Goal: Task Accomplishment & Management: Use online tool/utility

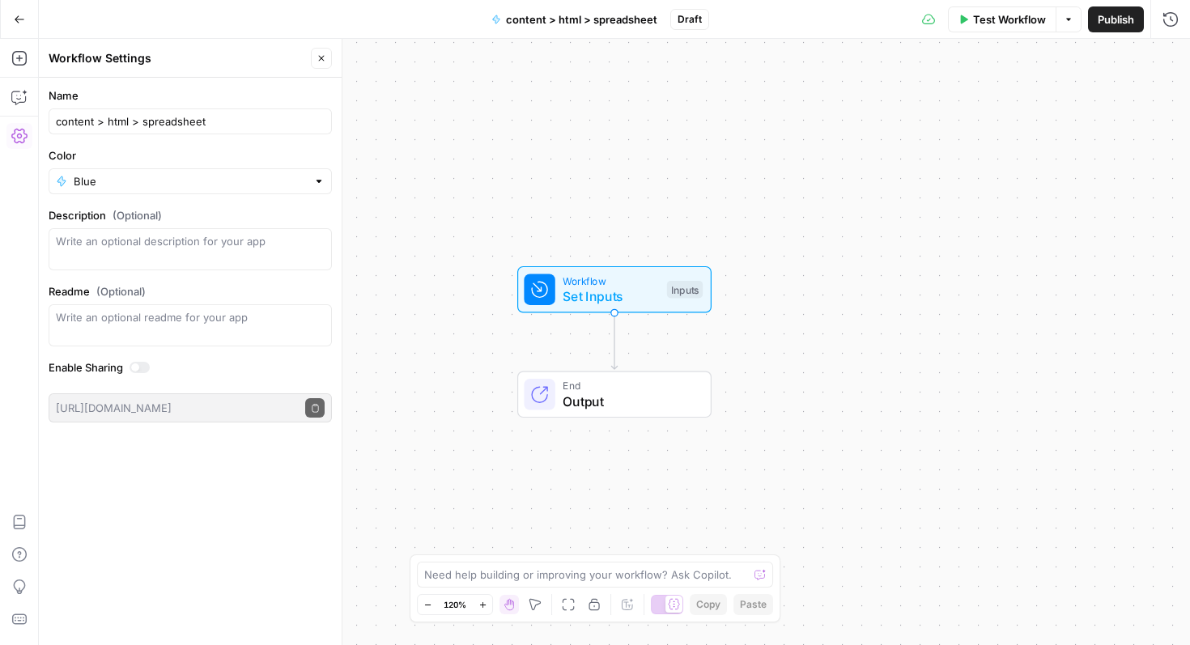
click at [23, 26] on button "Go Back" at bounding box center [19, 19] width 29 height 29
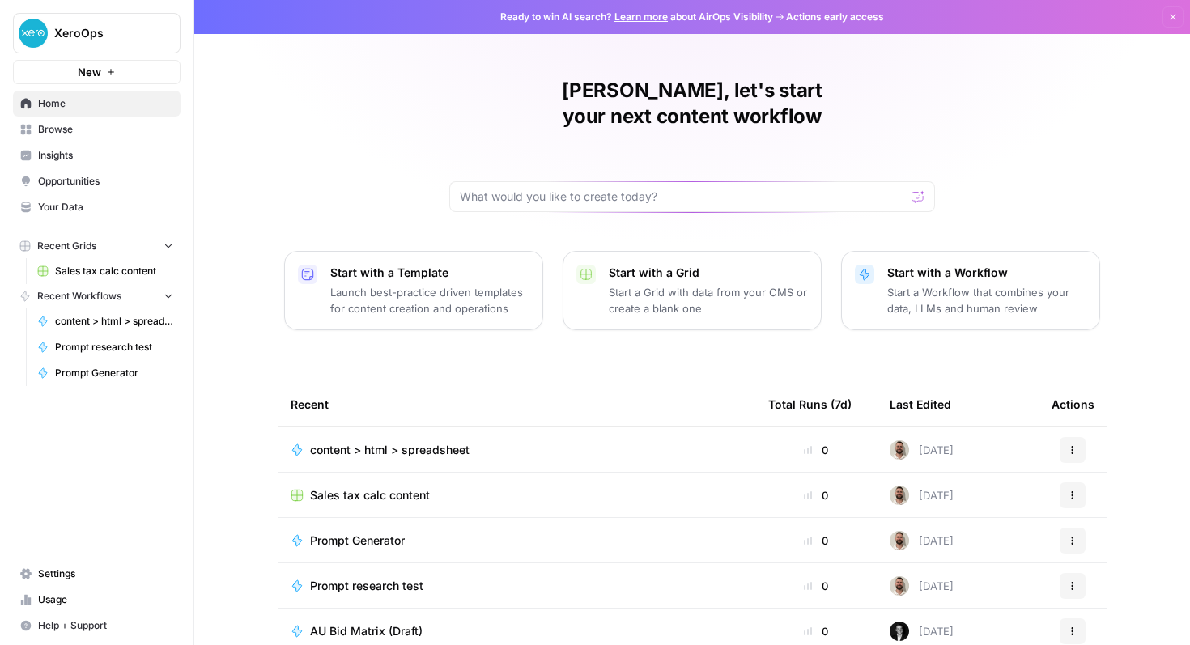
click at [1071, 445] on icon "button" at bounding box center [1073, 450] width 10 height 10
click at [999, 496] on span "Delete" at bounding box center [1001, 499] width 130 height 16
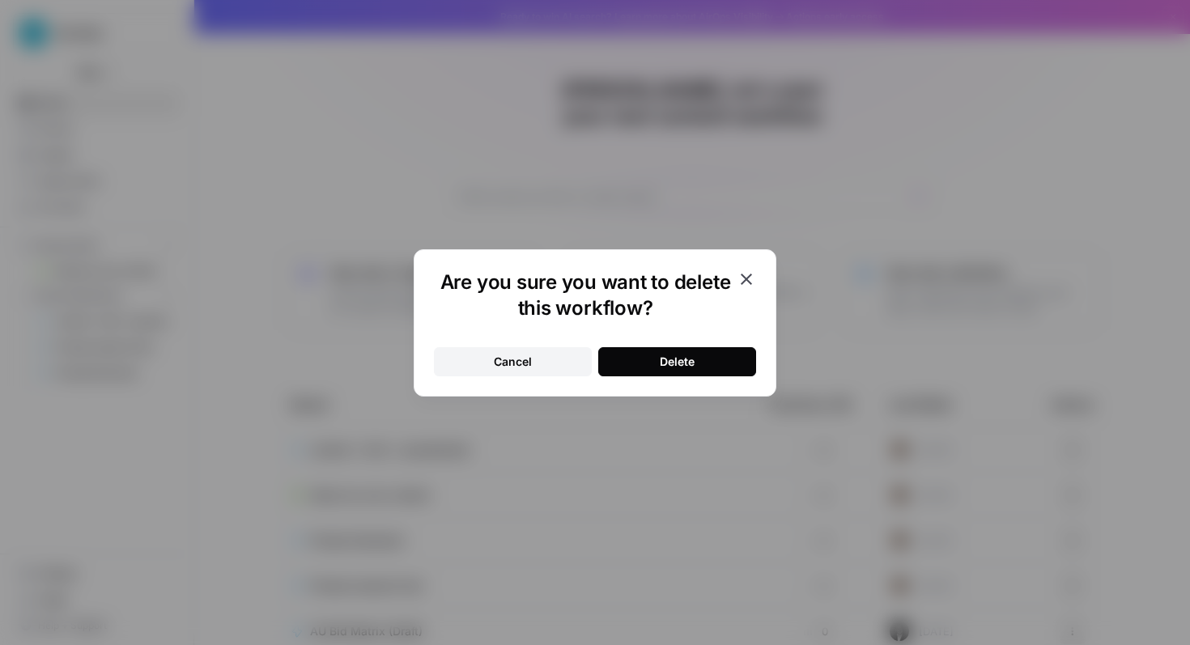
click at [701, 350] on button "Delete" at bounding box center [677, 361] width 158 height 29
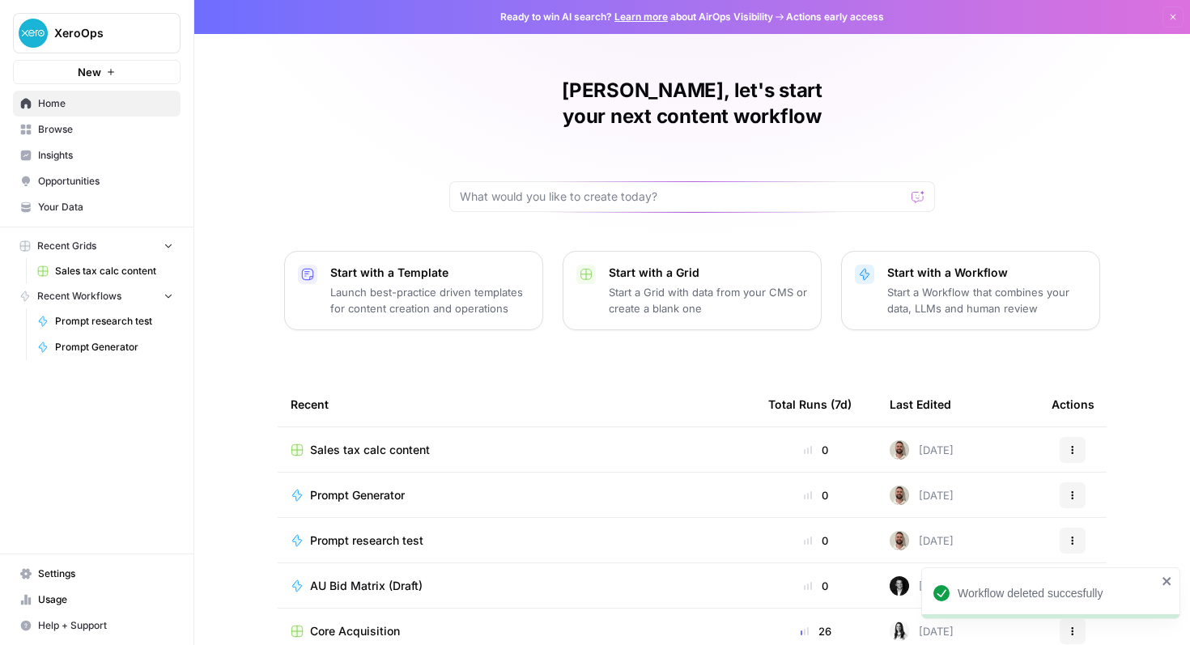
click at [374, 442] on span "Sales tax calc content" at bounding box center [370, 450] width 120 height 16
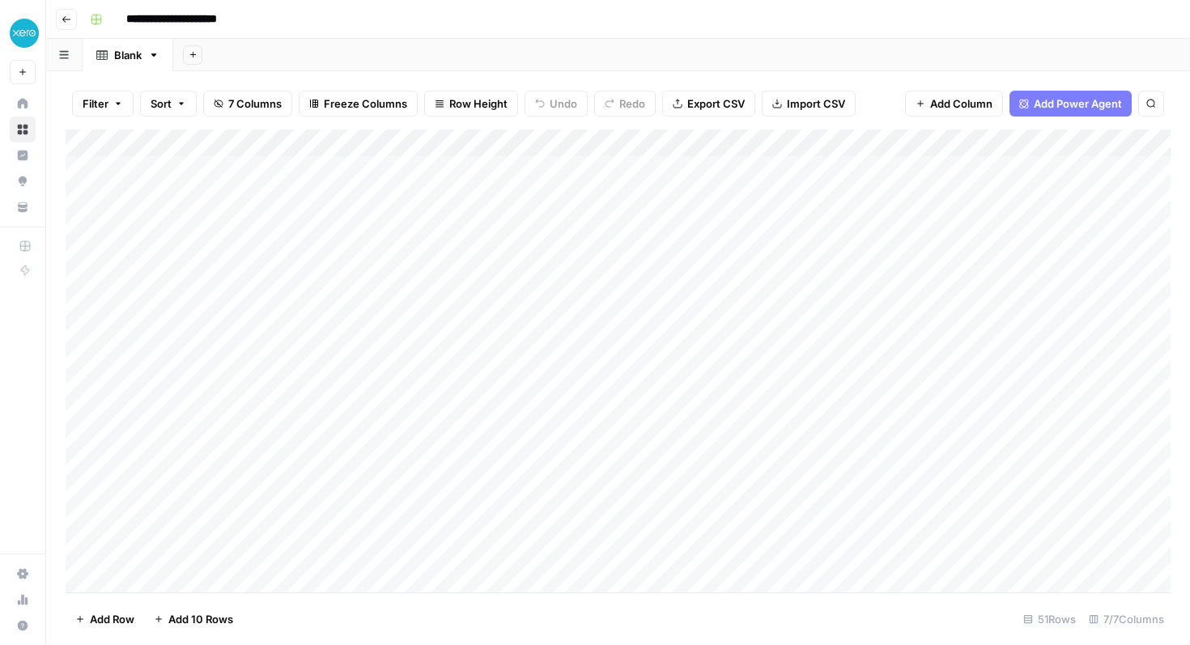
click at [745, 146] on div "Add Column" at bounding box center [618, 361] width 1105 height 463
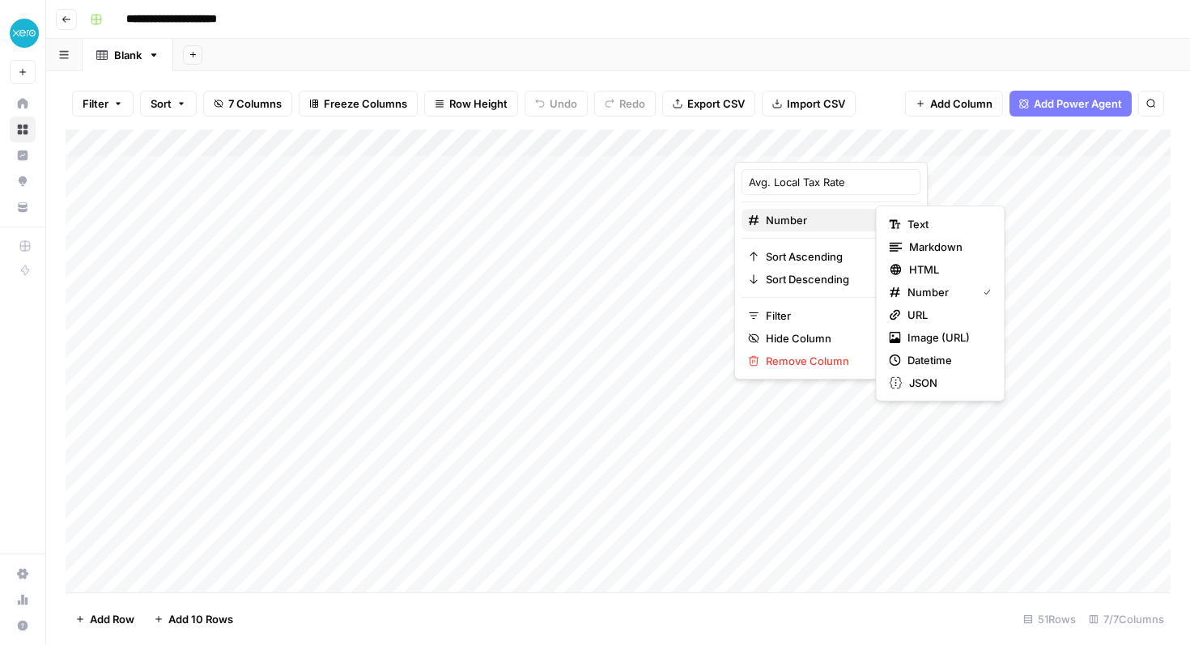
click at [802, 215] on span "Number" at bounding box center [829, 220] width 126 height 16
click at [904, 220] on div "Text" at bounding box center [941, 224] width 102 height 16
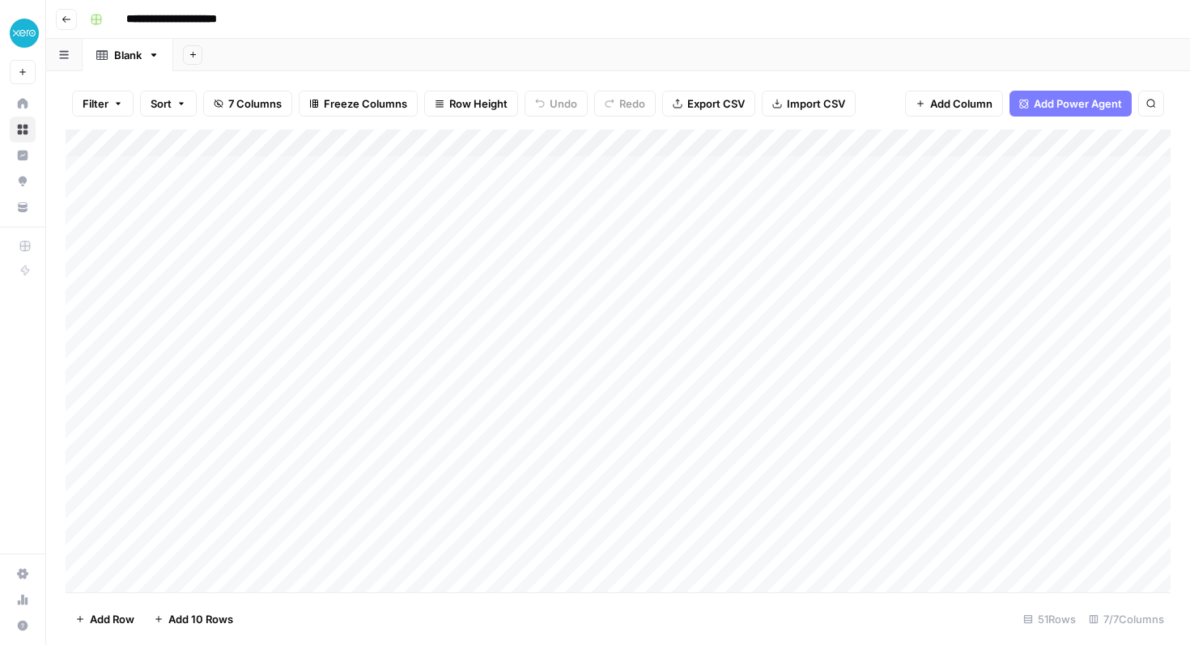
click at [376, 147] on div "Add Column" at bounding box center [618, 361] width 1105 height 463
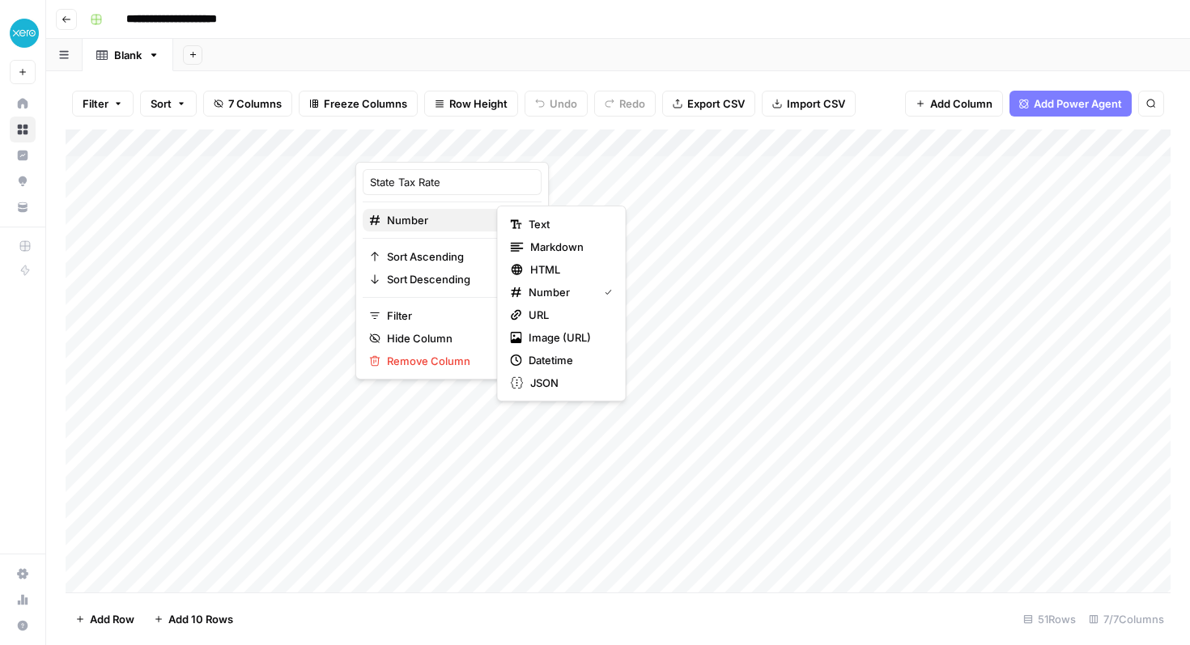
click at [415, 229] on button "Number" at bounding box center [452, 220] width 179 height 23
click at [517, 216] on div "Text" at bounding box center [562, 224] width 102 height 16
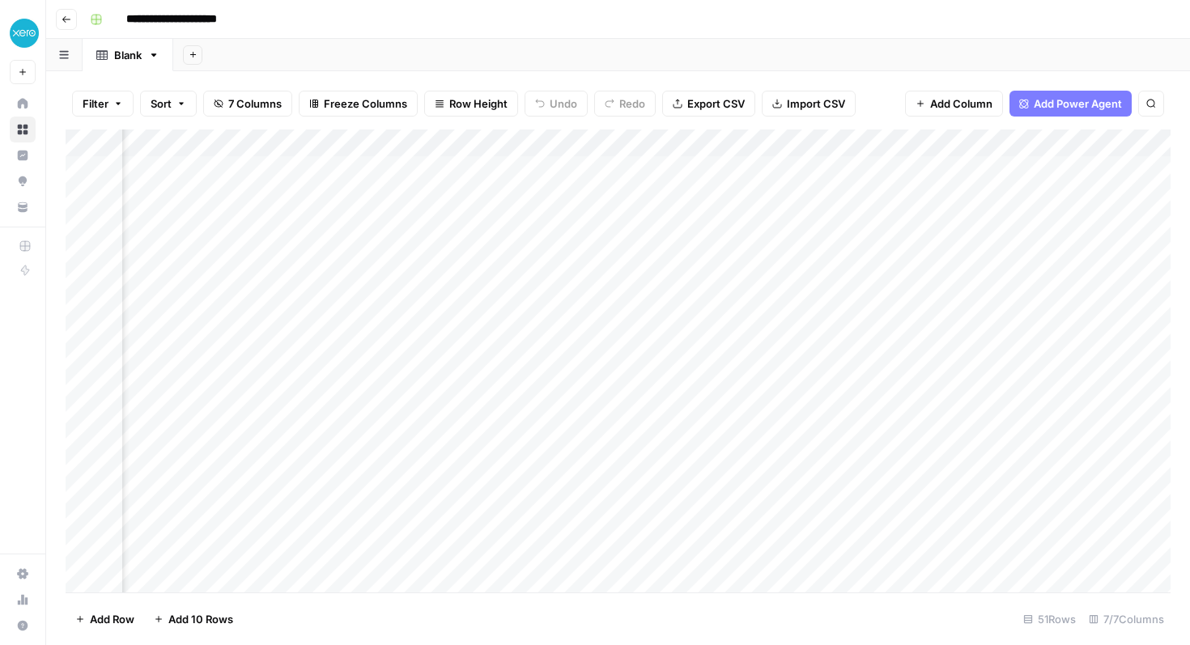
scroll to position [0, 300]
click at [816, 151] on div "Add Column" at bounding box center [618, 361] width 1105 height 463
click at [733, 217] on span "Number" at bounding box center [762, 220] width 126 height 16
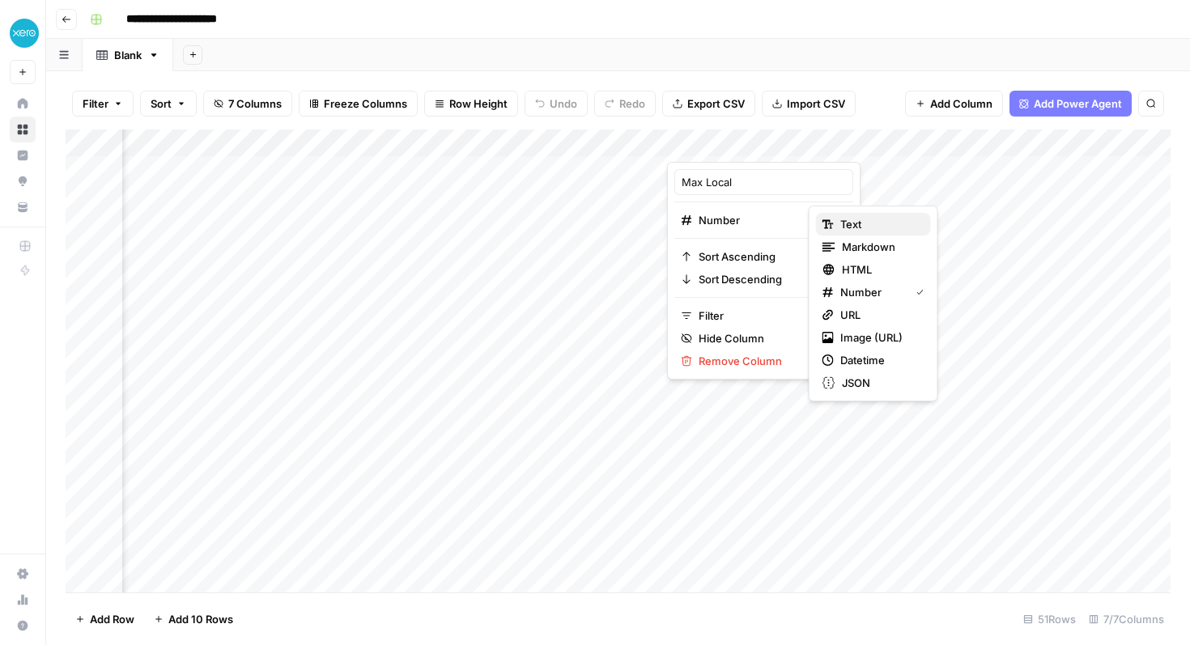
click at [832, 223] on icon "button" at bounding box center [828, 224] width 11 height 11
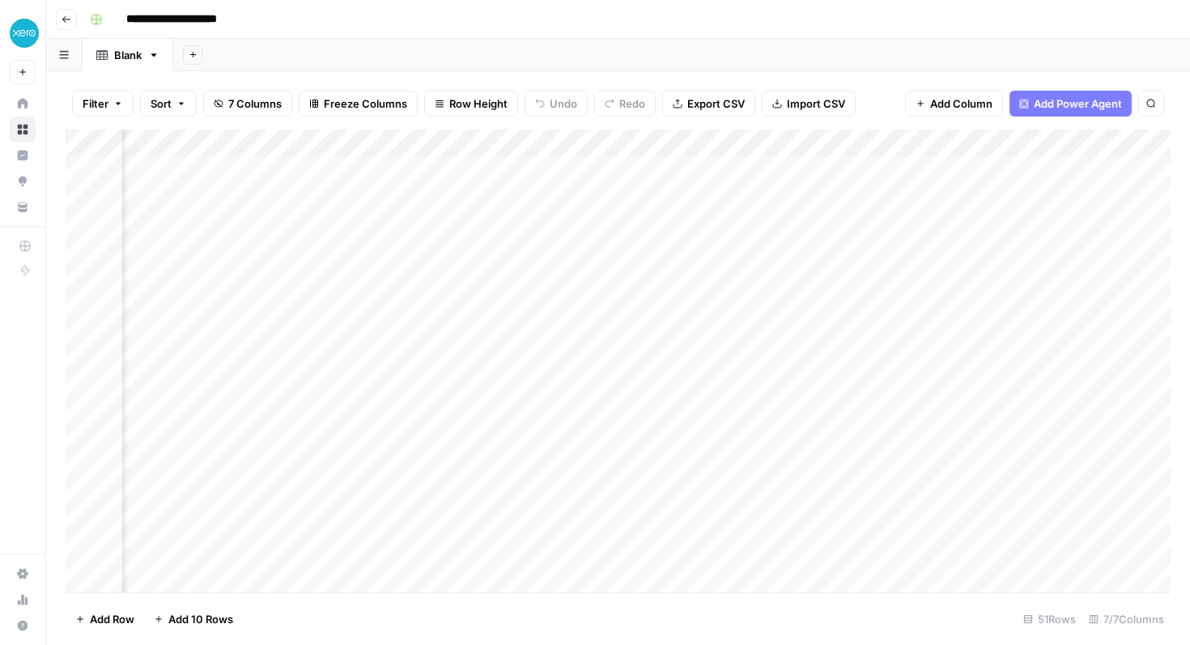
click at [1038, 140] on div "Add Column" at bounding box center [618, 361] width 1105 height 463
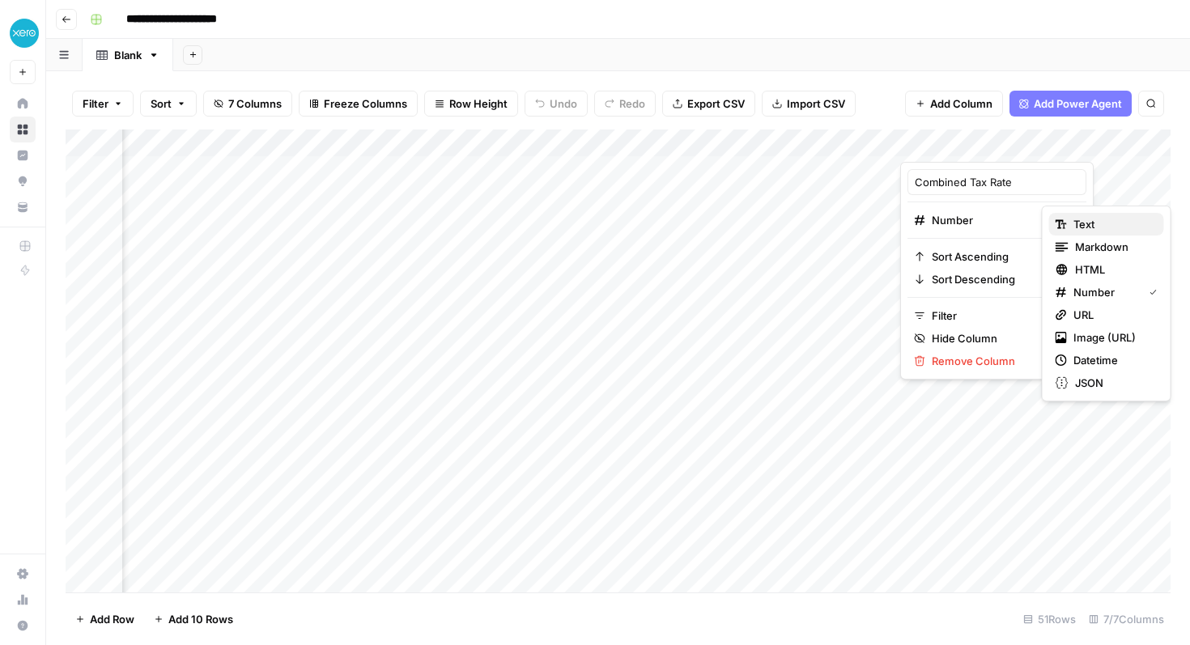
click at [1080, 224] on span "Text" at bounding box center [1113, 224] width 78 height 16
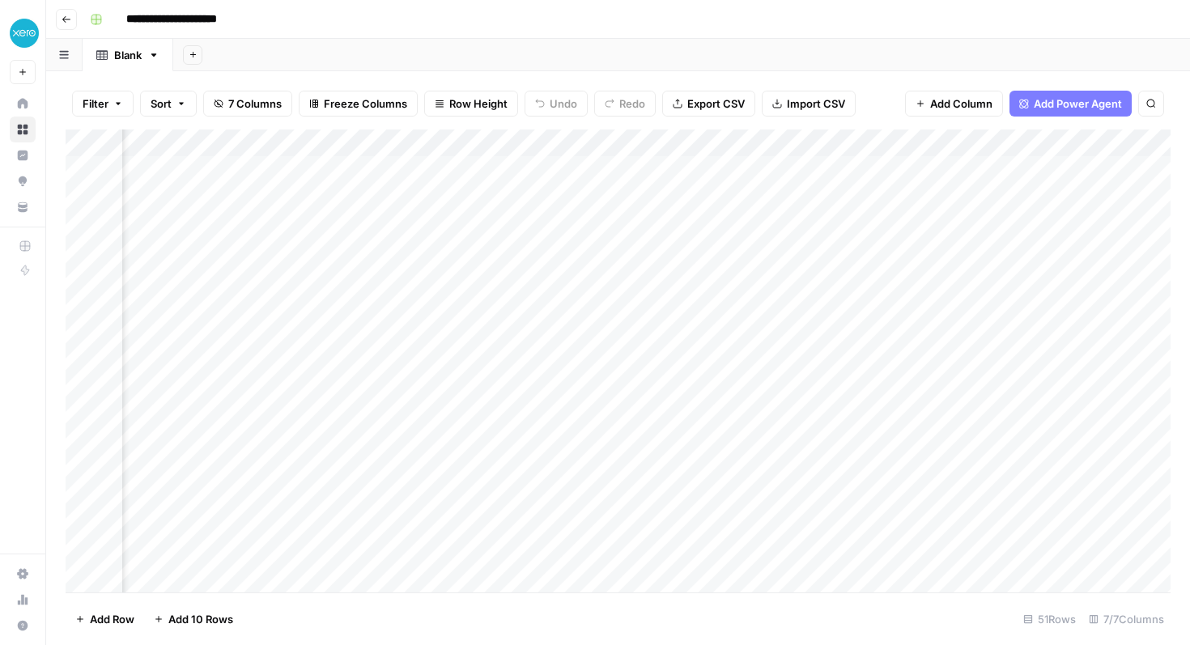
scroll to position [0, 500]
click at [1103, 143] on button "Add Column" at bounding box center [1126, 143] width 84 height 21
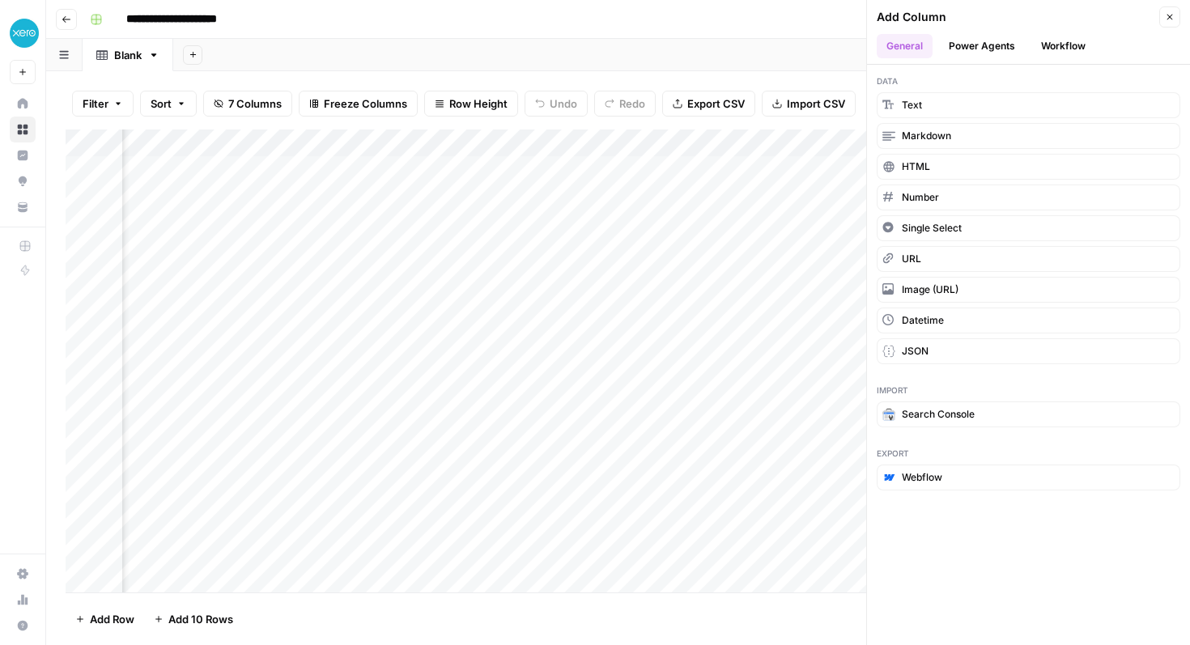
click at [1064, 47] on button "Workflow" at bounding box center [1064, 46] width 64 height 24
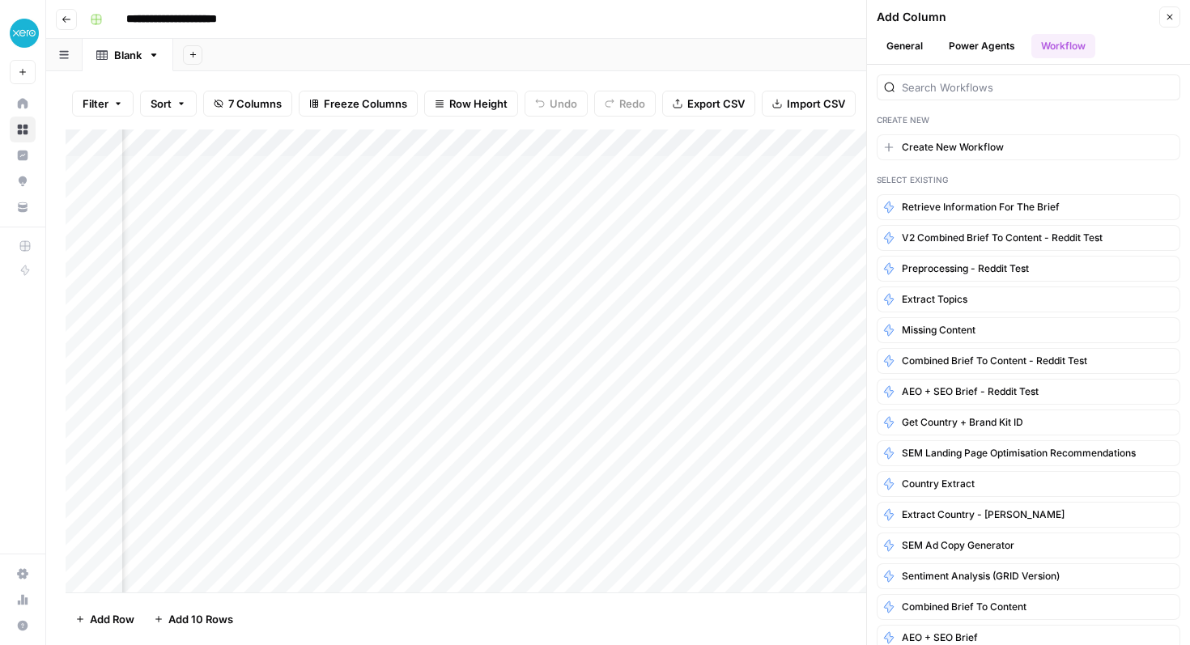
click at [1169, 17] on icon "button" at bounding box center [1170, 17] width 10 height 10
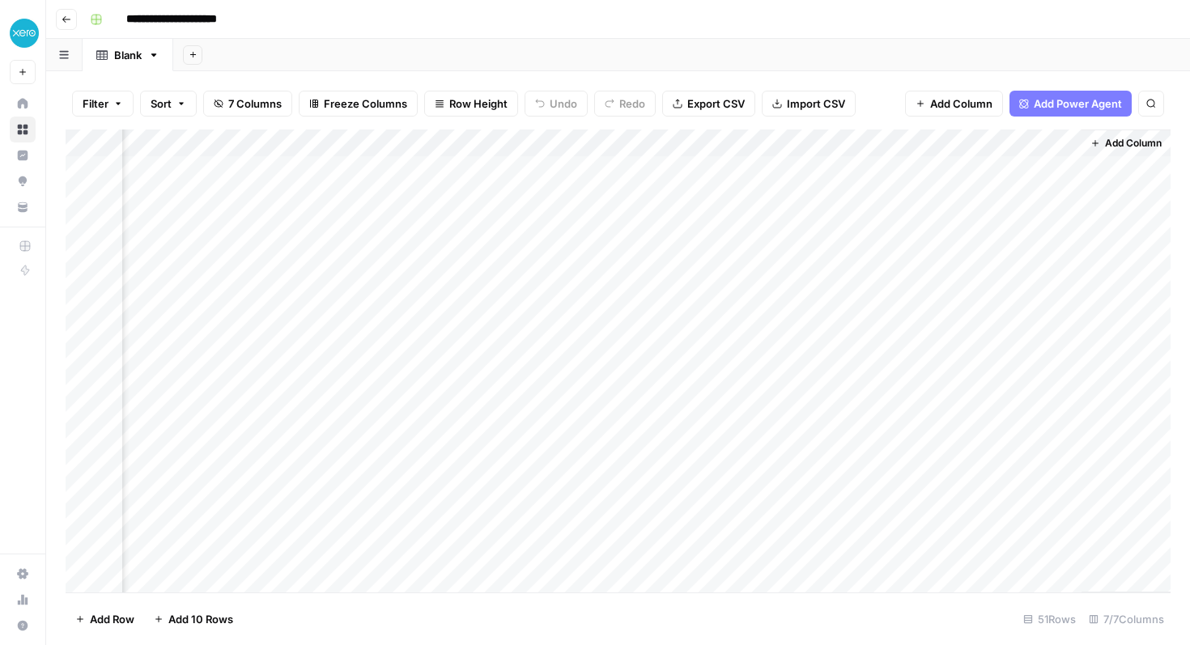
scroll to position [0, 0]
drag, startPoint x: 246, startPoint y: 138, endPoint x: 305, endPoint y: 148, distance: 59.3
click at [305, 148] on div "Add Column" at bounding box center [618, 361] width 1105 height 463
click at [207, 147] on div at bounding box center [239, 146] width 234 height 32
click at [445, 254] on div "Add Column" at bounding box center [618, 361] width 1105 height 463
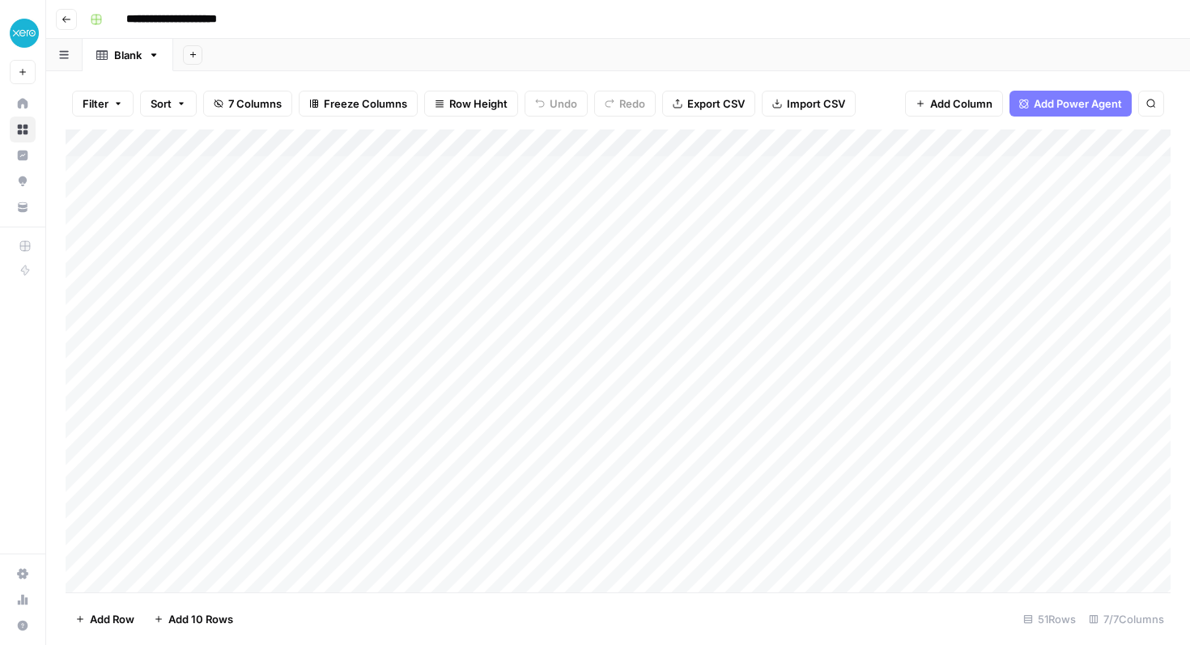
click at [253, 144] on div "Add Column" at bounding box center [618, 361] width 1105 height 463
click at [1131, 139] on span "Add Column" at bounding box center [1133, 143] width 57 height 15
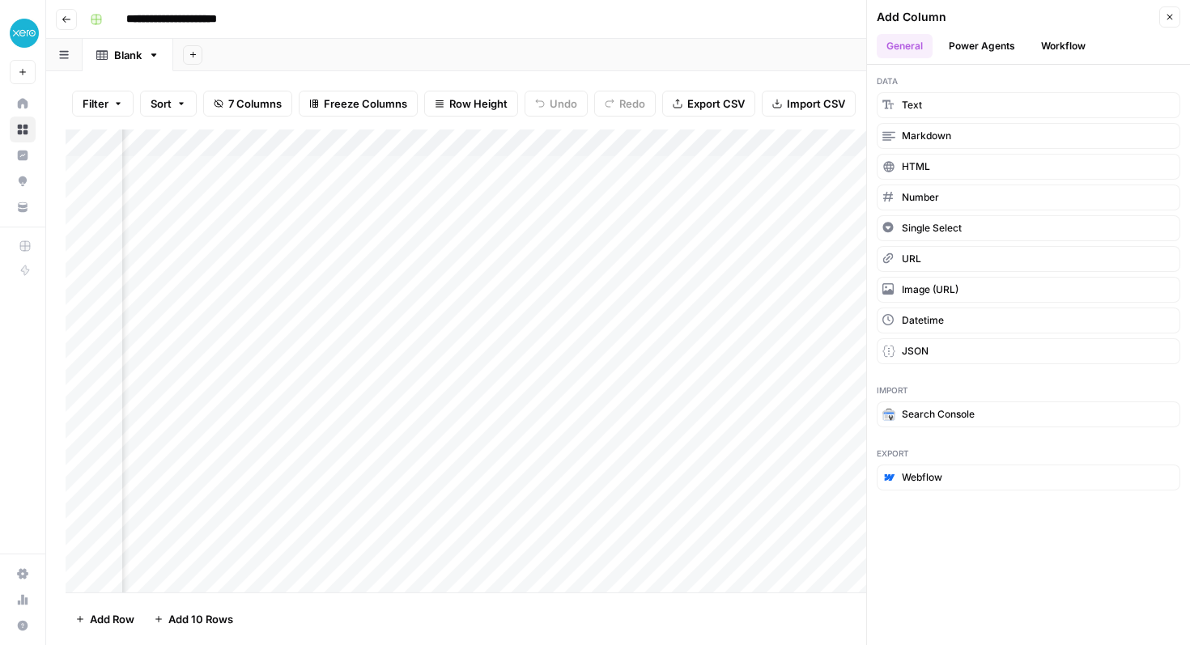
click at [1069, 47] on button "Workflow" at bounding box center [1064, 46] width 64 height 24
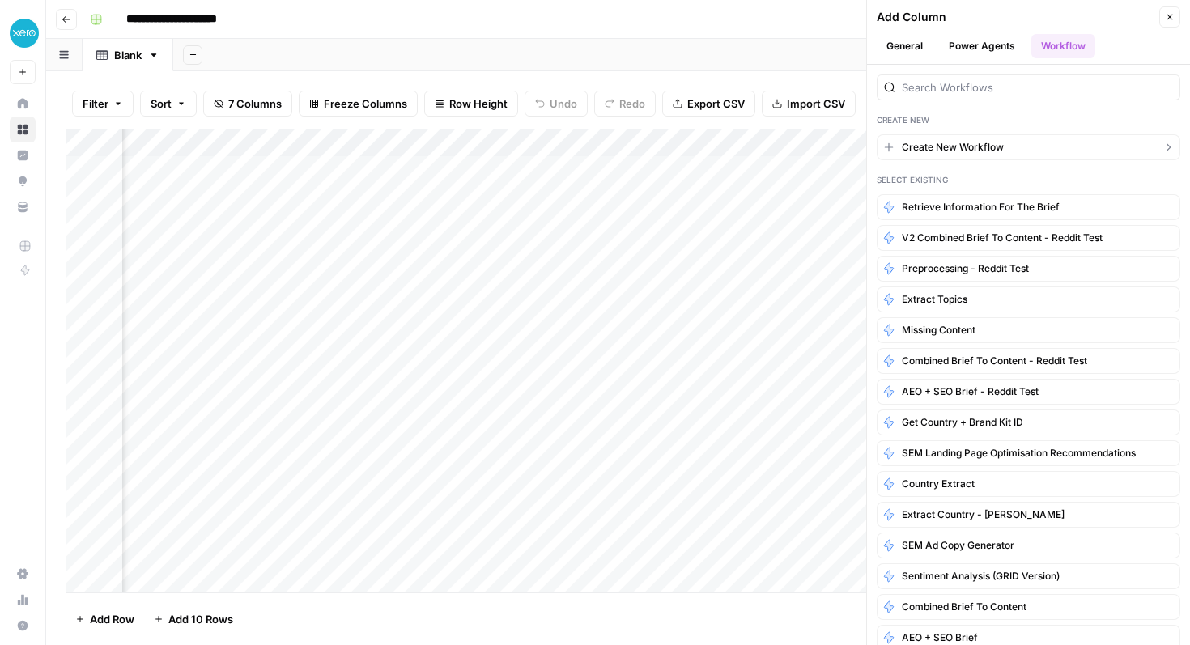
click at [971, 151] on span "Create New Workflow" at bounding box center [953, 147] width 102 height 15
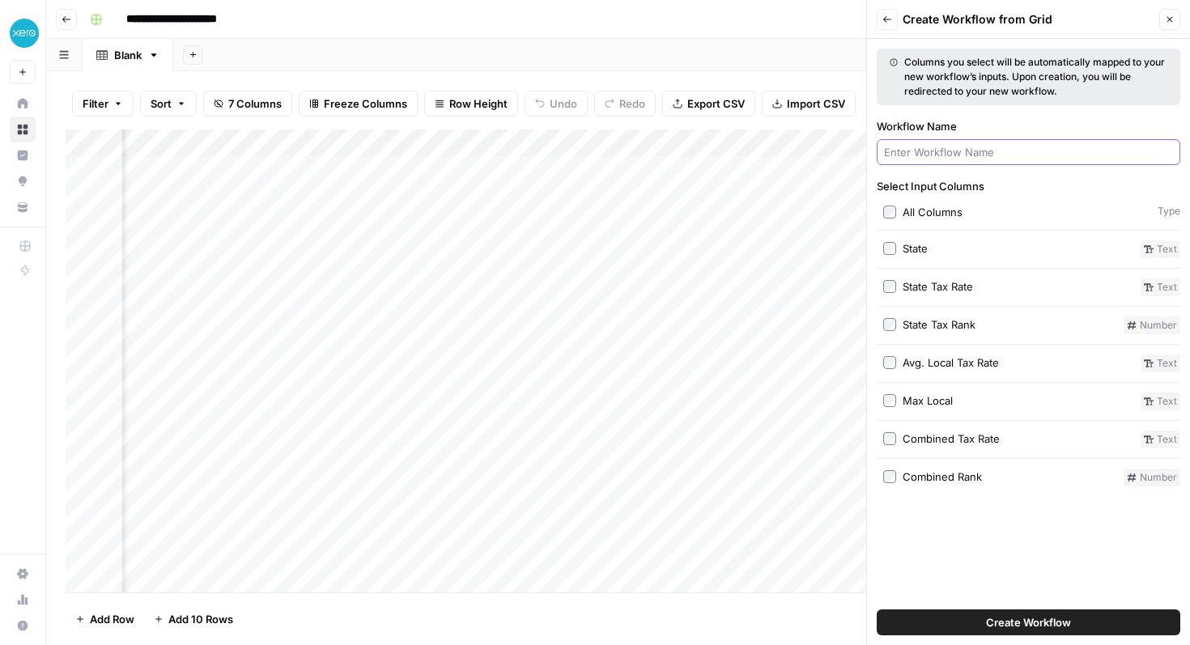
click at [971, 151] on input "Workflow Name" at bounding box center [1028, 152] width 289 height 16
click at [938, 146] on input "Workflow Name" at bounding box center [1028, 152] width 289 height 16
type input "C"
click at [918, 147] on input "Sales Tax content brief generator" at bounding box center [1028, 152] width 289 height 16
type input "Sales tax content brief generator"
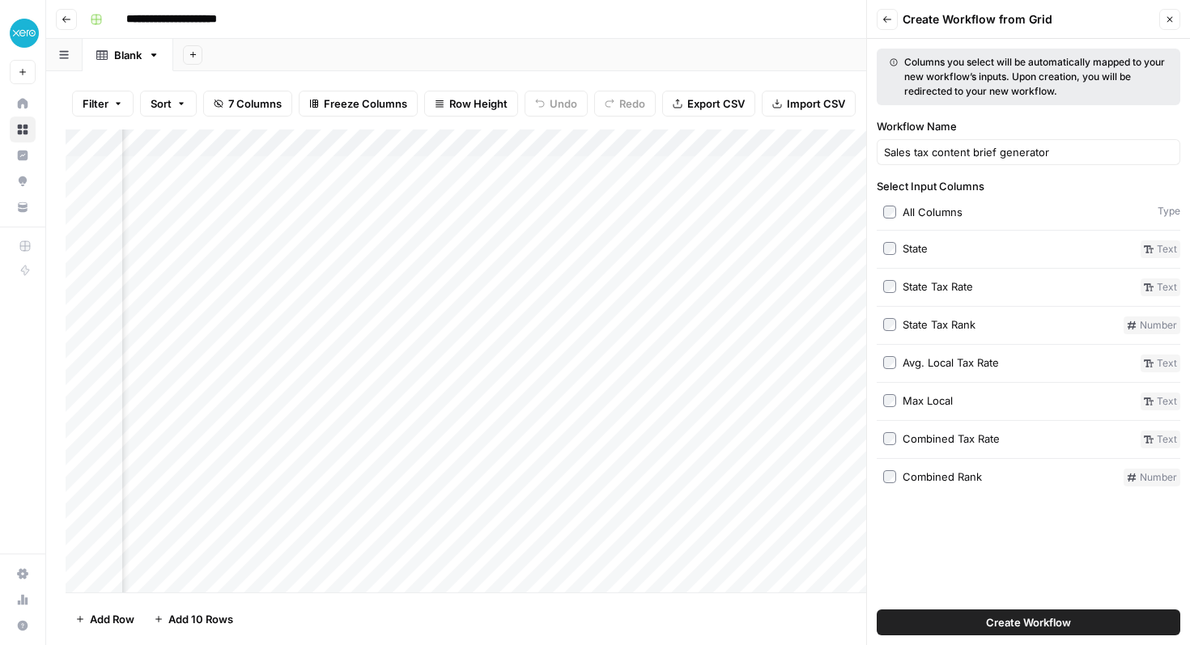
click at [998, 615] on span "Create Workflow" at bounding box center [1028, 623] width 85 height 16
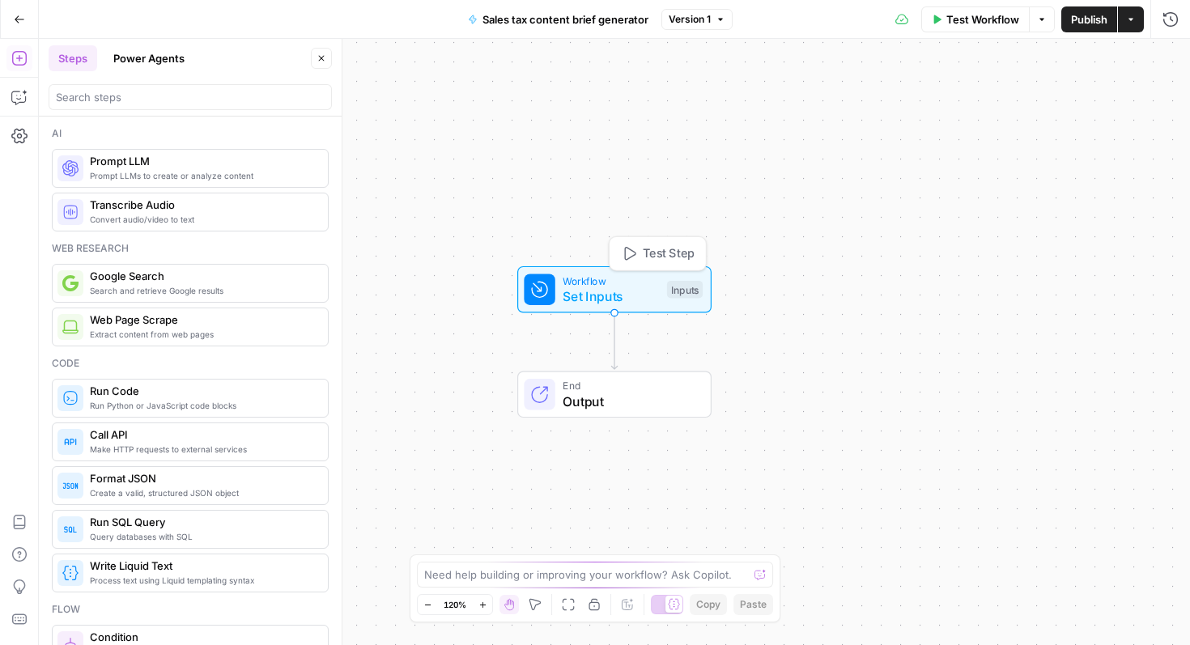
click at [629, 288] on span "Set Inputs" at bounding box center [611, 296] width 96 height 19
click at [999, 174] on span "Add Field" at bounding box center [1008, 181] width 47 height 16
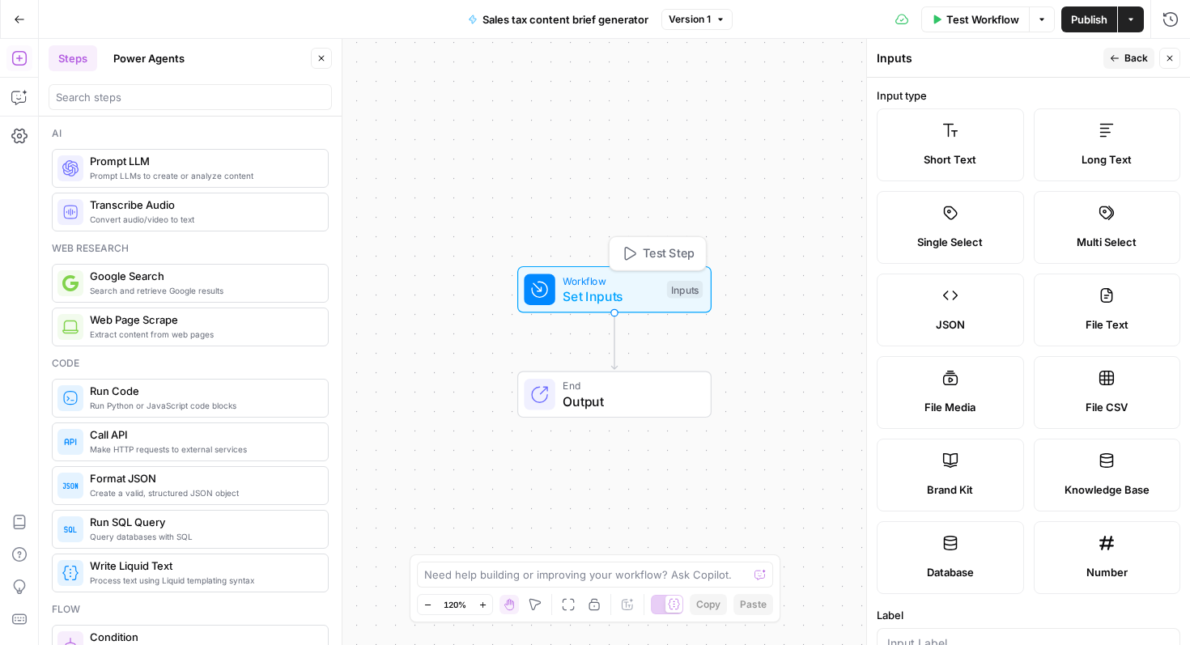
click at [640, 290] on span "Set Inputs" at bounding box center [611, 296] width 96 height 19
click at [16, 16] on icon "button" at bounding box center [20, 18] width 10 height 7
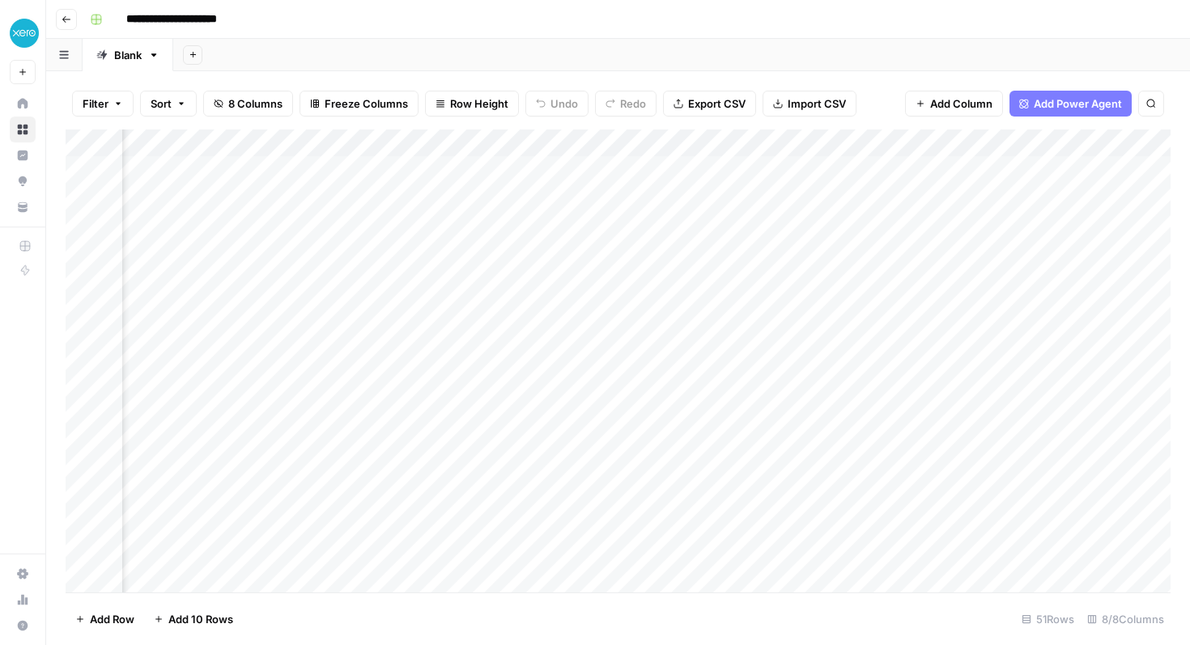
scroll to position [0, 741]
click at [939, 144] on div "Add Column" at bounding box center [618, 361] width 1105 height 463
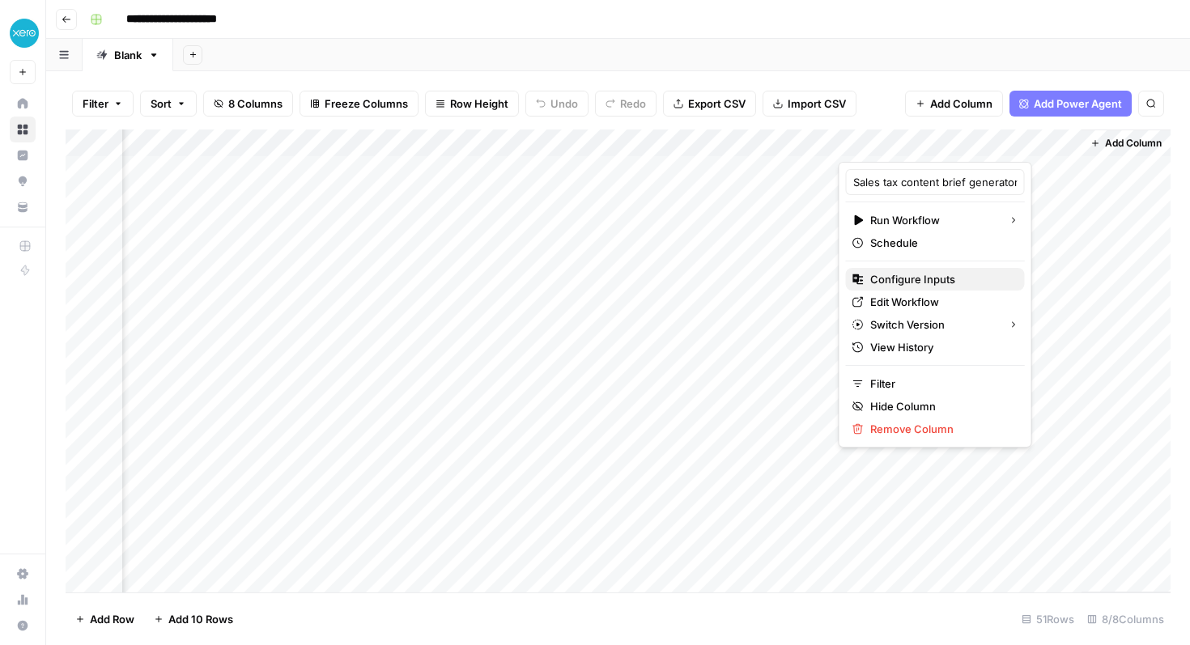
click at [921, 280] on span "Configure Inputs" at bounding box center [942, 279] width 142 height 16
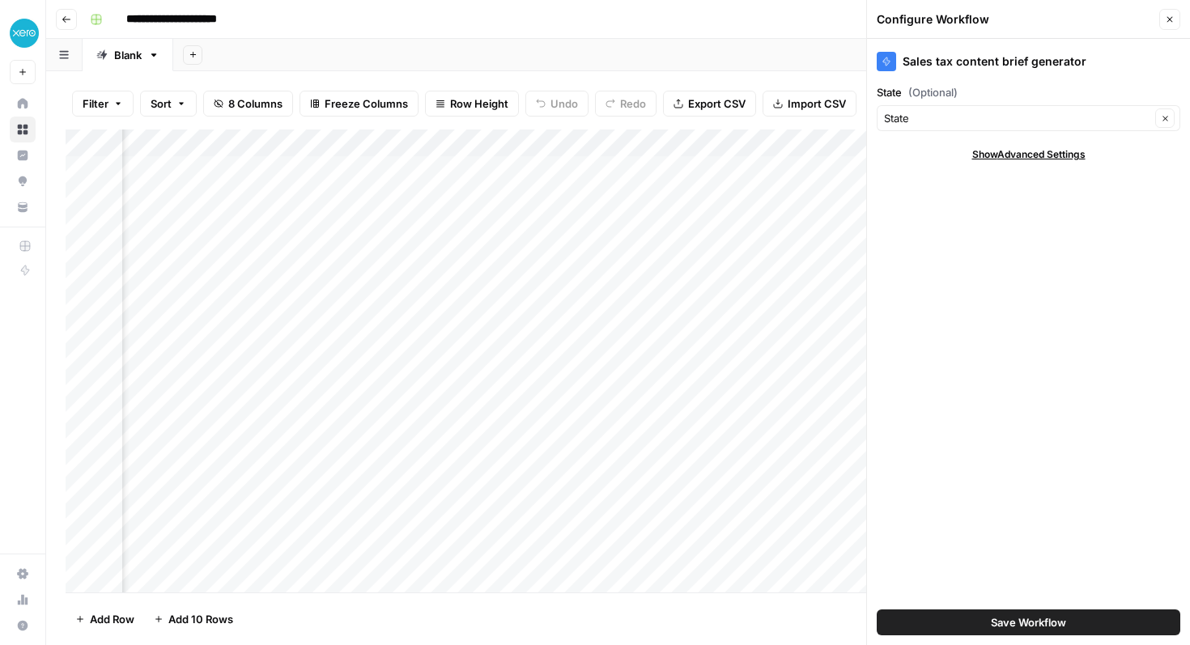
click at [994, 147] on span "Show Advanced Settings" at bounding box center [1029, 154] width 113 height 15
click at [966, 113] on input "State (Optional)" at bounding box center [1017, 118] width 266 height 16
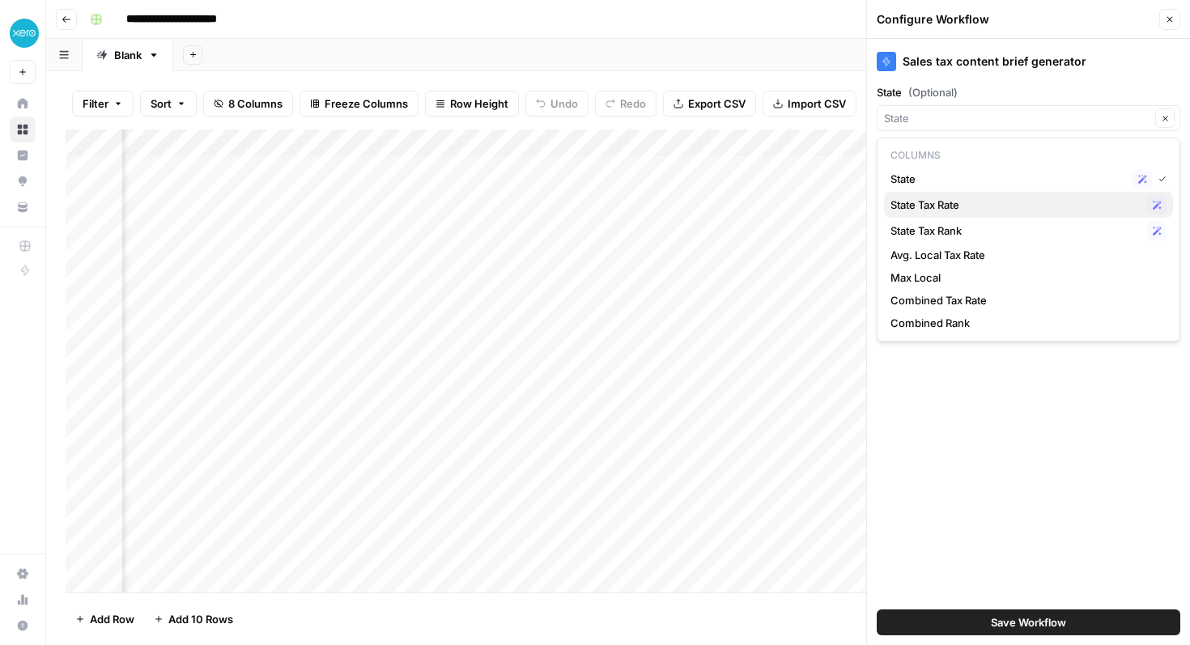
click at [1025, 213] on div "State Tax Rate Possible Match" at bounding box center [1029, 204] width 276 height 19
type input "State Tax Rate"
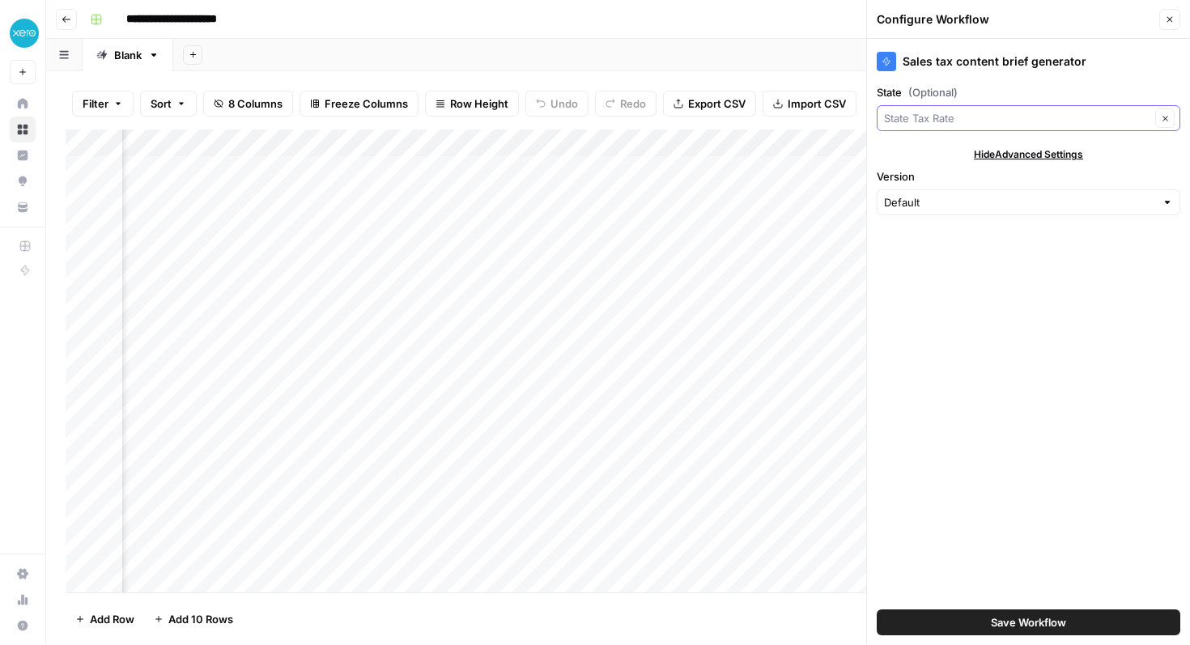
click at [999, 115] on input "State (Optional)" at bounding box center [1017, 118] width 266 height 16
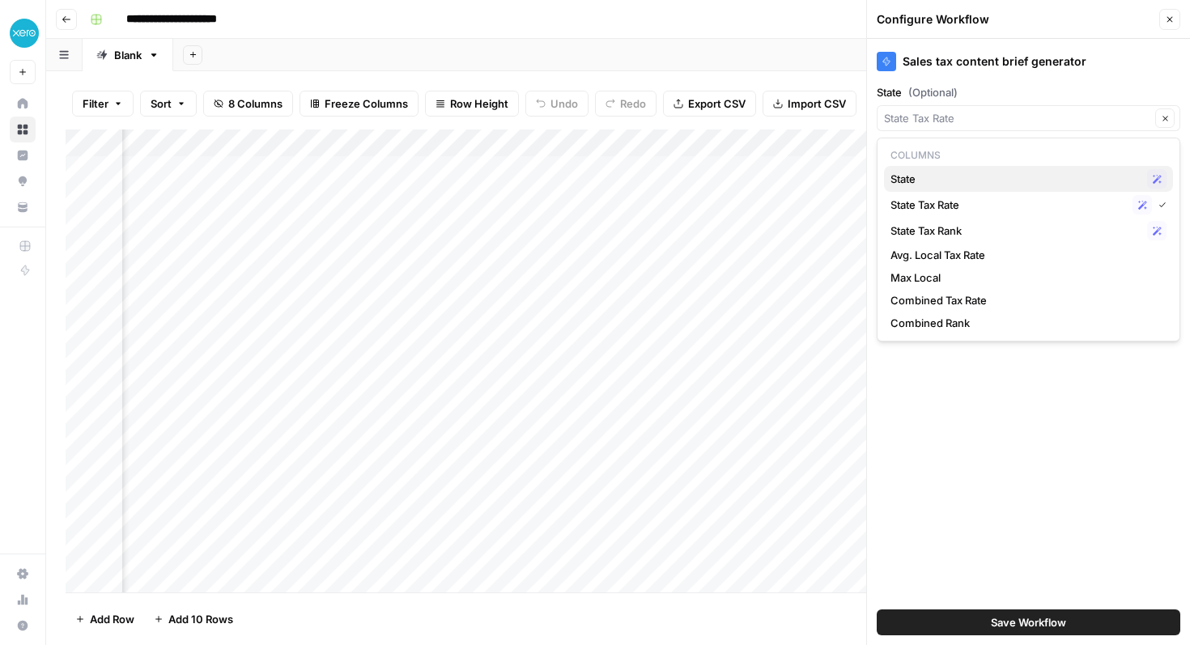
click at [980, 180] on span "State" at bounding box center [1016, 179] width 250 height 16
type input "State"
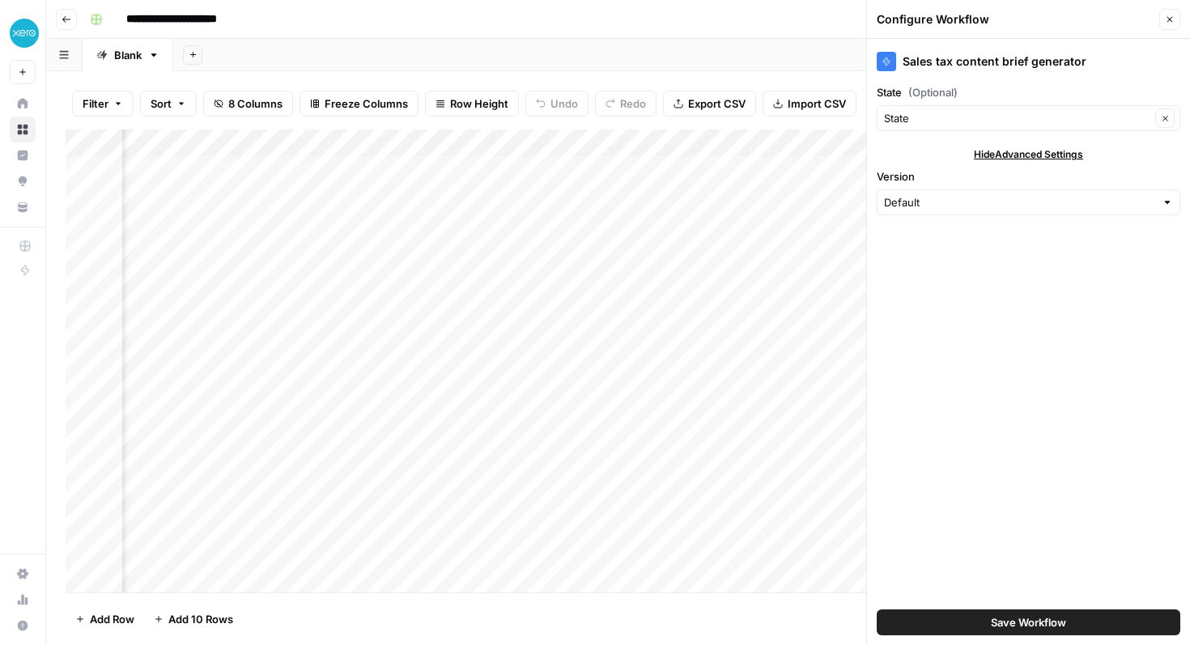
click at [1168, 21] on icon "button" at bounding box center [1170, 20] width 10 height 10
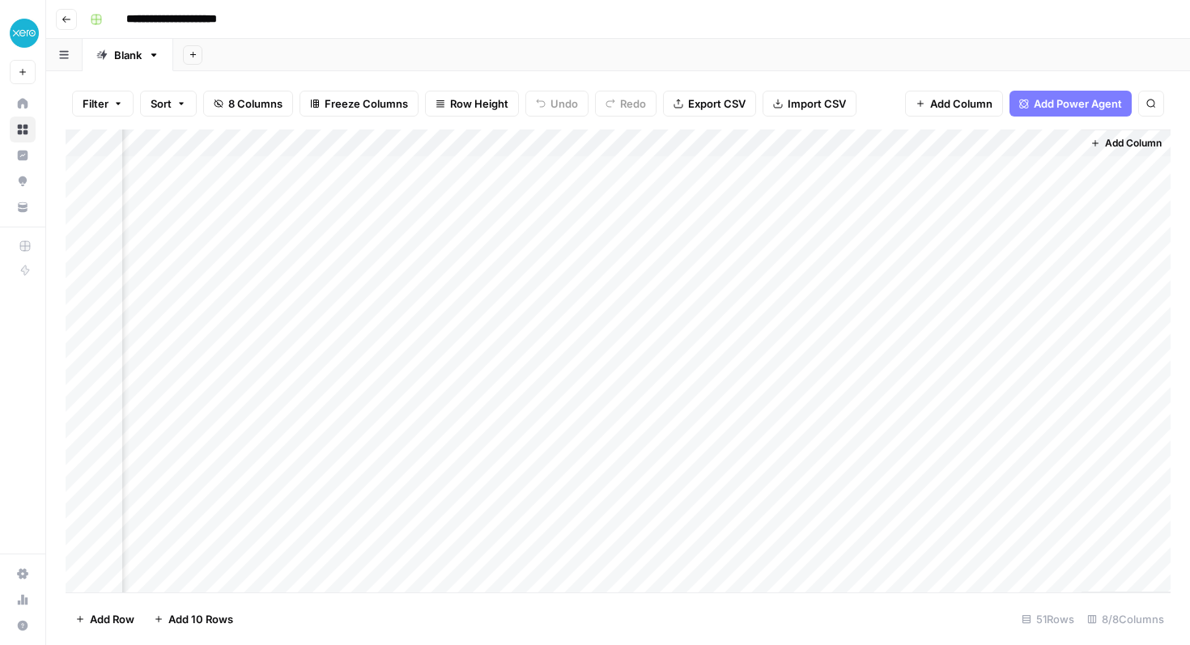
click at [1045, 138] on div "Add Column" at bounding box center [618, 361] width 1105 height 463
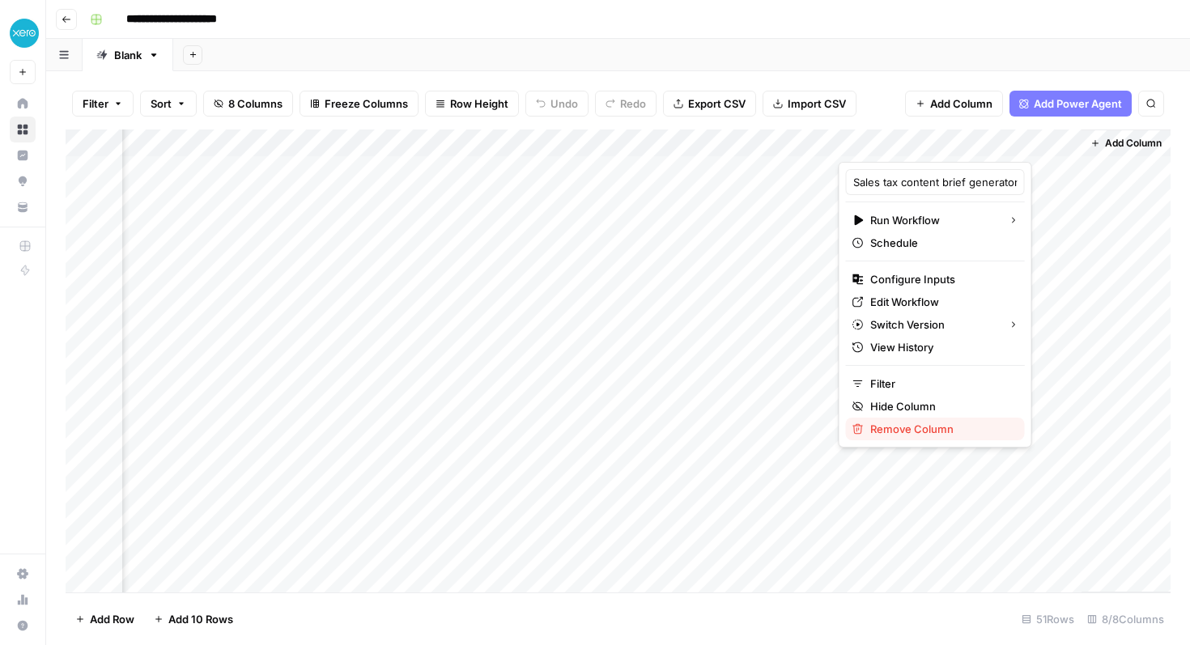
click at [909, 424] on span "Remove Column" at bounding box center [942, 429] width 142 height 16
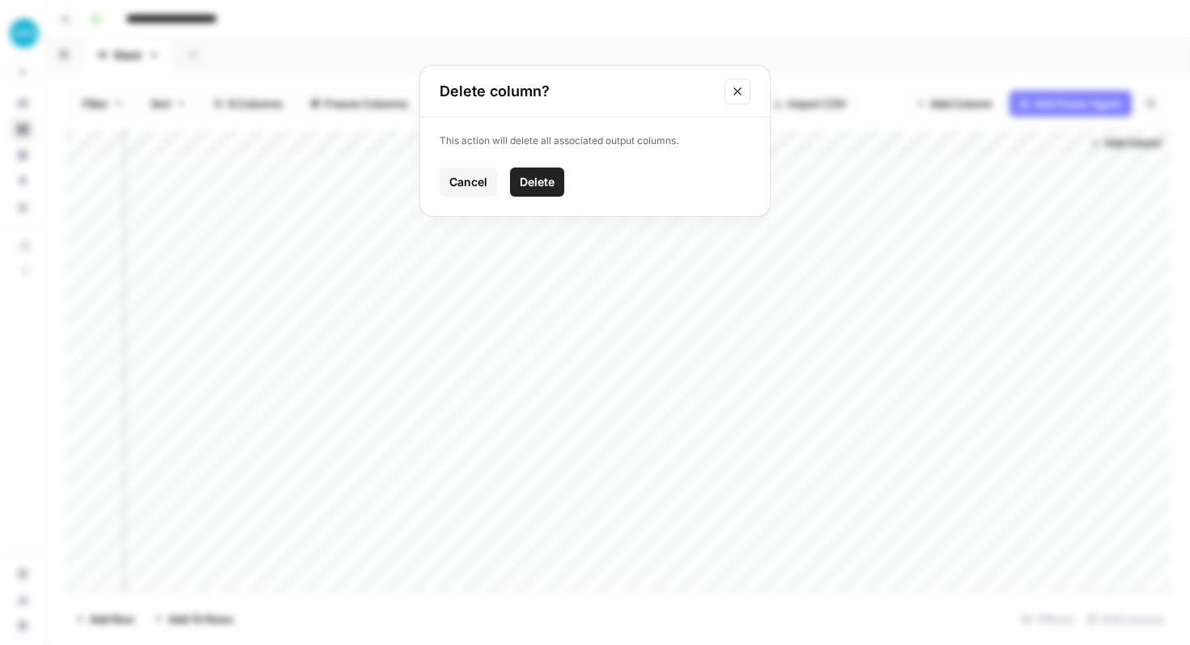
click at [532, 188] on span "Delete" at bounding box center [537, 182] width 35 height 16
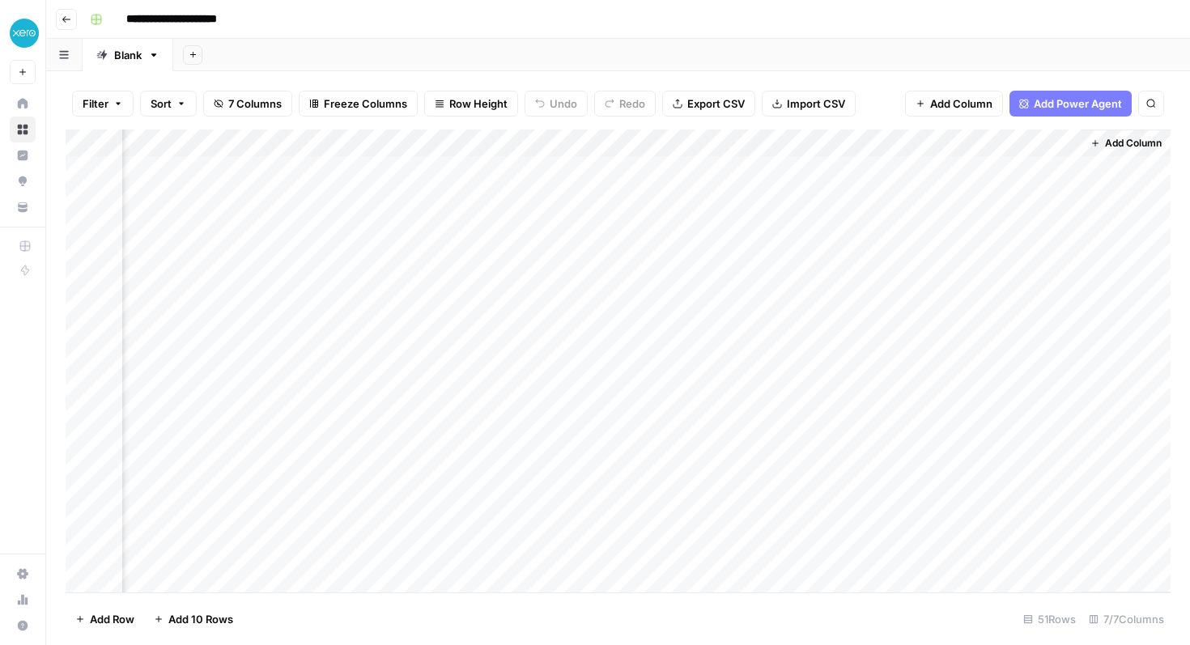
scroll to position [0, 500]
click at [1114, 146] on span "Add Column" at bounding box center [1133, 143] width 57 height 15
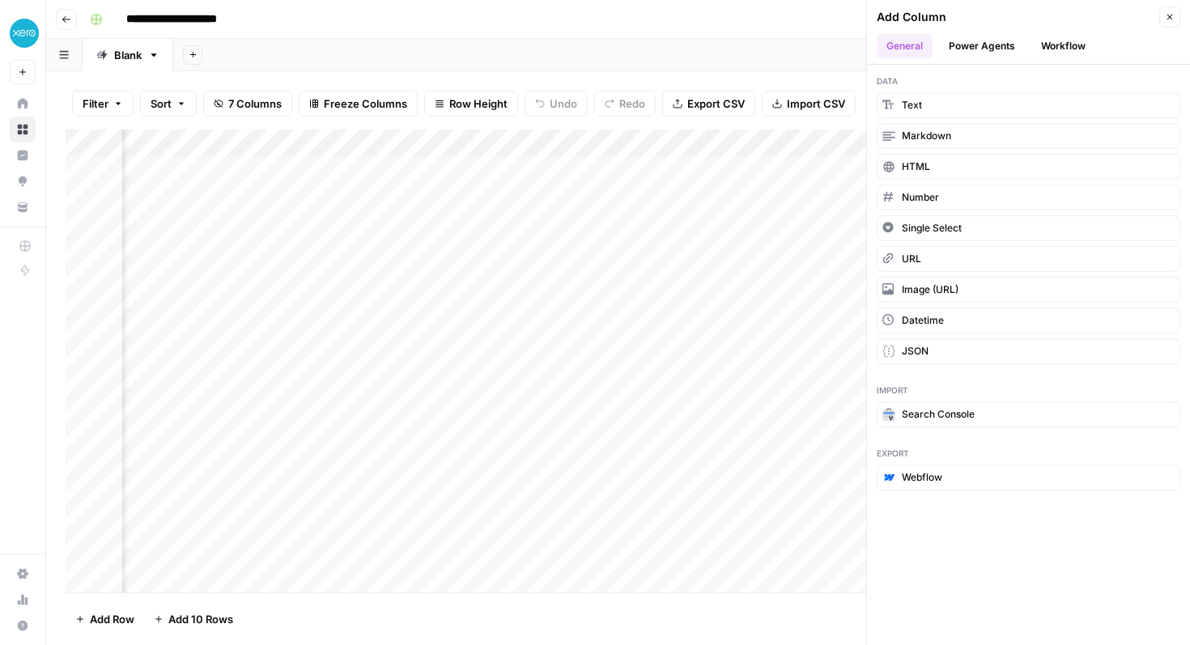
click at [1056, 57] on button "Workflow" at bounding box center [1064, 46] width 64 height 24
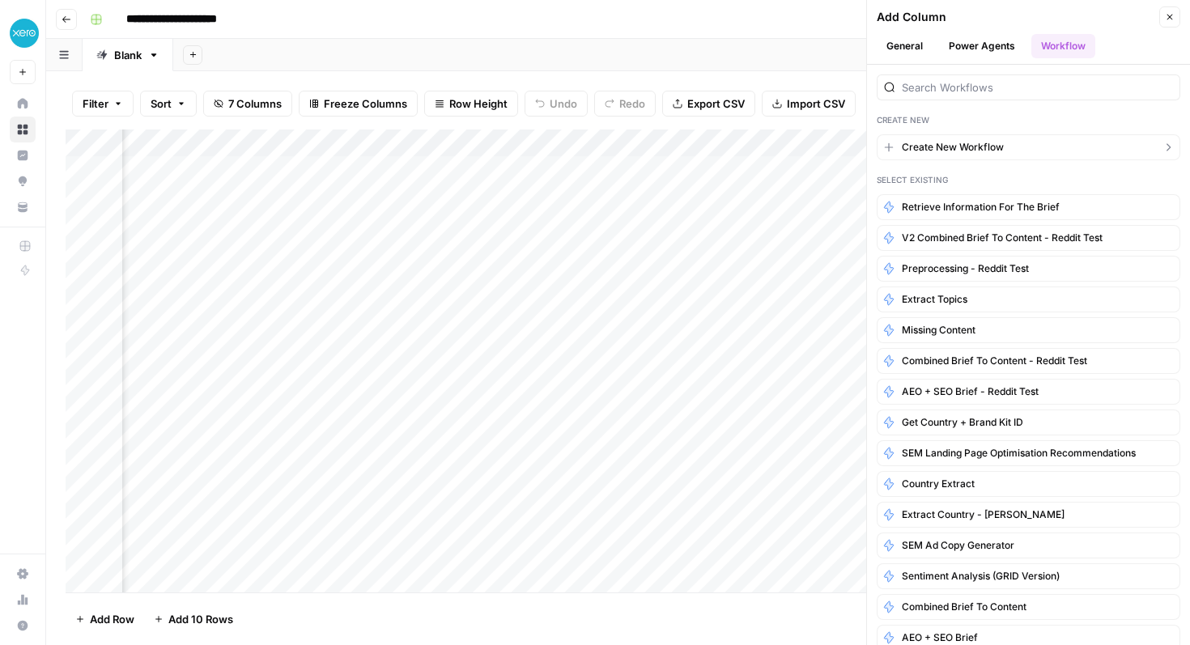
click at [968, 146] on span "Create New Workflow" at bounding box center [953, 147] width 102 height 15
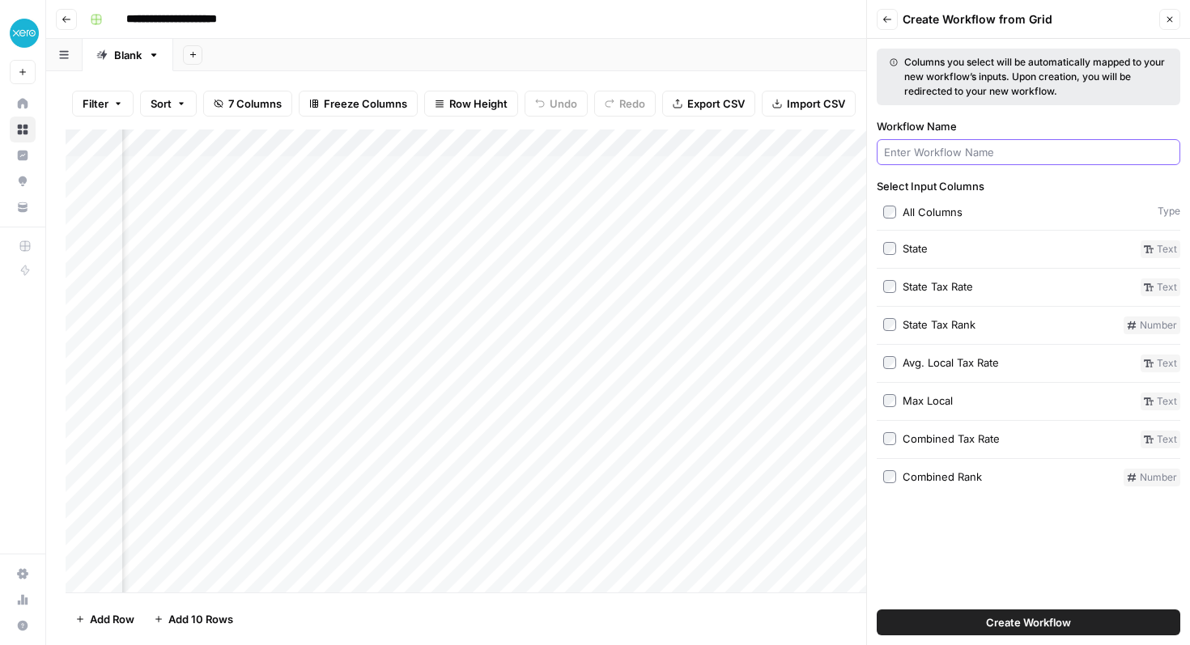
click at [968, 146] on input "Workflow Name" at bounding box center [1028, 152] width 289 height 16
type input "Sales tax content brief generator"
click at [891, 205] on label "All Columns" at bounding box center [1018, 212] width 268 height 16
click at [986, 621] on span "Create Workflow" at bounding box center [1028, 623] width 85 height 16
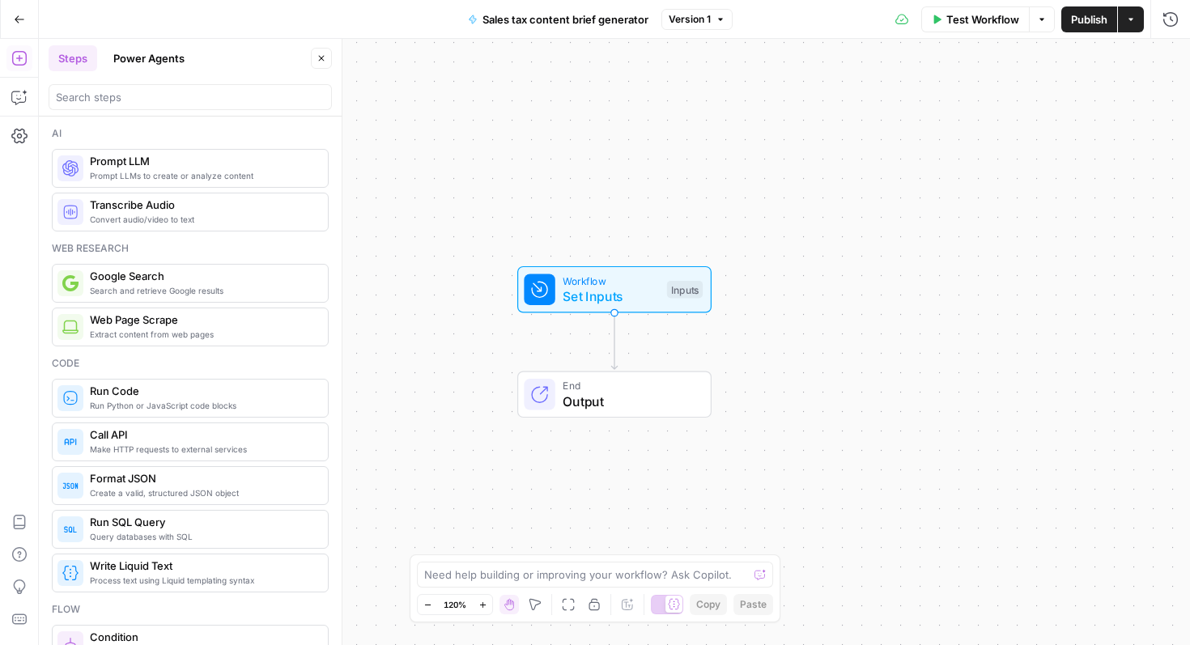
click at [602, 277] on span "Workflow" at bounding box center [611, 280] width 96 height 15
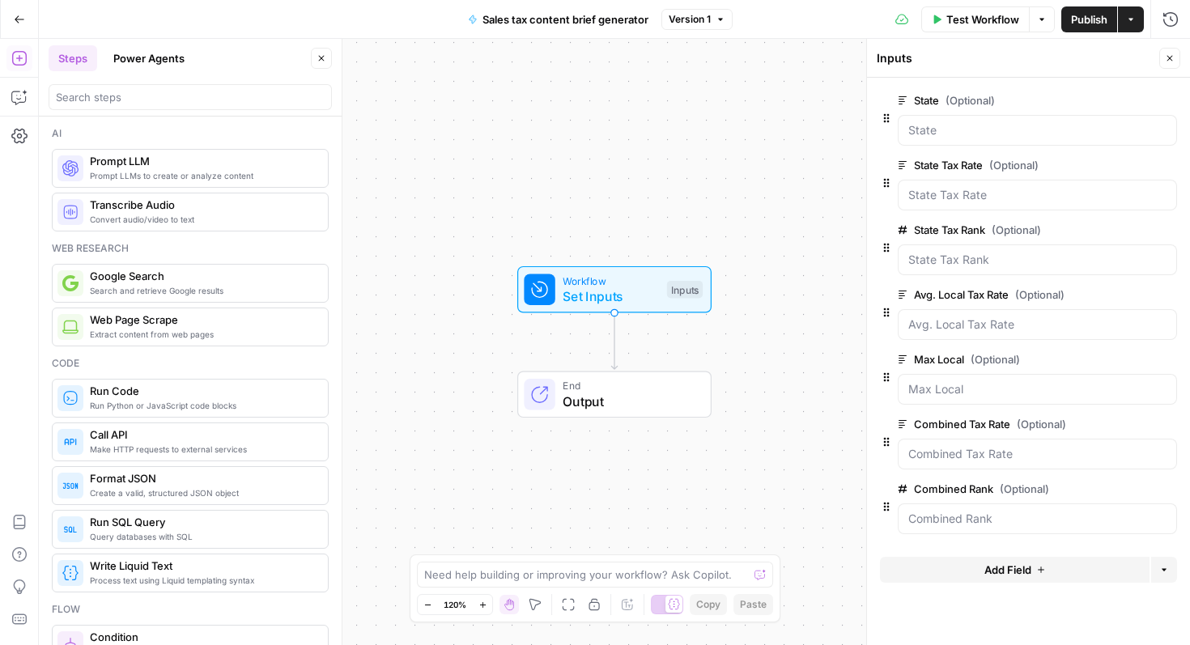
click at [155, 283] on span "Google Search" at bounding box center [202, 276] width 225 height 16
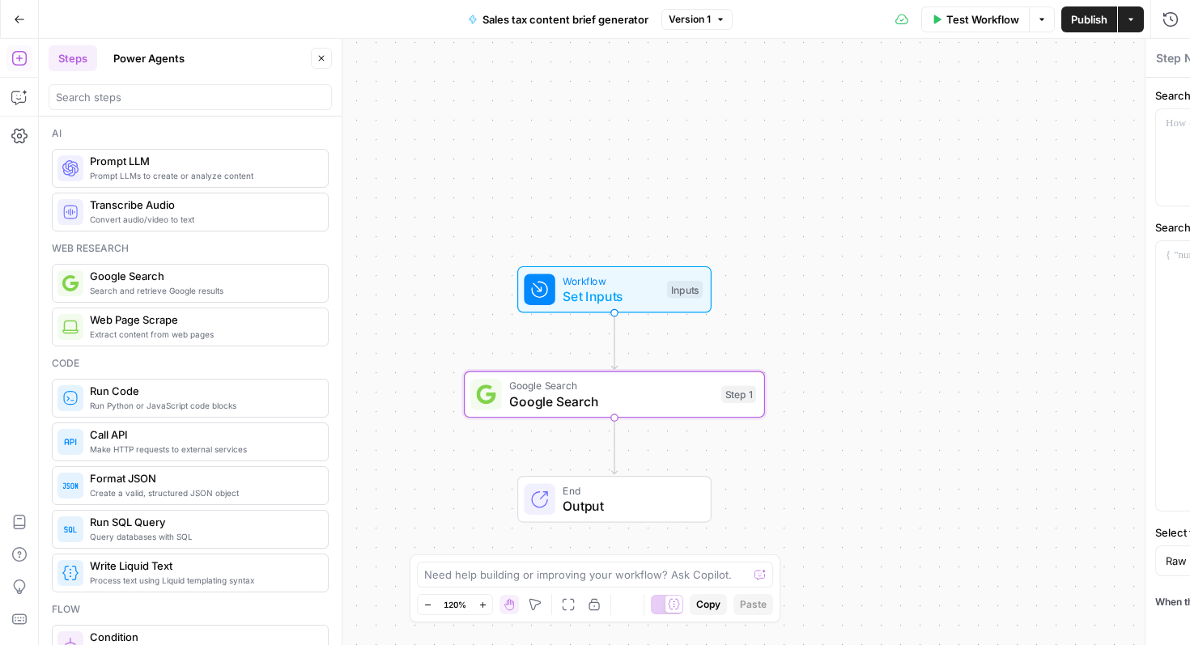
type textarea "Google Search"
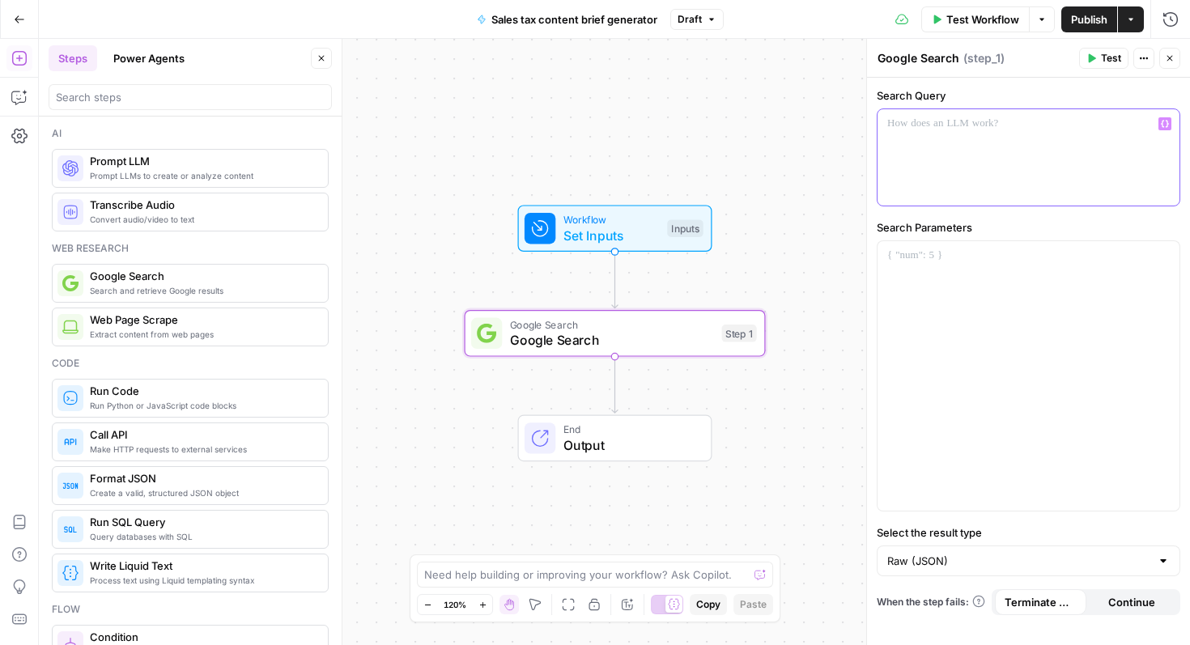
click at [935, 150] on div at bounding box center [1029, 157] width 302 height 96
click at [638, 230] on span "Set Inputs" at bounding box center [612, 235] width 96 height 19
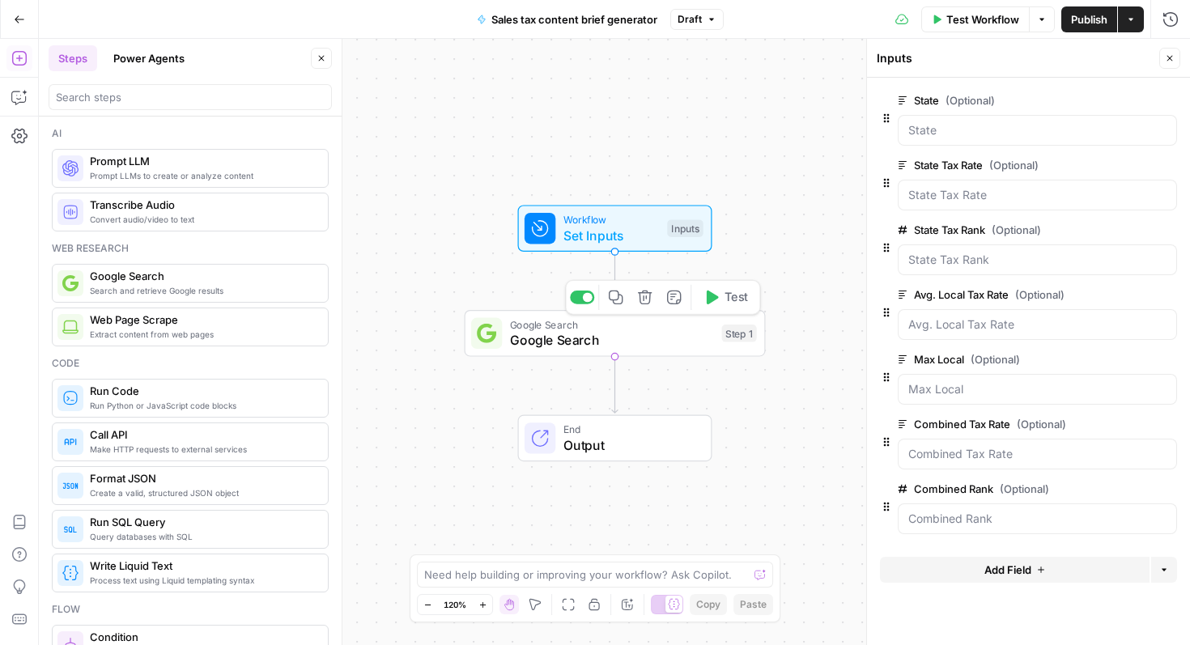
click at [632, 349] on span "Google Search" at bounding box center [612, 339] width 204 height 19
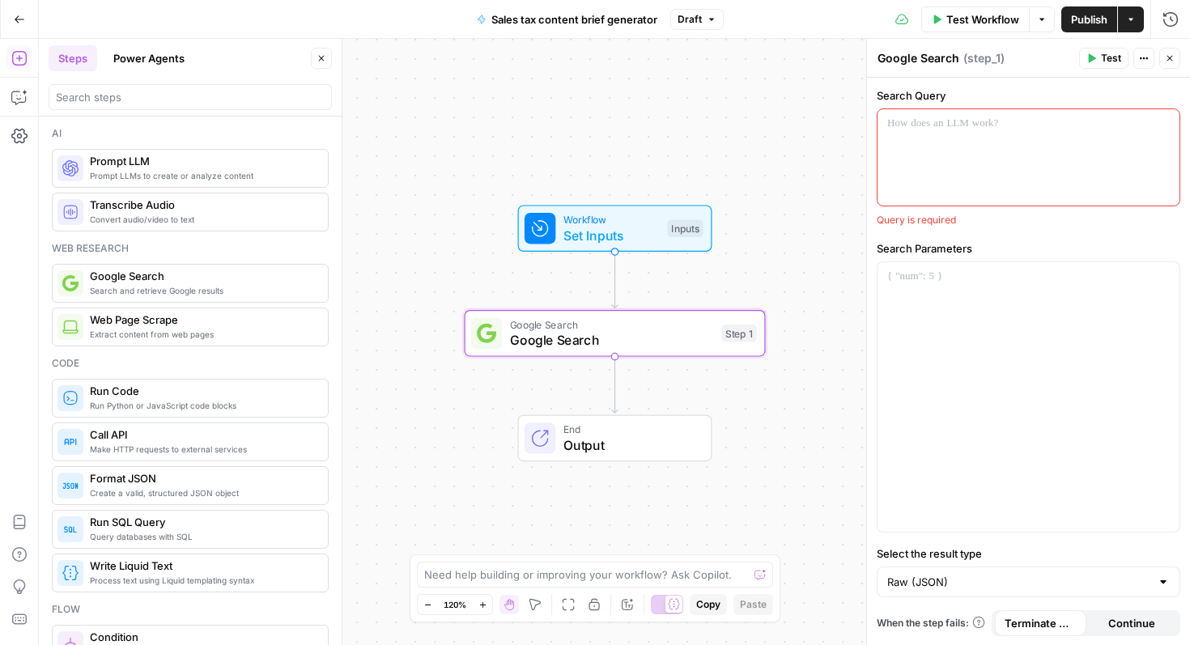
click at [922, 166] on div at bounding box center [1029, 157] width 302 height 96
click at [1051, 349] on div at bounding box center [1029, 397] width 302 height 270
click at [1161, 126] on button "Variables Menu" at bounding box center [1165, 123] width 13 height 13
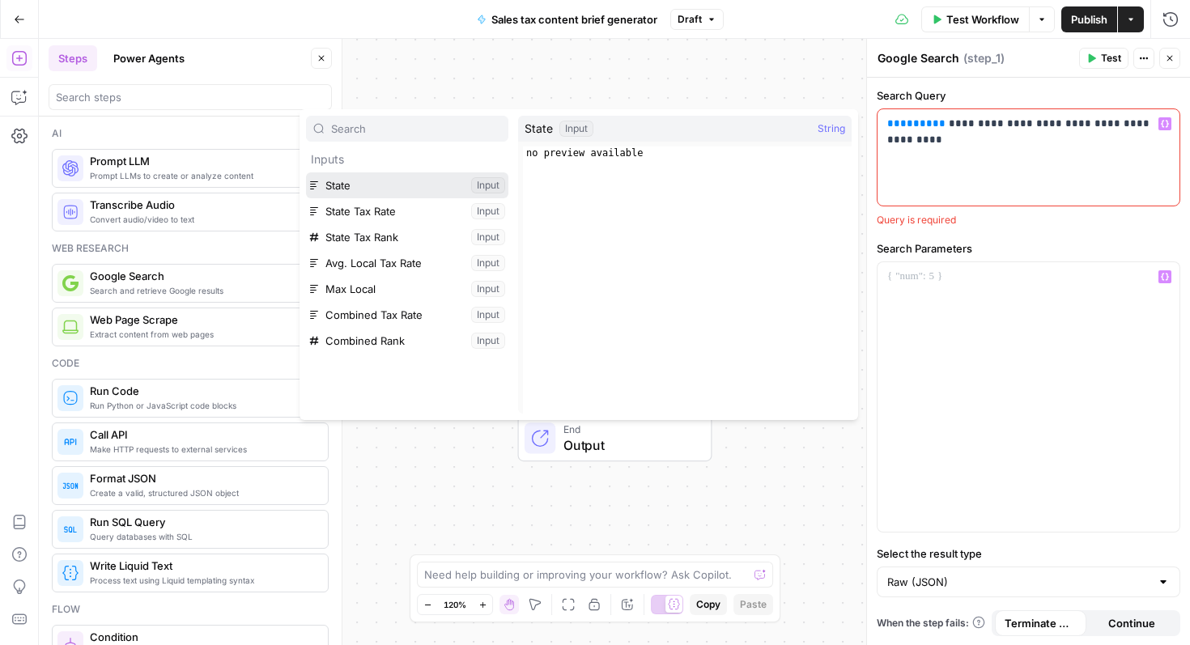
click at [424, 180] on button "Select variable State" at bounding box center [407, 185] width 202 height 26
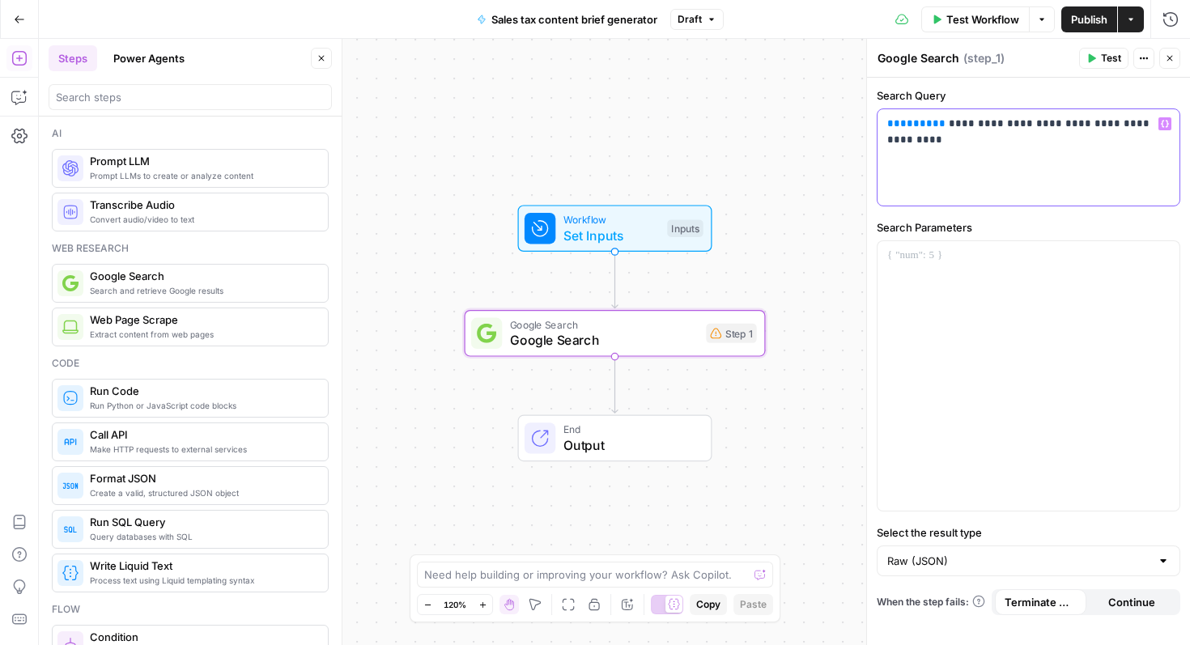
drag, startPoint x: 934, startPoint y: 130, endPoint x: 895, endPoint y: 127, distance: 38.9
click at [895, 127] on p "**********" at bounding box center [1029, 124] width 283 height 16
click at [1171, 121] on button "Variables Menu" at bounding box center [1165, 123] width 13 height 13
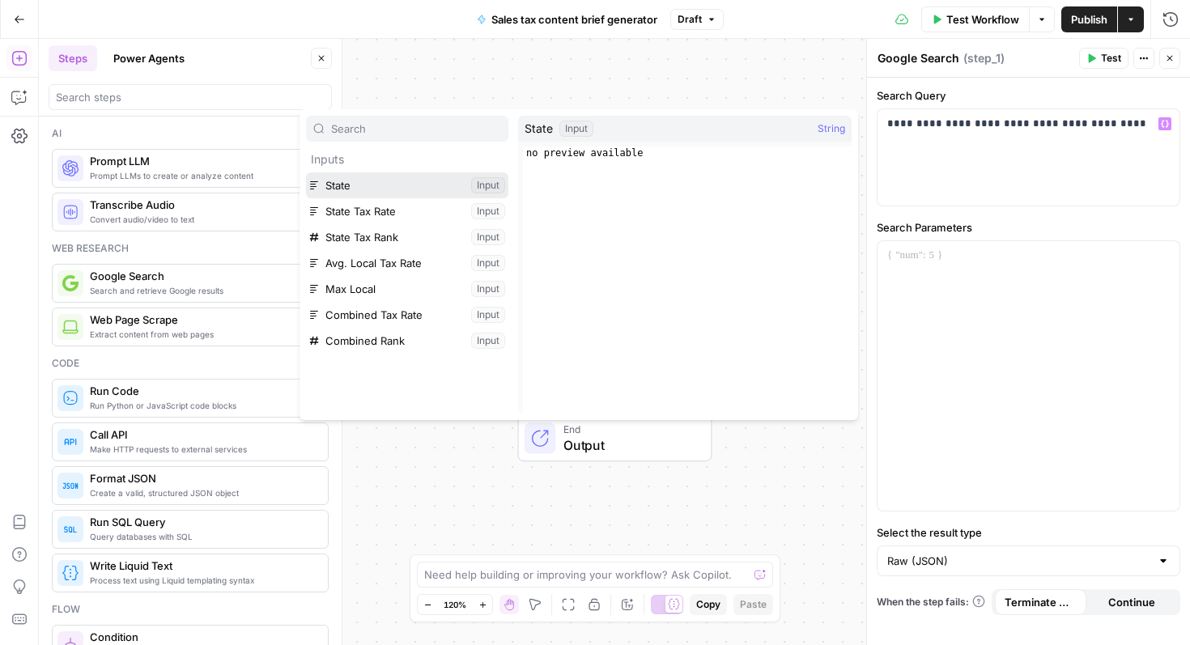
click at [352, 184] on button "Select variable State" at bounding box center [407, 185] width 202 height 26
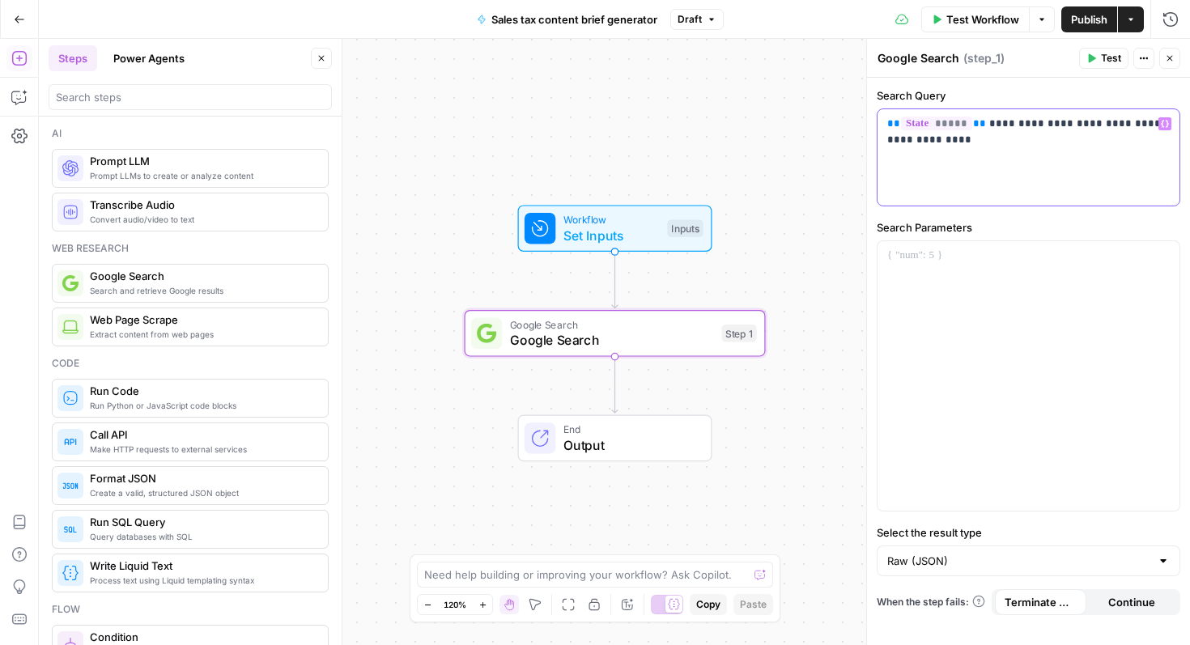
click at [979, 173] on div "**********" at bounding box center [1029, 157] width 302 height 96
click at [983, 267] on div at bounding box center [1029, 376] width 302 height 270
click at [973, 559] on input "Select the result type" at bounding box center [1019, 561] width 263 height 16
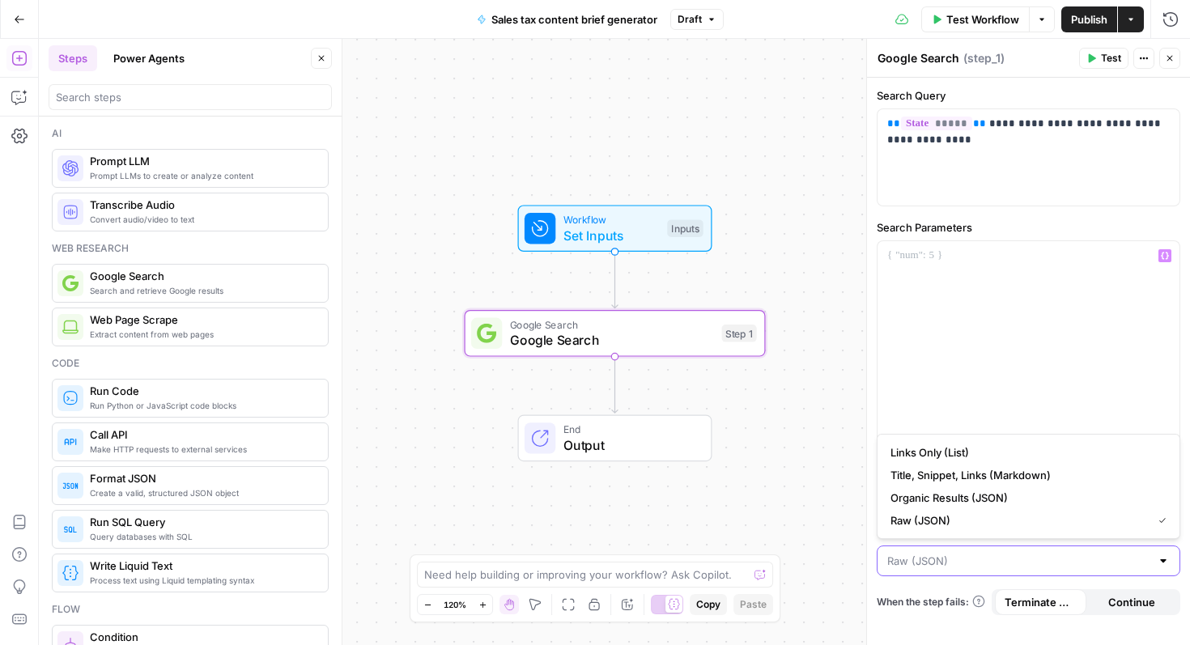
click at [971, 561] on input "Select the result type" at bounding box center [1019, 561] width 263 height 16
type input "Raw (JSON)"
click at [974, 371] on div at bounding box center [1029, 376] width 302 height 270
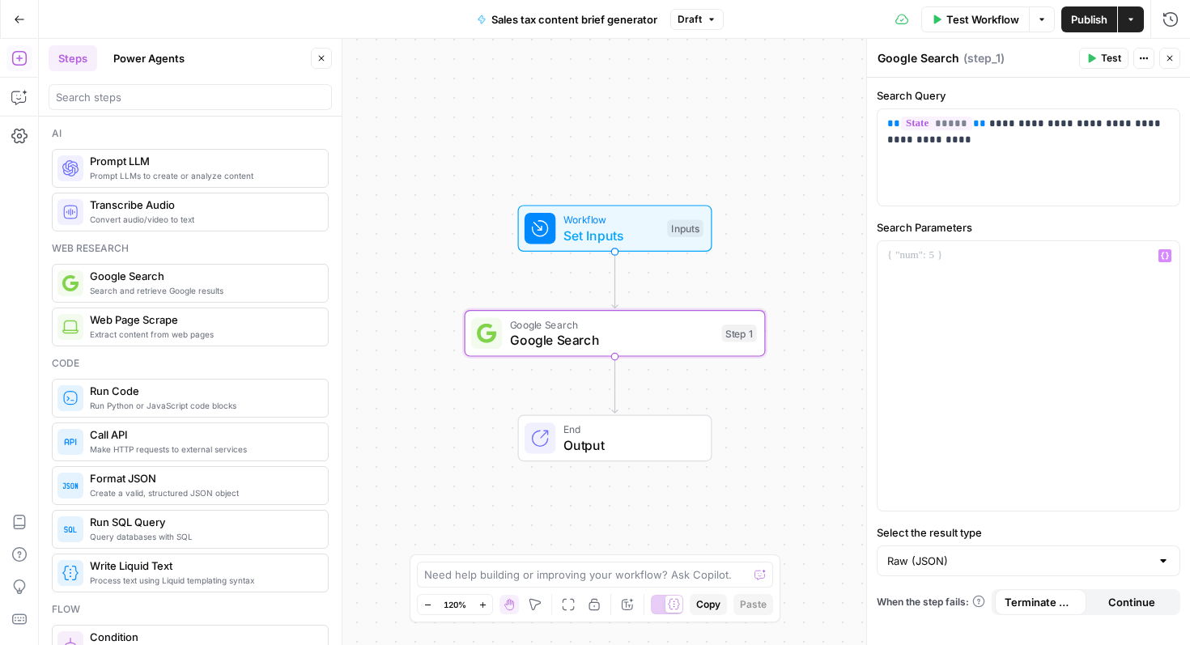
click at [1142, 59] on icon "button" at bounding box center [1144, 58] width 10 height 10
click at [988, 57] on span "( step_1 )" at bounding box center [984, 58] width 41 height 16
click at [942, 57] on textarea "Google Search" at bounding box center [919, 58] width 82 height 16
drag, startPoint x: 959, startPoint y: 57, endPoint x: 841, endPoint y: 57, distance: 118.2
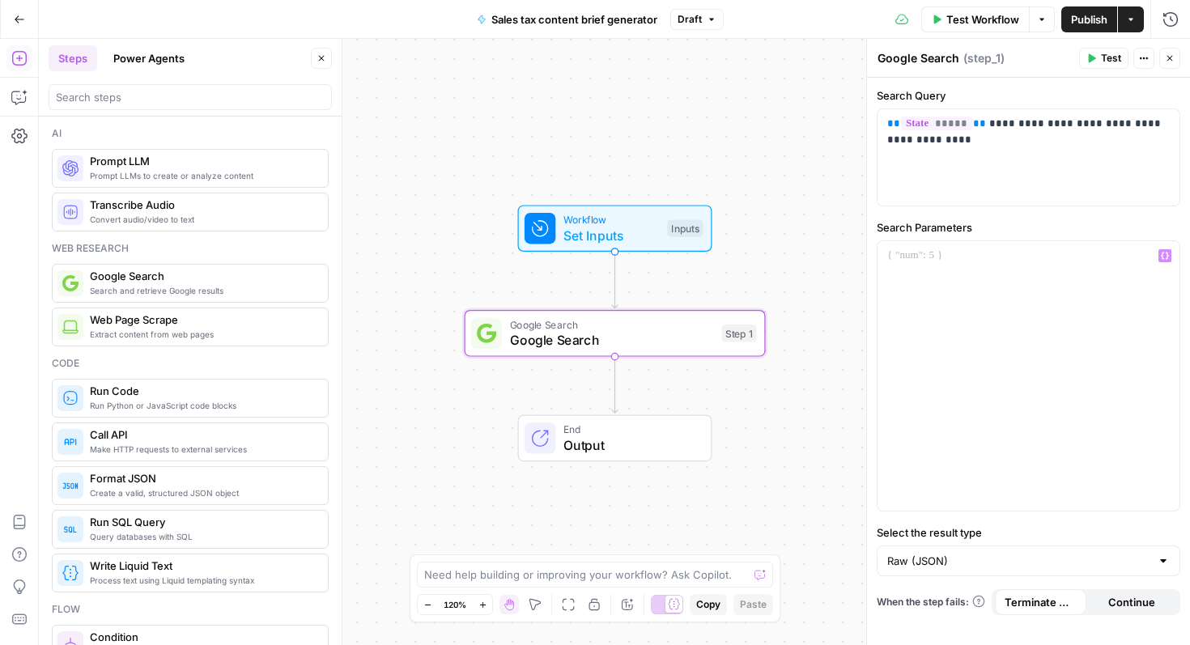
click at [841, 57] on body "XeroOps New Home Browse Insights Opportunities Your Data Recent Grids Sales tax…" at bounding box center [595, 322] width 1190 height 645
click at [916, 71] on header "Google Search Google Search ( step_1 ) Test Actions Close" at bounding box center [1028, 58] width 323 height 39
click at [918, 57] on textarea "Google Search" at bounding box center [919, 58] width 82 height 16
paste textarea "{{State}} department of revenue sales tax registration"
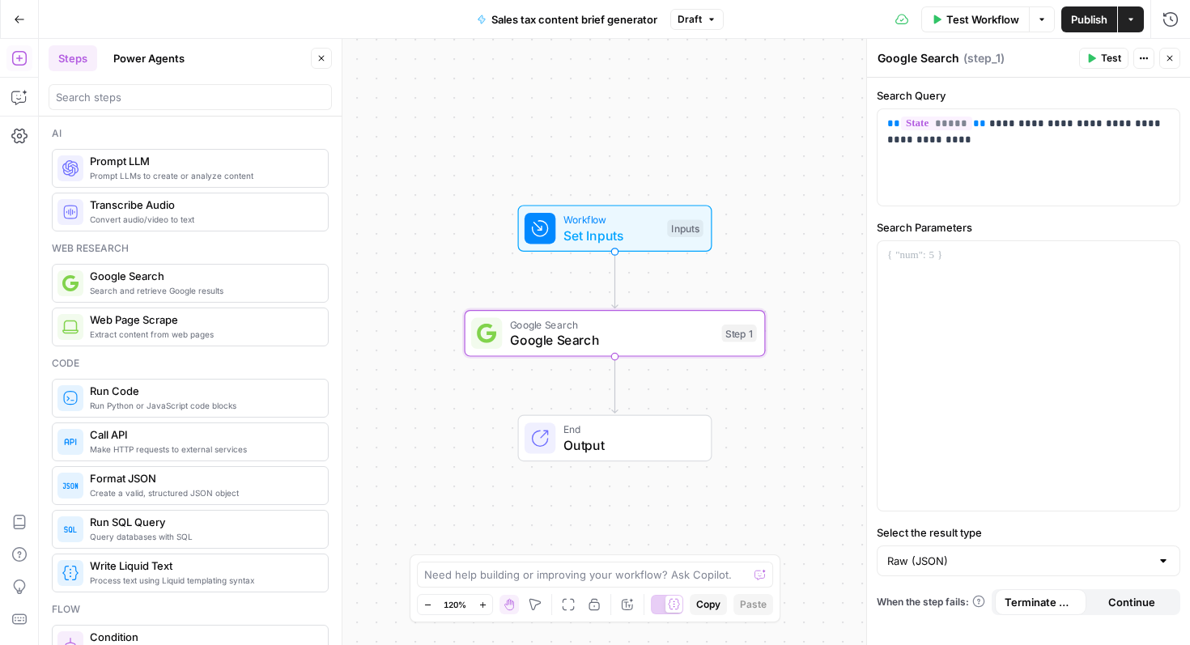
click at [941, 53] on textarea "Google Search" at bounding box center [919, 58] width 82 height 16
paste textarea "registration_search_results"
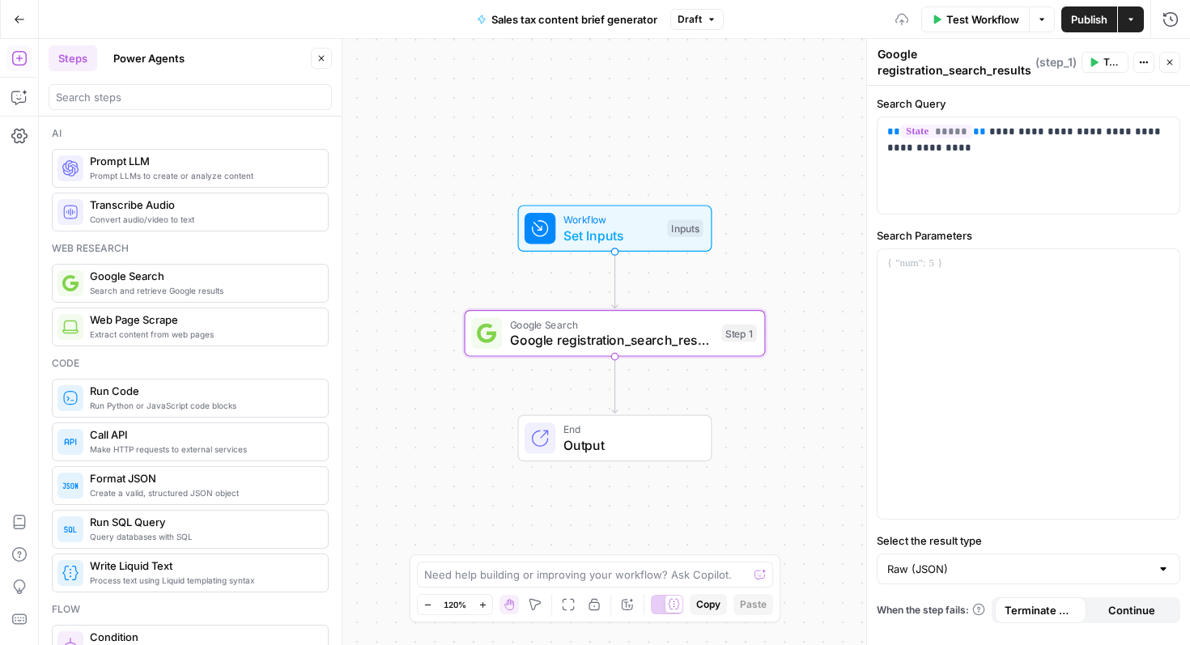
paste textarea
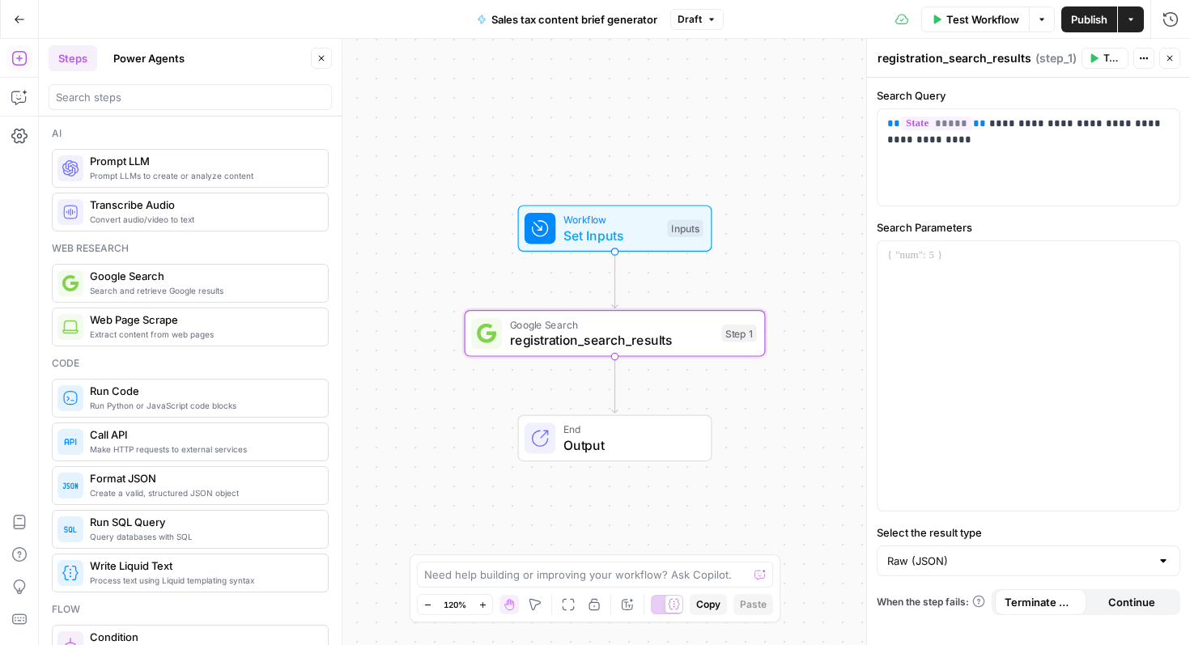
click at [946, 57] on textarea "registration_search_results" at bounding box center [955, 58] width 154 height 16
click at [987, 63] on textarea "registration search_results" at bounding box center [953, 58] width 151 height 16
click at [883, 62] on textarea "registration search results" at bounding box center [952, 58] width 149 height 16
type textarea "Registration search results"
click at [986, 277] on div at bounding box center [1029, 376] width 302 height 270
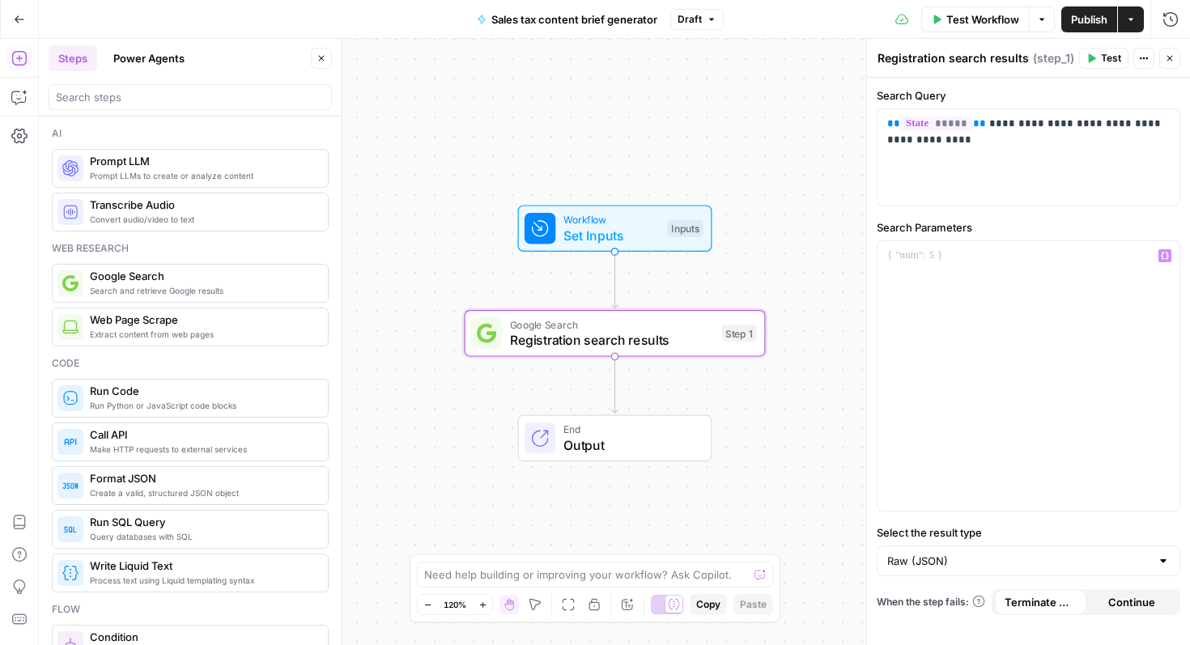
click at [1108, 605] on button "Continue" at bounding box center [1133, 603] width 92 height 26
click at [1060, 605] on span "Terminate Workflow" at bounding box center [1041, 602] width 72 height 16
click at [168, 286] on span "Search and retrieve Google results" at bounding box center [202, 290] width 225 height 13
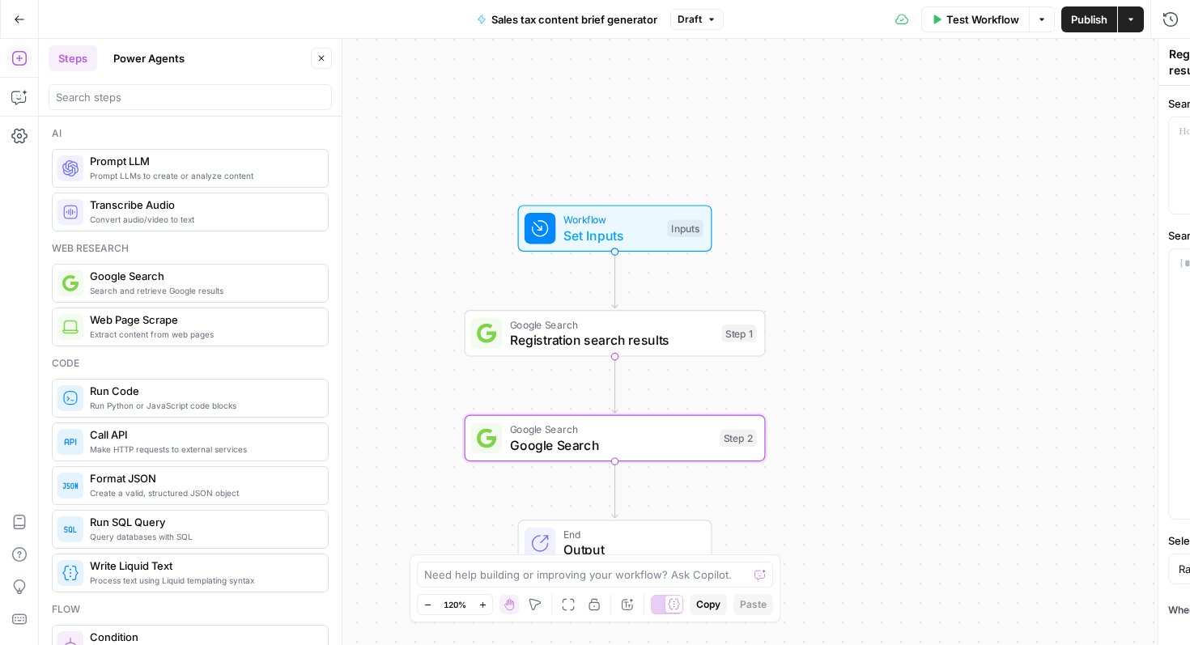
type textarea "Google Search"
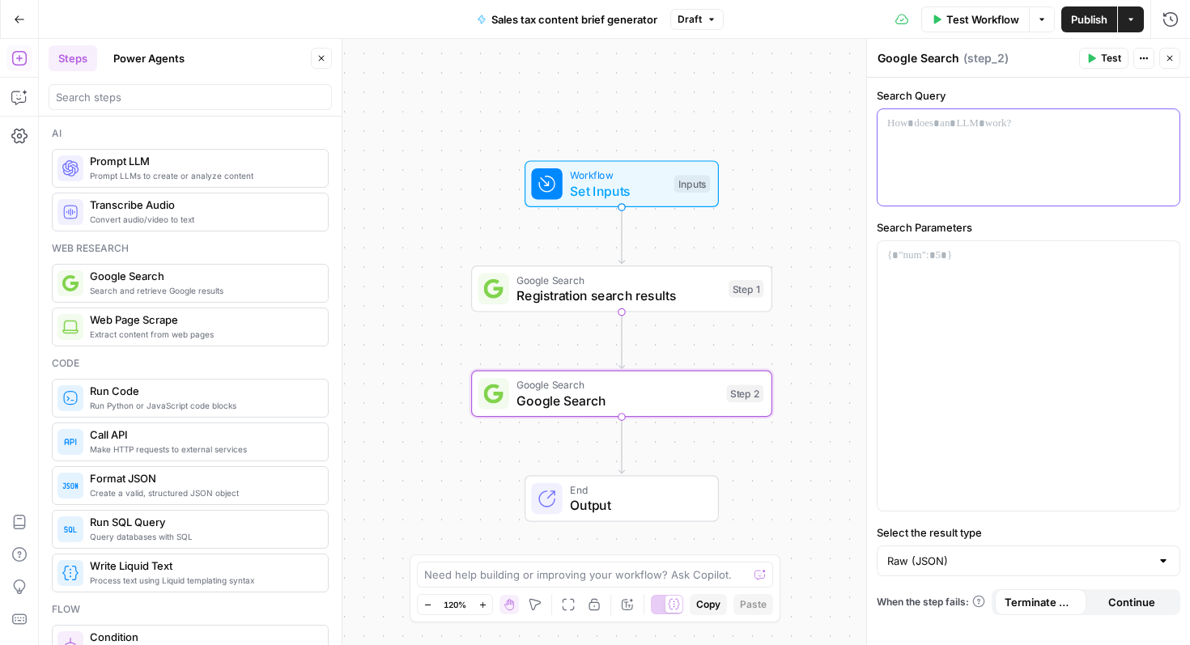
click at [951, 138] on div at bounding box center [1029, 157] width 302 height 96
paste div
drag, startPoint x: 935, startPoint y: 123, endPoint x: 819, endPoint y: 123, distance: 116.6
click at [819, 123] on body "XeroOps New Home Browse Insights Opportunities Your Data Recent Grids Sales tax…" at bounding box center [595, 322] width 1190 height 645
click at [1161, 123] on icon "button" at bounding box center [1165, 124] width 8 height 7
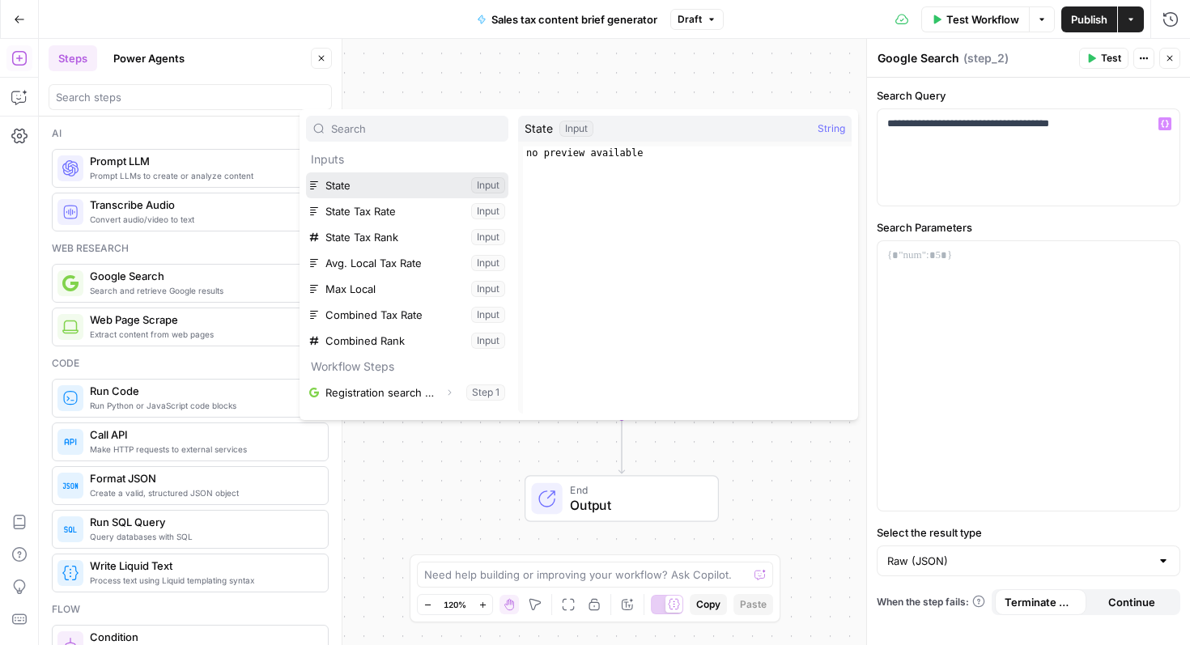
click at [398, 185] on button "Select variable State" at bounding box center [407, 185] width 202 height 26
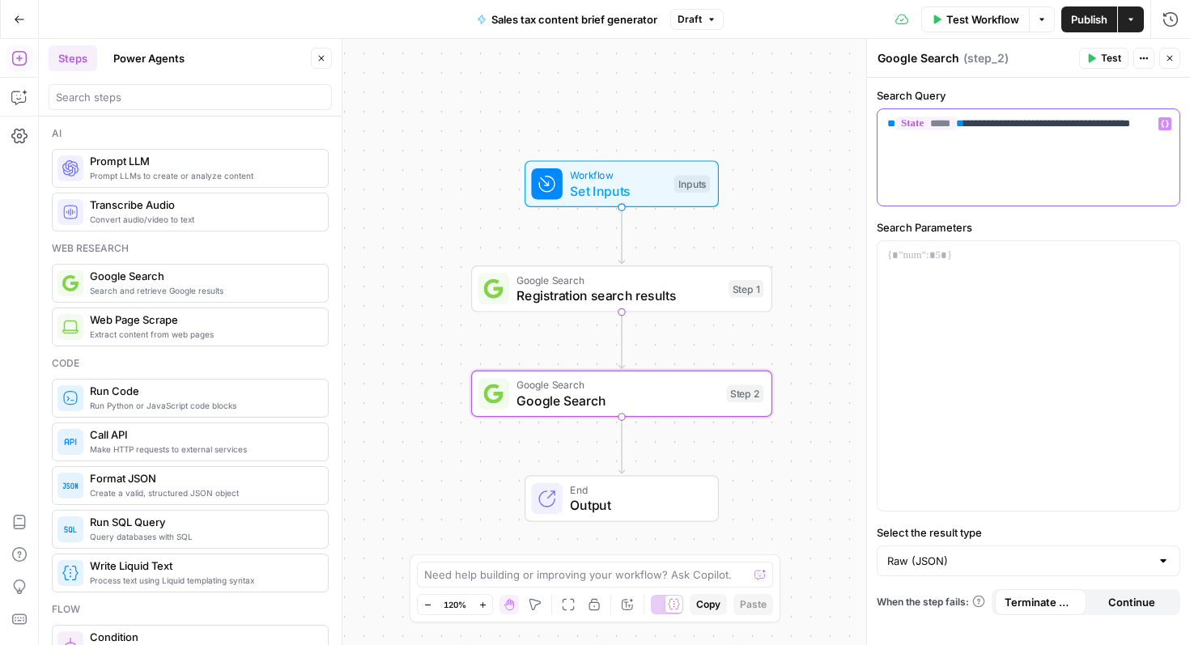
click at [970, 178] on div "**********" at bounding box center [1029, 157] width 302 height 96
click at [970, 306] on div at bounding box center [1029, 376] width 302 height 270
click at [938, 62] on textarea "Google Search" at bounding box center [919, 58] width 82 height 16
click at [938, 61] on textarea "Google Search" at bounding box center [919, 58] width 82 height 16
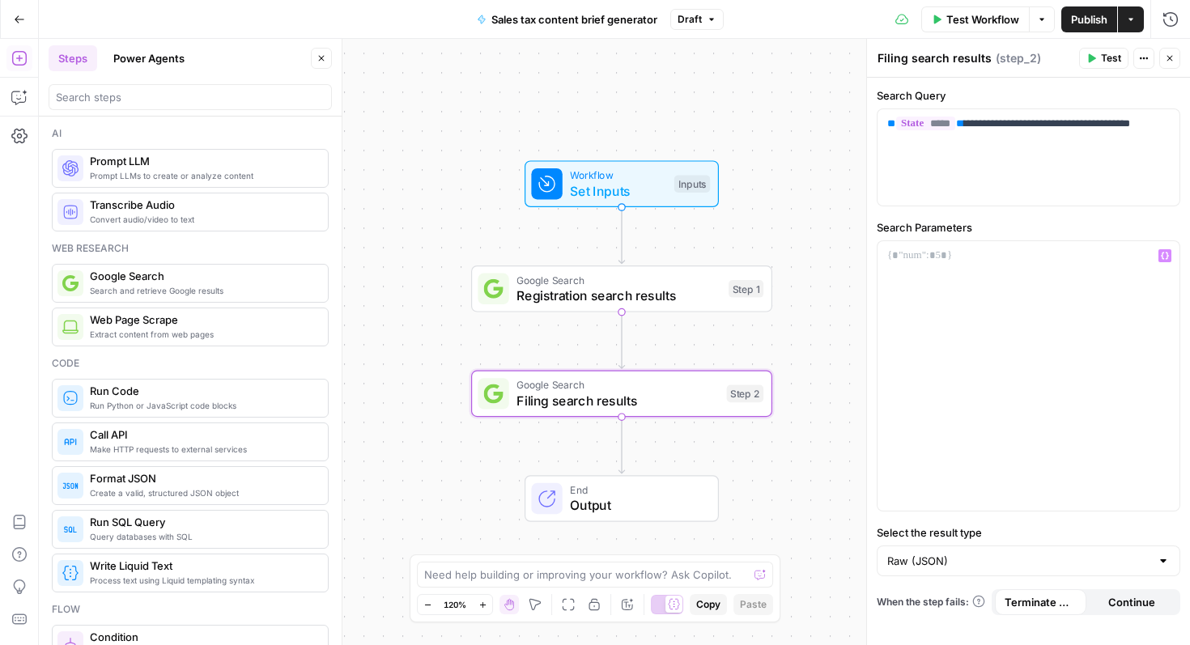
type textarea "Filing search results"
click at [1017, 364] on div at bounding box center [1029, 376] width 302 height 270
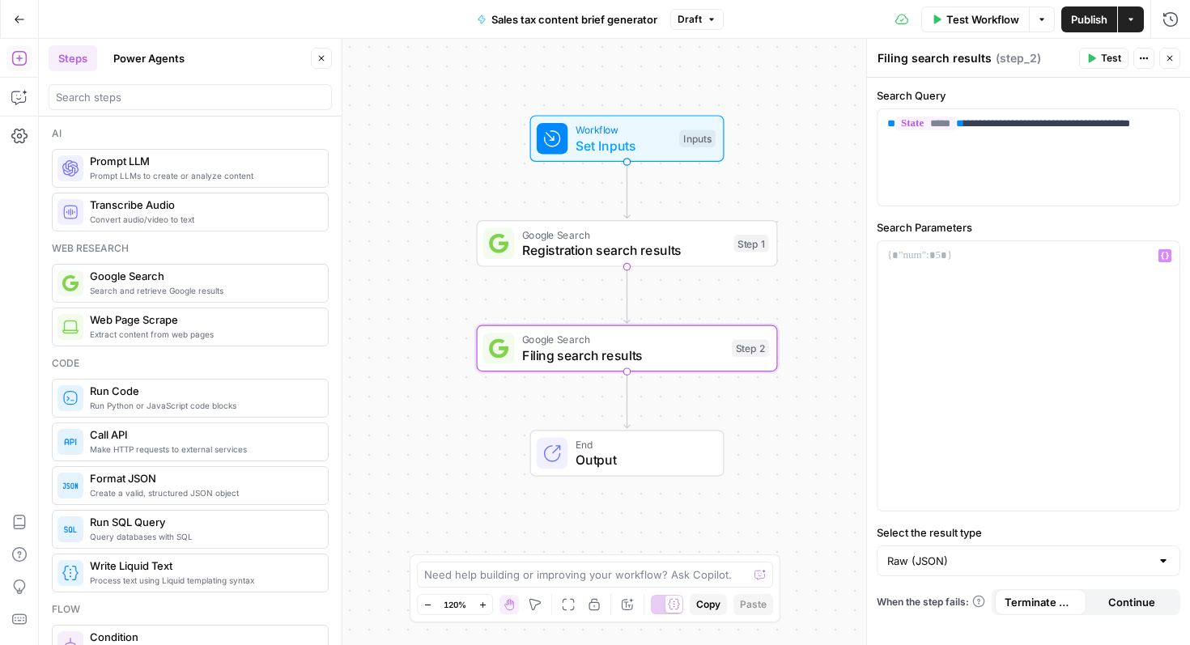
click at [166, 168] on span "Prompt LLM" at bounding box center [202, 161] width 225 height 16
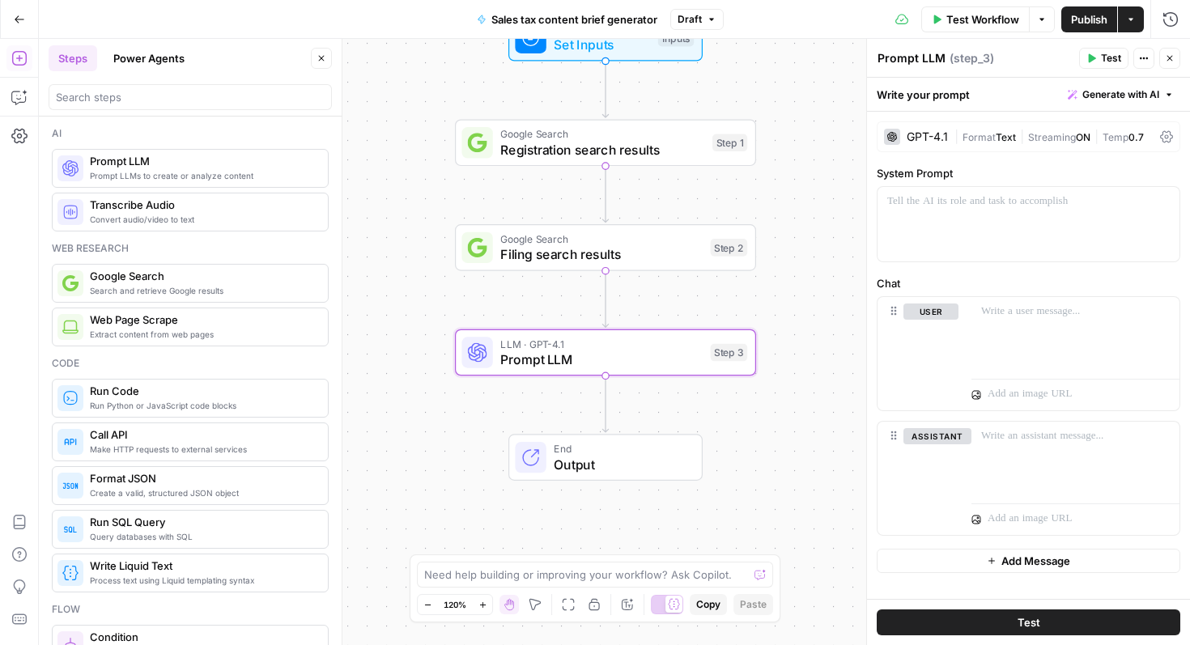
click at [919, 140] on div "GPT-4.1" at bounding box center [927, 136] width 41 height 11
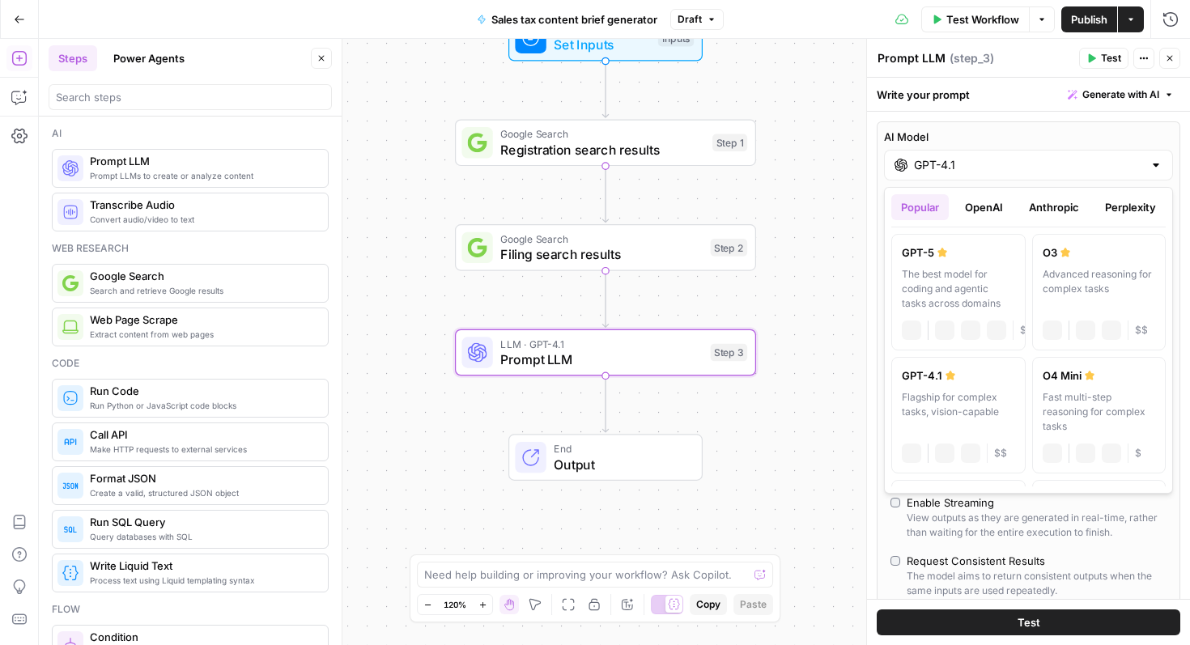
click at [940, 155] on div "GPT-4.1" at bounding box center [1028, 165] width 289 height 31
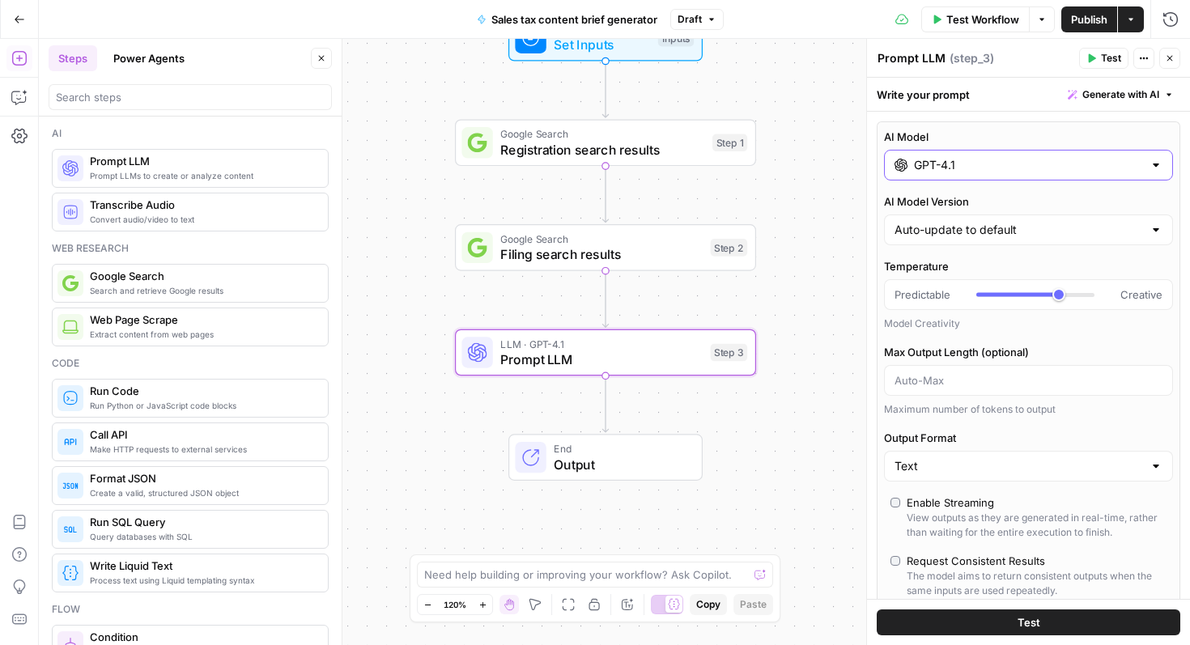
click at [945, 159] on input "GPT-4.1" at bounding box center [1028, 165] width 229 height 16
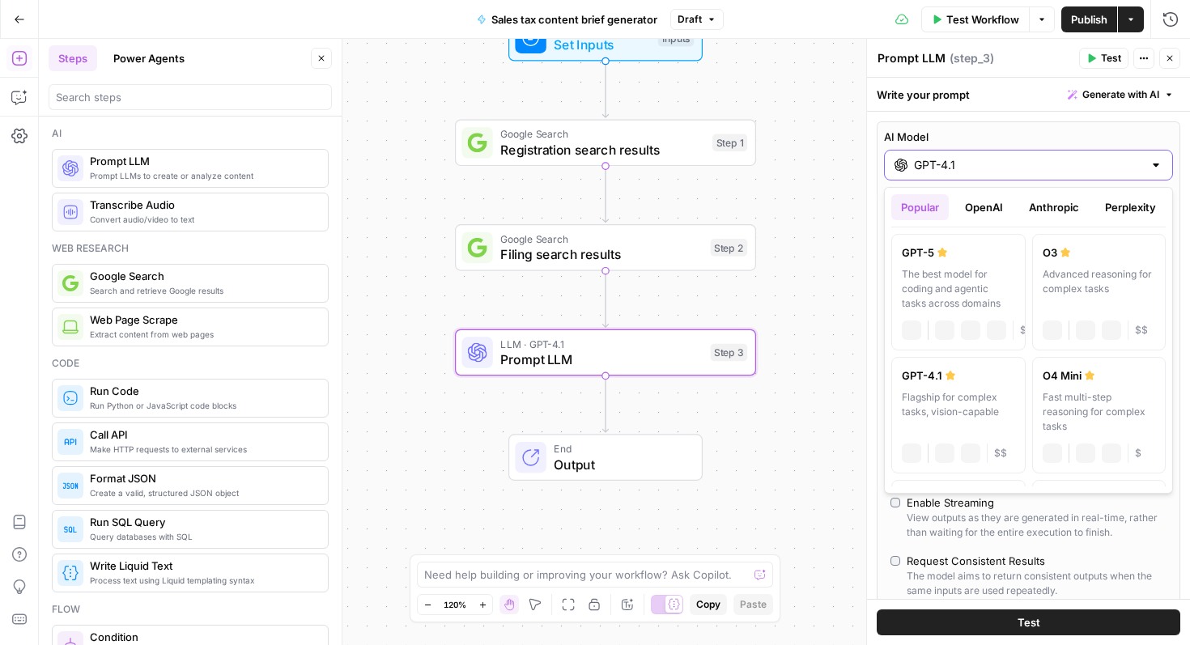
click at [945, 159] on input "GPT-4.1" at bounding box center [1028, 165] width 229 height 16
click at [1002, 171] on input "GPT-4.1" at bounding box center [1028, 165] width 229 height 16
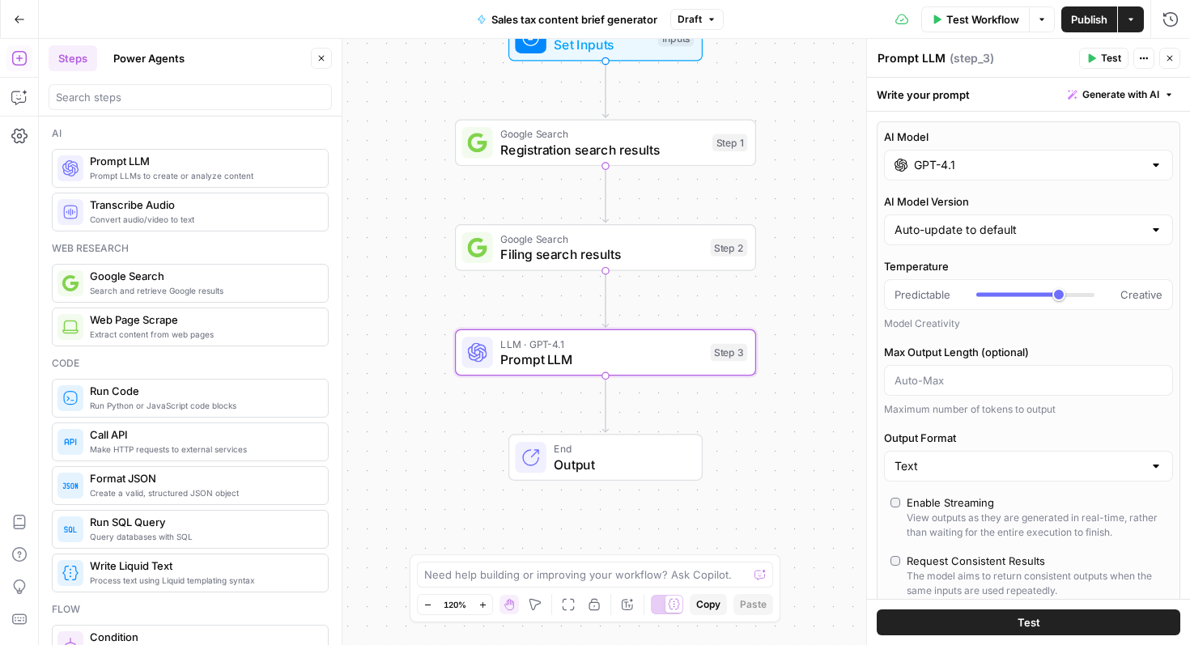
click at [756, 387] on div "Workflow Set Inputs Inputs Google Search Registration search results Step 1 Goo…" at bounding box center [615, 342] width 1152 height 607
click at [665, 353] on span "Prompt LLM" at bounding box center [601, 359] width 202 height 19
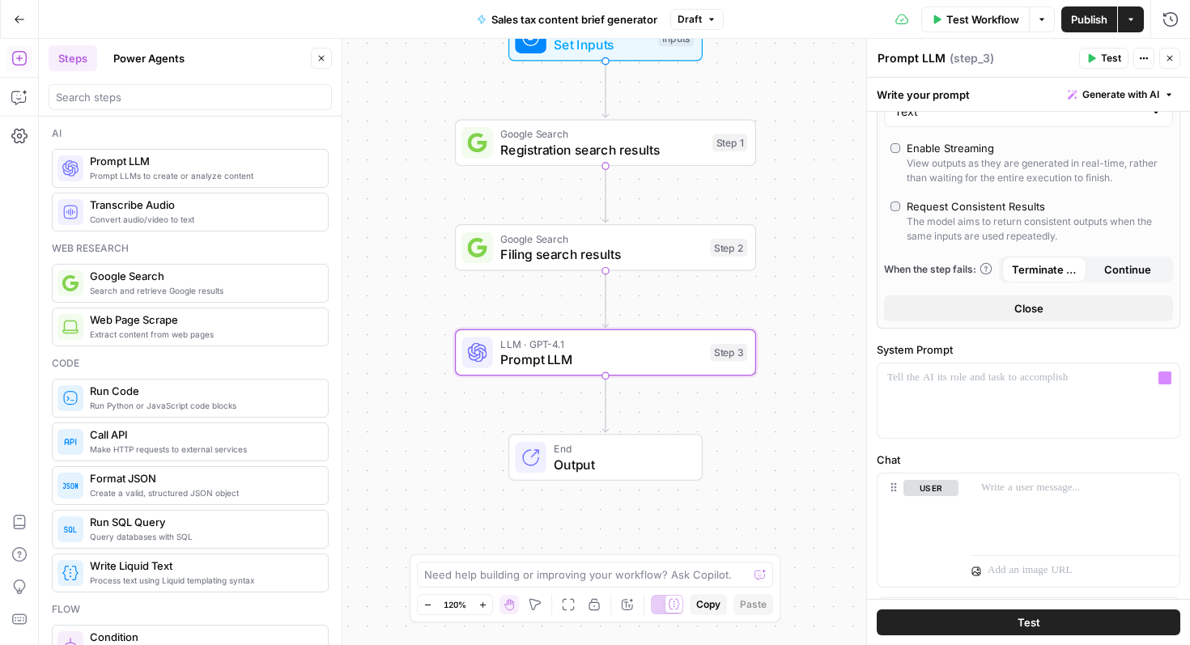
scroll to position [515, 0]
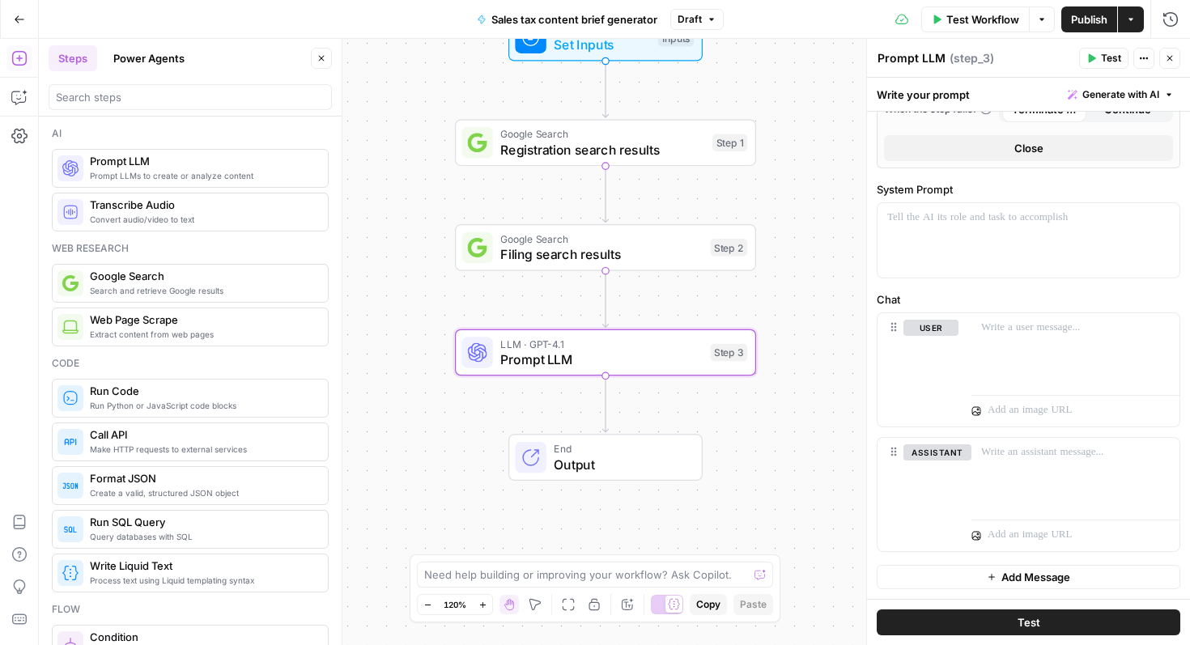
drag, startPoint x: 875, startPoint y: 183, endPoint x: 990, endPoint y: 300, distance: 164.4
click at [990, 300] on div "AI Model GPT-4.1 AI Model Version Auto-update to default Temperature Predictabl…" at bounding box center [1028, 98] width 323 height 1003
click at [964, 182] on label "System Prompt" at bounding box center [1029, 189] width 304 height 16
click at [1020, 351] on div at bounding box center [1076, 350] width 208 height 75
click at [1048, 279] on div "AI Model GPT-4.1 AI Model Version Auto-update to default Temperature Predictabl…" at bounding box center [1028, 98] width 323 height 1003
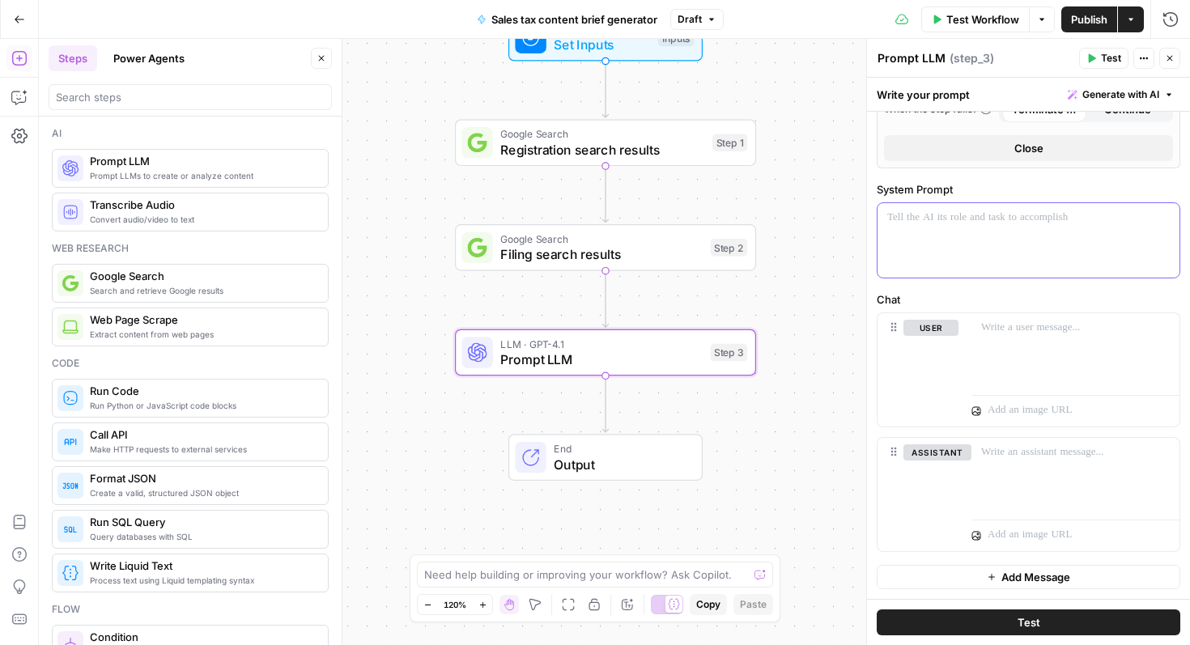
click at [942, 221] on p at bounding box center [1029, 218] width 283 height 16
click at [992, 205] on div at bounding box center [1029, 240] width 302 height 75
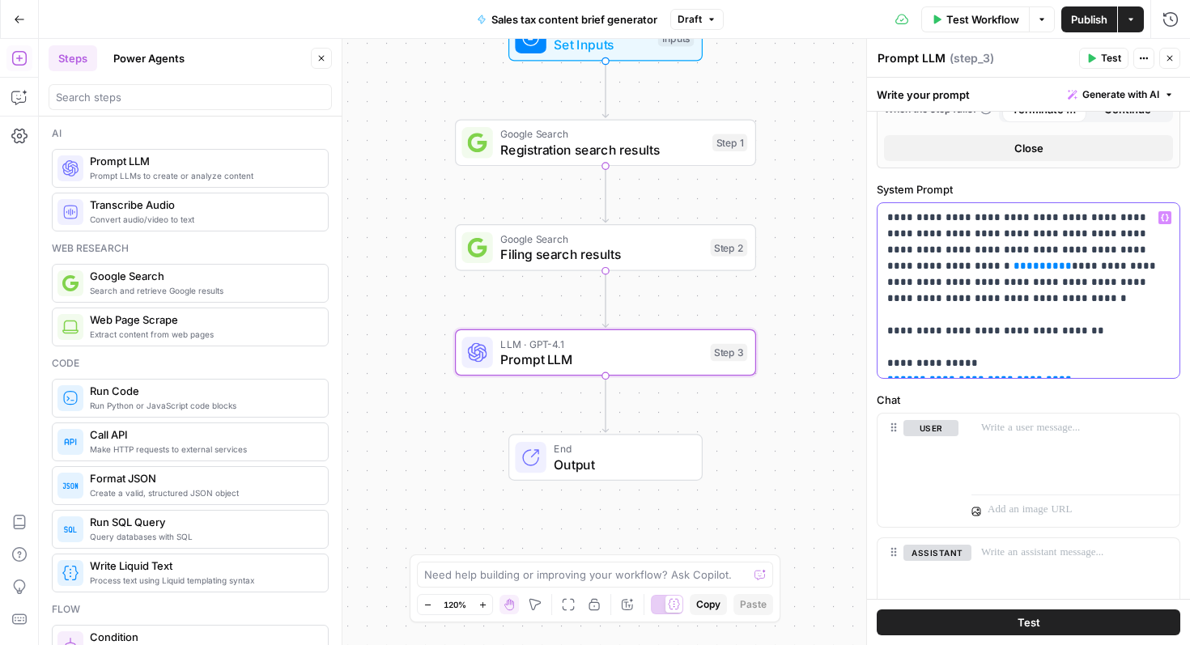
drag, startPoint x: 1055, startPoint y: 371, endPoint x: 867, endPoint y: 364, distance: 188.0
click at [867, 364] on div "**********" at bounding box center [1029, 342] width 324 height 607
click at [1169, 218] on button "Variables Menu" at bounding box center [1165, 217] width 13 height 13
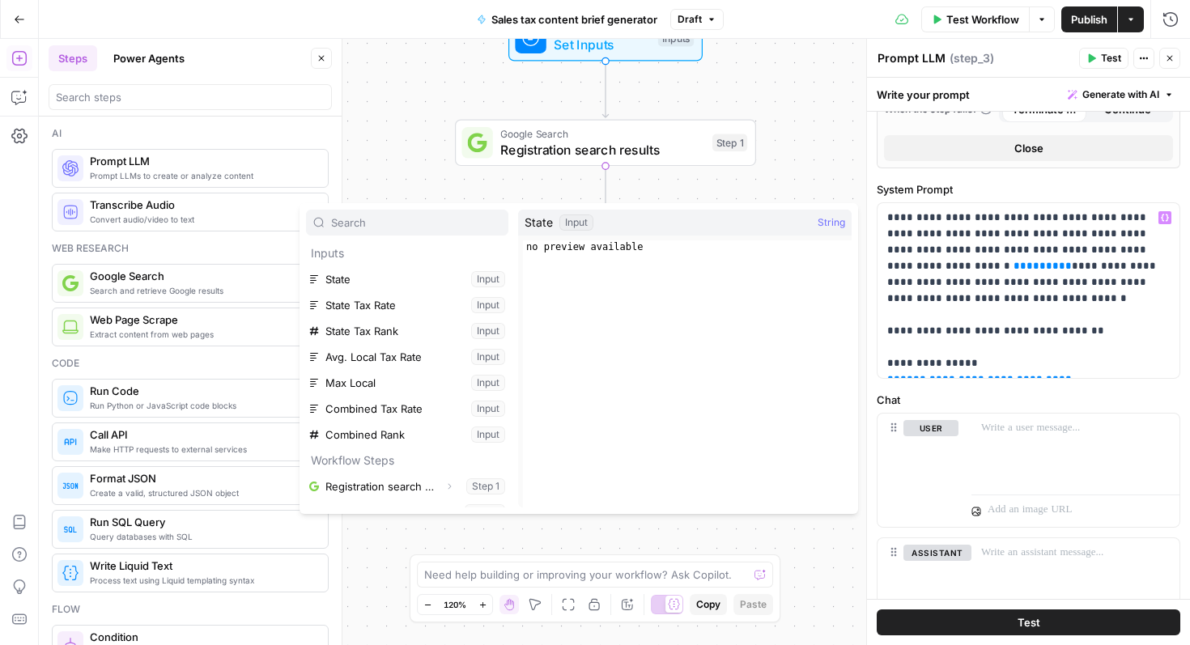
scroll to position [18, 0]
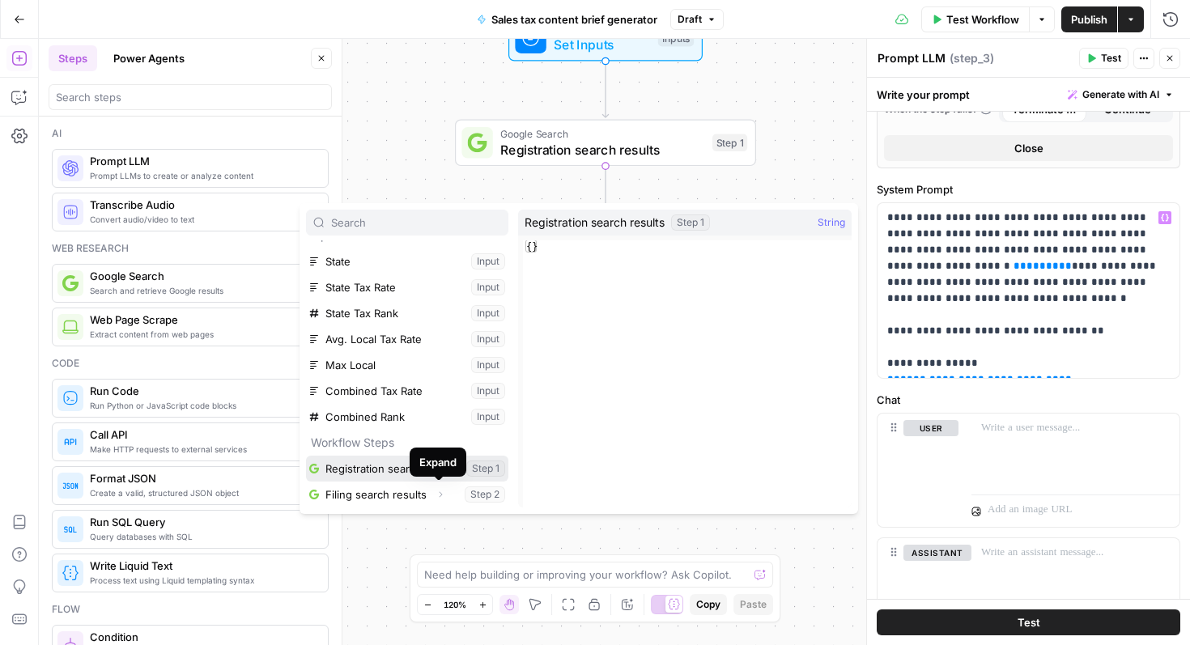
click at [429, 477] on button "Select variable Registration search results" at bounding box center [407, 469] width 202 height 26
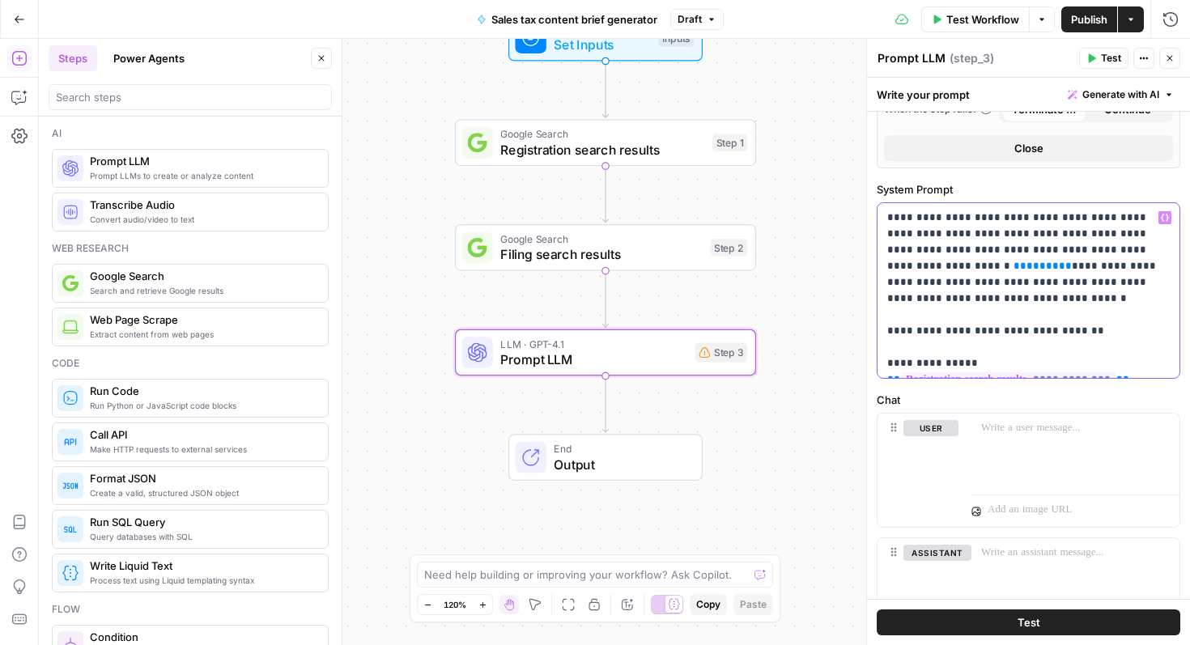
drag, startPoint x: 1071, startPoint y: 252, endPoint x: 1117, endPoint y: 252, distance: 45.4
click at [1117, 252] on p "**********" at bounding box center [1029, 291] width 283 height 162
click at [1165, 214] on icon "button" at bounding box center [1165, 218] width 8 height 8
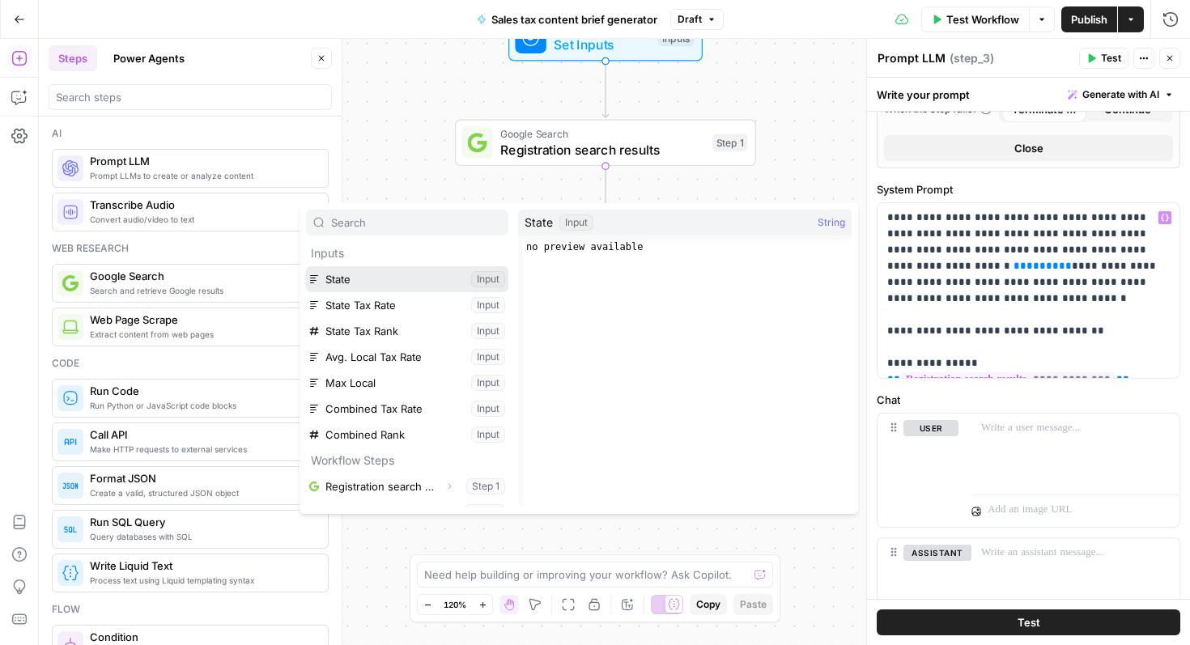
click at [448, 279] on button "Select variable State" at bounding box center [407, 279] width 202 height 26
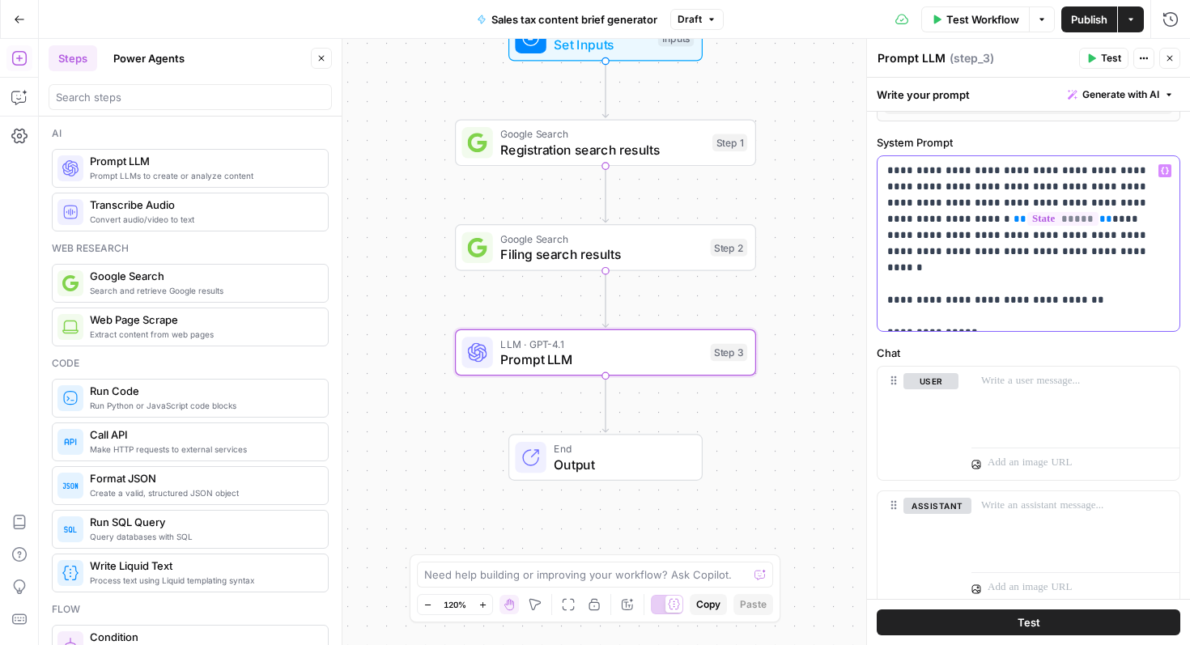
scroll to position [563, 0]
click at [552, 364] on span "Prompt LLM" at bounding box center [601, 359] width 202 height 19
click at [909, 57] on textarea "Prompt LLM" at bounding box center [912, 58] width 68 height 16
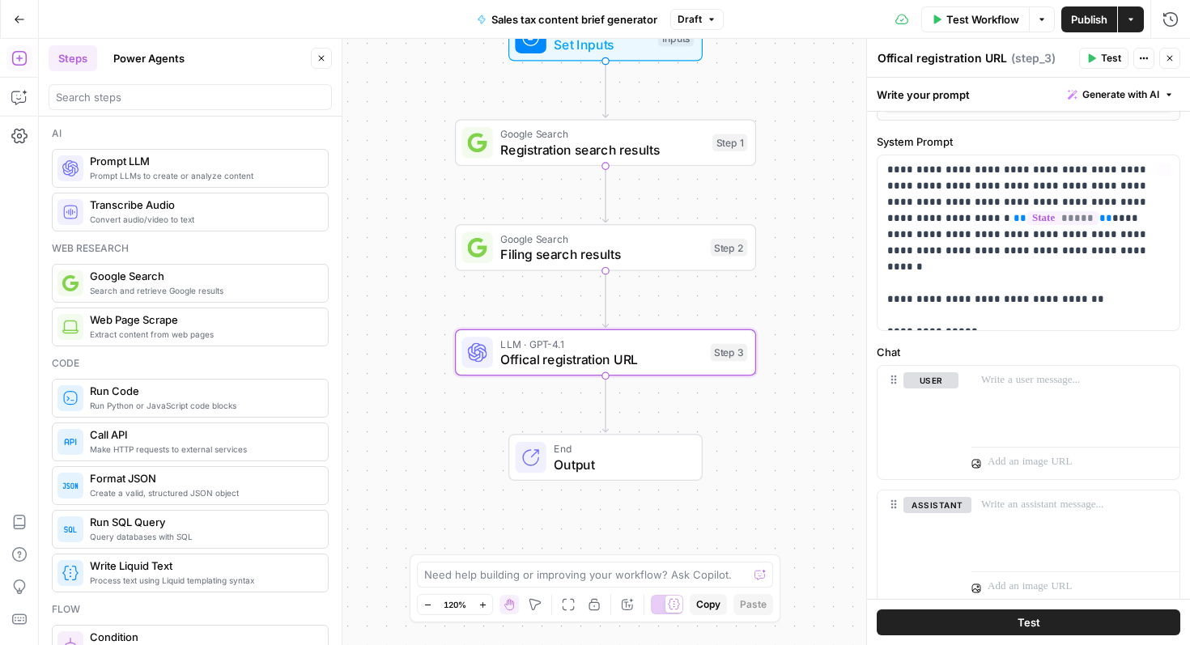
scroll to position [615, 0]
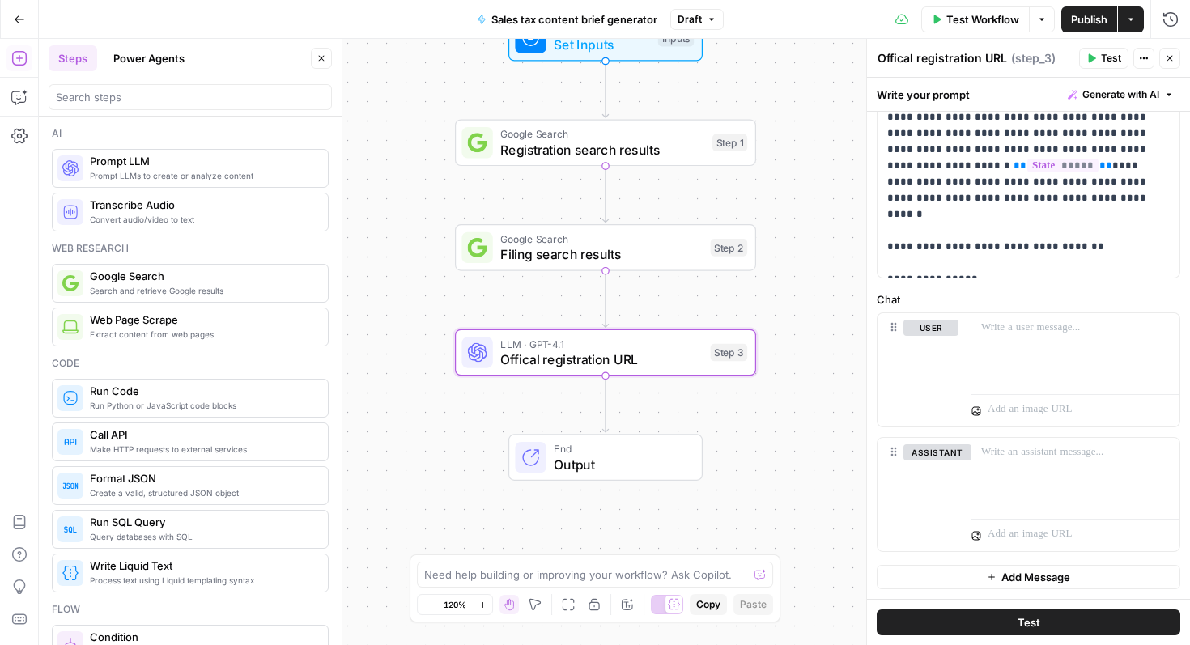
type textarea "Offical registration URL"
click at [164, 160] on span "Prompt LLM" at bounding box center [202, 161] width 225 height 16
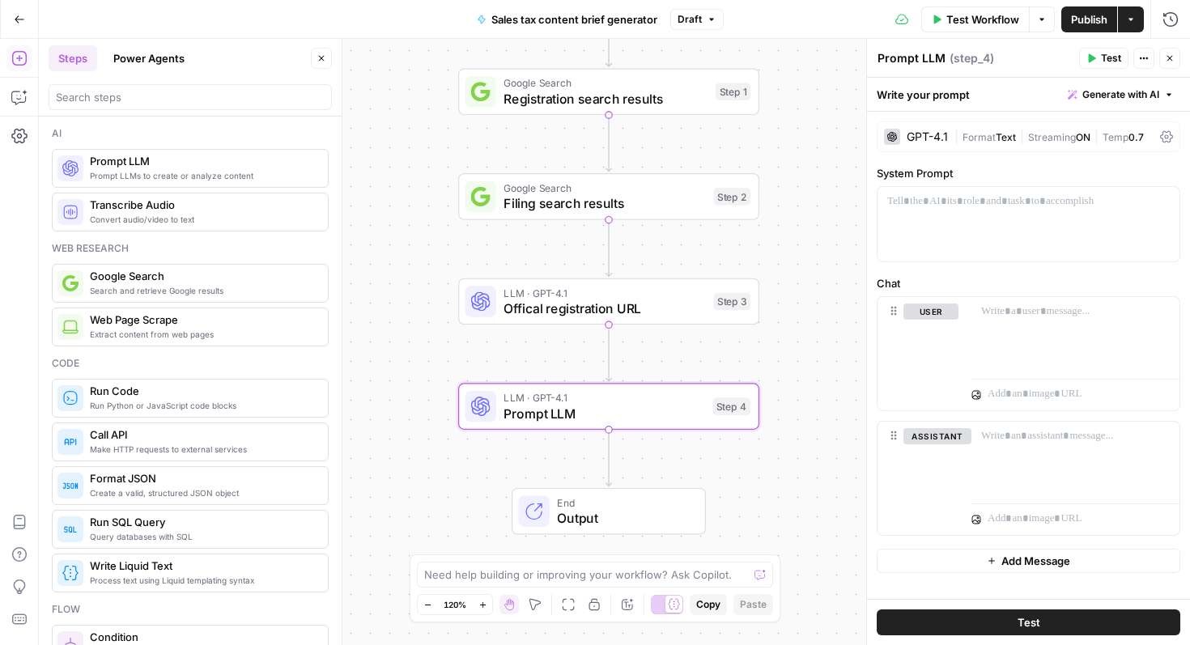
click at [910, 62] on textarea "Prompt LLM" at bounding box center [912, 58] width 68 height 16
type textarea "Filing info URL"
click at [794, 323] on div "Workflow Set Inputs Inputs Google Search Registration search results Step 1 Goo…" at bounding box center [615, 342] width 1152 height 607
click at [961, 215] on div at bounding box center [1029, 224] width 302 height 75
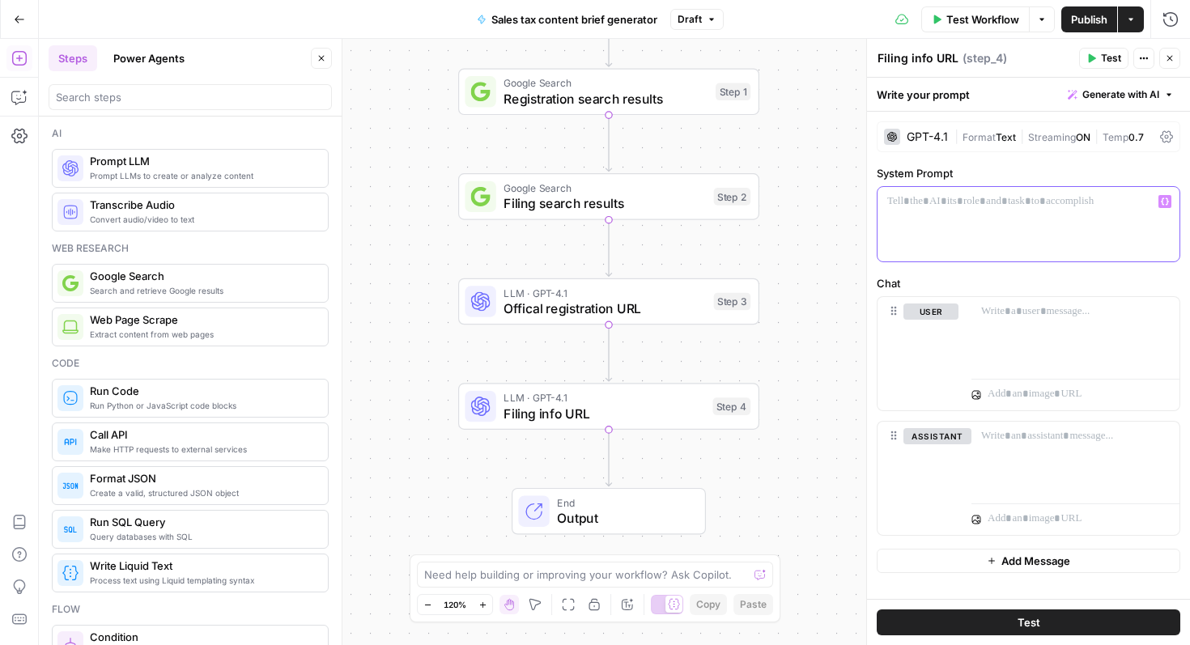
paste div
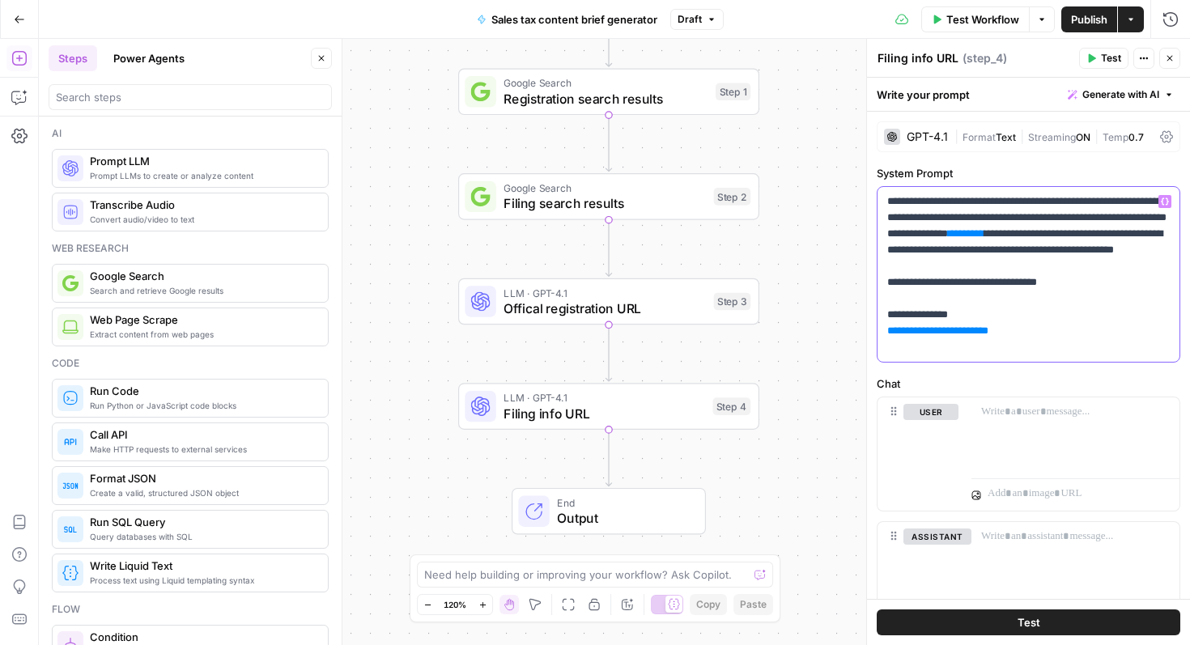
drag, startPoint x: 1066, startPoint y: 235, endPoint x: 1106, endPoint y: 235, distance: 40.5
click at [1106, 235] on p "**********" at bounding box center [1029, 275] width 283 height 162
click at [1166, 201] on icon "button" at bounding box center [1165, 202] width 8 height 8
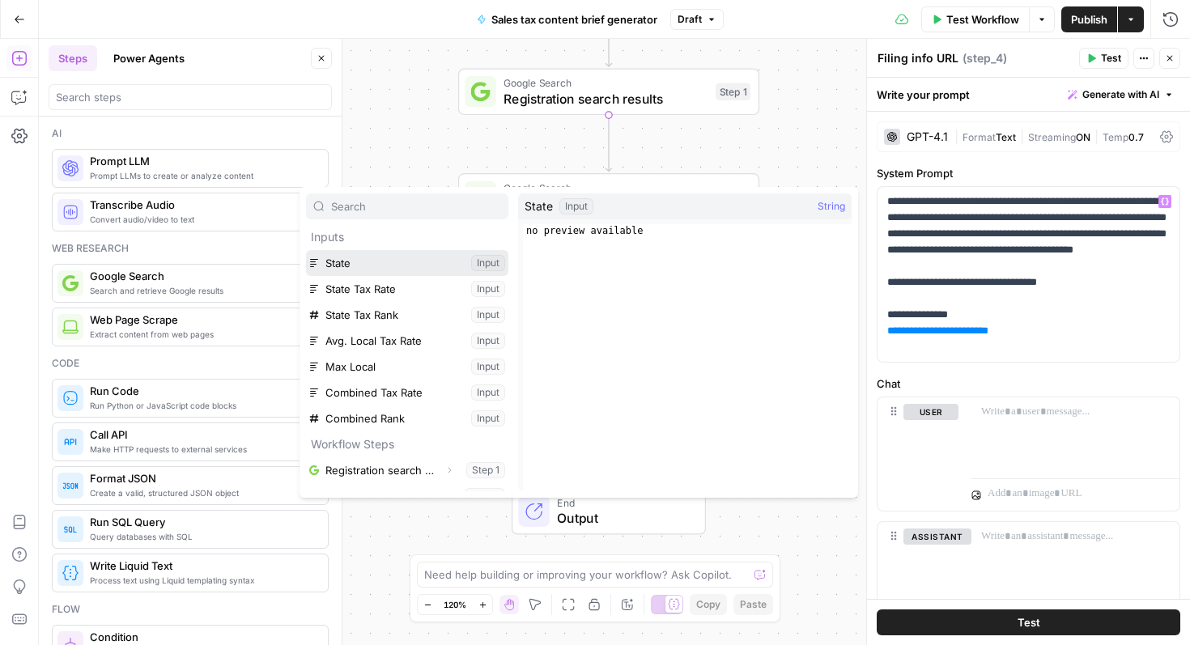
click at [362, 258] on button "Select variable State" at bounding box center [407, 263] width 202 height 26
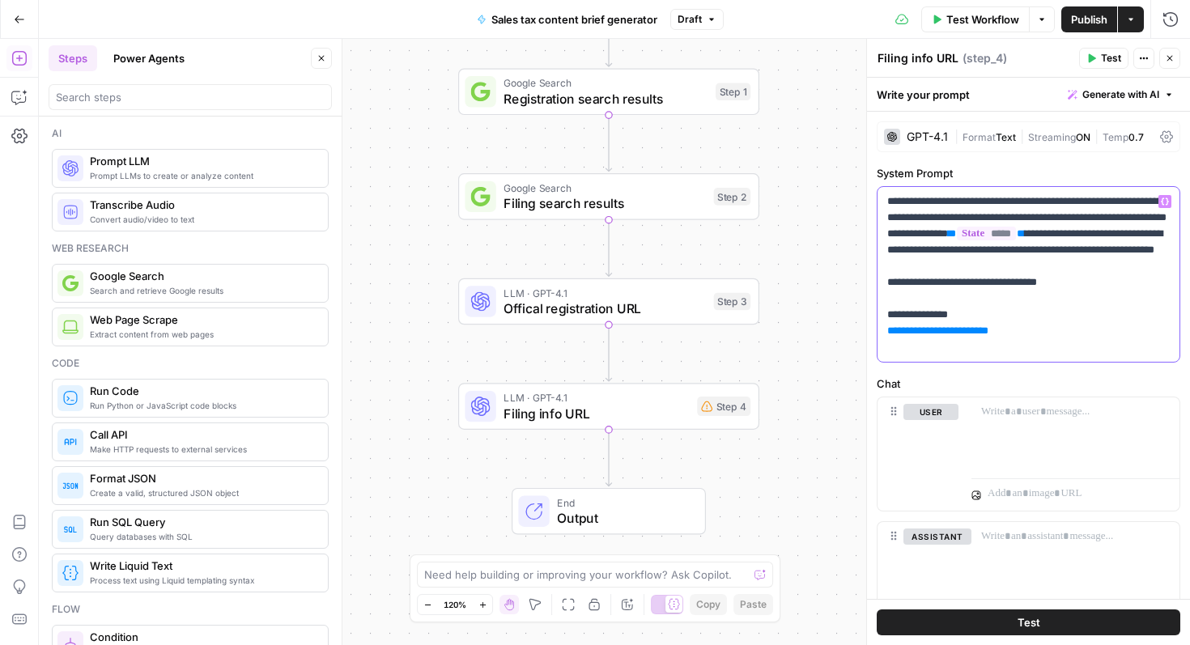
drag, startPoint x: 1004, startPoint y: 343, endPoint x: 886, endPoint y: 345, distance: 118.2
click at [886, 345] on div "**********" at bounding box center [1029, 274] width 302 height 175
click at [1161, 203] on icon "button" at bounding box center [1165, 202] width 8 height 8
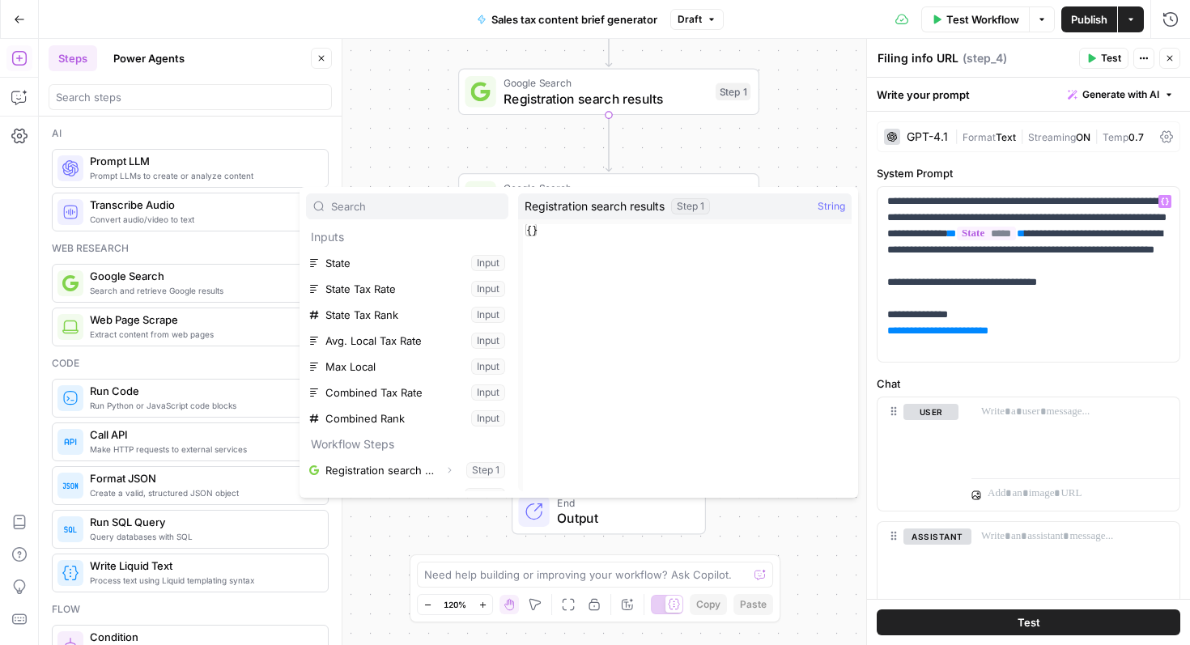
scroll to position [44, 0]
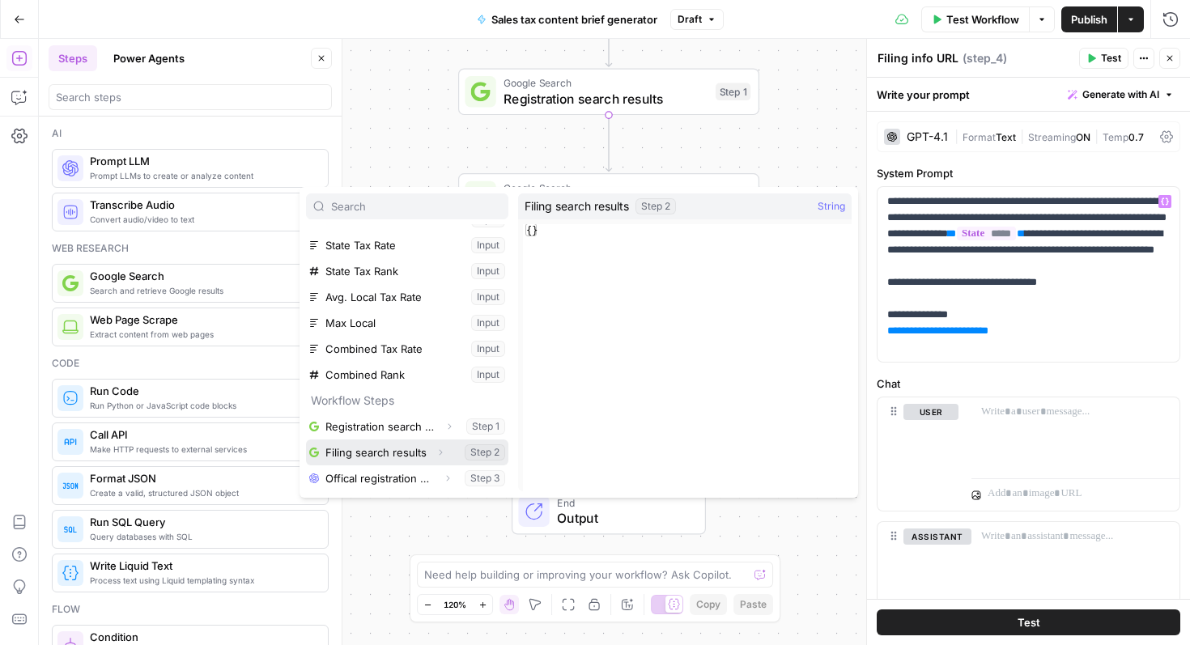
click at [418, 458] on button "Select variable Filing search results" at bounding box center [407, 453] width 202 height 26
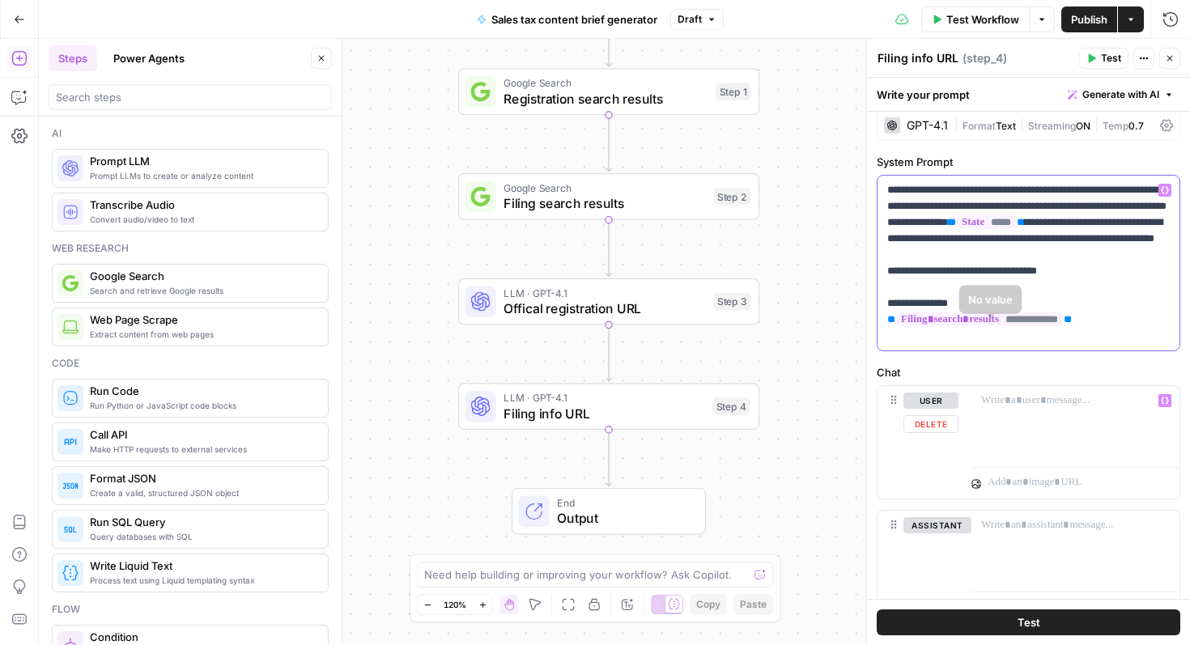
scroll to position [4, 0]
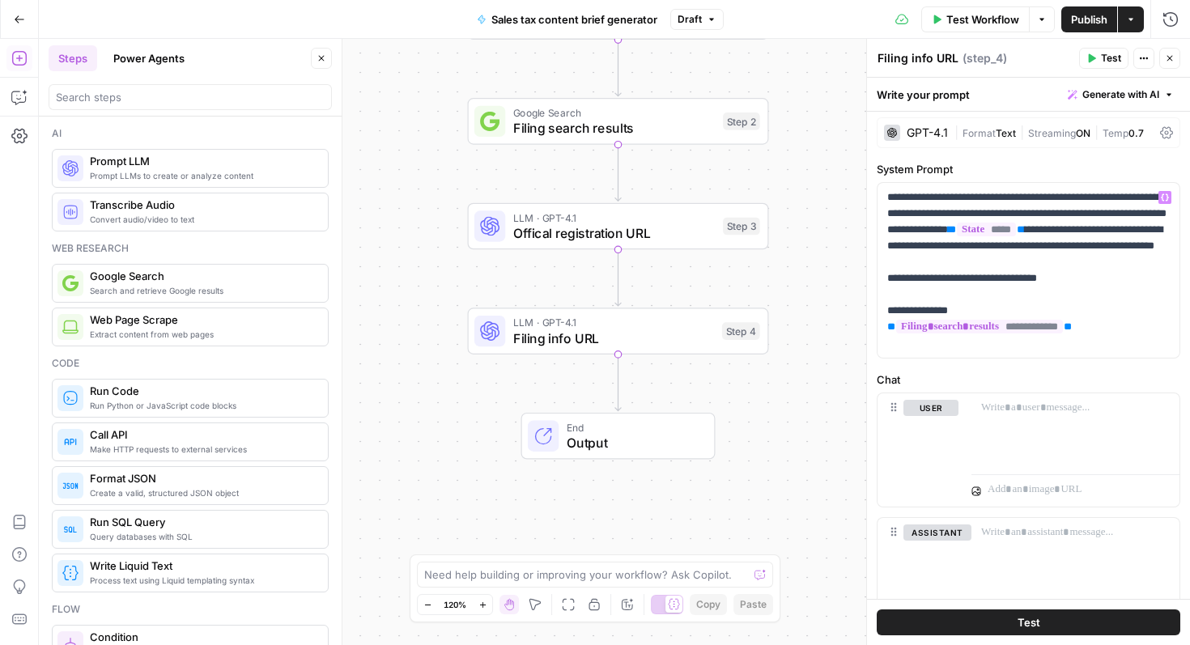
click at [175, 328] on span "Extract content from web pages" at bounding box center [202, 334] width 225 height 13
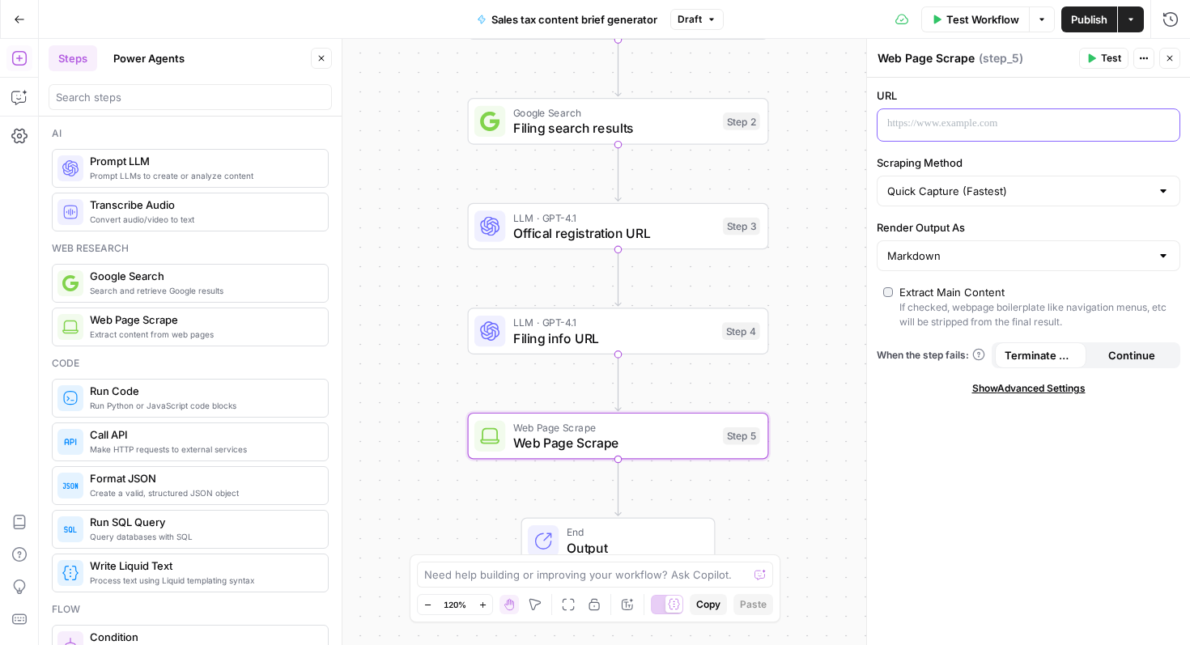
click at [998, 125] on p at bounding box center [1016, 124] width 257 height 16
drag, startPoint x: 1089, startPoint y: 124, endPoint x: 1121, endPoint y: 124, distance: 31.6
click at [1121, 124] on p "**********" at bounding box center [1016, 124] width 257 height 16
drag, startPoint x: 1122, startPoint y: 125, endPoint x: 1095, endPoint y: 123, distance: 27.6
click at [1095, 123] on p "**********" at bounding box center [1016, 124] width 257 height 16
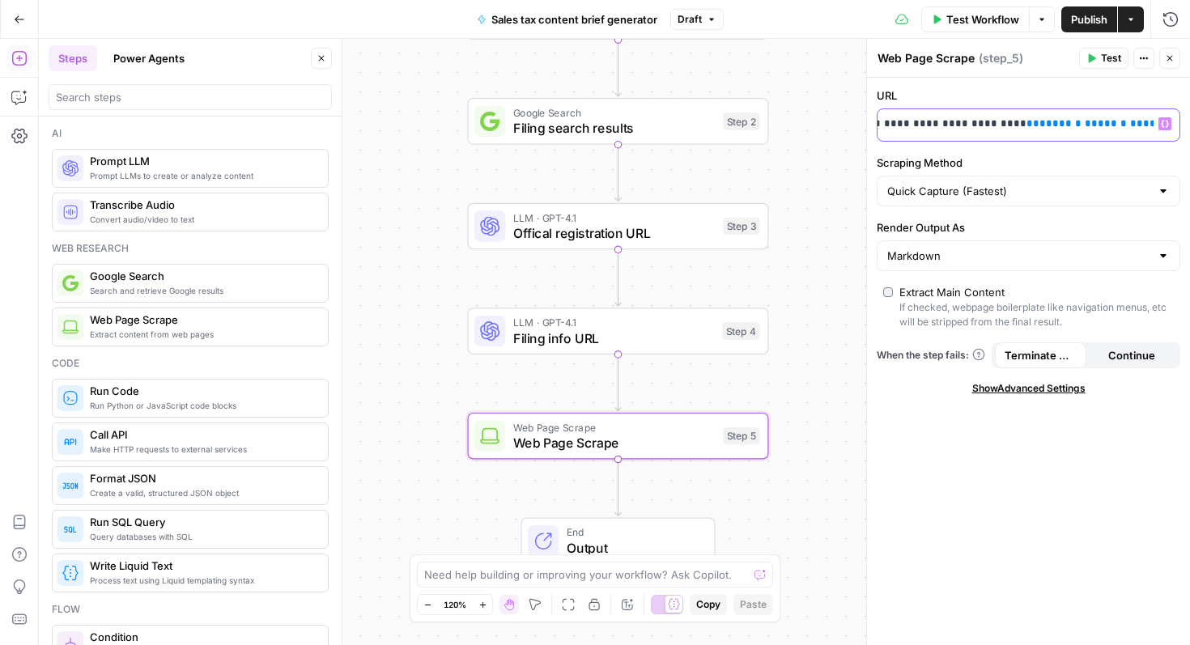
scroll to position [0, 96]
click at [1169, 125] on icon "button" at bounding box center [1165, 124] width 8 height 8
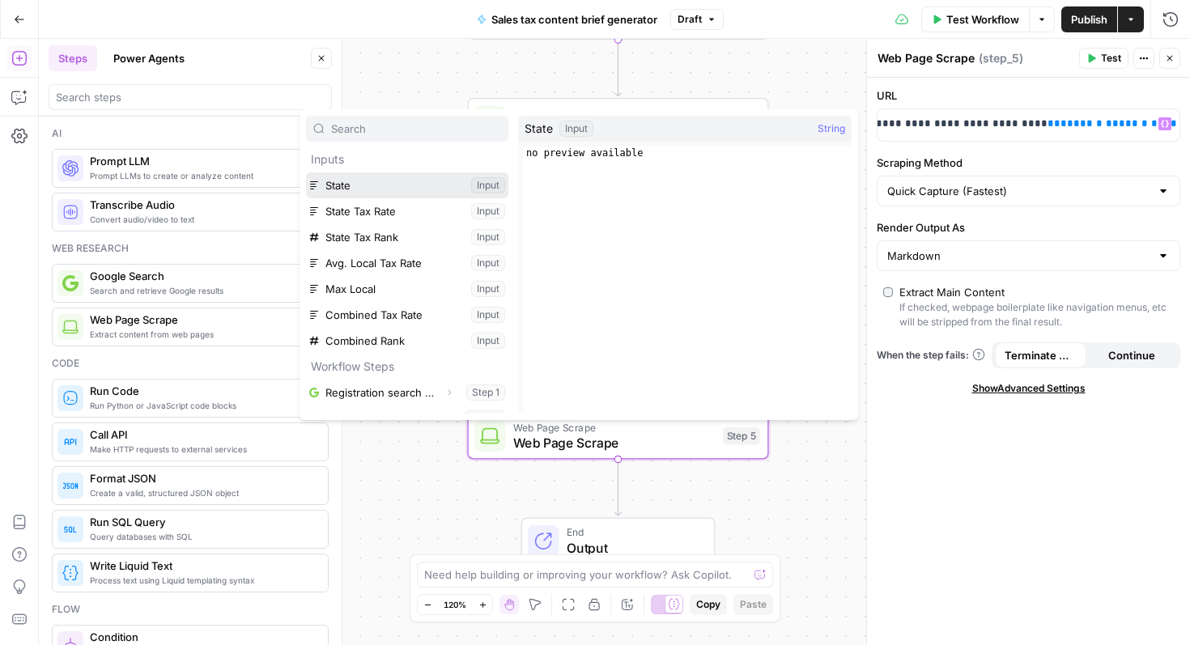
click at [405, 185] on button "Select variable State" at bounding box center [407, 185] width 202 height 26
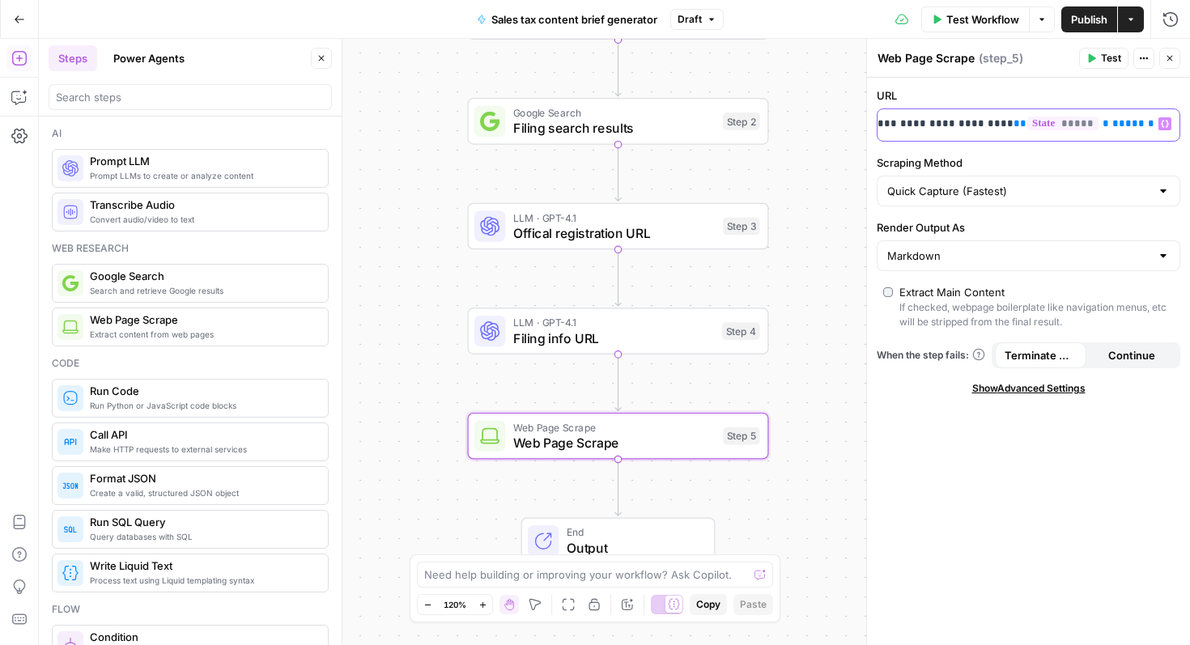
scroll to position [0, 105]
click at [1026, 120] on span "*****" at bounding box center [1061, 124] width 71 height 14
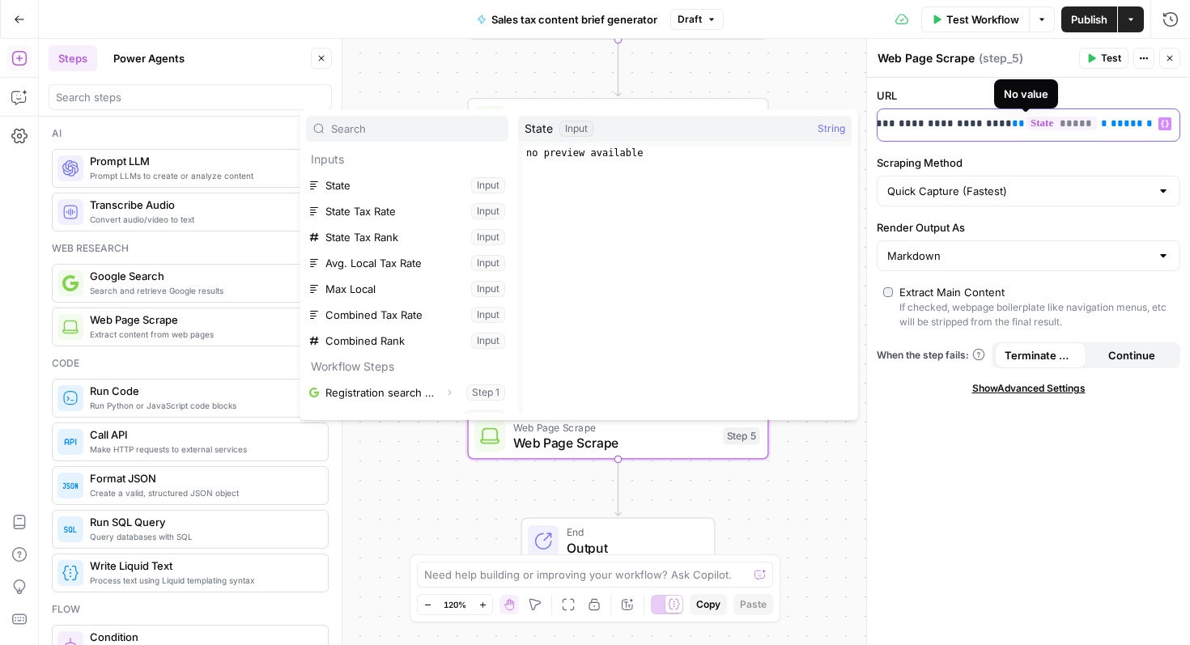
click at [1026, 126] on span "*****" at bounding box center [1061, 124] width 71 height 14
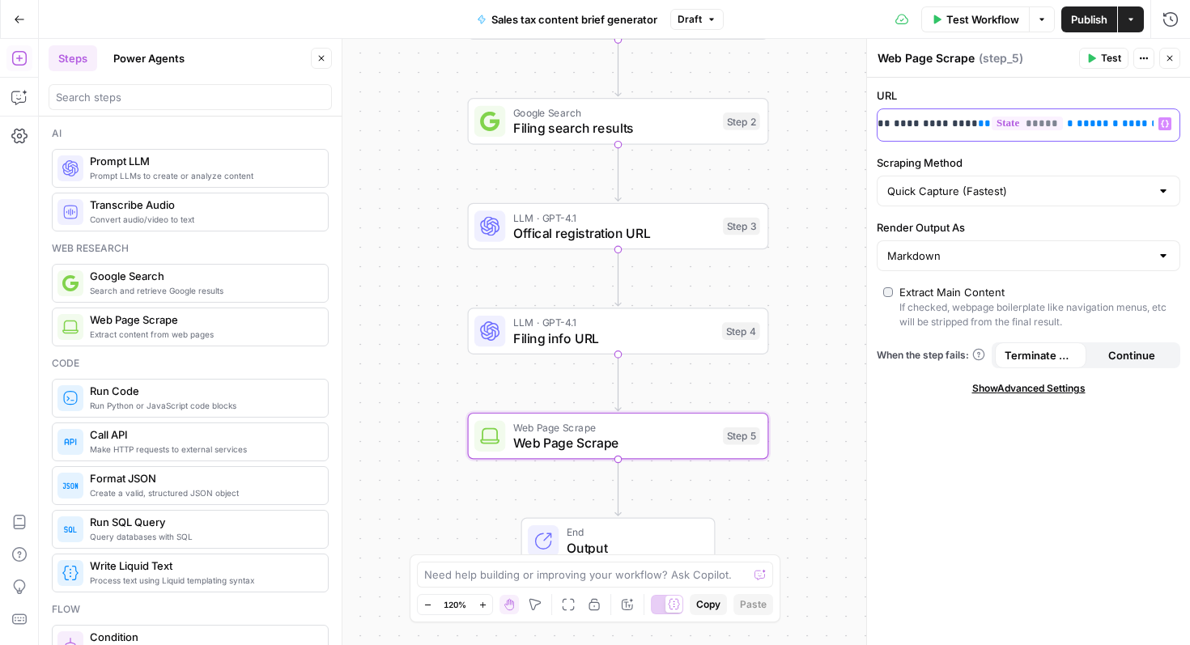
drag, startPoint x: 1151, startPoint y: 126, endPoint x: 926, endPoint y: 111, distance: 225.7
click at [926, 111] on div "**********" at bounding box center [1016, 125] width 276 height 32
click at [1010, 192] on input "Scraping Method" at bounding box center [1019, 191] width 263 height 16
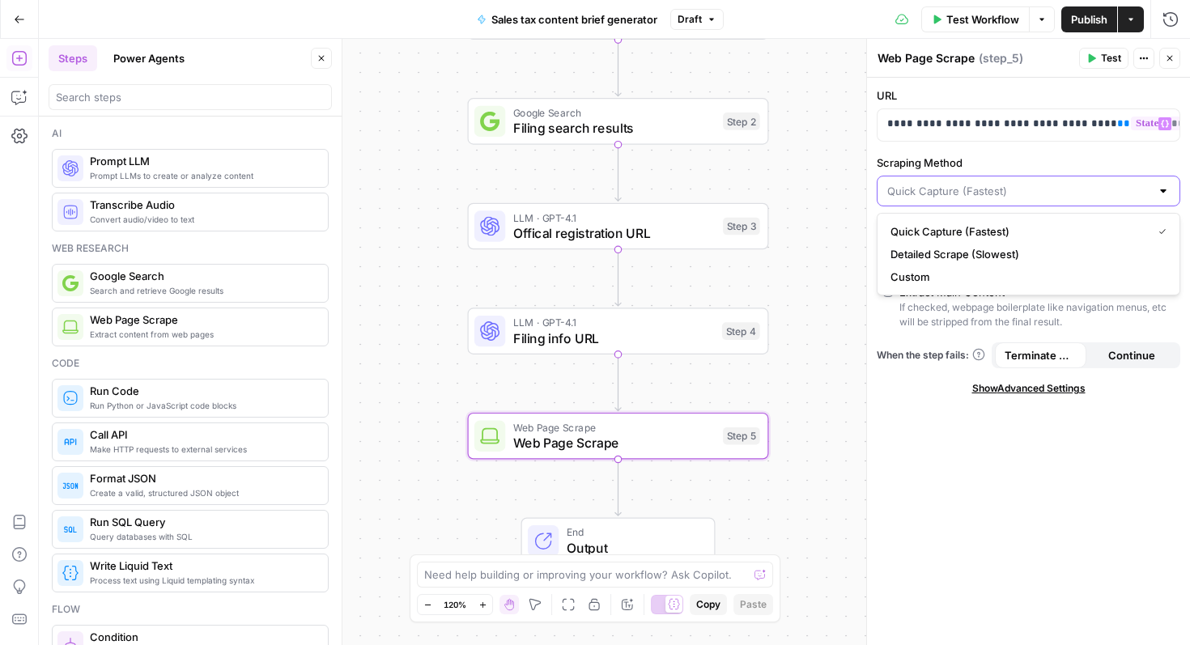
click at [1010, 192] on input "Scraping Method" at bounding box center [1019, 191] width 263 height 16
type input "Quick Capture (Fastest)"
click at [998, 160] on label "Scraping Method" at bounding box center [1029, 163] width 304 height 16
click at [998, 183] on input "Quick Capture (Fastest)" at bounding box center [1019, 191] width 263 height 16
type input "Quick Capture (Fastest)"
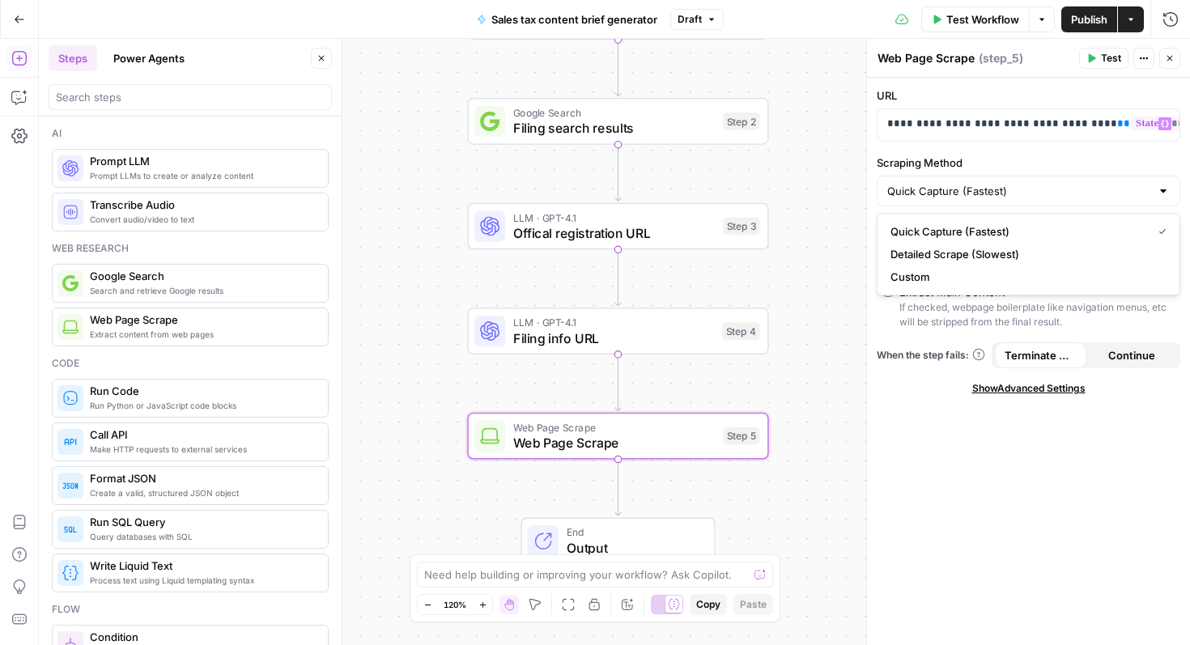
click at [992, 152] on div "**********" at bounding box center [1028, 362] width 323 height 568
click at [1011, 194] on input "Scraping Method" at bounding box center [1019, 191] width 263 height 16
click at [981, 255] on span "Detailed Scrape (Slowest)" at bounding box center [1026, 254] width 270 height 16
type input "Detailed Scrape (Slowest)"
click at [965, 258] on input "Render Output As" at bounding box center [1019, 256] width 263 height 16
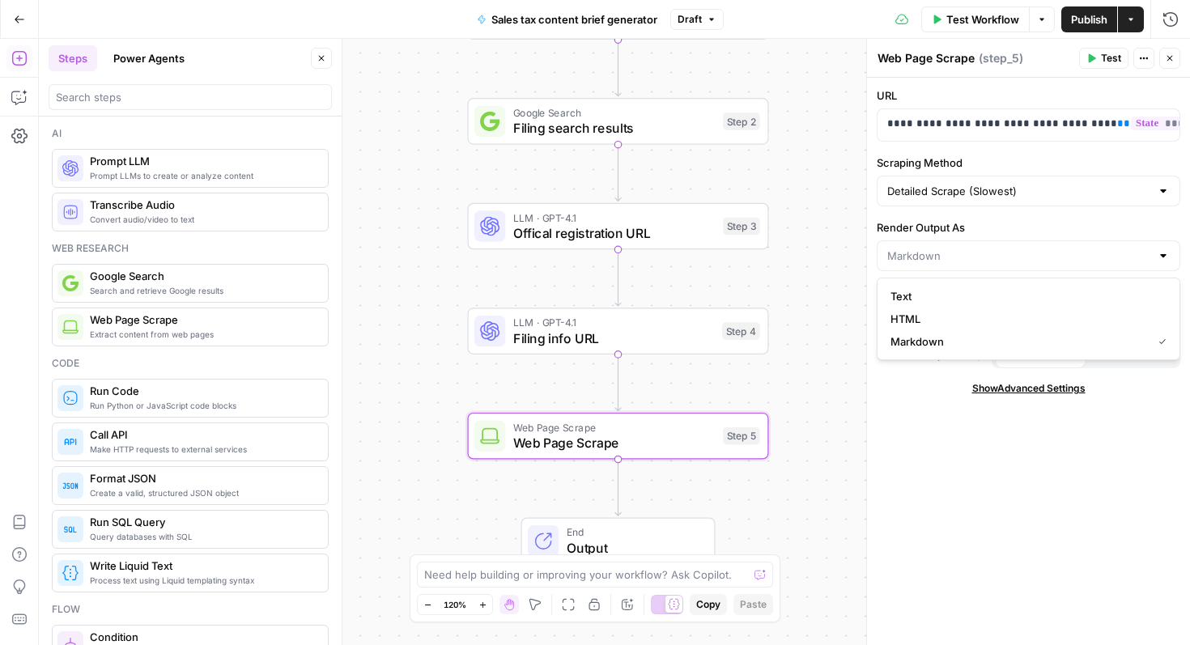
type input "Markdown"
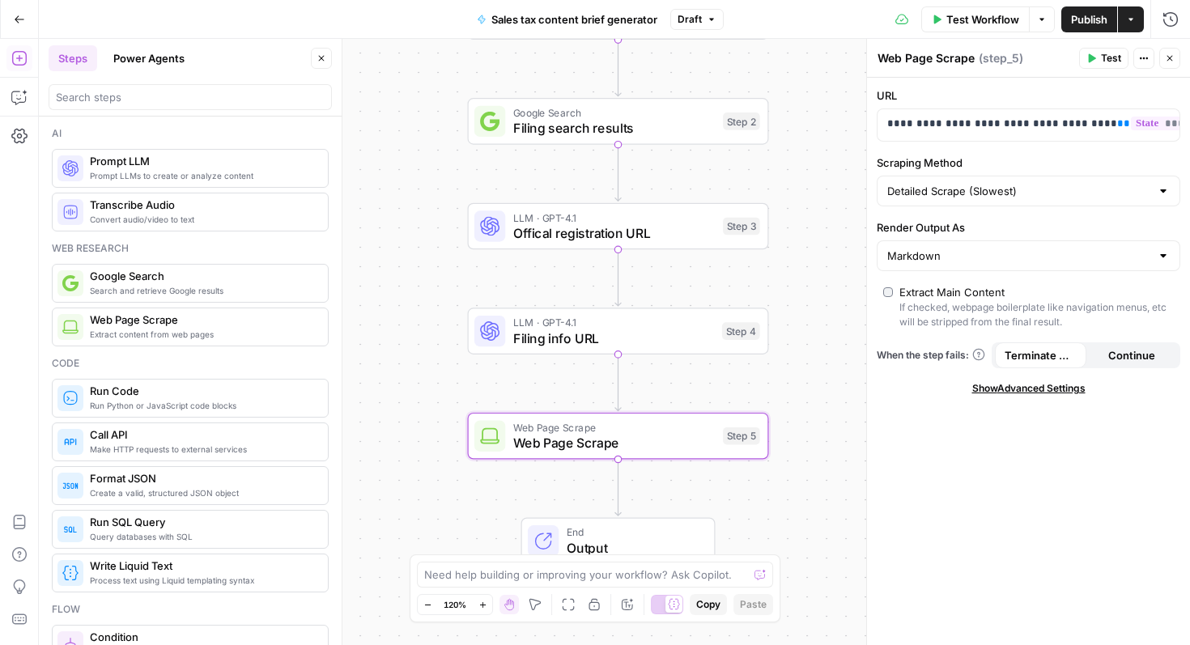
click at [964, 232] on label "Render Output As" at bounding box center [1029, 227] width 304 height 16
click at [964, 248] on input "Markdown" at bounding box center [1019, 256] width 263 height 16
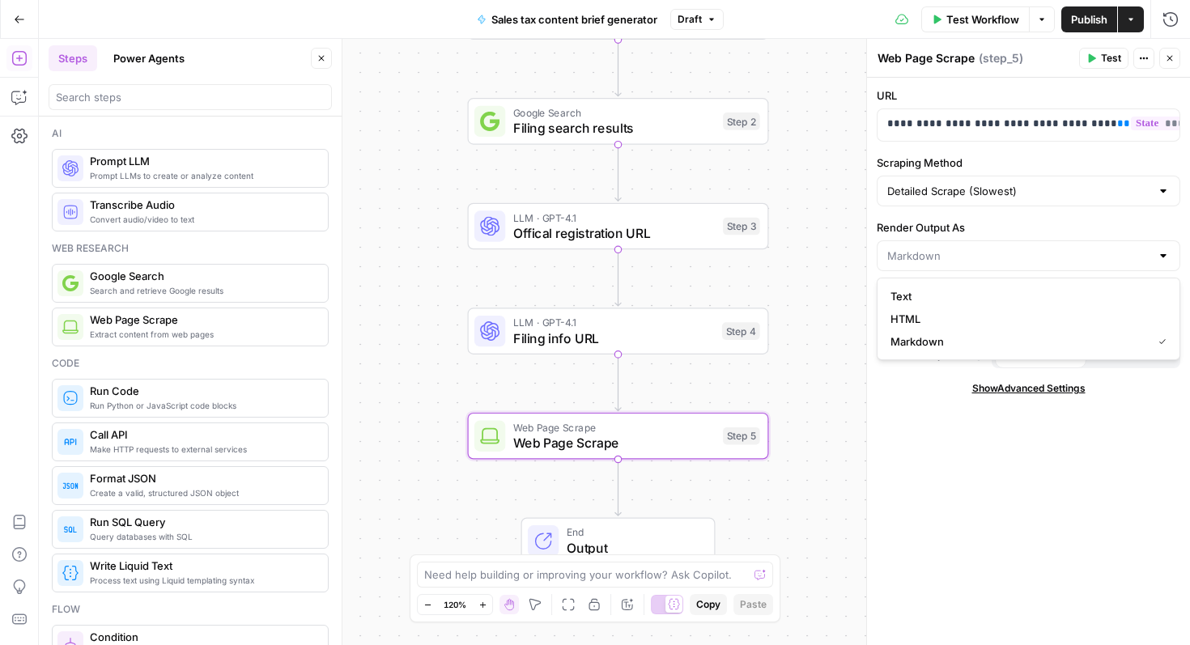
type input "Markdown"
click at [954, 219] on label "Render Output As" at bounding box center [1029, 227] width 304 height 16
click at [954, 248] on input "Markdown" at bounding box center [1019, 256] width 263 height 16
type input "Markdown"
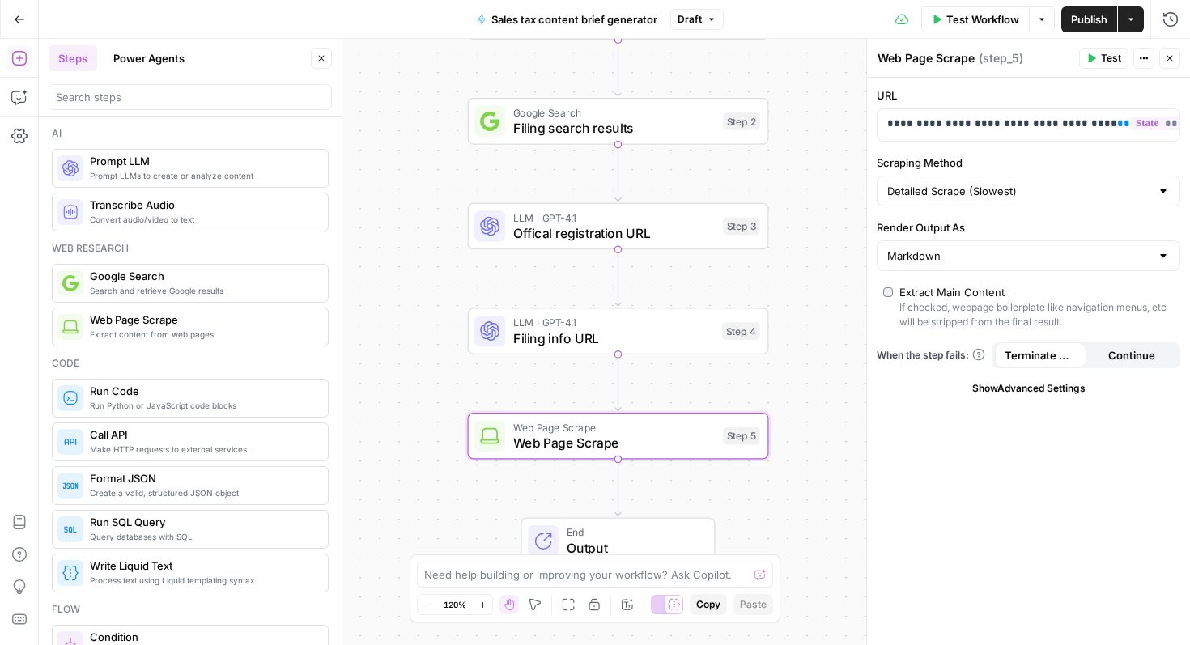
click at [966, 458] on div "**********" at bounding box center [1028, 362] width 323 height 568
click at [565, 435] on span "Web Page Scrape" at bounding box center [614, 442] width 202 height 19
click at [564, 443] on span "Web Page Scrape" at bounding box center [614, 442] width 202 height 19
click at [961, 59] on textarea "Web Page Scrape" at bounding box center [926, 58] width 97 height 16
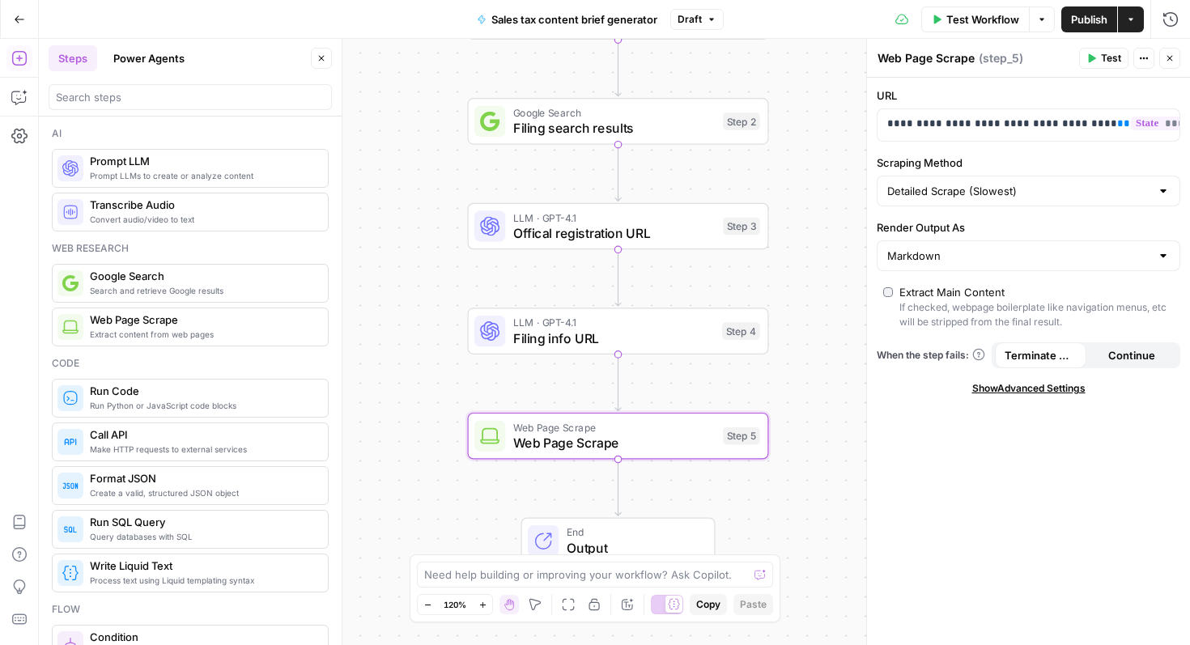
click at [961, 59] on textarea "Web Page Scrape" at bounding box center [926, 58] width 97 height 16
type textarea "Wise content"
click at [1018, 462] on div "**********" at bounding box center [1028, 362] width 323 height 568
click at [1097, 62] on button "Test" at bounding box center [1104, 58] width 49 height 21
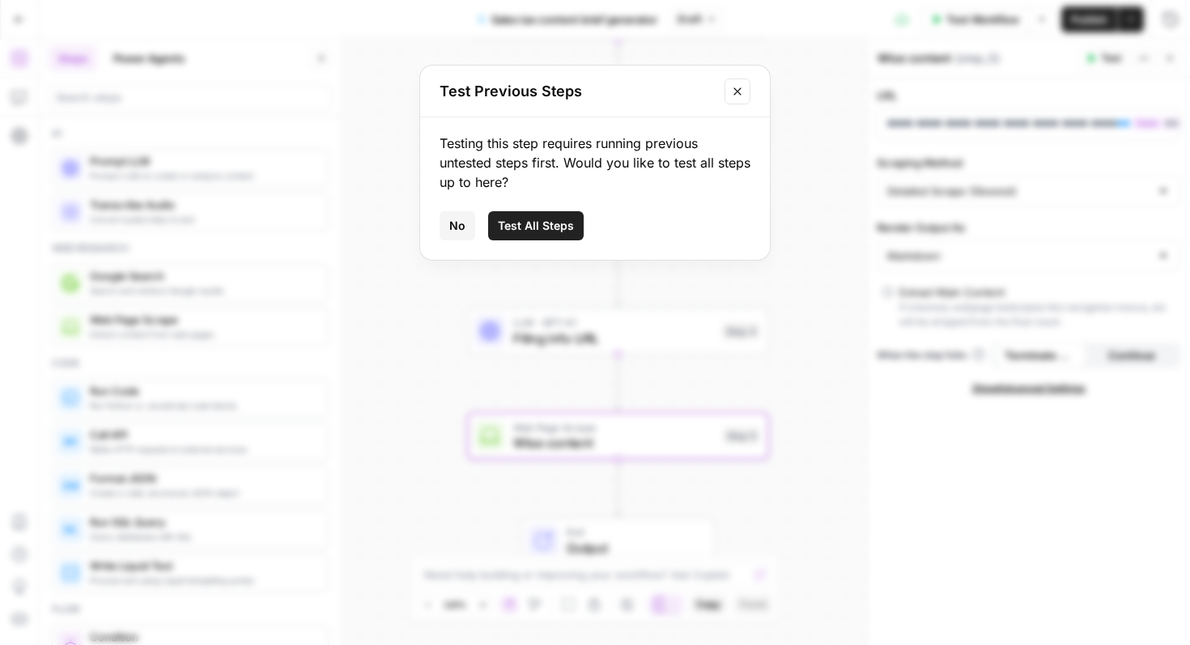
click at [451, 224] on span "No" at bounding box center [457, 226] width 16 height 16
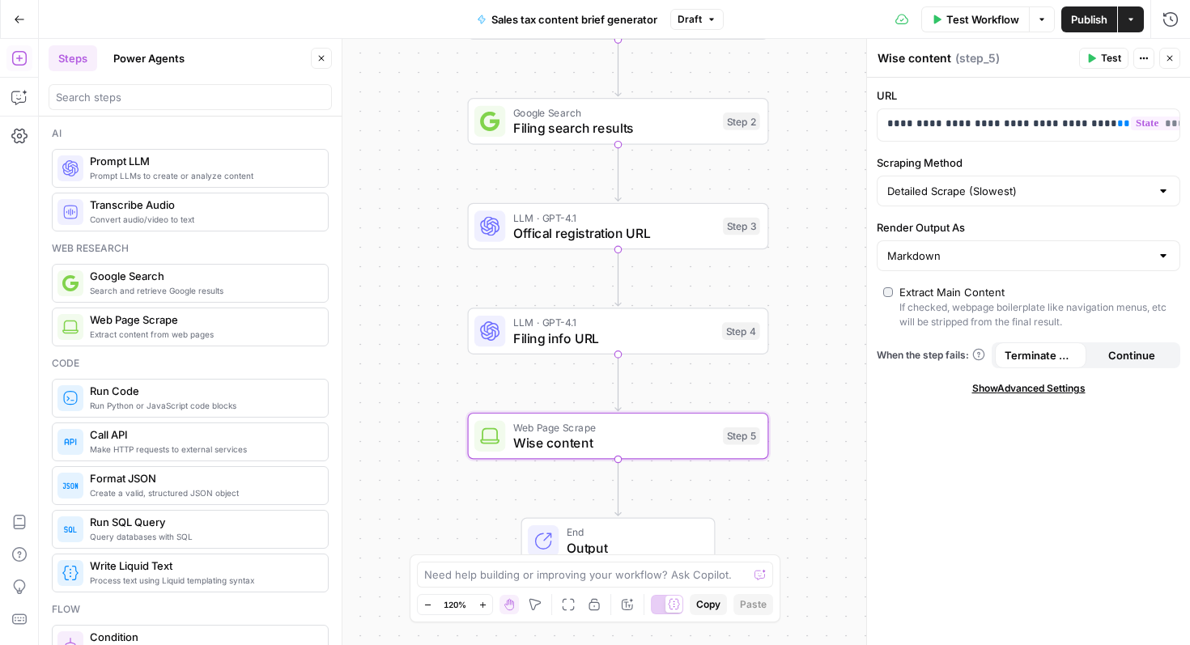
click at [1099, 54] on button "Test" at bounding box center [1104, 58] width 49 height 21
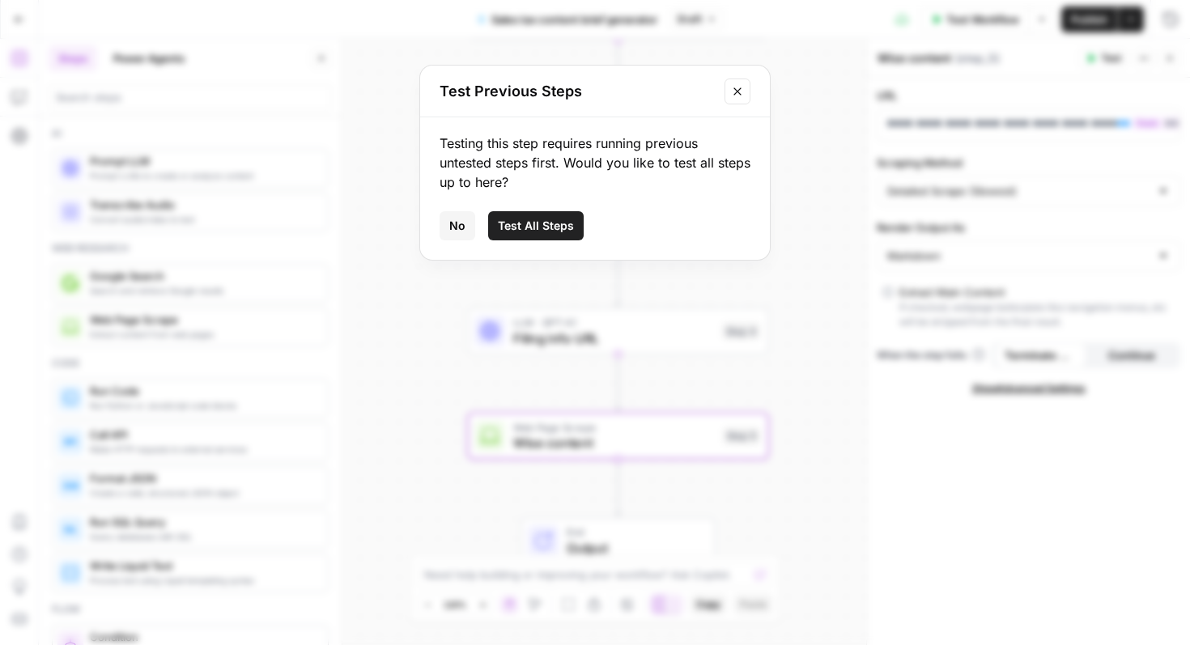
click at [737, 87] on icon "Close modal" at bounding box center [737, 91] width 13 height 13
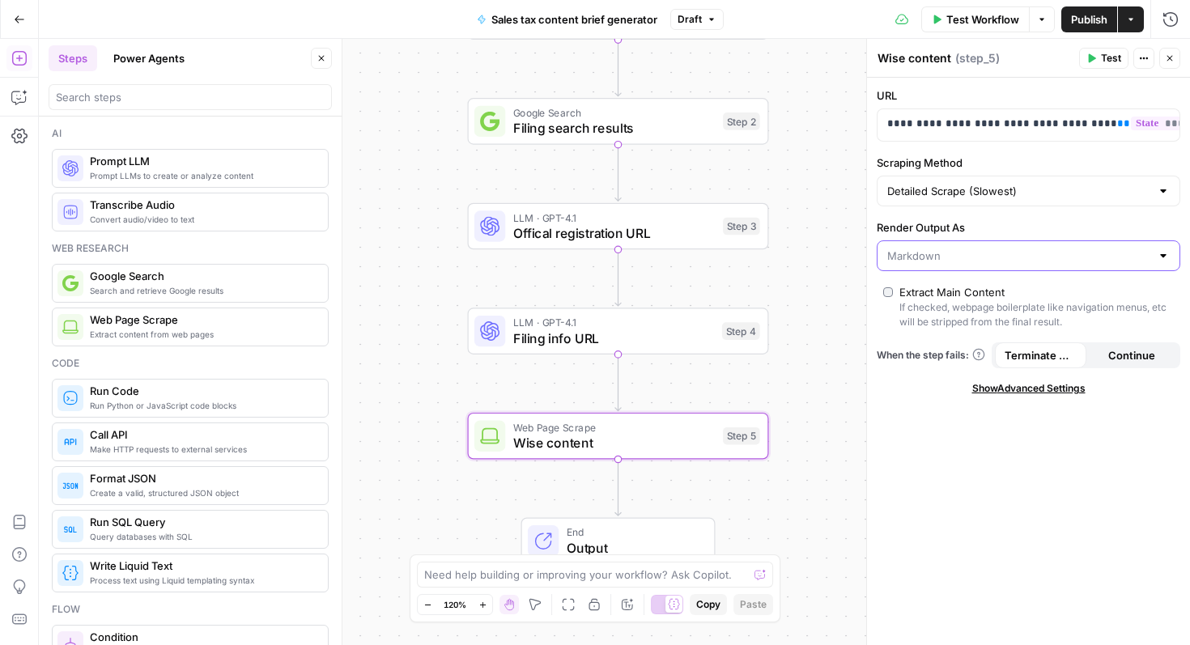
click at [927, 256] on input "Render Output As" at bounding box center [1019, 256] width 263 height 16
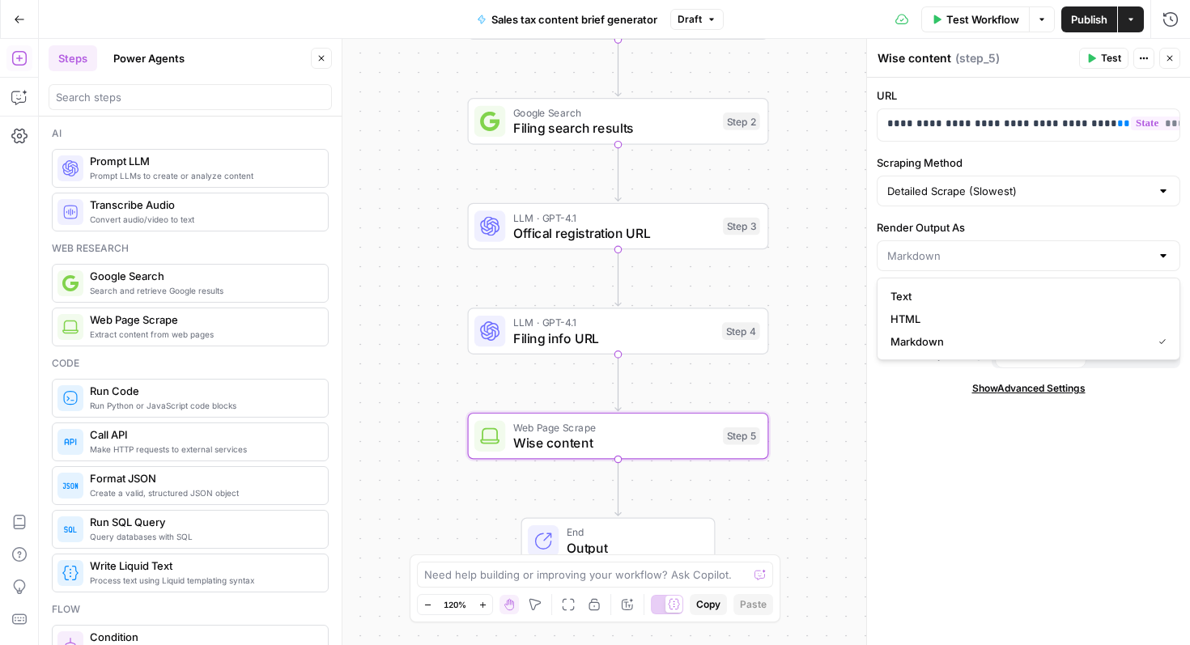
type input "Markdown"
click at [934, 233] on label "Render Output As" at bounding box center [1029, 227] width 304 height 16
click at [934, 248] on input "Markdown" at bounding box center [1019, 256] width 263 height 16
type input "Markdown"
click at [927, 220] on label "Render Output As" at bounding box center [1029, 227] width 304 height 16
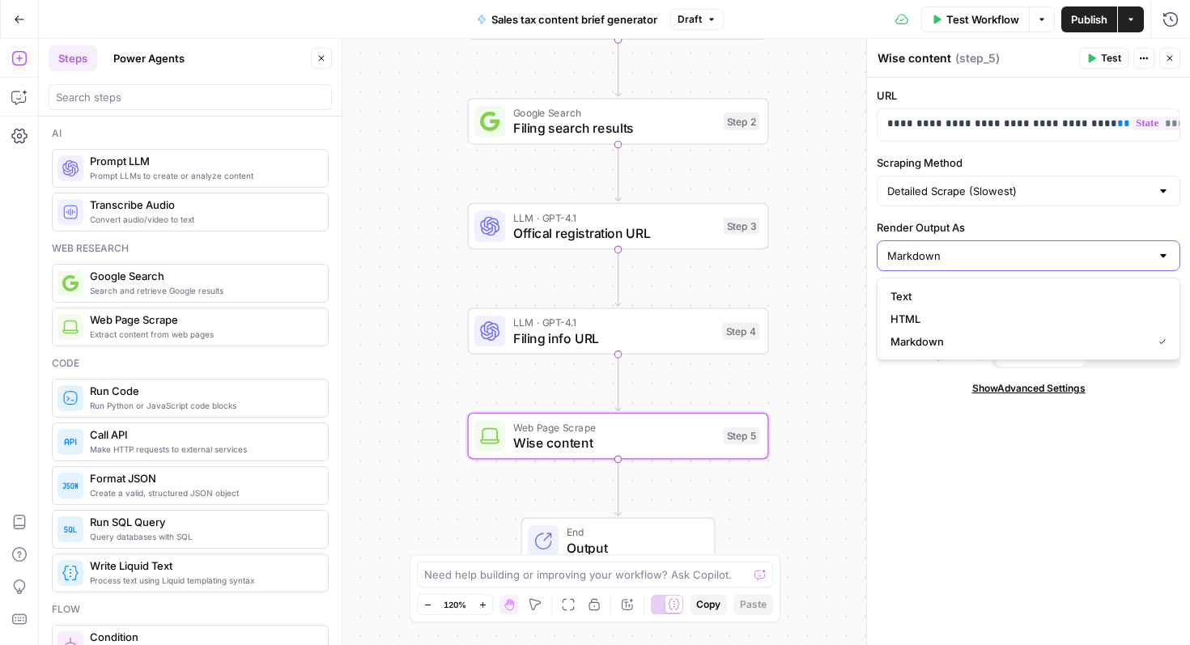
click at [927, 248] on input "Markdown" at bounding box center [1019, 256] width 263 height 16
type input "Markdown"
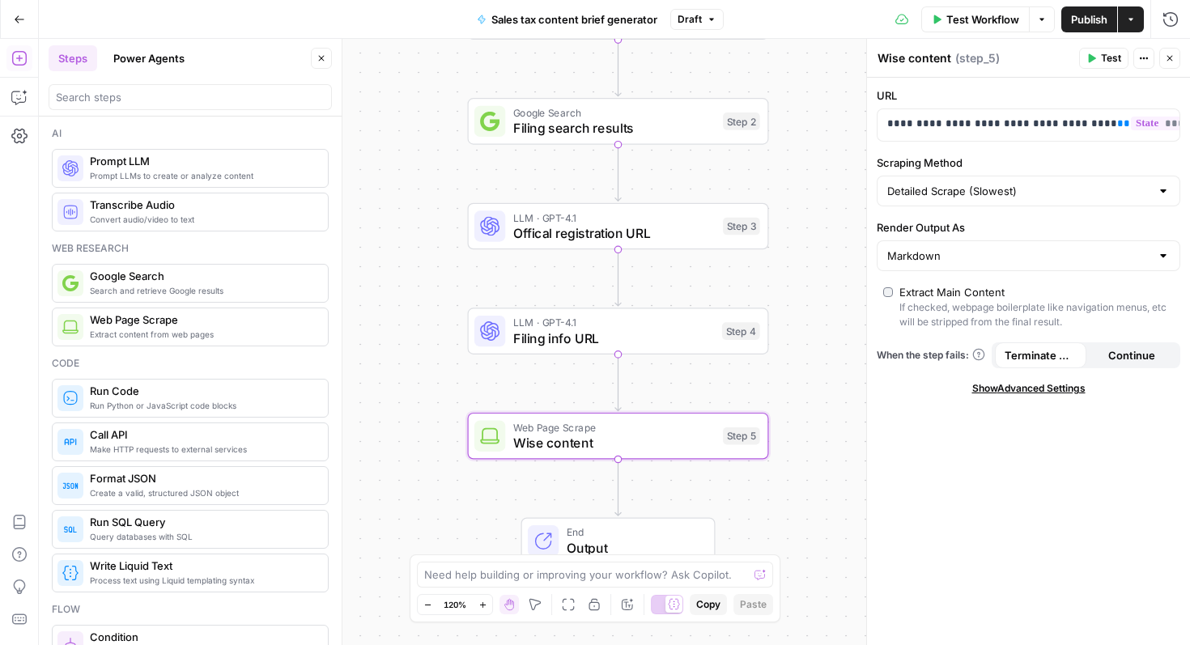
click at [912, 212] on div "**********" at bounding box center [1028, 362] width 323 height 568
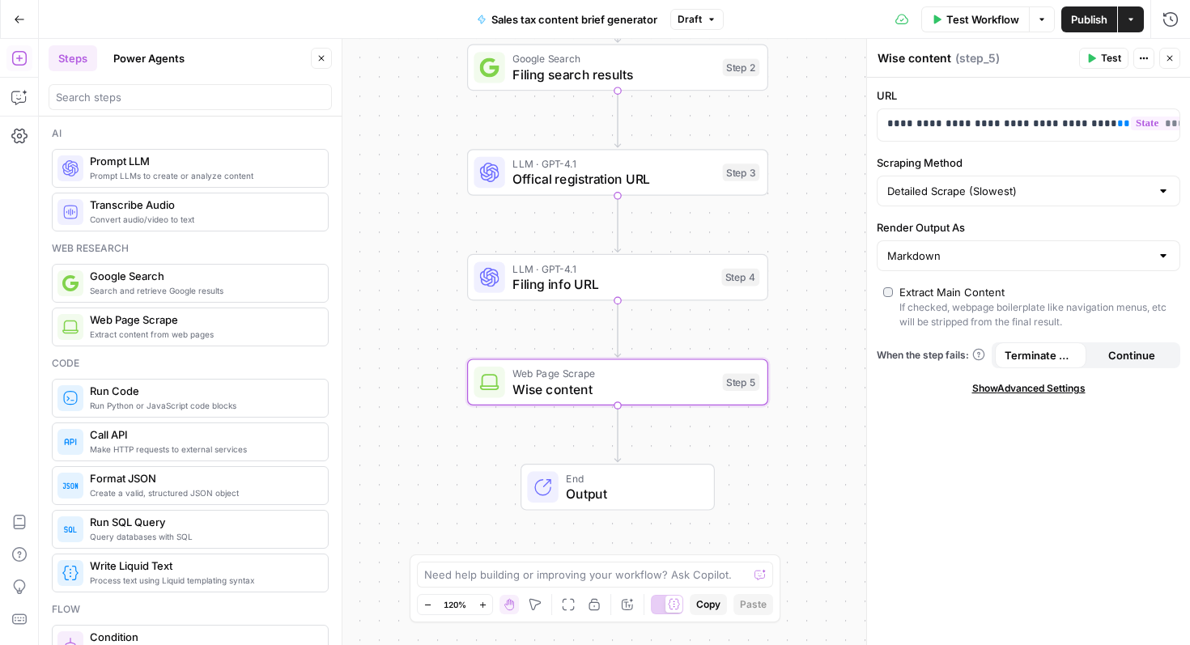
click at [190, 328] on span "Extract content from web pages" at bounding box center [202, 334] width 225 height 13
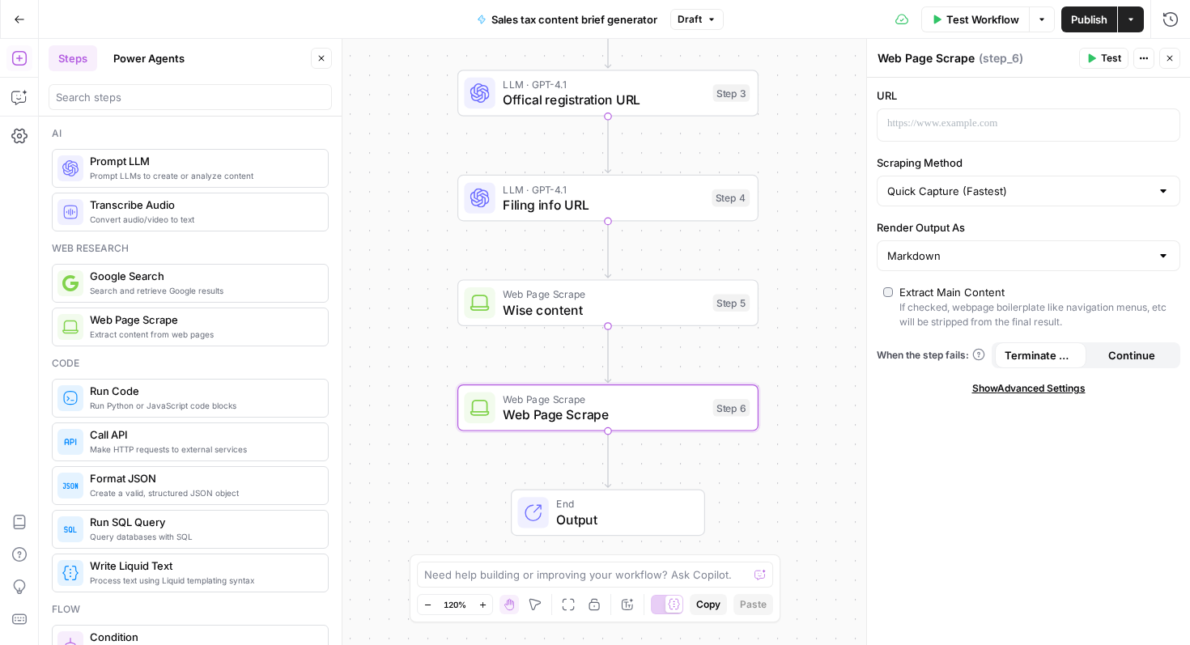
click at [926, 49] on div "Web Page Scrape Web Page Scrape" at bounding box center [926, 58] width 105 height 19
click at [994, 385] on span "Show Advanced Settings" at bounding box center [1029, 388] width 113 height 15
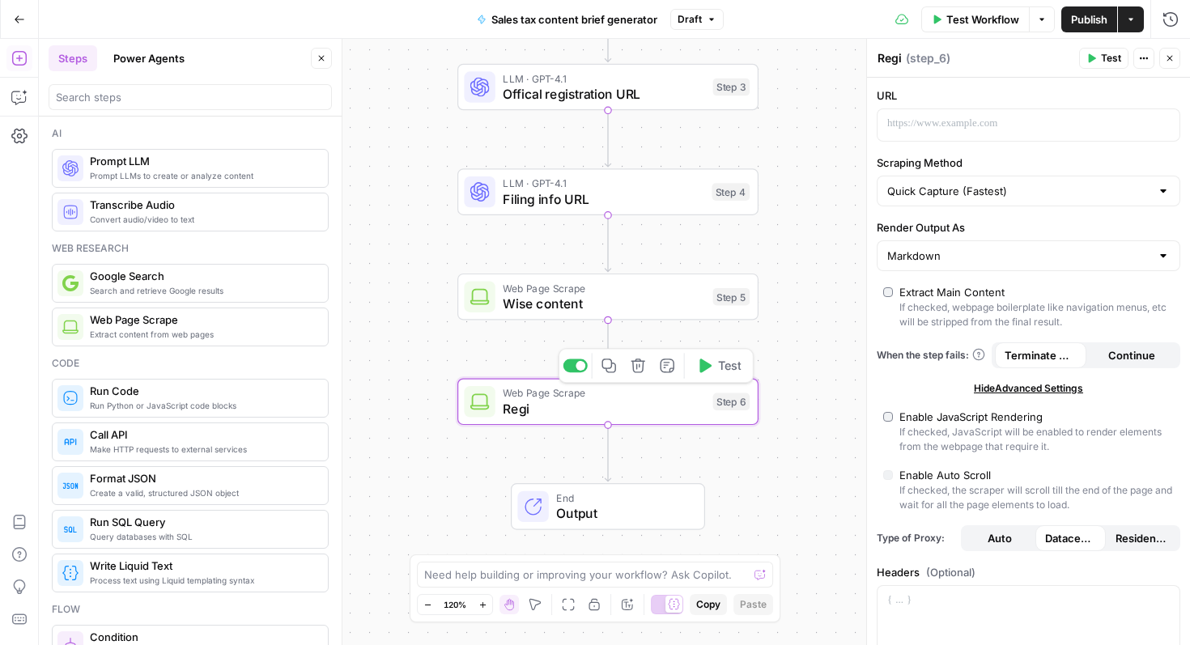
click at [526, 400] on span "Regi" at bounding box center [604, 408] width 202 height 19
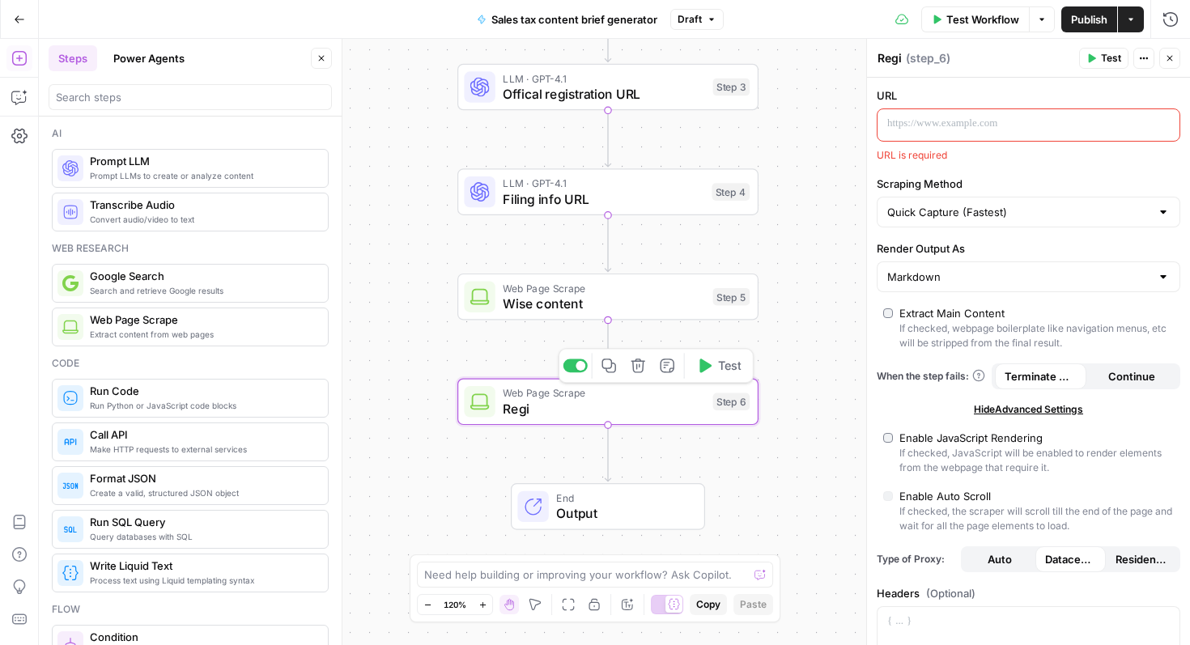
click at [521, 415] on span "Regi" at bounding box center [604, 408] width 202 height 19
click at [526, 420] on div "Web Page Scrape Regi Step 6 Copy step Delete step Add Note Test" at bounding box center [608, 402] width 301 height 47
click at [892, 62] on textarea "Regi" at bounding box center [890, 58] width 24 height 16
click at [899, 58] on textarea "Regi" at bounding box center [890, 58] width 24 height 16
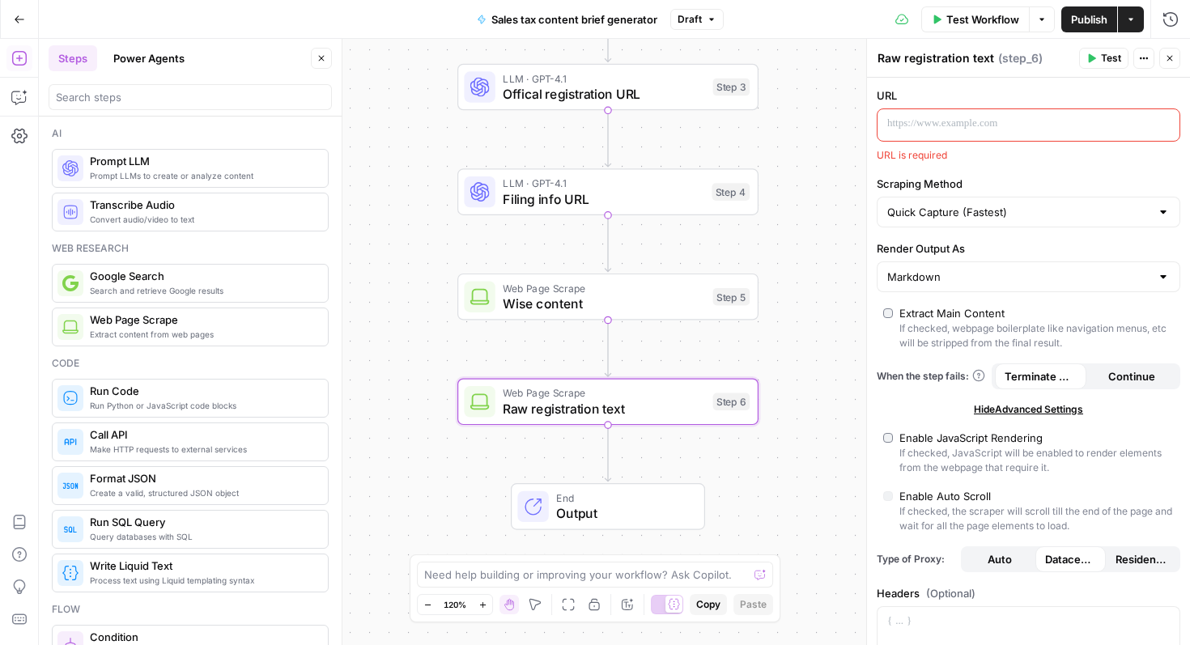
type textarea "Raw registration text"
click at [922, 126] on p at bounding box center [1016, 124] width 257 height 16
click at [1176, 119] on div "“/” to reference Variables Menu" at bounding box center [1029, 125] width 302 height 32
click at [1169, 119] on button "Variables Menu" at bounding box center [1165, 123] width 13 height 13
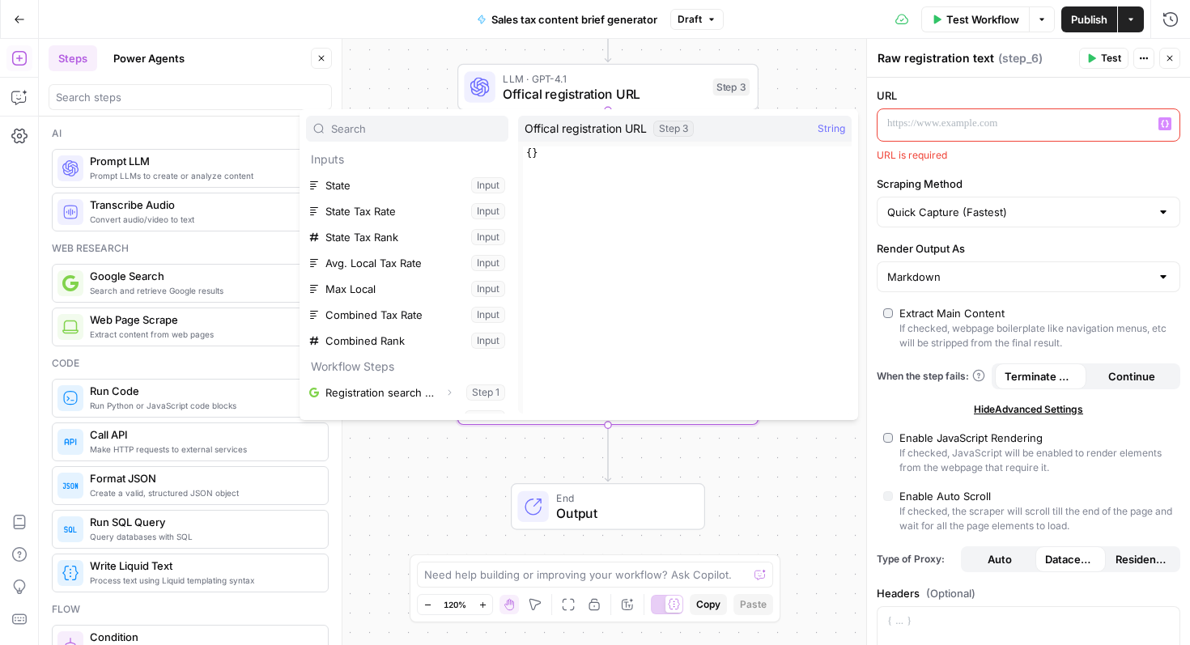
scroll to position [96, 0]
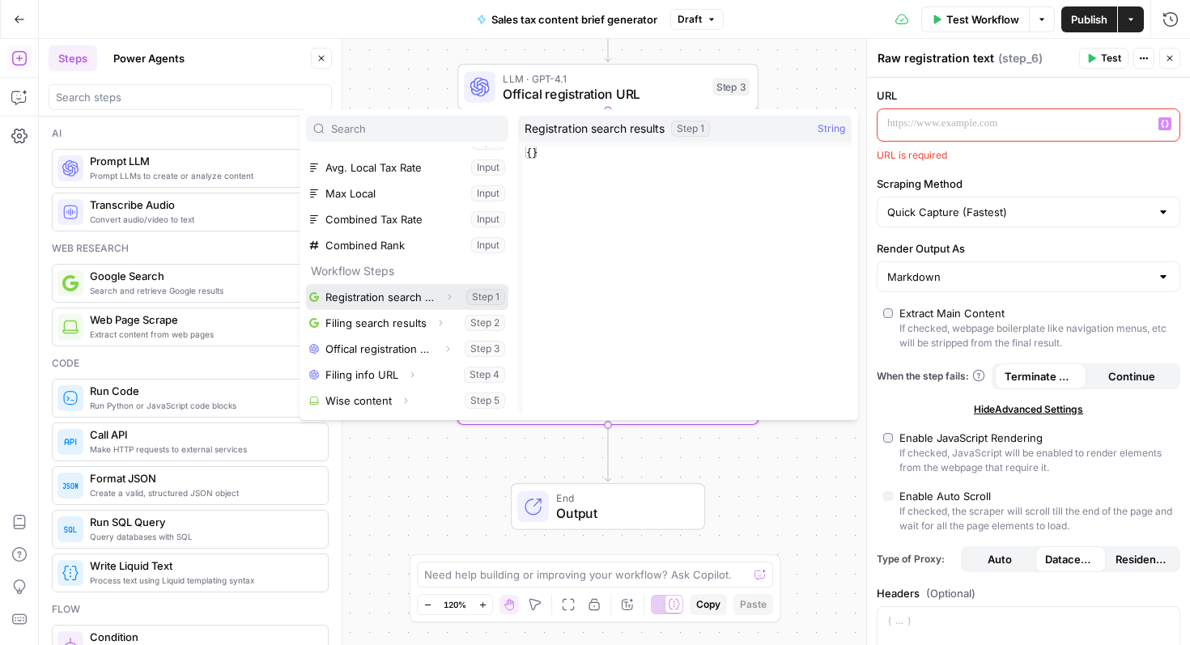
click at [402, 299] on button "Select variable Registration search results" at bounding box center [407, 297] width 202 height 26
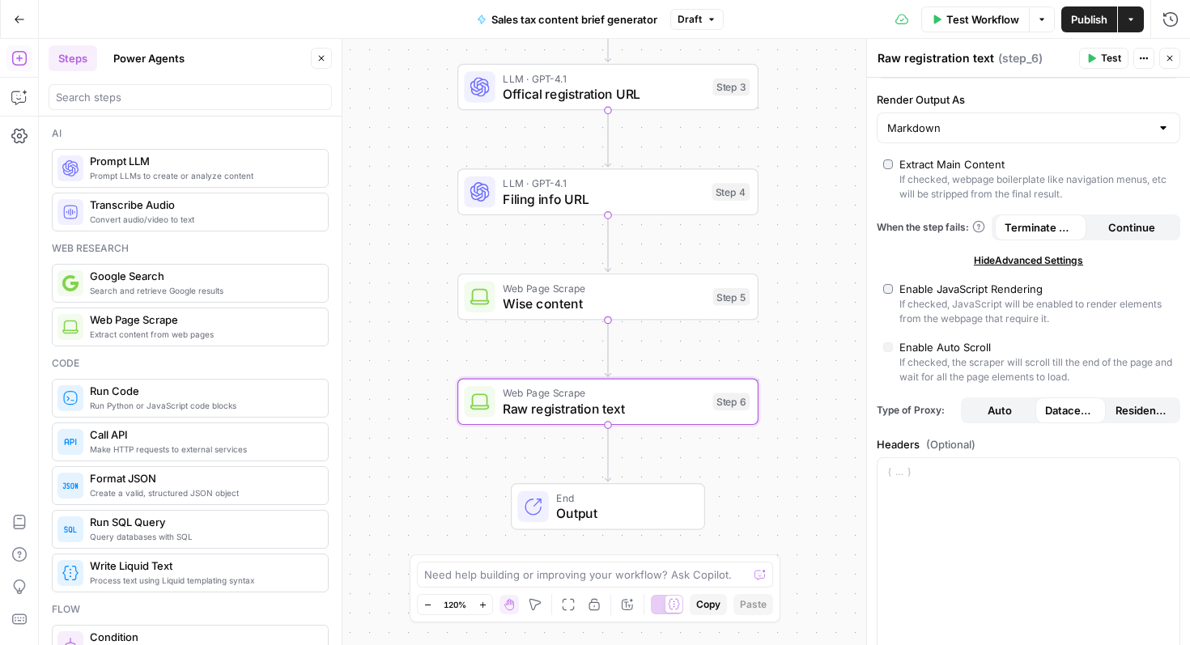
scroll to position [165, 0]
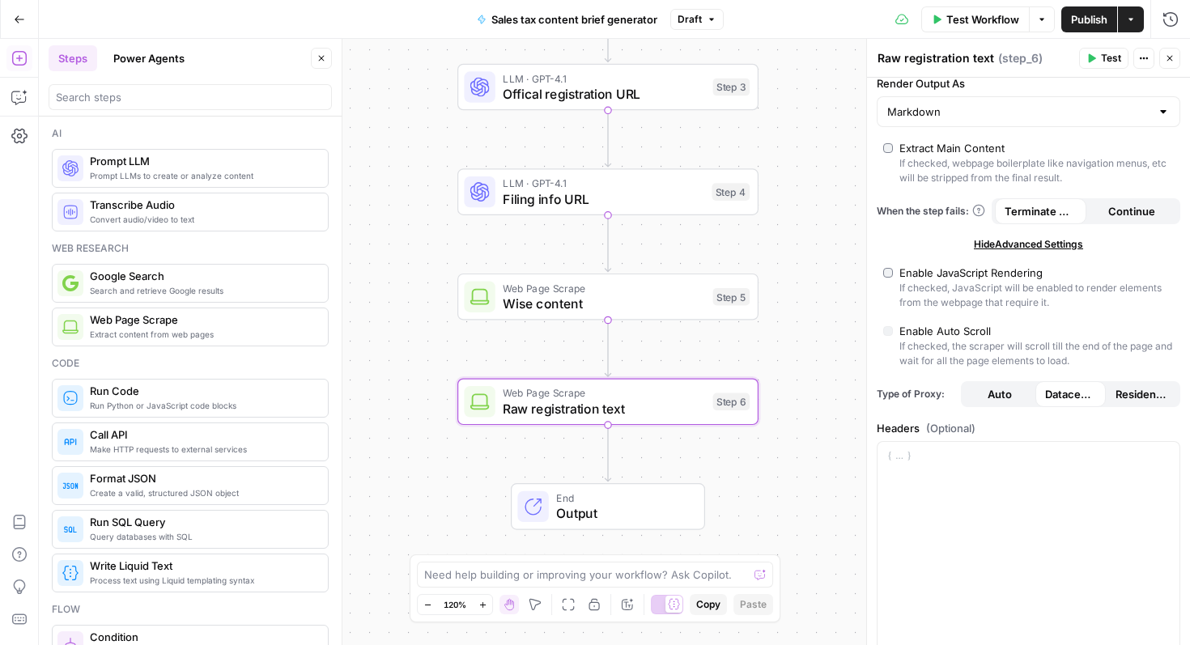
click at [1008, 244] on span "Hide Advanced Settings" at bounding box center [1028, 244] width 109 height 15
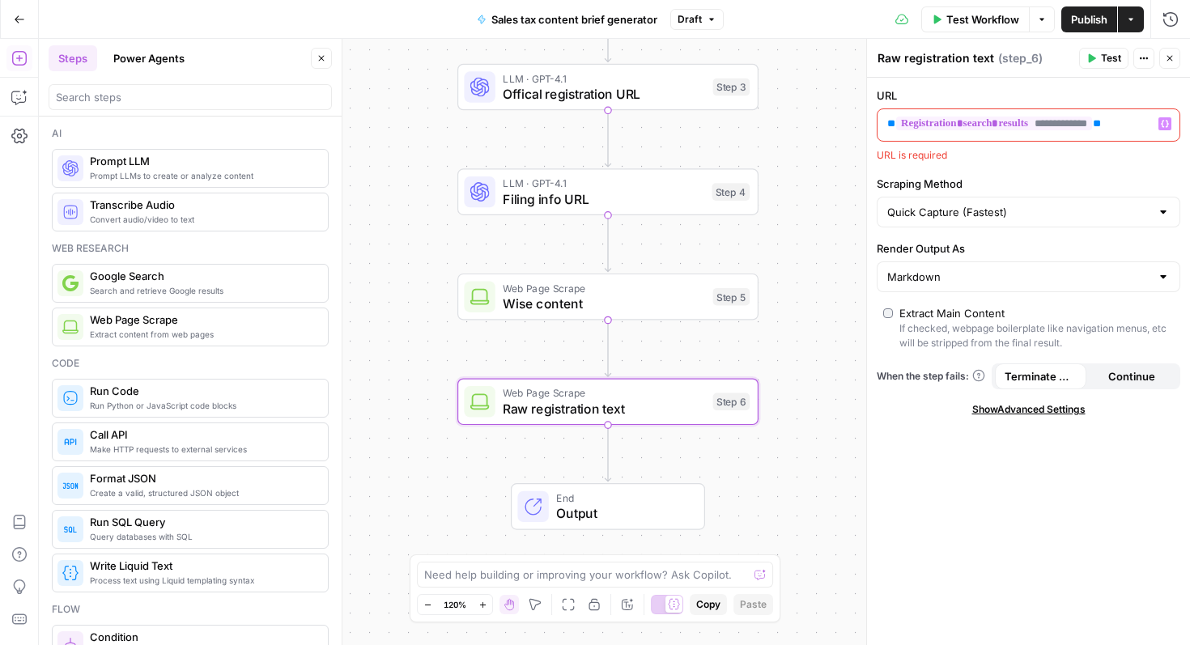
scroll to position [0, 0]
click at [1135, 127] on p "**********" at bounding box center [1016, 124] width 257 height 16
click at [594, 503] on span "End" at bounding box center [622, 498] width 132 height 15
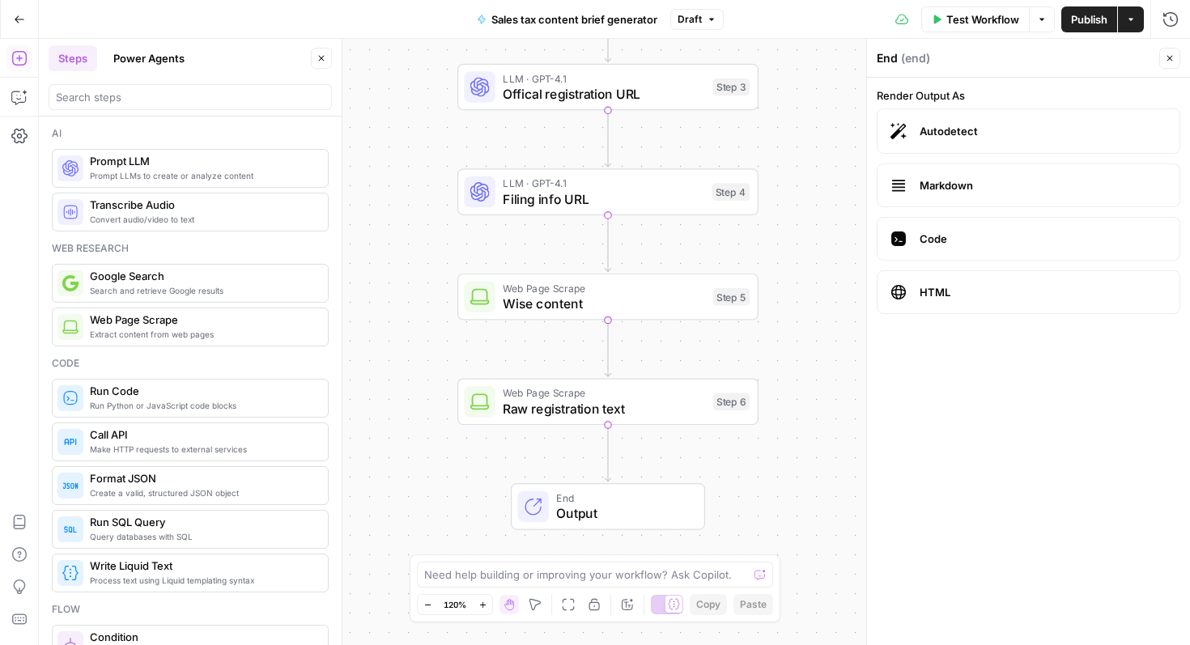
click at [603, 414] on span "Raw registration text" at bounding box center [604, 408] width 202 height 19
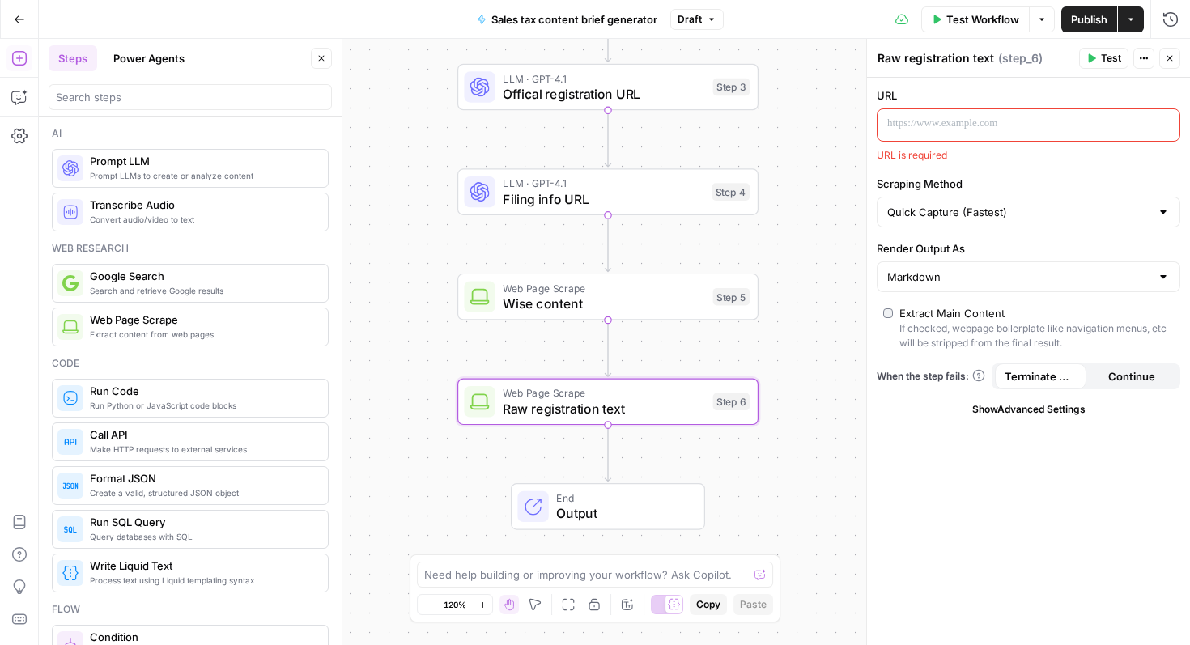
click at [978, 125] on p at bounding box center [1016, 124] width 257 height 16
click at [1162, 117] on button "Variables Menu" at bounding box center [1165, 123] width 13 height 13
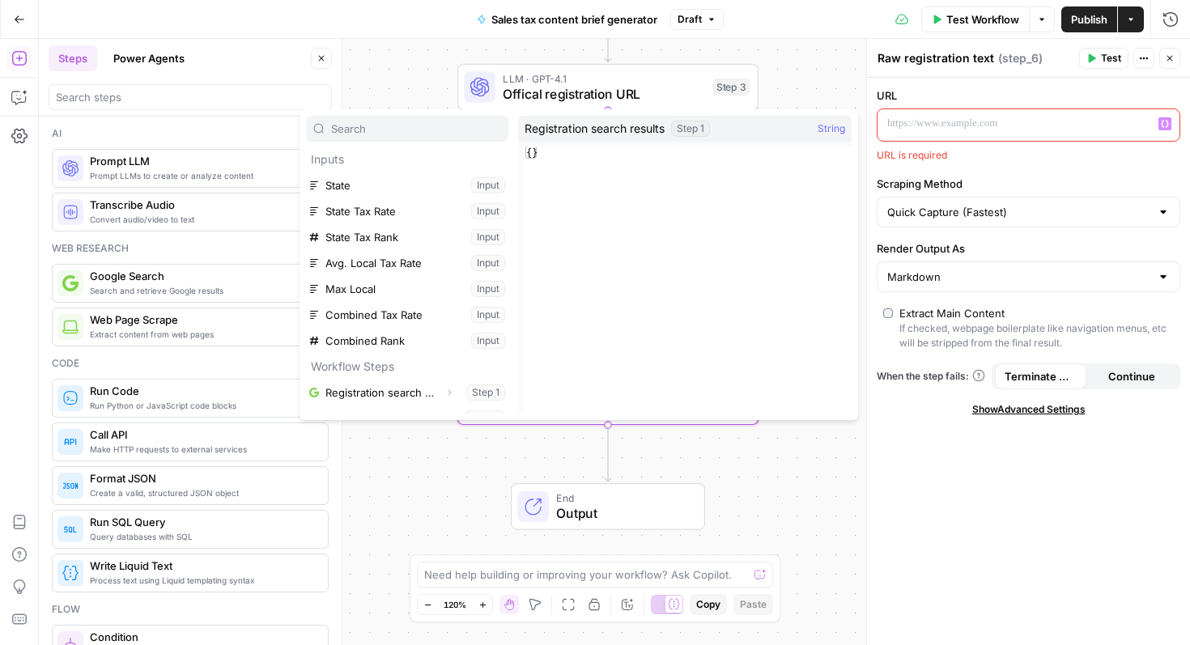
scroll to position [96, 0]
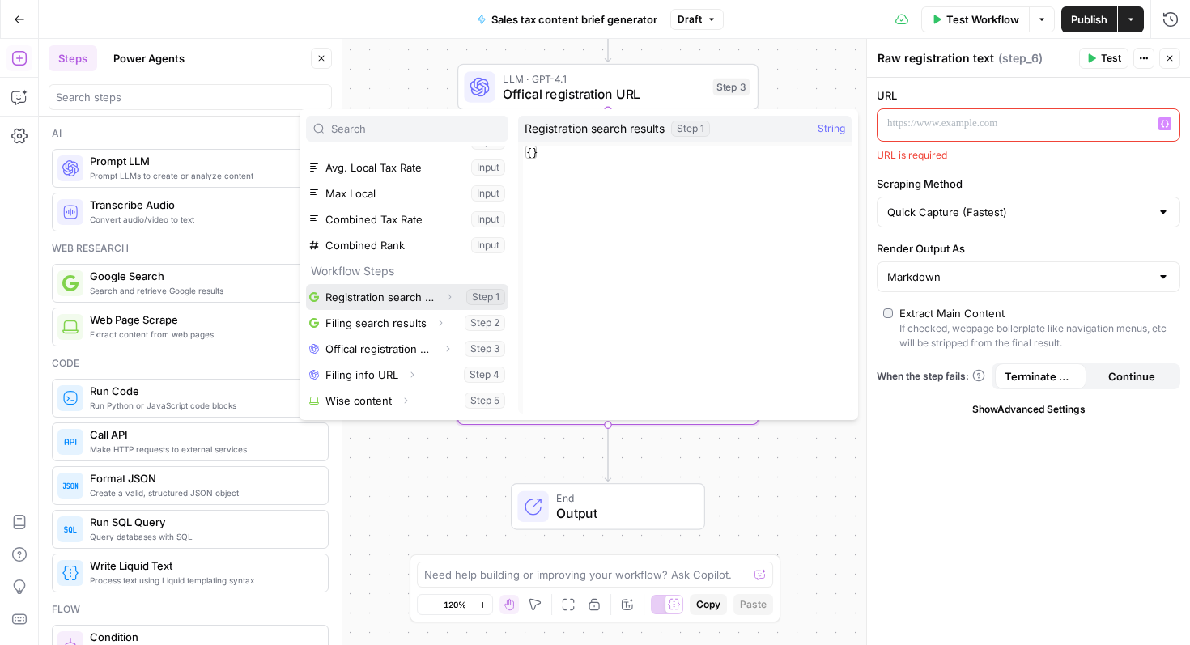
click at [411, 300] on button "Select variable Registration search results" at bounding box center [407, 297] width 202 height 26
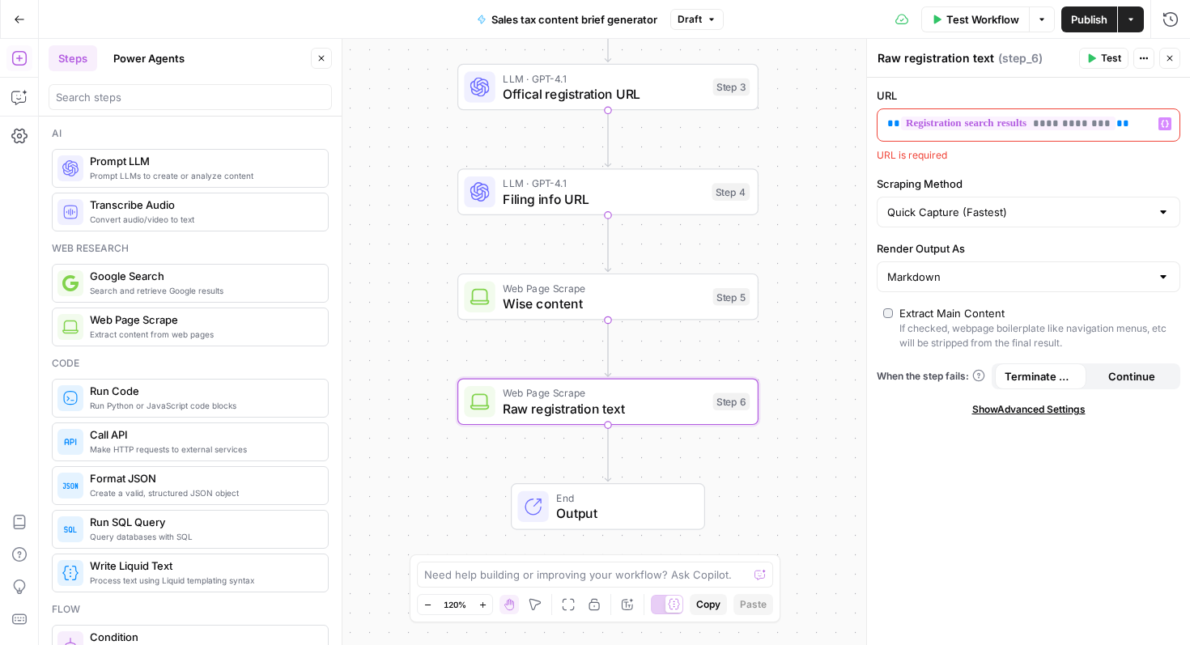
click at [1136, 126] on p "**********" at bounding box center [1016, 124] width 257 height 16
click at [1079, 161] on div "URL is required" at bounding box center [1029, 155] width 304 height 15
click at [1063, 233] on div "**********" at bounding box center [1028, 362] width 323 height 568
click at [1063, 216] on input "Scraping Method" at bounding box center [1019, 212] width 263 height 16
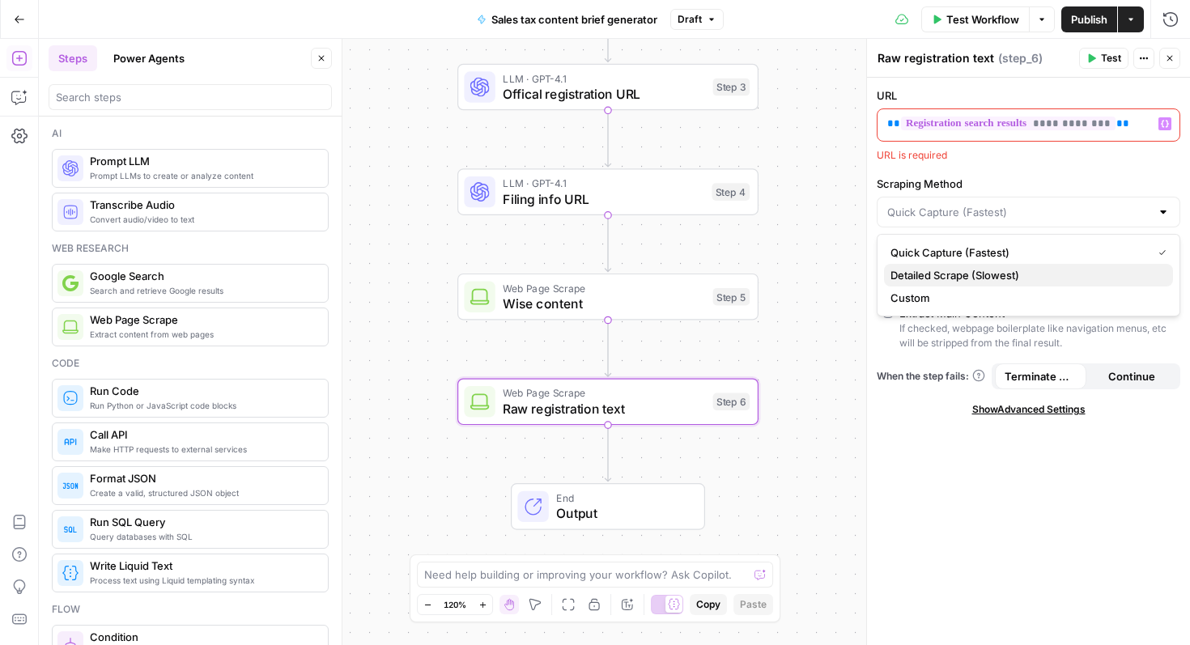
click at [1008, 272] on span "Detailed Scrape (Slowest)" at bounding box center [1026, 275] width 270 height 16
type input "Detailed Scrape (Slowest)"
click at [1021, 211] on input "Scraping Method" at bounding box center [1019, 212] width 263 height 16
type input "Detailed Scrape (Slowest)"
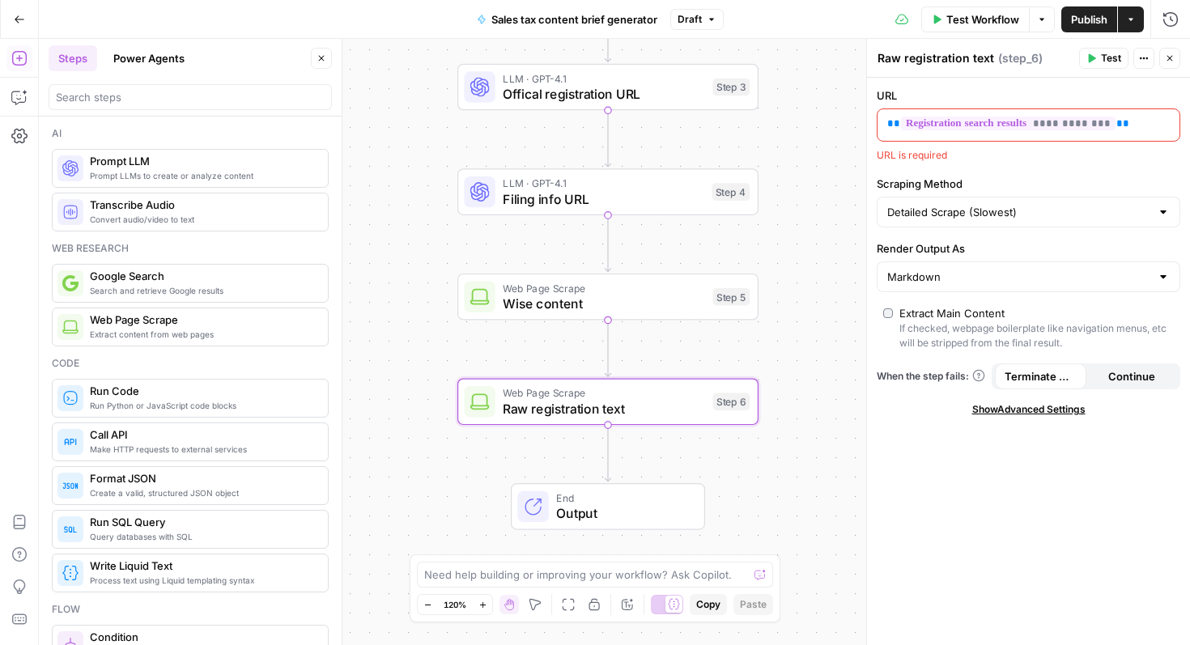
click at [1028, 181] on label "Scraping Method" at bounding box center [1029, 184] width 304 height 16
click at [1028, 204] on input "Detailed Scrape (Slowest)" at bounding box center [1019, 212] width 263 height 16
type input "Detailed Scrape (Slowest)"
click at [566, 302] on span "Wise content" at bounding box center [604, 303] width 202 height 19
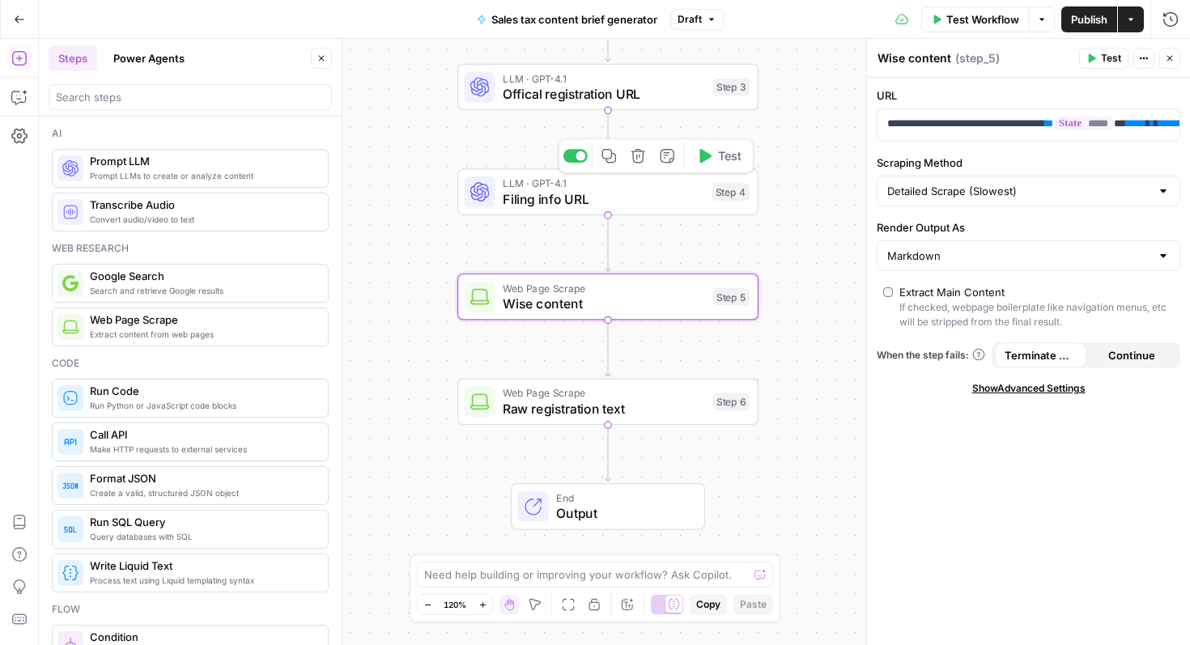
click at [643, 204] on span "Filing info URL" at bounding box center [603, 199] width 201 height 19
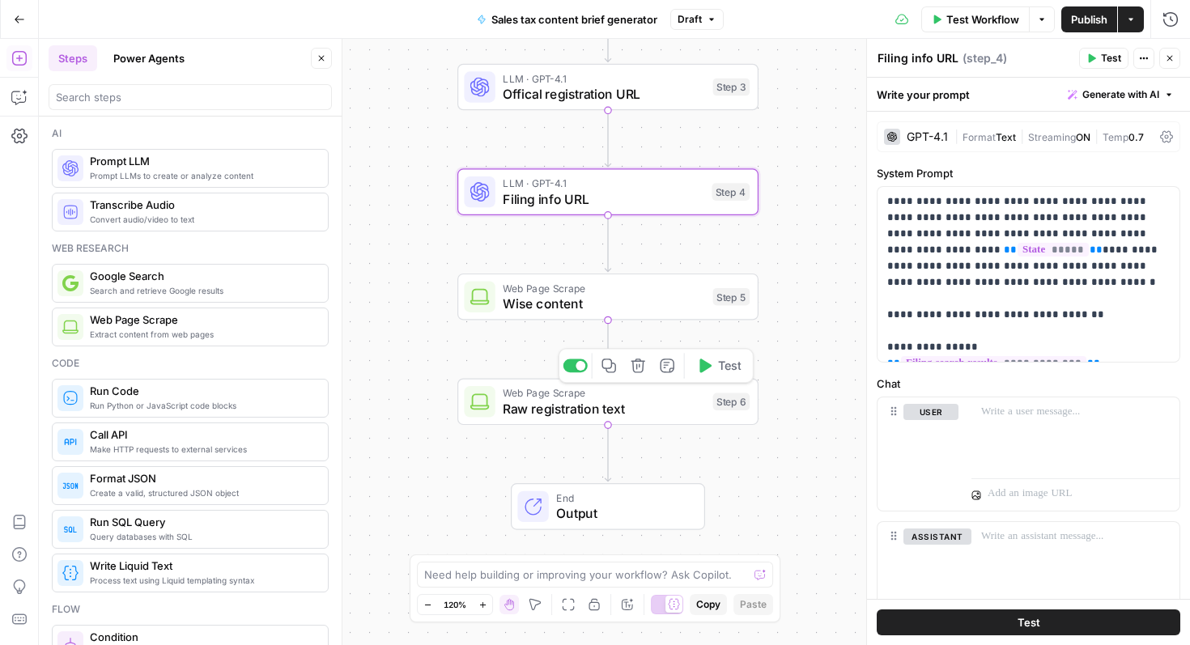
click at [612, 407] on span "Raw registration text" at bounding box center [604, 408] width 202 height 19
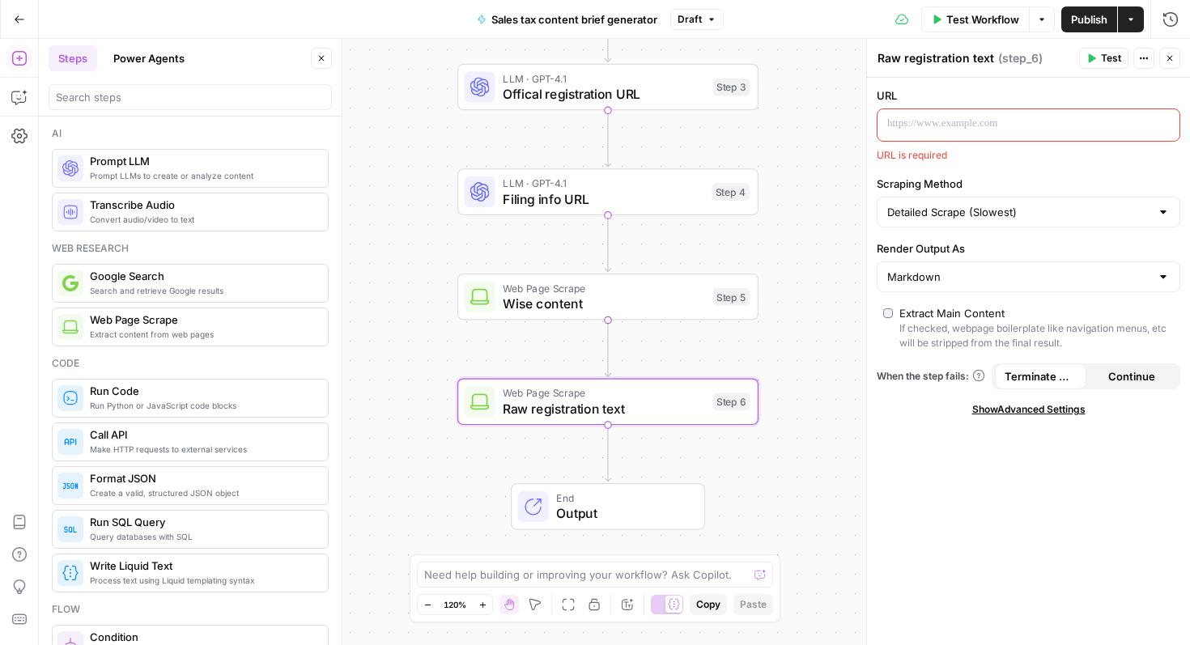
click at [986, 125] on p at bounding box center [1016, 124] width 257 height 16
drag, startPoint x: 982, startPoint y: 164, endPoint x: 877, endPoint y: 157, distance: 104.7
click at [877, 157] on div "URL “/” to reference Variables Menu URL is required Scraping Method Detailed Sc…" at bounding box center [1028, 362] width 323 height 568
click at [599, 198] on span "Filing info URL" at bounding box center [603, 199] width 201 height 19
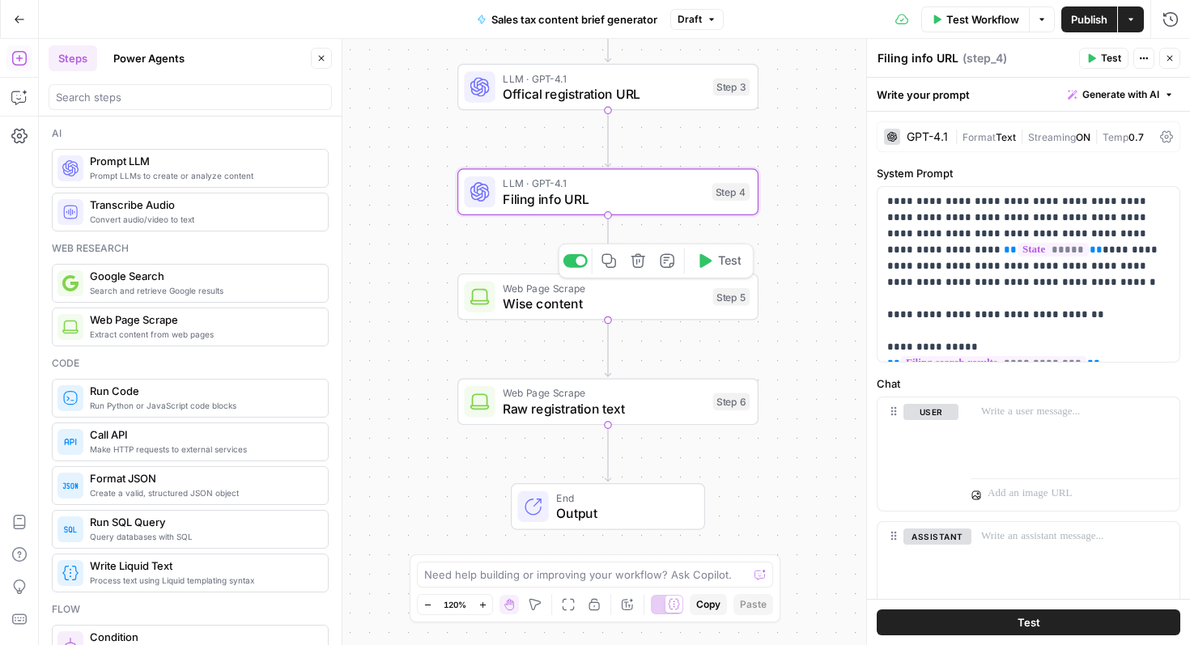
click at [592, 296] on span "Wise content" at bounding box center [604, 303] width 202 height 19
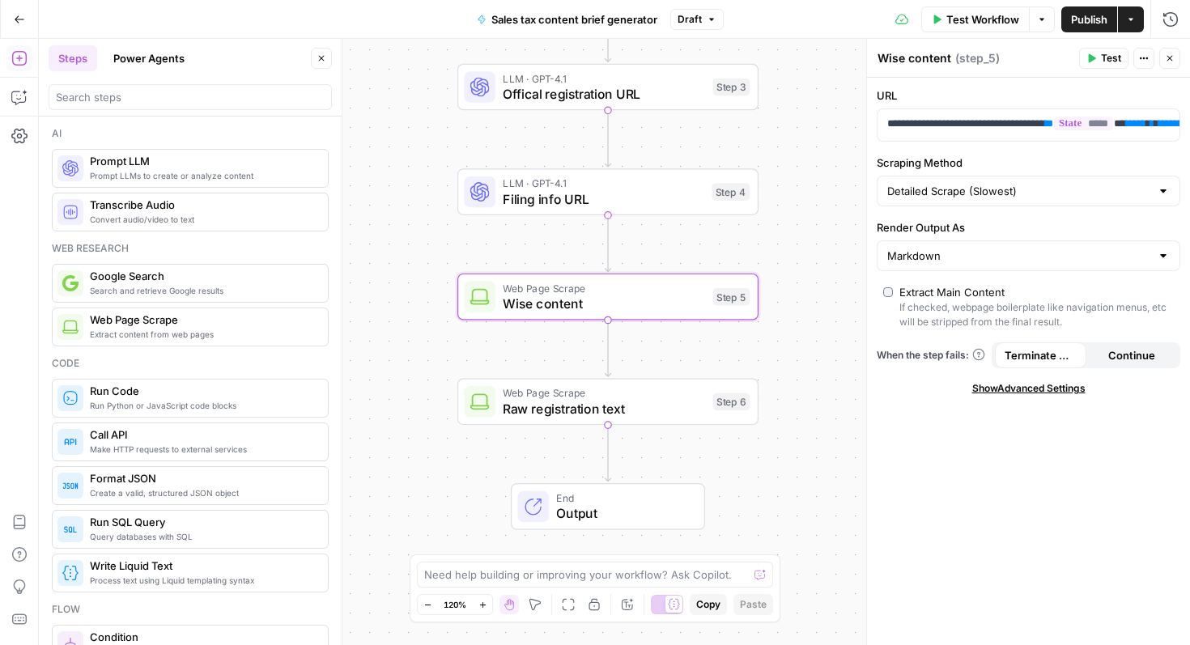
click at [566, 412] on span "Raw registration text" at bounding box center [604, 408] width 202 height 19
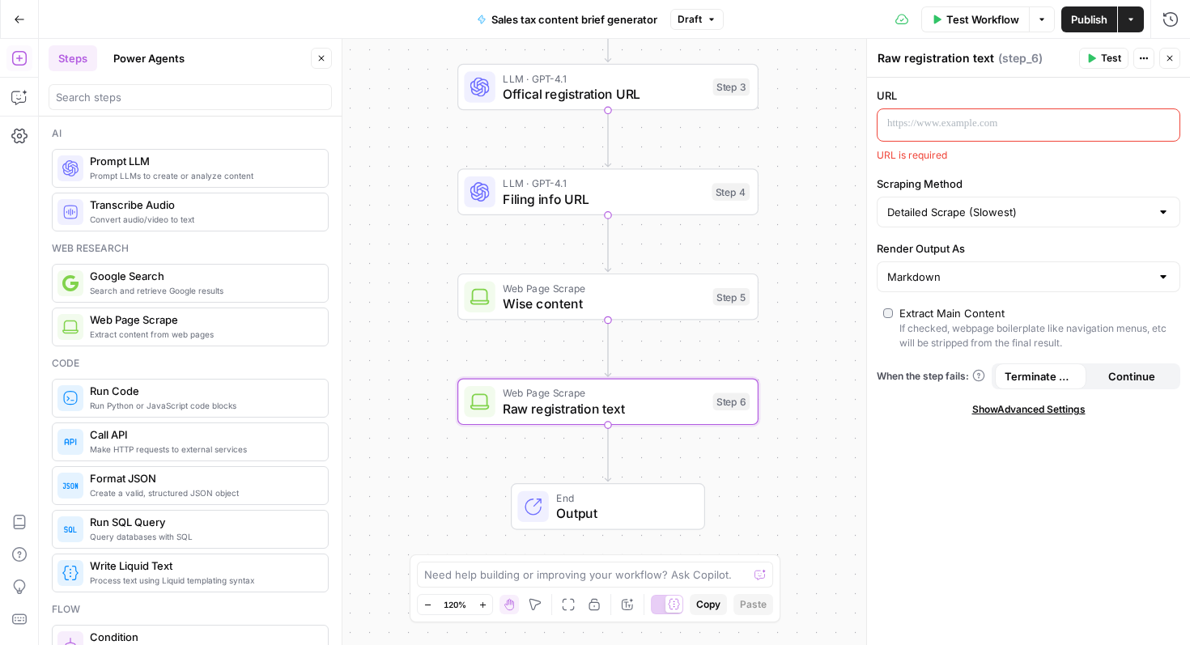
click at [943, 114] on div at bounding box center [1016, 125] width 276 height 32
click at [991, 210] on input "Scraping Method" at bounding box center [1019, 212] width 263 height 16
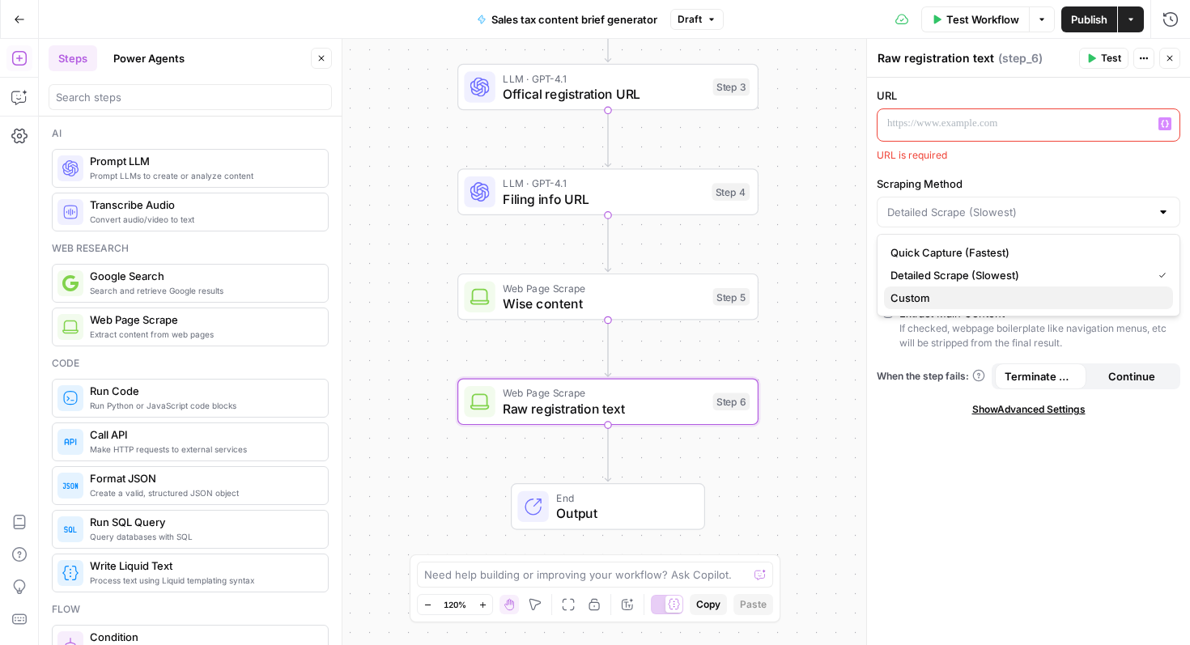
click at [962, 299] on span "Custom" at bounding box center [1026, 298] width 270 height 16
type input "Custom"
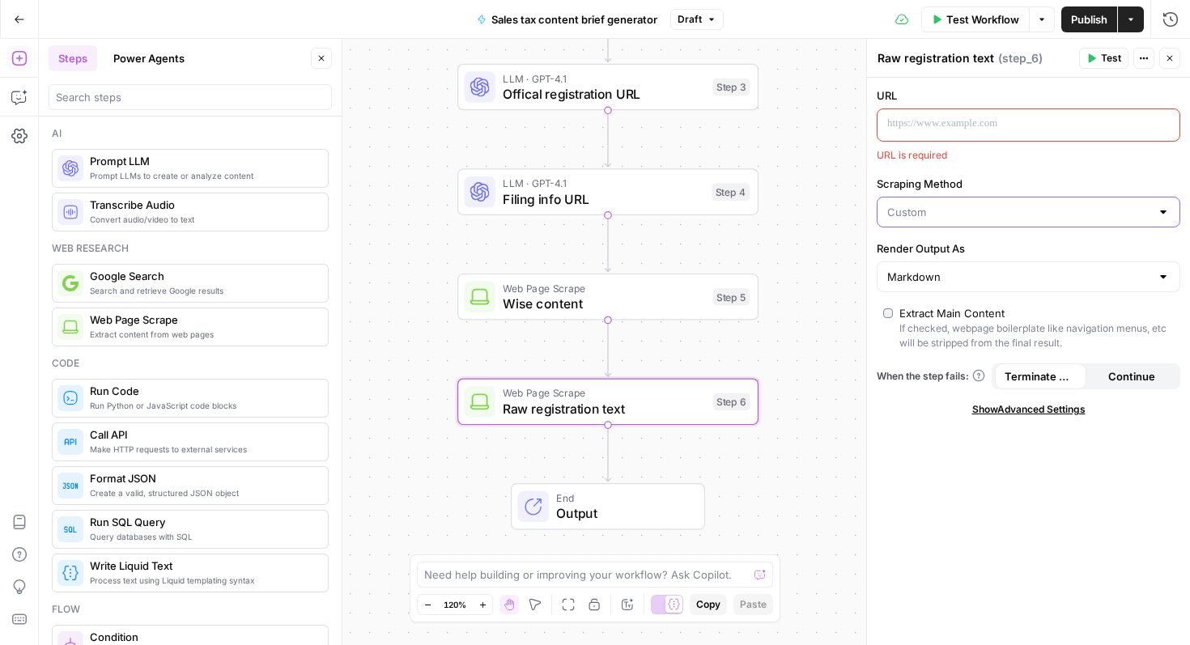
click at [972, 211] on input "Scraping Method" at bounding box center [1019, 212] width 263 height 16
click at [956, 277] on span "Detailed Scrape (Slowest)" at bounding box center [1026, 275] width 270 height 16
type input "Detailed Scrape (Slowest)"
click at [965, 217] on input "Scraping Method" at bounding box center [1019, 212] width 263 height 16
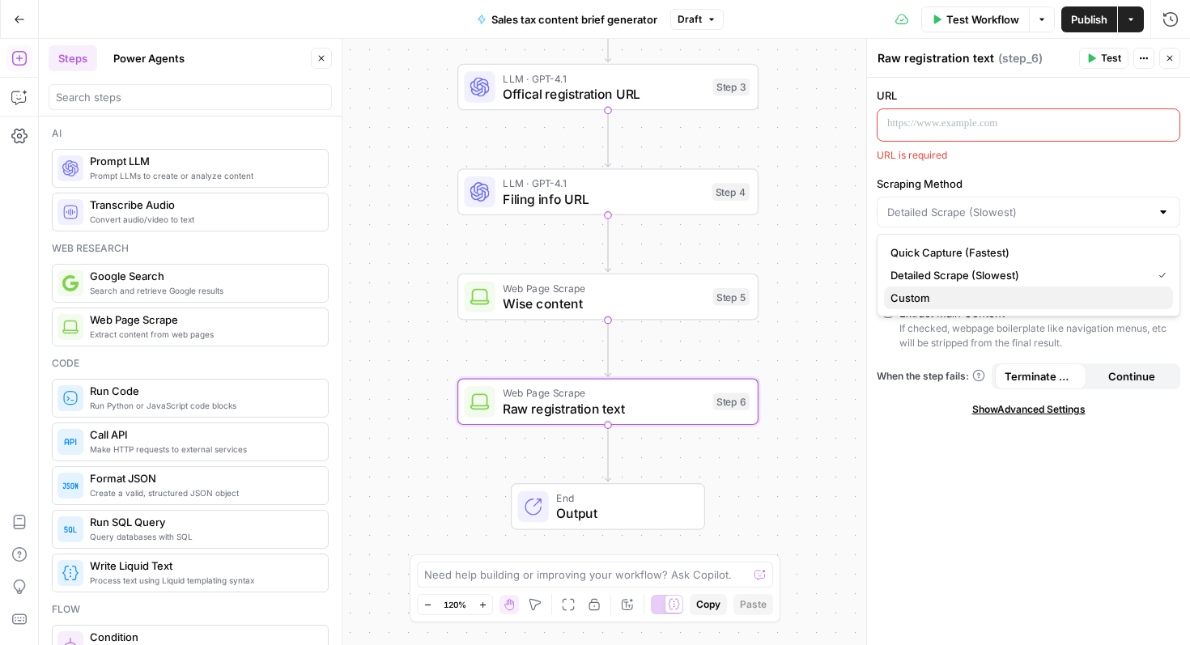
click at [943, 292] on span "Custom" at bounding box center [1026, 298] width 270 height 16
type input "Custom"
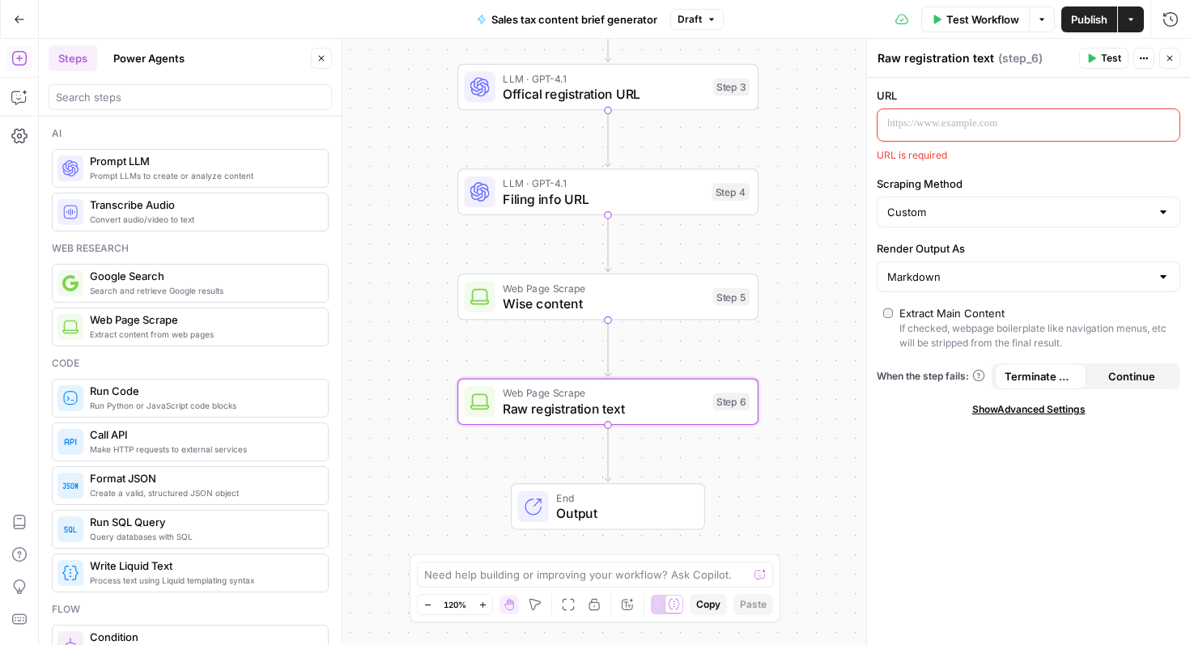
click at [1001, 408] on span "Show Advanced Settings" at bounding box center [1029, 409] width 113 height 15
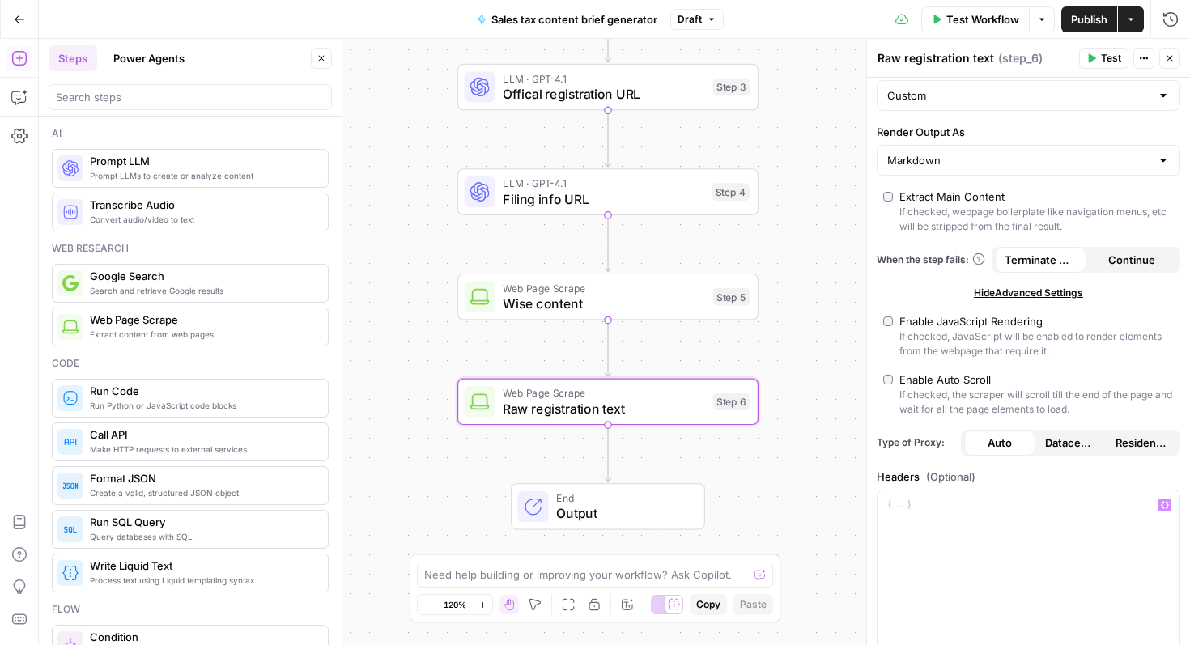
scroll to position [31, 0]
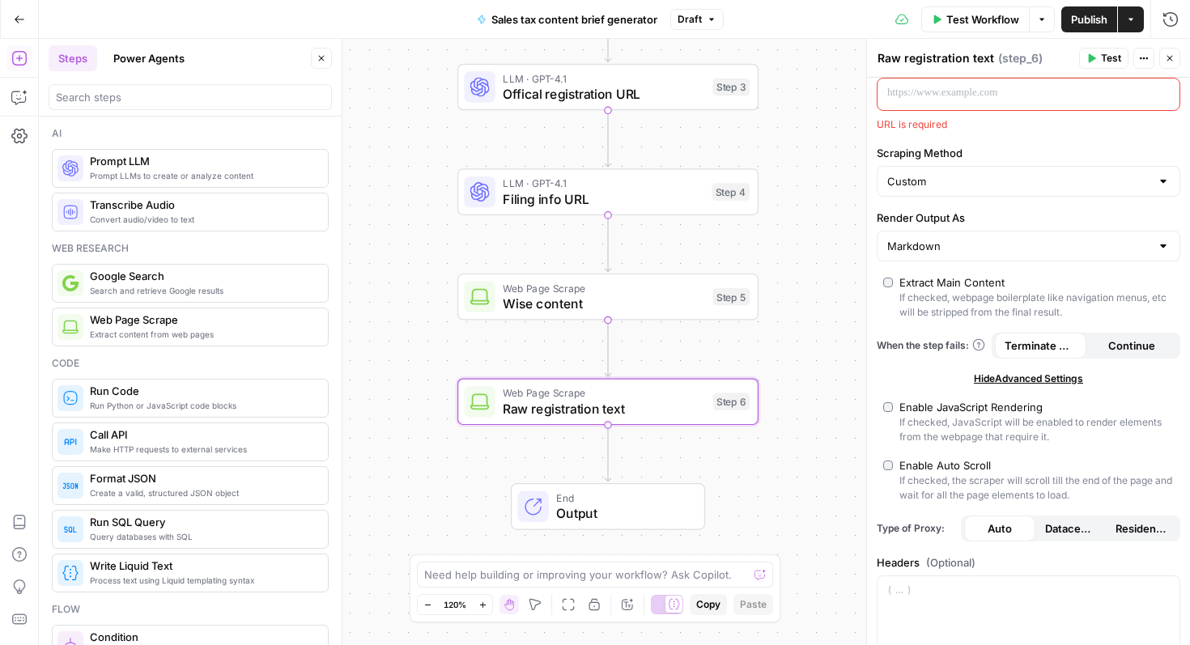
click at [988, 217] on label "Render Output As" at bounding box center [1029, 218] width 304 height 16
click at [988, 238] on input "Markdown" at bounding box center [1019, 246] width 263 height 16
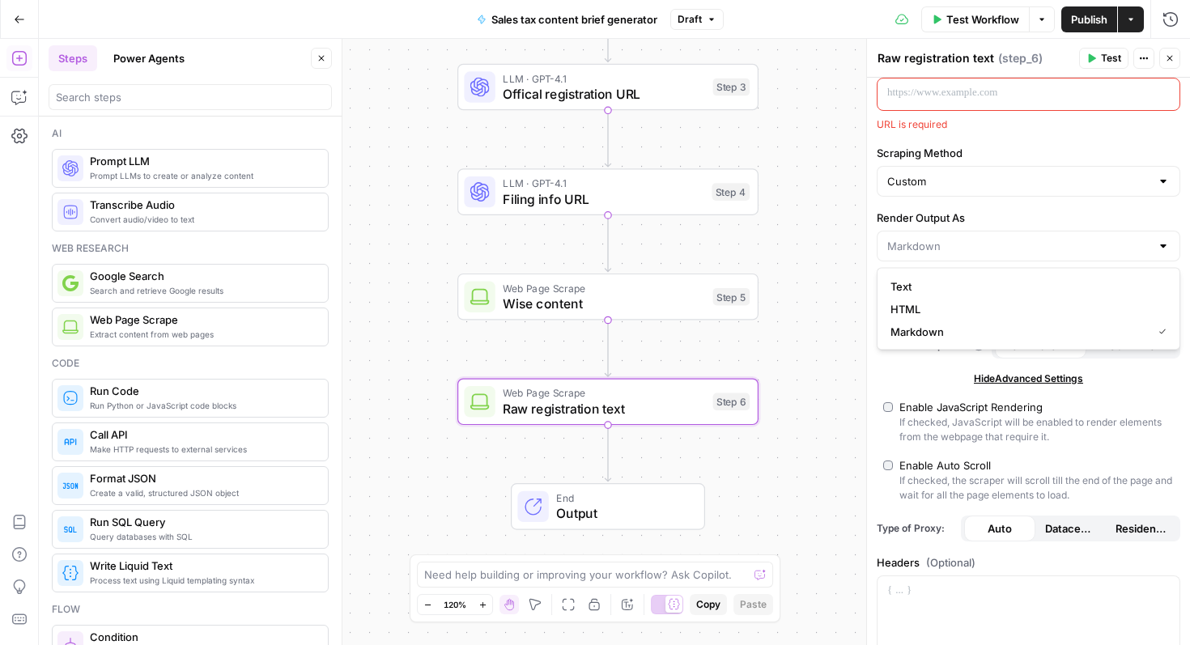
type input "Markdown"
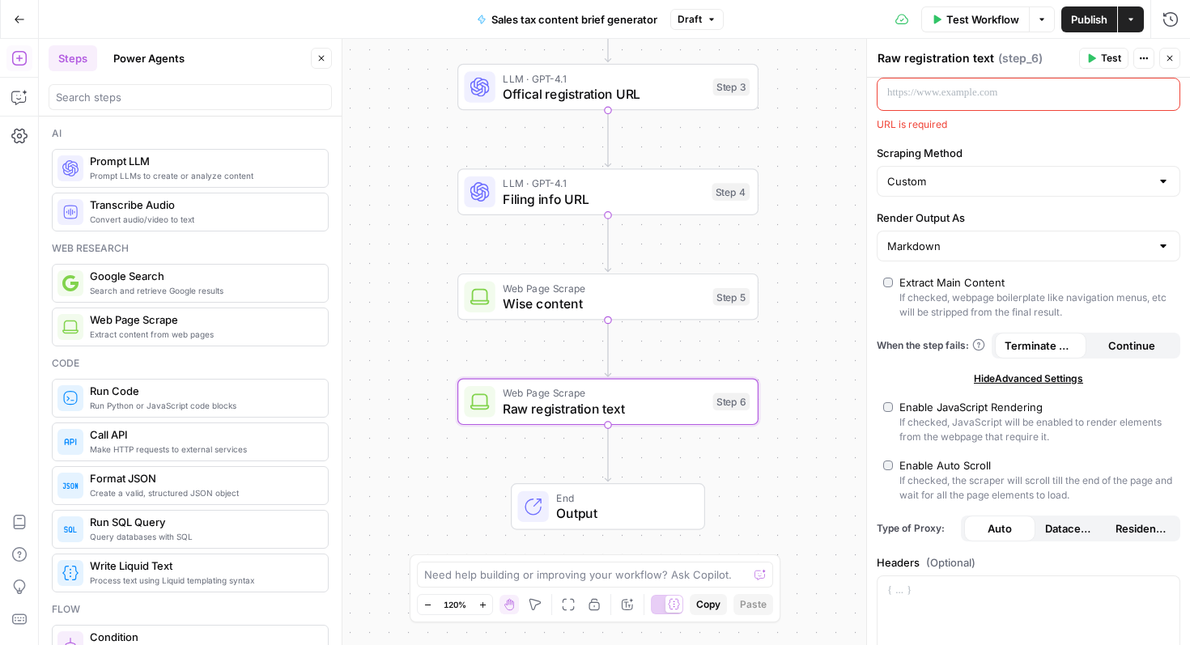
click at [988, 168] on div "Custom" at bounding box center [1029, 181] width 304 height 31
click at [988, 176] on input "Scraping Method" at bounding box center [1019, 181] width 263 height 16
click at [962, 238] on span "Detailed Scrape (Slowest)" at bounding box center [1026, 244] width 270 height 16
type input "Detailed Scrape (Slowest)"
click at [970, 204] on div "URL URL is required Scraping Method Detailed Scrape (Slowest) Render Output As …" at bounding box center [1028, 533] width 323 height 973
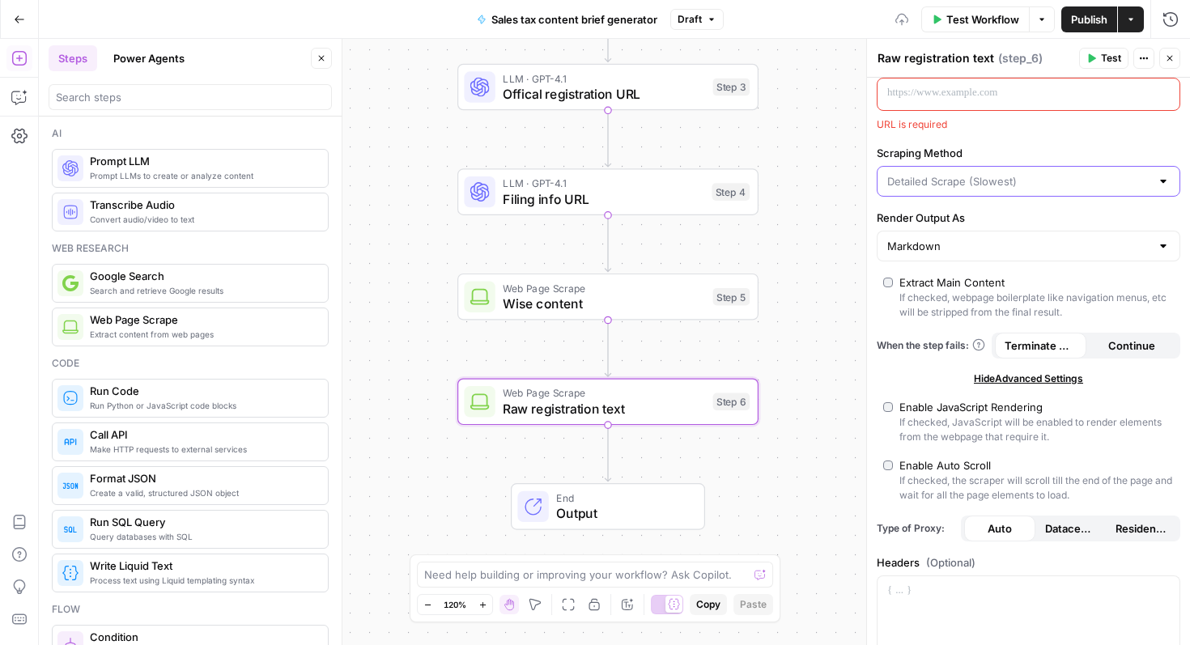
click at [970, 188] on input "Scraping Method" at bounding box center [1019, 181] width 263 height 16
type input "Quick Capture (Fastest)"
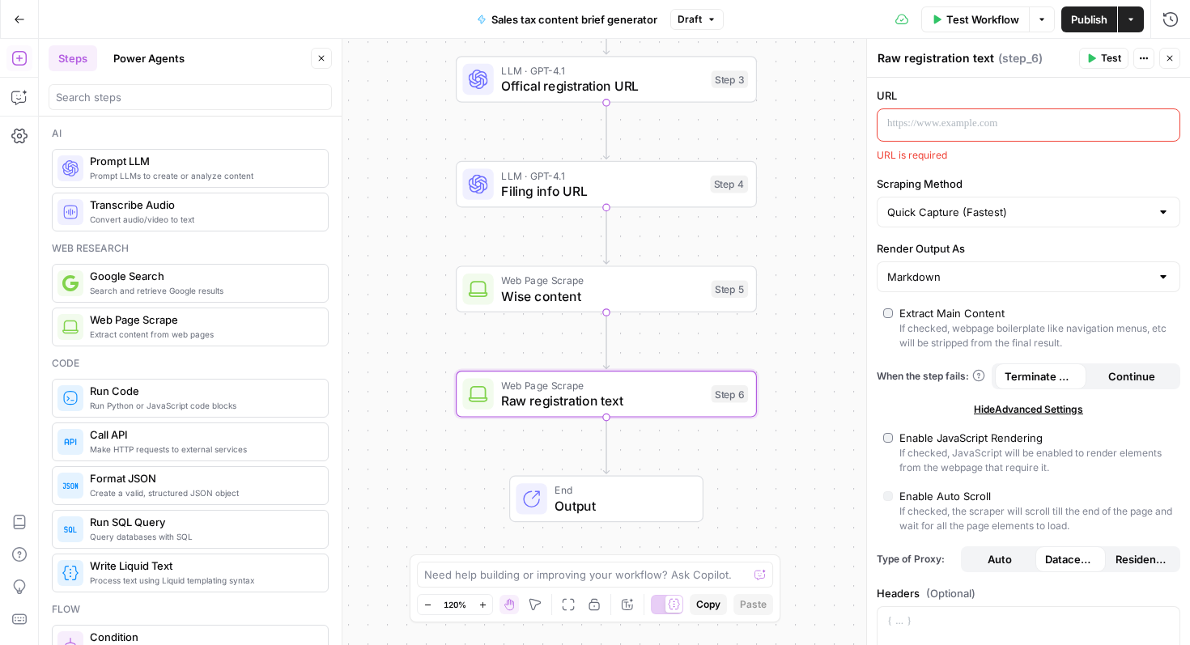
click at [138, 322] on span "Web Page Scrape" at bounding box center [202, 320] width 225 height 16
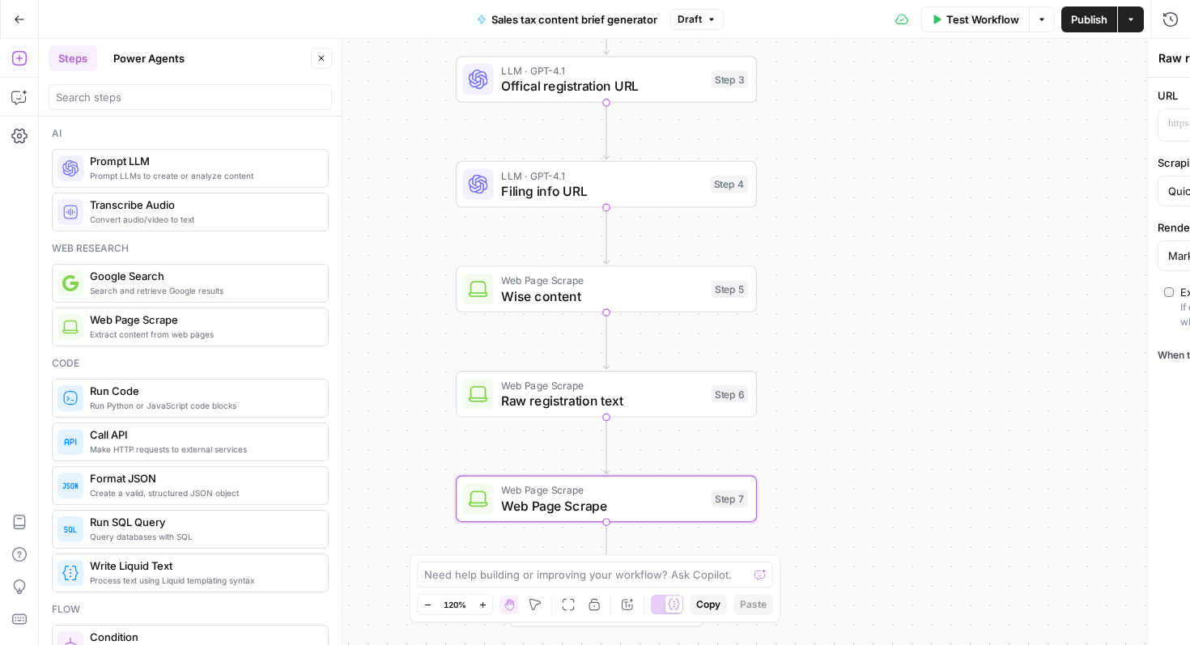
type textarea "Web Page Scrape"
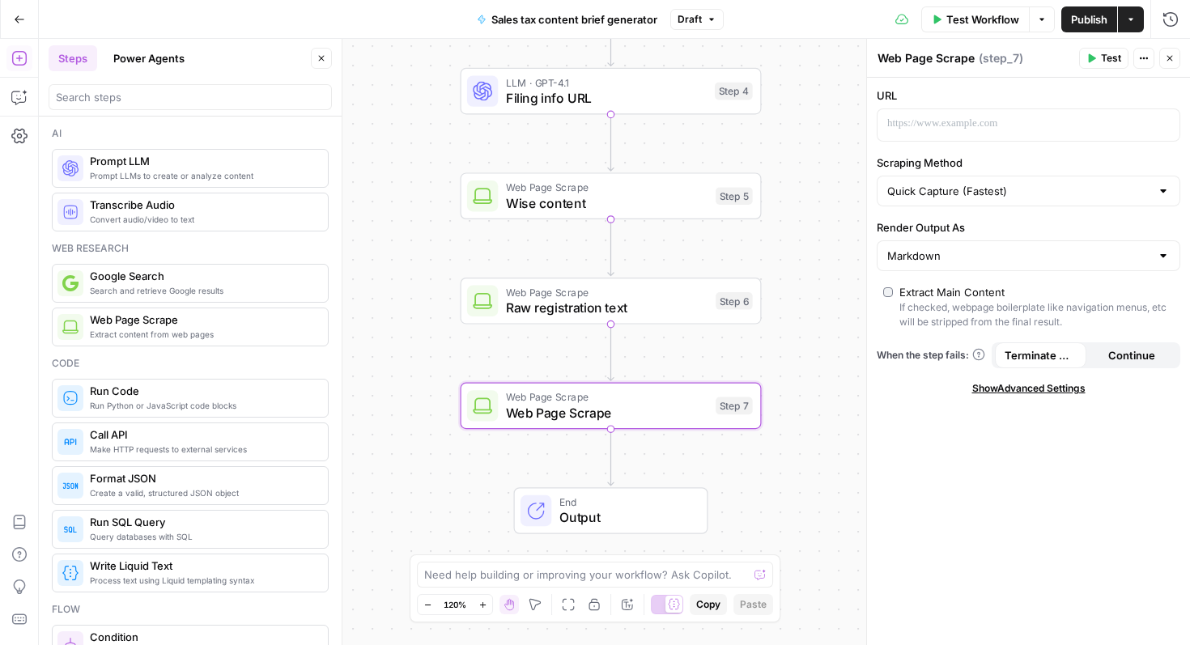
click at [670, 411] on span "Web Page Scrape" at bounding box center [607, 412] width 202 height 19
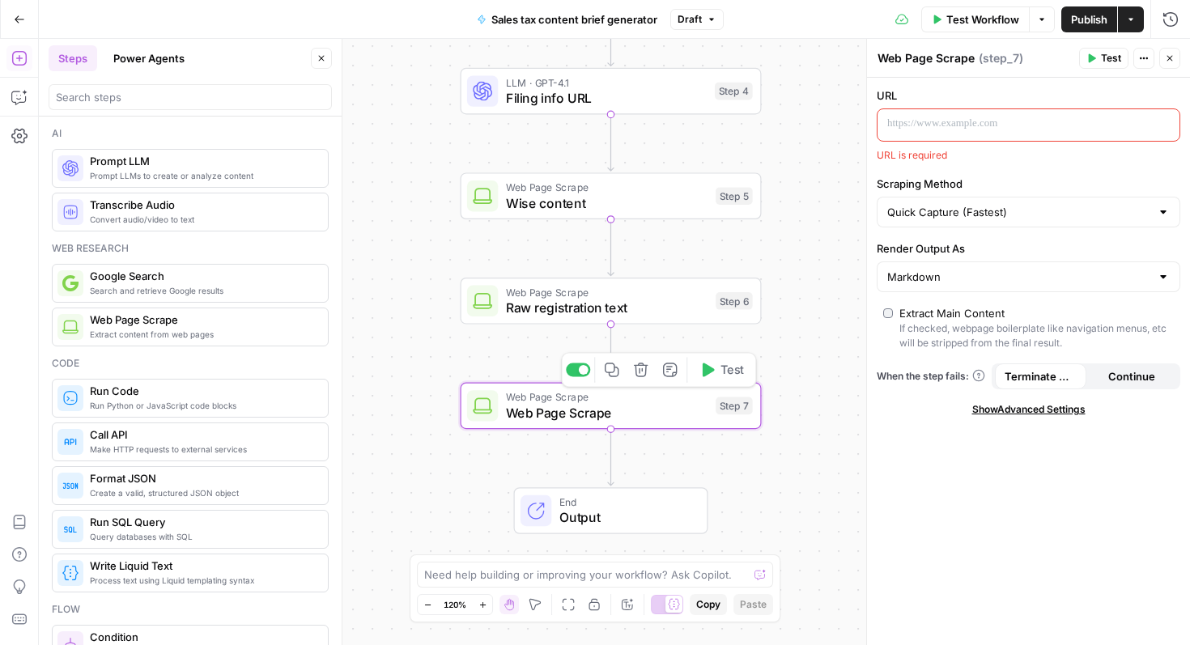
click at [641, 371] on icon "button" at bounding box center [641, 370] width 14 height 14
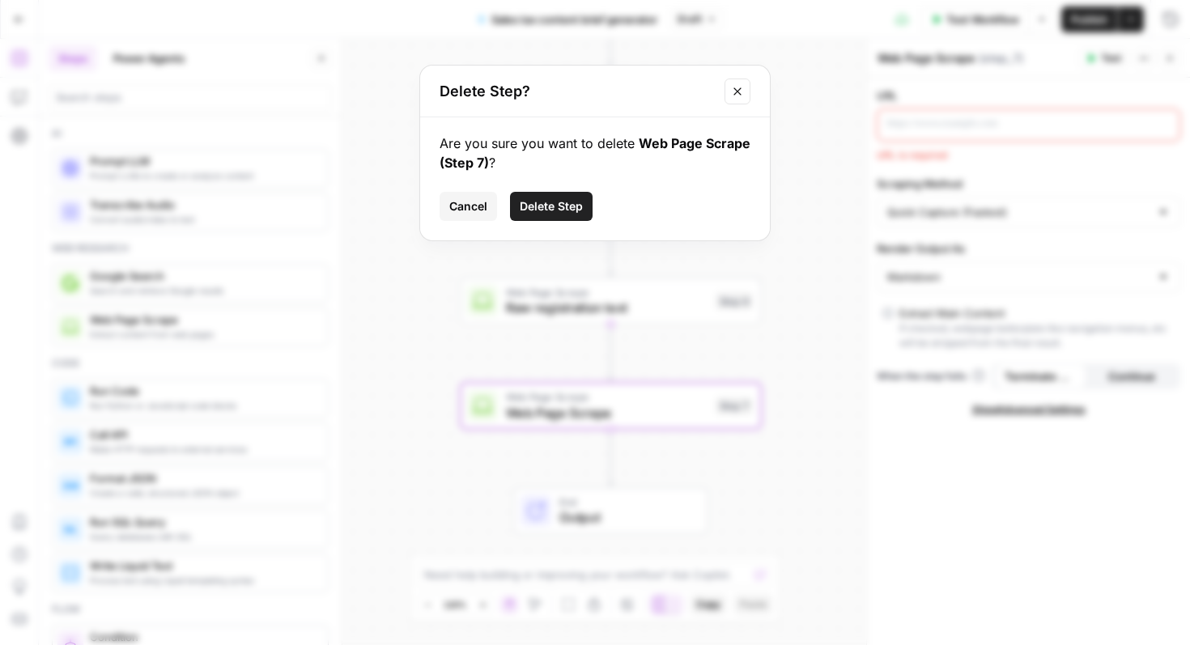
click at [556, 212] on span "Delete Step" at bounding box center [551, 206] width 63 height 16
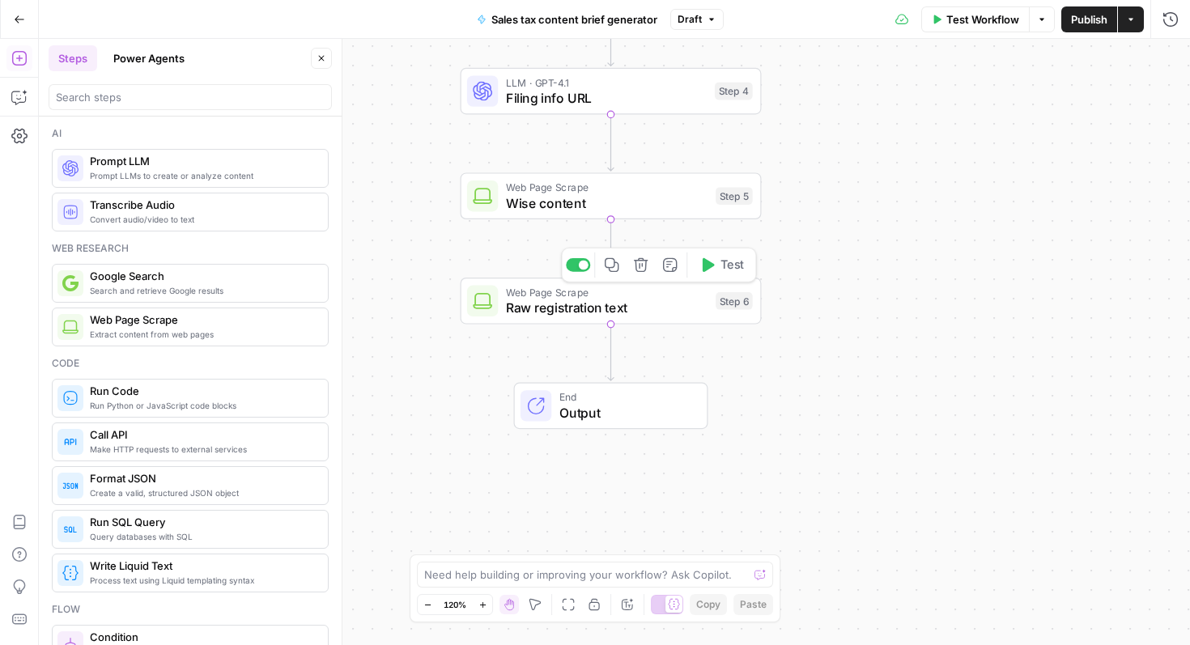
click at [569, 317] on span "Raw registration text" at bounding box center [607, 307] width 202 height 19
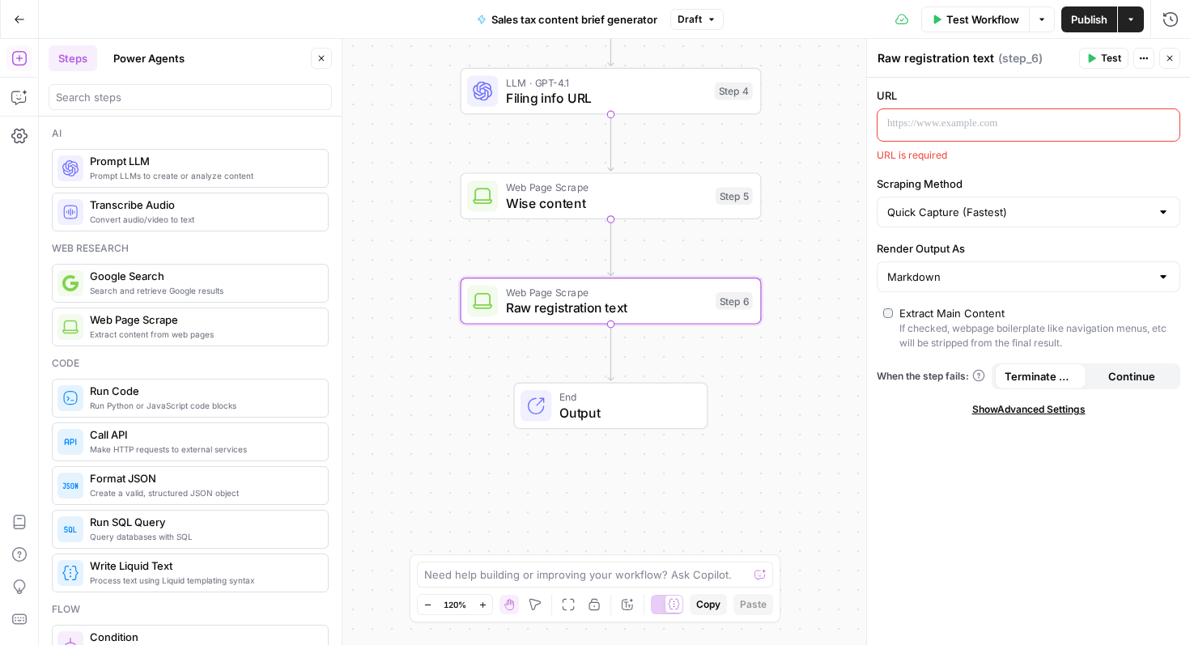
click at [117, 160] on span "Prompt LLM" at bounding box center [202, 161] width 225 height 16
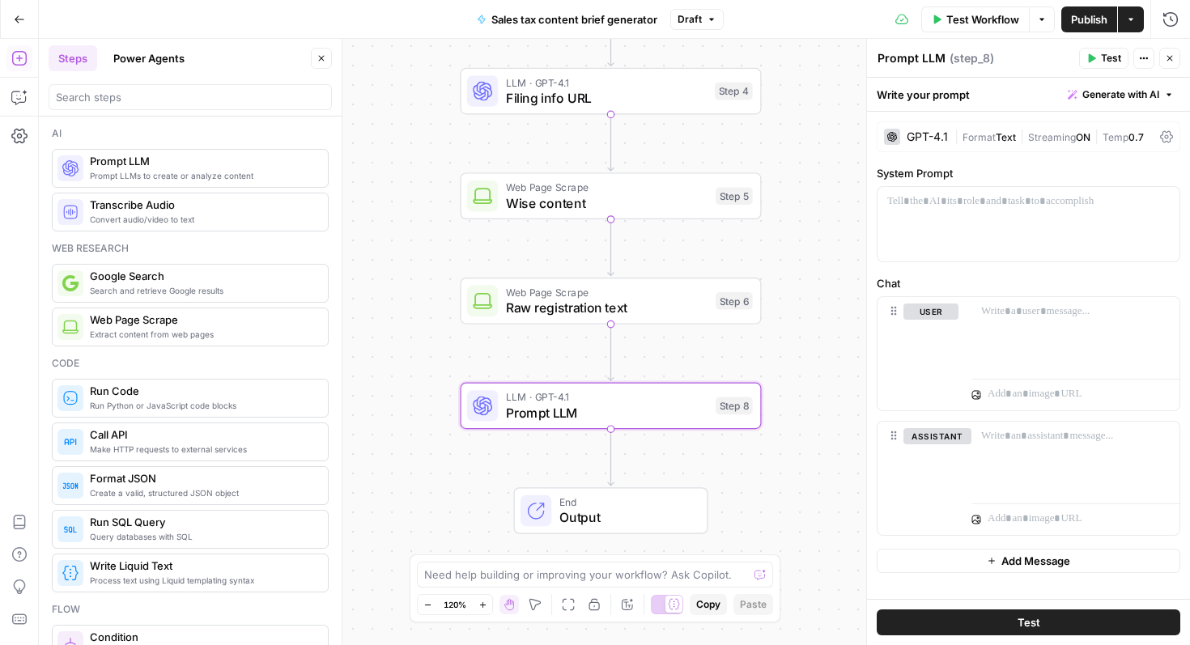
click at [646, 412] on span "Prompt LLM" at bounding box center [607, 412] width 202 height 19
click at [920, 60] on textarea "Prompt LLM" at bounding box center [912, 58] width 68 height 16
type textarea "Registration summary"
click at [1071, 229] on div at bounding box center [1029, 224] width 302 height 75
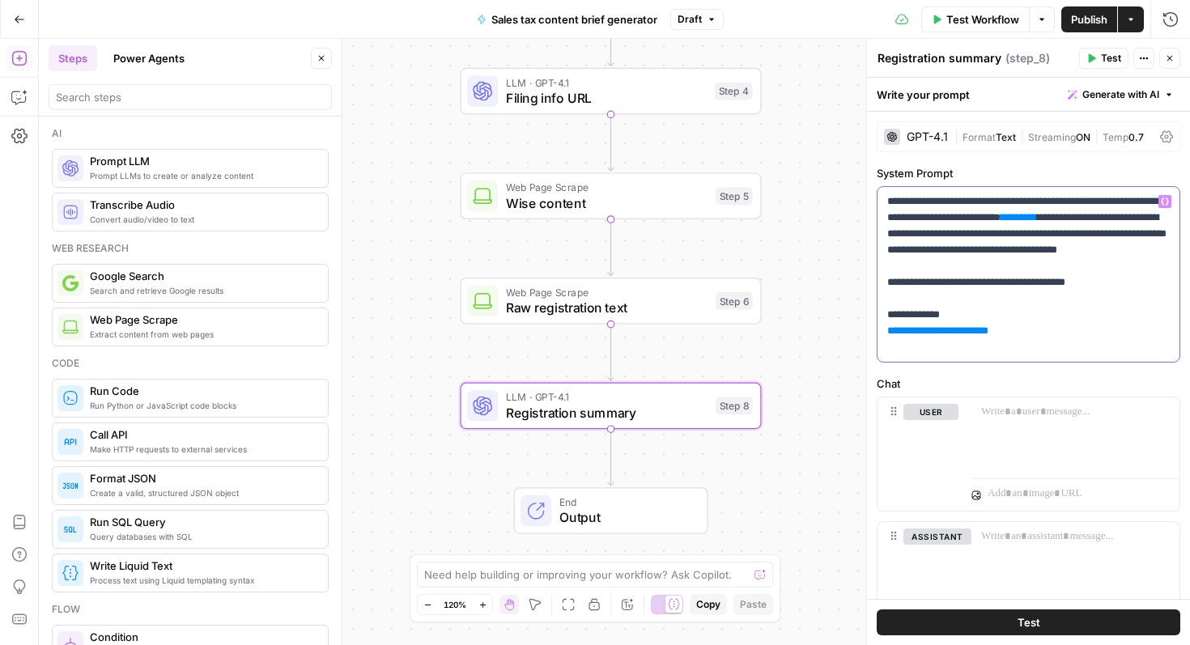
drag, startPoint x: 1164, startPoint y: 222, endPoint x: 1113, endPoint y: 219, distance: 51.1
click at [1113, 219] on p "**********" at bounding box center [1029, 275] width 283 height 162
click at [1165, 198] on icon "button" at bounding box center [1165, 202] width 8 height 8
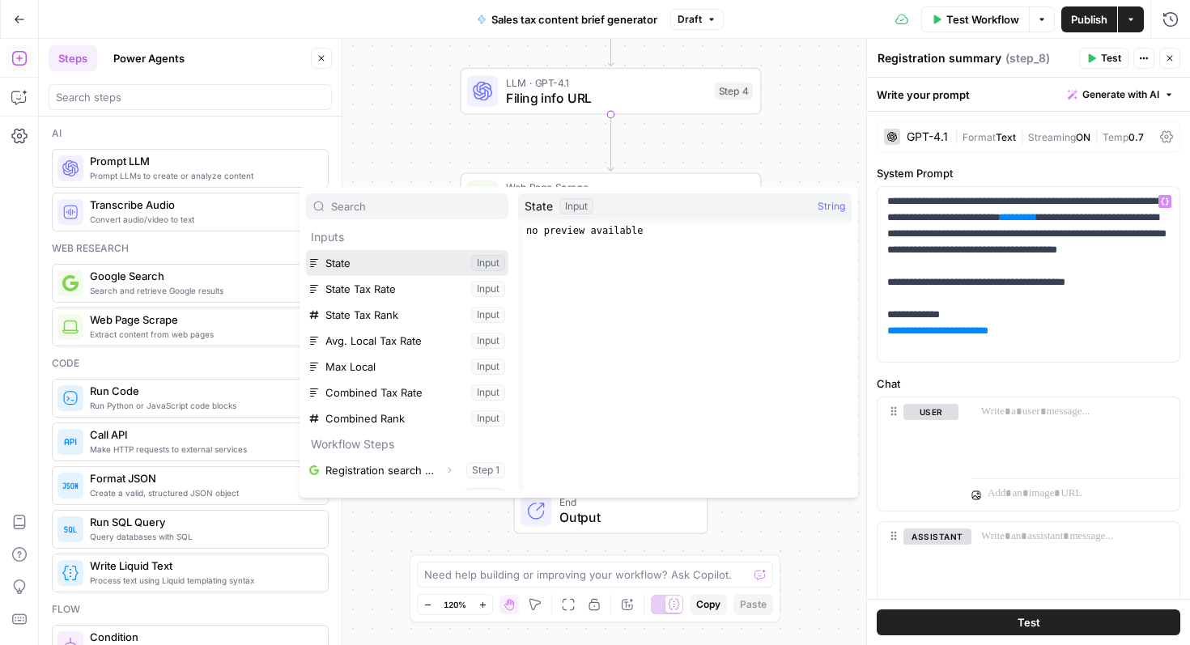
click at [363, 269] on button "Select variable State" at bounding box center [407, 263] width 202 height 26
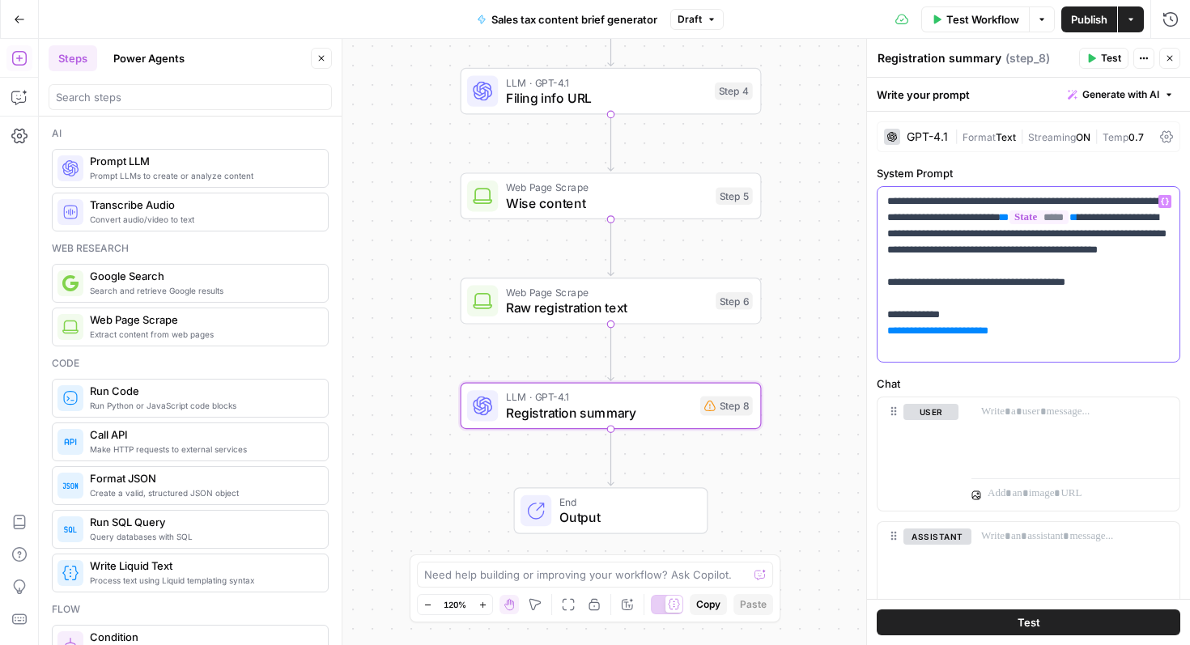
click at [1030, 333] on p "**********" at bounding box center [1029, 275] width 283 height 162
drag, startPoint x: 1030, startPoint y: 343, endPoint x: 879, endPoint y: 344, distance: 151.4
click at [879, 344] on div "**********" at bounding box center [1029, 274] width 302 height 175
click at [1168, 198] on icon "button" at bounding box center [1165, 202] width 8 height 8
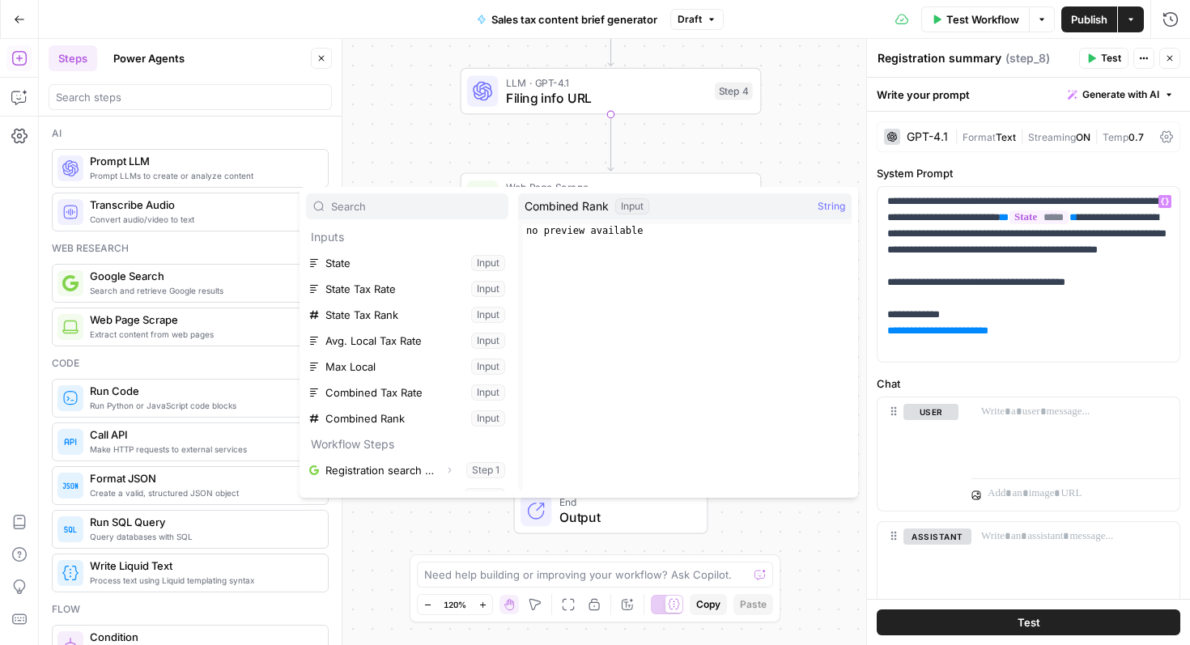
scroll to position [121, 0]
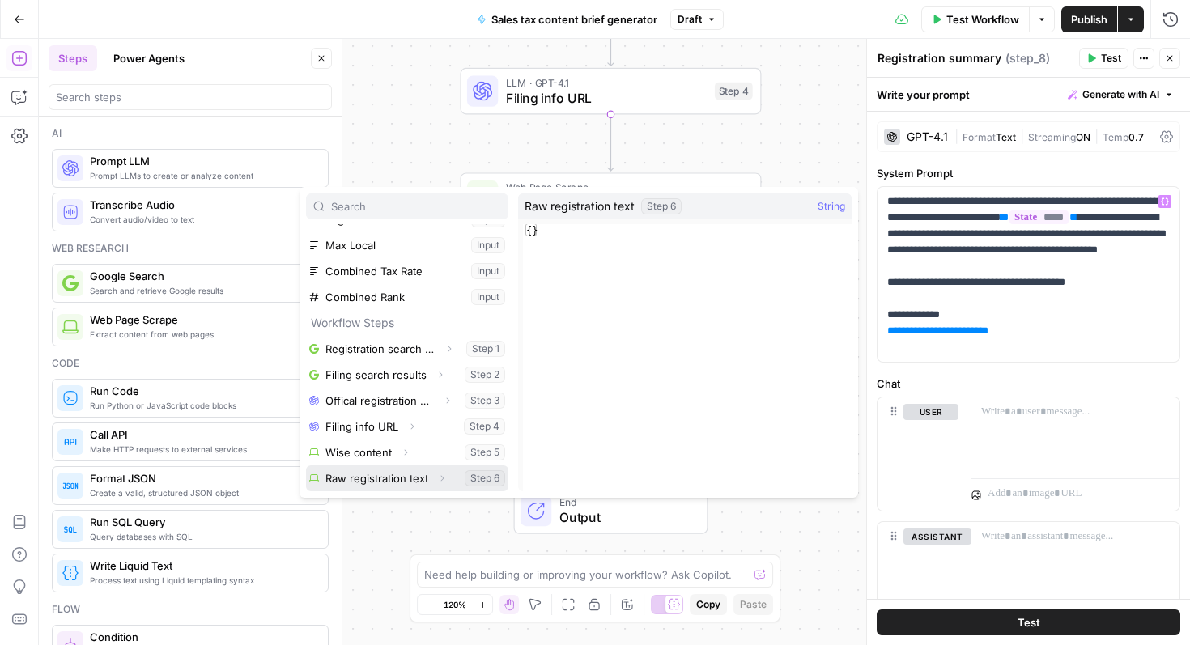
click at [402, 479] on button "Select variable Raw registration text" at bounding box center [407, 479] width 202 height 26
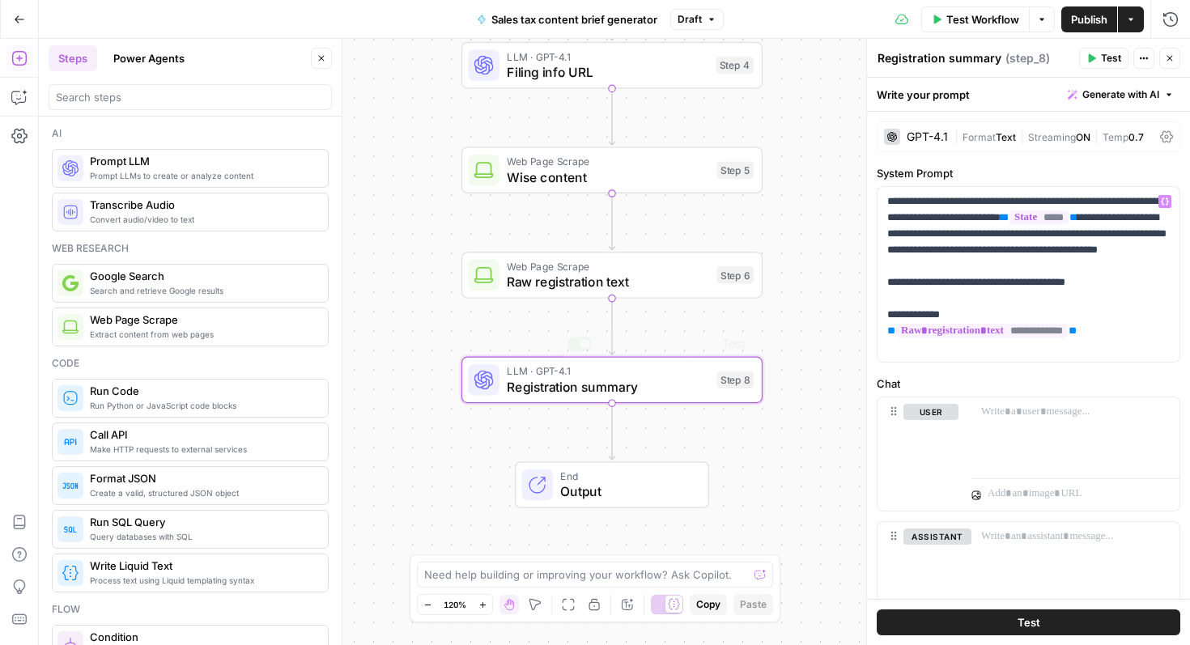
click at [146, 327] on span "Web Page Scrape" at bounding box center [202, 320] width 225 height 16
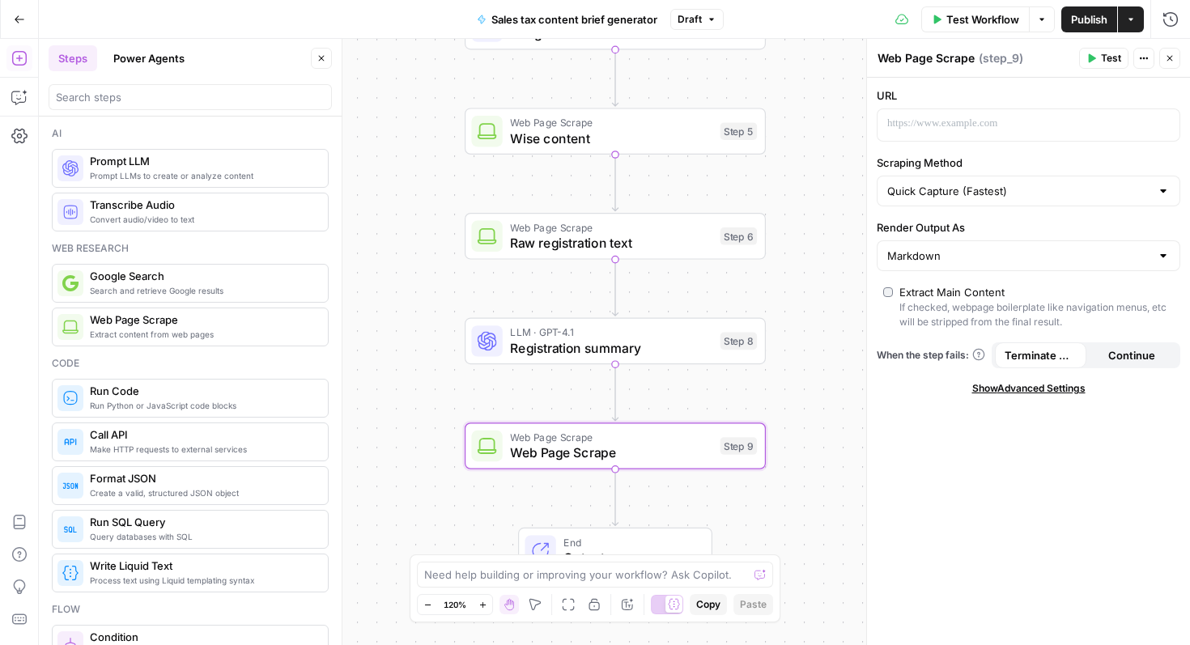
click at [917, 55] on textarea "Web Page Scrape" at bounding box center [926, 58] width 97 height 16
type textarea "Raw filing text"
click at [590, 239] on span "Raw registration text" at bounding box center [611, 242] width 202 height 19
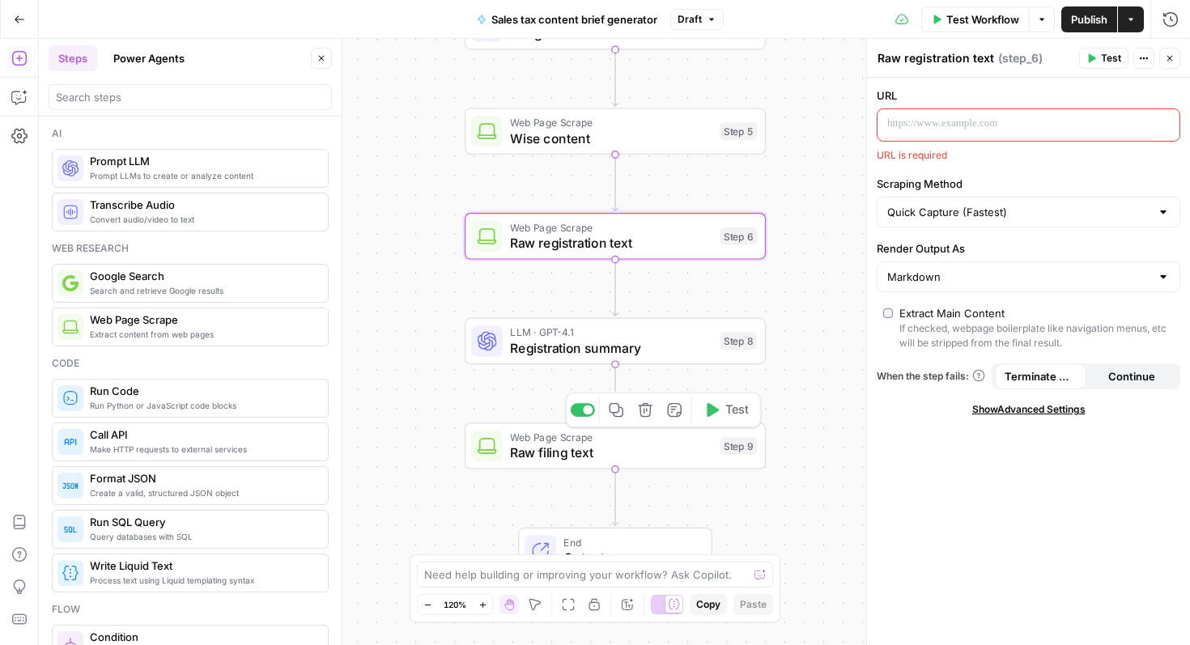
click at [581, 450] on span "Raw filing text" at bounding box center [611, 452] width 202 height 19
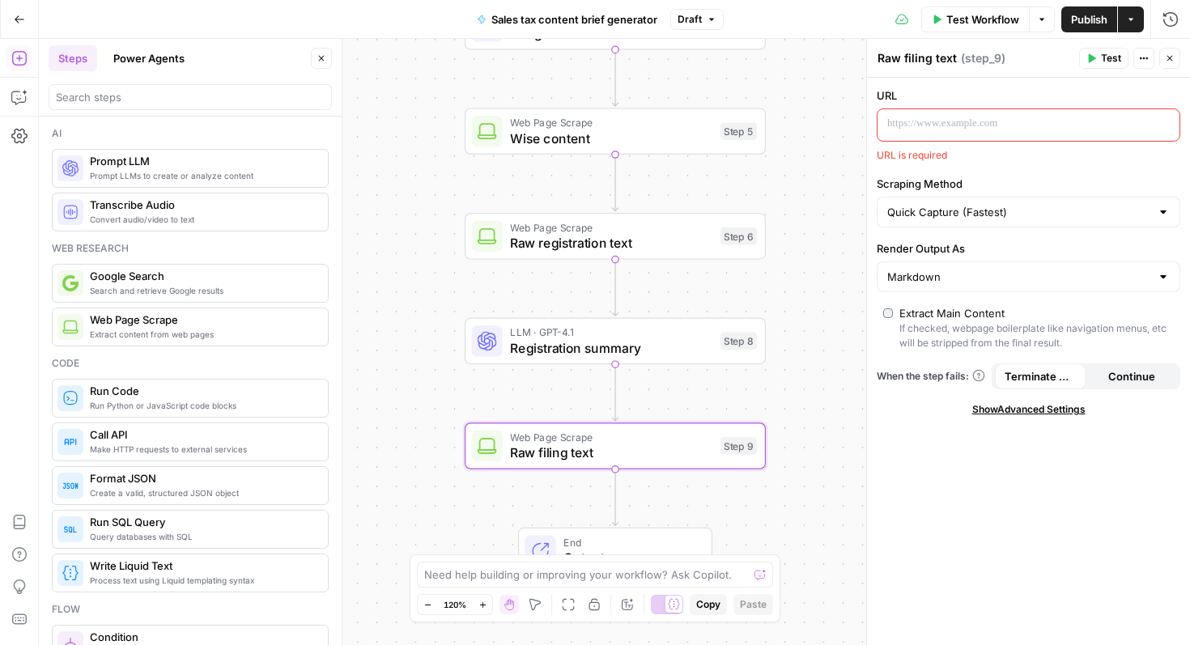
click at [190, 162] on span "Prompt LLM" at bounding box center [202, 161] width 225 height 16
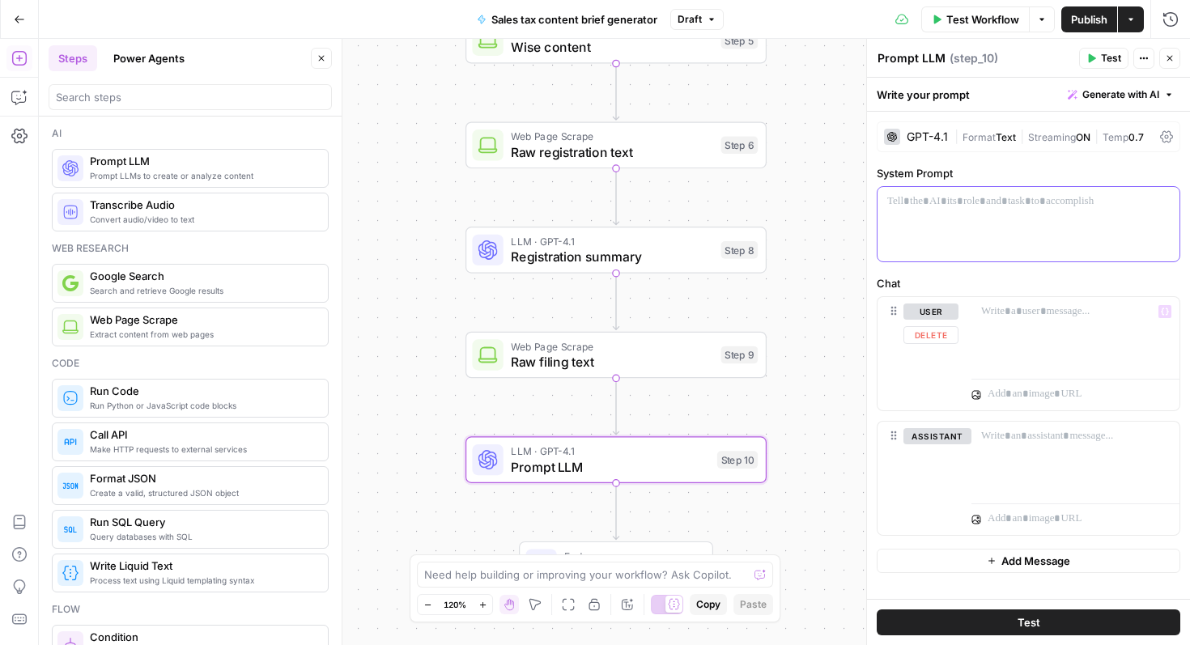
click at [1012, 253] on div at bounding box center [1029, 224] width 302 height 75
paste div
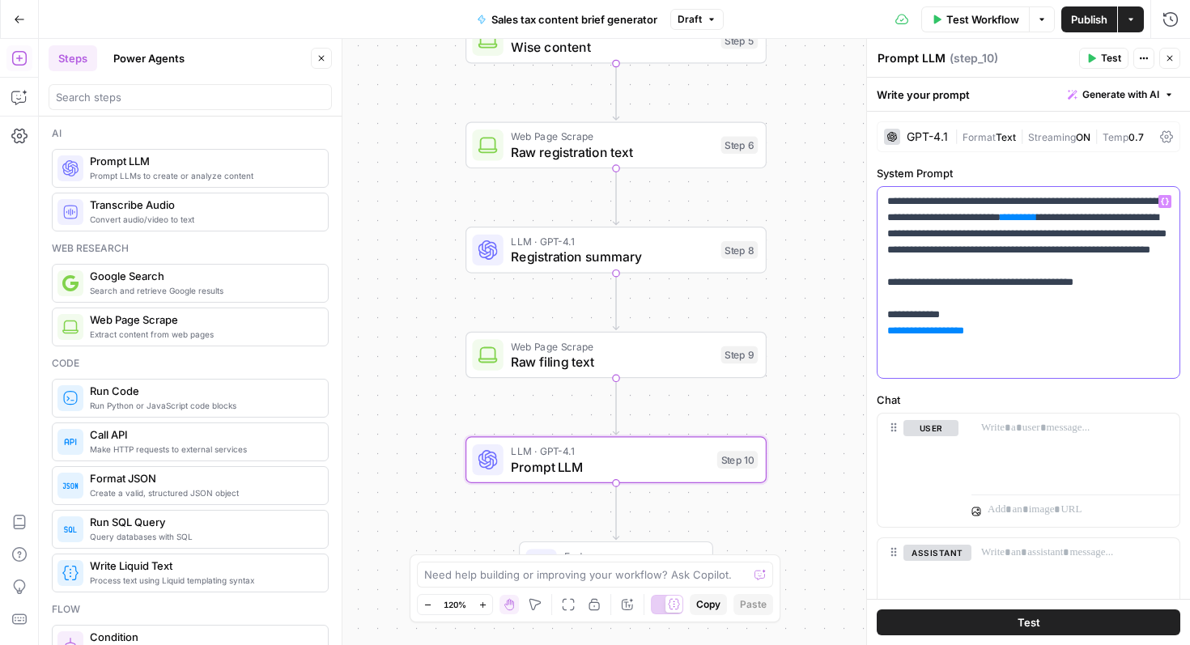
drag, startPoint x: 1113, startPoint y: 218, endPoint x: 1173, endPoint y: 218, distance: 60.7
click at [1173, 218] on div "**********" at bounding box center [1029, 282] width 302 height 191
click at [1165, 199] on icon "button" at bounding box center [1165, 202] width 8 height 8
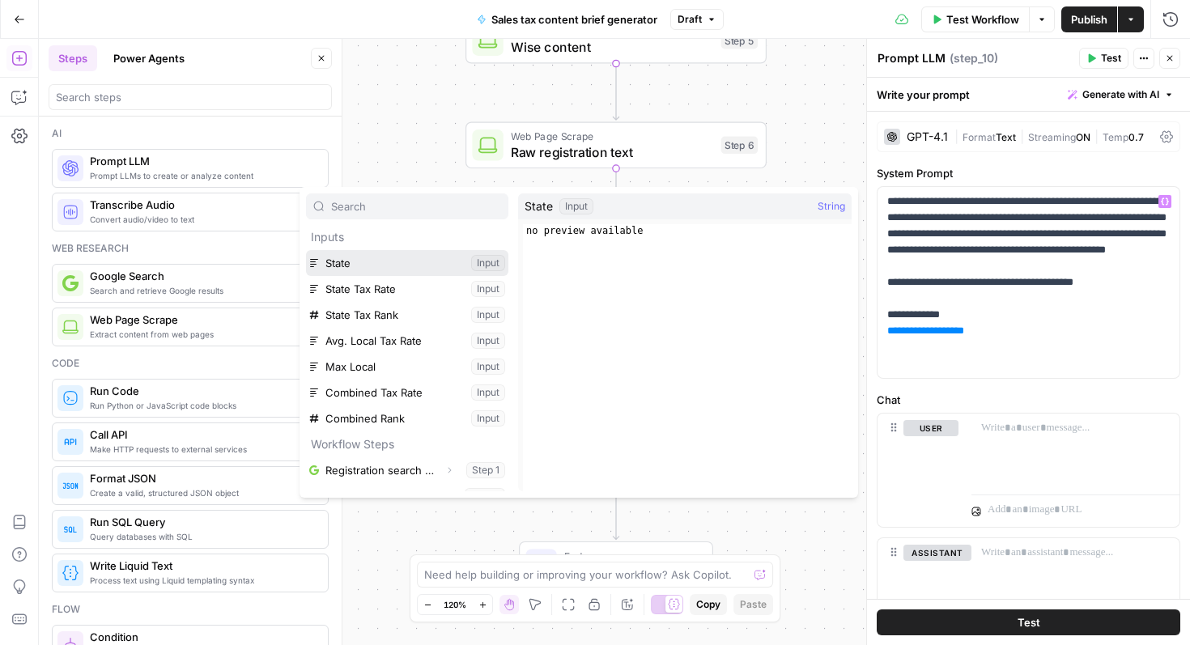
click at [432, 259] on button "Select variable State" at bounding box center [407, 263] width 202 height 26
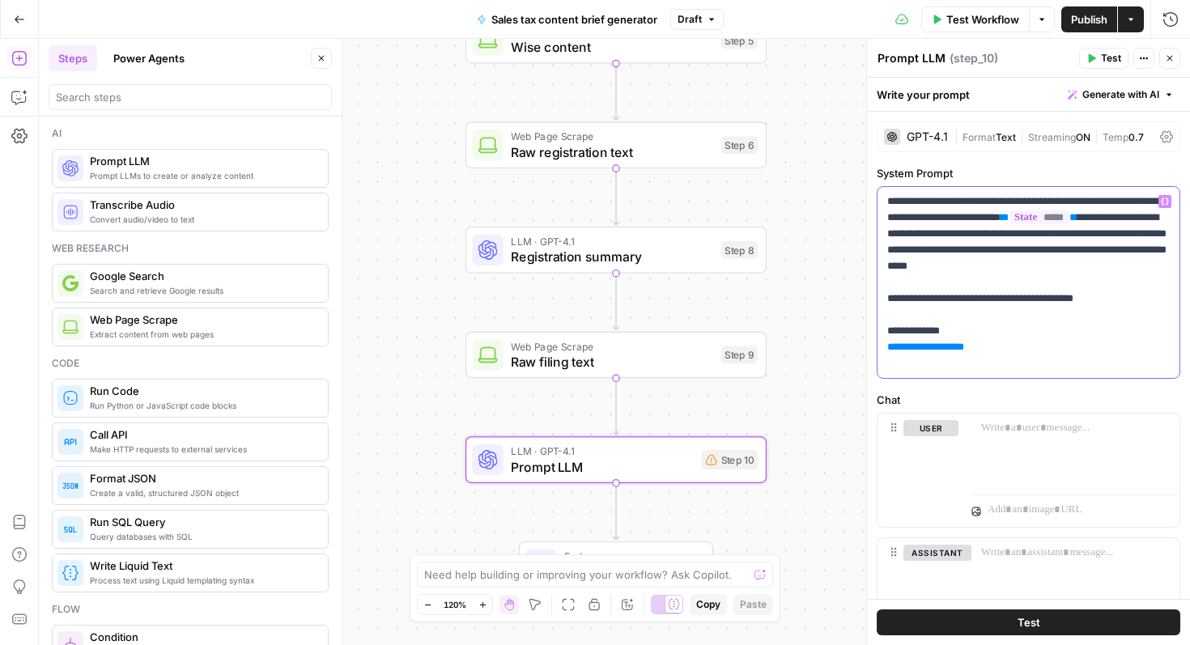
drag, startPoint x: 990, startPoint y: 365, endPoint x: 845, endPoint y: 362, distance: 145.8
click at [845, 362] on body "XeroOps New Home Browse Insights Opportunities Your Data Recent Grids Sales tax…" at bounding box center [595, 322] width 1190 height 645
drag, startPoint x: 1018, startPoint y: 360, endPoint x: 884, endPoint y: 360, distance: 133.6
click at [884, 360] on div "**********" at bounding box center [1029, 282] width 302 height 191
click at [1165, 201] on icon "button" at bounding box center [1165, 202] width 8 height 8
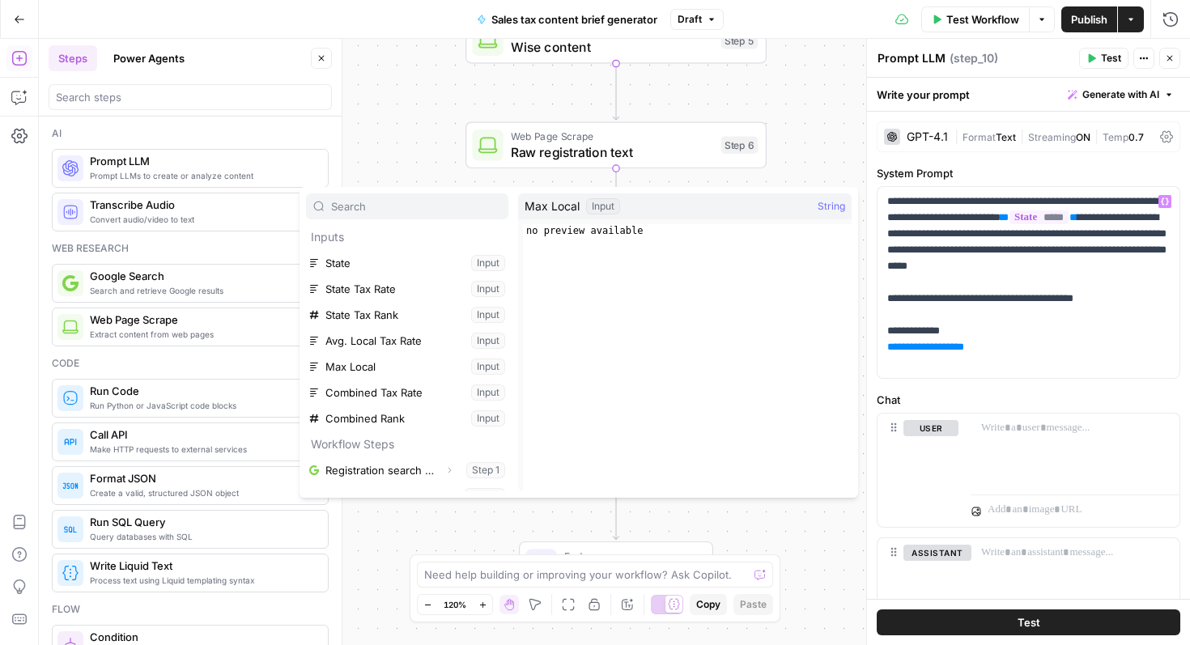
scroll to position [173, 0]
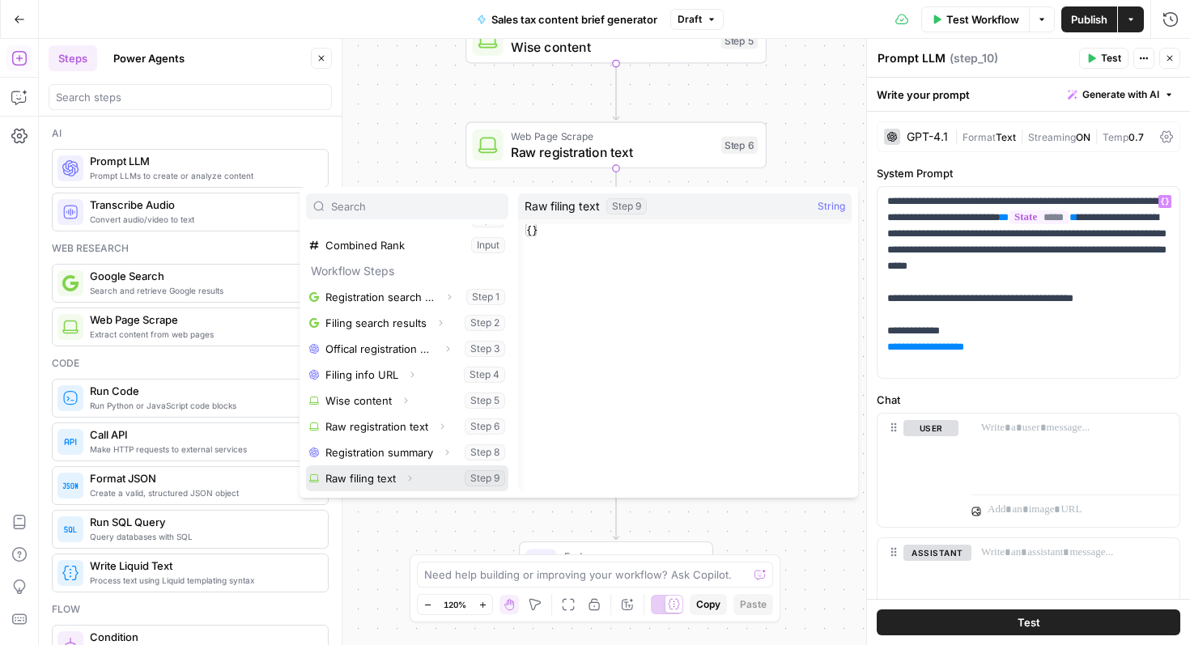
click at [412, 479] on icon "button" at bounding box center [410, 479] width 10 height 10
click at [381, 480] on button "Select variable Raw filing text" at bounding box center [407, 479] width 202 height 26
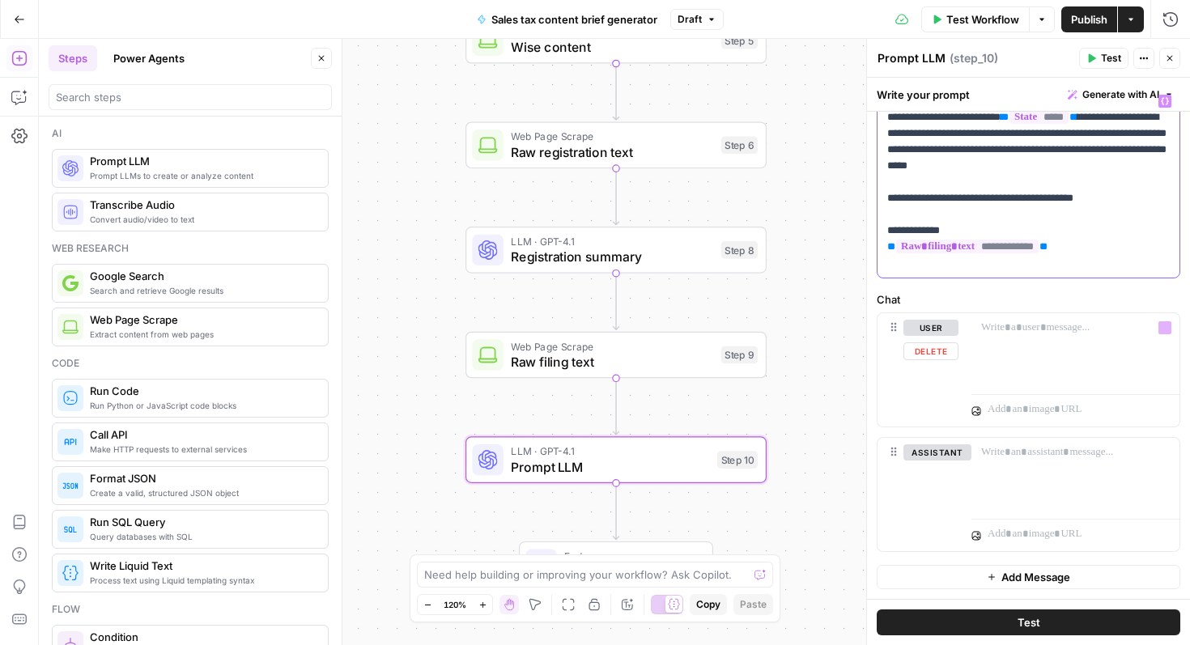
scroll to position [0, 0]
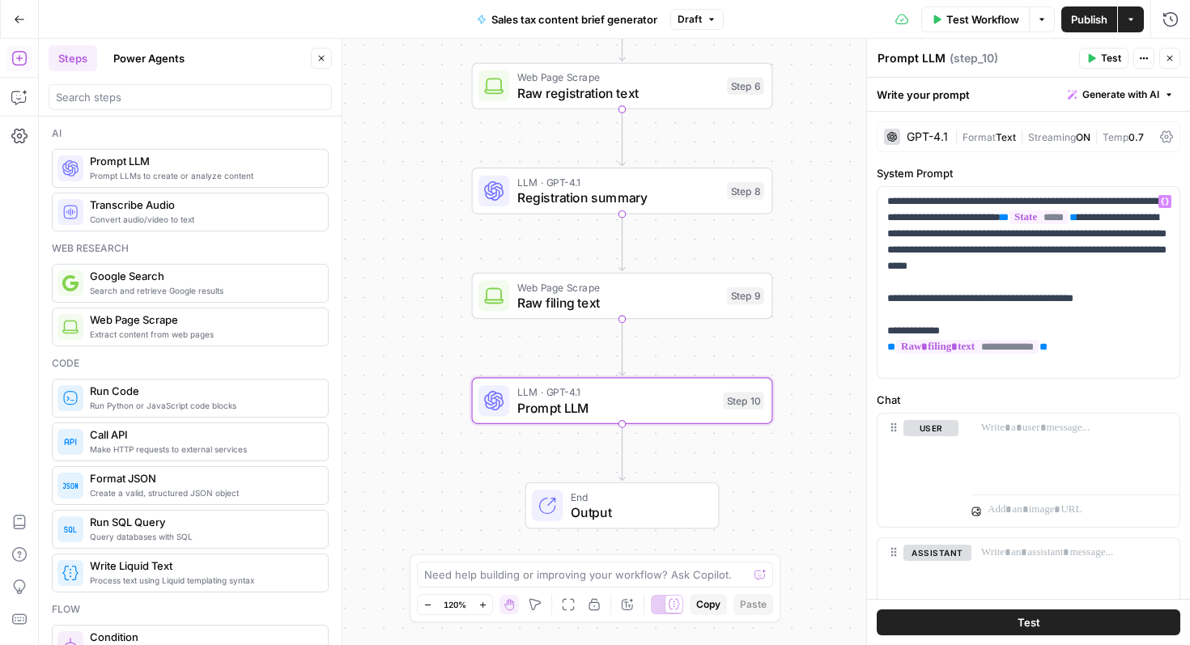
click at [922, 61] on textarea "Prompt LLM" at bounding box center [912, 58] width 68 height 16
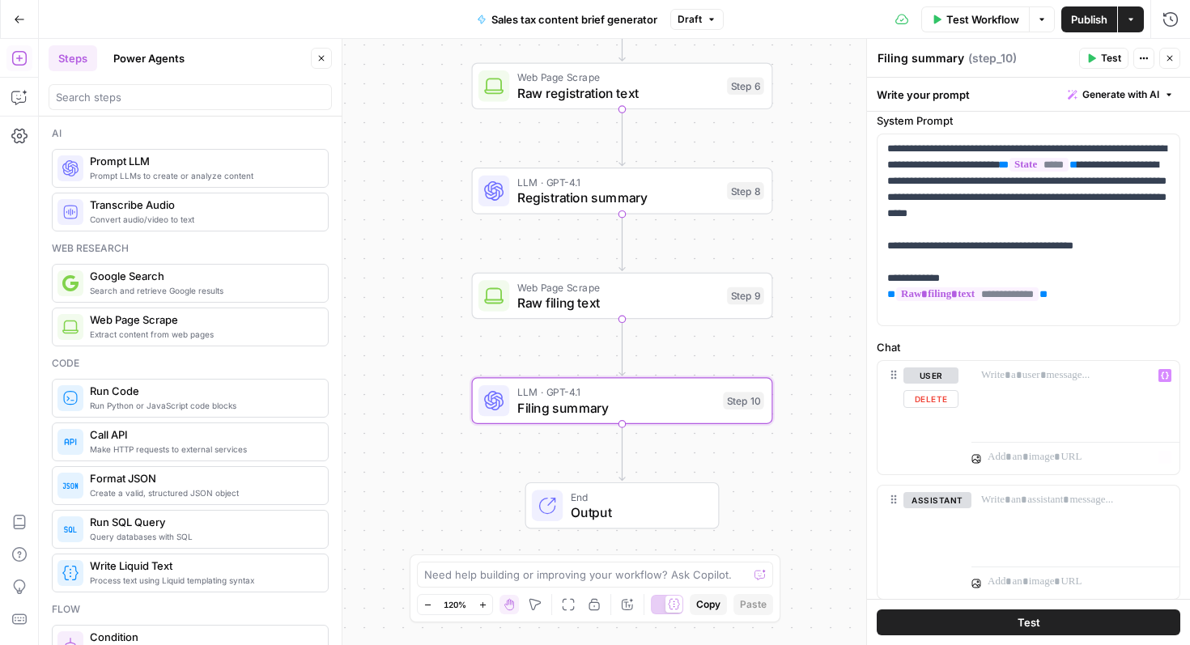
scroll to position [60, 0]
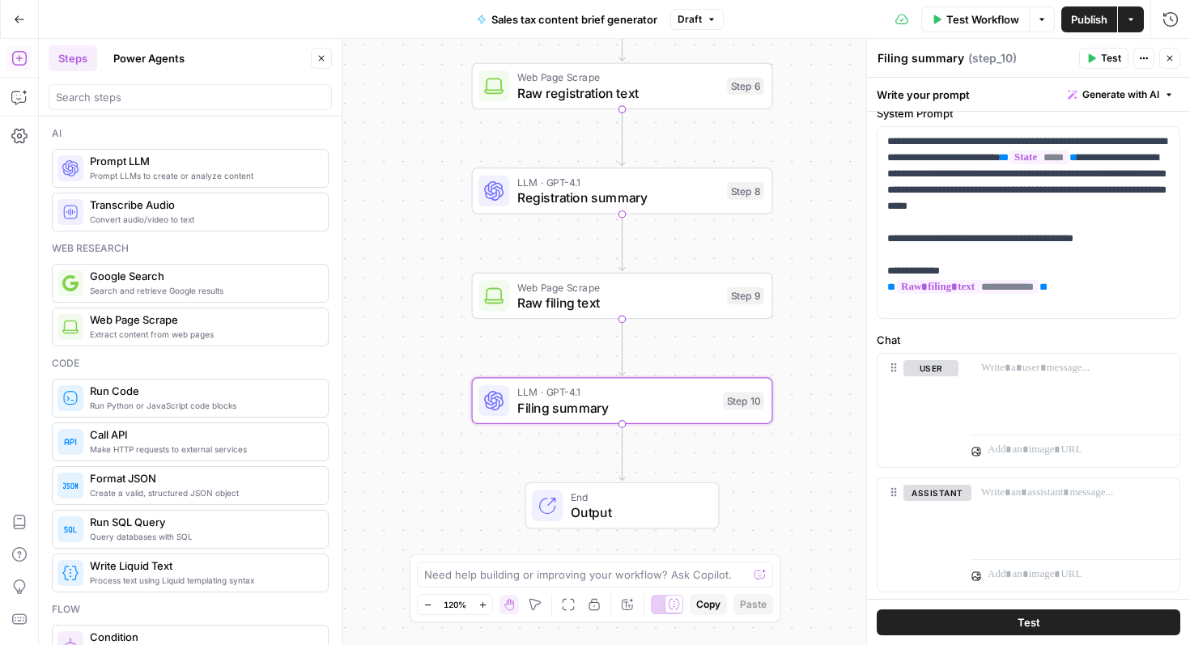
type textarea "Filing summary"
click at [777, 459] on div "Workflow Set Inputs Inputs Google Search Registration search results Step 1 Goo…" at bounding box center [615, 342] width 1152 height 607
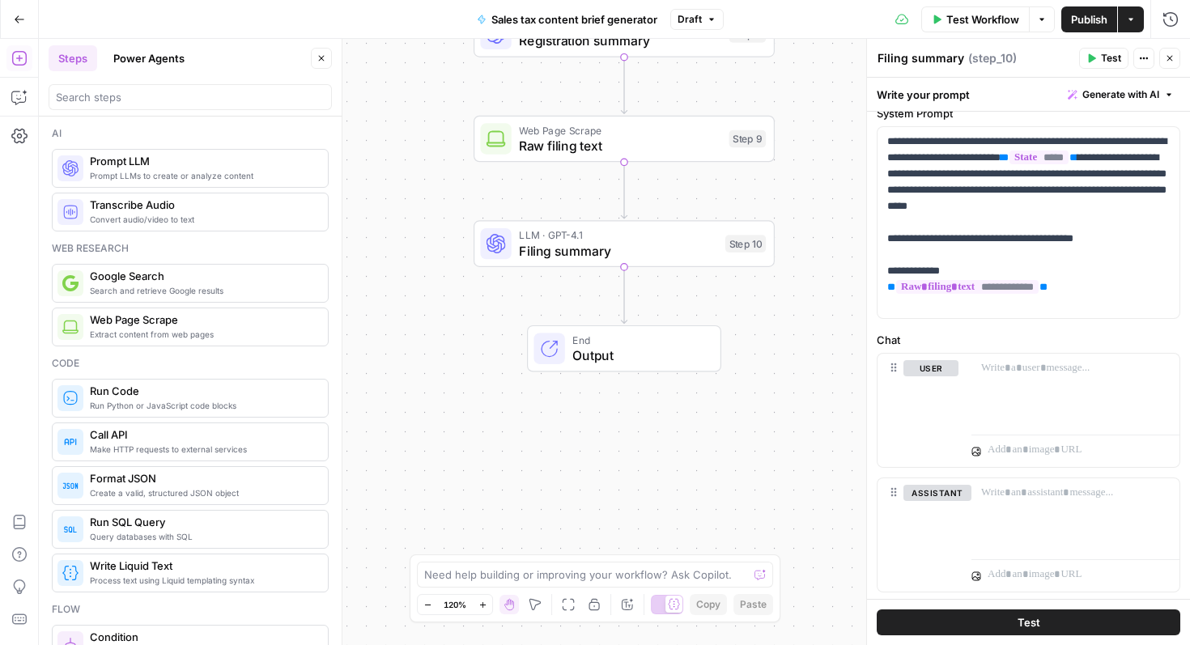
click at [540, 241] on span "Filing summary" at bounding box center [618, 250] width 198 height 19
click at [141, 166] on span "Prompt LLM" at bounding box center [202, 161] width 225 height 16
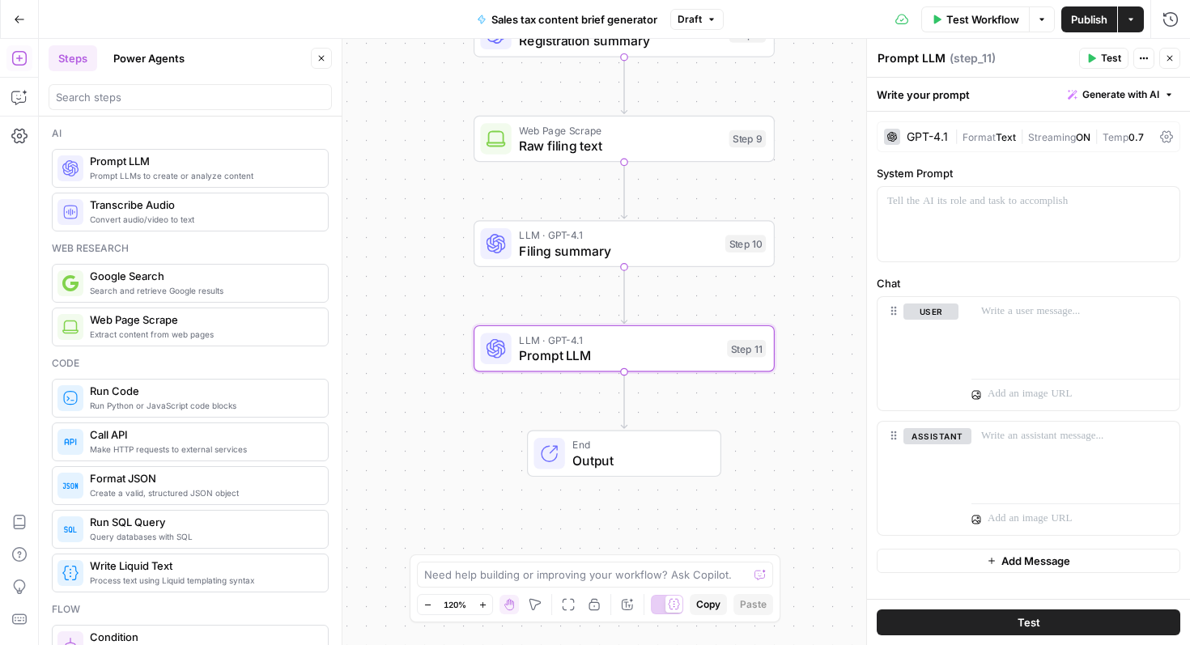
click at [939, 137] on div "GPT-4.1" at bounding box center [927, 136] width 41 height 11
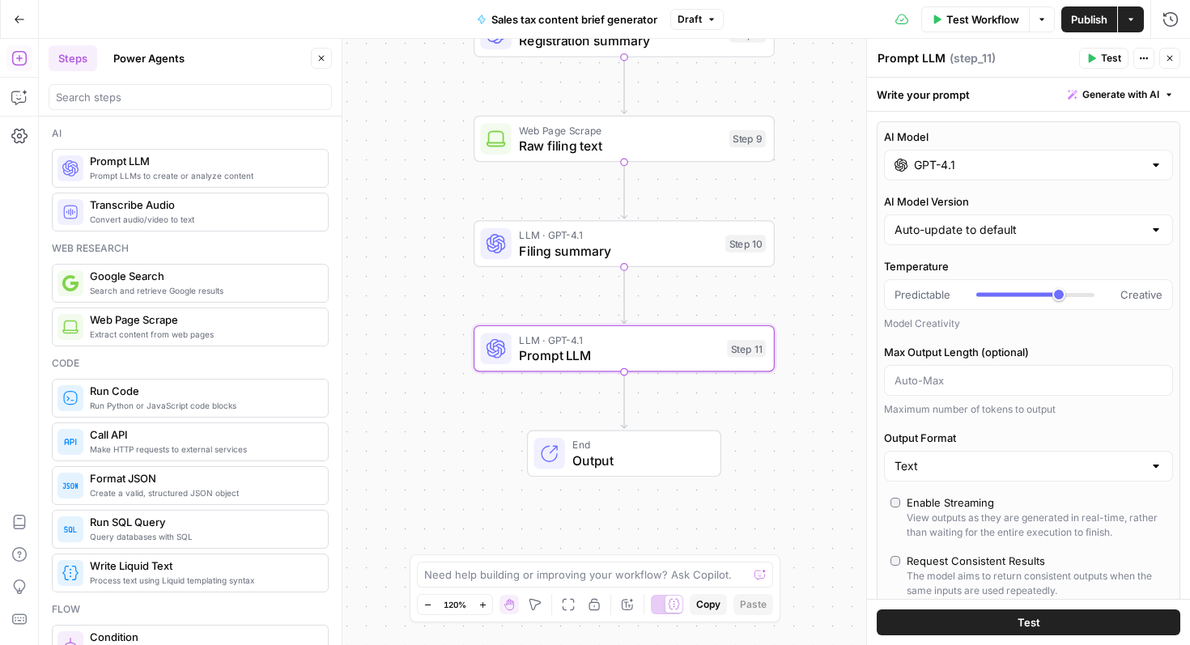
click at [936, 166] on input "GPT-4.1" at bounding box center [1028, 165] width 229 height 16
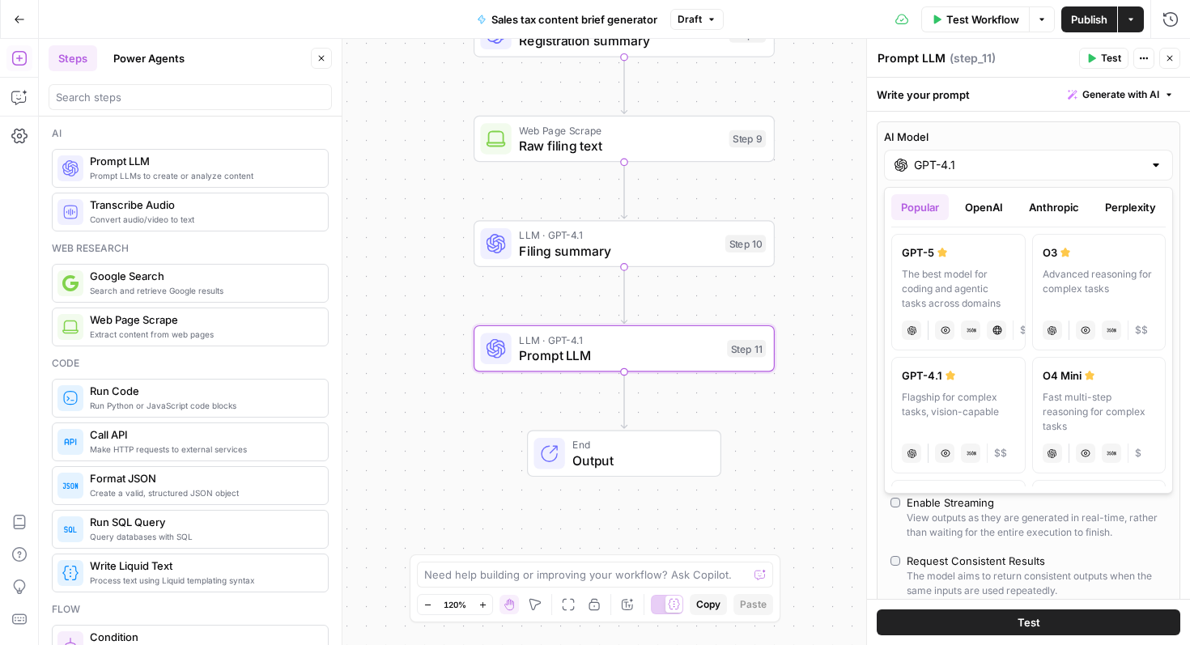
click at [996, 215] on button "OpenAI" at bounding box center [984, 207] width 57 height 26
click at [935, 211] on button "Popular" at bounding box center [920, 207] width 57 height 26
click at [983, 211] on button "OpenAI" at bounding box center [984, 207] width 57 height 26
click at [933, 211] on button "Popular" at bounding box center [920, 207] width 57 height 26
click at [985, 206] on button "OpenAI" at bounding box center [984, 207] width 57 height 26
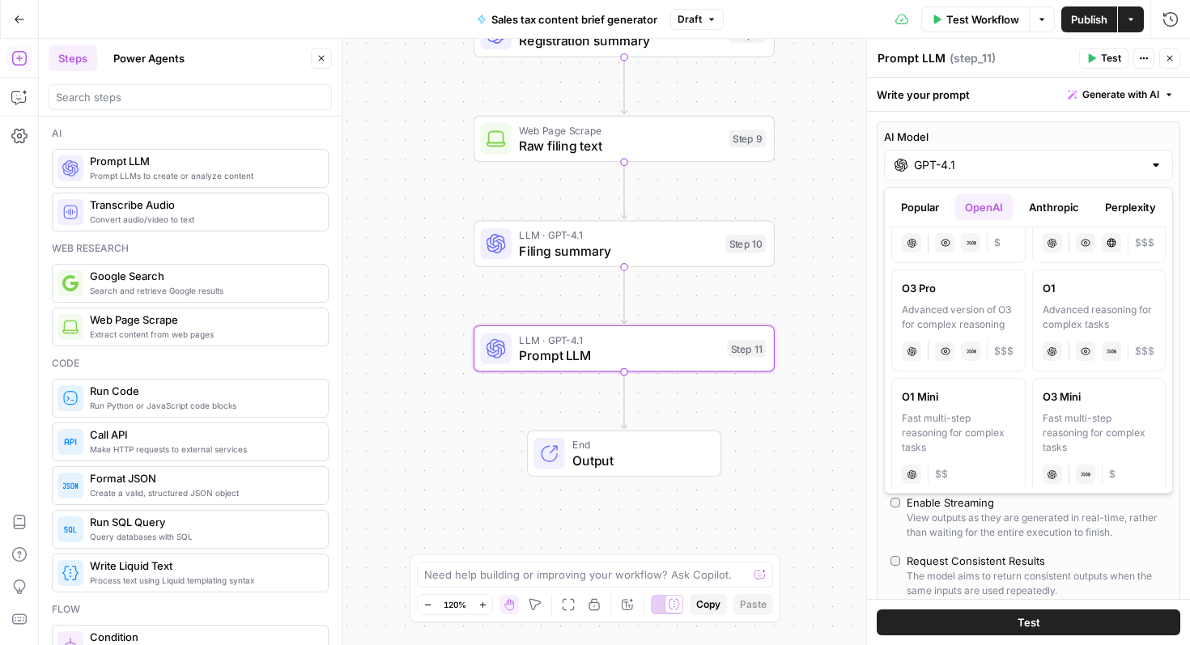
scroll to position [1152, 0]
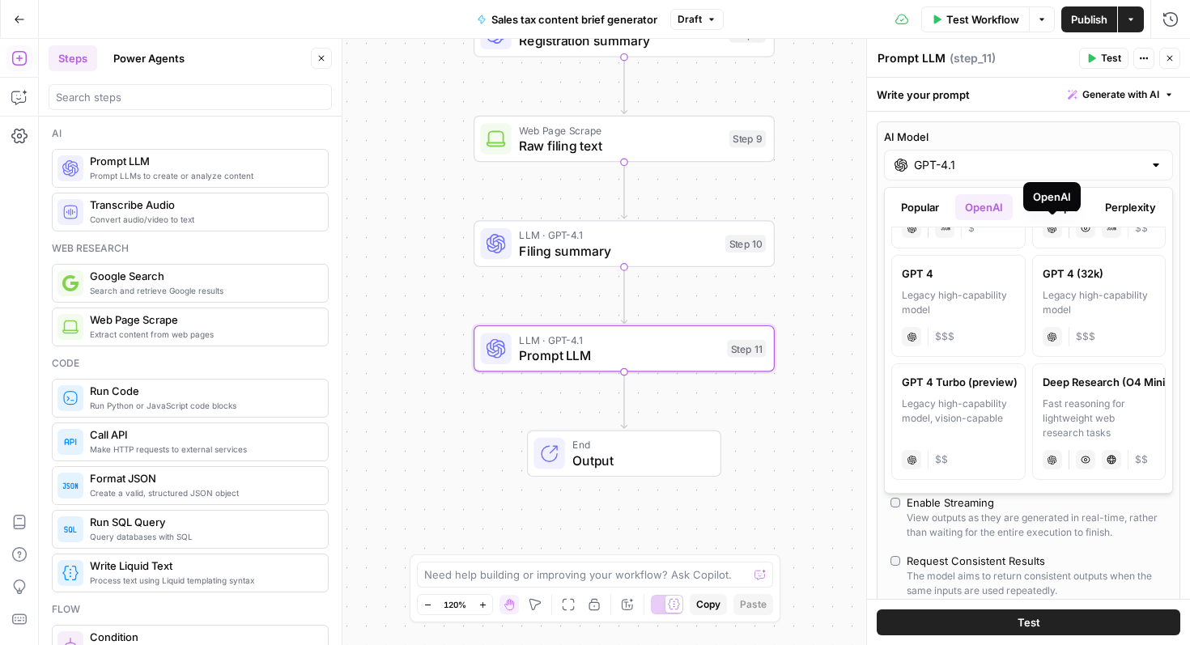
click at [1059, 207] on div "OpenAI" at bounding box center [1052, 196] width 57 height 29
click at [1063, 207] on button "Anthropic" at bounding box center [1055, 207] width 70 height 26
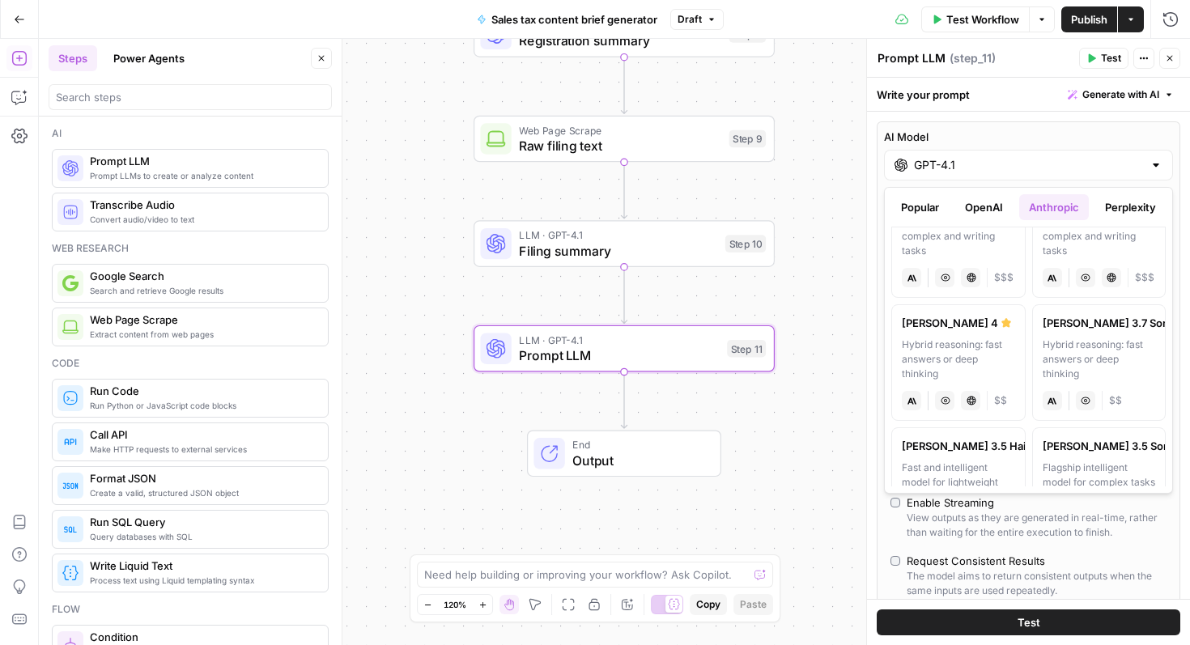
scroll to position [0, 0]
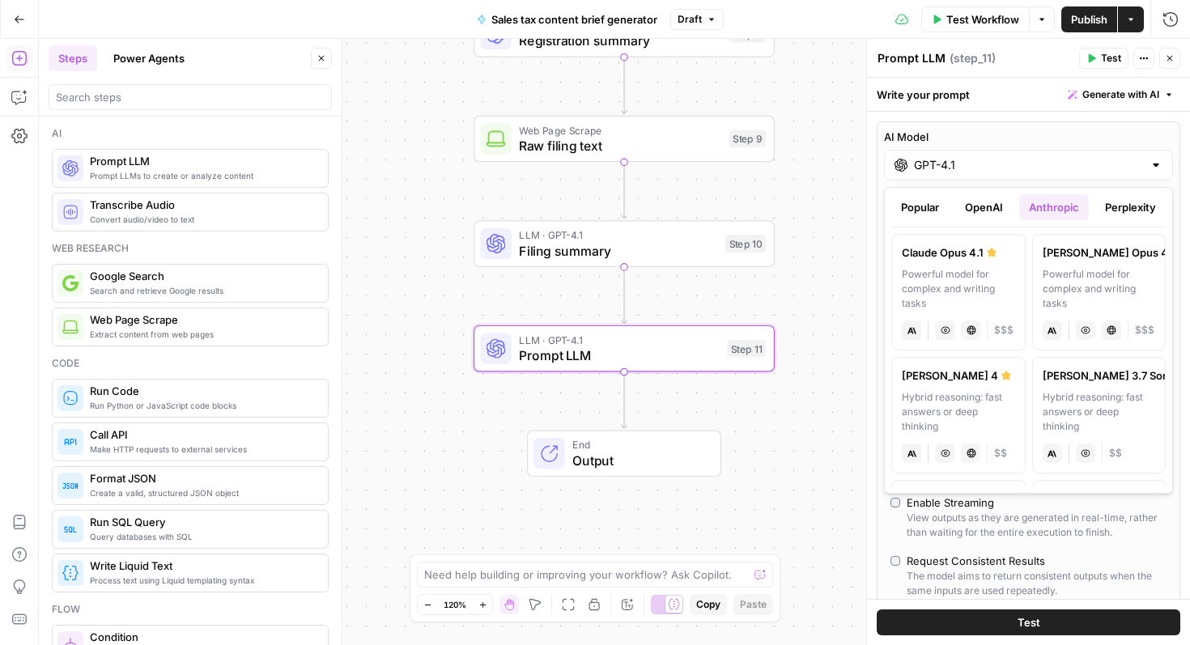
click at [973, 200] on button "OpenAI" at bounding box center [984, 207] width 57 height 26
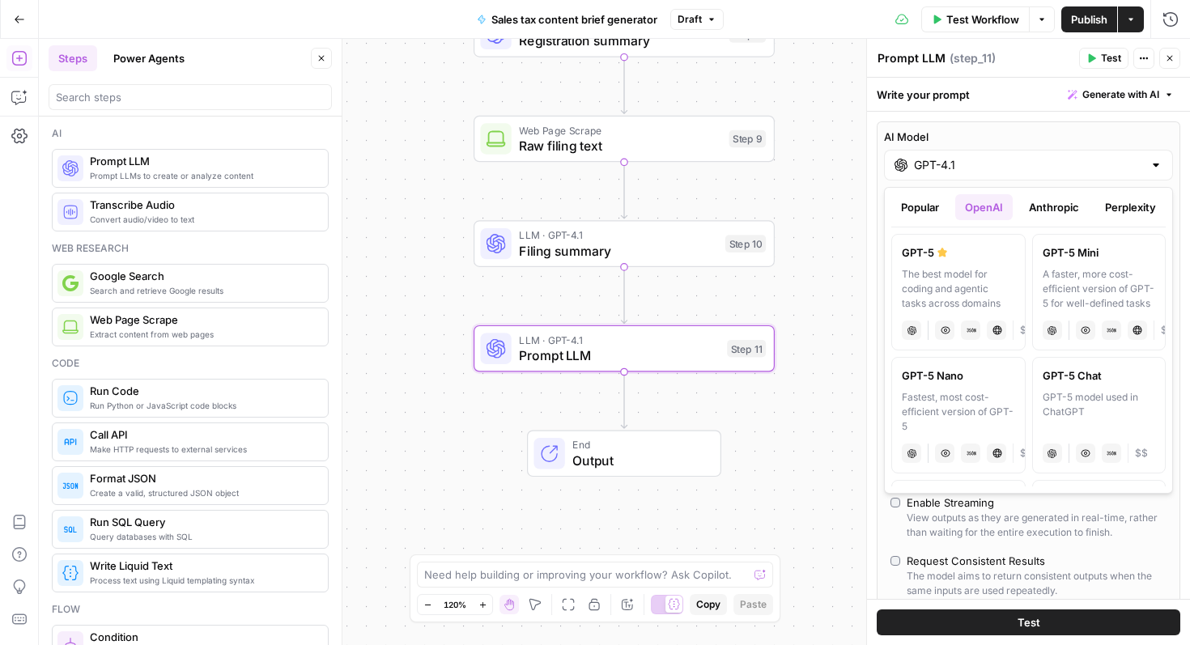
click at [1027, 203] on button "Anthropic" at bounding box center [1055, 207] width 70 height 26
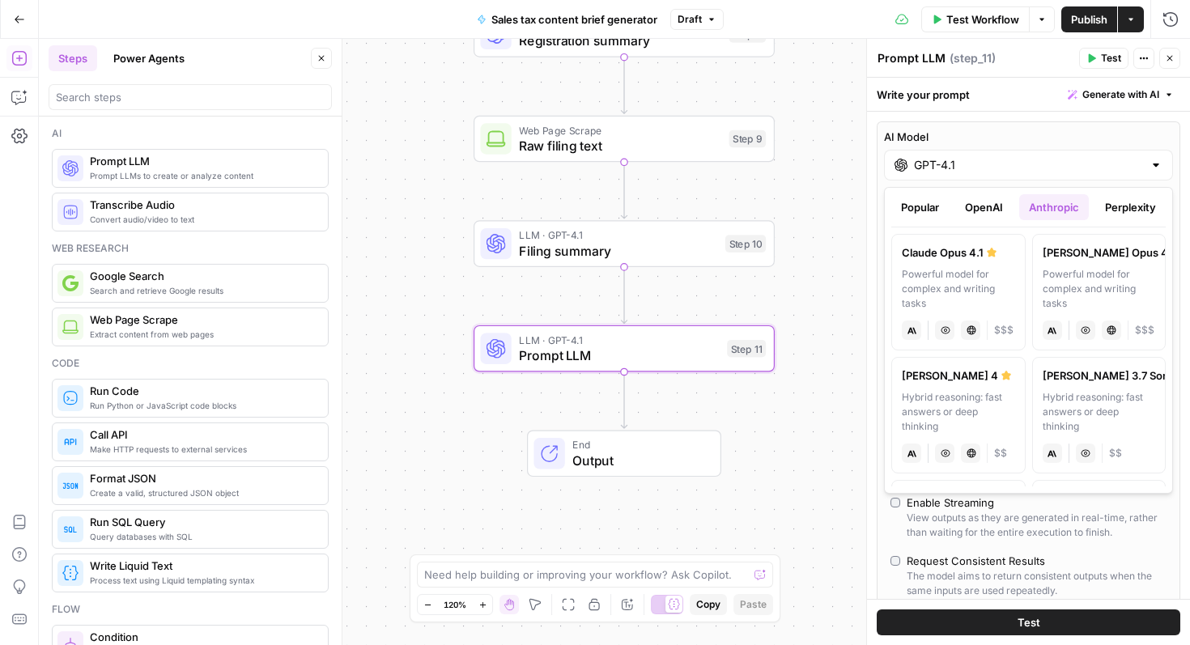
click at [975, 291] on div "Powerful model for complex and writing tasks" at bounding box center [958, 289] width 113 height 44
type input "Claude Opus 4.1"
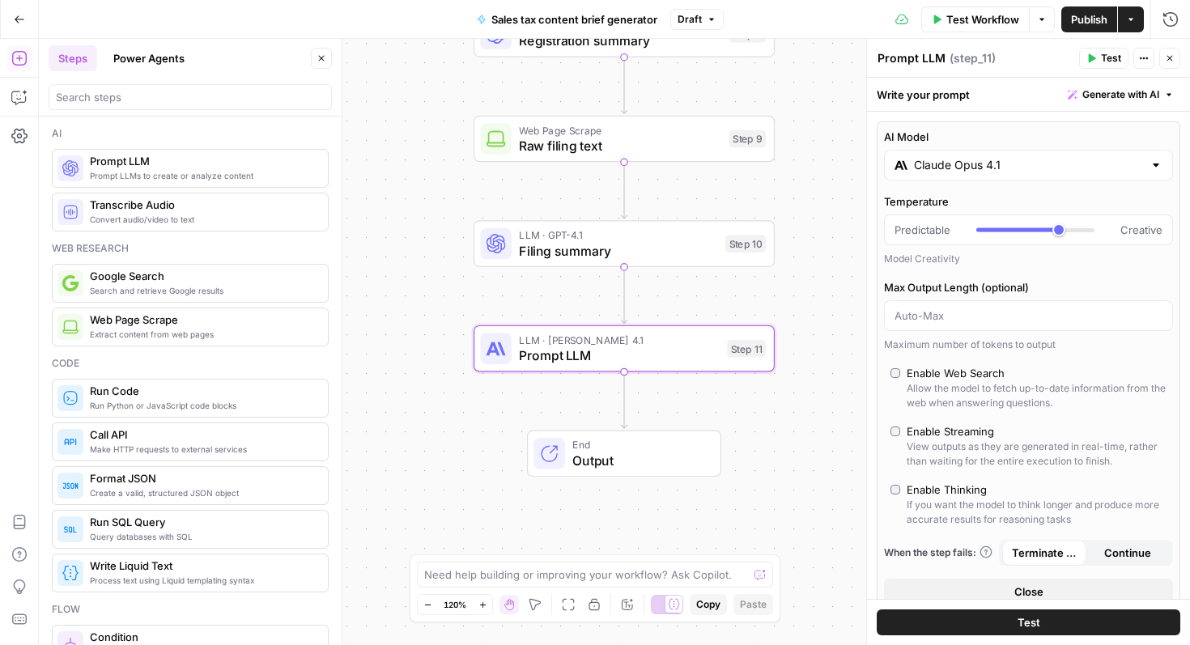
click at [573, 351] on span "Prompt LLM" at bounding box center [619, 355] width 200 height 19
click at [1019, 588] on span "Close" at bounding box center [1029, 592] width 29 height 16
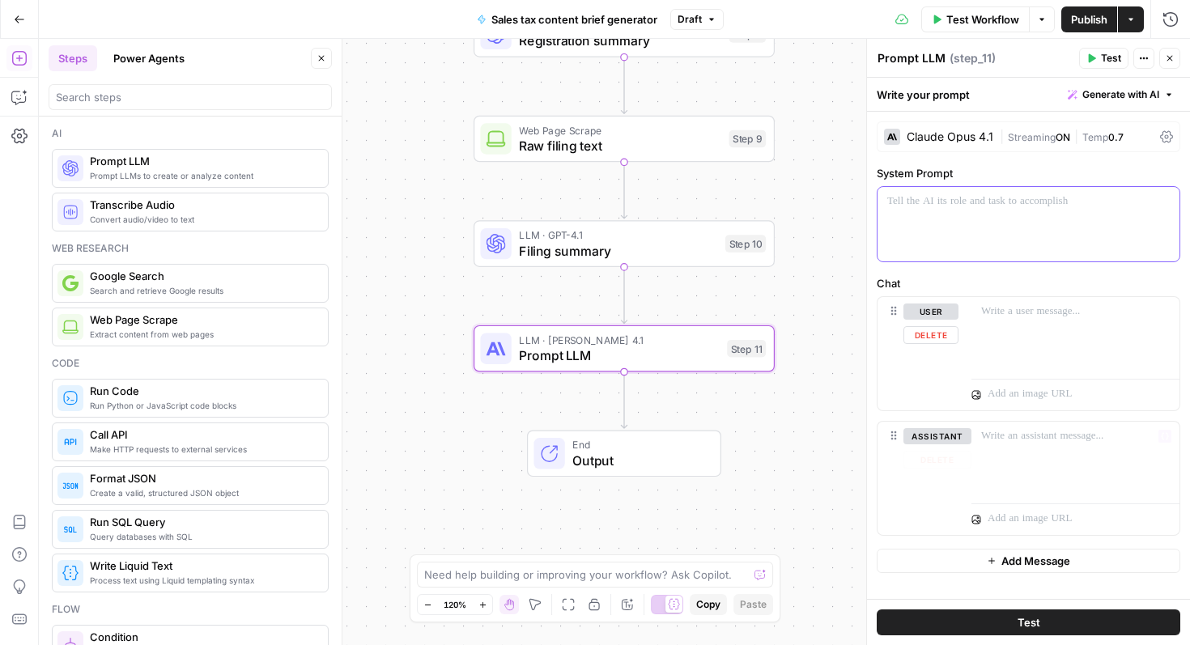
click at [971, 233] on div at bounding box center [1029, 224] width 302 height 75
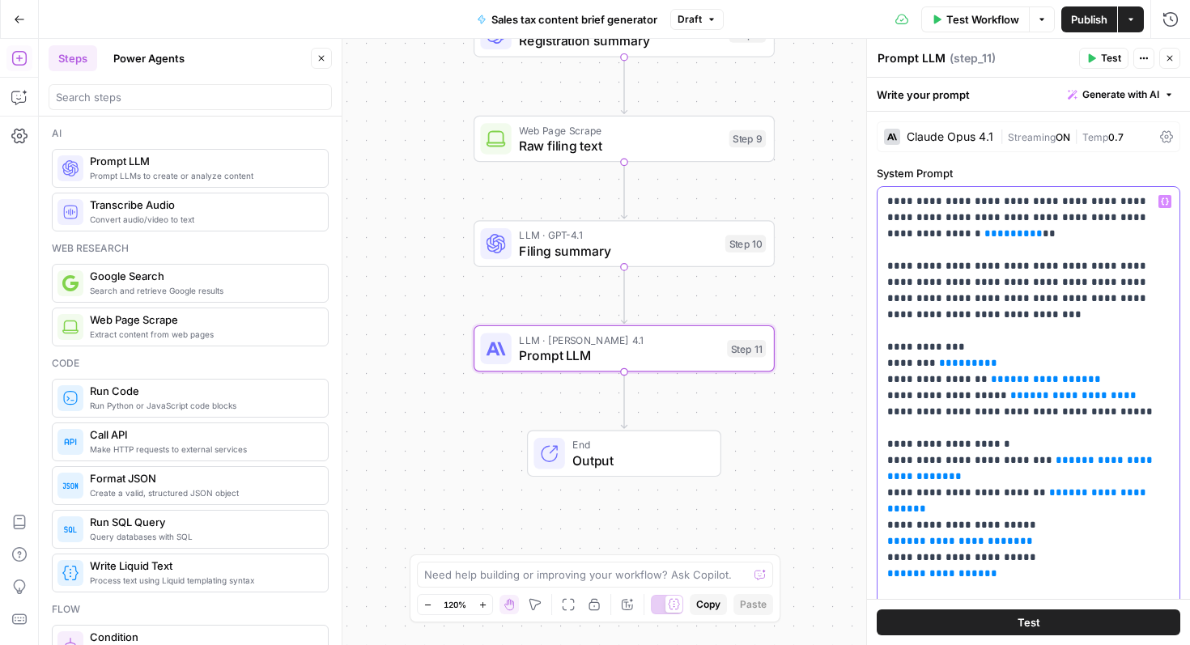
drag, startPoint x: 1114, startPoint y: 219, endPoint x: 1155, endPoint y: 219, distance: 41.3
click at [1155, 219] on p "**********" at bounding box center [1029, 631] width 283 height 875
click at [1171, 199] on button "Variables Menu" at bounding box center [1165, 201] width 13 height 13
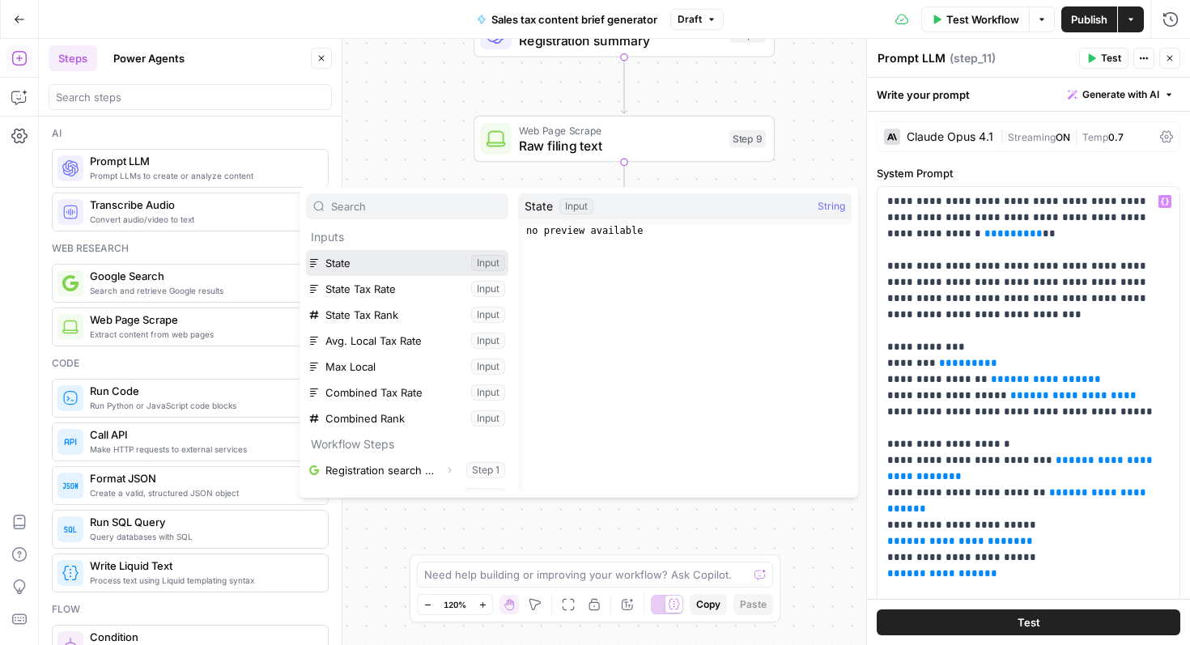
click at [413, 265] on button "Select variable State" at bounding box center [407, 263] width 202 height 26
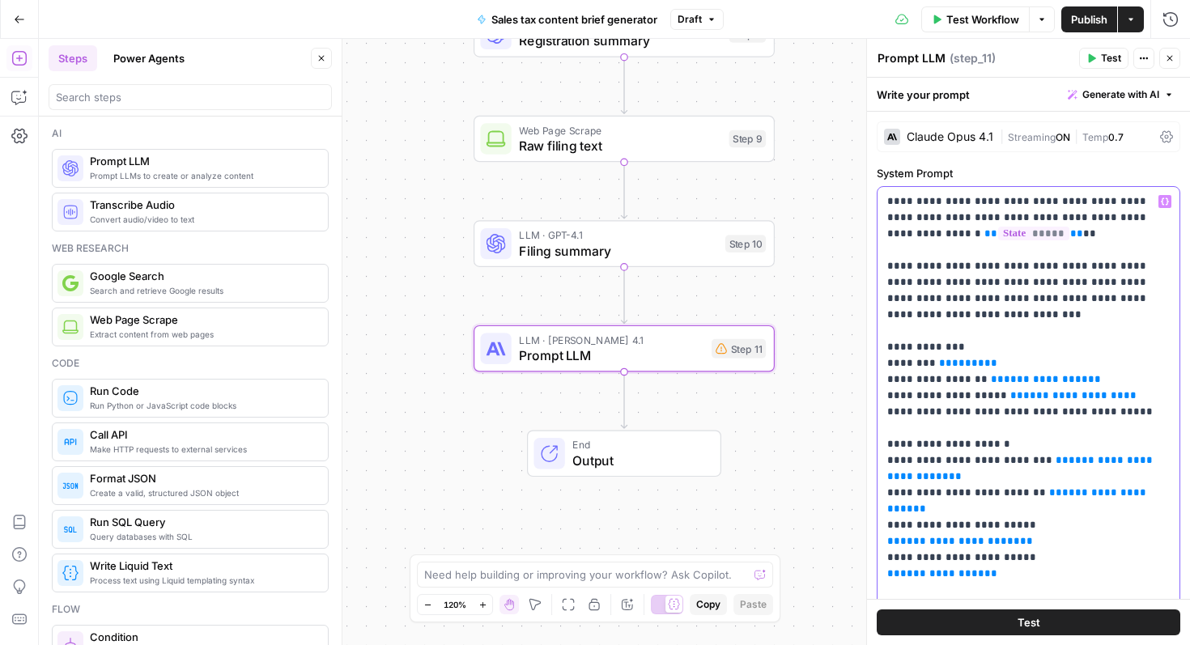
click at [1009, 317] on p "**********" at bounding box center [1029, 639] width 283 height 891
click at [997, 325] on p "**********" at bounding box center [1029, 639] width 283 height 891
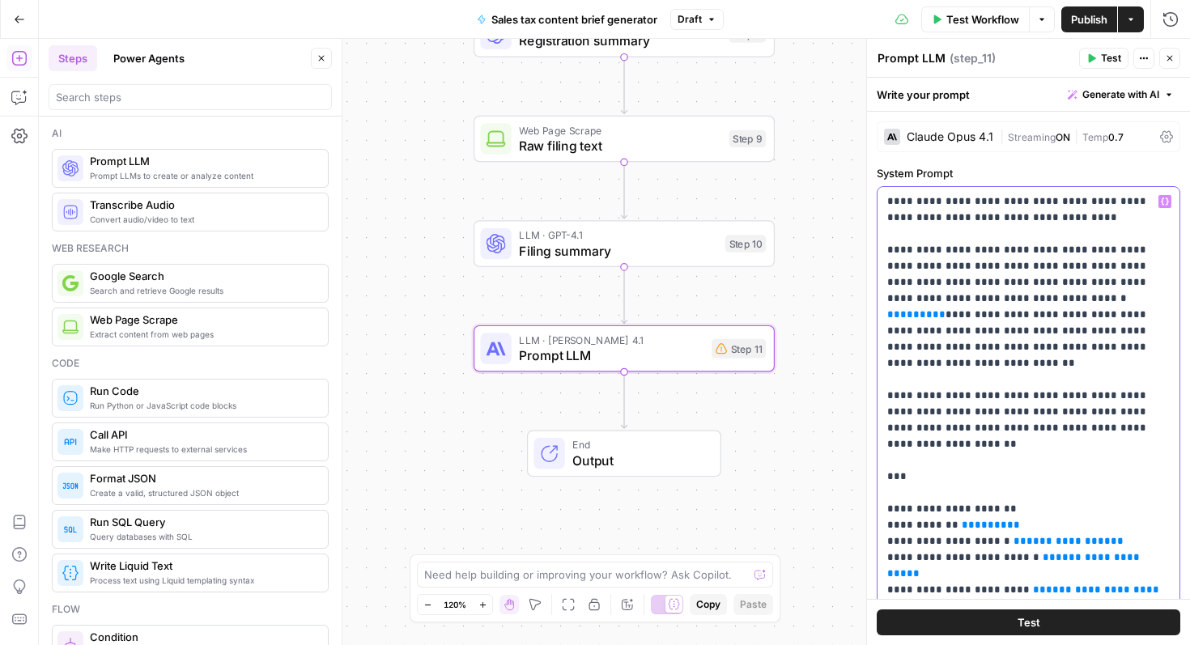
drag, startPoint x: 958, startPoint y: 300, endPoint x: 999, endPoint y: 300, distance: 41.3
click at [1161, 199] on icon "button" at bounding box center [1165, 202] width 8 height 8
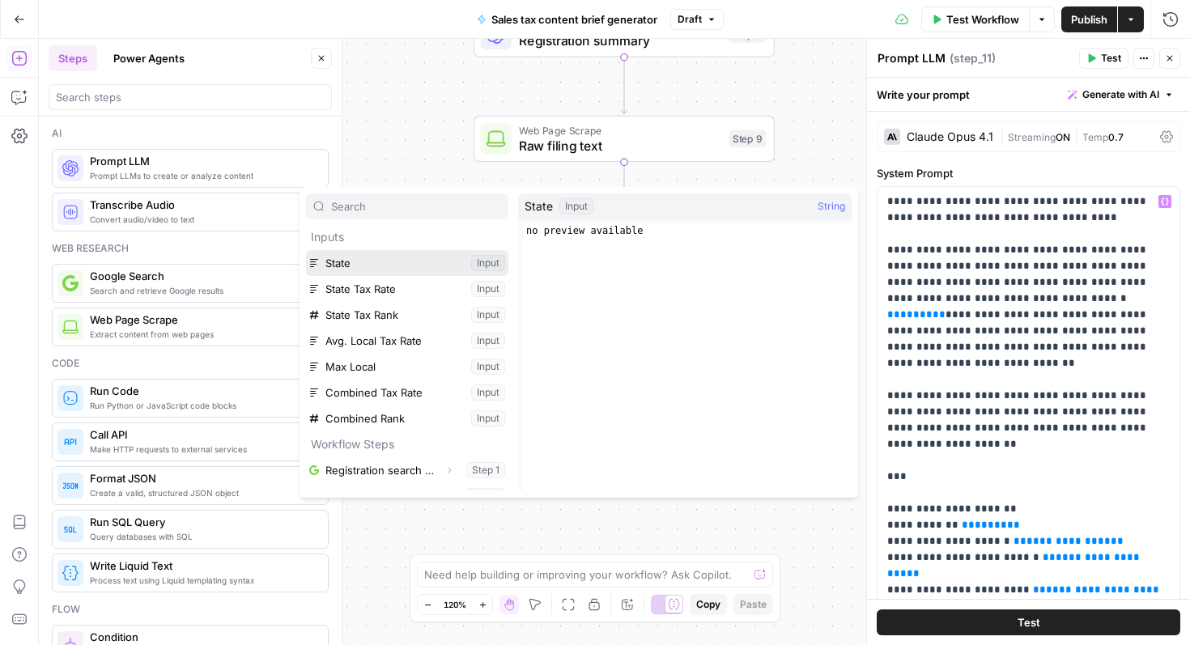
click at [441, 265] on button "Select variable State" at bounding box center [407, 263] width 202 height 26
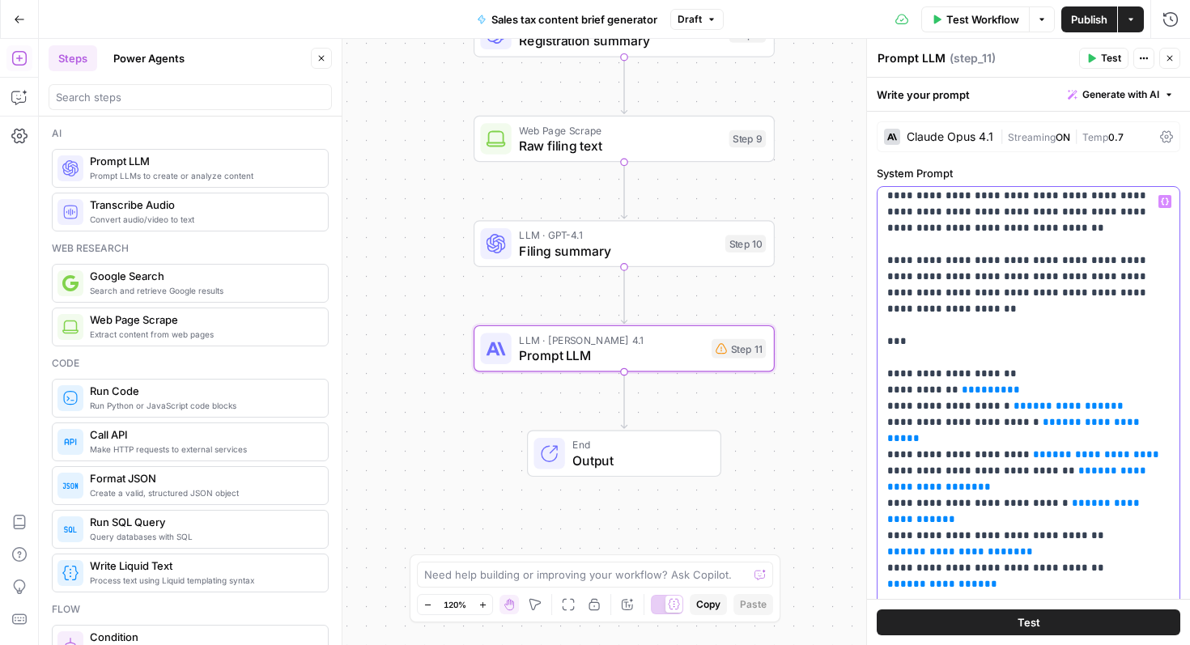
scroll to position [136, 0]
drag, startPoint x: 1131, startPoint y: 279, endPoint x: 1139, endPoint y: 262, distance: 18.5
click at [1161, 201] on icon "button" at bounding box center [1165, 201] width 8 height 7
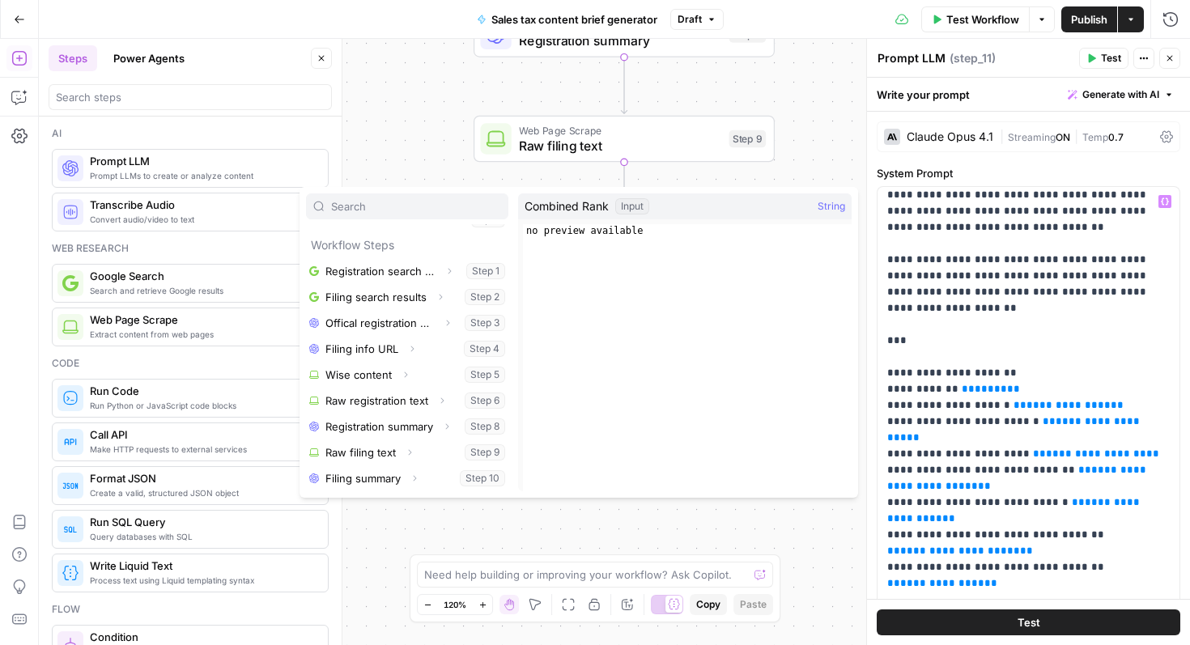
scroll to position [0, 0]
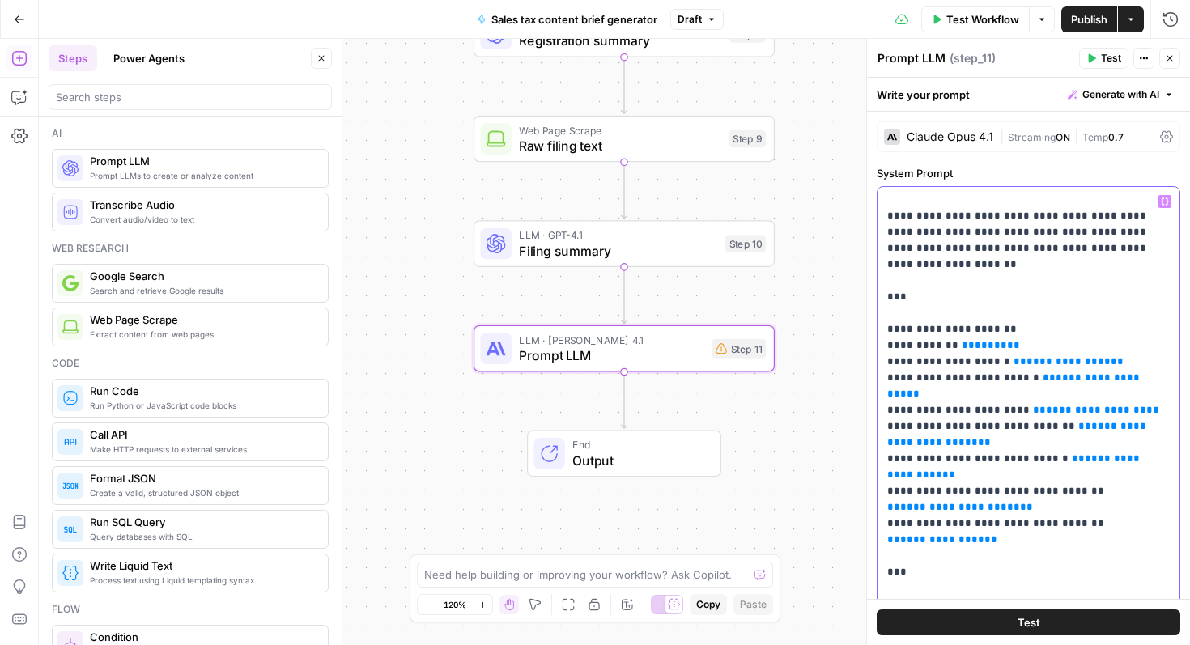
scroll to position [182, 0]
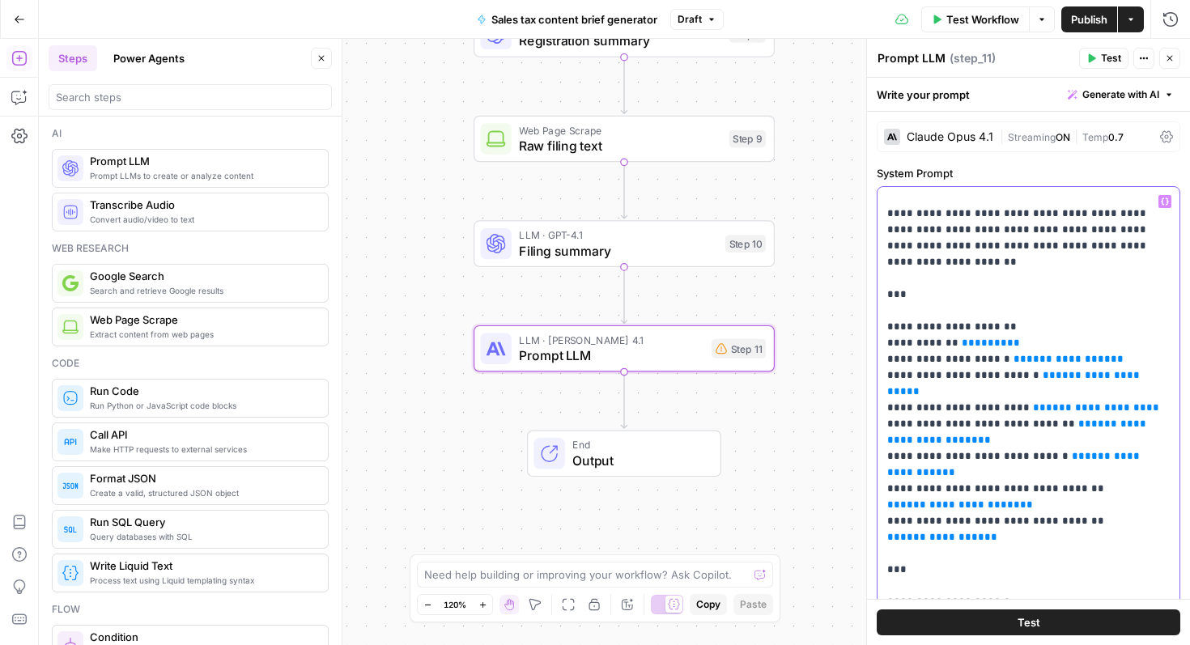
drag, startPoint x: 1002, startPoint y: 305, endPoint x: 948, endPoint y: 309, distance: 53.6
click at [1166, 205] on icon "button" at bounding box center [1165, 201] width 8 height 7
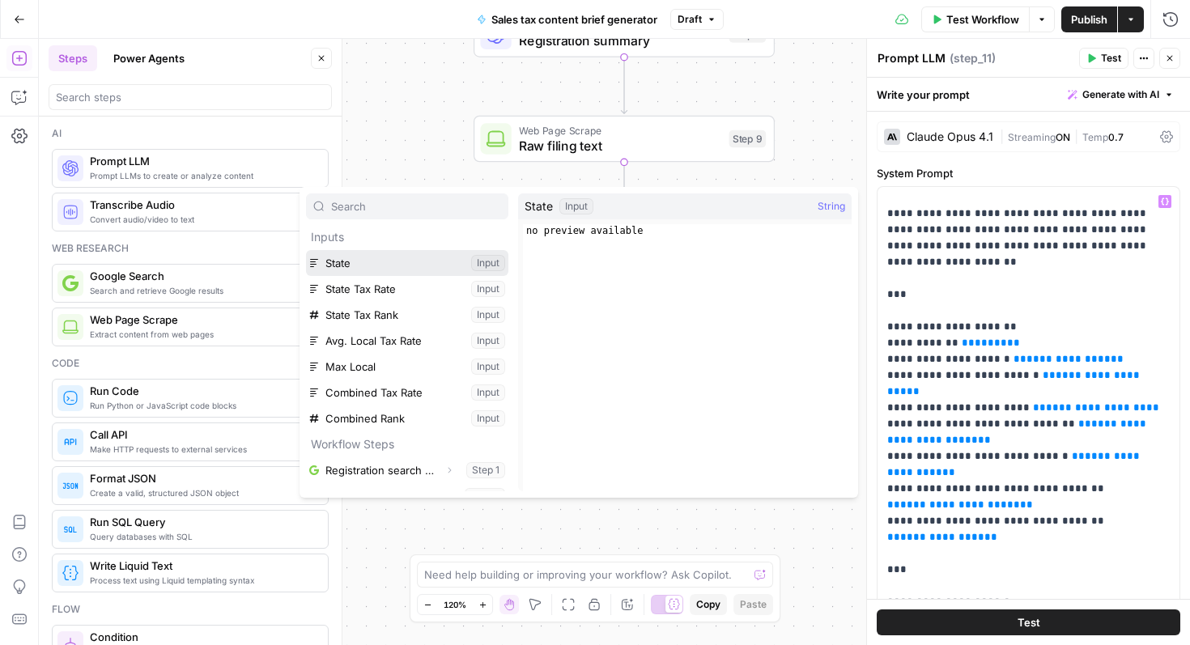
click at [381, 267] on button "Select variable State" at bounding box center [407, 263] width 202 height 26
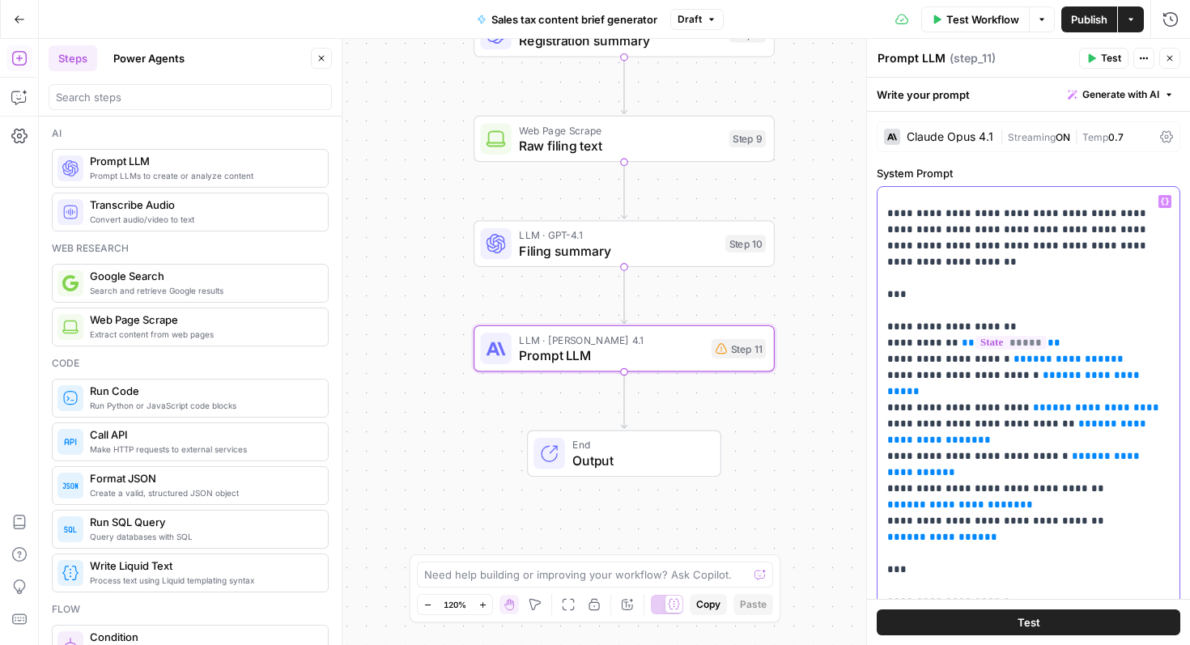
drag, startPoint x: 1097, startPoint y: 326, endPoint x: 994, endPoint y: 327, distance: 102.1
click at [1159, 197] on button "Variables Menu" at bounding box center [1165, 201] width 13 height 13
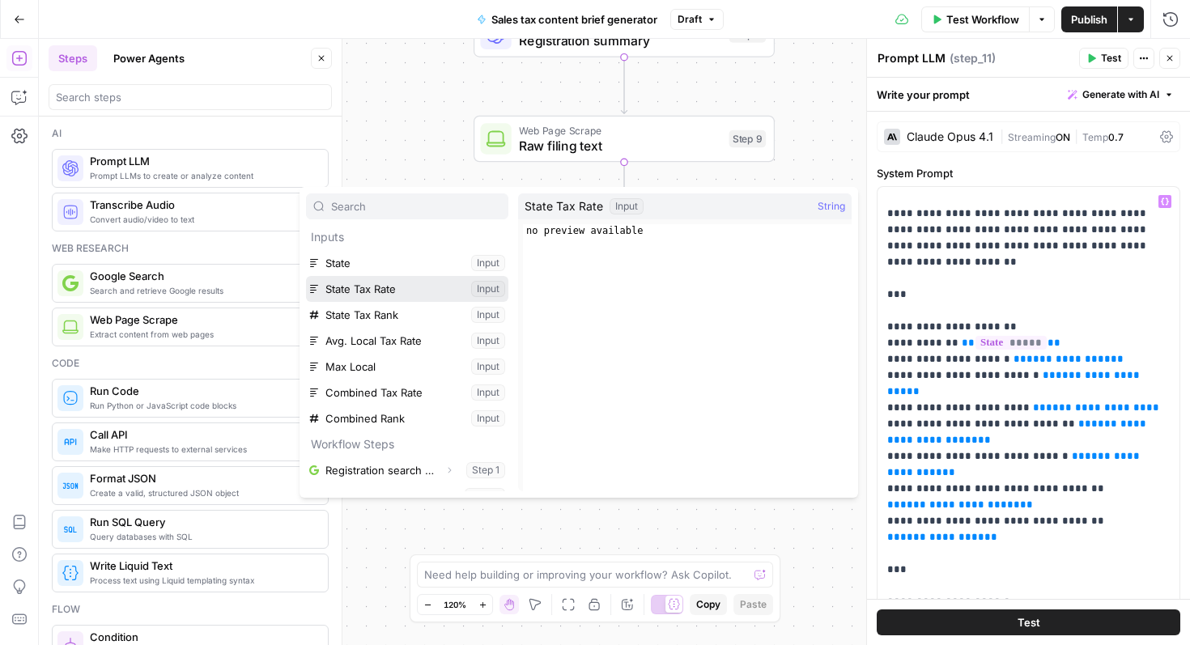
click at [411, 295] on button "Select variable State Tax Rate" at bounding box center [407, 289] width 202 height 26
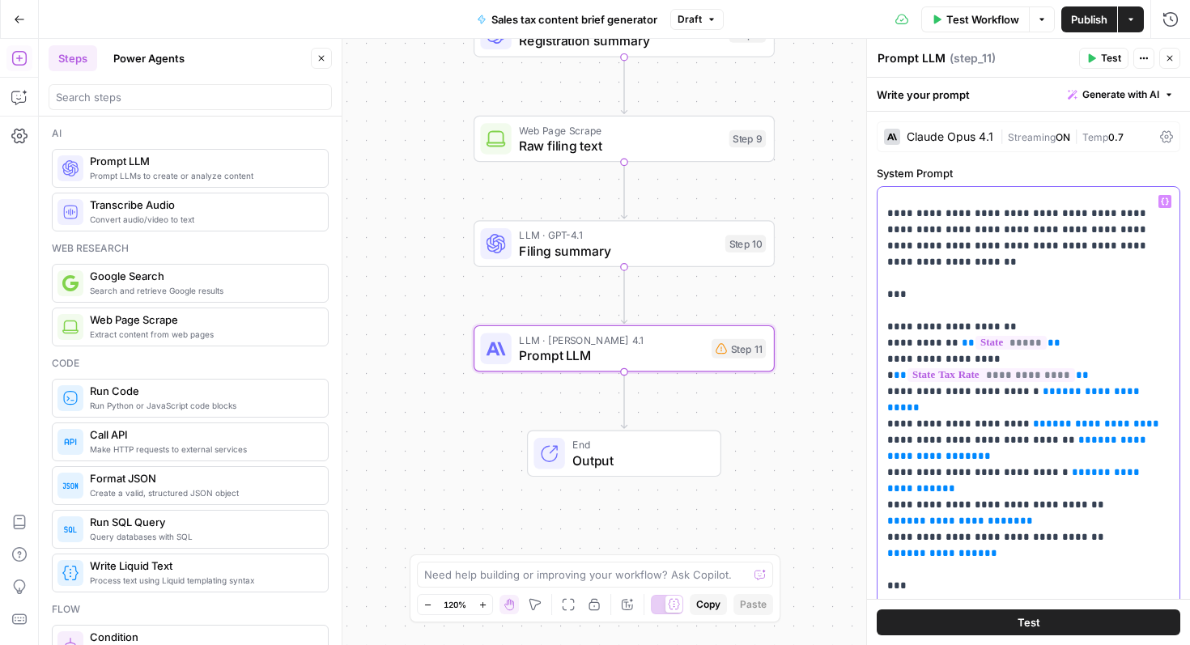
drag, startPoint x: 1148, startPoint y: 360, endPoint x: 1019, endPoint y: 364, distance: 128.8
click at [1166, 198] on icon "button" at bounding box center [1165, 202] width 8 height 8
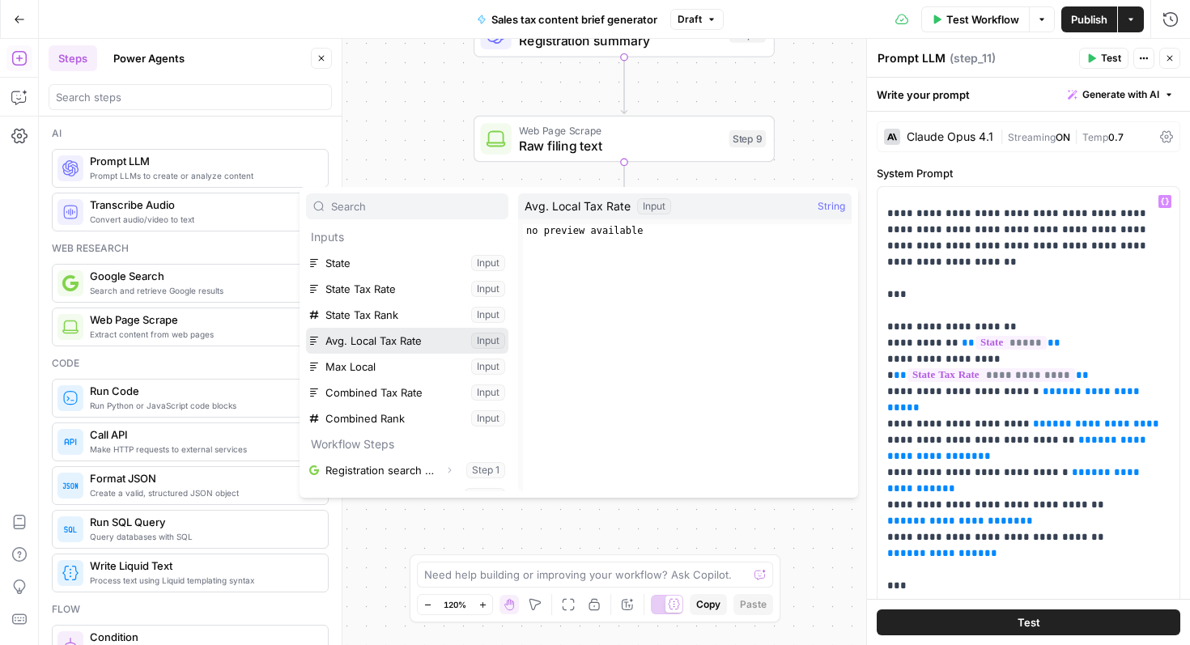
click at [422, 340] on button "Select variable Avg. Local Tax Rate" at bounding box center [407, 341] width 202 height 26
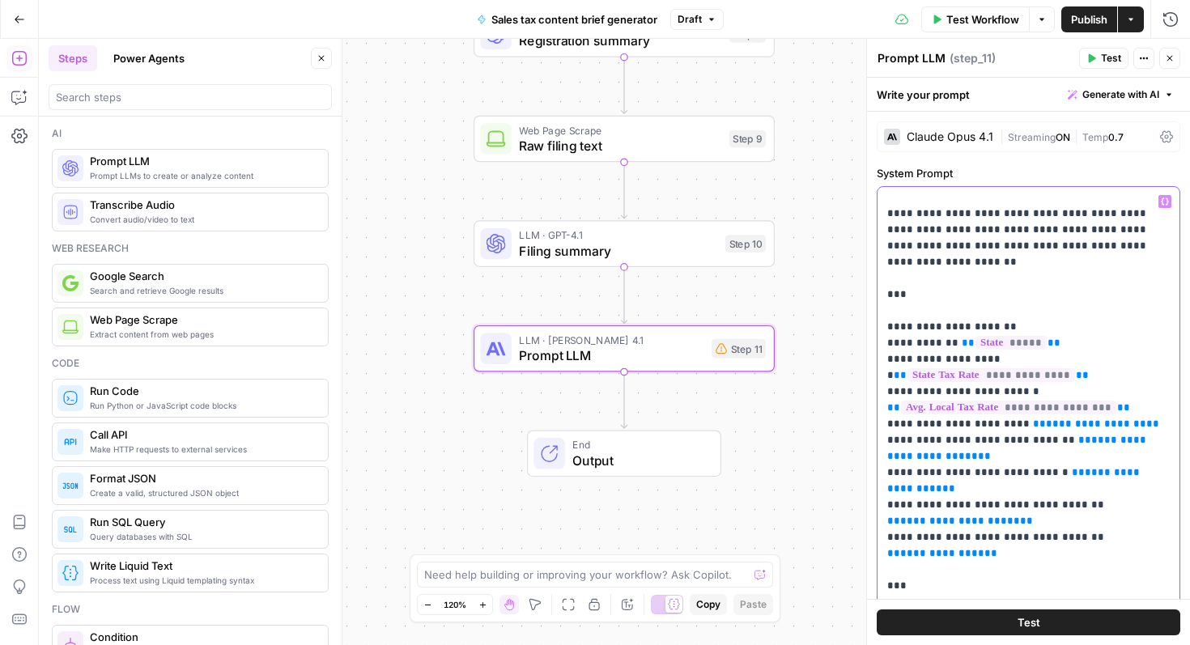
drag, startPoint x: 1143, startPoint y: 391, endPoint x: 1020, endPoint y: 392, distance: 123.9
click at [1164, 199] on icon "button" at bounding box center [1165, 202] width 8 height 8
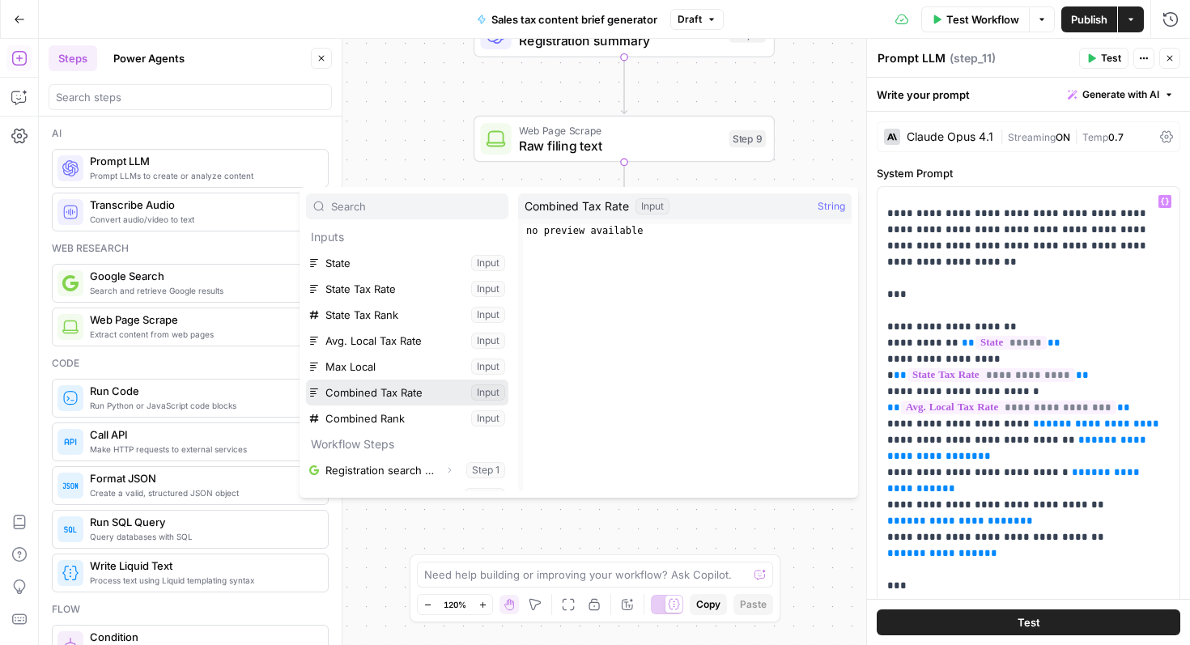
click at [394, 390] on button "Select variable Combined Tax Rate" at bounding box center [407, 393] width 202 height 26
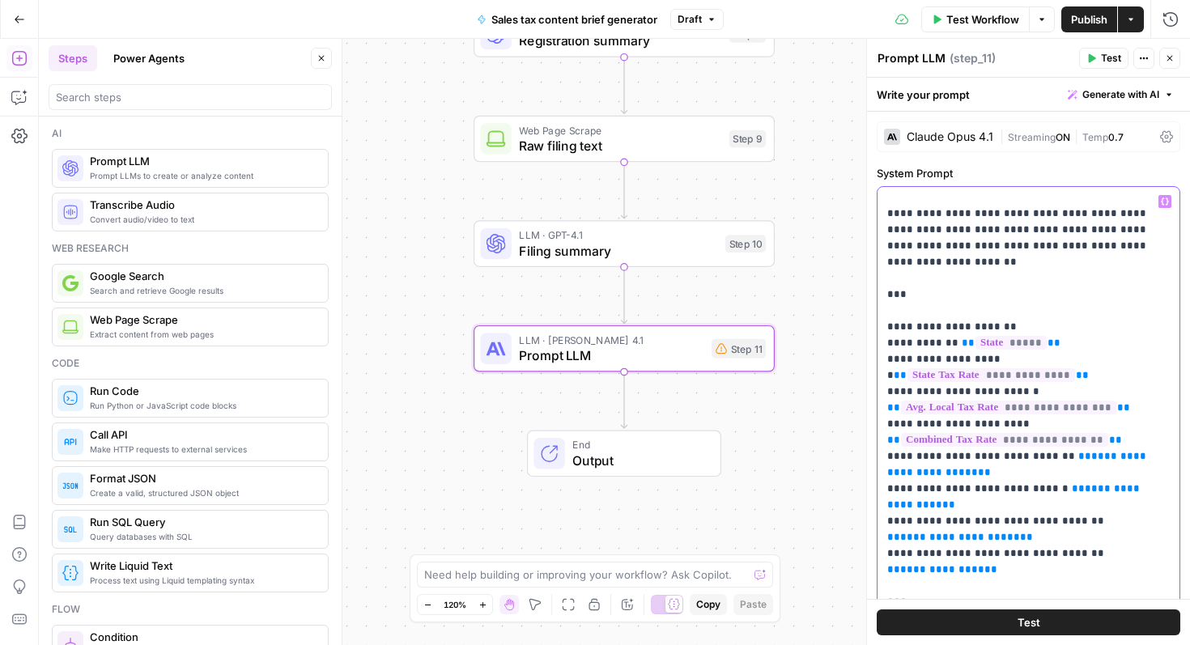
drag, startPoint x: 1023, startPoint y: 441, endPoint x: 886, endPoint y: 441, distance: 136.9
click at [886, 441] on div "**********" at bounding box center [1029, 517] width 302 height 660
click at [1164, 200] on icon "button" at bounding box center [1165, 202] width 8 height 8
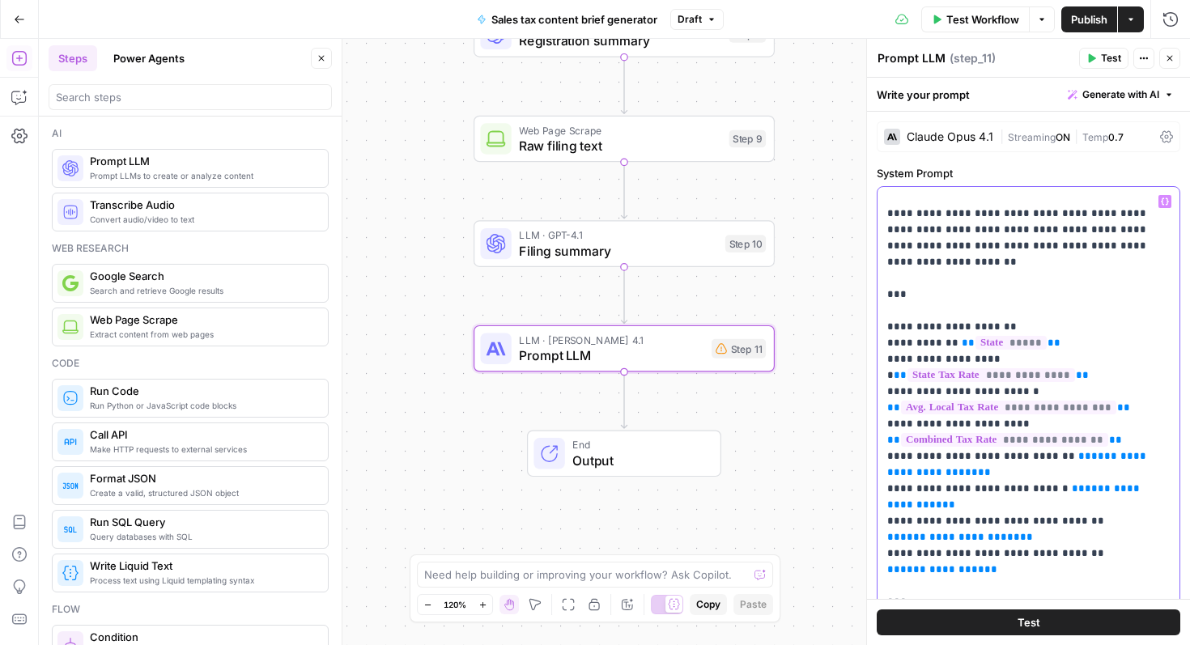
drag, startPoint x: 1063, startPoint y: 441, endPoint x: 871, endPoint y: 444, distance: 191.9
click at [871, 444] on div "**********" at bounding box center [1029, 342] width 324 height 607
click at [1166, 199] on icon "button" at bounding box center [1165, 202] width 8 height 8
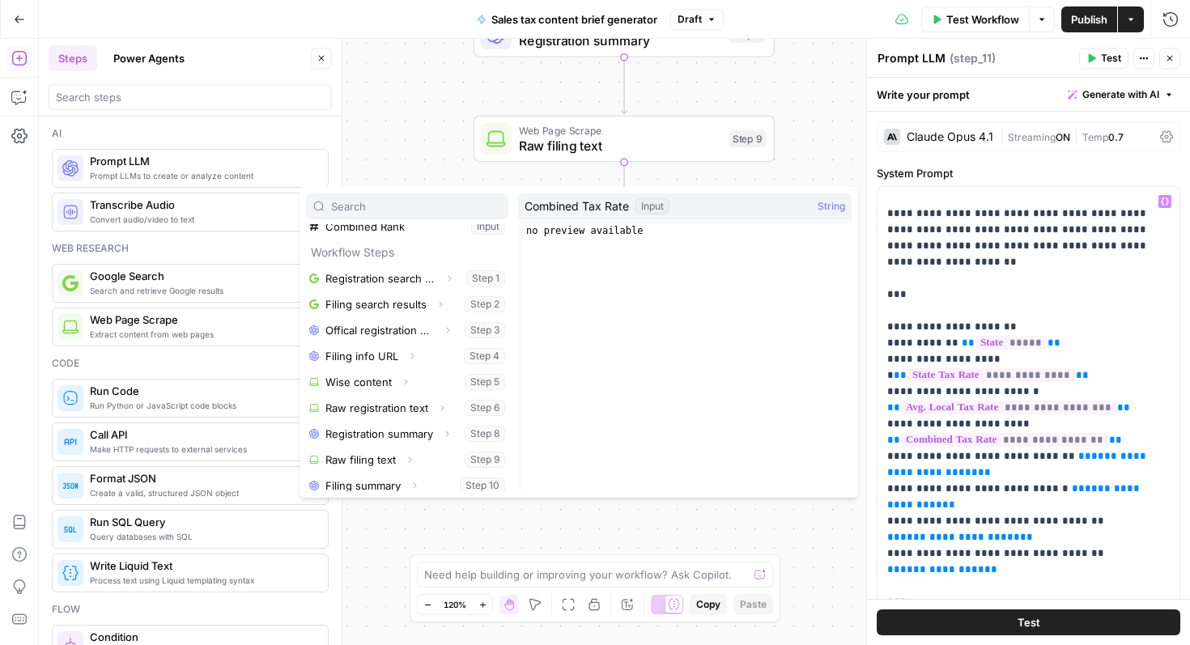
scroll to position [199, 0]
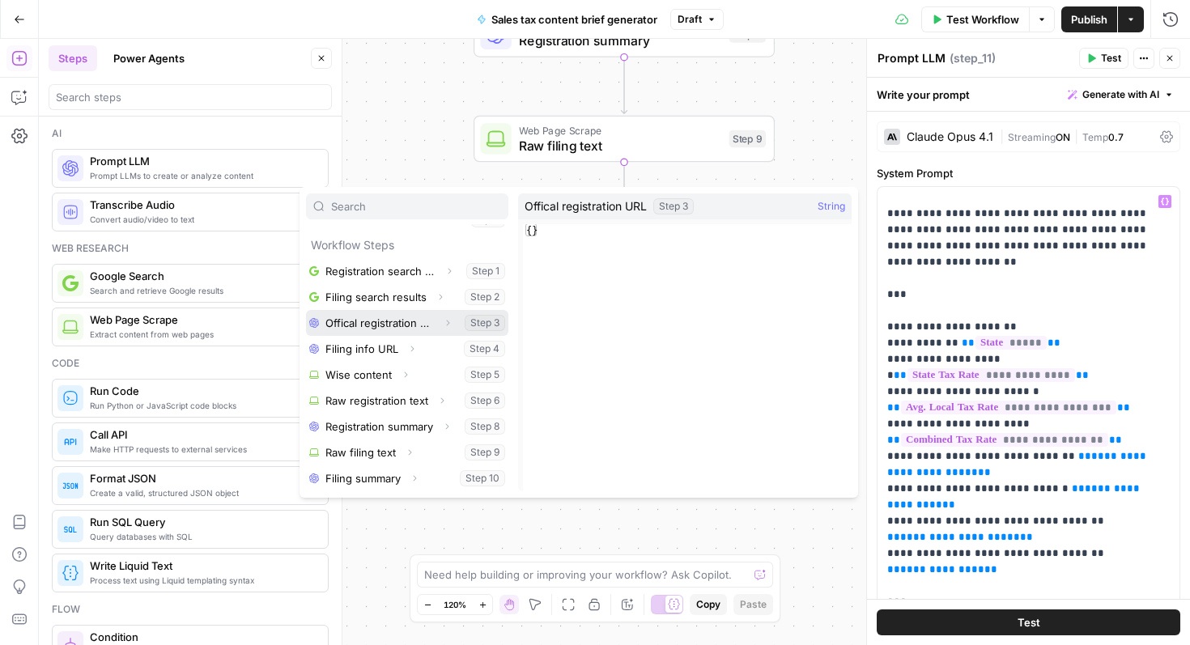
click at [431, 321] on button "Select variable Offical registration URL" at bounding box center [407, 323] width 202 height 26
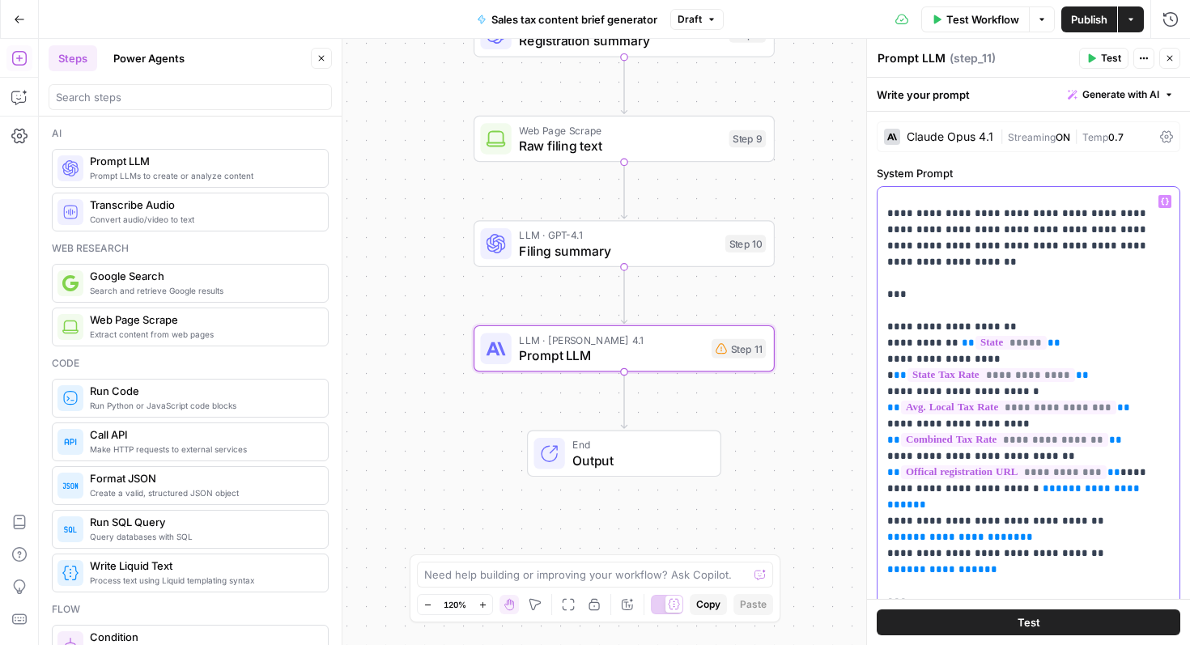
scroll to position [218, 0]
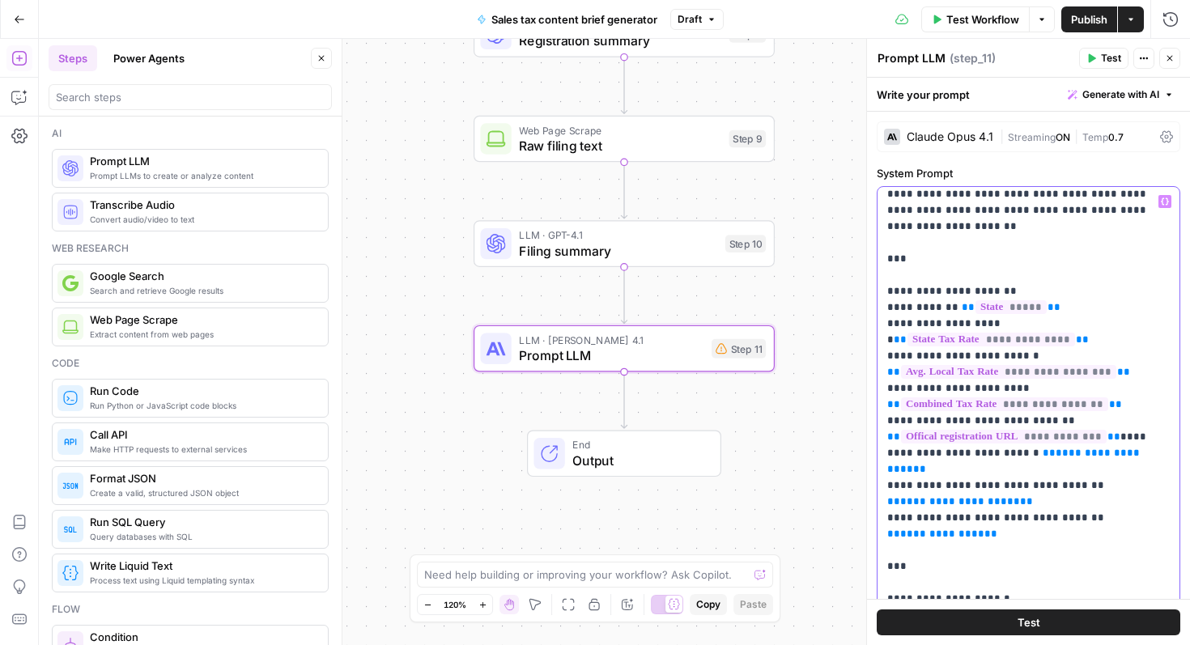
drag, startPoint x: 1084, startPoint y: 420, endPoint x: 975, endPoint y: 422, distance: 109.3
click at [1164, 198] on icon "button" at bounding box center [1165, 201] width 8 height 7
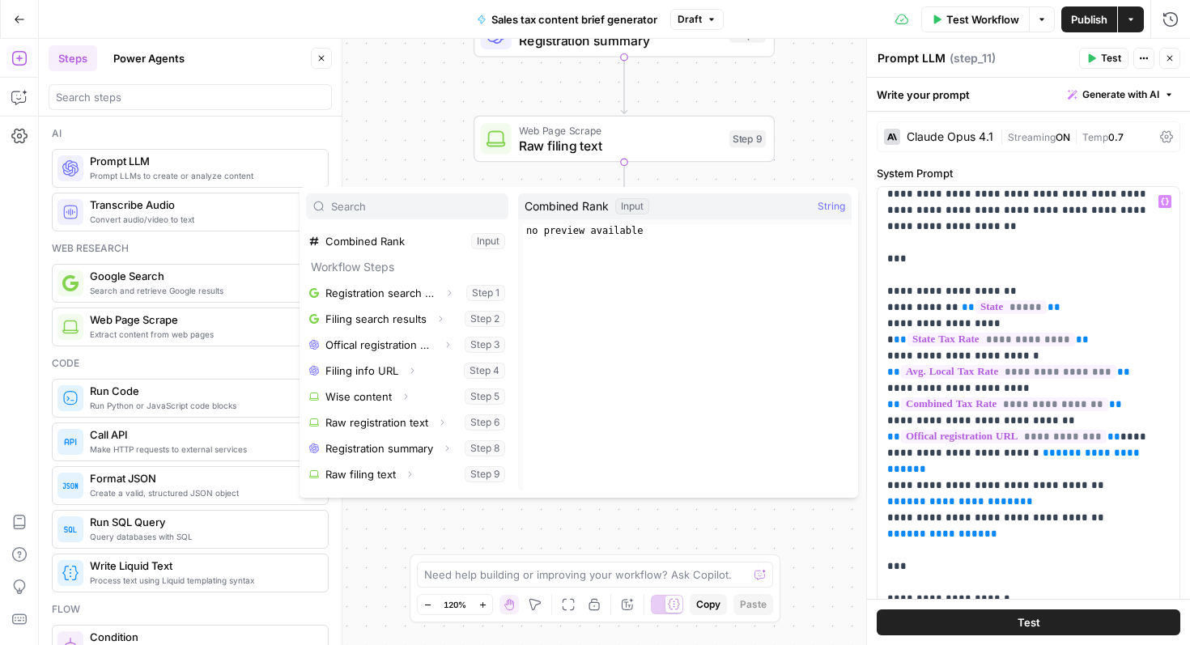
scroll to position [199, 0]
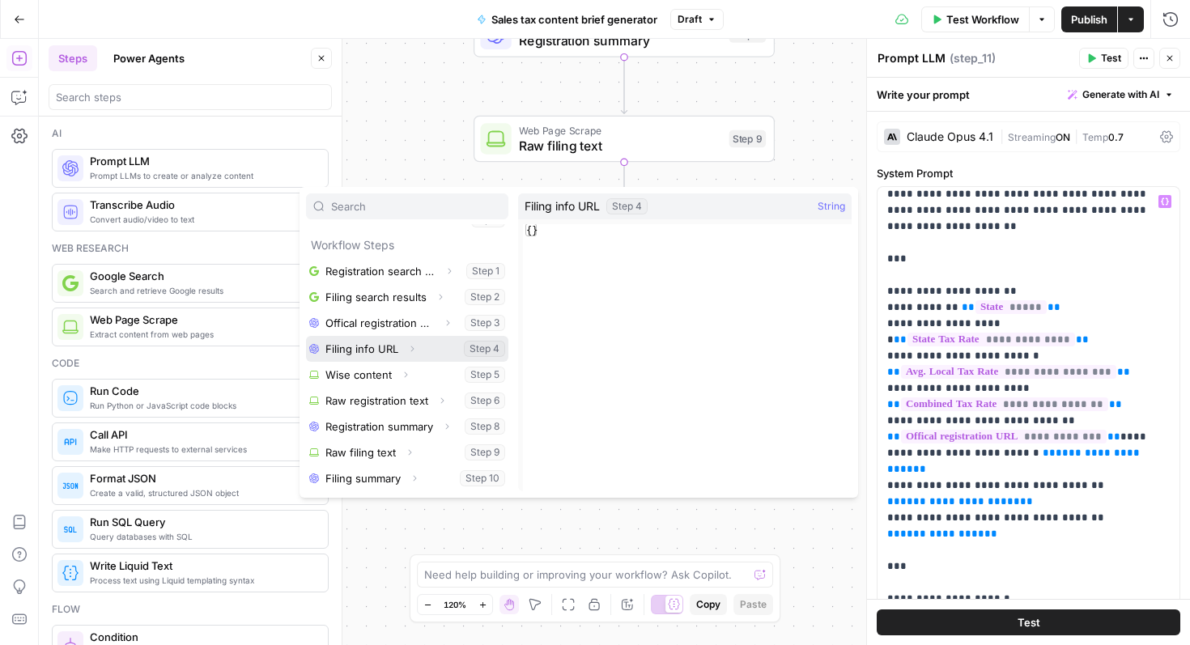
click at [380, 352] on button "Select variable Filing info URL" at bounding box center [407, 349] width 202 height 26
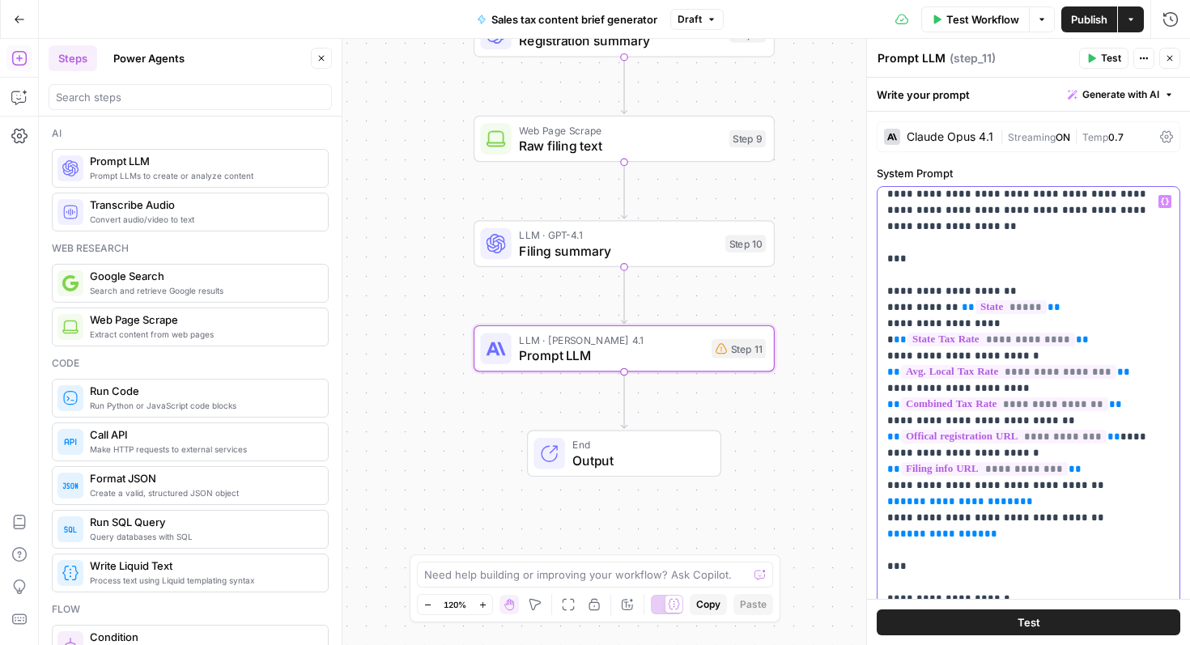
drag, startPoint x: 1033, startPoint y: 454, endPoint x: 882, endPoint y: 457, distance: 150.7
click at [882, 457] on div "**********" at bounding box center [1029, 517] width 302 height 660
click at [1162, 201] on icon "button" at bounding box center [1165, 201] width 8 height 7
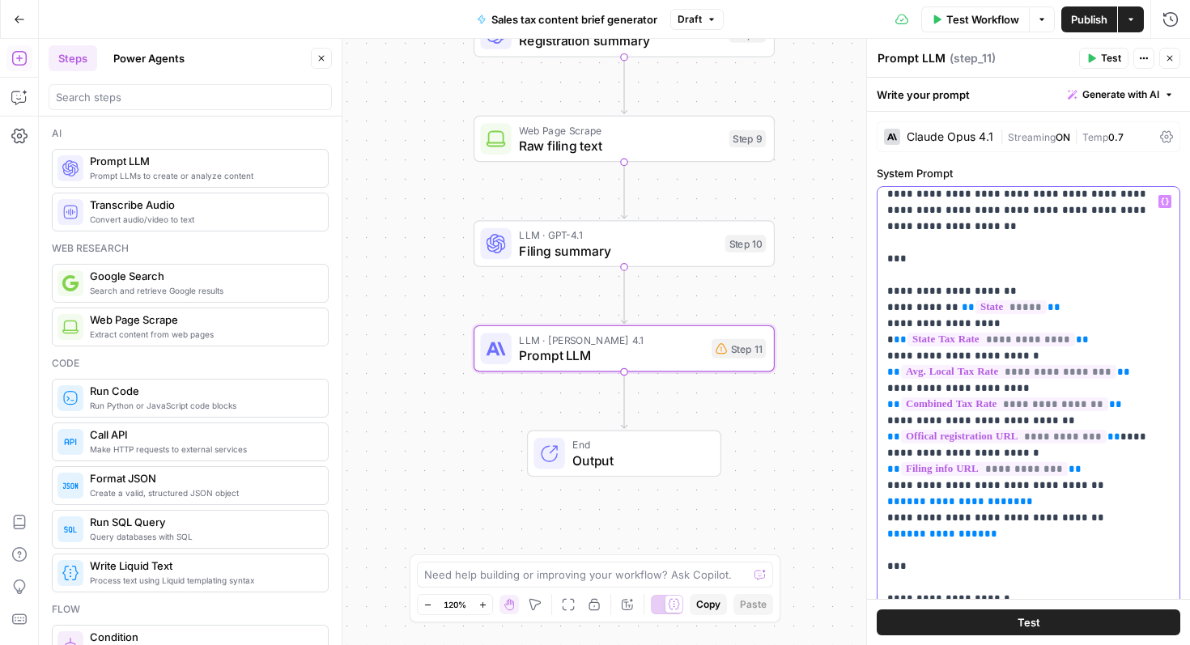
drag, startPoint x: 1037, startPoint y: 451, endPoint x: 868, endPoint y: 454, distance: 169.3
click at [868, 454] on div "**********" at bounding box center [1029, 342] width 324 height 607
click at [1161, 196] on button "Variables Menu" at bounding box center [1165, 201] width 13 height 13
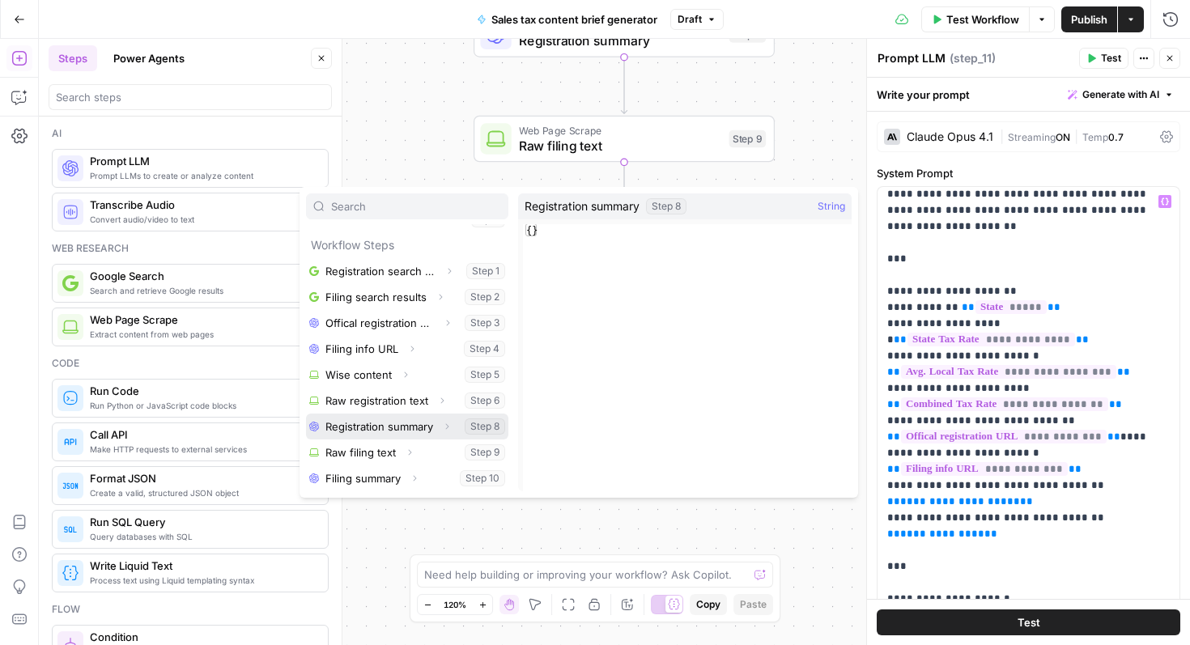
click at [397, 426] on button "Select variable Registration summary" at bounding box center [407, 427] width 202 height 26
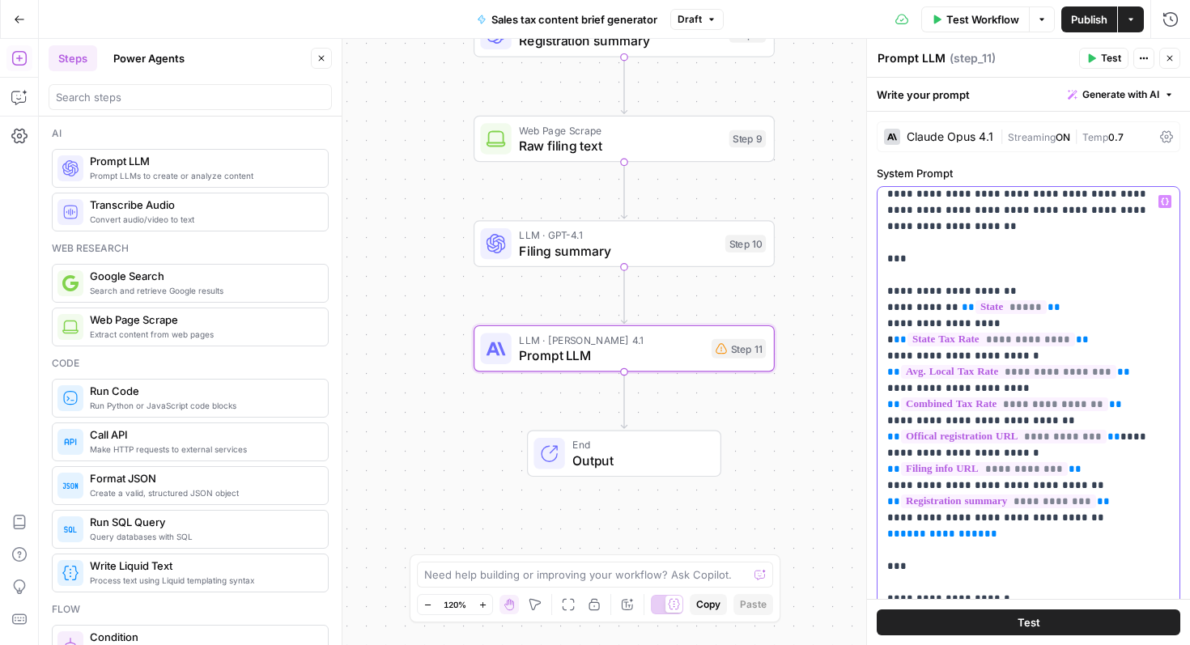
drag, startPoint x: 999, startPoint y: 485, endPoint x: 866, endPoint y: 486, distance: 133.6
click at [867, 486] on div "**********" at bounding box center [1029, 342] width 324 height 607
click at [1163, 199] on icon "button" at bounding box center [1165, 201] width 8 height 7
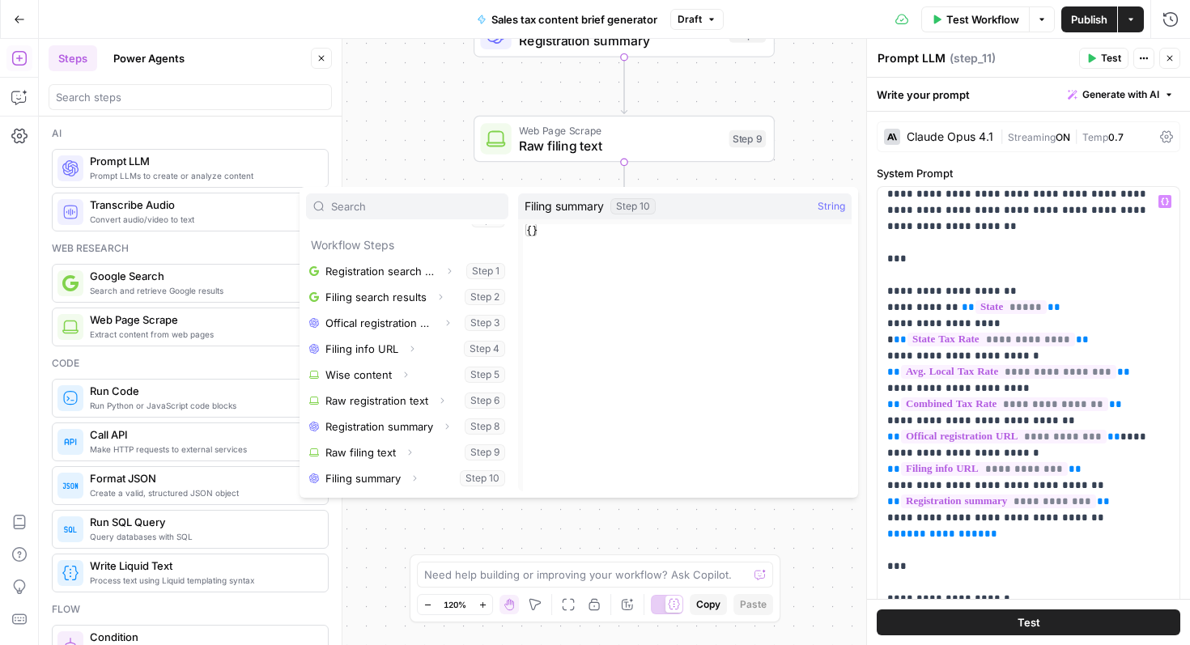
click at [404, 485] on div "Expand" at bounding box center [414, 478] width 21 height 21
click at [390, 474] on button "Select variable Filing summary" at bounding box center [407, 479] width 202 height 26
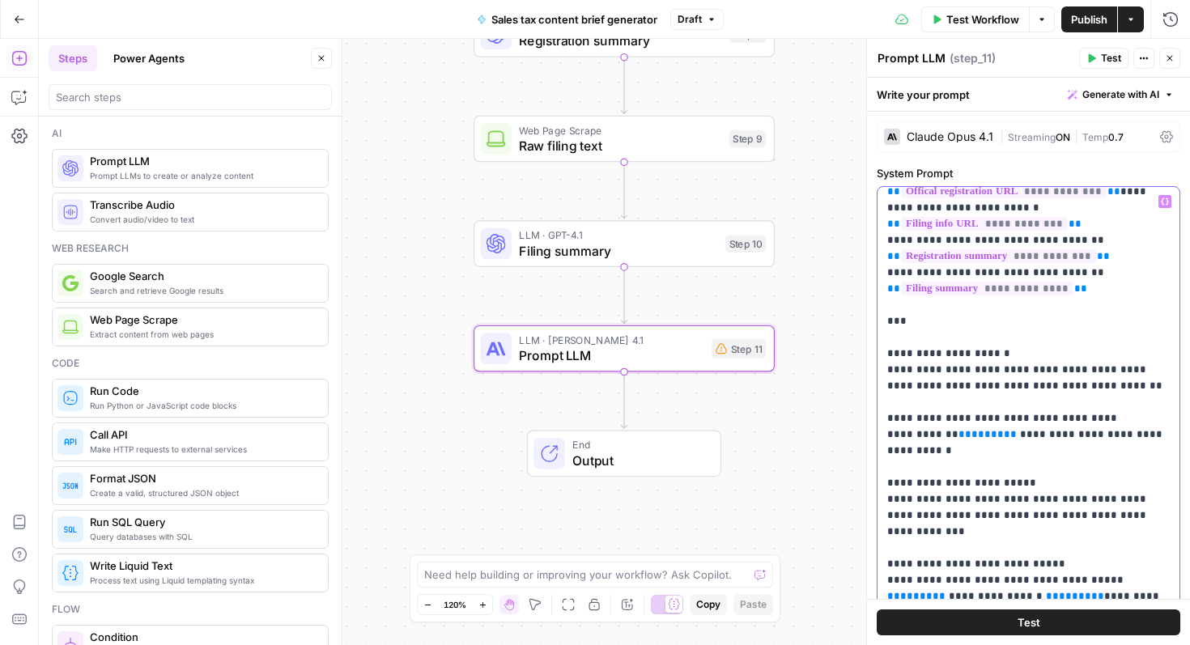
scroll to position [479, 0]
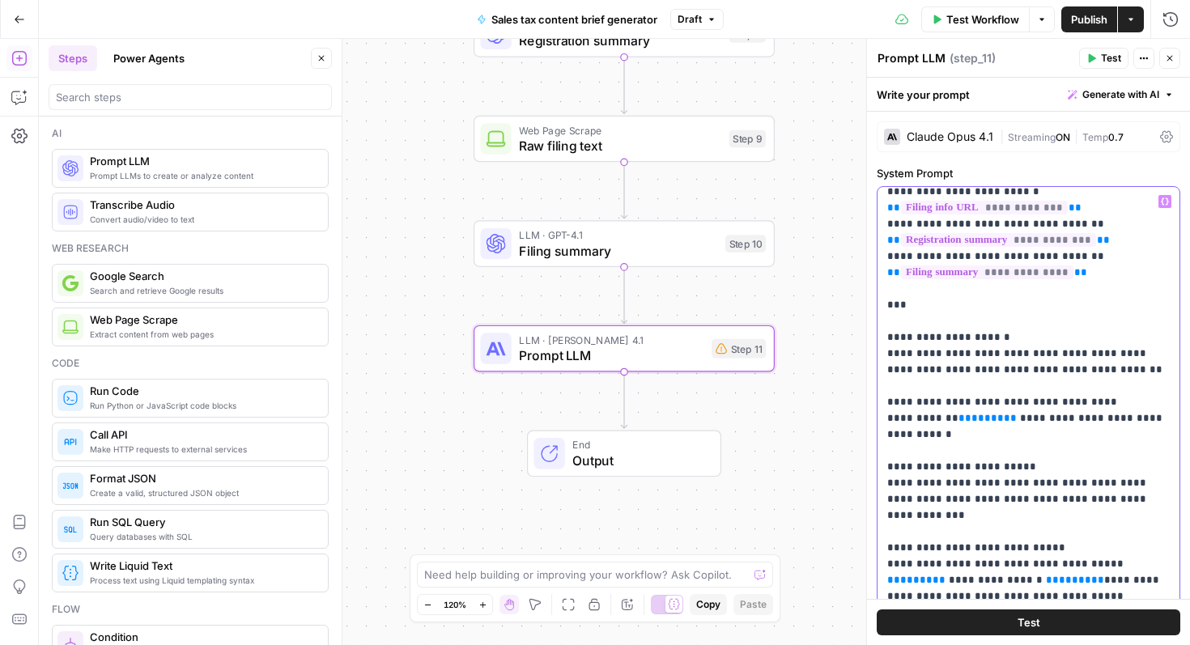
drag, startPoint x: 990, startPoint y: 372, endPoint x: 949, endPoint y: 374, distance: 40.6
click at [949, 374] on p "**********" at bounding box center [1029, 588] width 283 height 1749
click at [1164, 202] on icon "button" at bounding box center [1165, 202] width 8 height 8
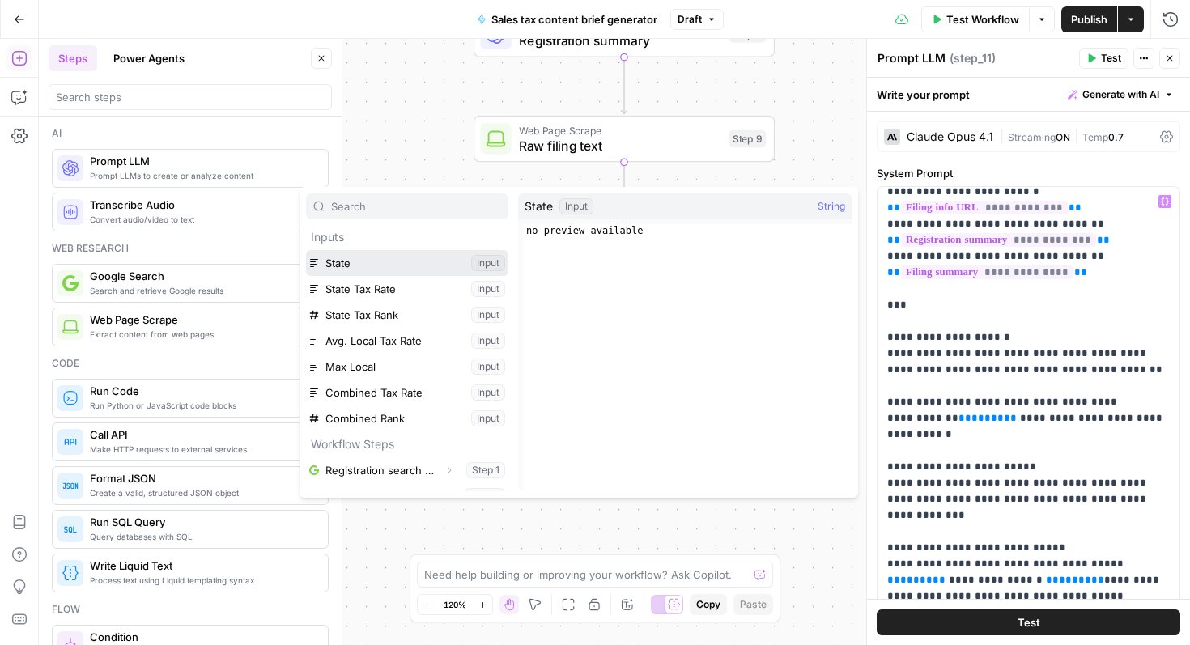
click at [367, 265] on button "Select variable State" at bounding box center [407, 263] width 202 height 26
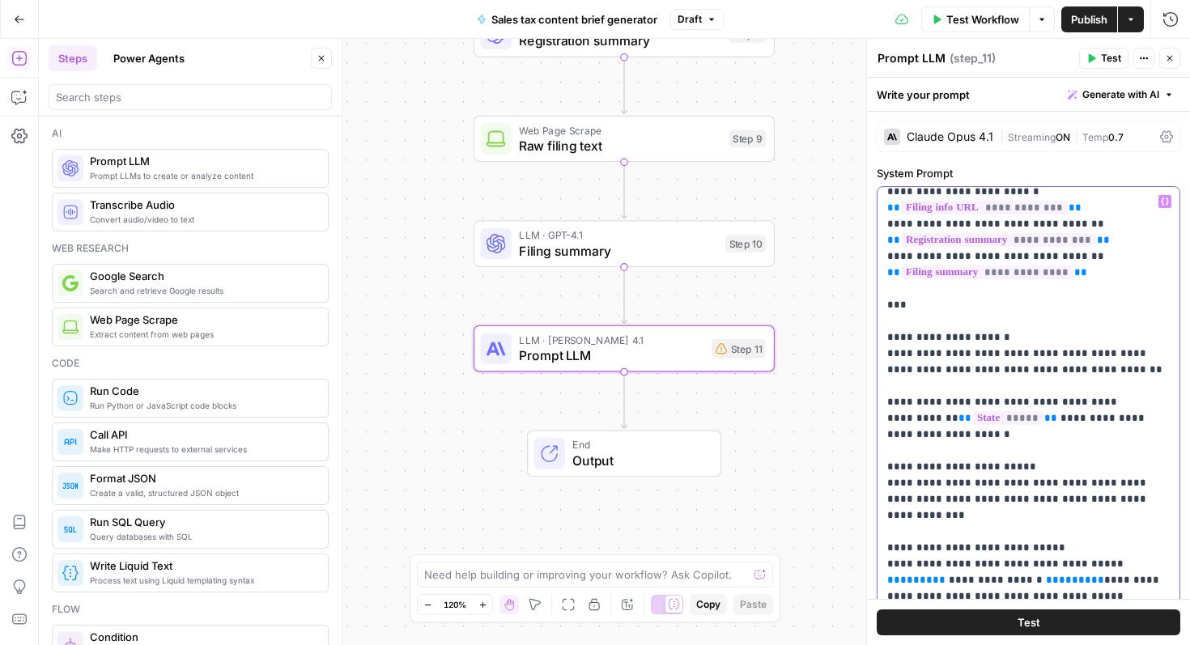
drag, startPoint x: 948, startPoint y: 384, endPoint x: 917, endPoint y: 385, distance: 30.8
click at [917, 385] on p "**********" at bounding box center [1029, 588] width 283 height 1749
click at [889, 386] on p "**********" at bounding box center [1029, 588] width 283 height 1749
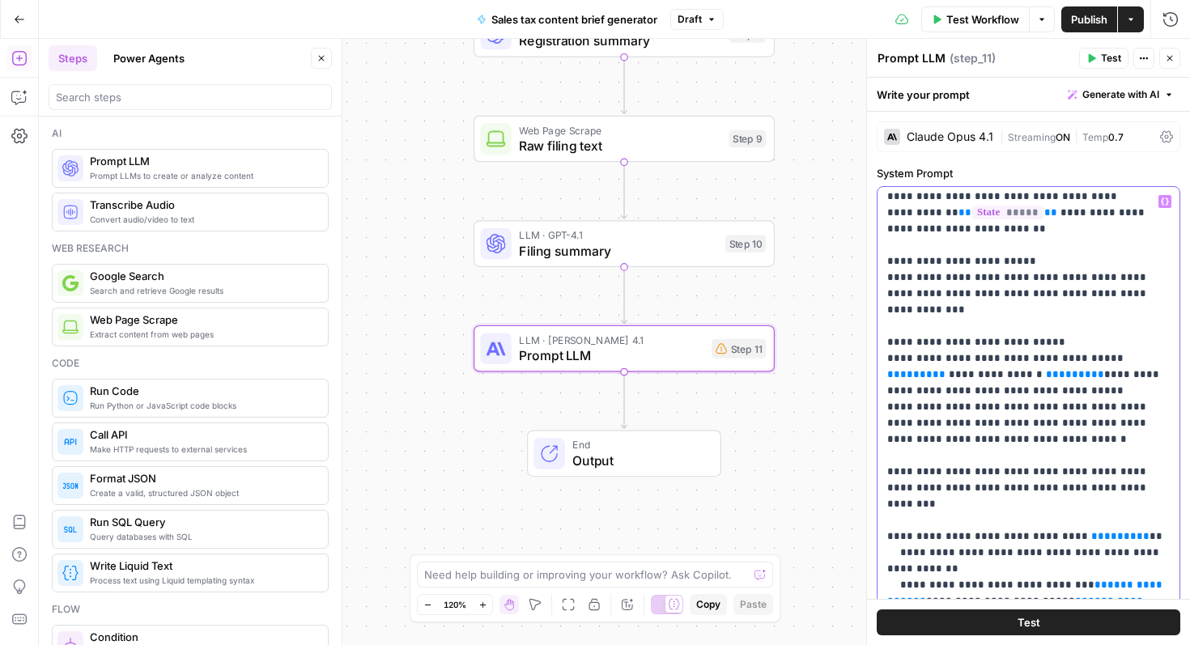
scroll to position [686, 0]
drag, startPoint x: 1097, startPoint y: 294, endPoint x: 1142, endPoint y: 294, distance: 44.5
click at [1142, 294] on p "**********" at bounding box center [1029, 382] width 283 height 1749
drag, startPoint x: 1140, startPoint y: 294, endPoint x: 1098, endPoint y: 294, distance: 42.1
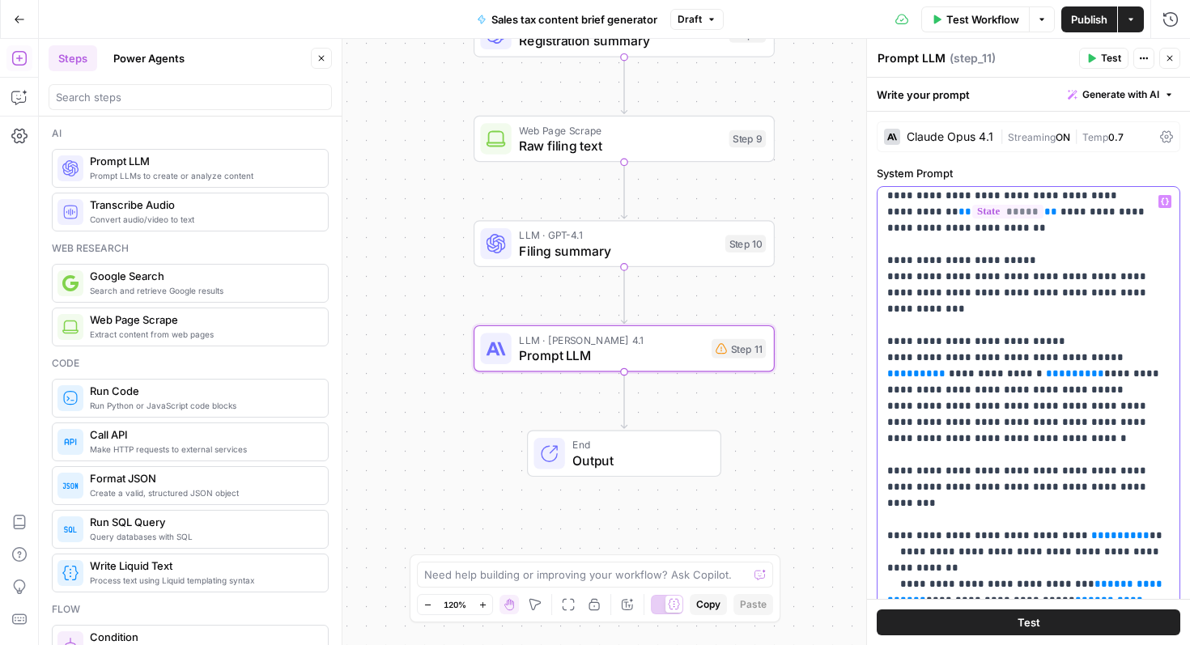
click at [1098, 294] on p "**********" at bounding box center [1029, 382] width 283 height 1749
click at [1166, 198] on icon "button" at bounding box center [1165, 202] width 8 height 8
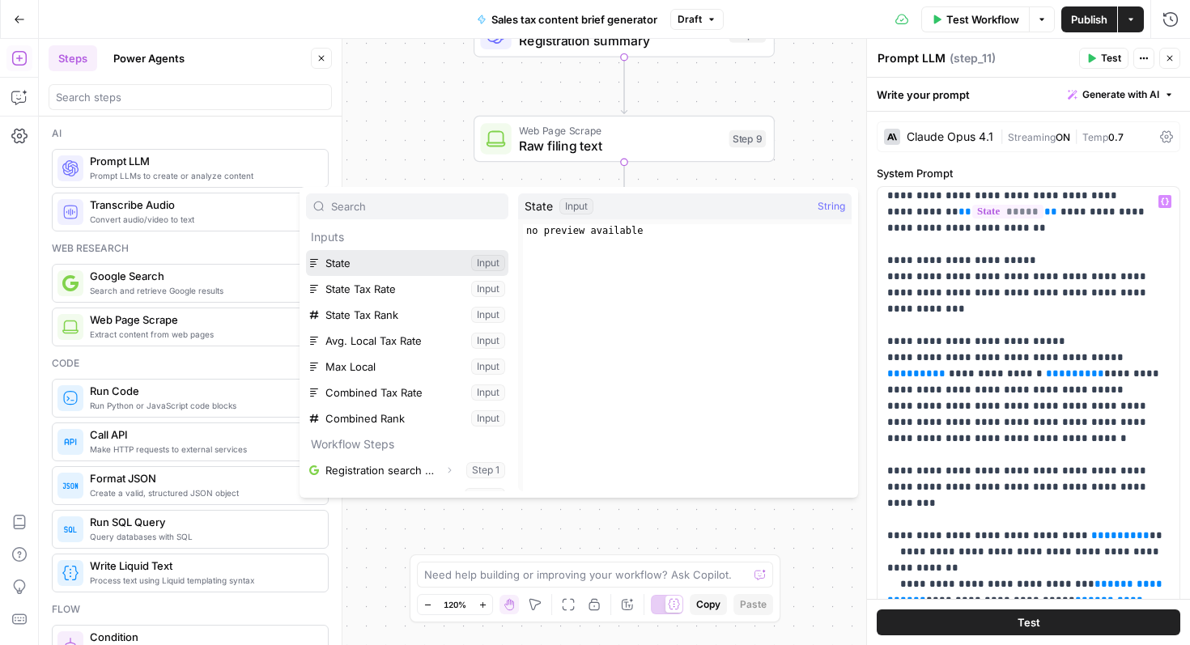
click at [384, 263] on button "Select variable State" at bounding box center [407, 263] width 202 height 26
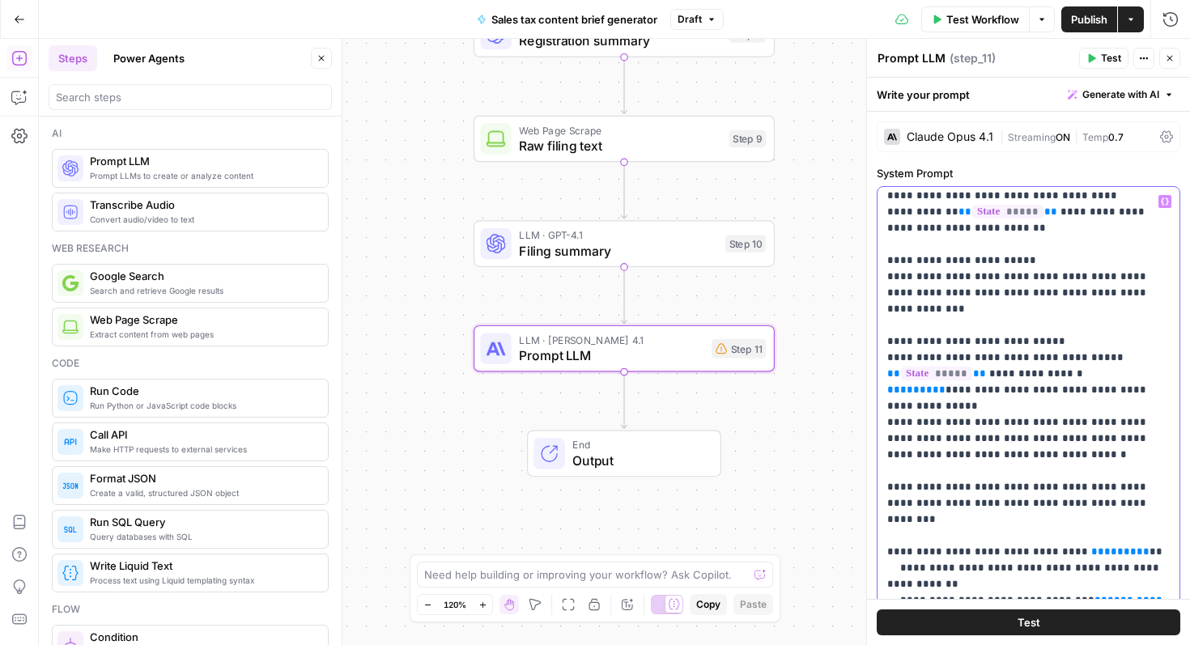
drag, startPoint x: 1053, startPoint y: 311, endPoint x: 1094, endPoint y: 311, distance: 41.3
click at [1094, 311] on p "**********" at bounding box center [1029, 382] width 283 height 1749
click at [1164, 206] on button "Variables Menu" at bounding box center [1165, 201] width 13 height 13
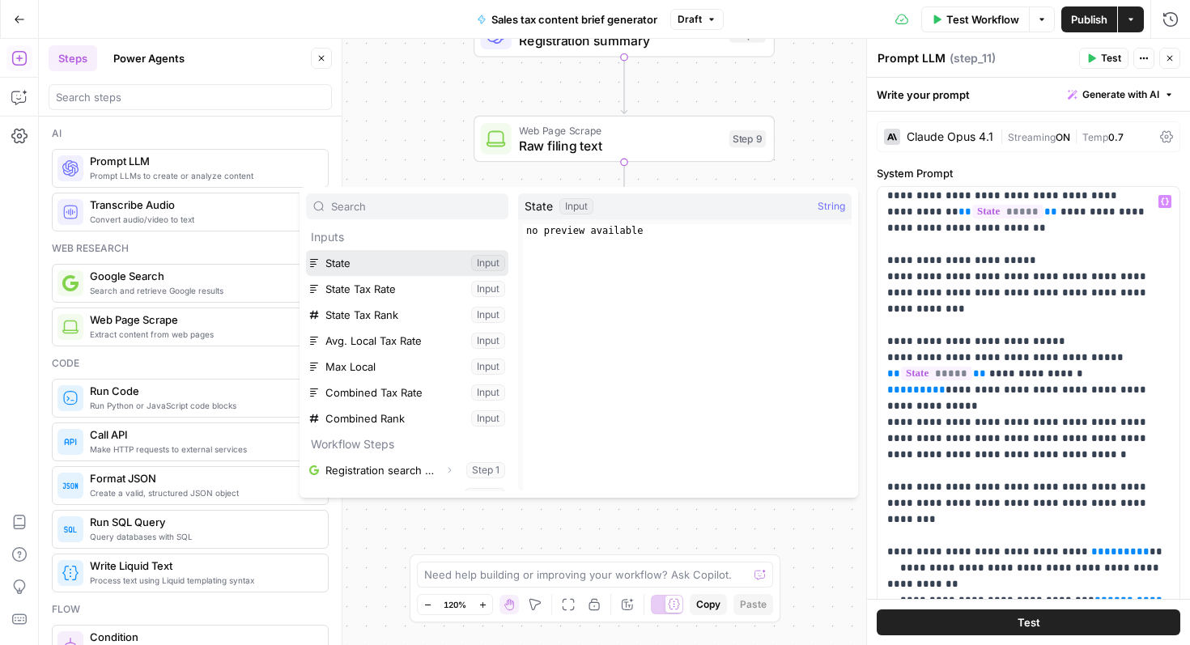
click at [343, 257] on button "Select variable State" at bounding box center [407, 263] width 202 height 26
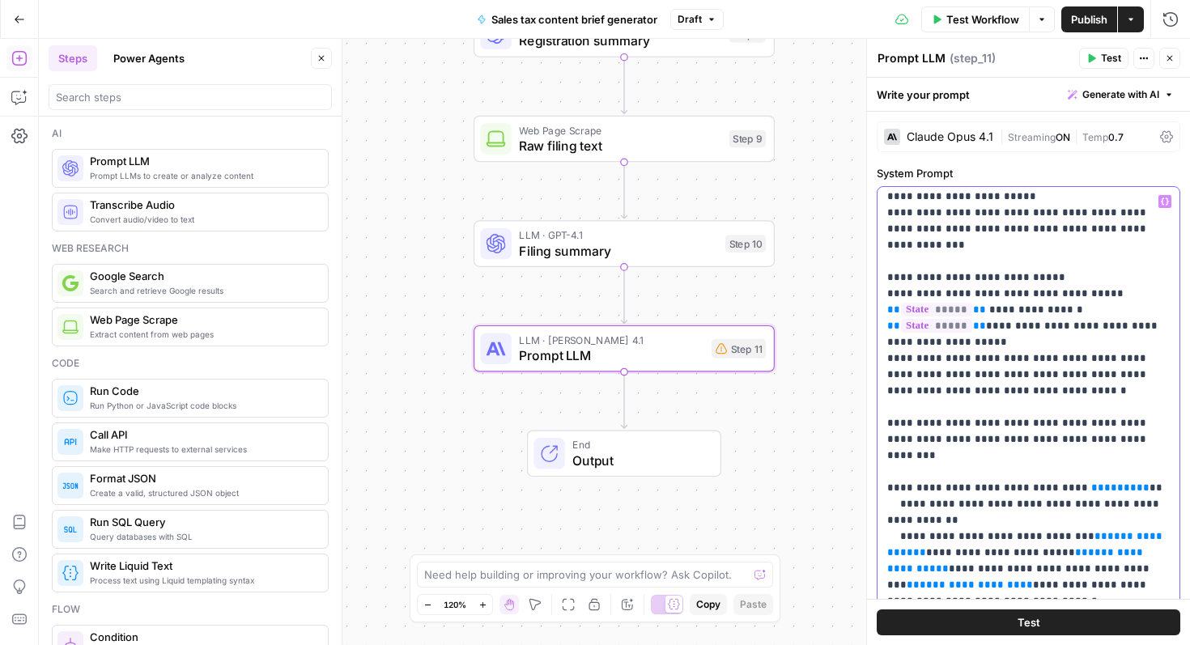
scroll to position [776, 0]
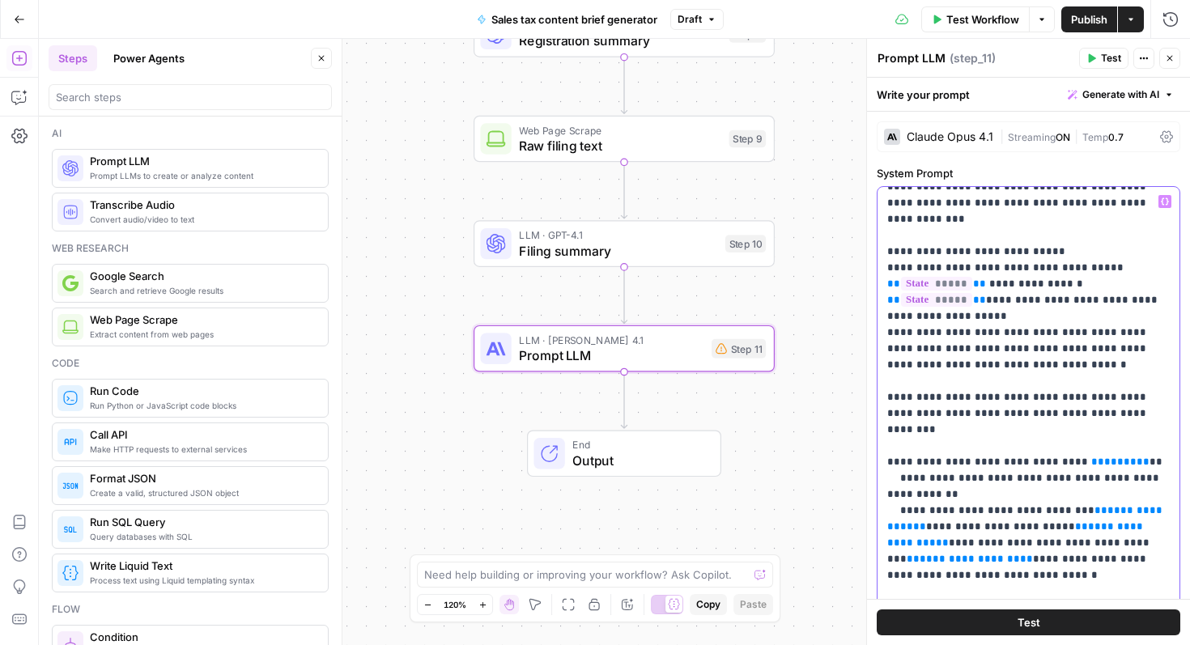
drag, startPoint x: 1064, startPoint y: 364, endPoint x: 1109, endPoint y: 366, distance: 44.6
click at [1109, 366] on p "**********" at bounding box center [1029, 292] width 283 height 1749
click at [1163, 195] on button "Variables Menu" at bounding box center [1165, 201] width 13 height 13
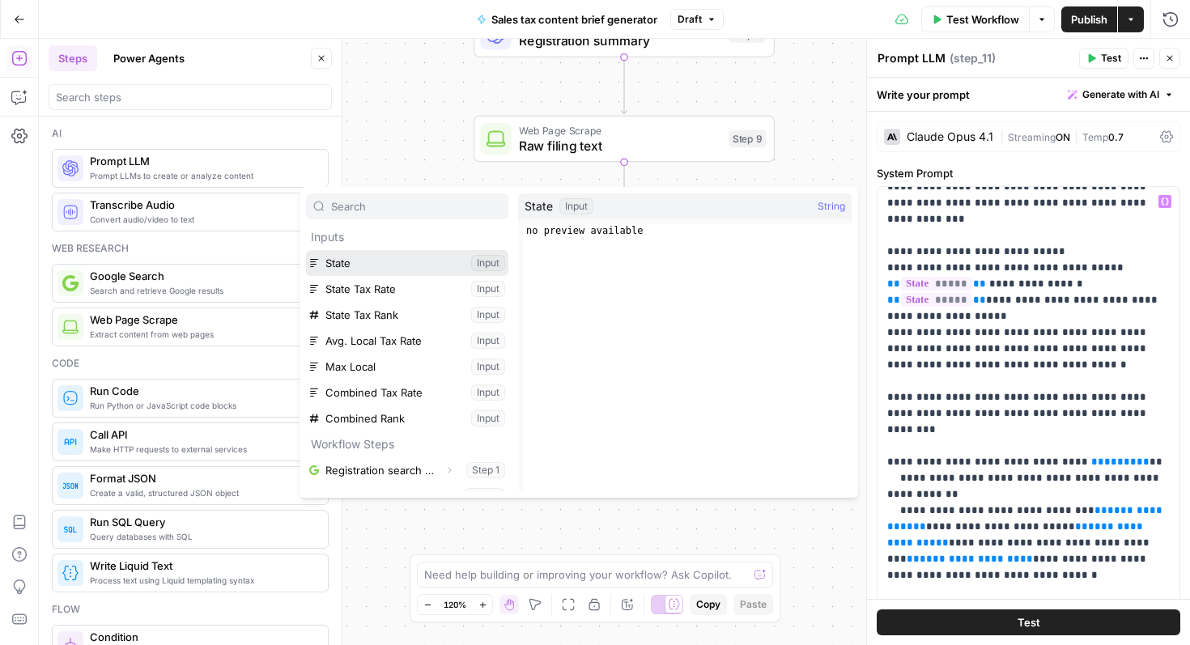
click at [390, 252] on button "Select variable State" at bounding box center [407, 263] width 202 height 26
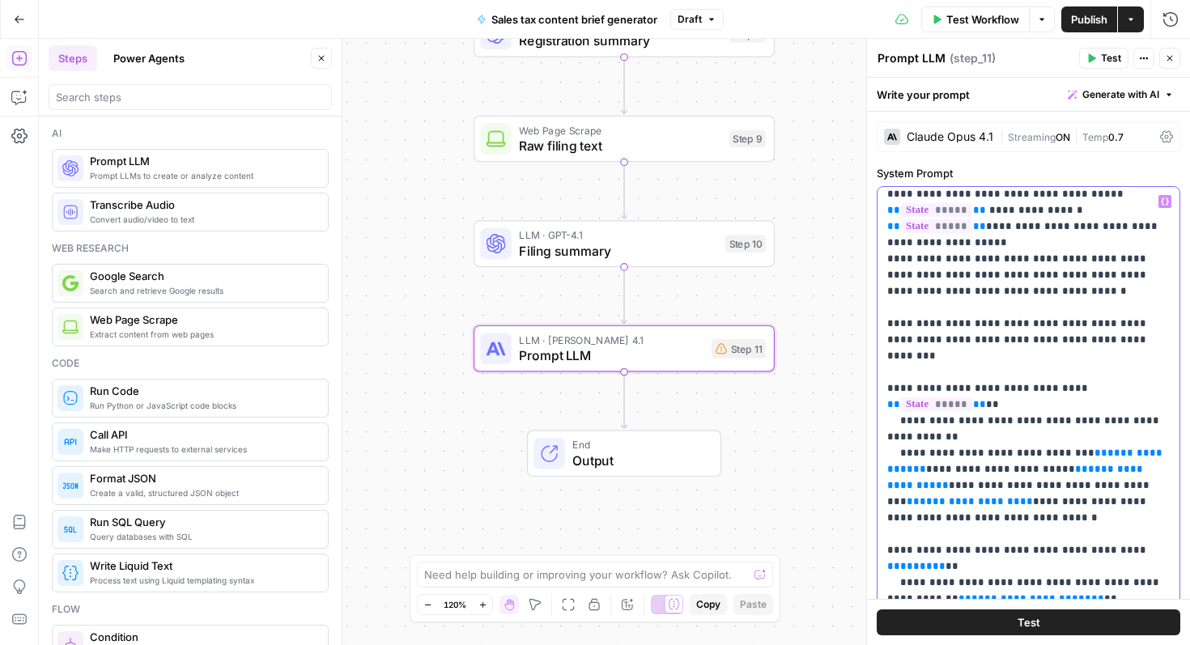
scroll to position [850, 0]
drag, startPoint x: 1059, startPoint y: 324, endPoint x: 1152, endPoint y: 330, distance: 93.4
click at [1152, 330] on p "**********" at bounding box center [1029, 217] width 283 height 1749
click at [1168, 202] on icon "button" at bounding box center [1165, 201] width 8 height 7
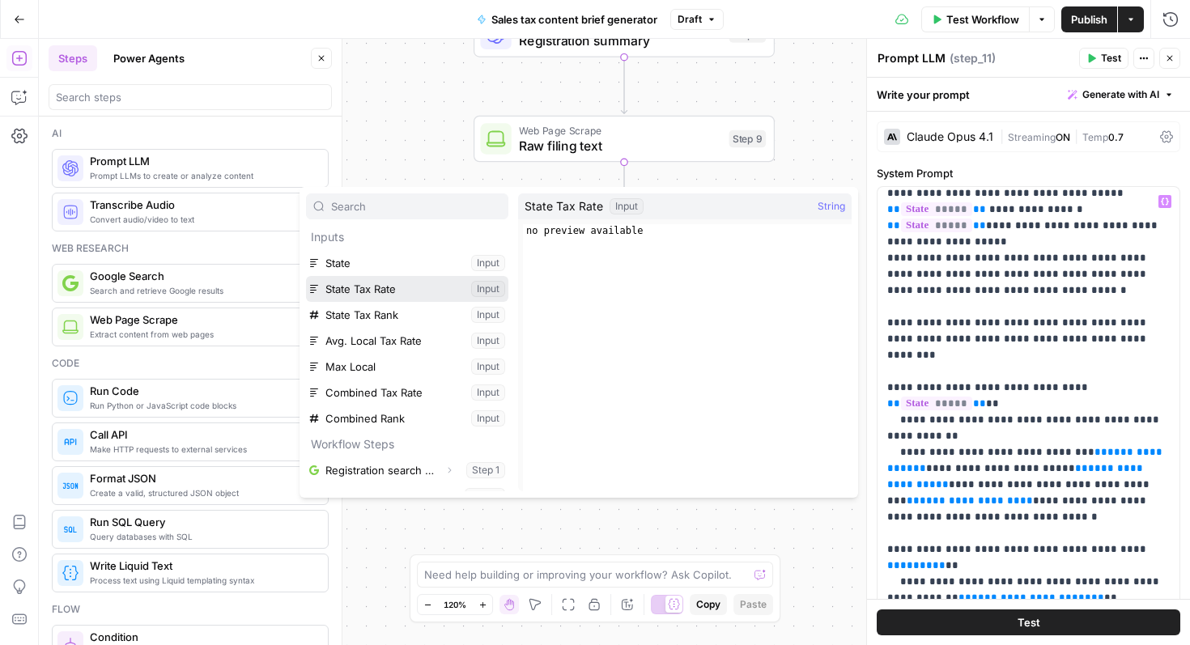
click at [396, 287] on button "Select variable State Tax Rate" at bounding box center [407, 289] width 202 height 26
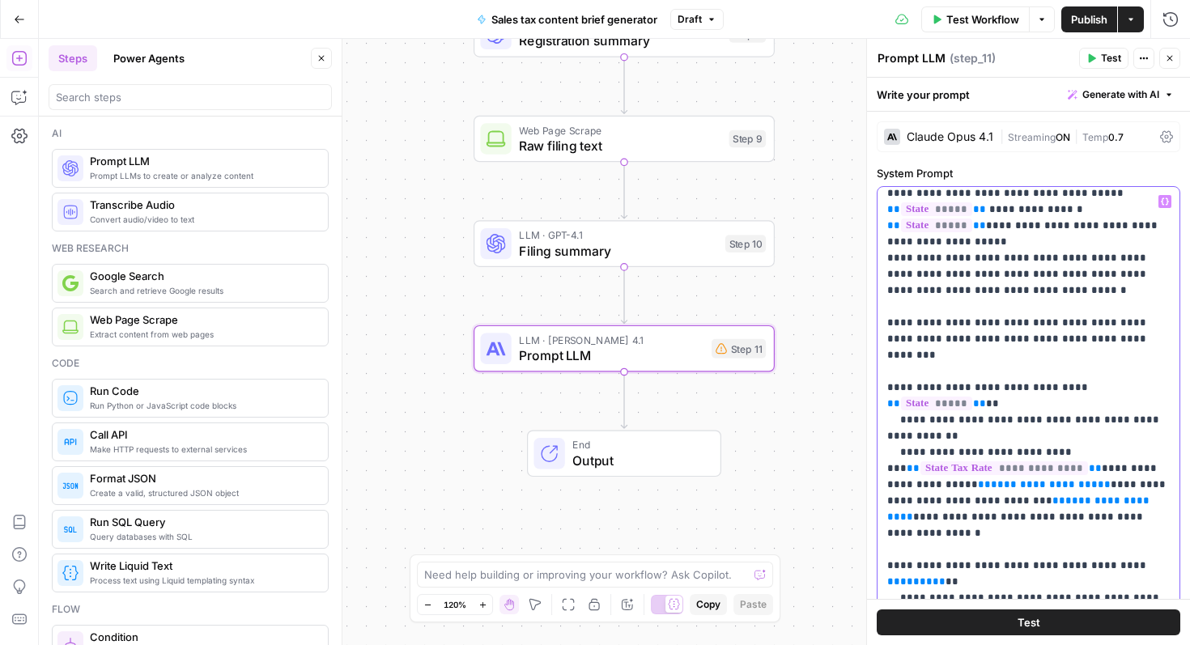
drag, startPoint x: 922, startPoint y: 357, endPoint x: 1037, endPoint y: 358, distance: 115.0
click at [1037, 358] on p "**********" at bounding box center [1029, 225] width 283 height 1765
click at [1167, 198] on icon "button" at bounding box center [1165, 201] width 8 height 7
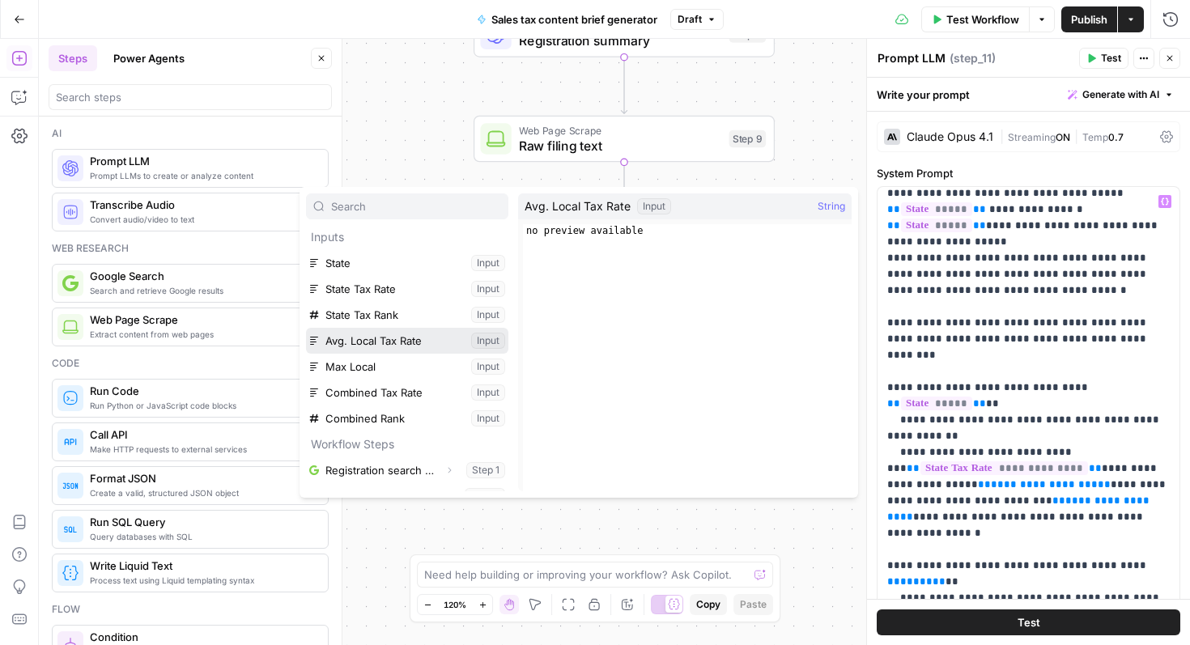
click at [412, 343] on button "Select variable Avg. Local Tax Rate" at bounding box center [407, 341] width 202 height 26
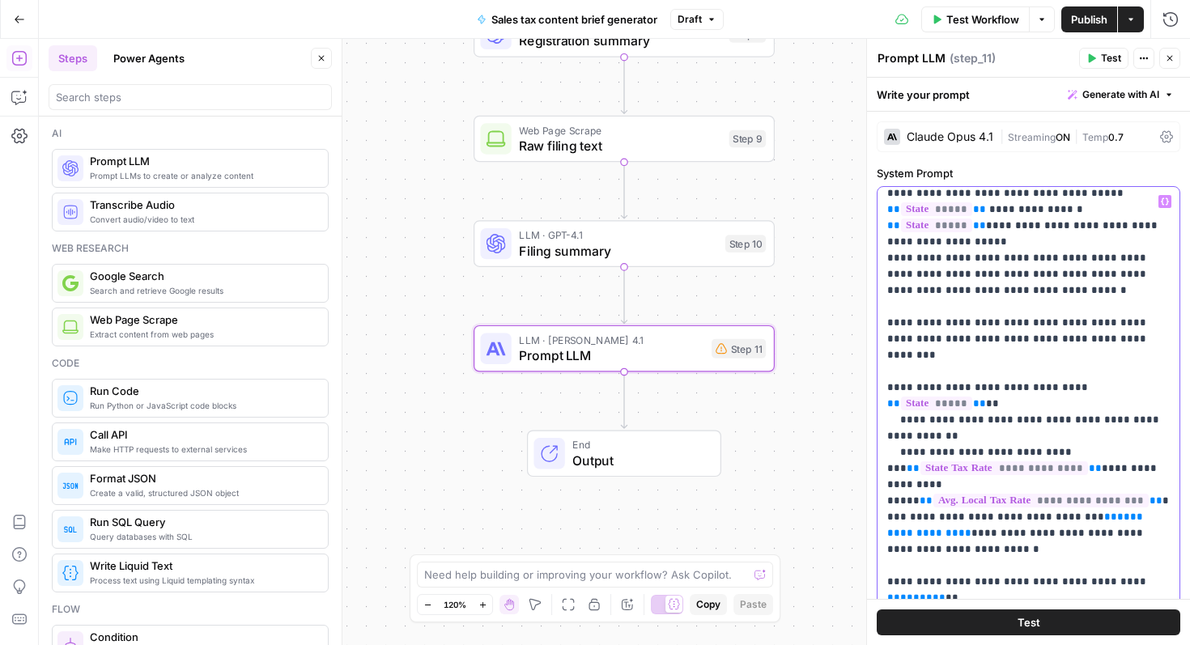
drag, startPoint x: 896, startPoint y: 388, endPoint x: 1012, endPoint y: 392, distance: 116.7
click at [1012, 392] on p "**********" at bounding box center [1029, 234] width 283 height 1782
click at [1165, 205] on icon "button" at bounding box center [1165, 202] width 8 height 8
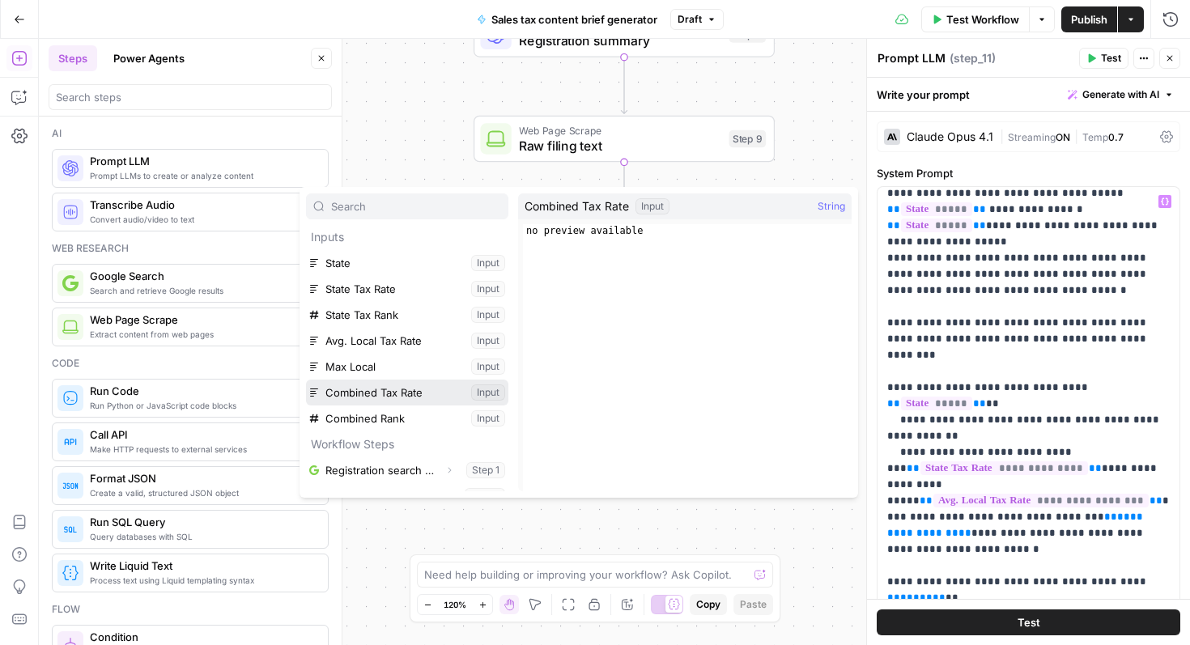
click at [382, 392] on button "Select variable Combined Tax Rate" at bounding box center [407, 393] width 202 height 26
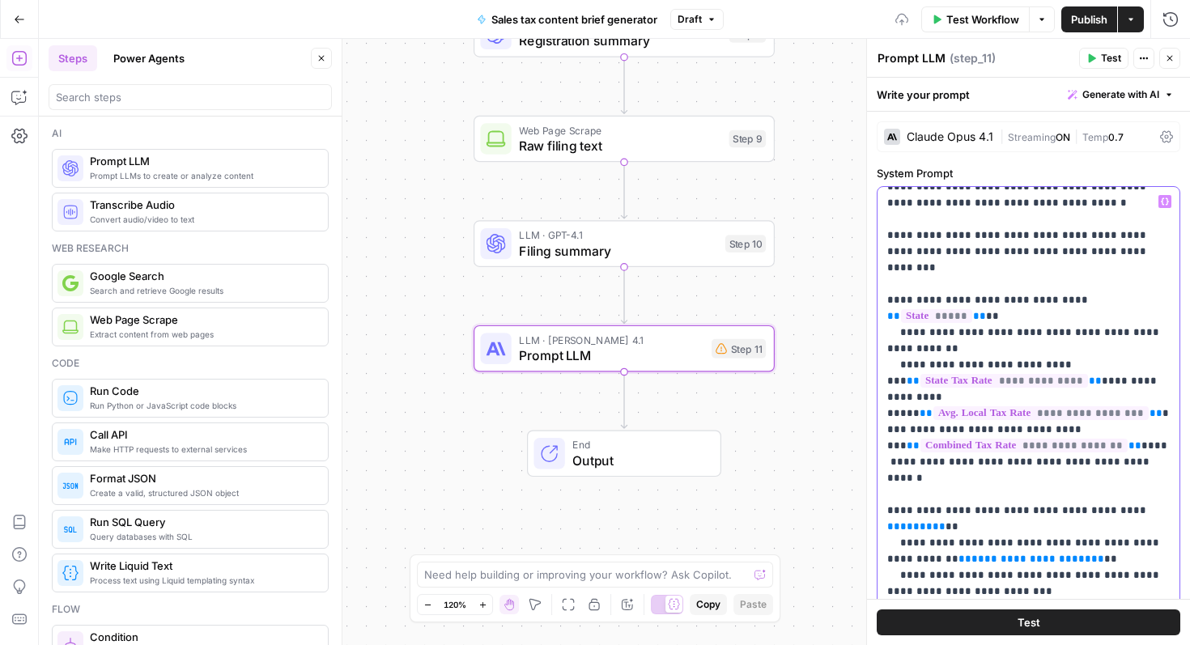
scroll to position [954, 0]
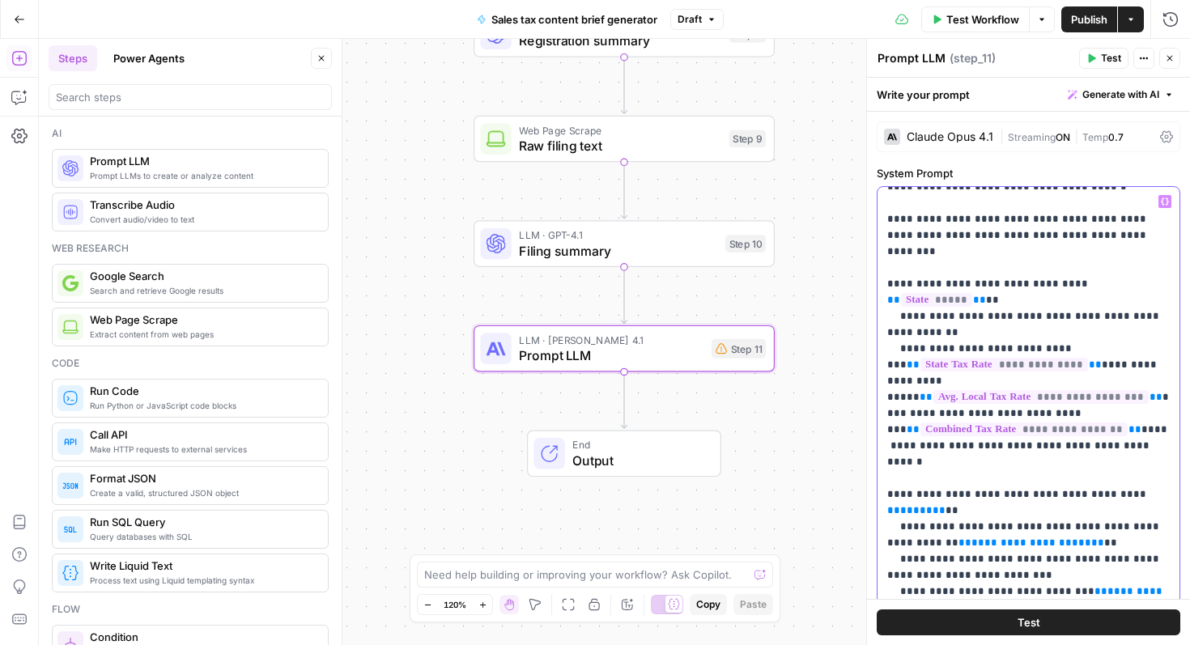
drag, startPoint x: 1110, startPoint y: 334, endPoint x: 1152, endPoint y: 334, distance: 41.3
click at [1152, 334] on p "**********" at bounding box center [1029, 131] width 283 height 1782
click at [1167, 202] on icon "button" at bounding box center [1165, 201] width 8 height 7
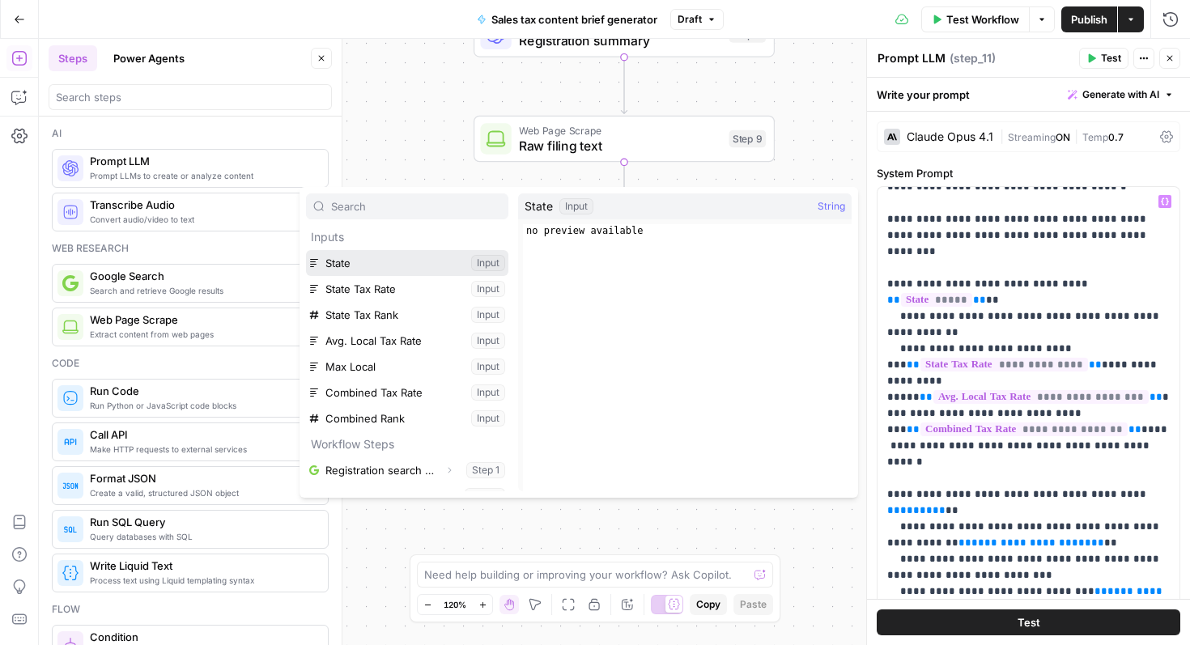
click at [335, 254] on button "Select variable State" at bounding box center [407, 263] width 202 height 26
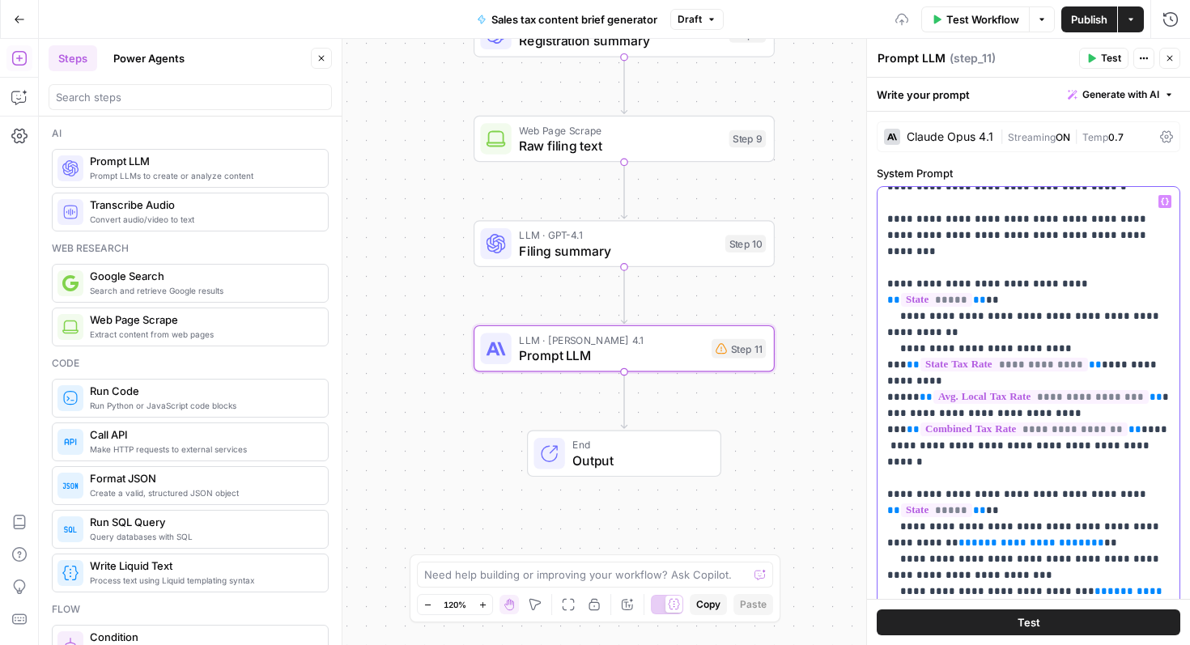
scroll to position [1038, 0]
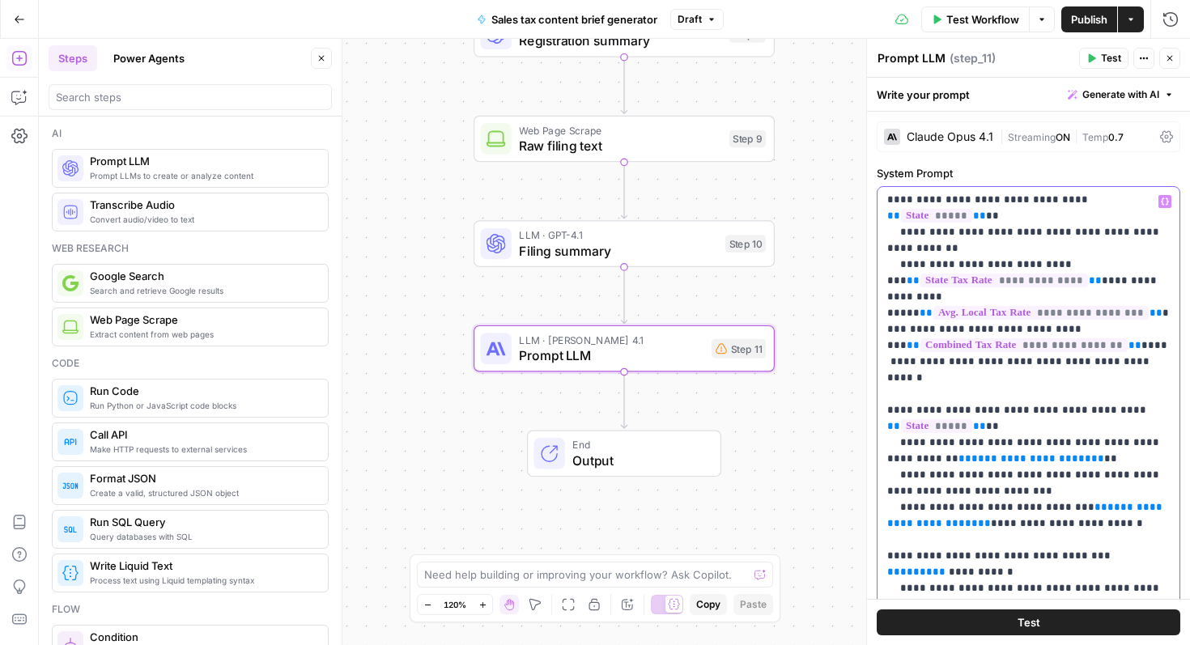
drag, startPoint x: 1035, startPoint y: 300, endPoint x: 910, endPoint y: 300, distance: 124.7
click at [910, 300] on p "**********" at bounding box center [1029, 54] width 283 height 1798
click at [1165, 201] on icon "button" at bounding box center [1165, 202] width 8 height 8
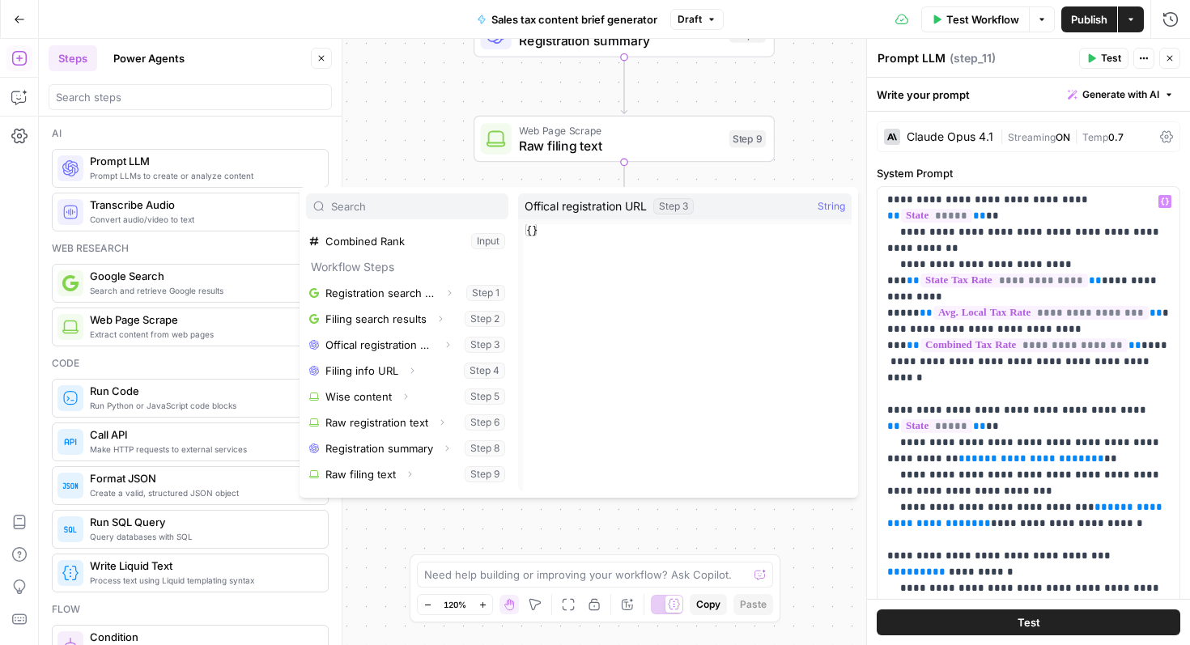
scroll to position [199, 0]
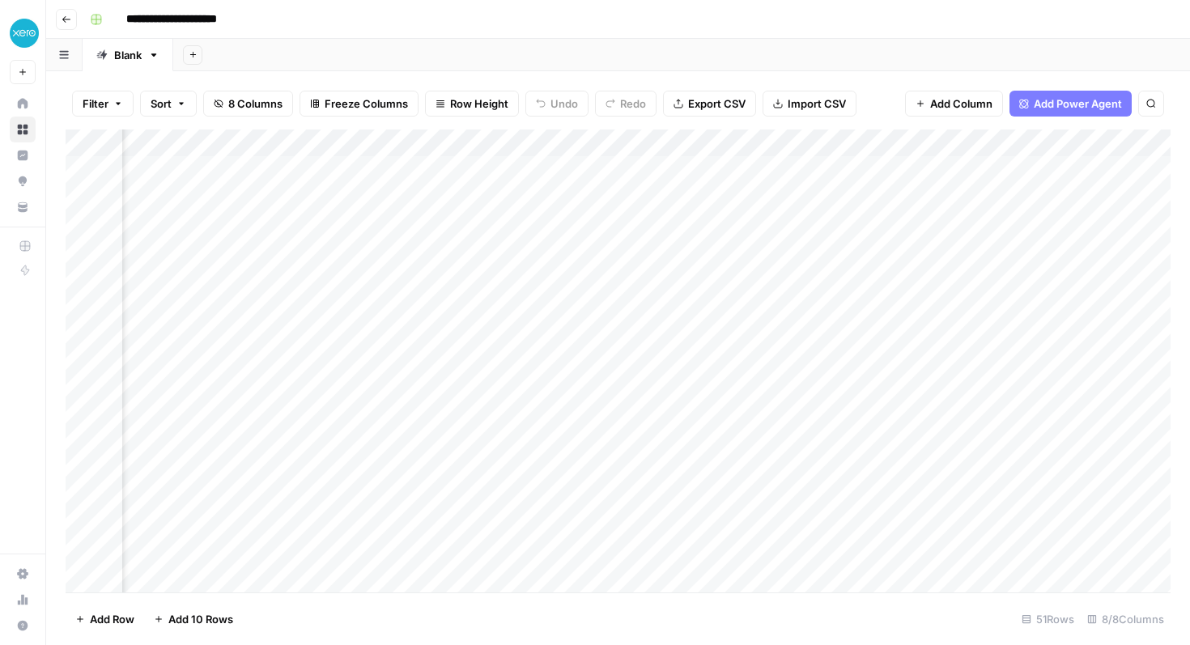
scroll to position [0, 741]
click at [1050, 142] on div "Add Column" at bounding box center [618, 361] width 1105 height 463
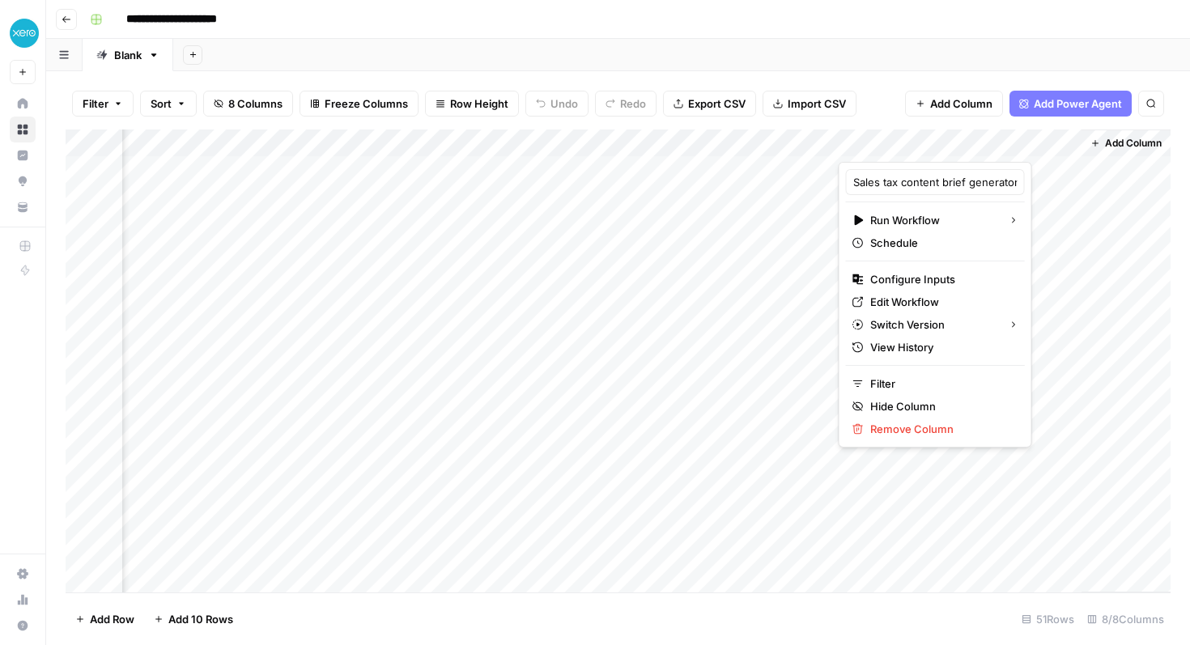
click at [23, 132] on icon at bounding box center [23, 130] width 11 height 11
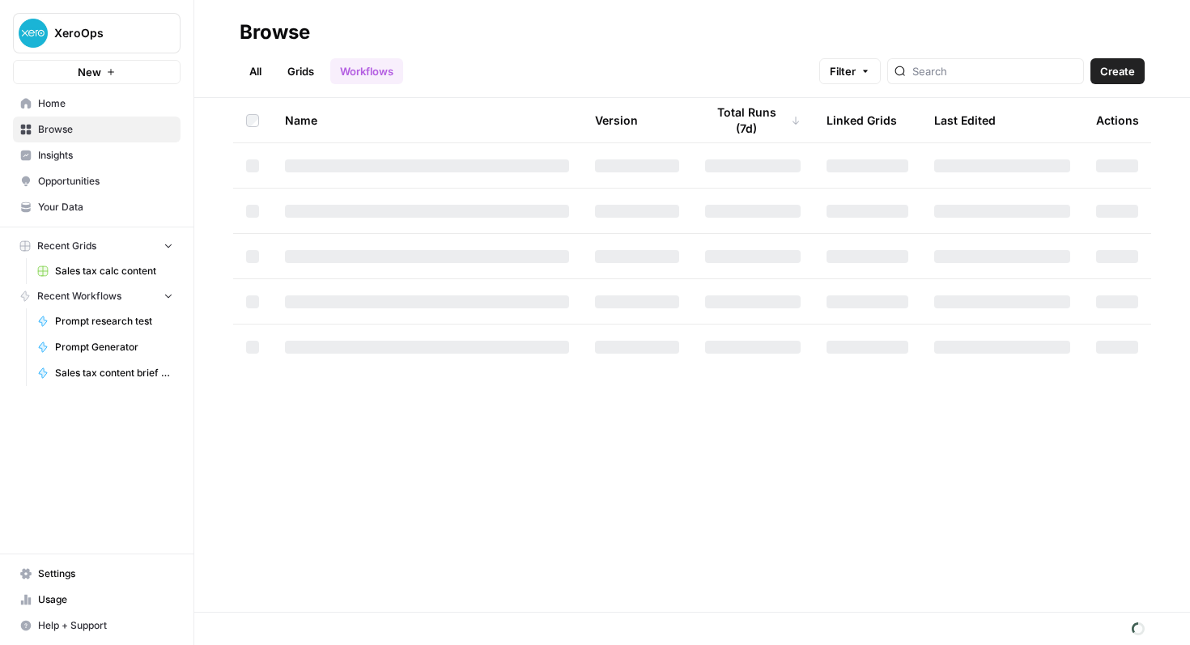
click at [23, 104] on icon at bounding box center [26, 103] width 11 height 11
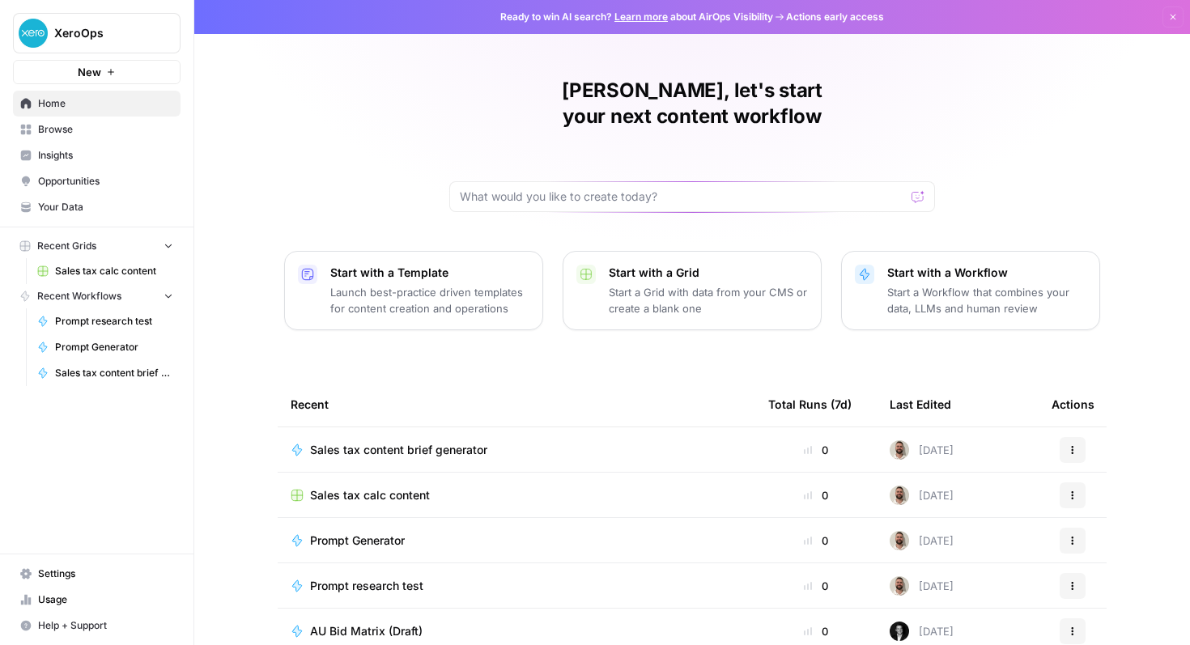
click at [1087, 437] on div "Actions" at bounding box center [1073, 450] width 42 height 26
click at [1073, 445] on icon "button" at bounding box center [1073, 450] width 10 height 10
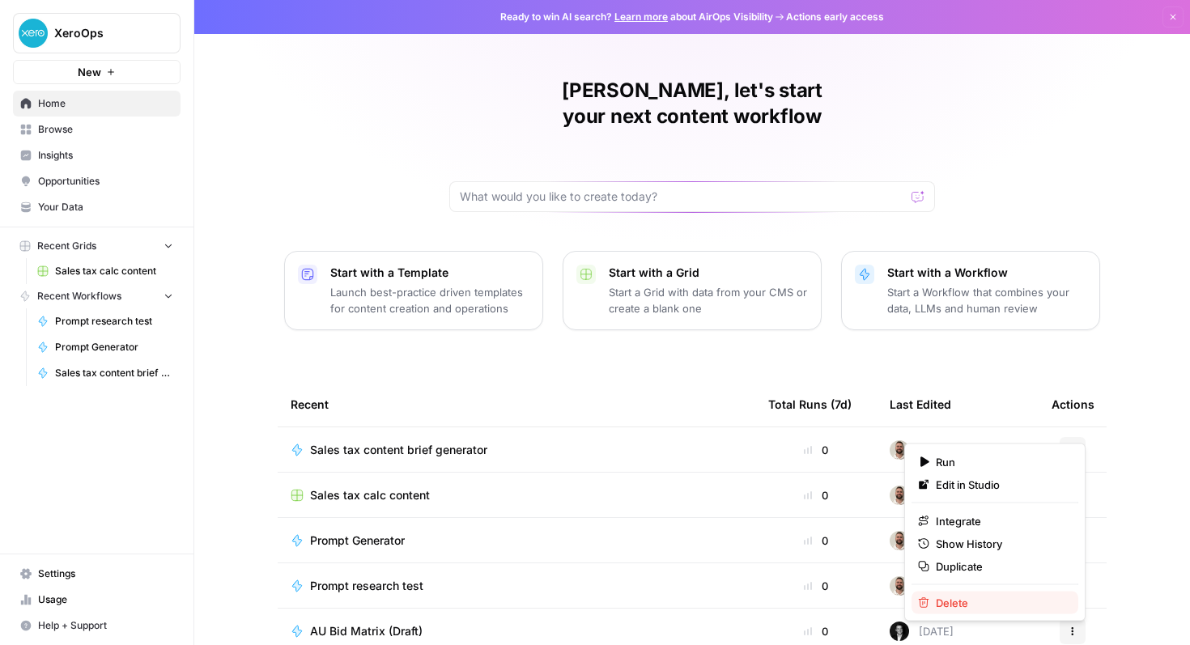
click at [977, 604] on span "Delete" at bounding box center [1001, 603] width 130 height 16
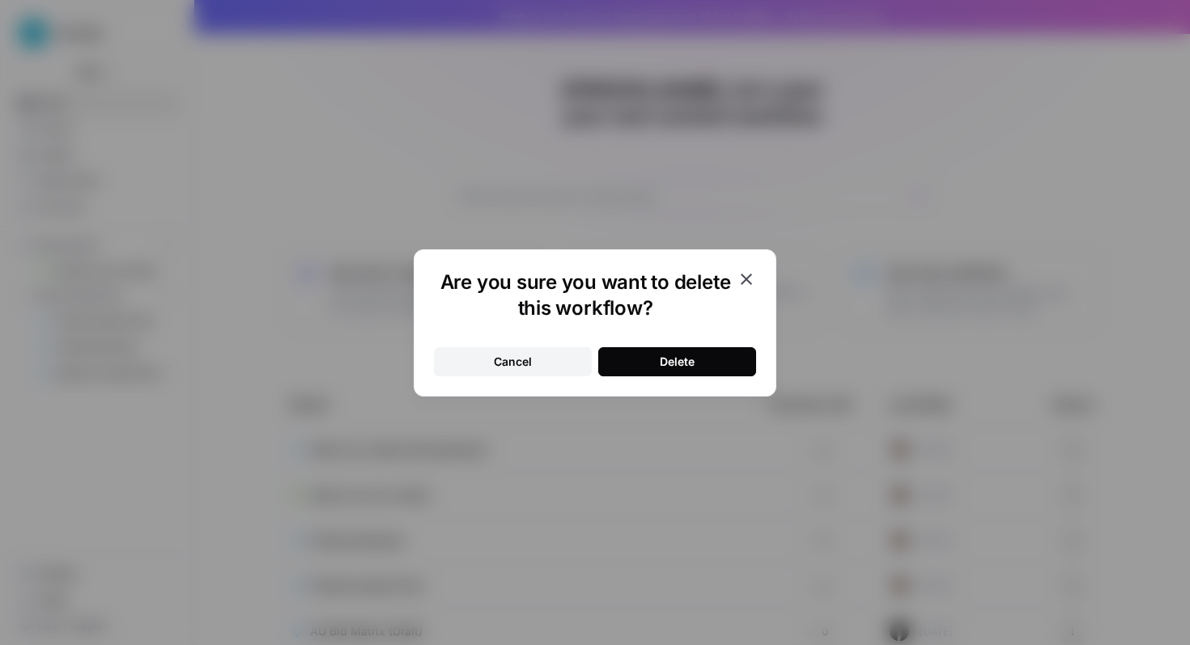
click at [683, 364] on div "Delete" at bounding box center [677, 362] width 35 height 16
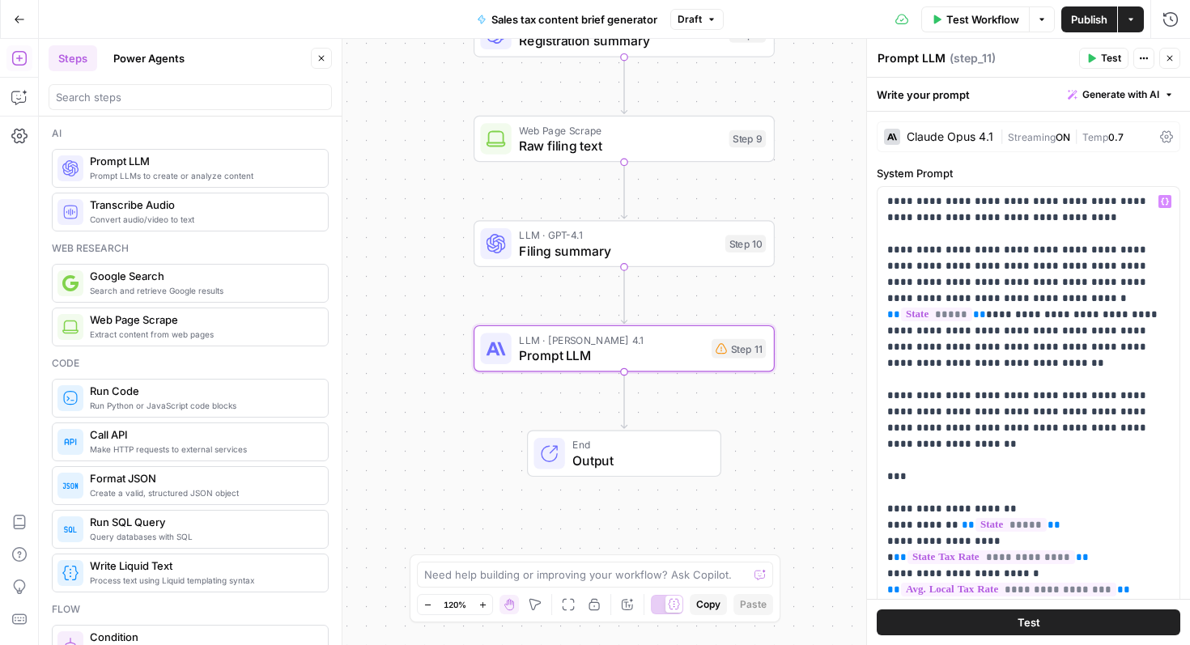
scroll to position [1038, 0]
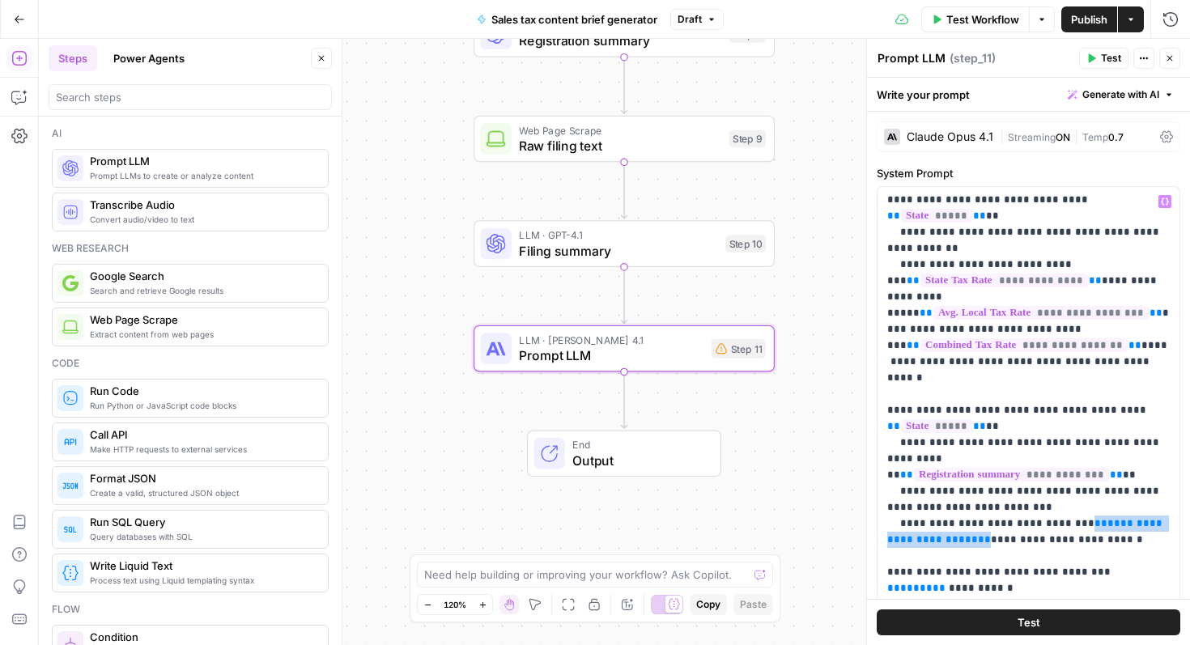
drag, startPoint x: 892, startPoint y: 364, endPoint x: 1020, endPoint y: 368, distance: 128.8
click at [1020, 368] on p "**********" at bounding box center [1029, 54] width 283 height 1798
click at [1169, 202] on span "Variables Menu" at bounding box center [1169, 202] width 1 height 1
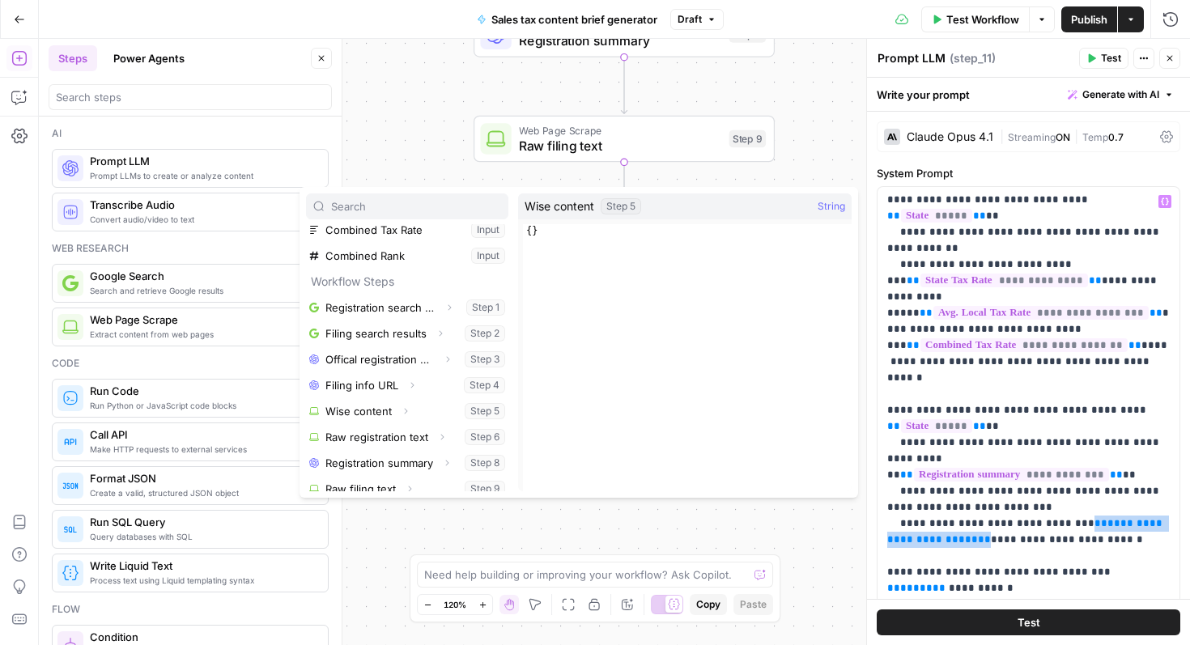
scroll to position [149, 0]
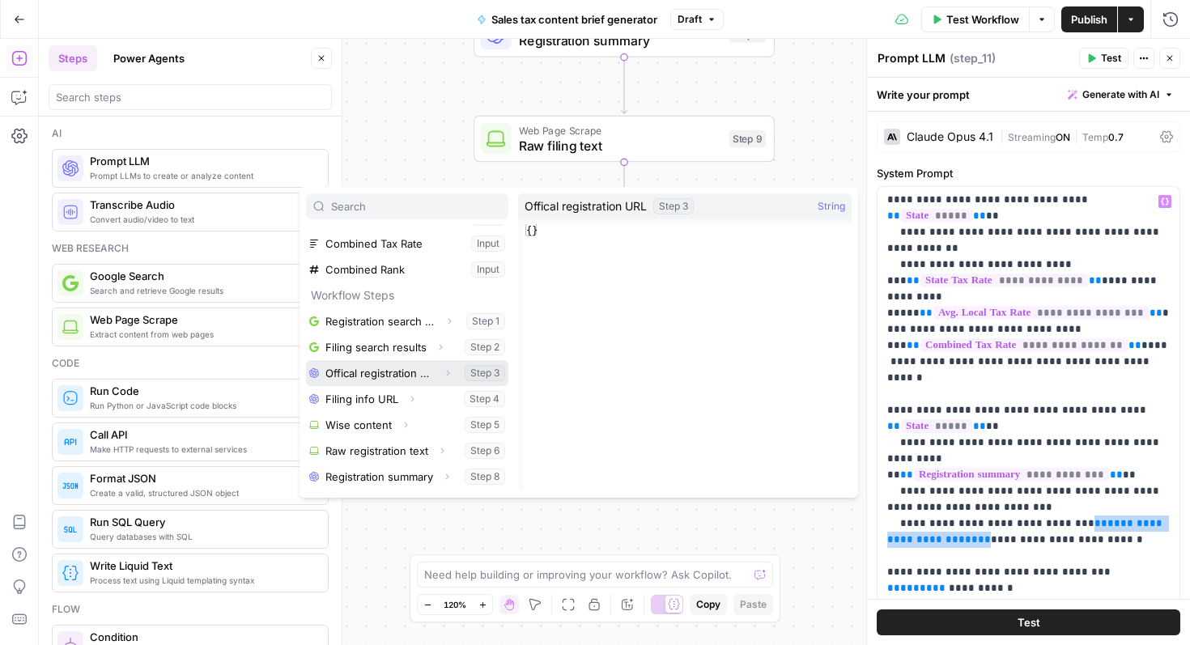
click at [405, 368] on button "Select variable Offical registration URL" at bounding box center [407, 373] width 202 height 26
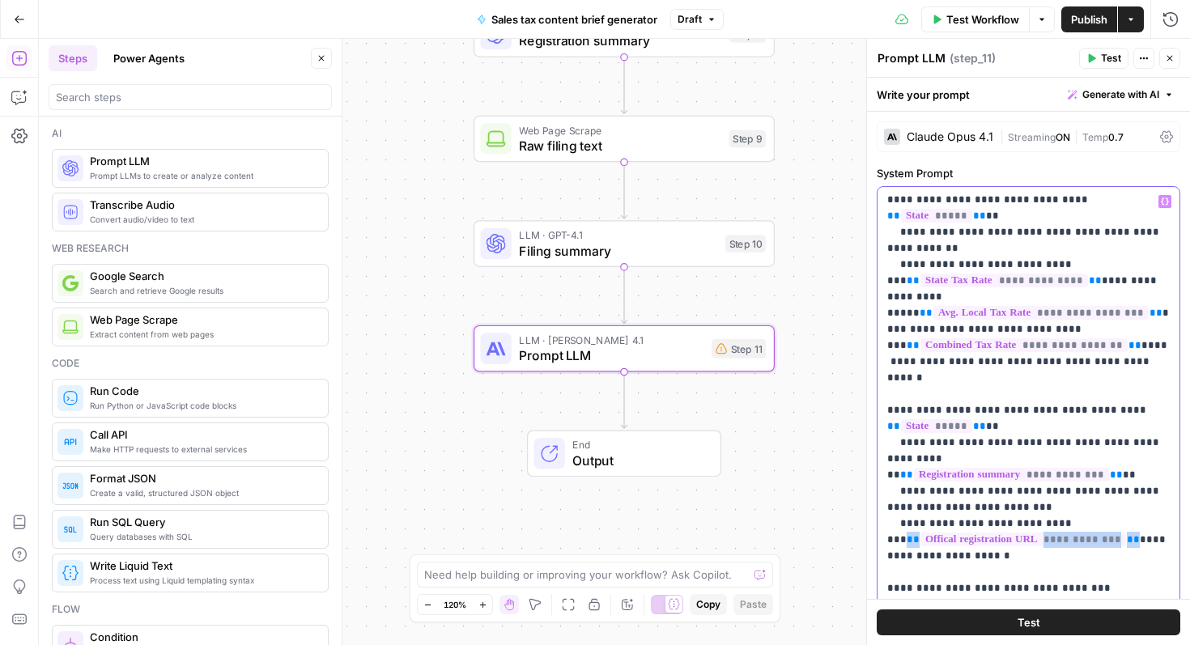
scroll to position [1061, 0]
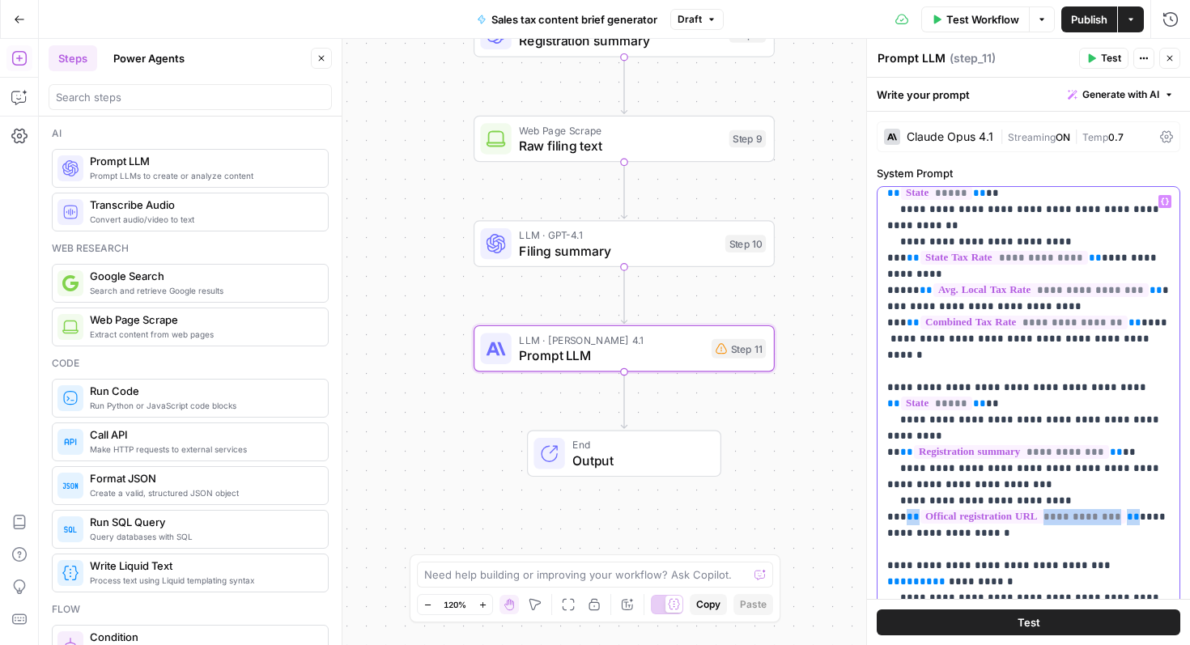
drag, startPoint x: 1079, startPoint y: 388, endPoint x: 1122, endPoint y: 390, distance: 43.0
click at [1122, 390] on p "**********" at bounding box center [1029, 40] width 283 height 1814
click at [1166, 198] on icon "button" at bounding box center [1165, 201] width 8 height 7
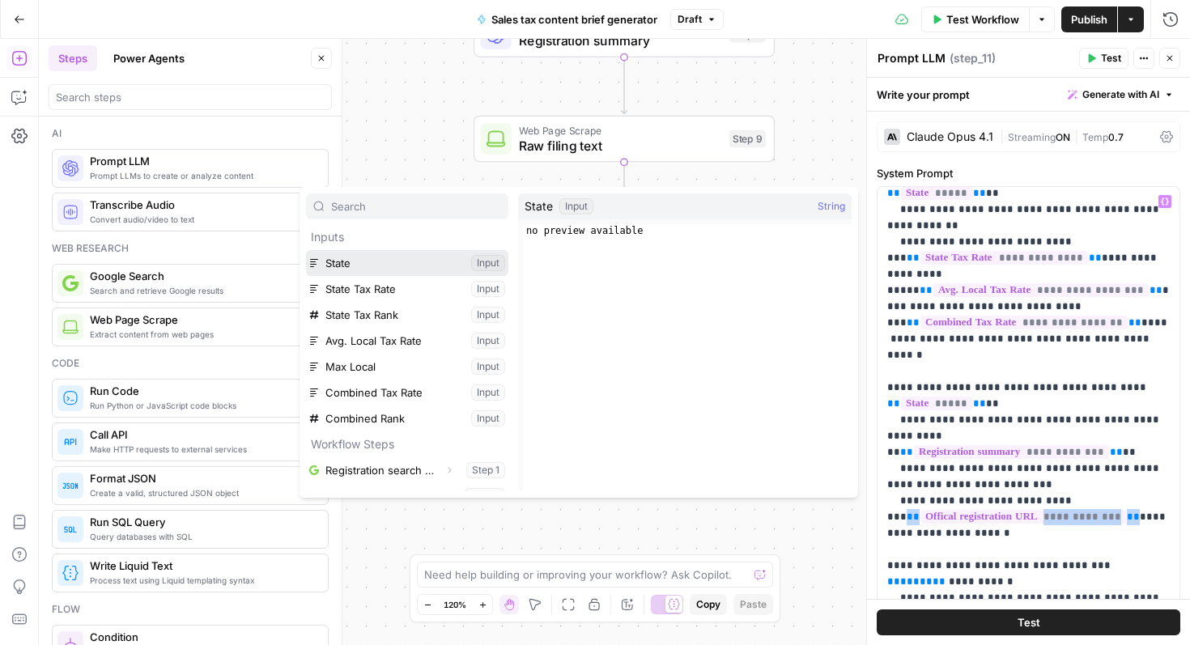
click at [407, 266] on button "Select variable State" at bounding box center [407, 263] width 202 height 26
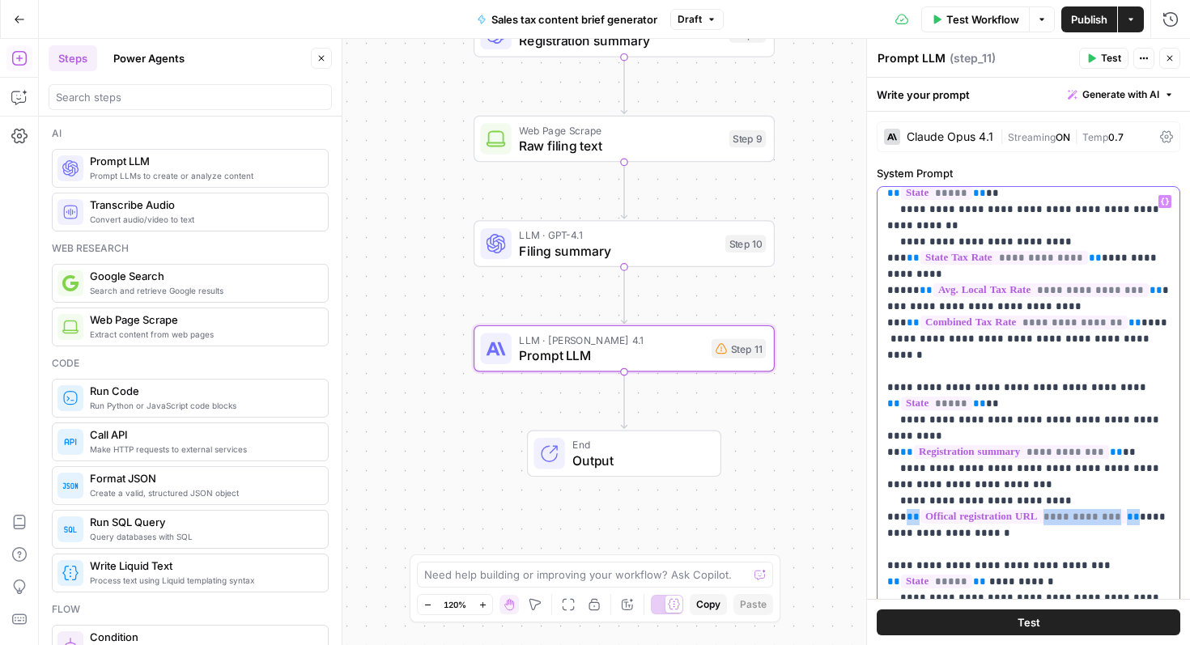
drag, startPoint x: 892, startPoint y: 438, endPoint x: 985, endPoint y: 439, distance: 92.3
click at [985, 439] on p "**********" at bounding box center [1029, 40] width 283 height 1814
click at [1166, 196] on button "Variables Menu" at bounding box center [1165, 201] width 13 height 13
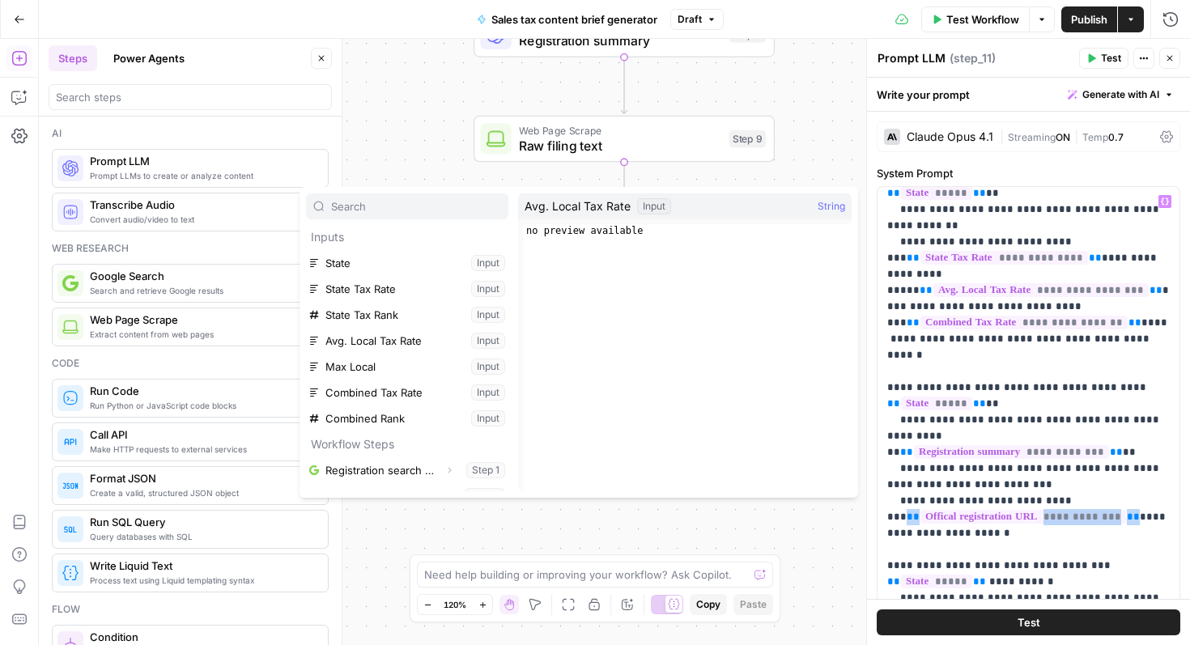
scroll to position [199, 0]
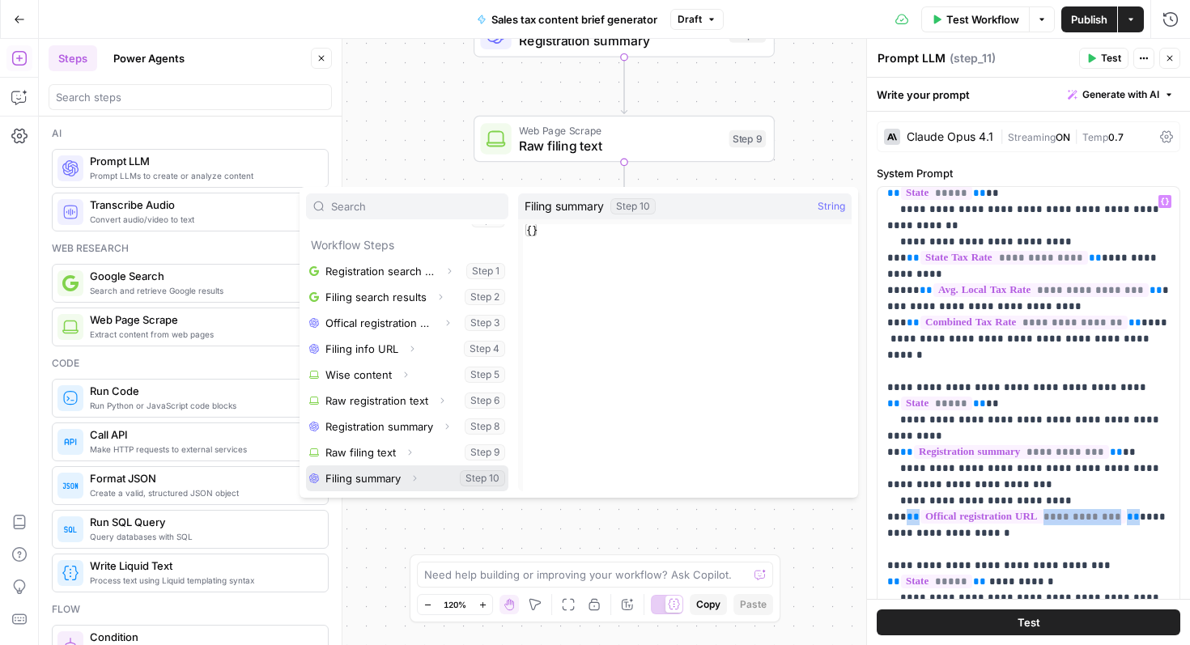
click at [394, 475] on button "Select variable Filing summary" at bounding box center [407, 479] width 202 height 26
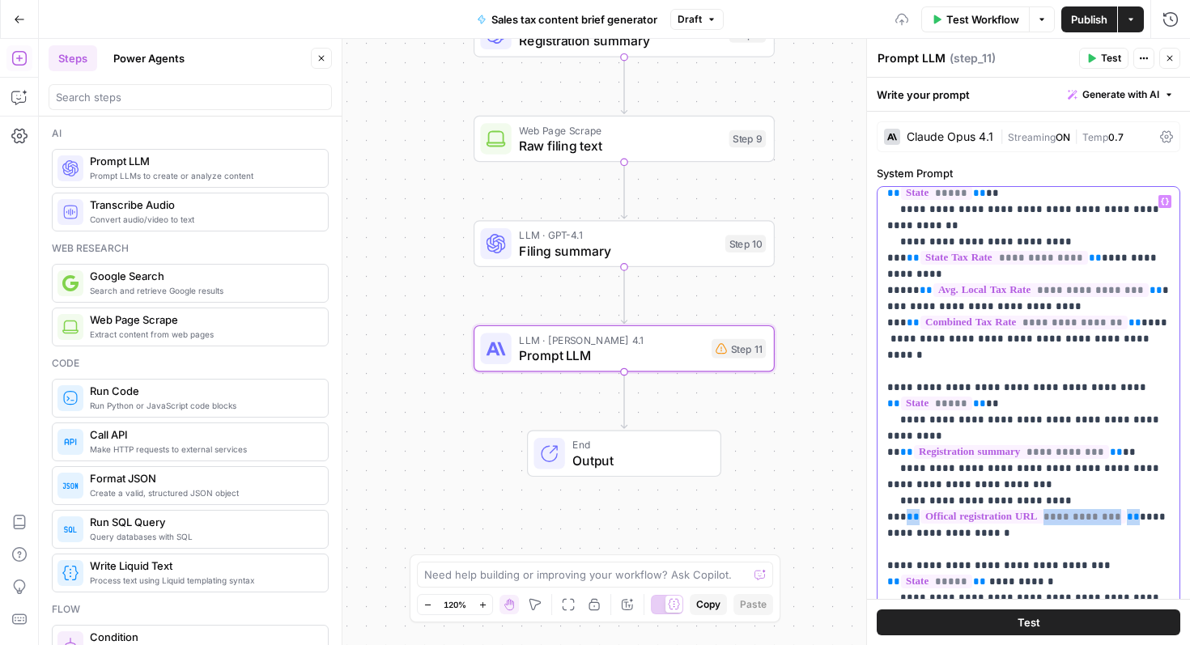
scroll to position [1151, 0]
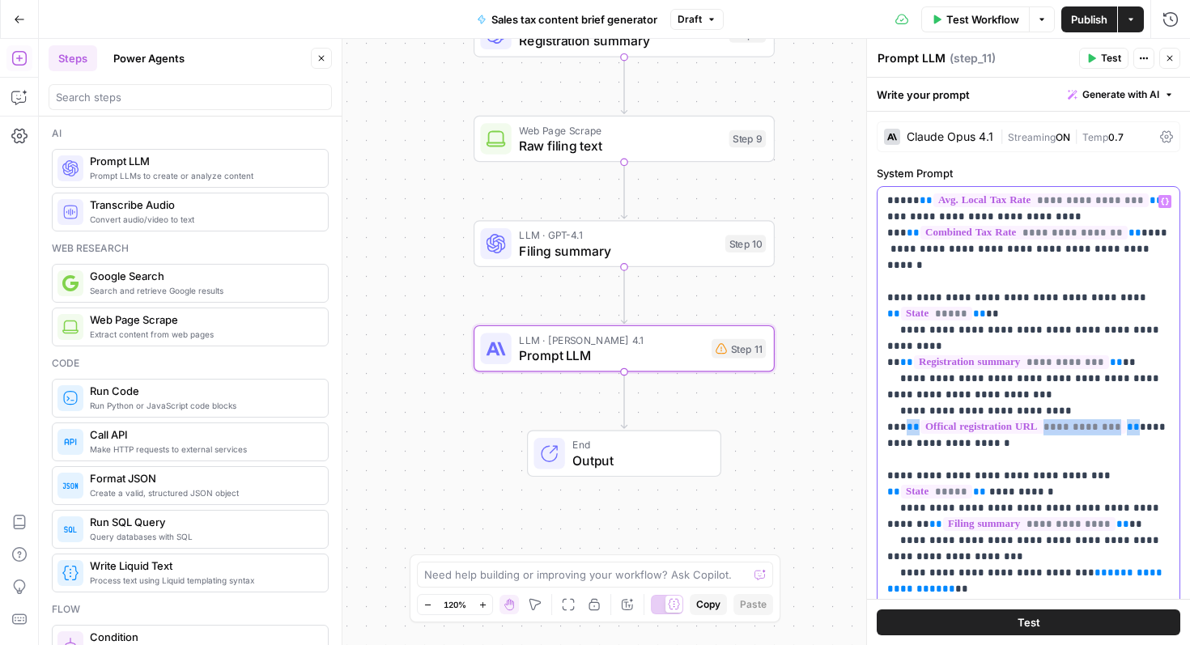
drag, startPoint x: 1058, startPoint y: 398, endPoint x: 1154, endPoint y: 402, distance: 96.5
click at [1166, 201] on icon "button" at bounding box center [1165, 202] width 8 height 8
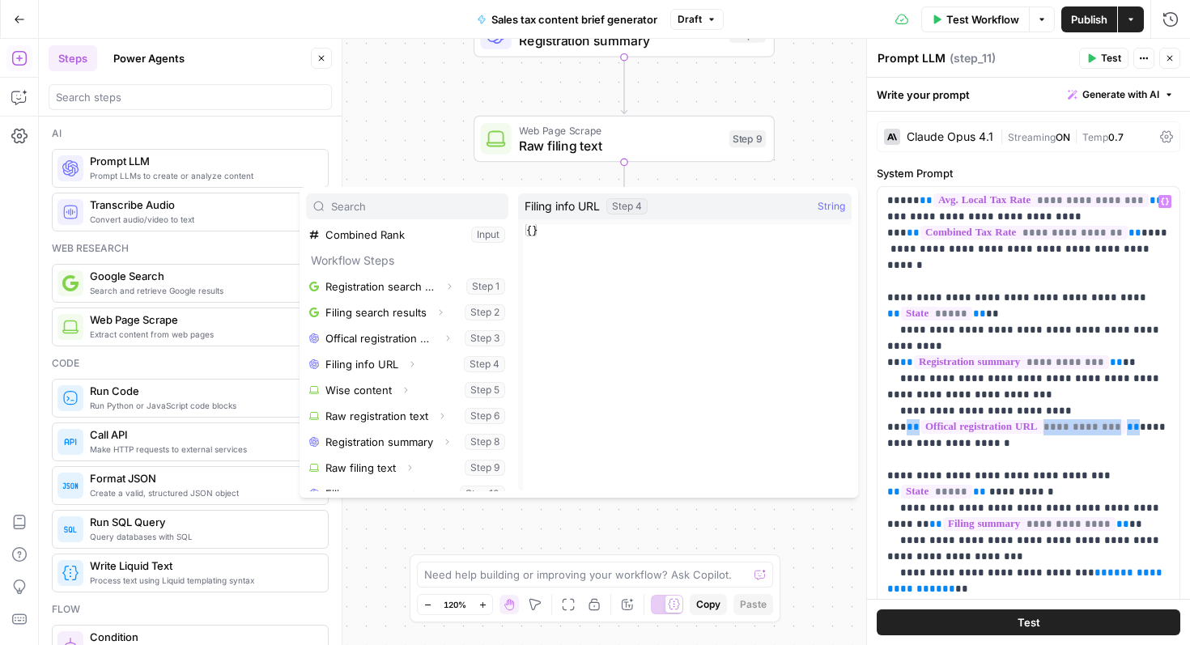
scroll to position [175, 0]
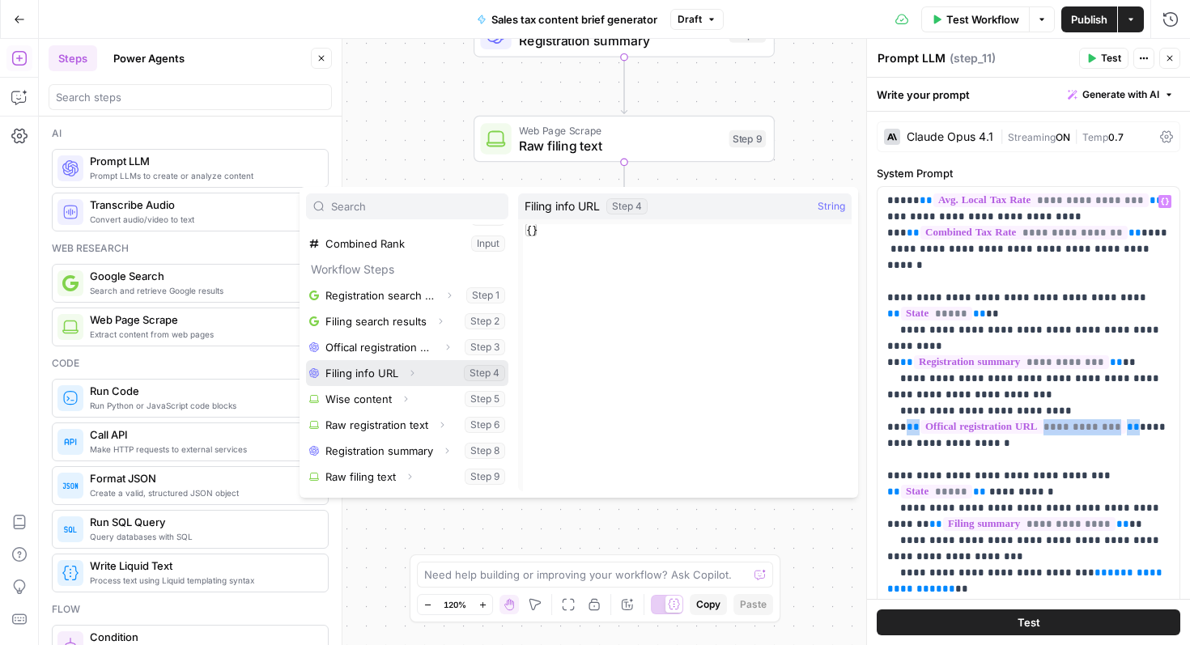
click at [386, 377] on button "Select variable Filing info URL" at bounding box center [407, 373] width 202 height 26
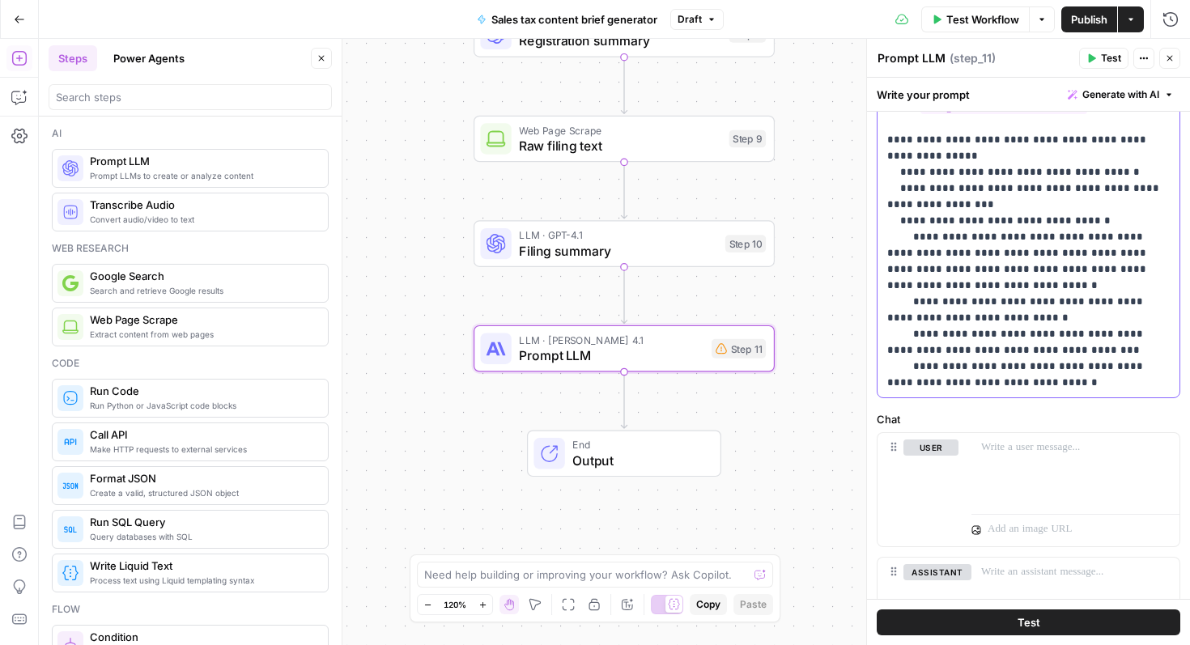
scroll to position [450, 0]
drag, startPoint x: 892, startPoint y: 351, endPoint x: 1021, endPoint y: 351, distance: 128.8
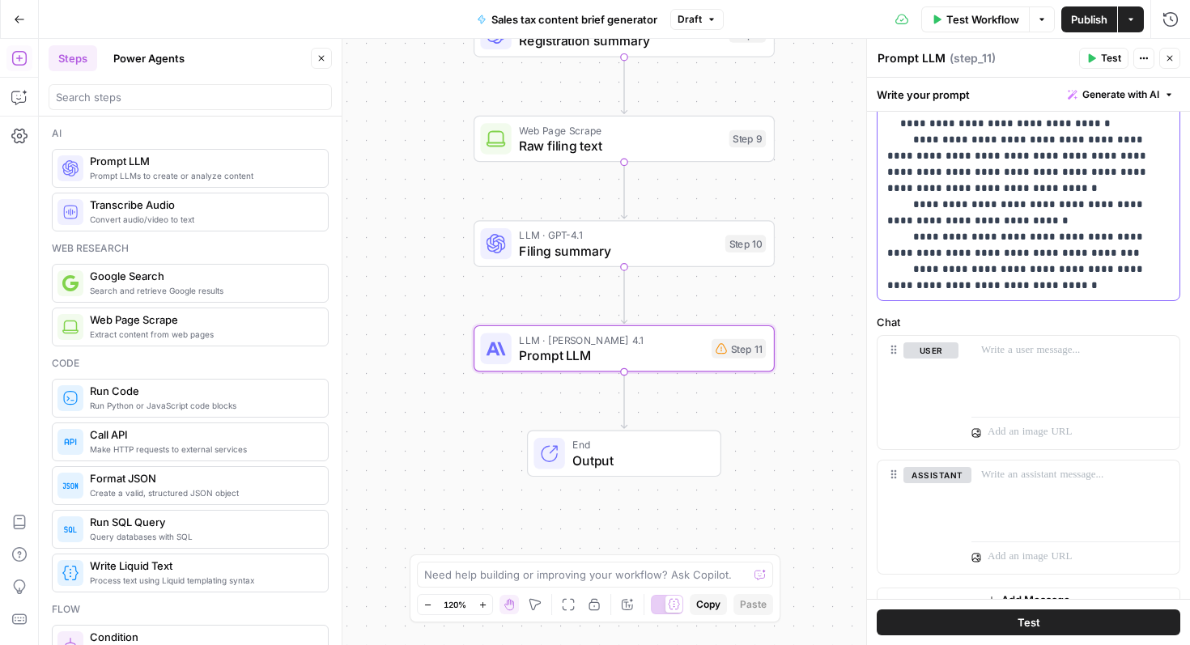
scroll to position [0, 0]
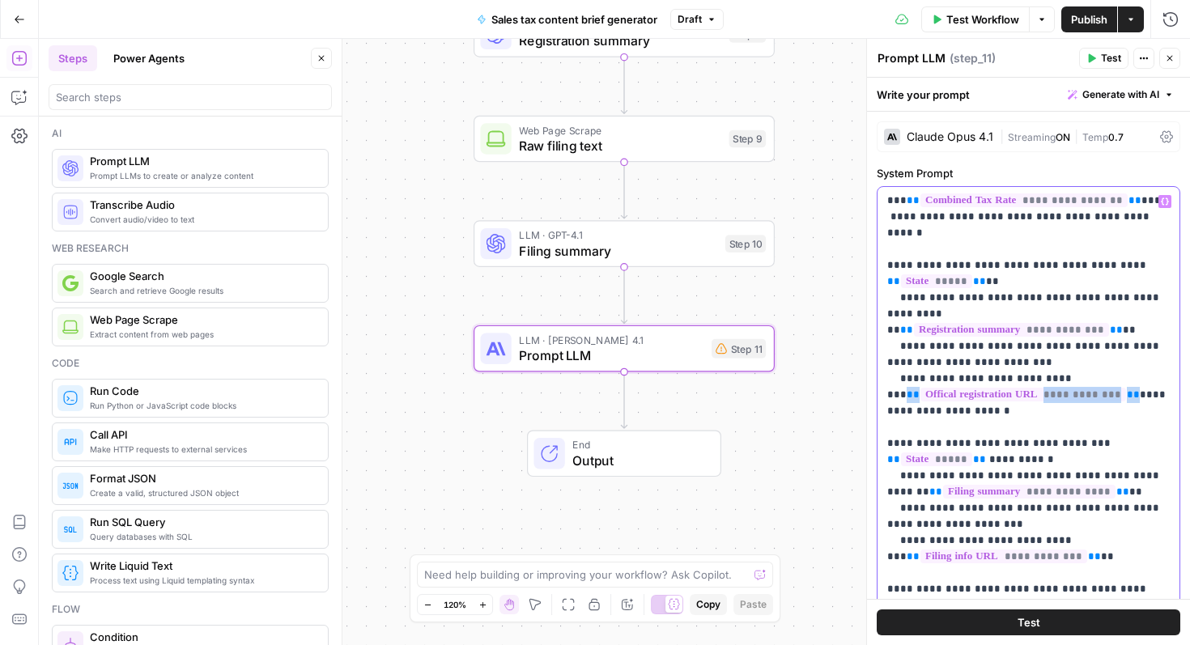
click at [1168, 202] on icon "button" at bounding box center [1165, 201] width 8 height 7
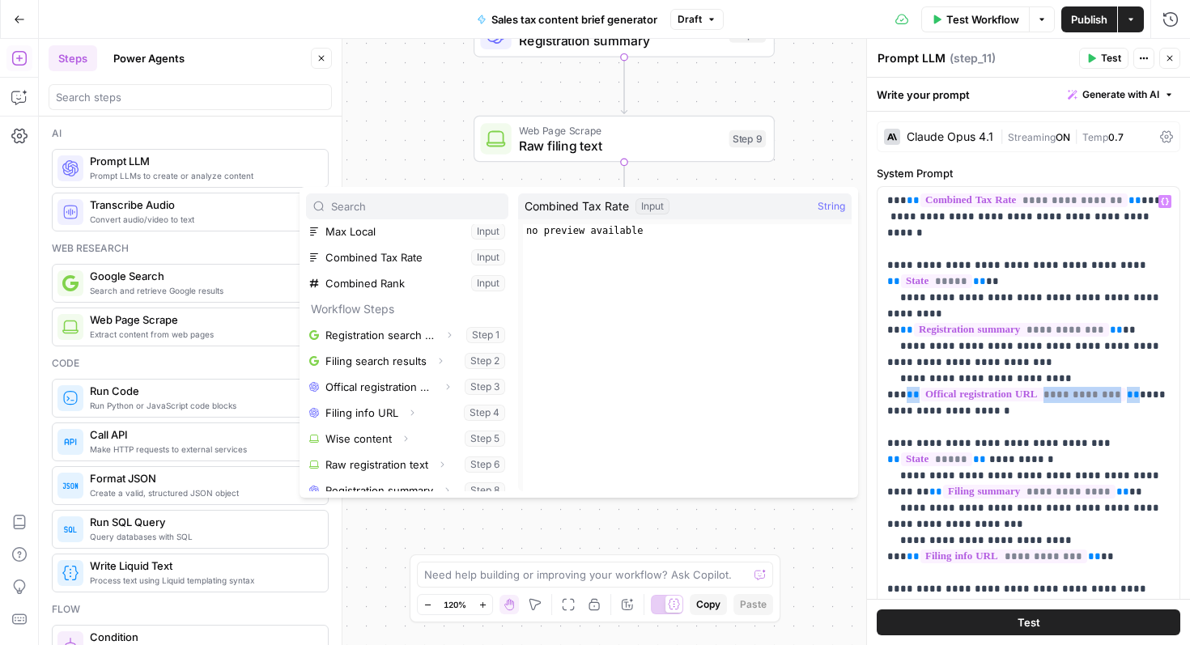
scroll to position [199, 0]
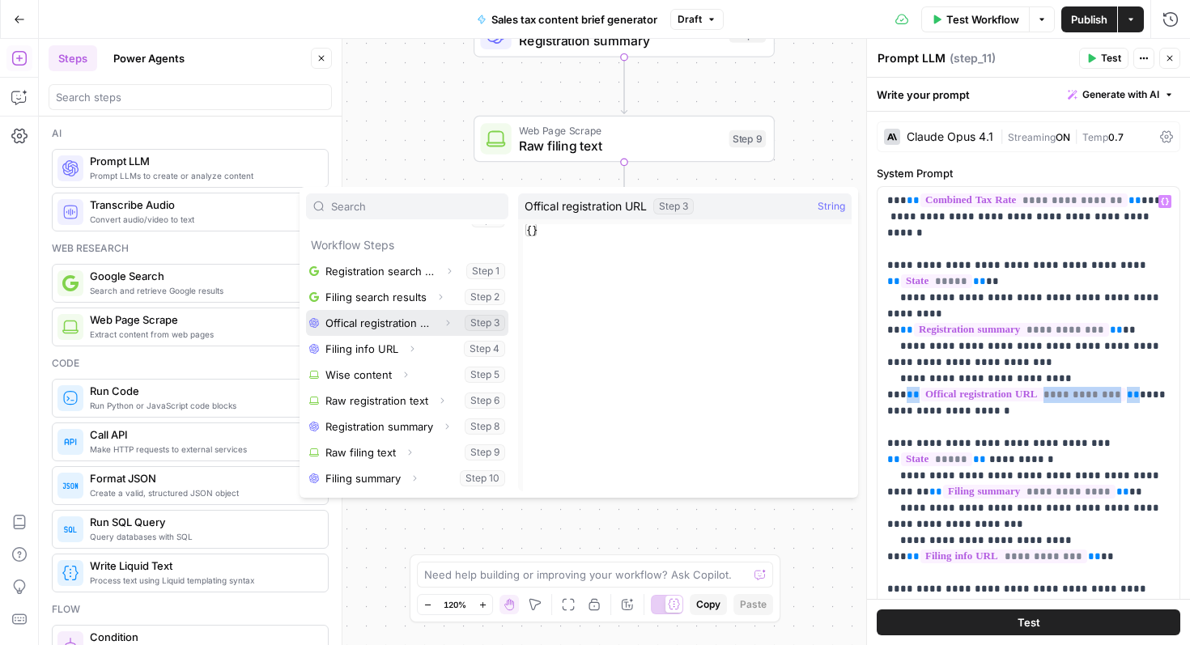
click at [394, 320] on button "Select variable Offical registration URL" at bounding box center [407, 323] width 202 height 26
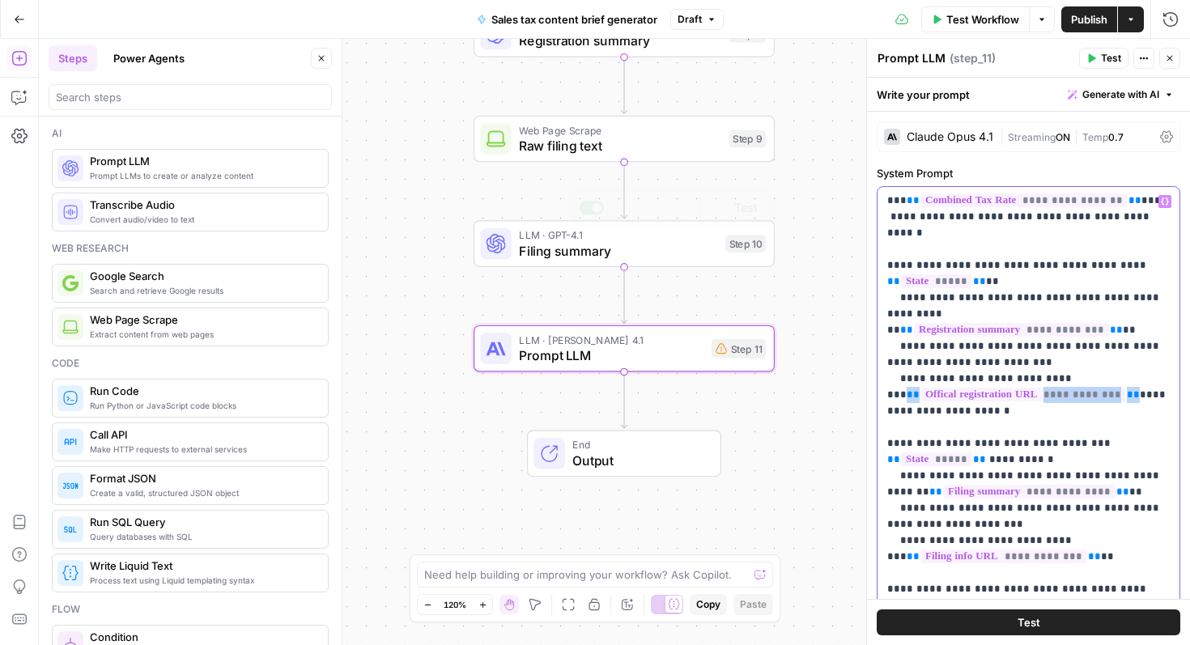
scroll to position [569, 0]
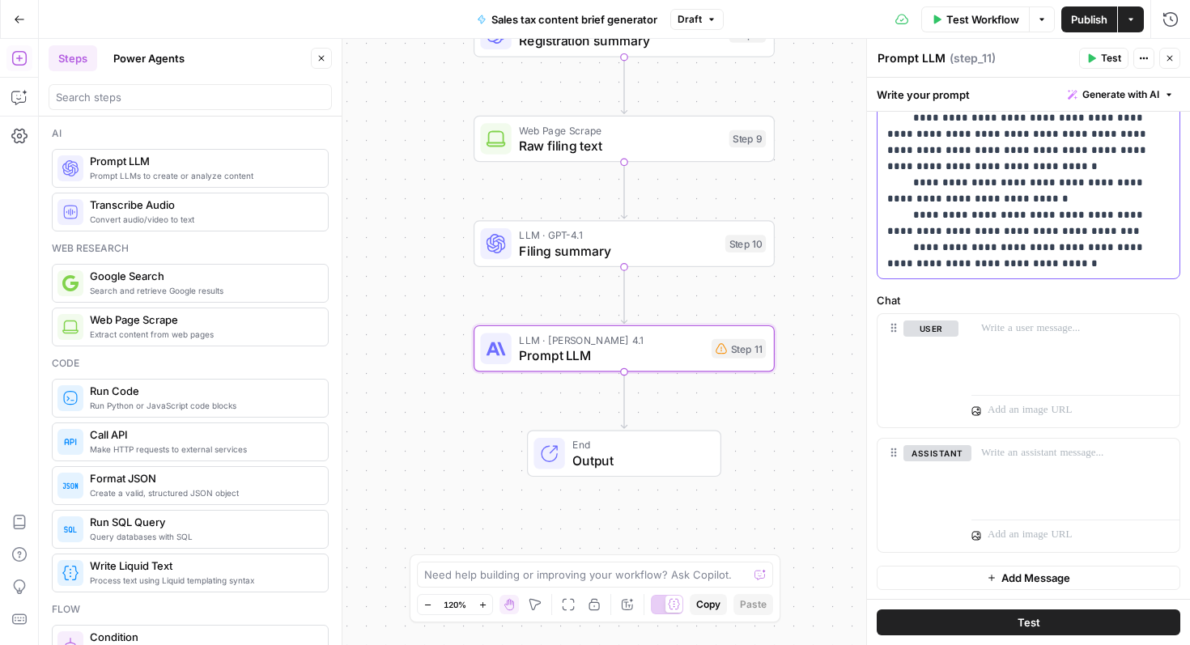
drag, startPoint x: 892, startPoint y: 249, endPoint x: 986, endPoint y: 253, distance: 94.8
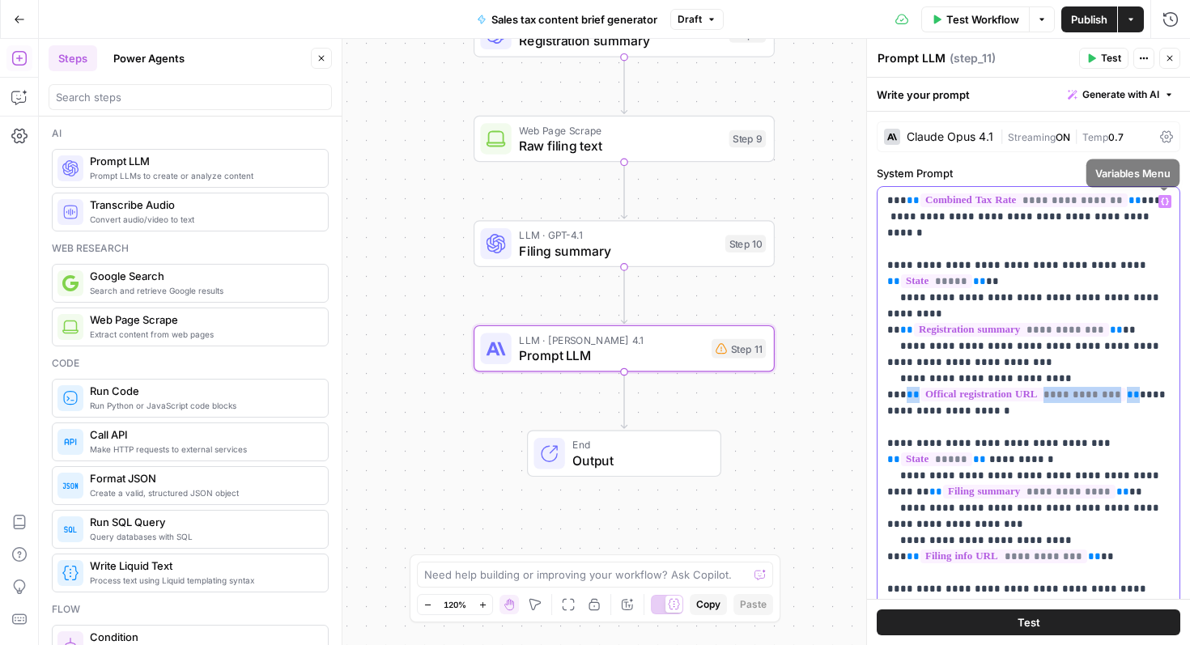
click at [1165, 207] on button "Variables Menu" at bounding box center [1165, 201] width 13 height 13
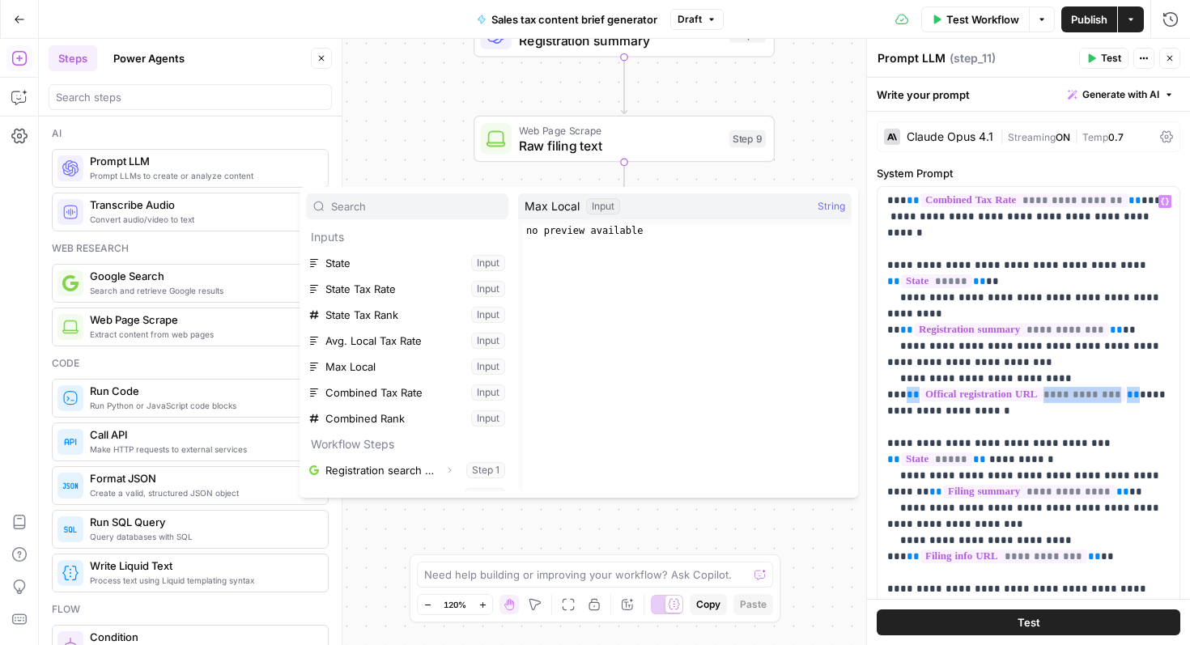
scroll to position [199, 0]
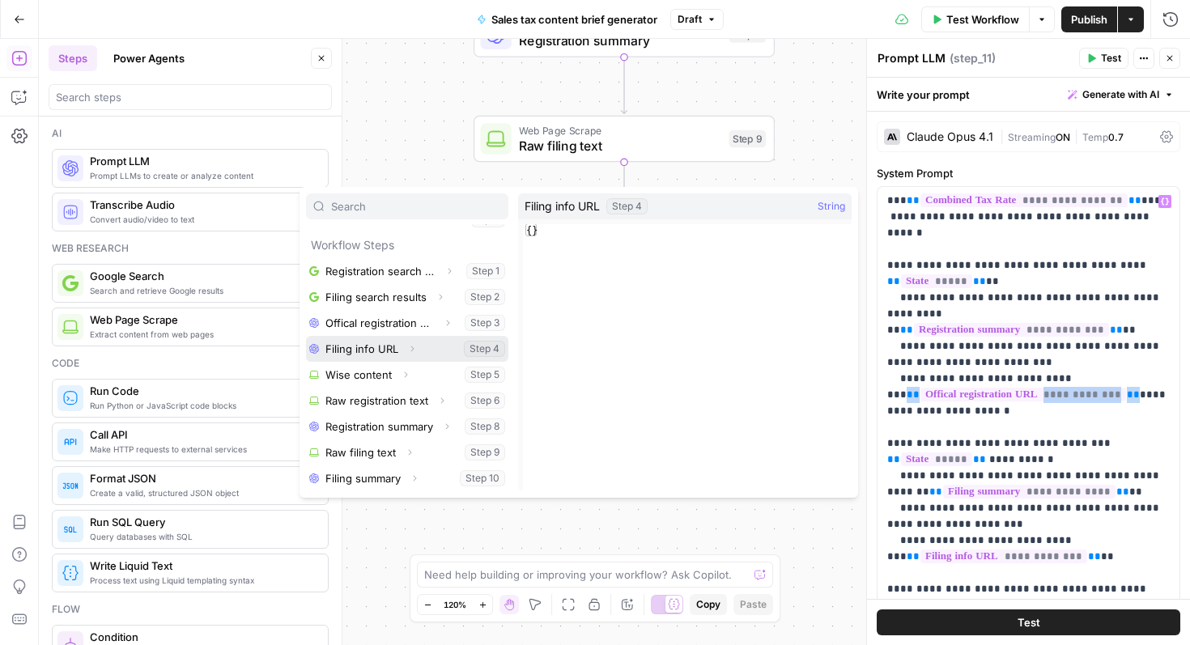
click at [382, 347] on button "Select variable Filing info URL" at bounding box center [407, 349] width 202 height 26
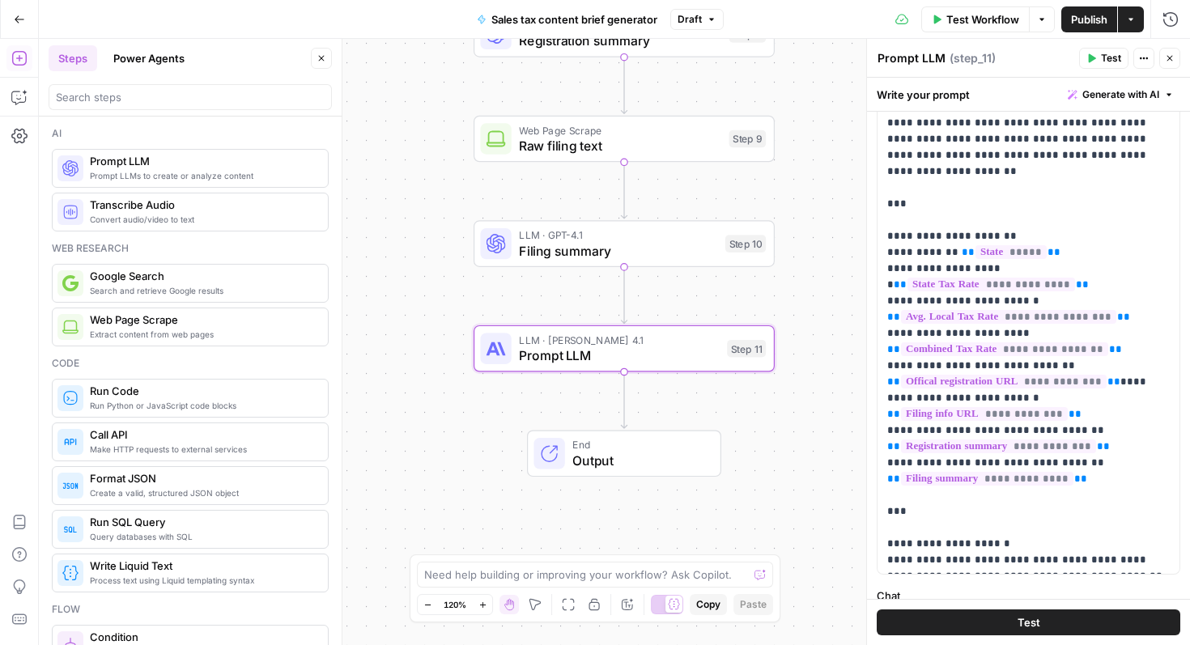
scroll to position [0, 0]
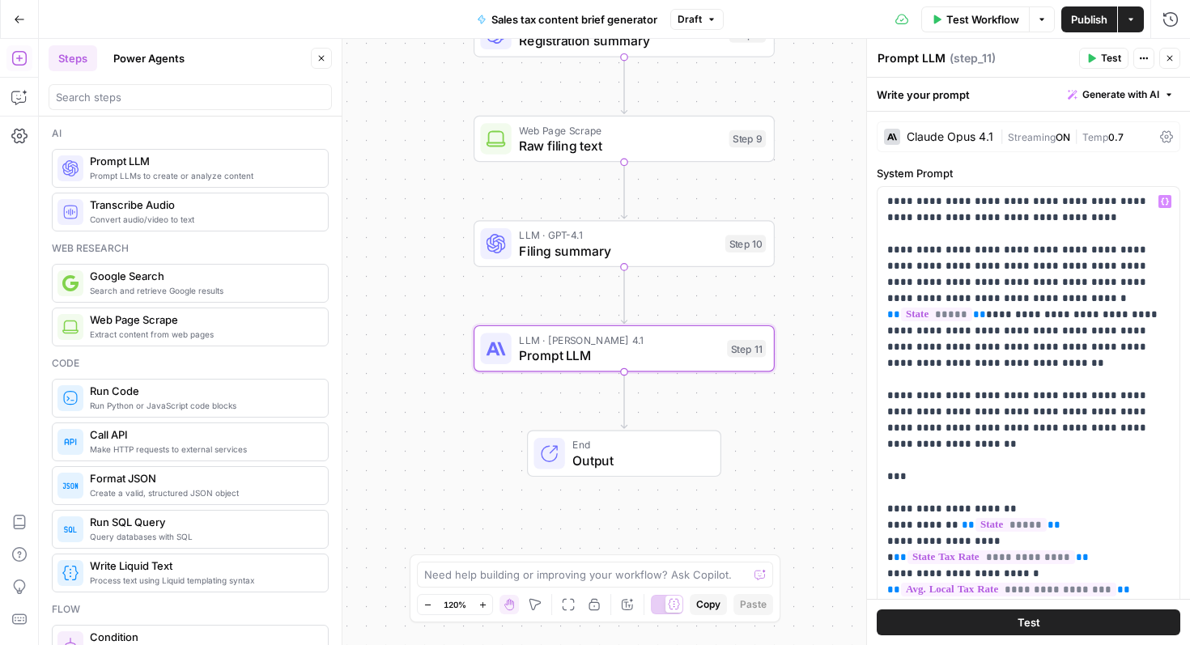
click at [921, 51] on textarea "Prompt LLM" at bounding box center [912, 58] width 68 height 16
type textarea "Content brief"
click at [1131, 19] on icon "button" at bounding box center [1131, 19] width 5 height 2
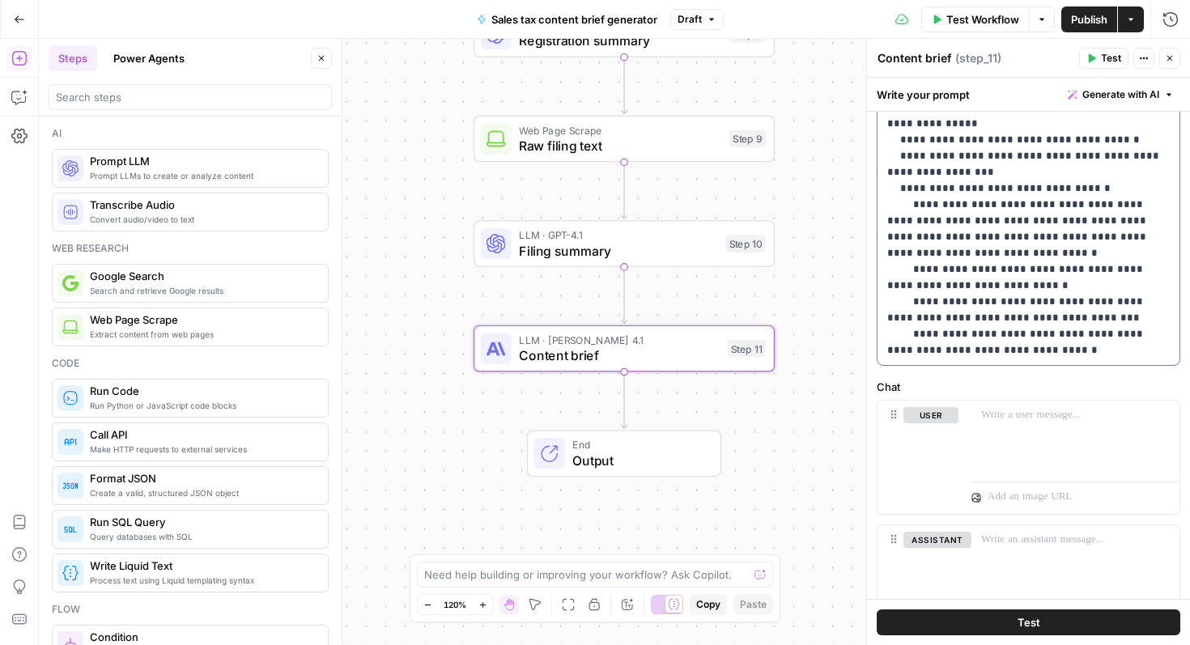
scroll to position [475, 0]
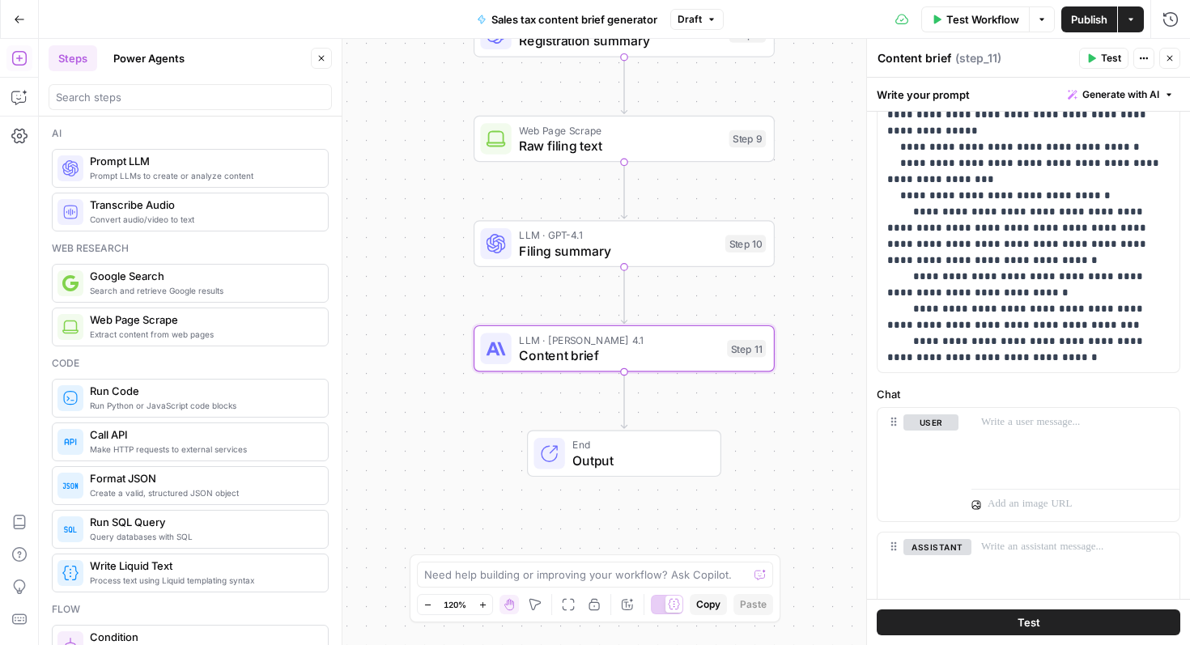
click at [650, 454] on span "Output" at bounding box center [639, 460] width 132 height 19
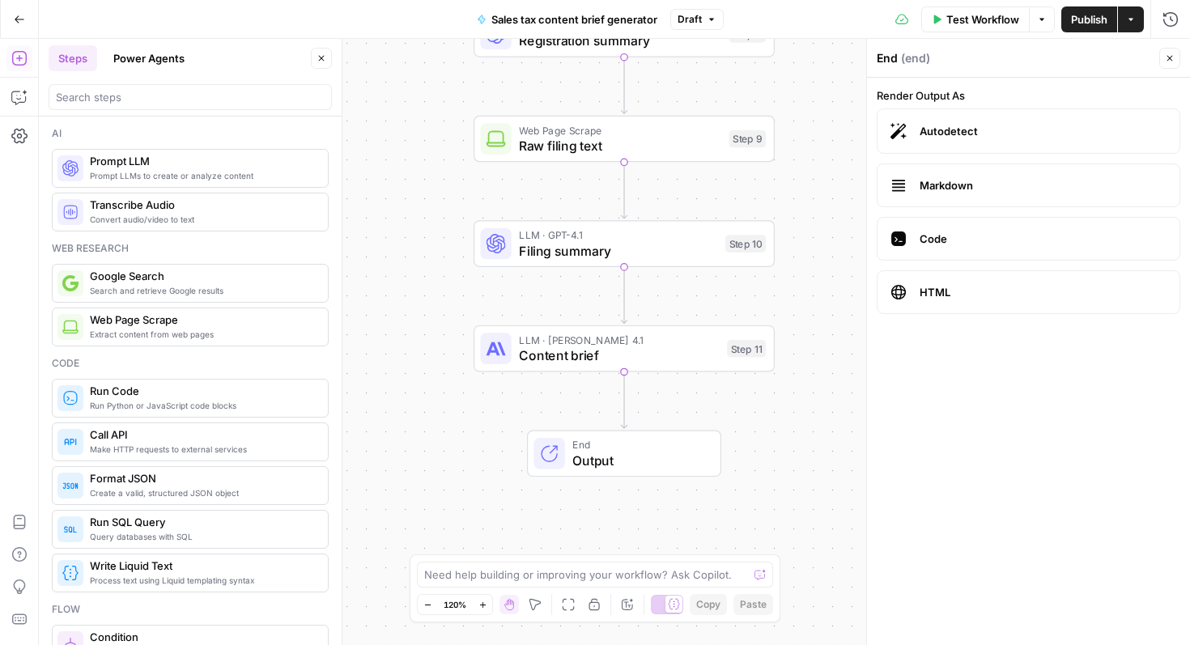
click at [884, 60] on div "End ( end )" at bounding box center [1016, 58] width 278 height 16
click at [888, 60] on div "End ( end )" at bounding box center [1016, 58] width 278 height 16
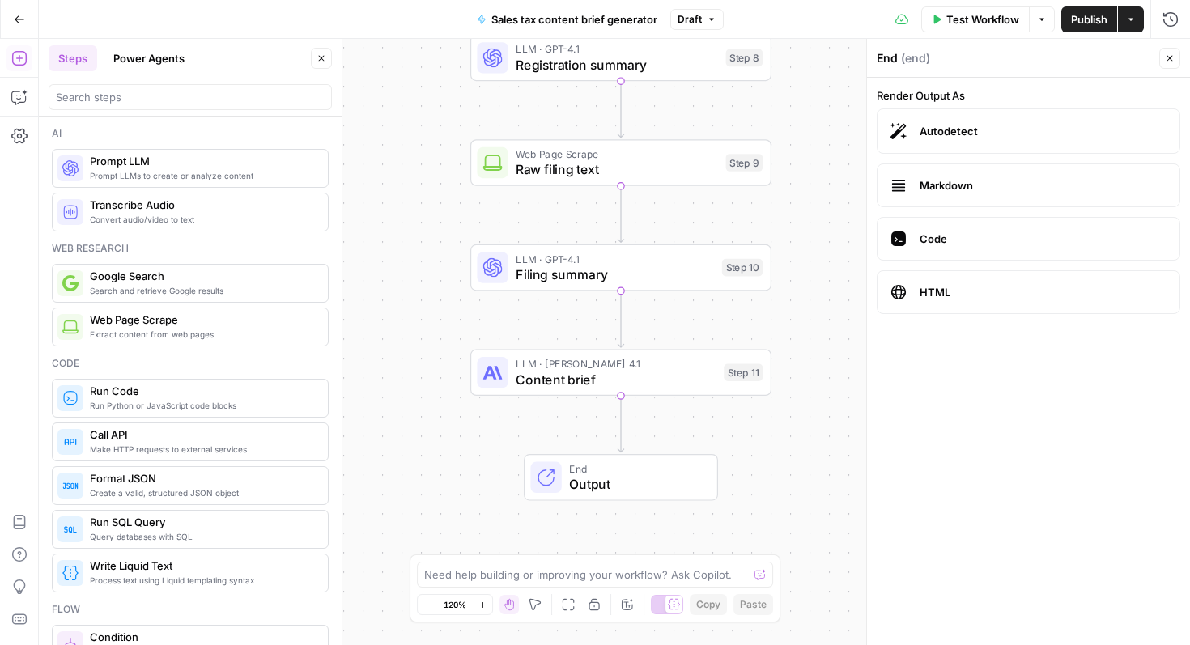
click at [568, 378] on span "Content brief" at bounding box center [616, 379] width 200 height 19
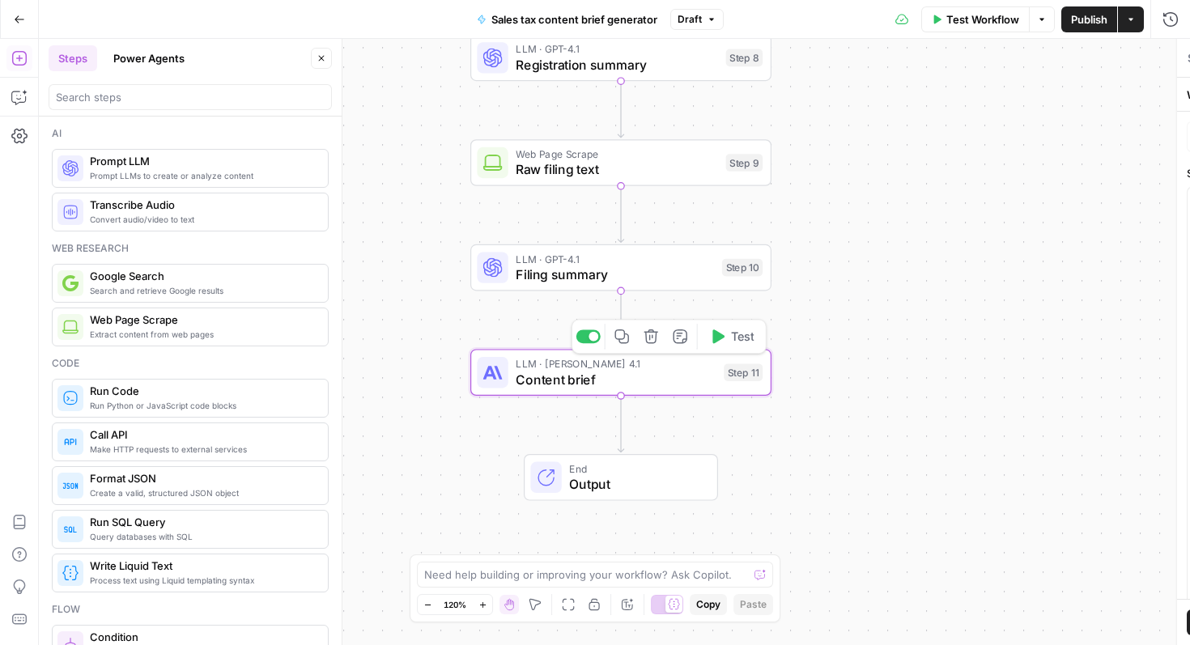
type textarea "Content brief"
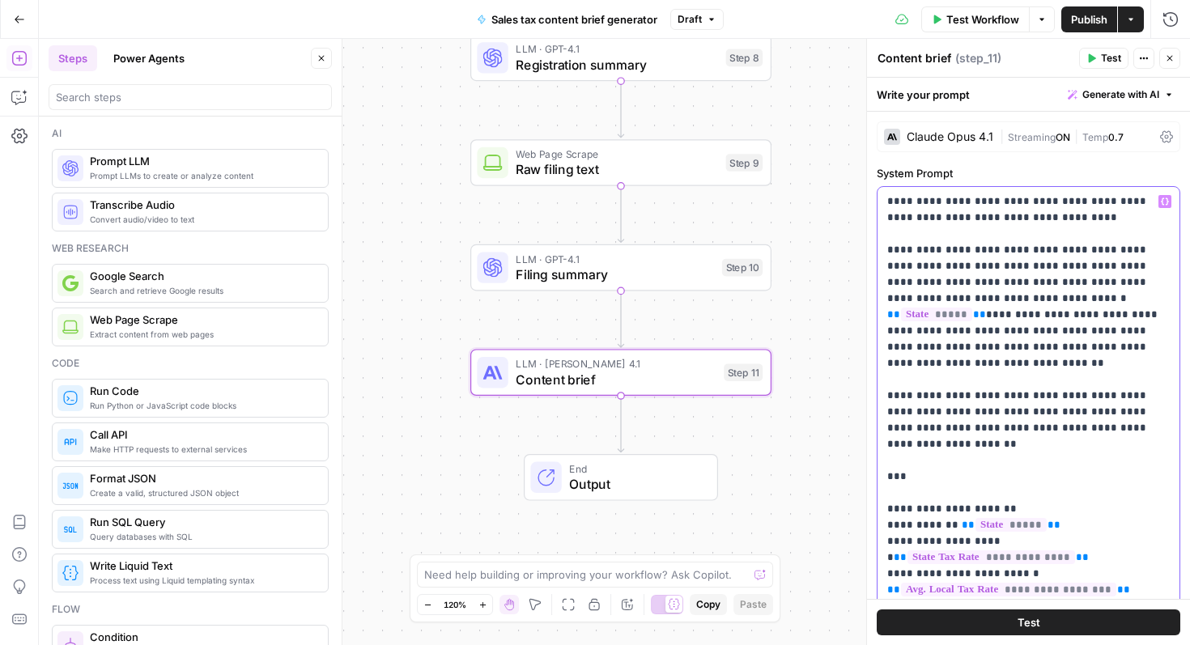
drag, startPoint x: 926, startPoint y: 264, endPoint x: 922, endPoint y: 275, distance: 11.3
drag, startPoint x: 1124, startPoint y: 263, endPoint x: 1143, endPoint y: 263, distance: 19.4
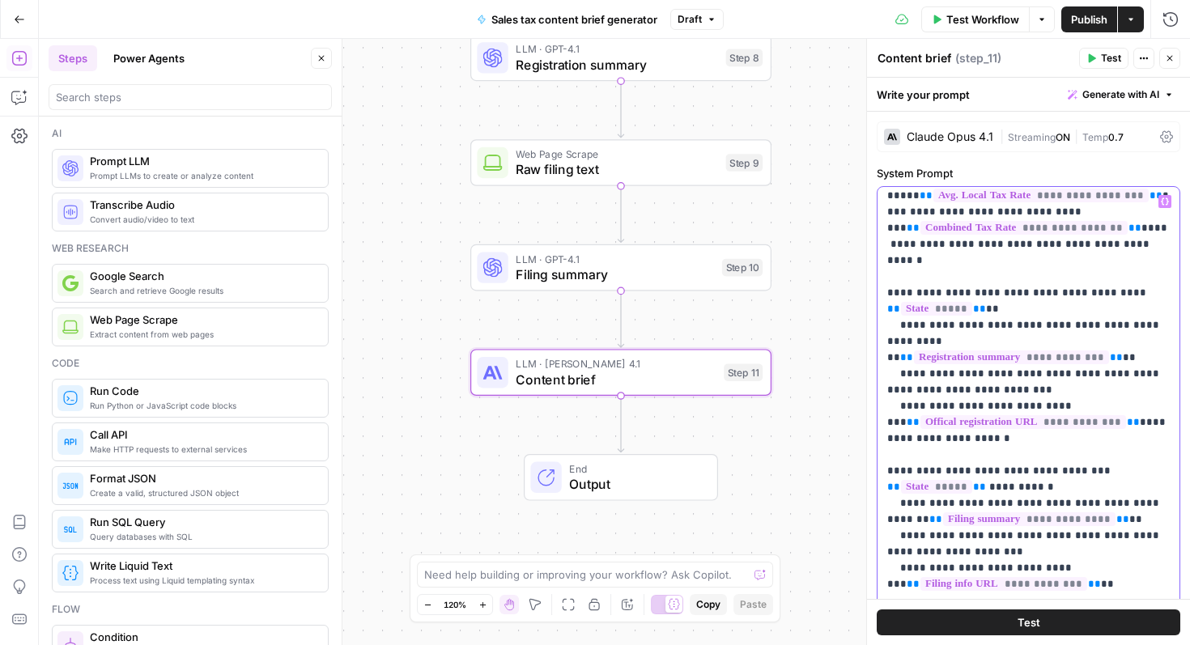
scroll to position [1183, 0]
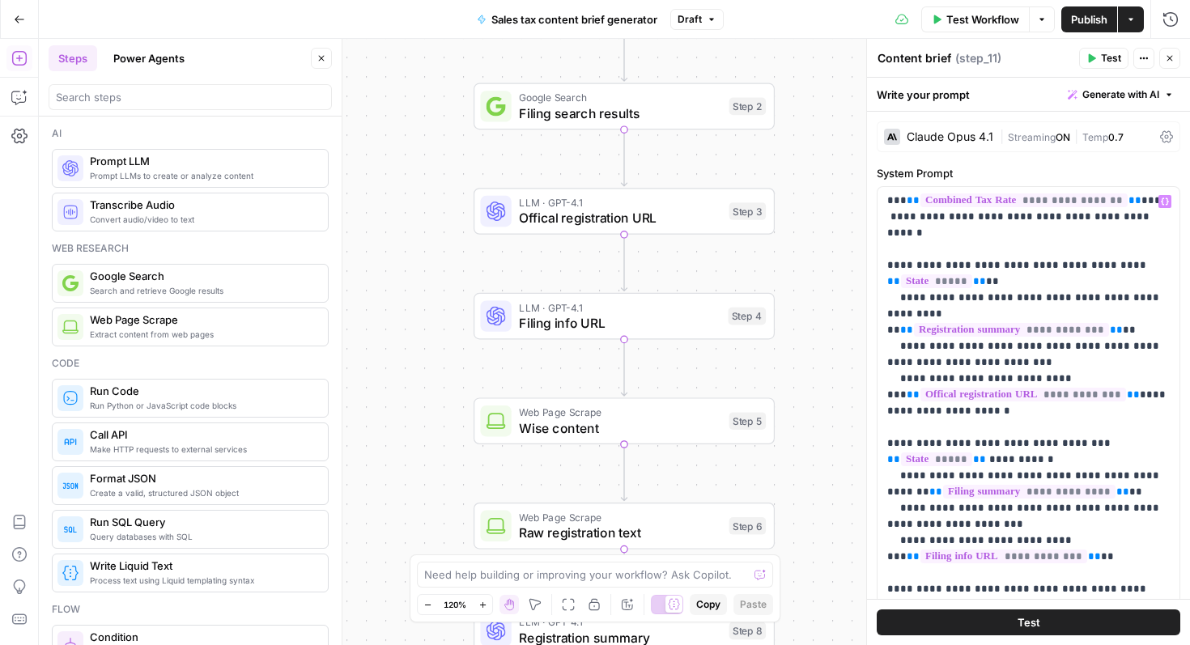
click at [1114, 55] on span "Test" at bounding box center [1111, 58] width 20 height 15
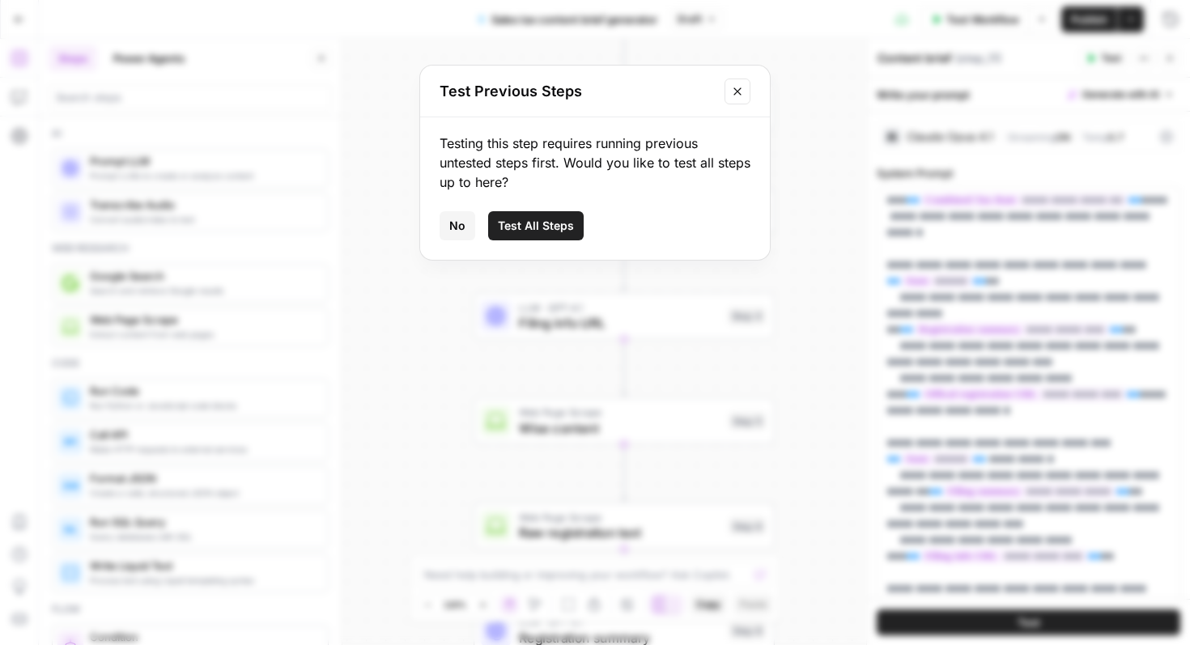
click at [540, 221] on span "Test All Steps" at bounding box center [536, 226] width 76 height 16
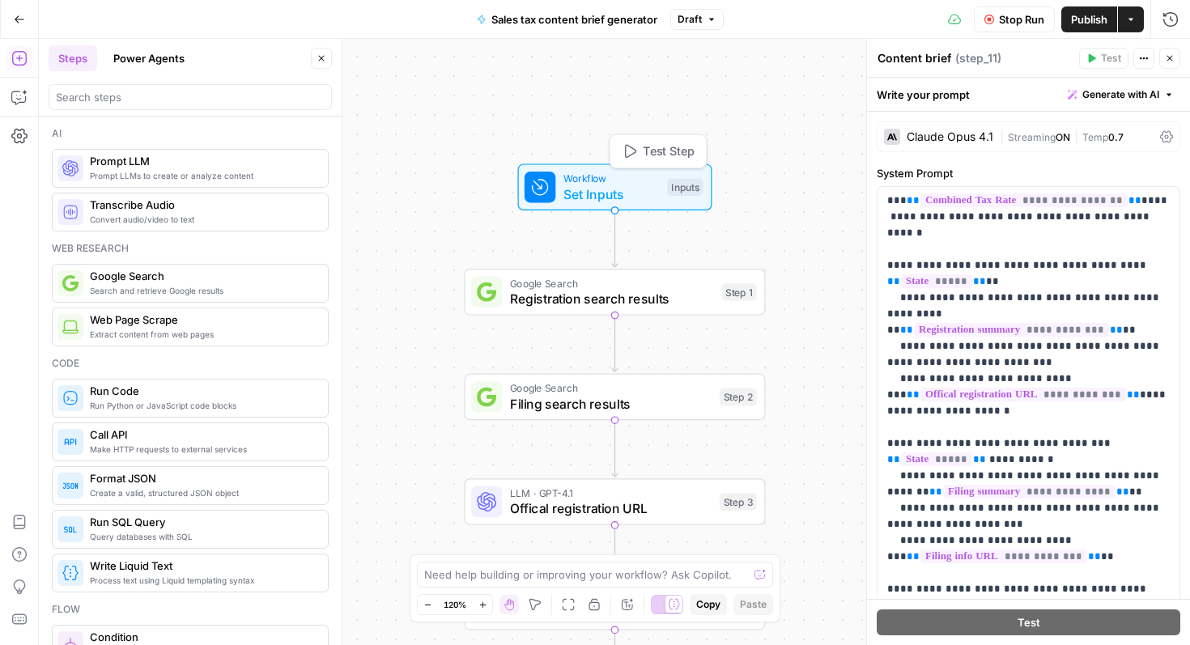
click at [636, 189] on span "Set Inputs" at bounding box center [612, 194] width 96 height 19
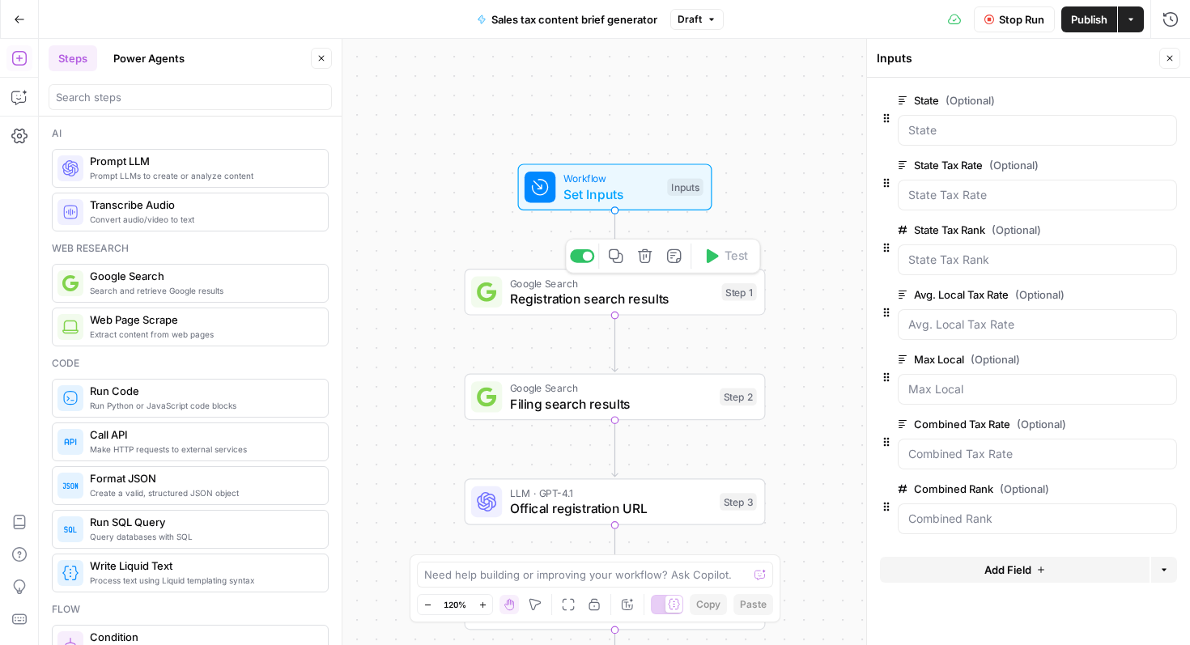
click at [628, 296] on span "Registration search results" at bounding box center [612, 298] width 204 height 19
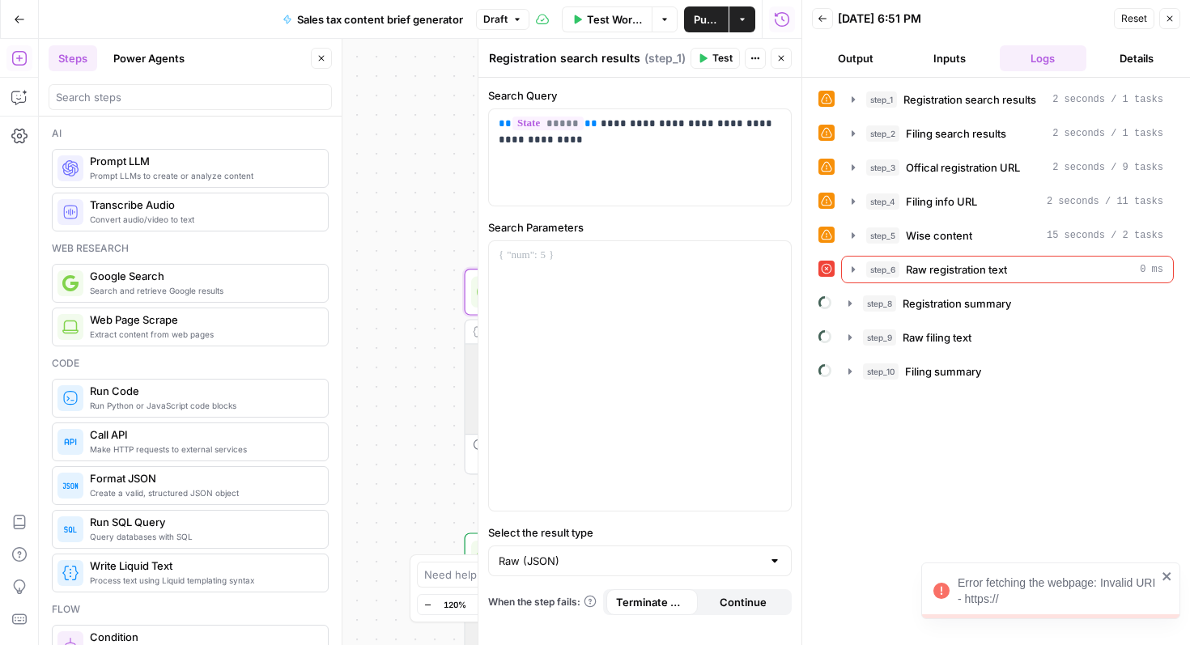
click at [1001, 602] on div "Error fetching the webpage: Invalid URI - https://" at bounding box center [1057, 591] width 199 height 32
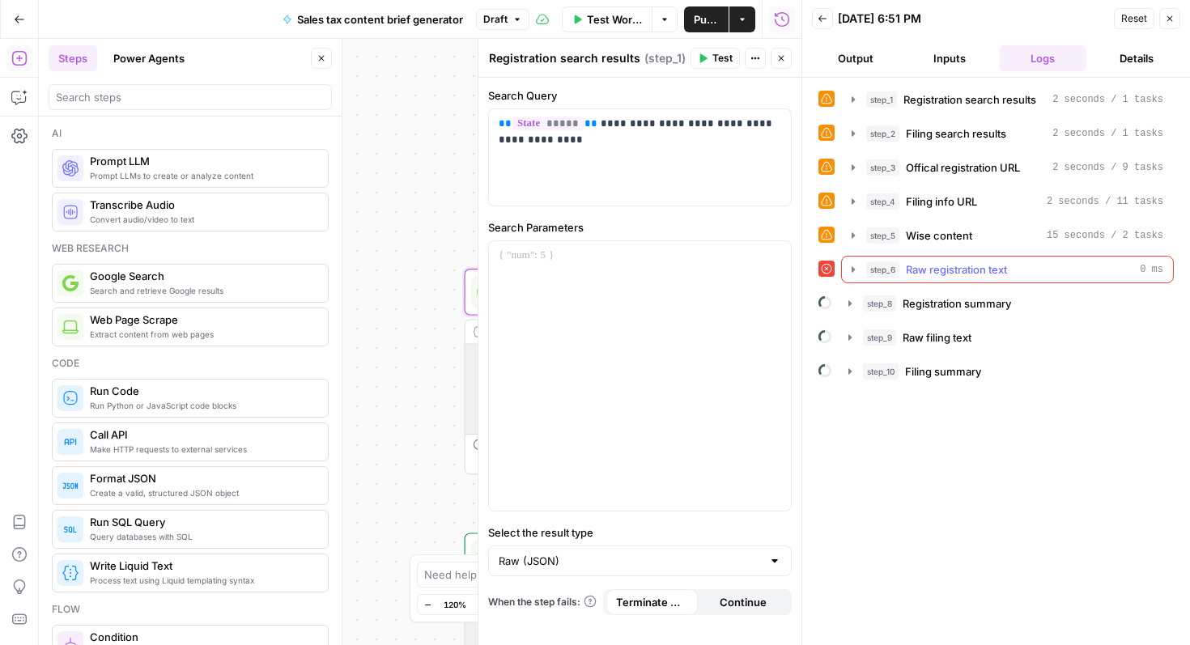
click at [922, 267] on span "Raw registration text" at bounding box center [956, 270] width 101 height 16
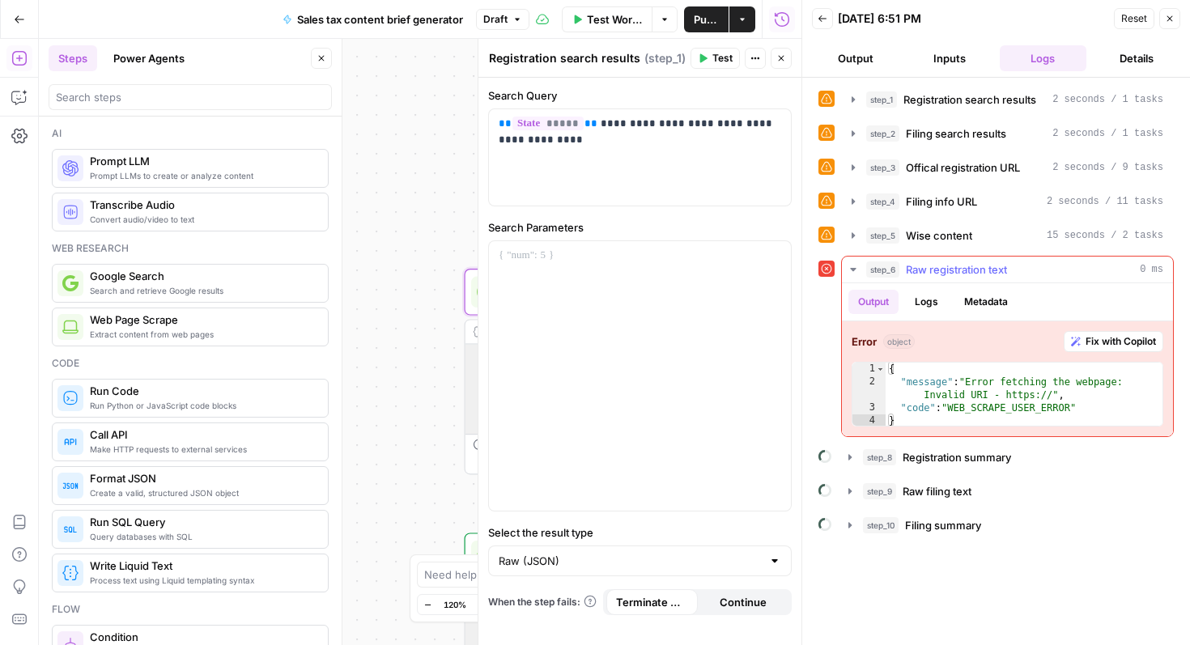
click at [934, 272] on span "Raw registration text" at bounding box center [956, 270] width 101 height 16
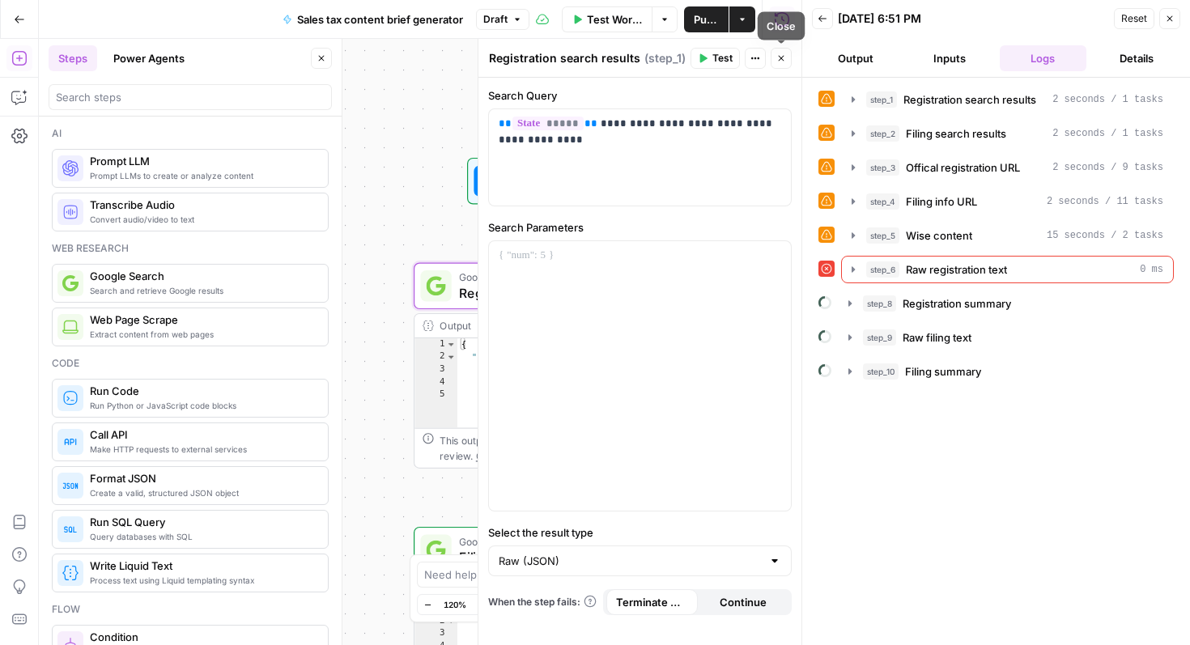
click at [784, 59] on icon "button" at bounding box center [782, 58] width 10 height 10
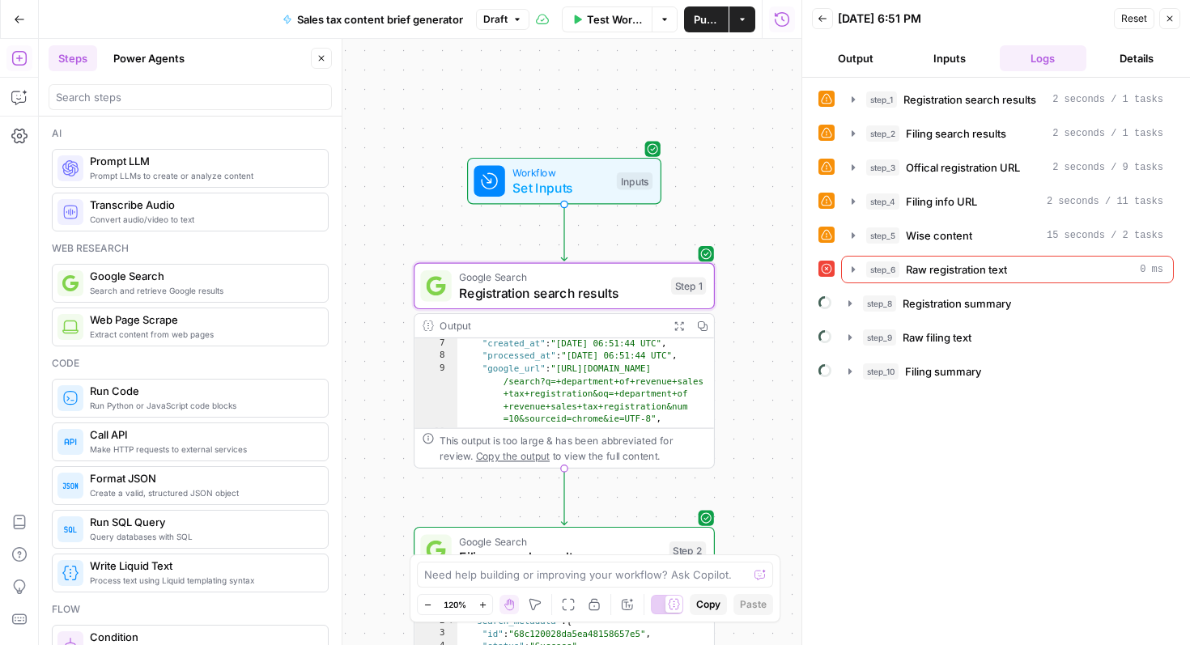
scroll to position [117, 0]
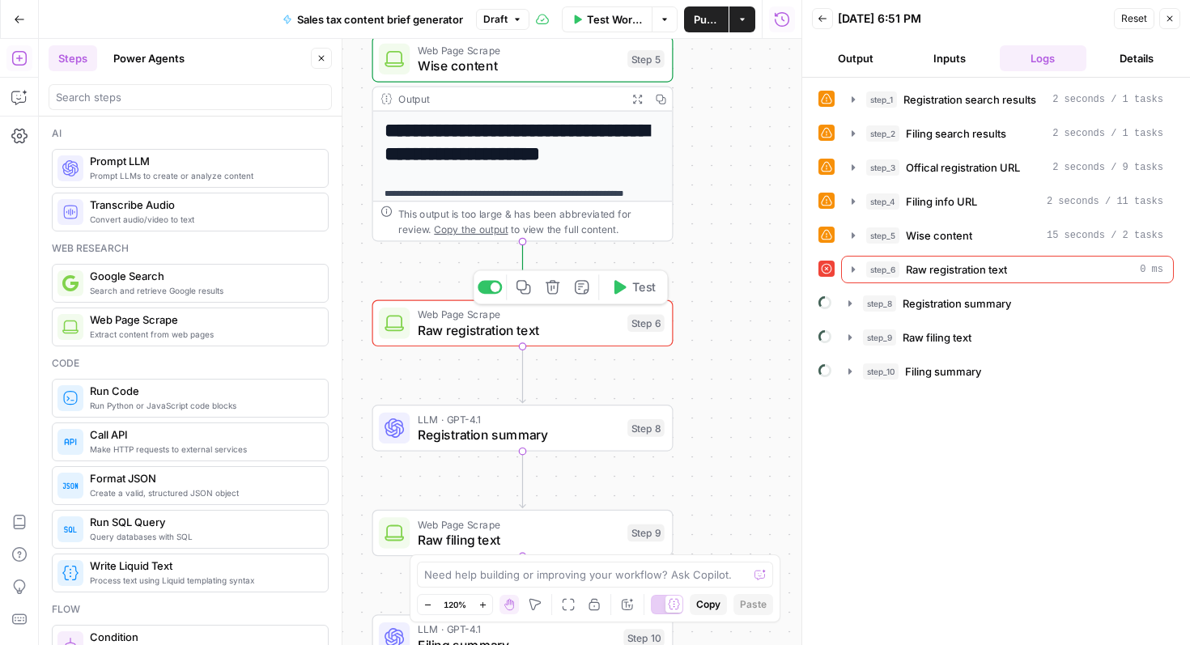
click at [559, 324] on span "Raw registration text" at bounding box center [519, 330] width 202 height 19
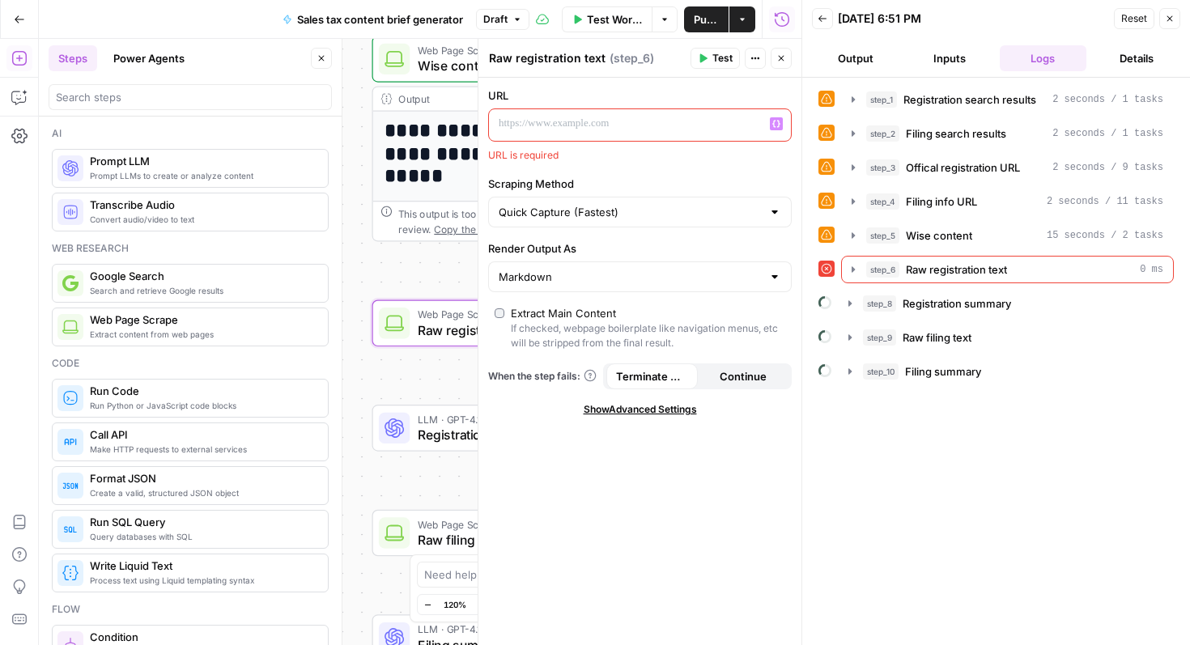
click at [599, 122] on p at bounding box center [627, 124] width 257 height 16
click at [773, 123] on icon "button" at bounding box center [777, 124] width 8 height 7
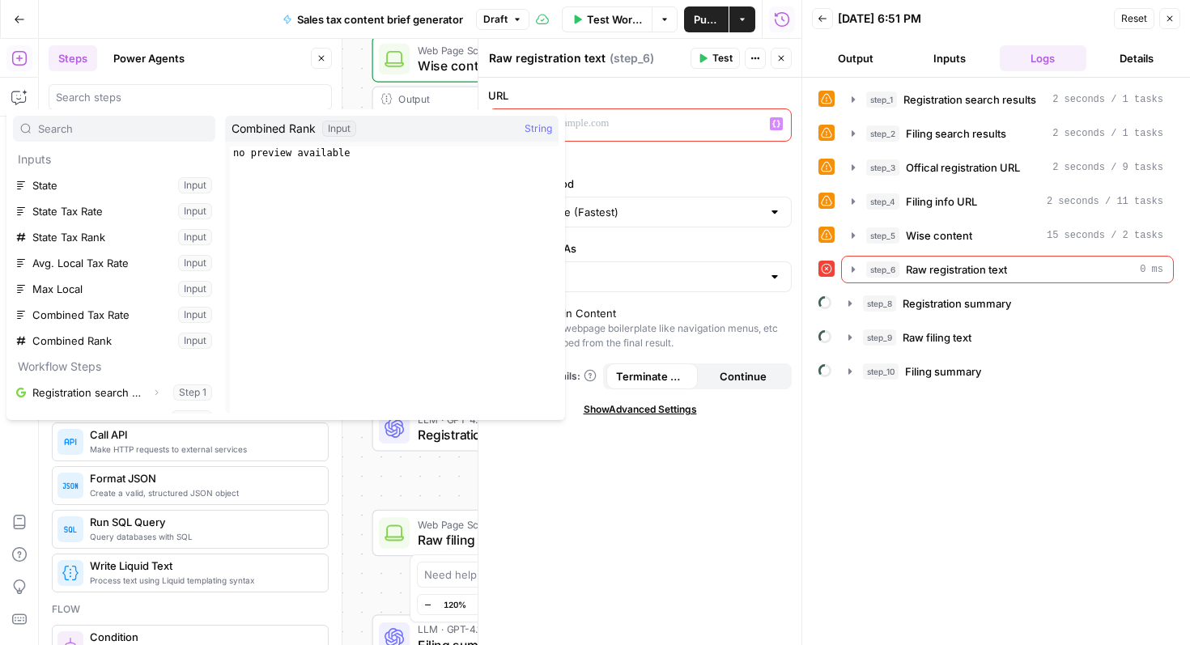
scroll to position [96, 0]
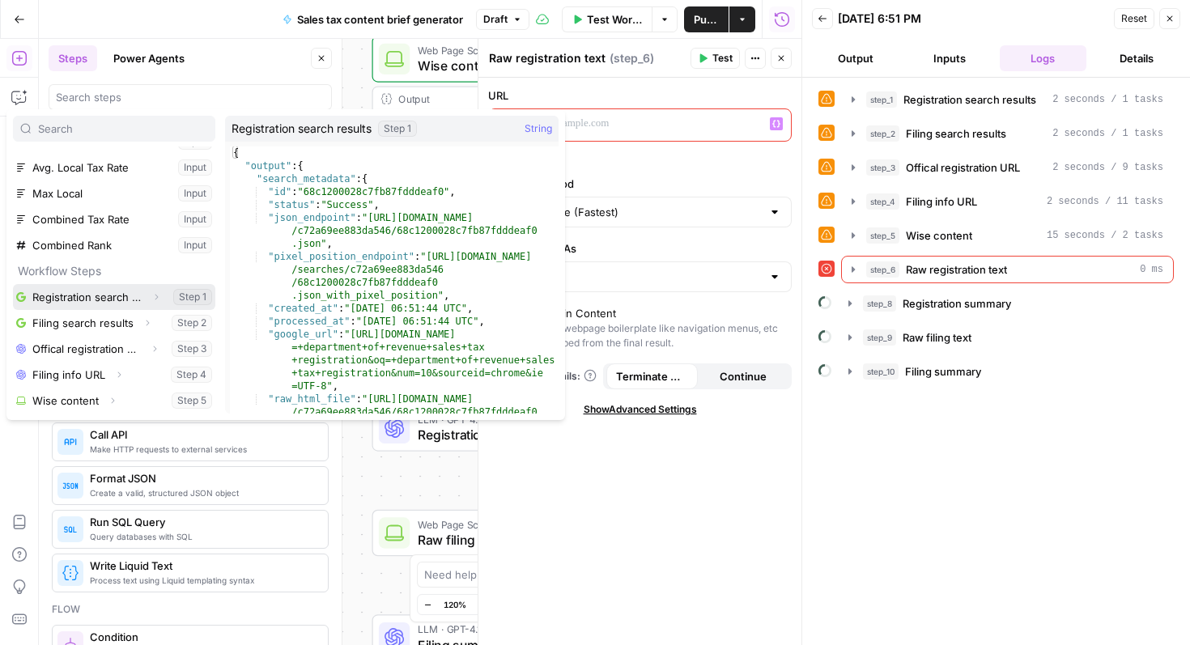
click at [99, 301] on button "Select variable Registration search results" at bounding box center [114, 297] width 202 height 26
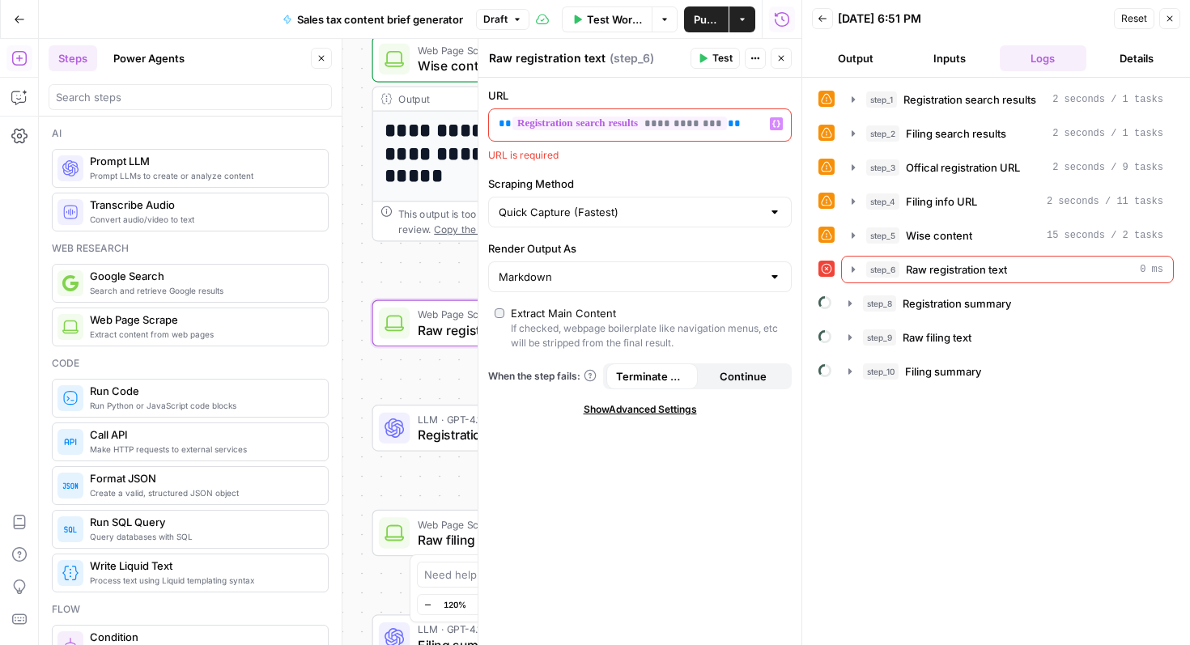
click at [614, 172] on div "**********" at bounding box center [640, 362] width 323 height 568
click at [777, 120] on icon "button" at bounding box center [777, 124] width 8 height 8
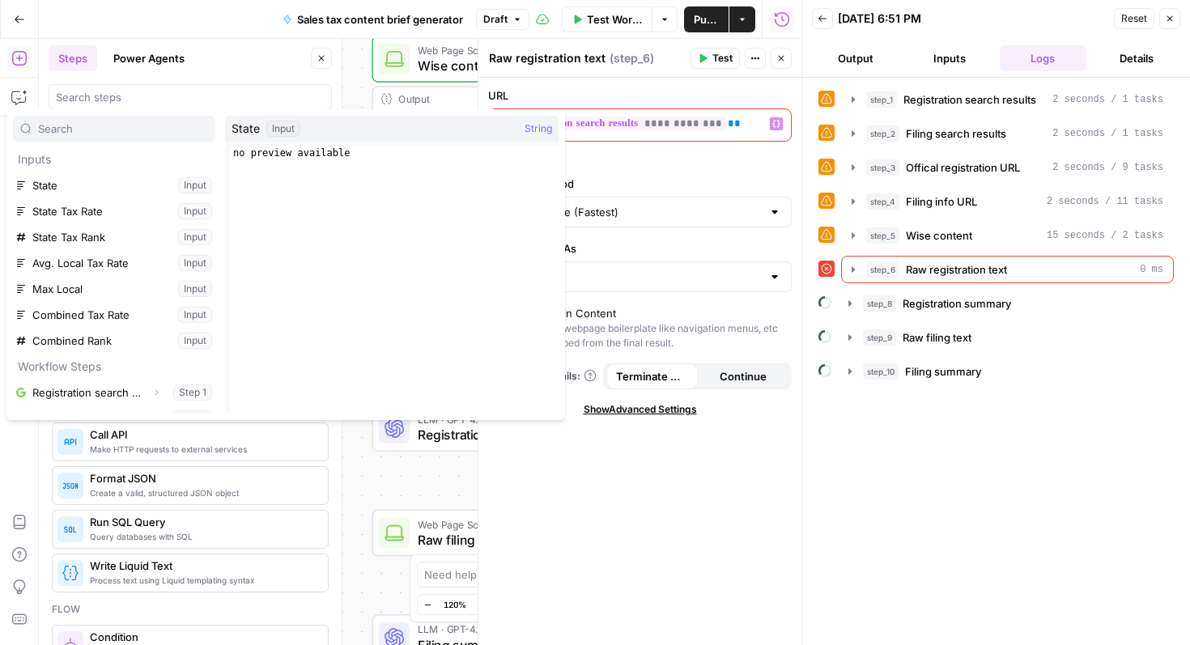
click at [777, 120] on icon "button" at bounding box center [777, 124] width 8 height 8
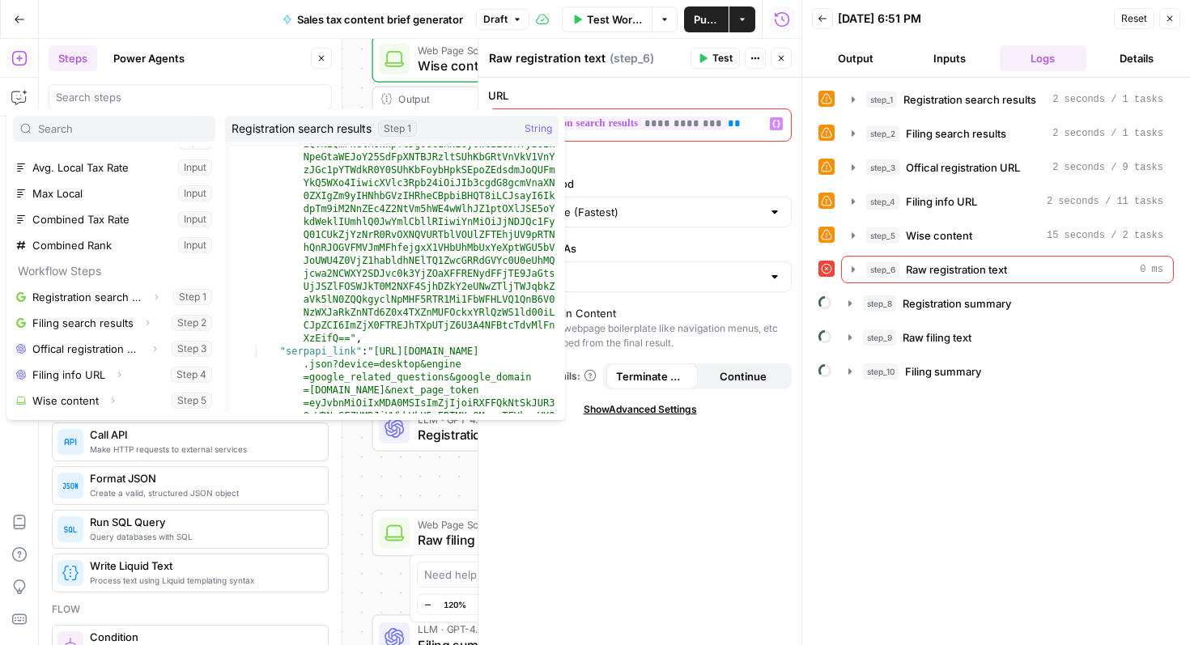
scroll to position [2860, 0]
click at [788, 60] on button "Close" at bounding box center [781, 58] width 21 height 21
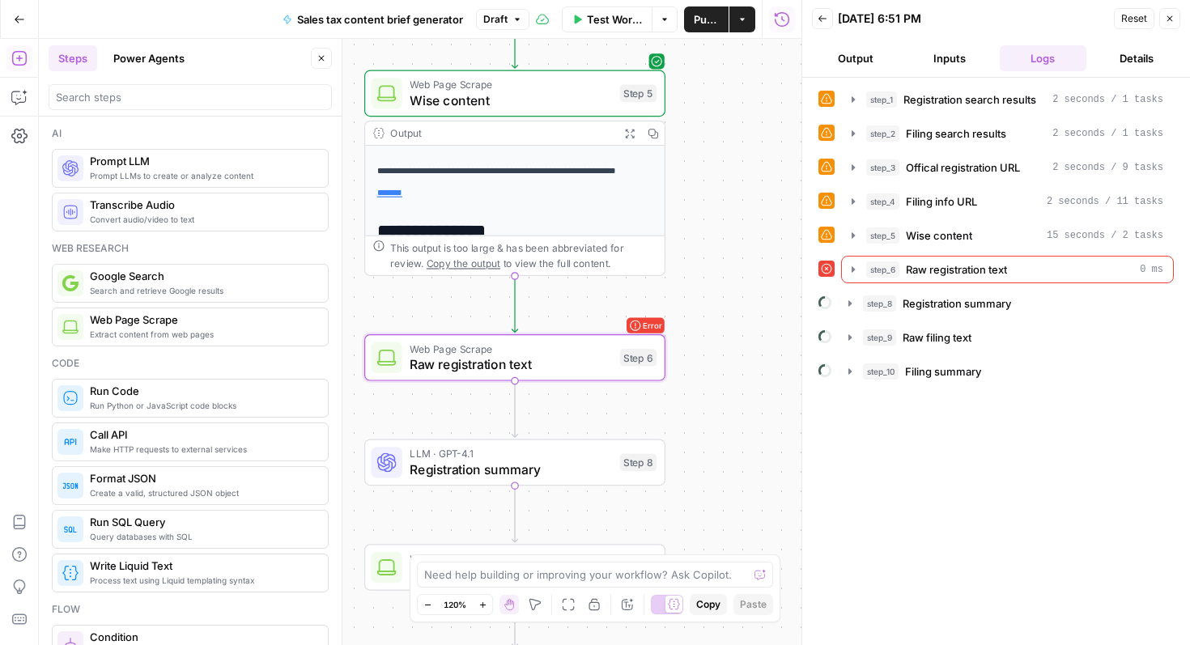
scroll to position [0, 0]
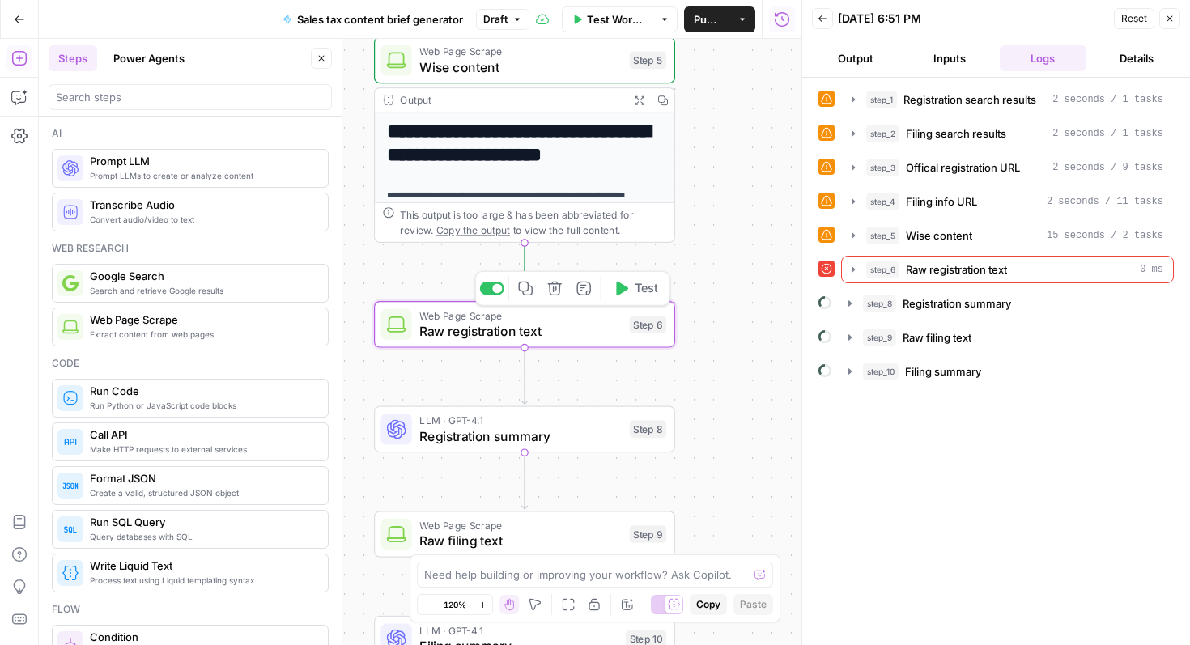
click at [506, 334] on span "Raw registration text" at bounding box center [520, 331] width 202 height 19
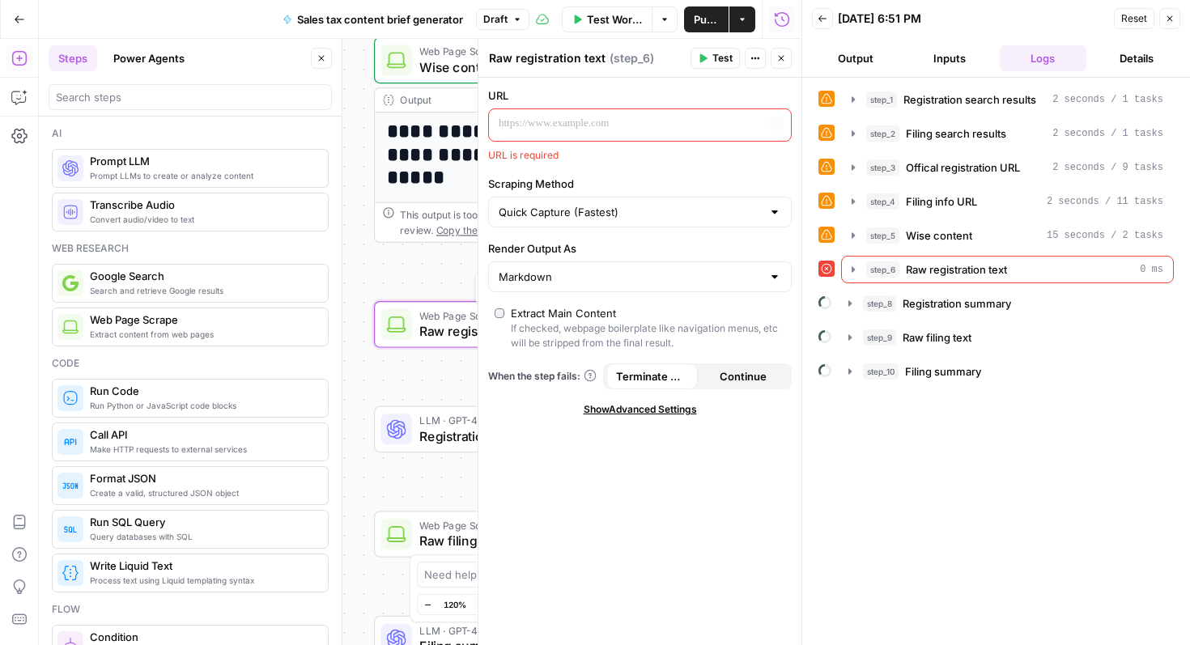
click at [593, 117] on p at bounding box center [627, 124] width 257 height 16
click at [776, 124] on icon "button" at bounding box center [777, 124] width 8 height 8
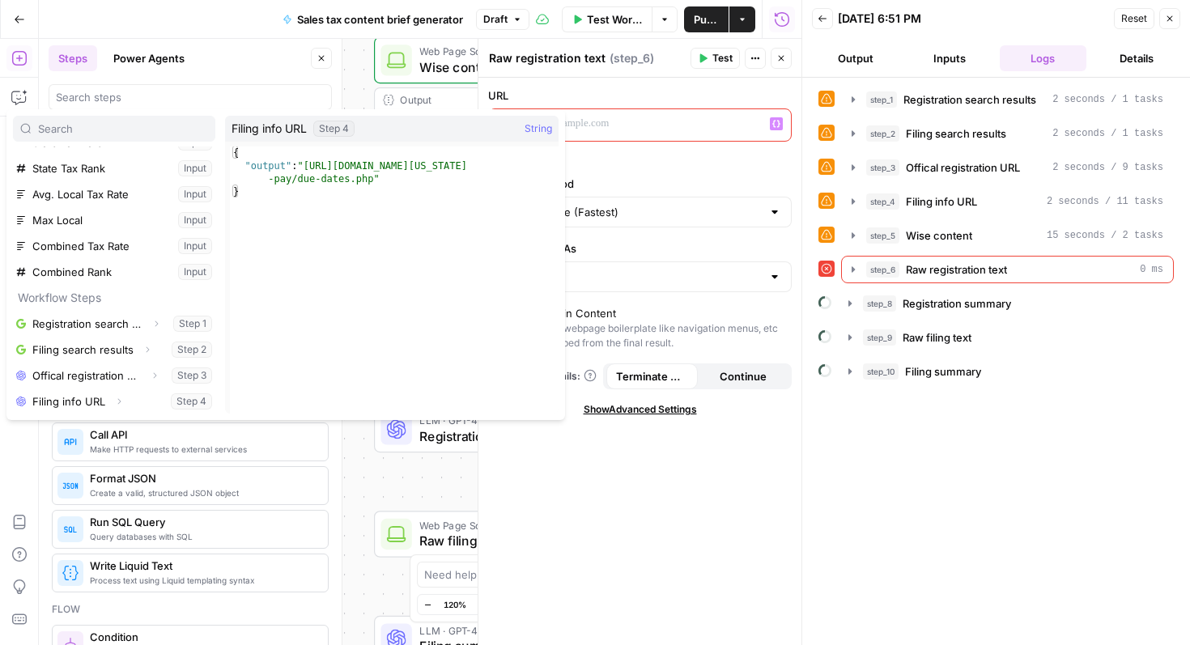
scroll to position [96, 0]
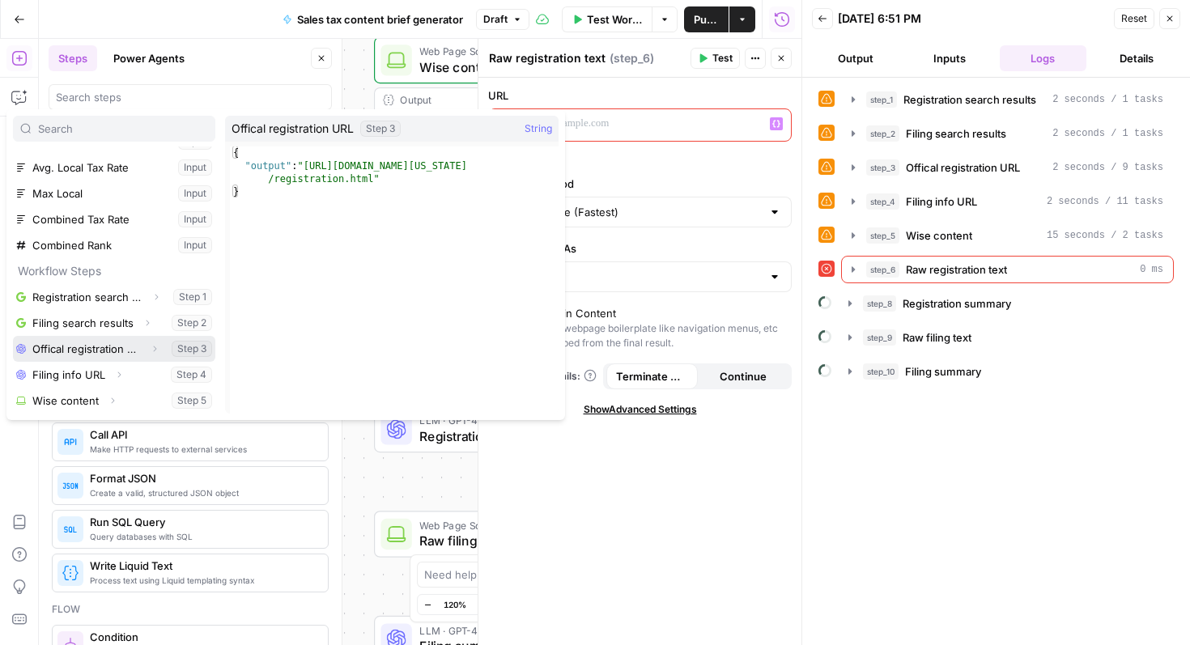
click at [97, 356] on button "Select variable Offical registration URL" at bounding box center [114, 349] width 202 height 26
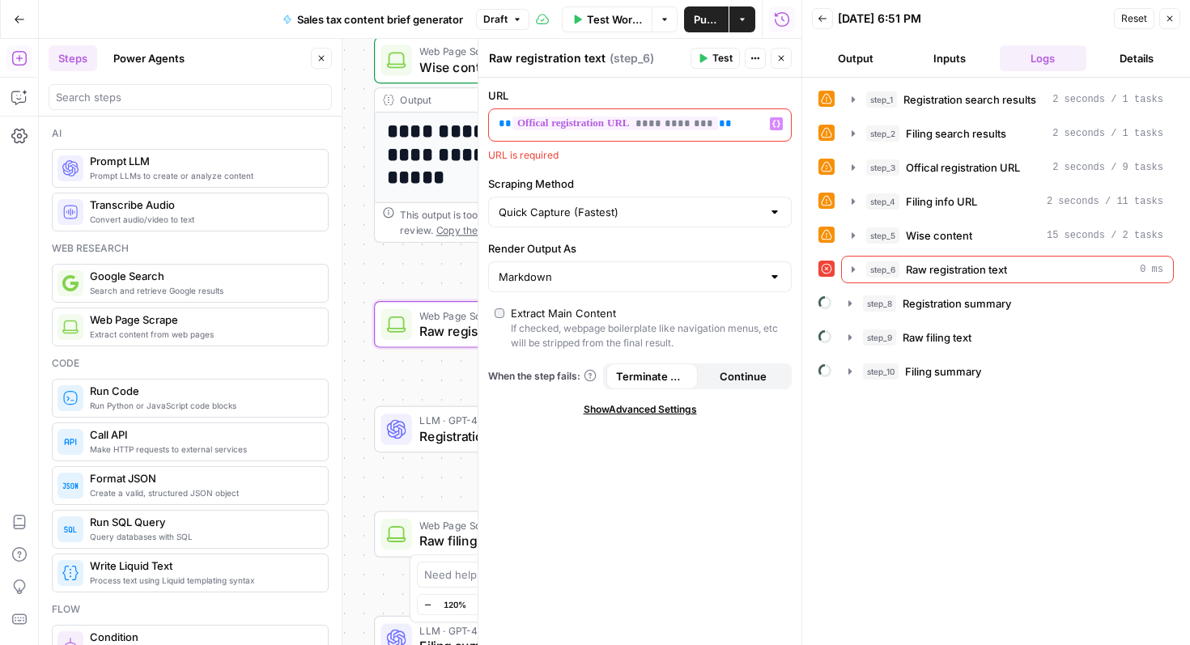
click at [615, 162] on div "URL is required" at bounding box center [640, 155] width 304 height 15
click at [615, 178] on label "Scraping Method" at bounding box center [640, 184] width 304 height 16
click at [615, 204] on input "Quick Capture (Fastest)" at bounding box center [630, 212] width 263 height 16
type input "Quick Capture (Fastest)"
click at [773, 126] on icon "button" at bounding box center [777, 124] width 8 height 7
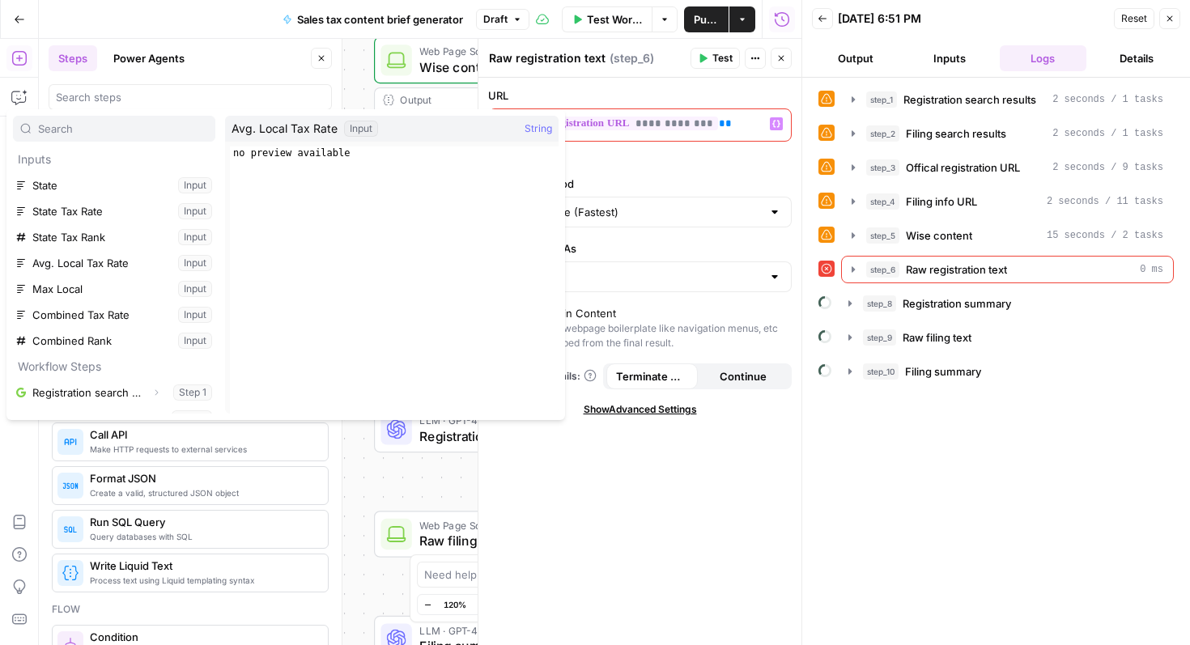
click at [771, 120] on button "Variables Menu" at bounding box center [776, 123] width 13 height 13
click at [671, 127] on span "**********" at bounding box center [616, 124] width 206 height 14
click at [671, 162] on div "URL is required" at bounding box center [640, 155] width 304 height 15
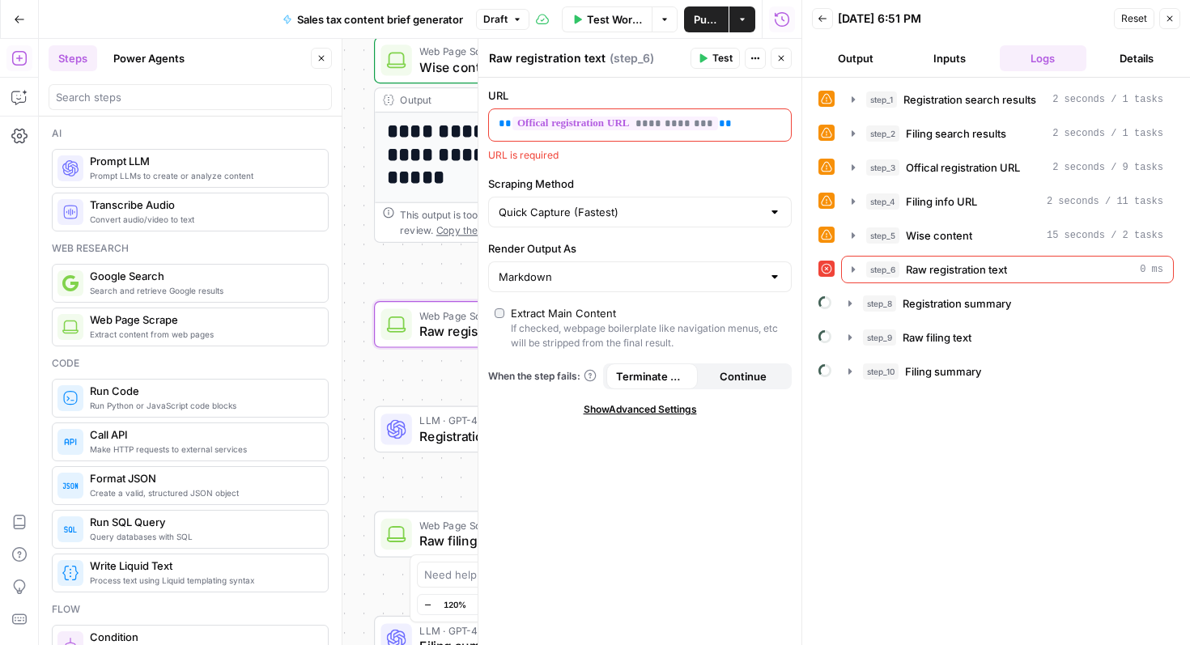
click at [726, 53] on span "Test" at bounding box center [723, 58] width 20 height 15
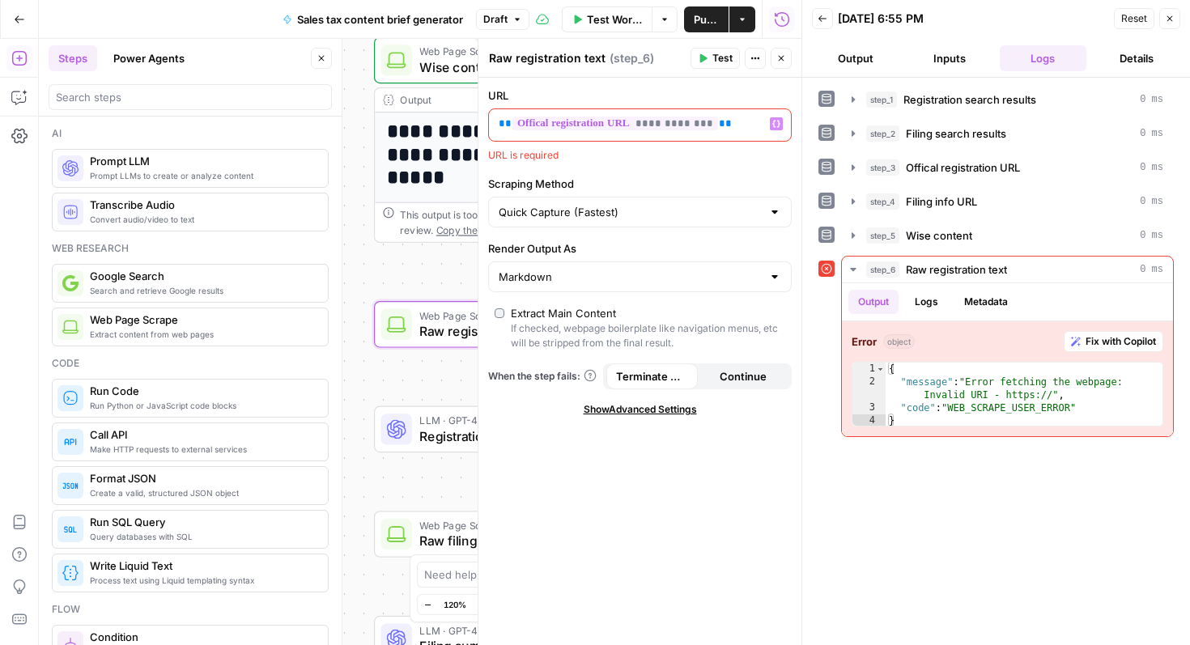
drag, startPoint x: 601, startPoint y: 157, endPoint x: 501, endPoint y: 104, distance: 113.0
click at [501, 104] on div "**********" at bounding box center [640, 124] width 304 height 75
drag, startPoint x: 490, startPoint y: 93, endPoint x: 561, endPoint y: 165, distance: 101.4
click at [561, 165] on div "**********" at bounding box center [640, 362] width 323 height 568
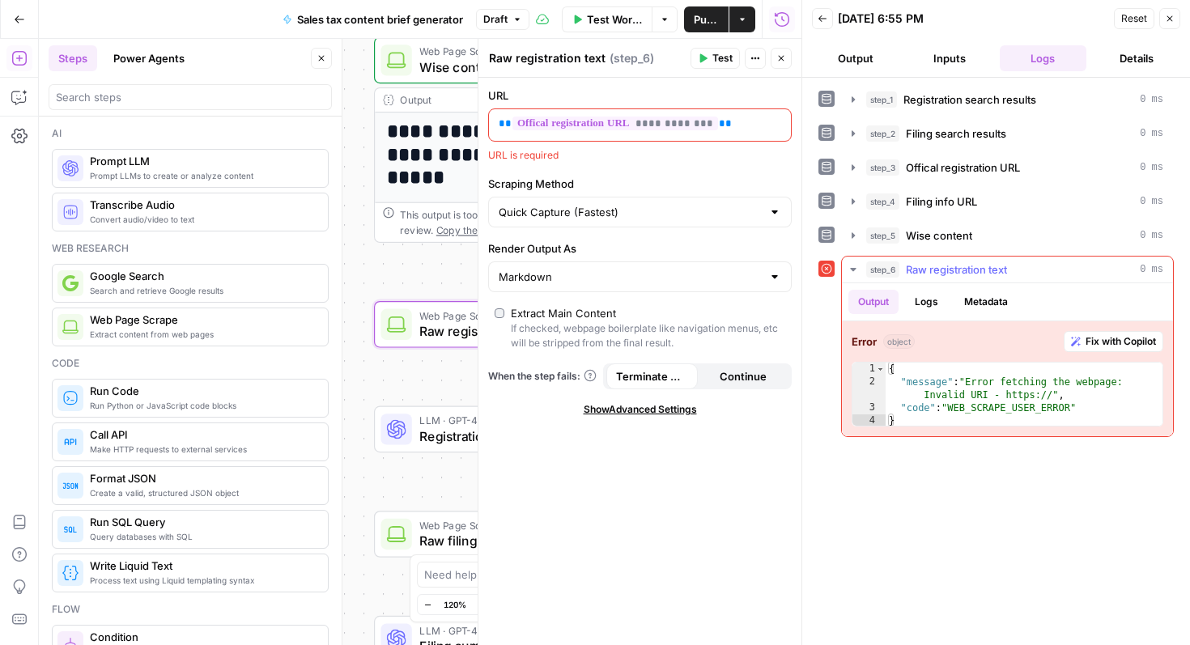
click at [1097, 338] on span "Fix with Copilot" at bounding box center [1121, 341] width 70 height 15
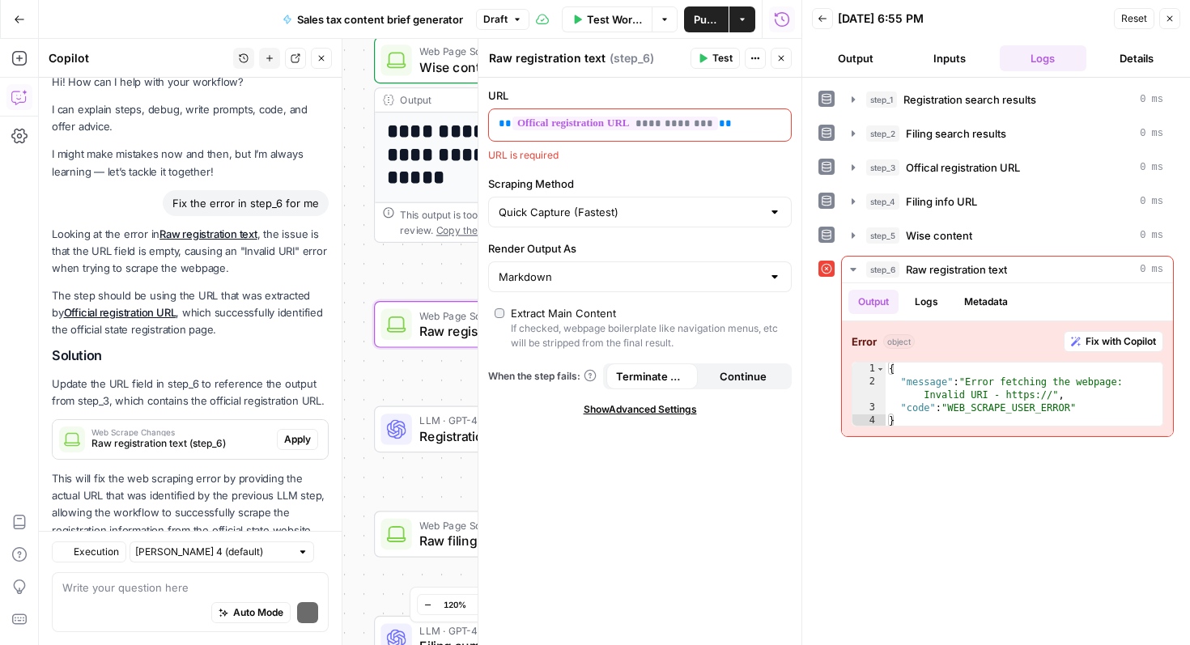
scroll to position [64, 0]
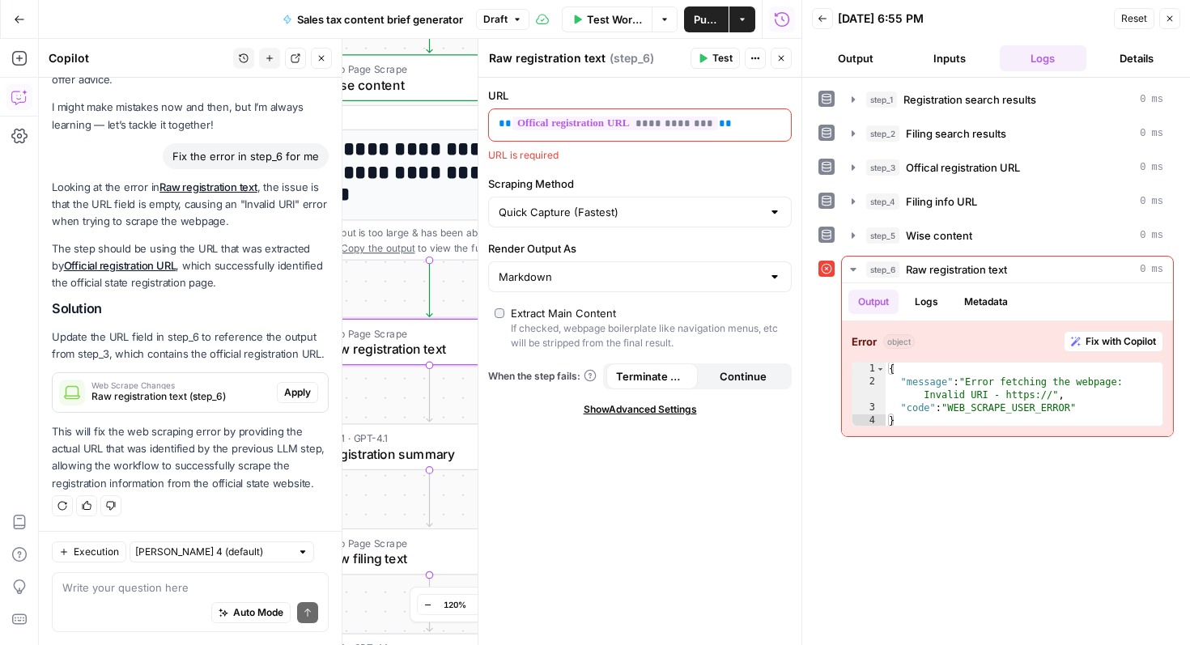
click at [295, 395] on span "Apply" at bounding box center [297, 392] width 27 height 15
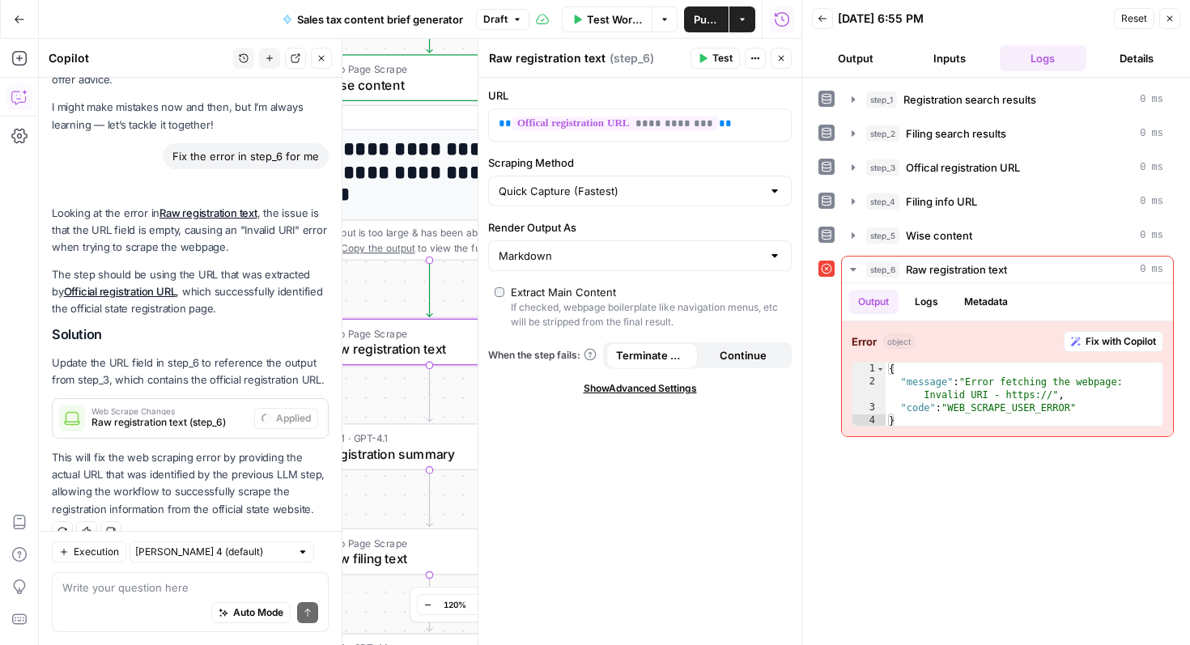
scroll to position [90, 0]
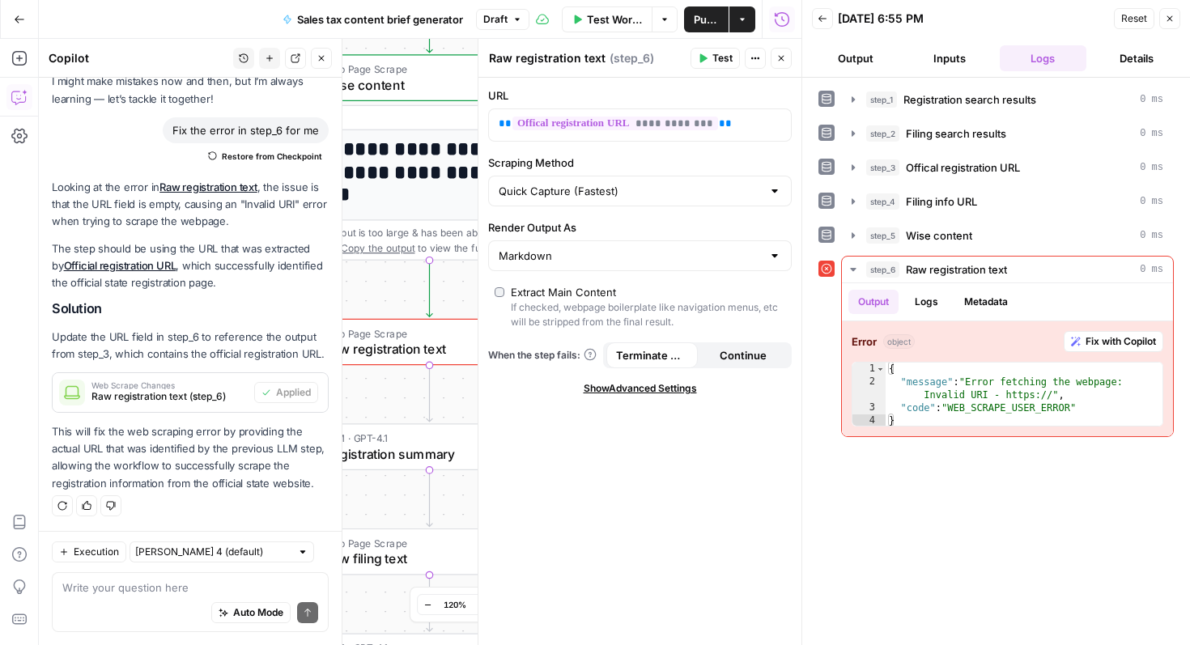
click at [622, 224] on label "Render Output As" at bounding box center [640, 227] width 304 height 16
click at [622, 248] on input "Markdown" at bounding box center [630, 256] width 263 height 16
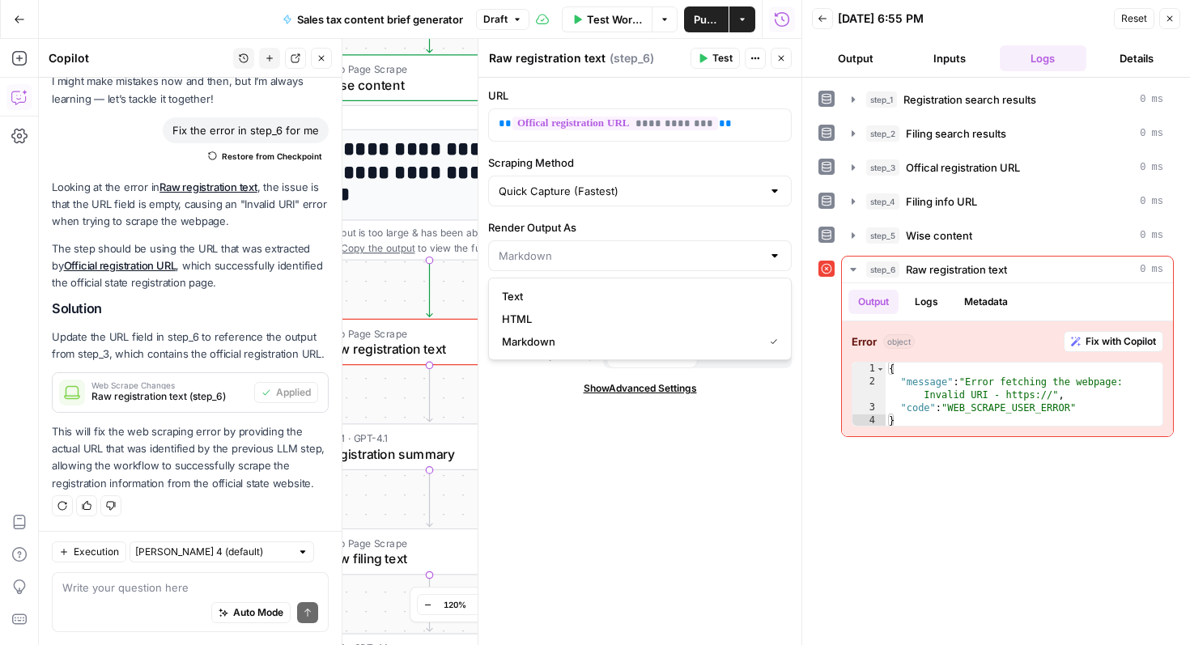
type input "Markdown"
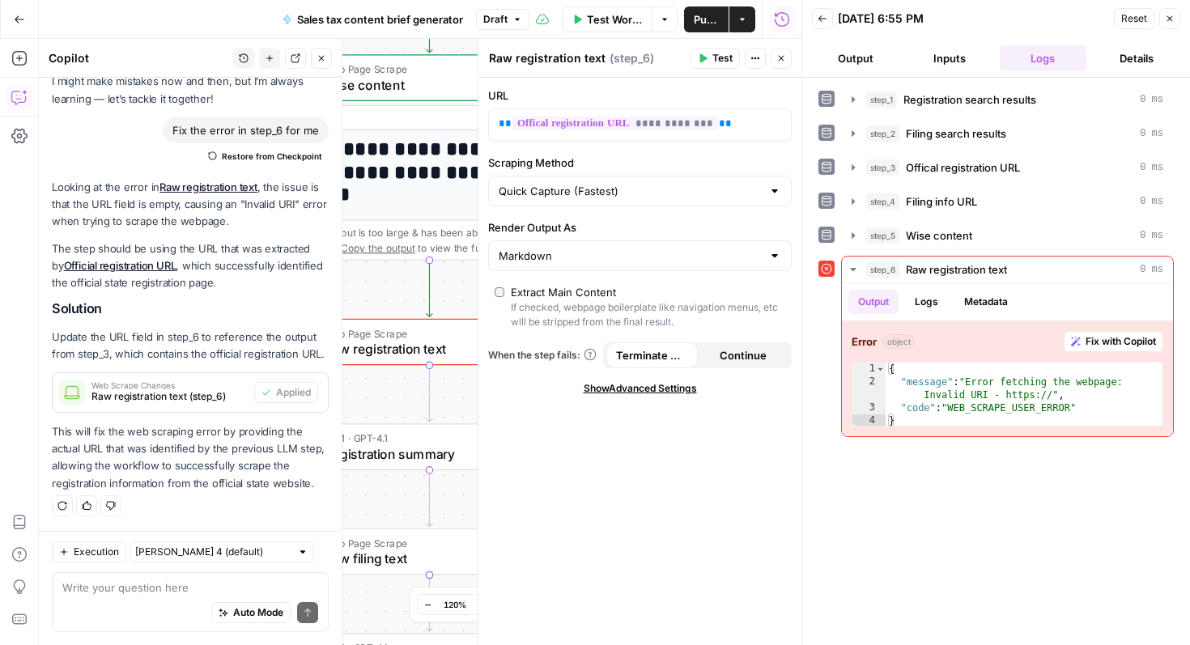
click at [622, 224] on label "Render Output As" at bounding box center [640, 227] width 304 height 16
click at [622, 248] on input "Markdown" at bounding box center [630, 256] width 263 height 16
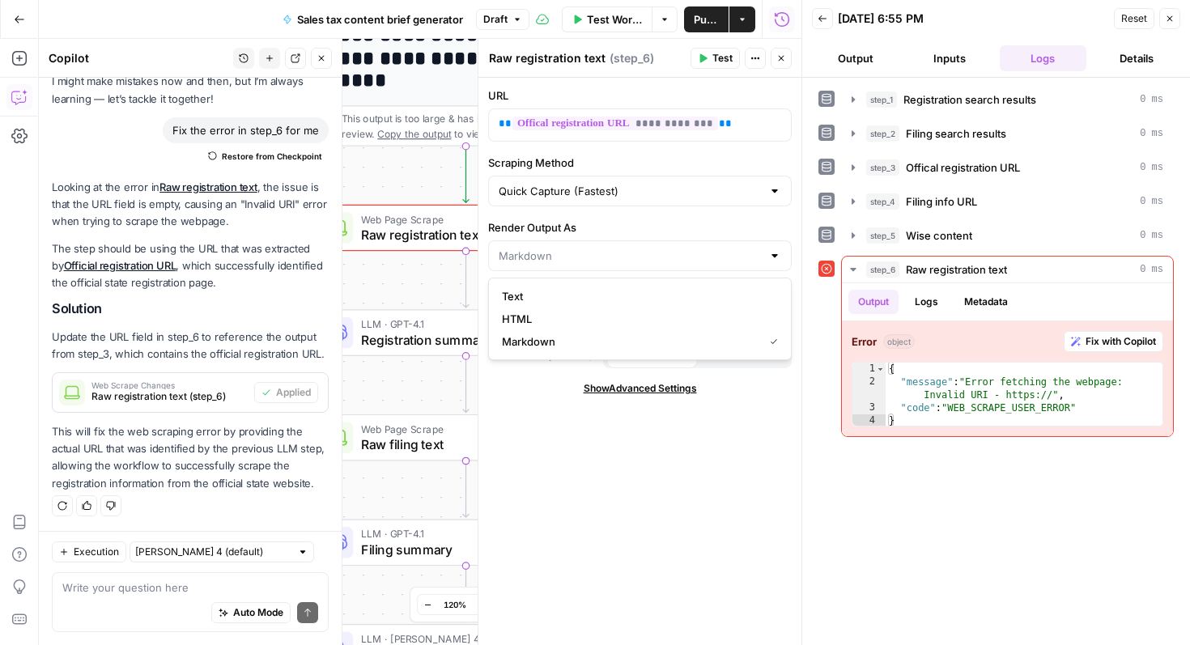
type input "Markdown"
click at [731, 57] on span "Test" at bounding box center [723, 58] width 20 height 15
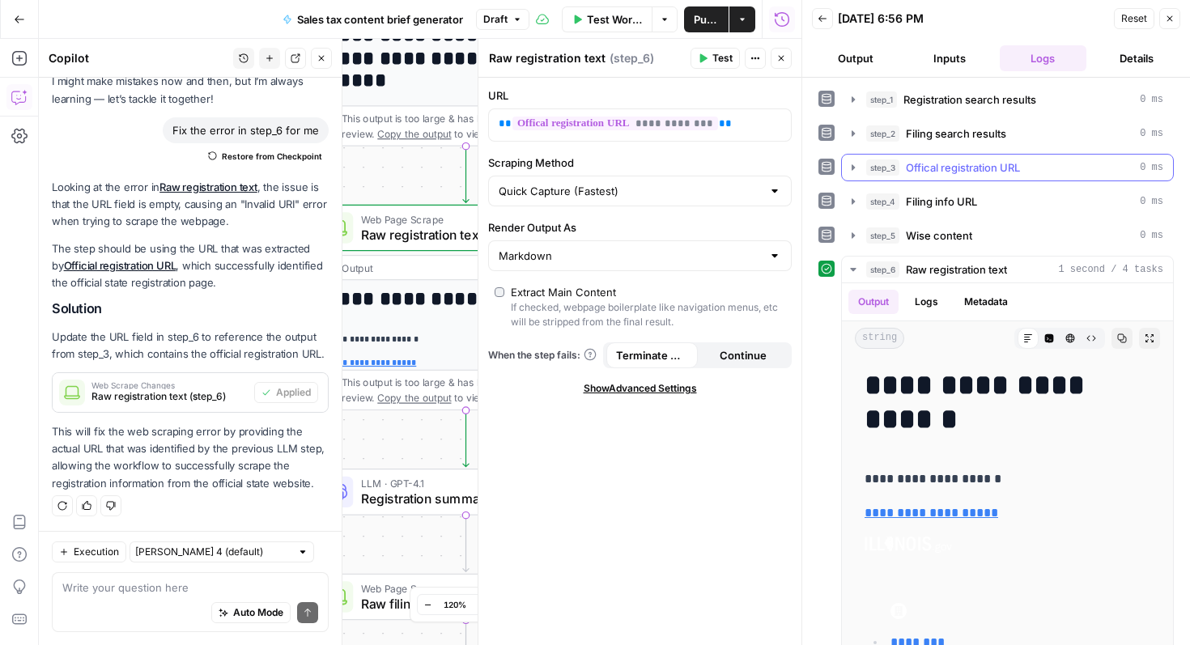
scroll to position [52, 0]
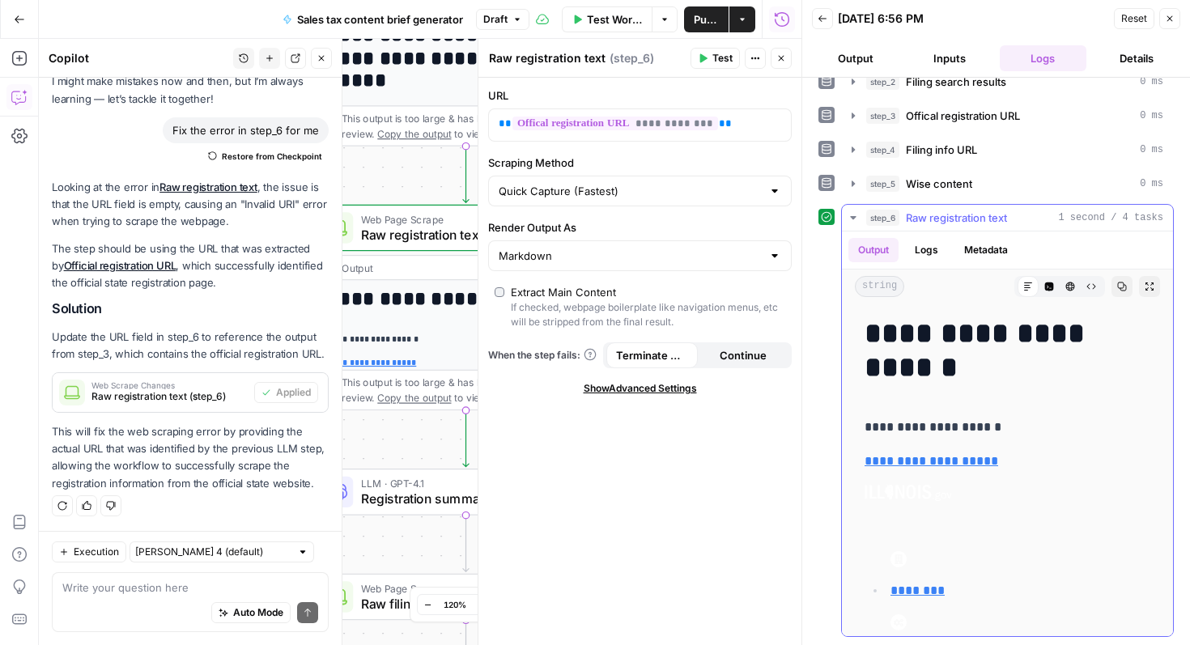
click at [852, 217] on icon "button" at bounding box center [853, 217] width 6 height 3
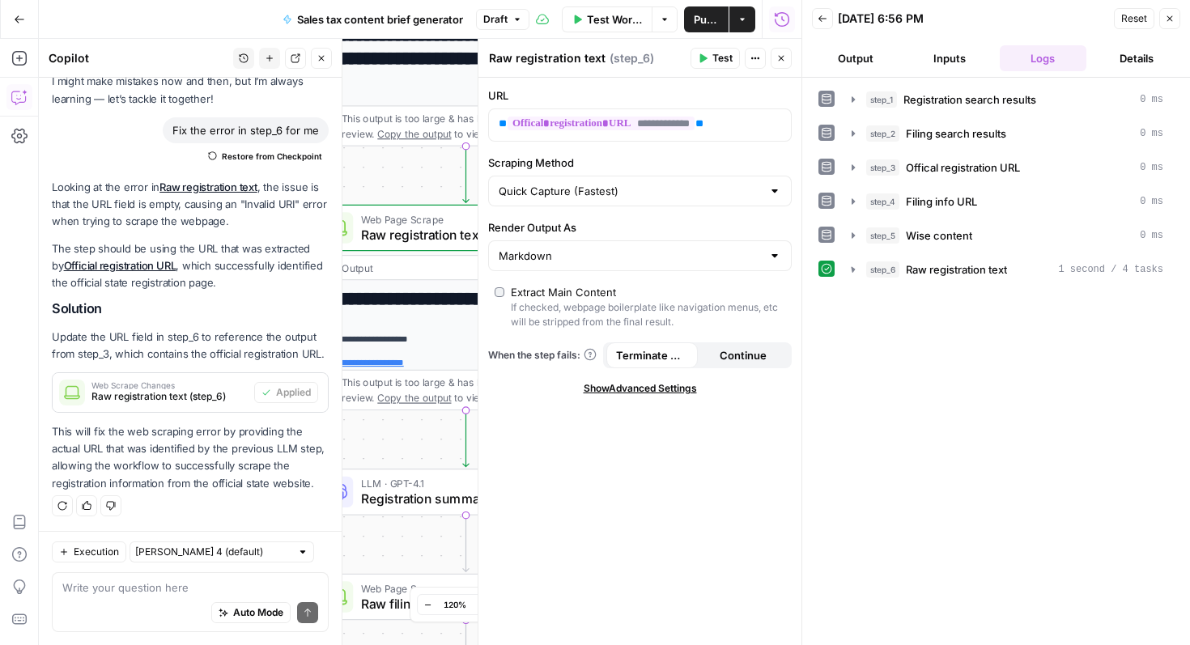
scroll to position [0, 0]
click at [1178, 15] on button "Close" at bounding box center [1170, 18] width 21 height 21
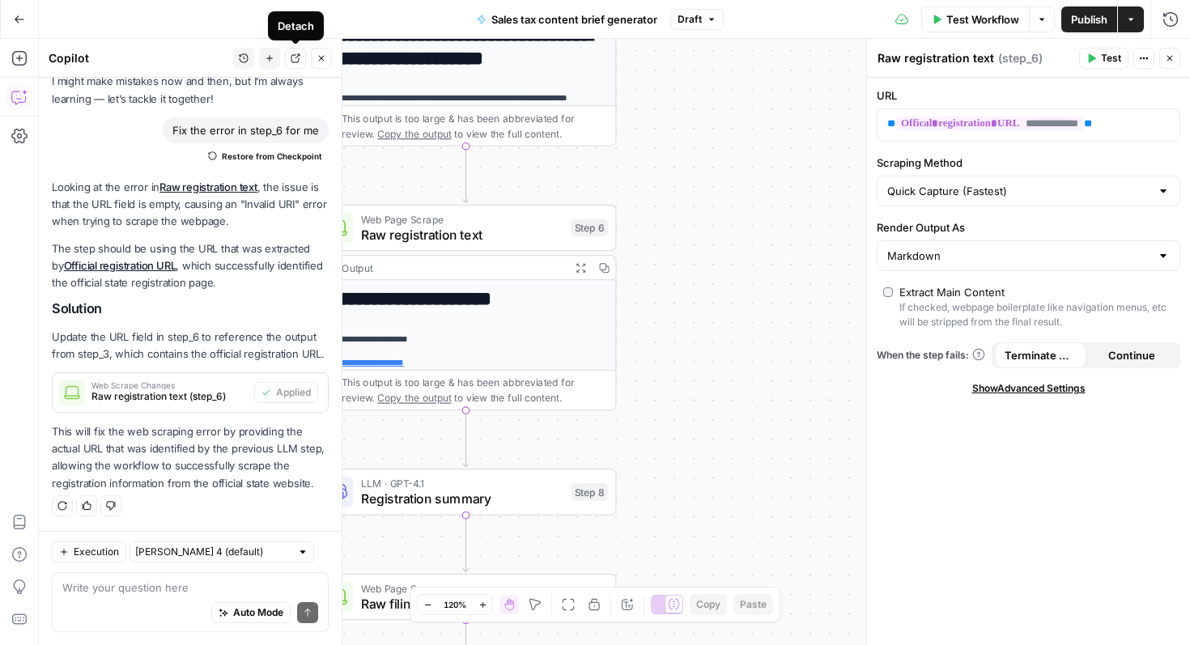
click at [287, 61] on button "Detach" at bounding box center [295, 58] width 21 height 21
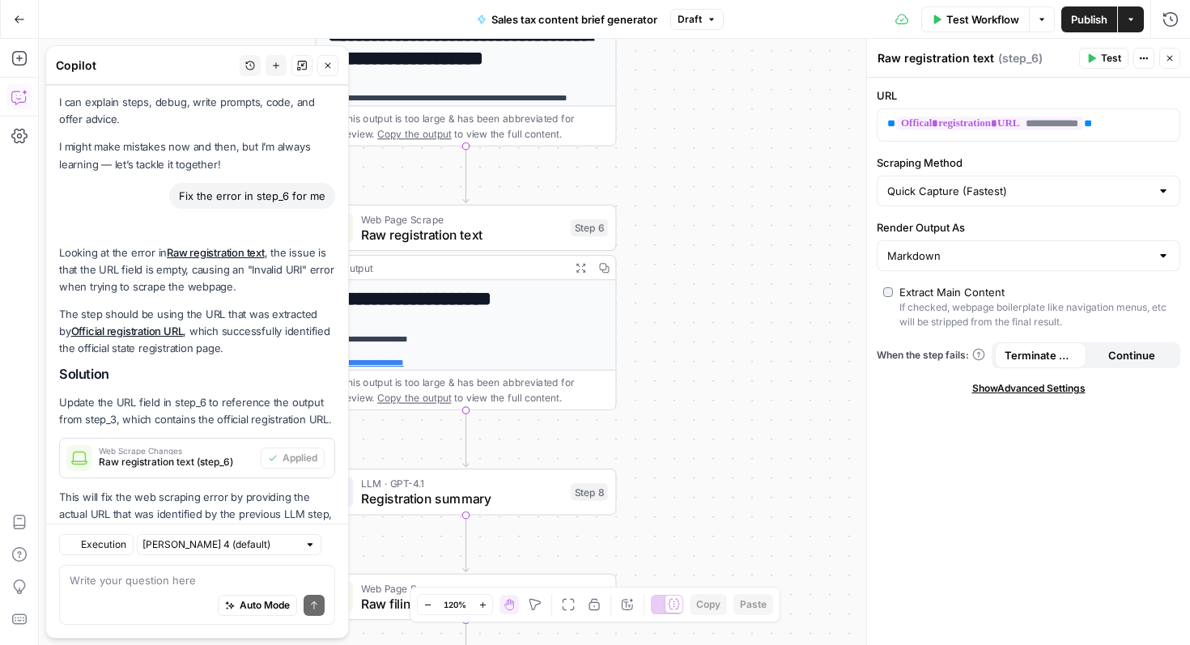
scroll to position [105, 0]
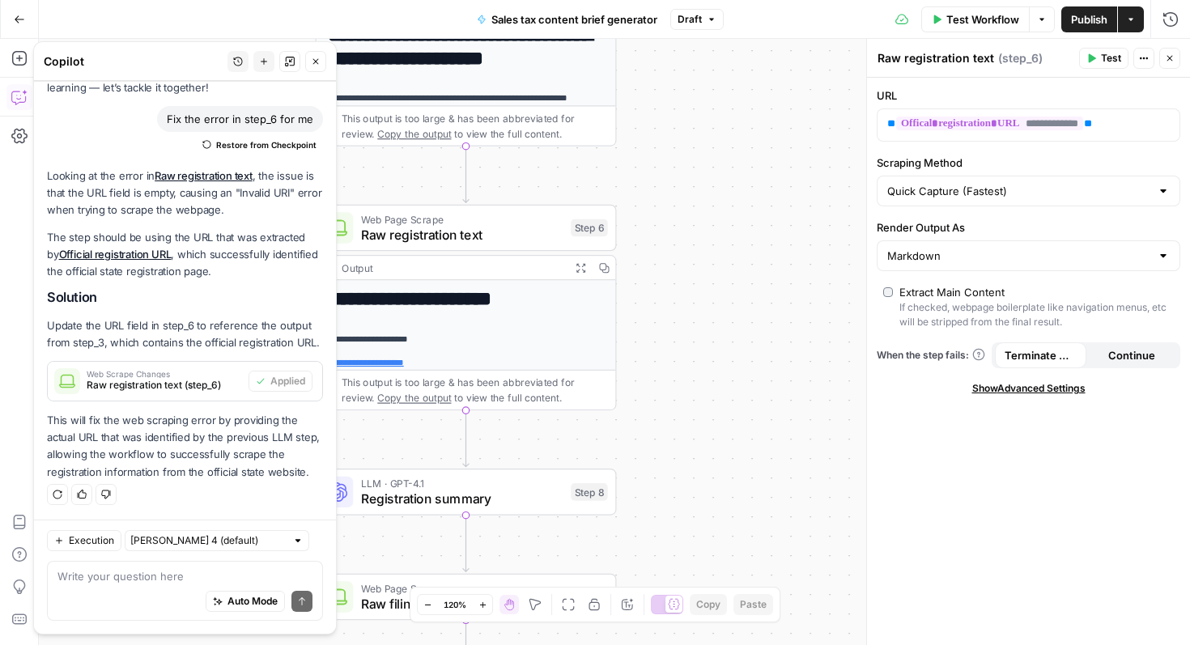
drag, startPoint x: 202, startPoint y: 70, endPoint x: 190, endPoint y: 66, distance: 11.8
click at [190, 66] on div "Copilot" at bounding box center [133, 61] width 179 height 16
click at [290, 66] on icon "button" at bounding box center [292, 62] width 10 height 10
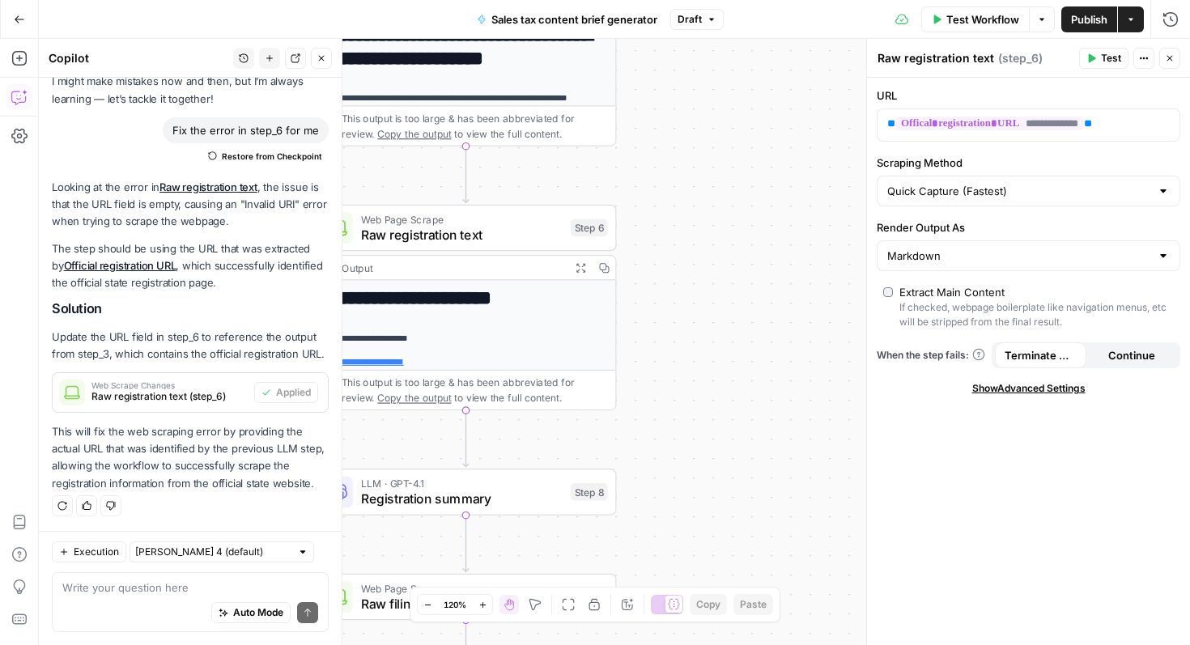
scroll to position [0, 0]
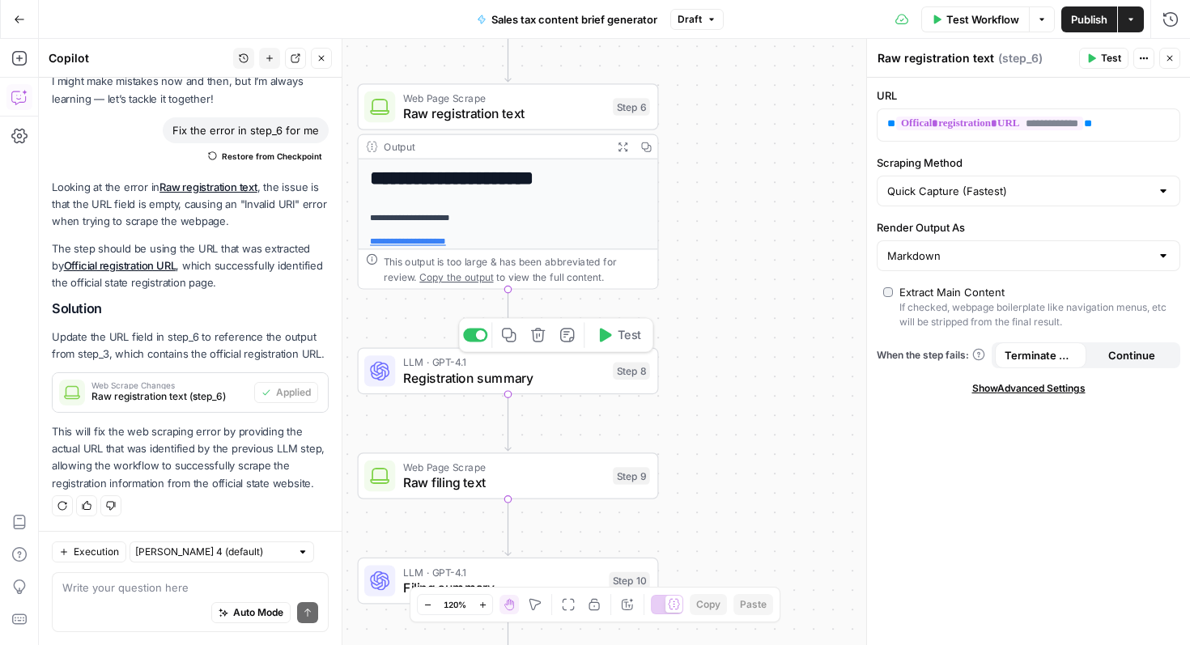
click at [555, 382] on span "Registration summary" at bounding box center [504, 377] width 202 height 19
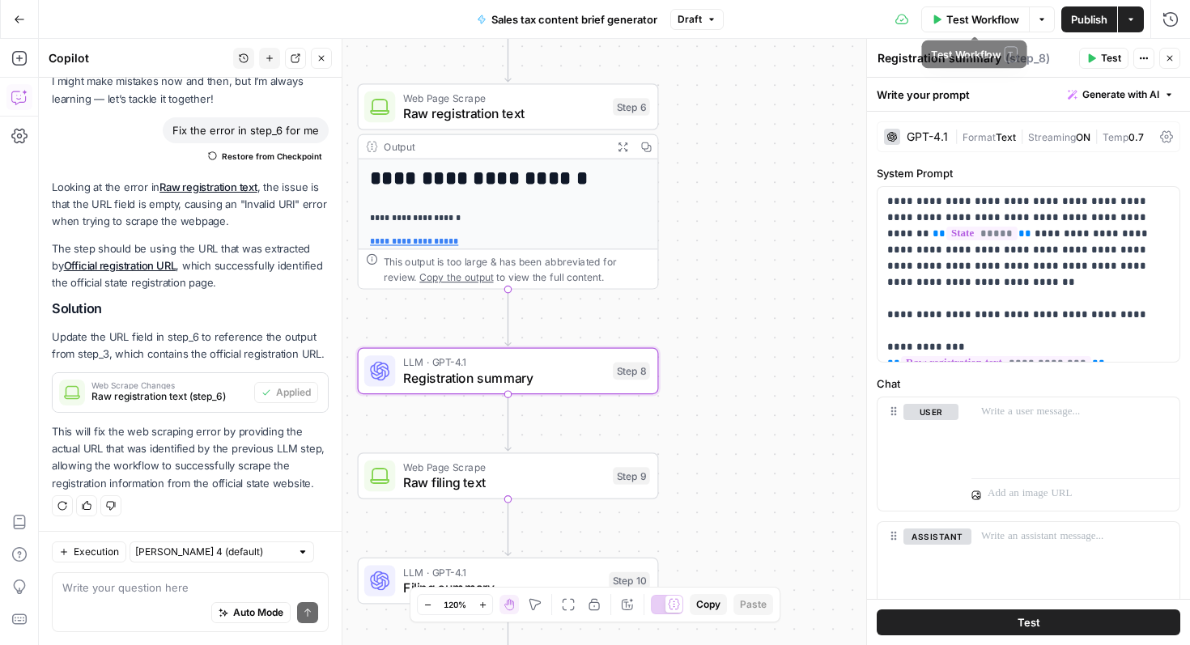
click at [1009, 6] on button "Test Workflow" at bounding box center [976, 19] width 109 height 26
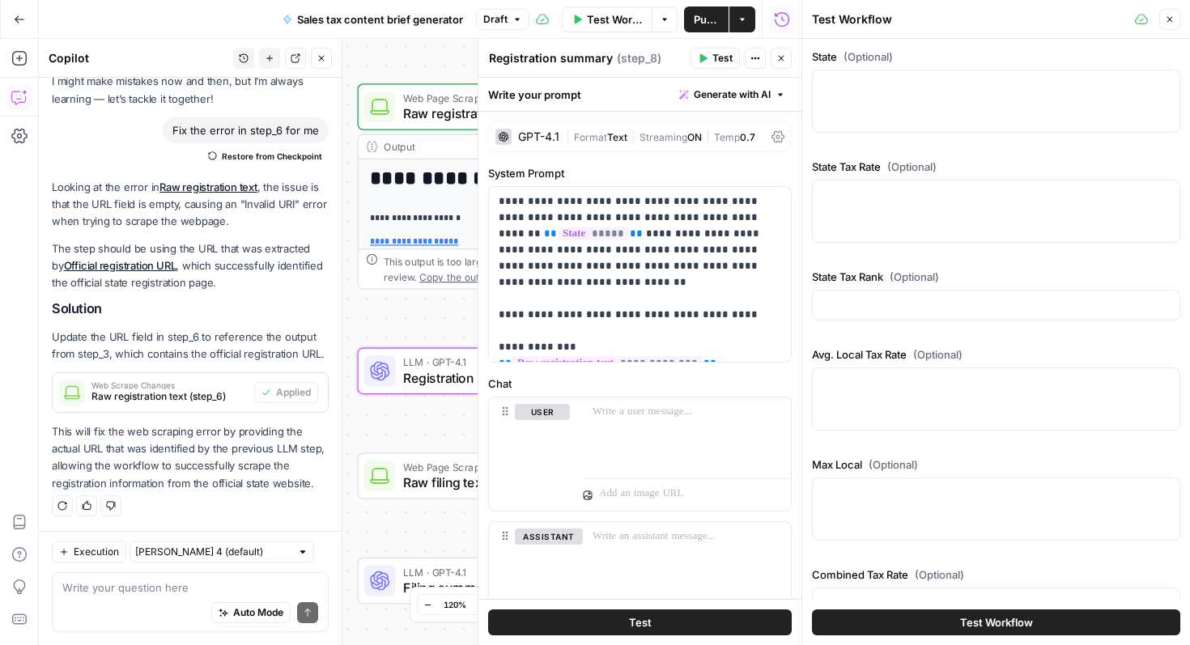
click at [1175, 18] on button "Close" at bounding box center [1170, 19] width 21 height 21
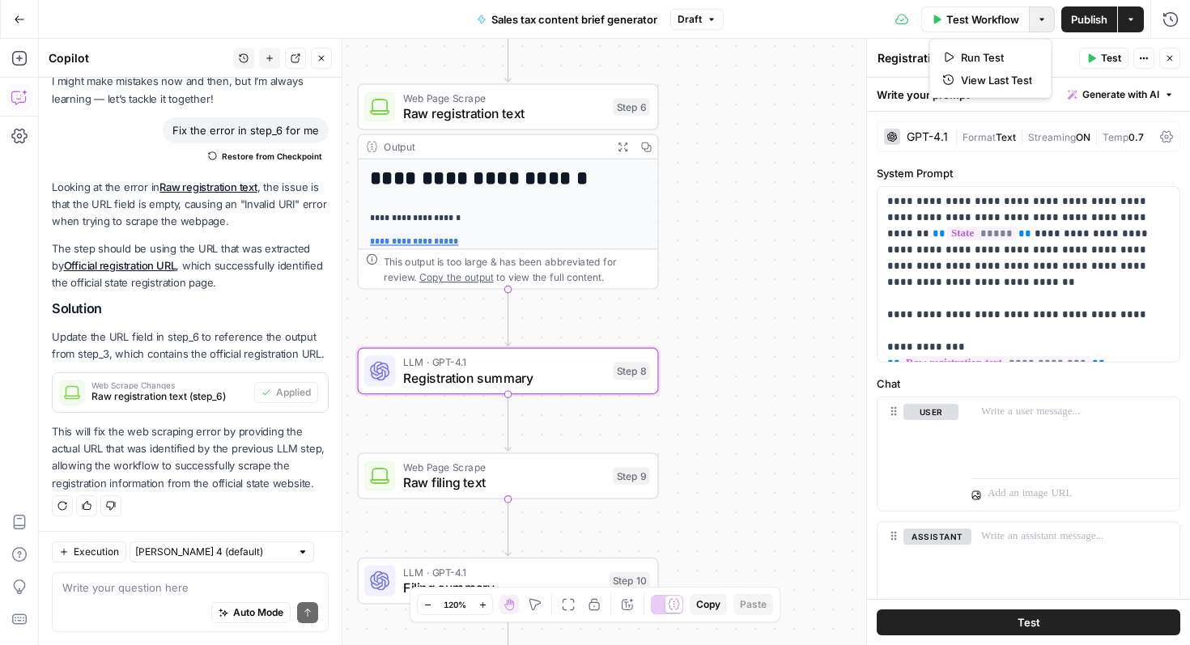
click at [1047, 23] on button "Options" at bounding box center [1042, 19] width 26 height 26
click at [999, 55] on span "Run Test" at bounding box center [996, 57] width 71 height 16
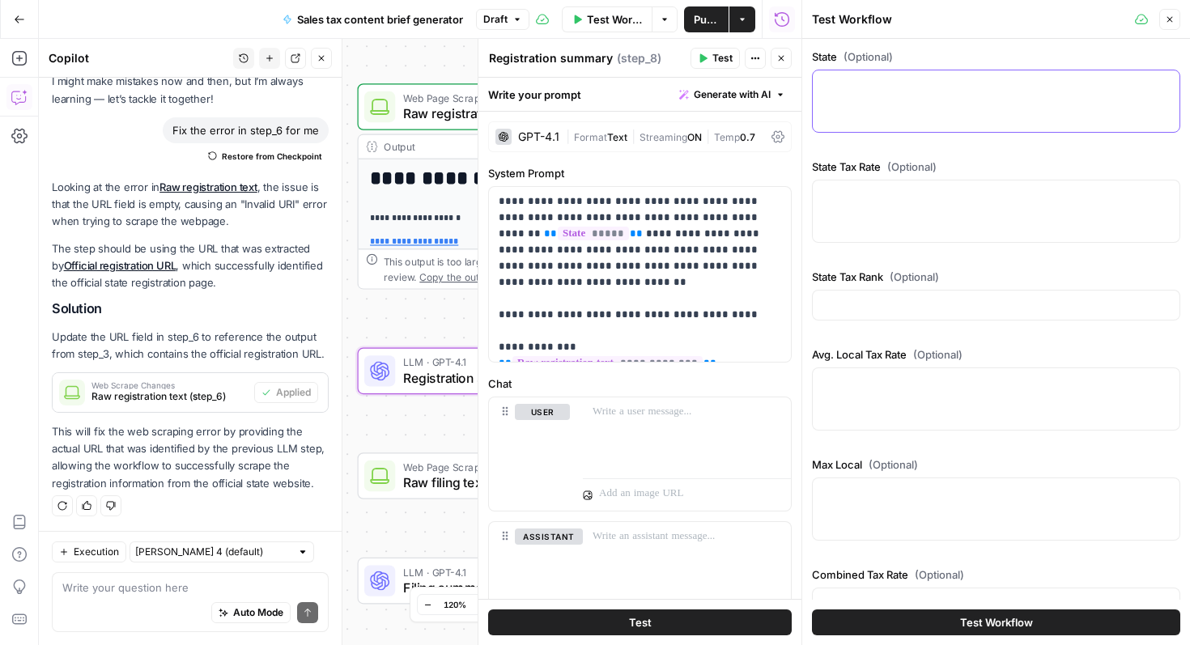
click at [883, 91] on textarea "State (Optional)" at bounding box center [996, 85] width 347 height 16
click at [1174, 26] on button "Close" at bounding box center [1170, 19] width 21 height 21
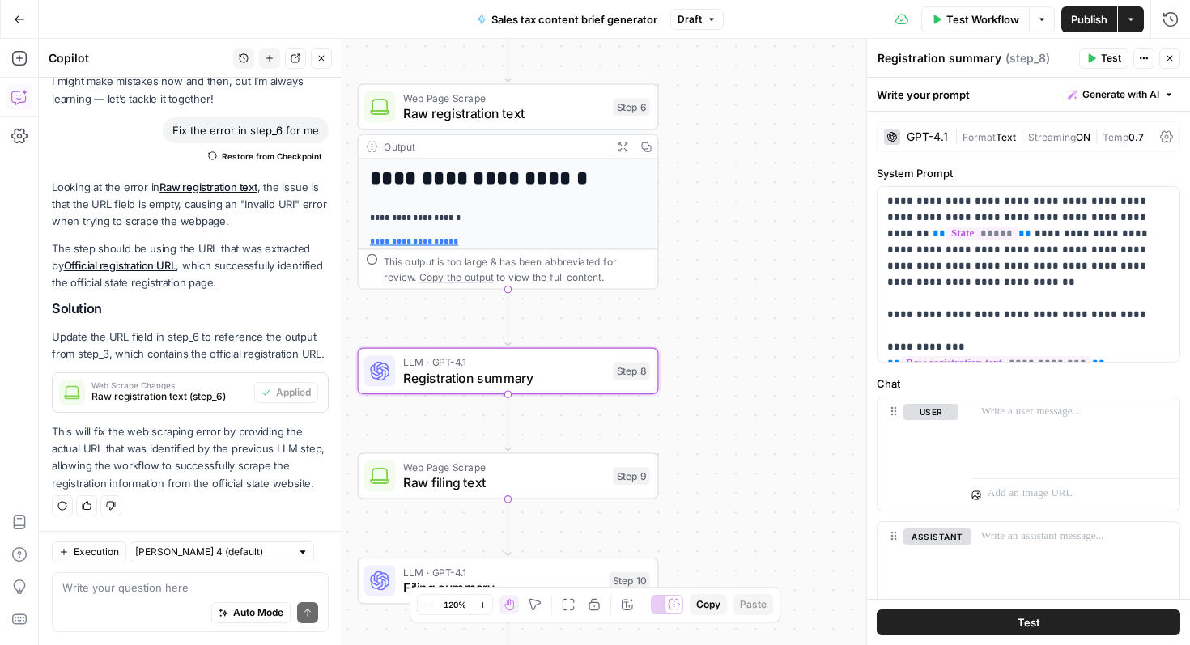
click at [1098, 61] on button "Test" at bounding box center [1104, 58] width 49 height 21
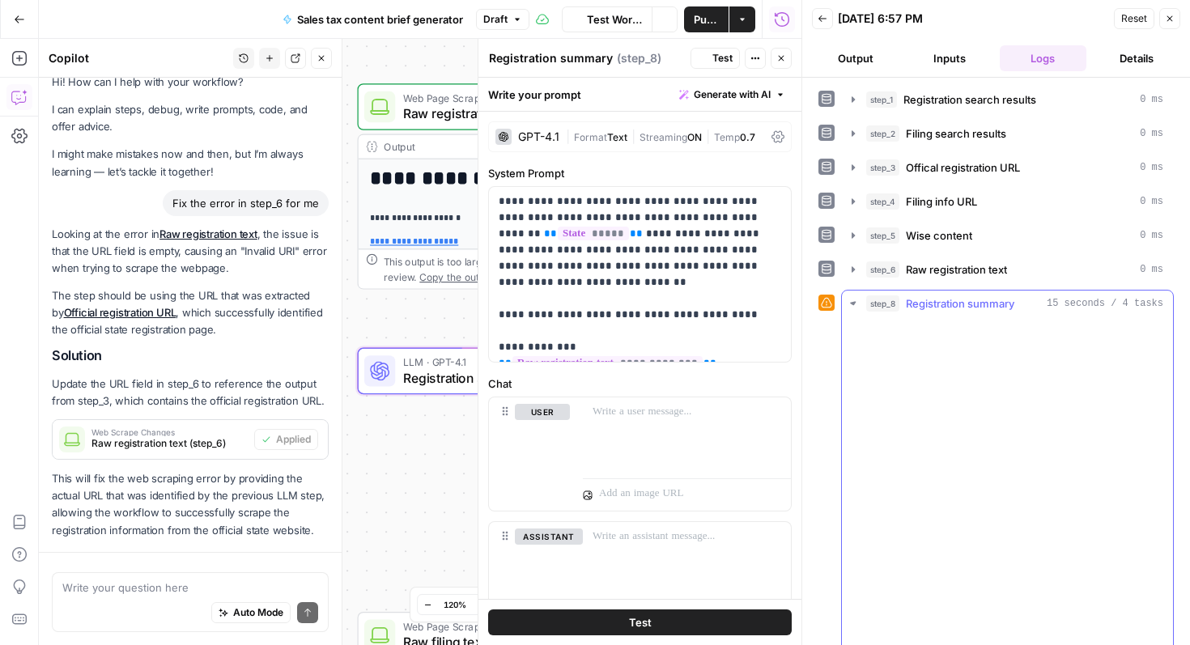
scroll to position [90, 0]
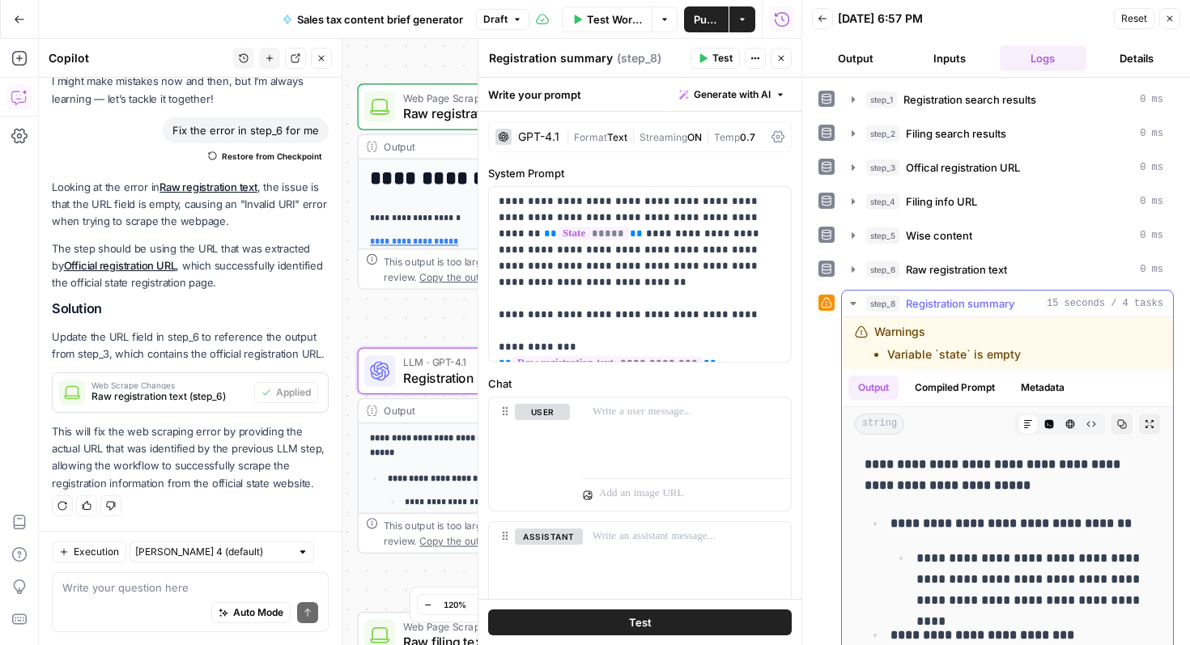
click at [935, 308] on span "Registration summary" at bounding box center [960, 304] width 109 height 16
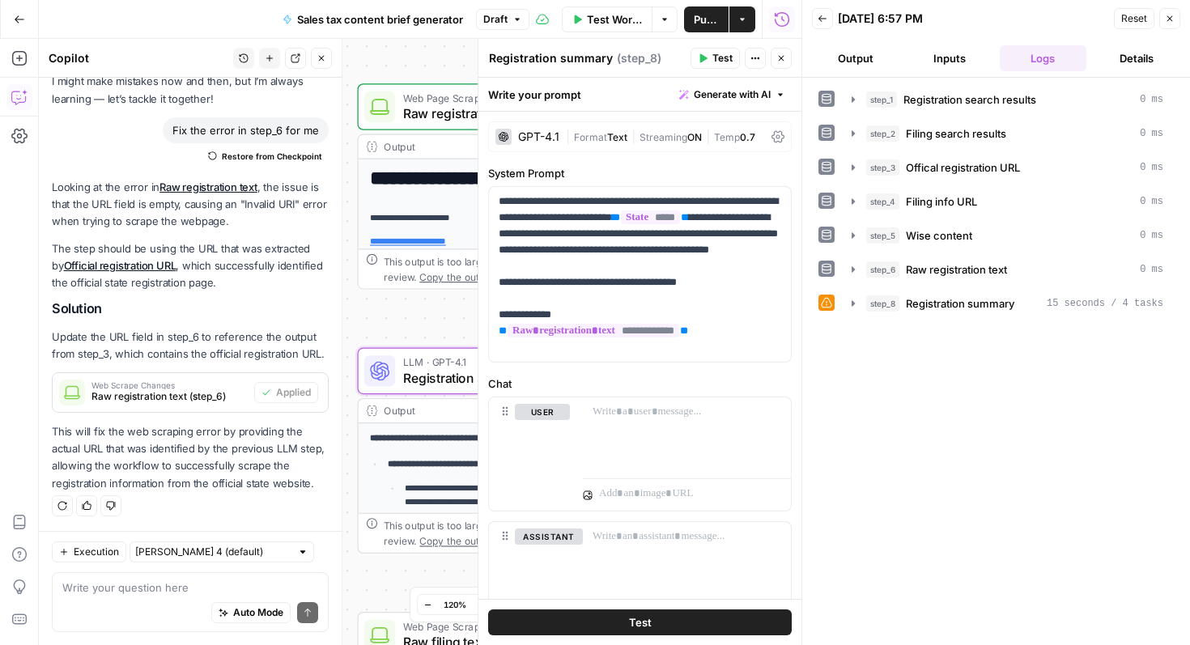
click at [1169, 14] on icon "button" at bounding box center [1170, 19] width 10 height 10
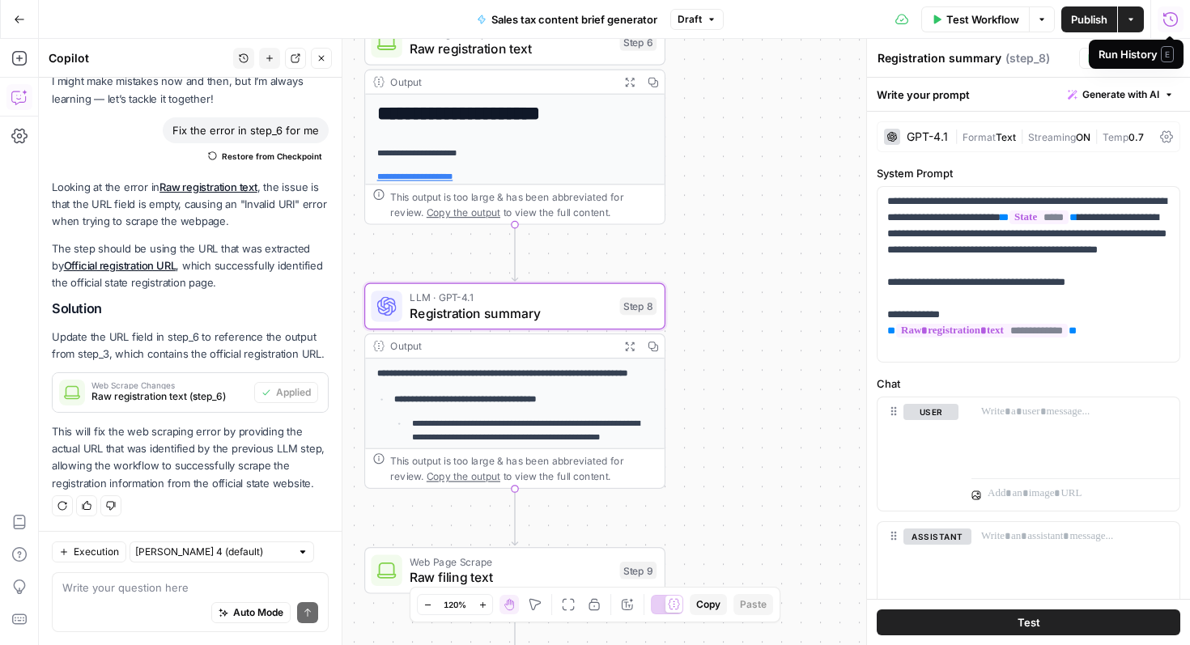
click at [778, 406] on div "Workflow Set Inputs Inputs Google Search Registration search results Step 1 Out…" at bounding box center [615, 342] width 1152 height 607
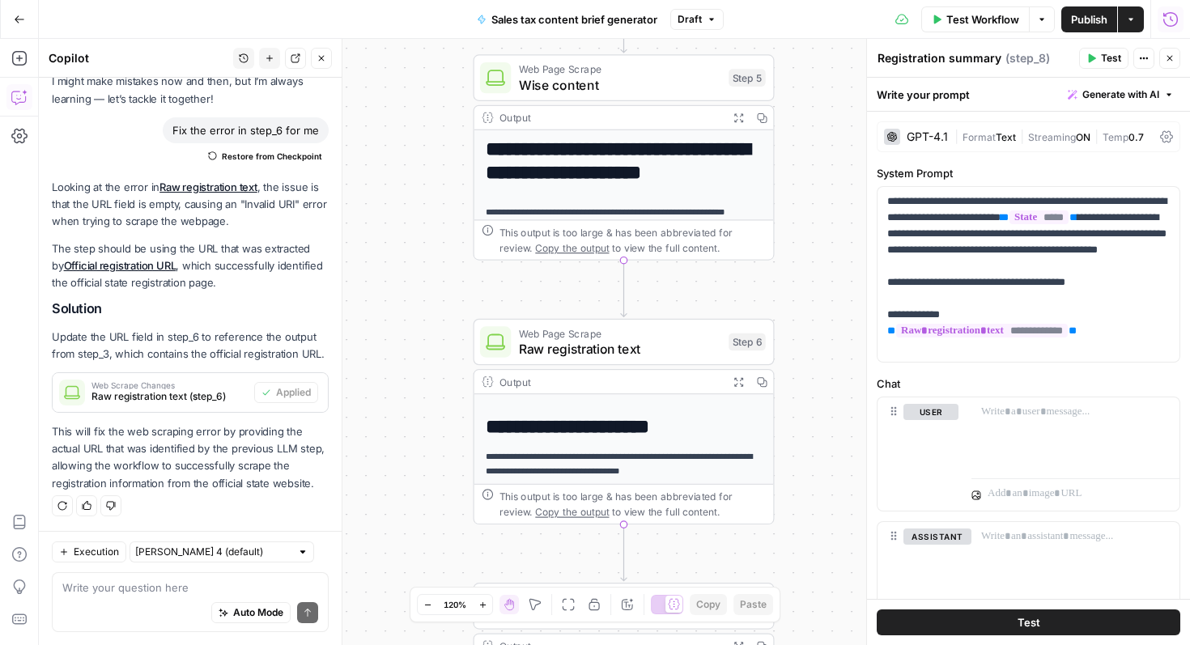
scroll to position [375, 0]
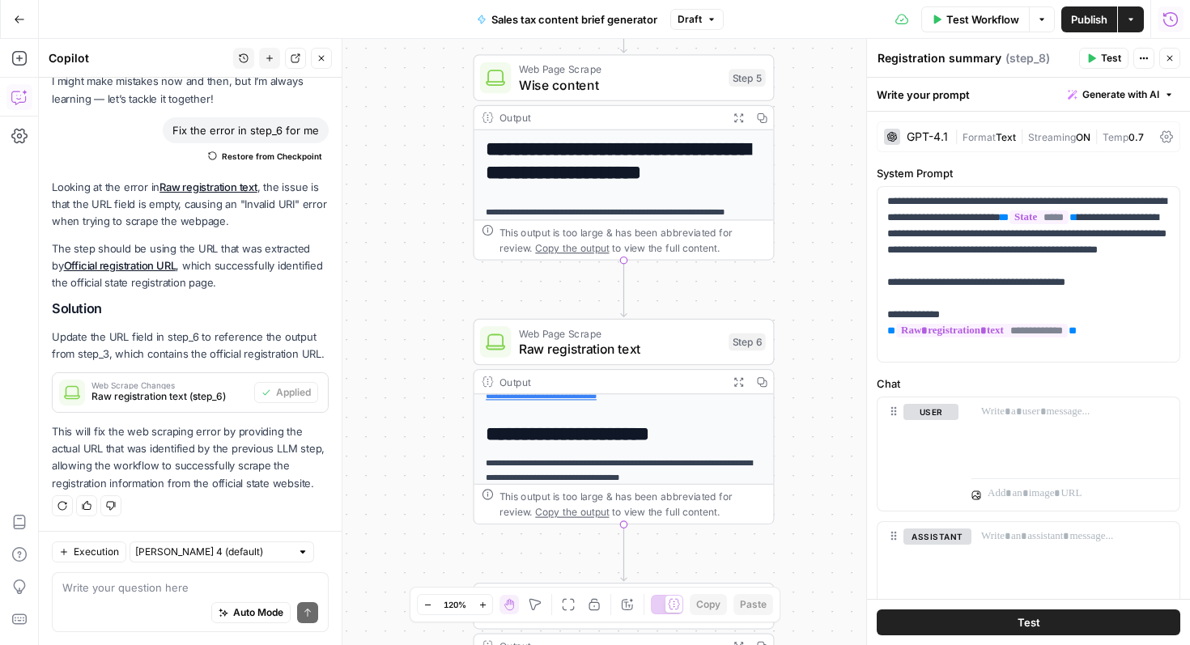
click at [527, 432] on h1 "**********" at bounding box center [624, 435] width 277 height 23
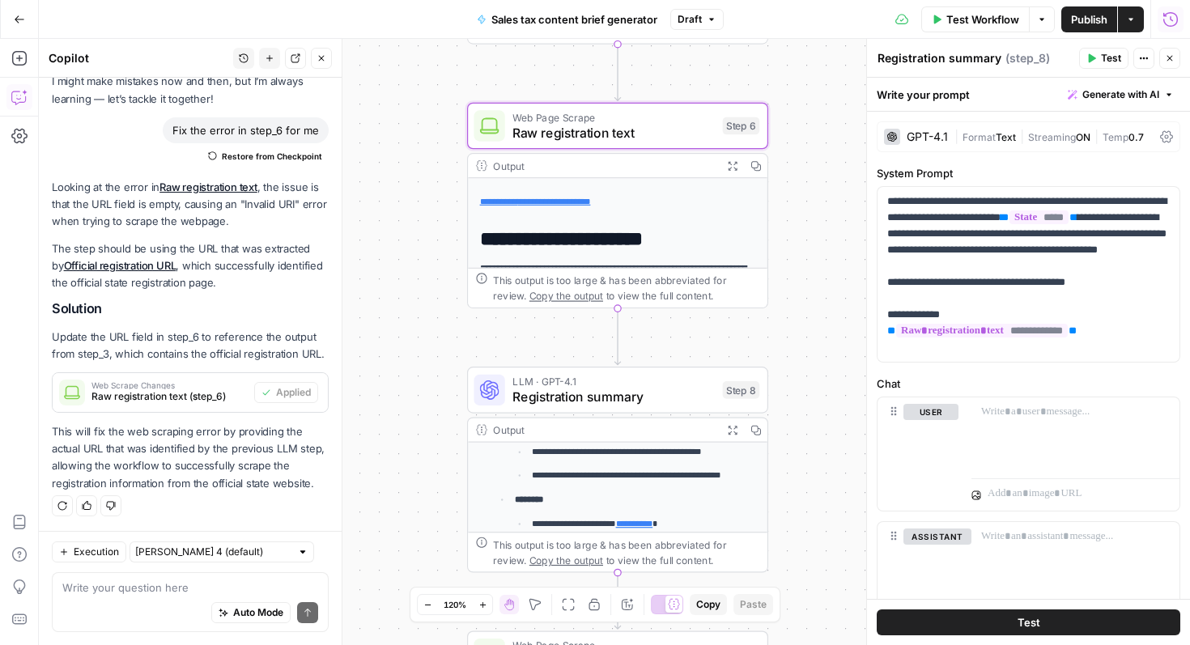
scroll to position [304, 0]
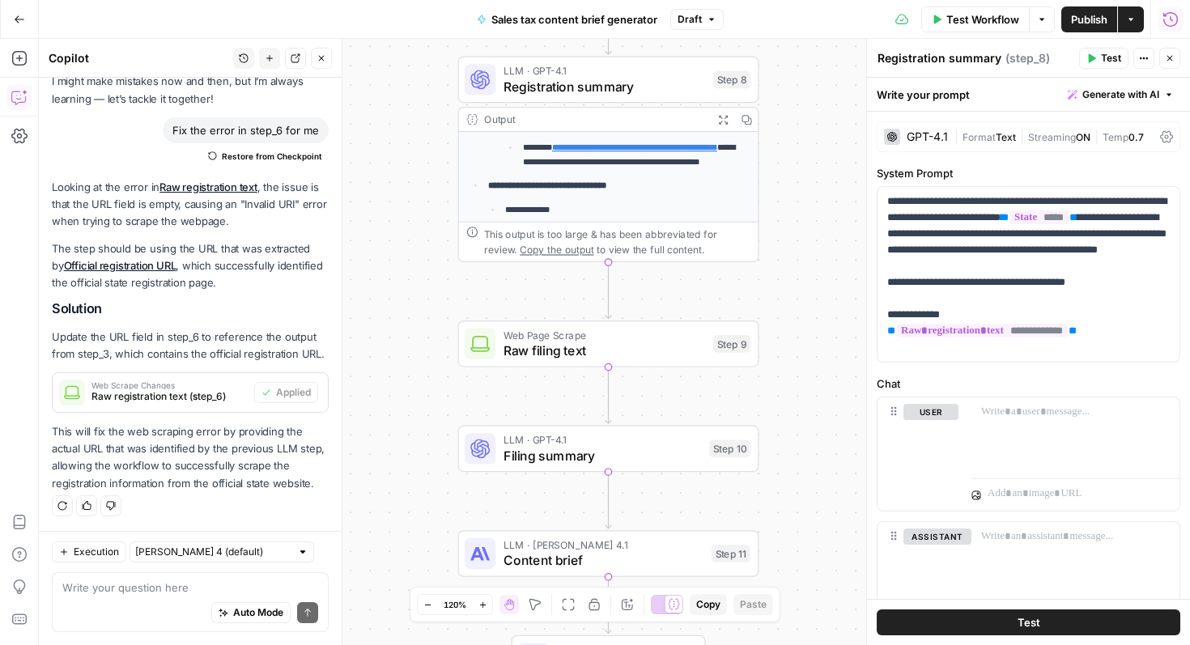
click at [591, 363] on div "Web Page Scrape Raw filing text Step 9 Copy step Delete step Add Note Test" at bounding box center [608, 344] width 301 height 47
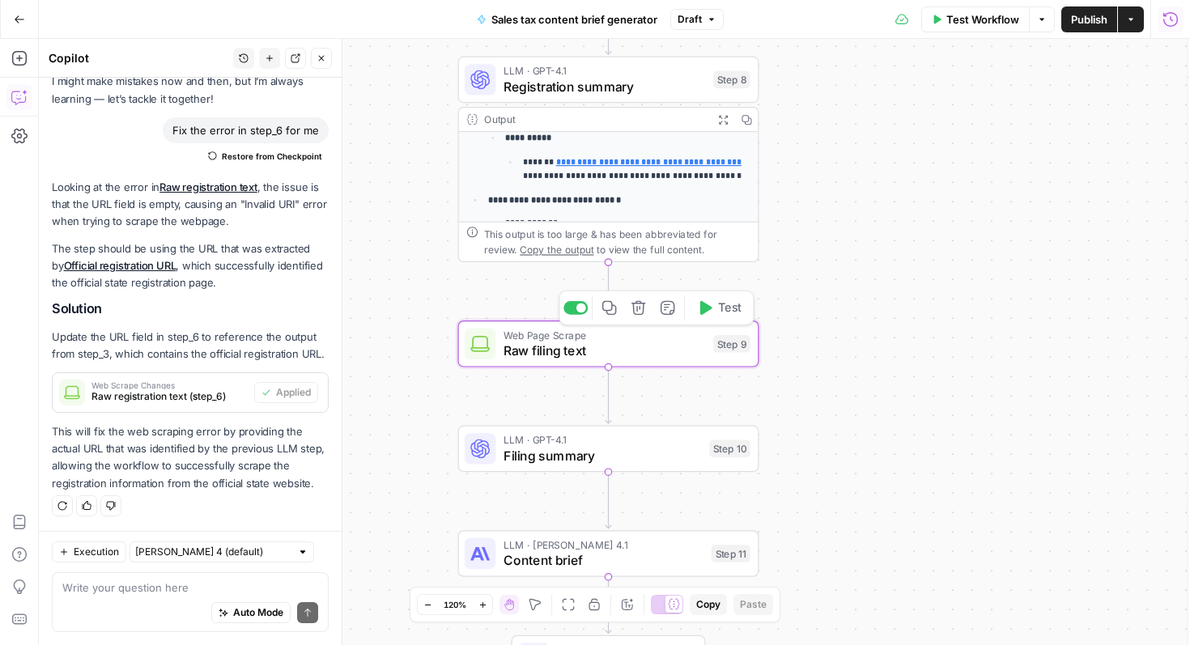
scroll to position [352, 0]
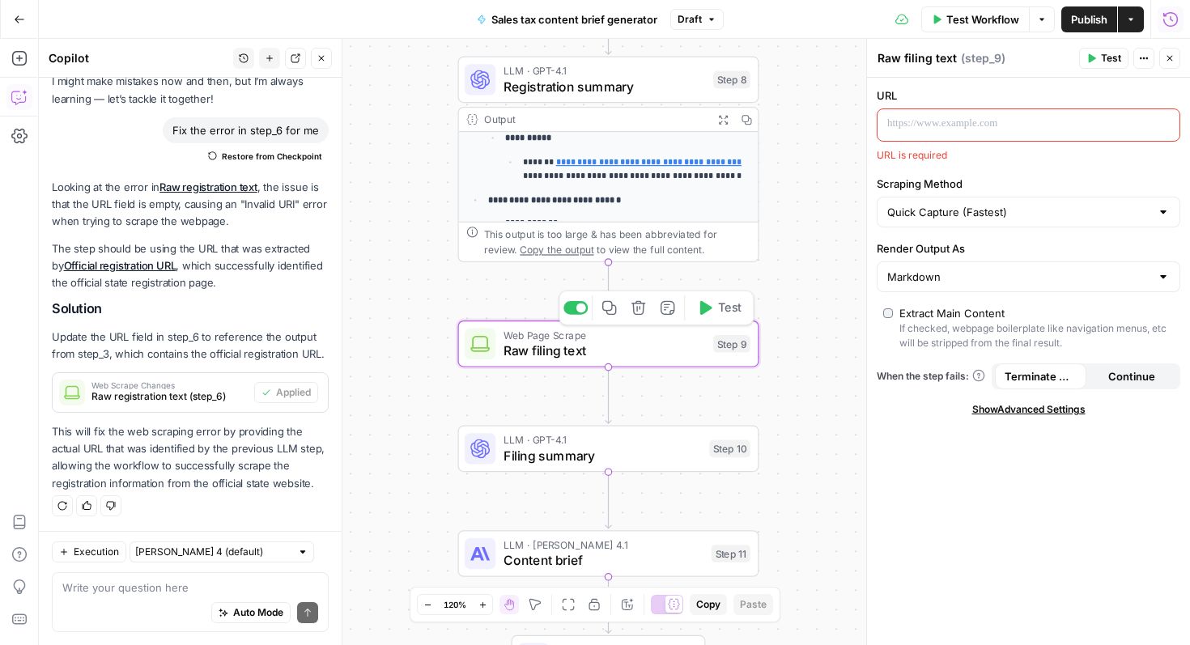
click at [735, 316] on span "Test" at bounding box center [729, 309] width 23 height 18
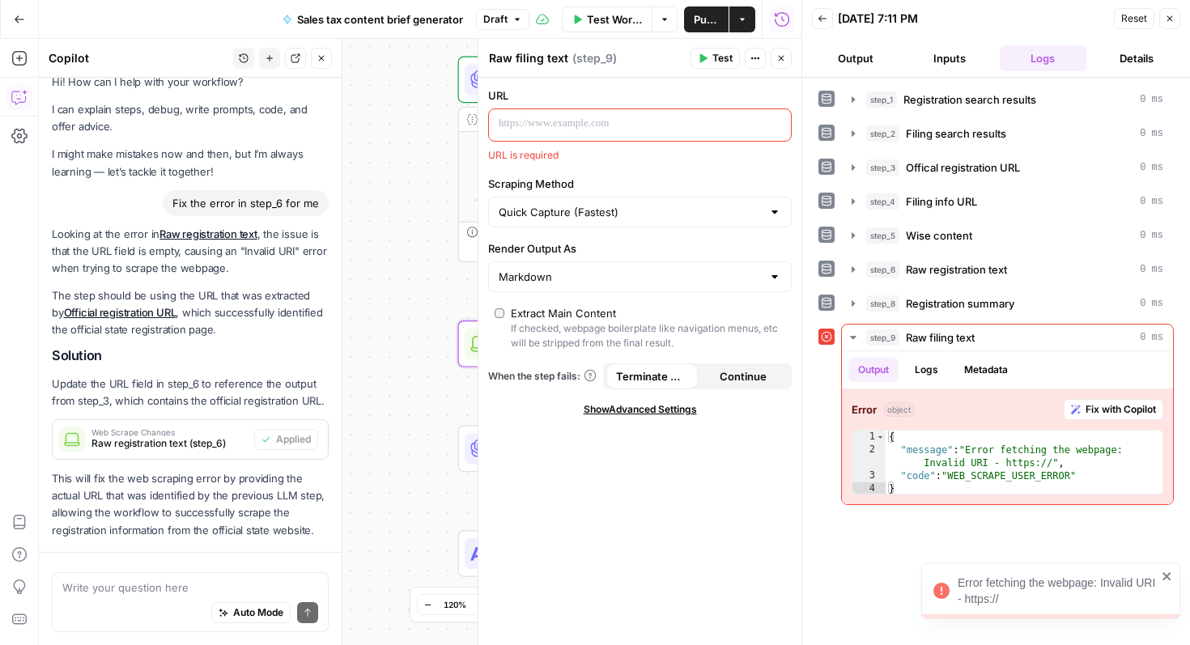
scroll to position [90, 0]
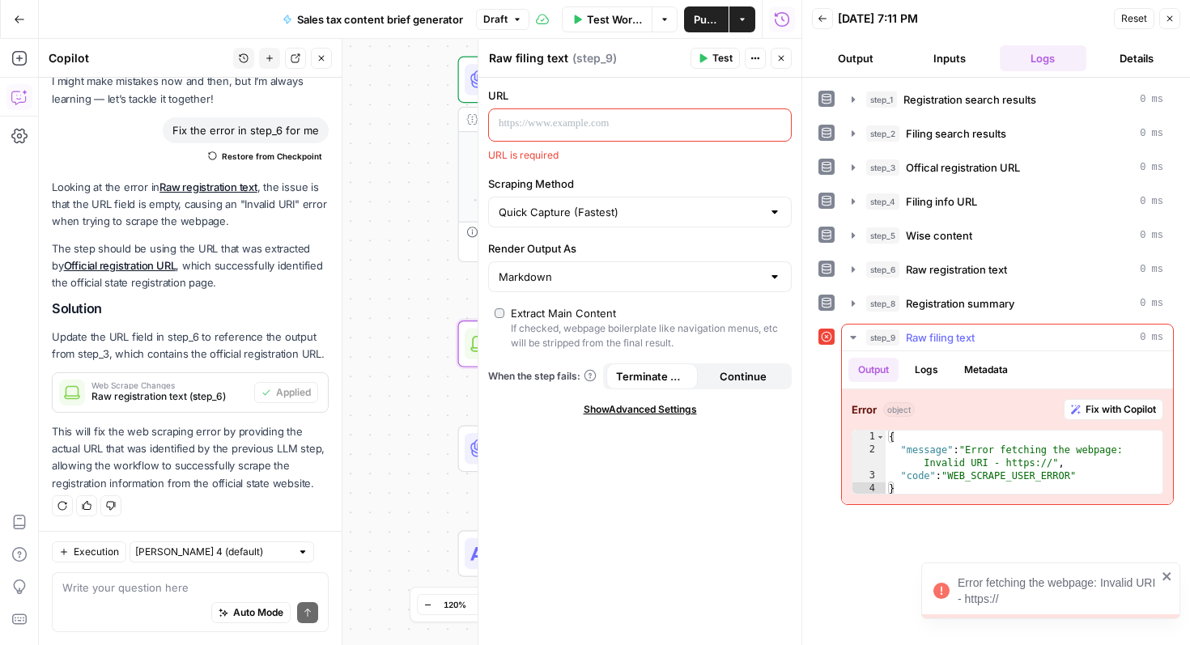
click at [1091, 403] on span "Fix with Copilot" at bounding box center [1121, 409] width 70 height 15
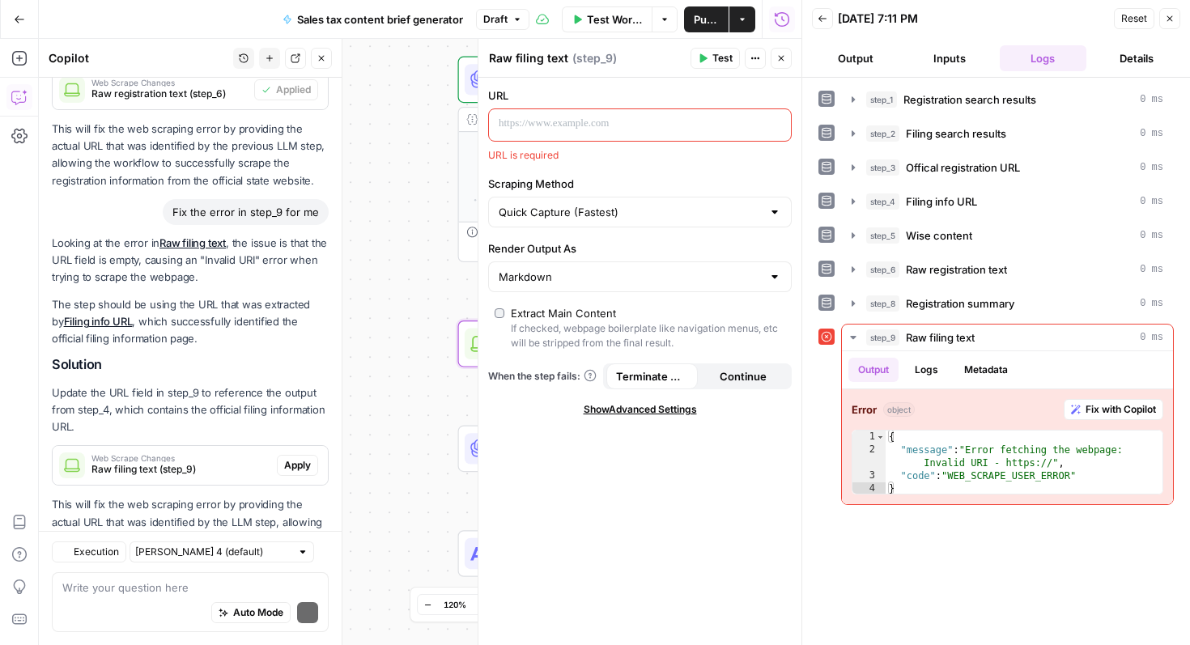
scroll to position [466, 0]
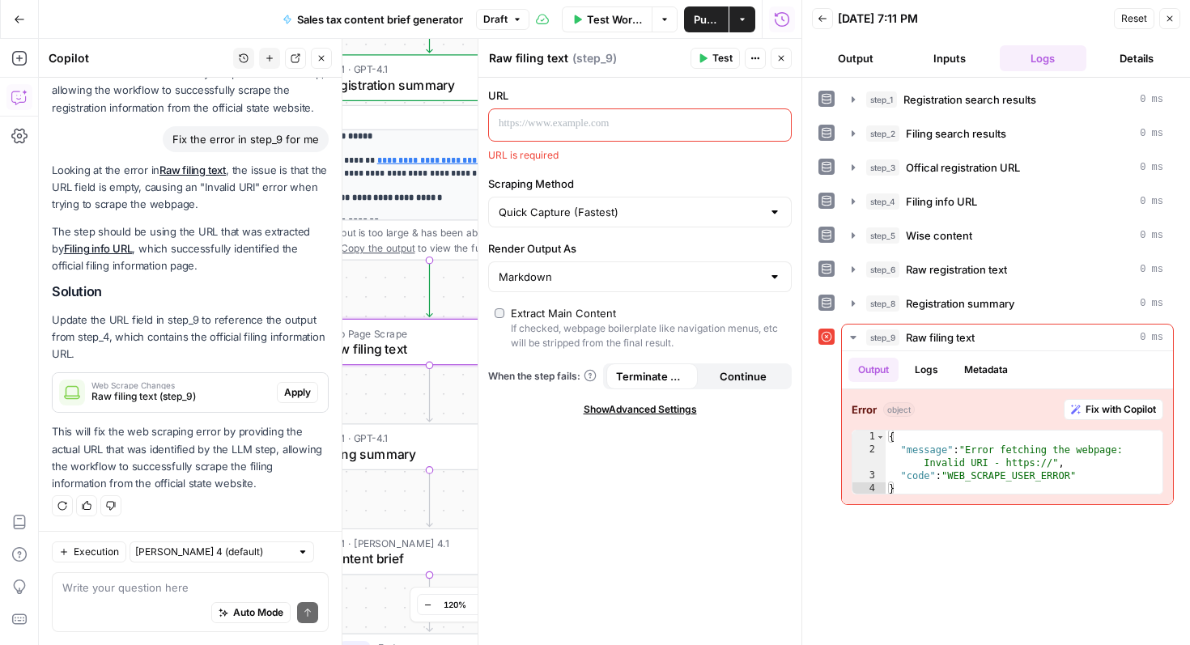
click at [307, 393] on span "Apply" at bounding box center [297, 392] width 27 height 15
click at [570, 117] on p at bounding box center [627, 124] width 257 height 16
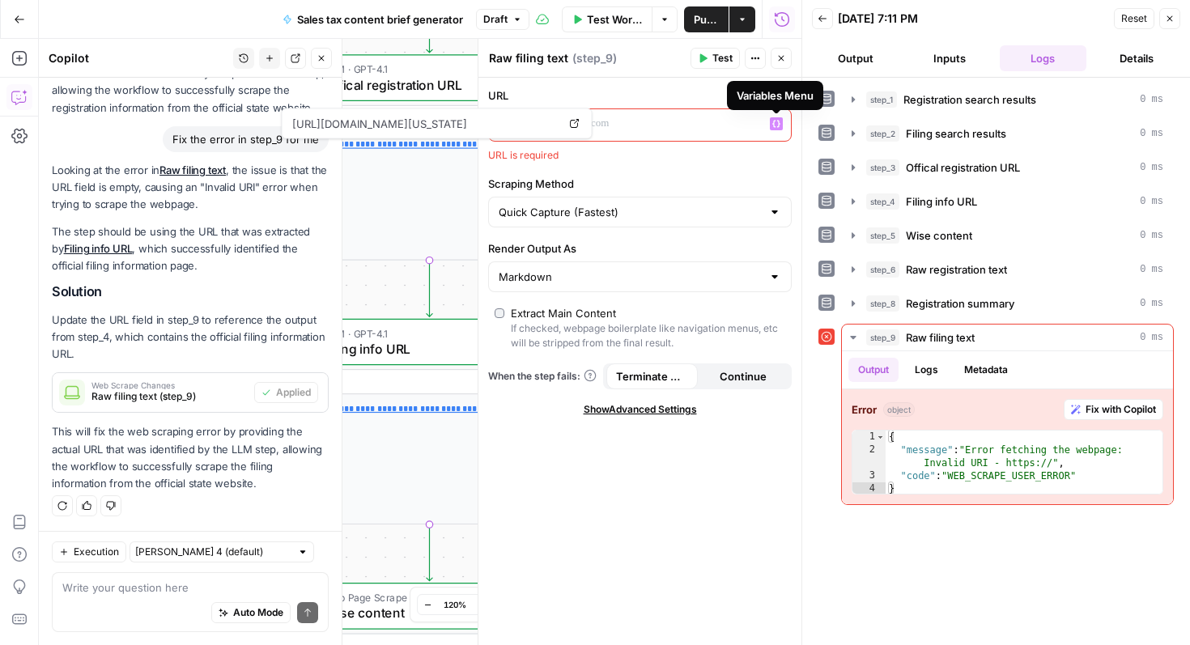
click at [775, 127] on icon "button" at bounding box center [777, 124] width 8 height 8
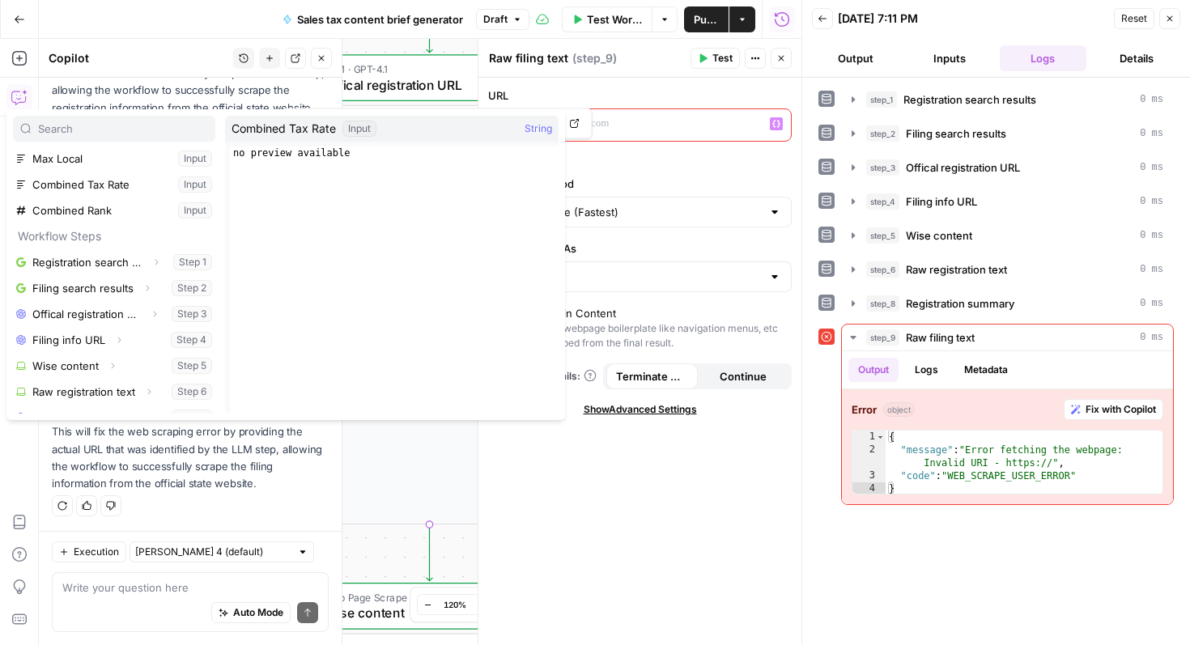
scroll to position [133, 0]
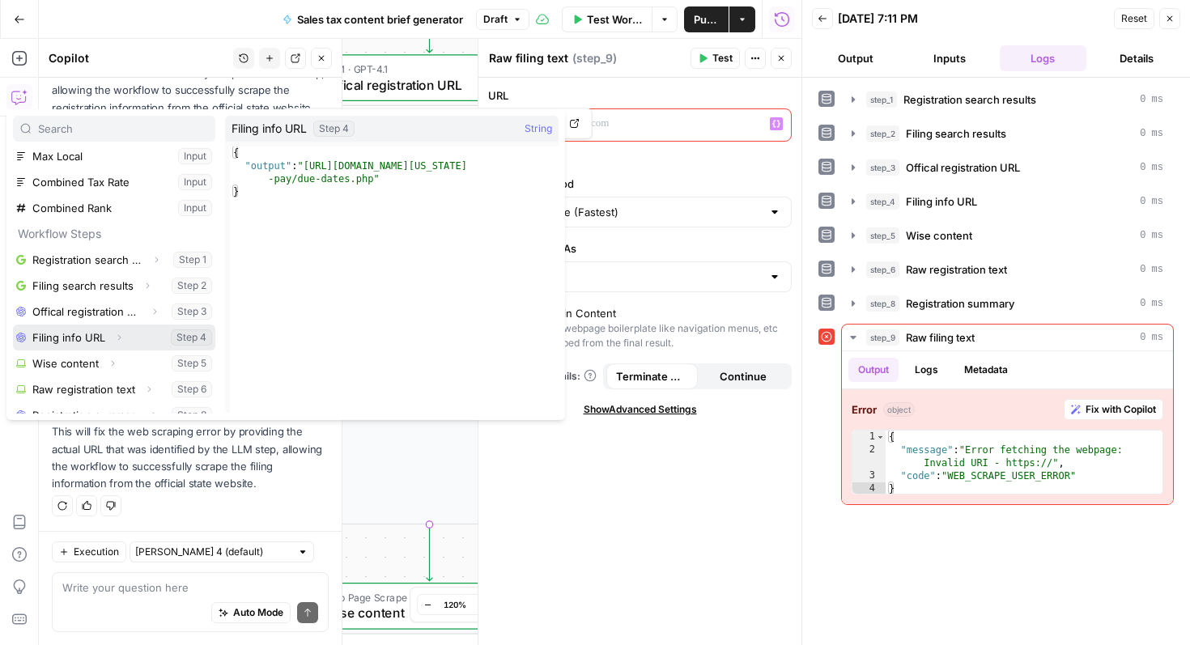
click at [86, 339] on button "Select variable Filing info URL" at bounding box center [114, 338] width 202 height 26
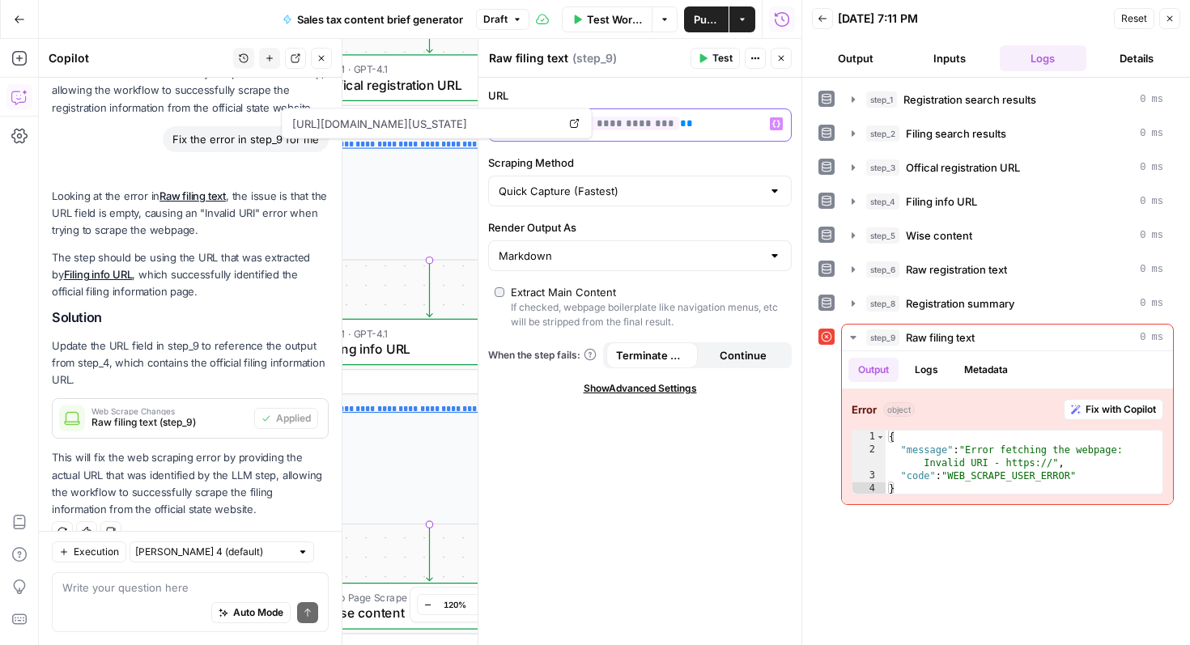
scroll to position [492, 0]
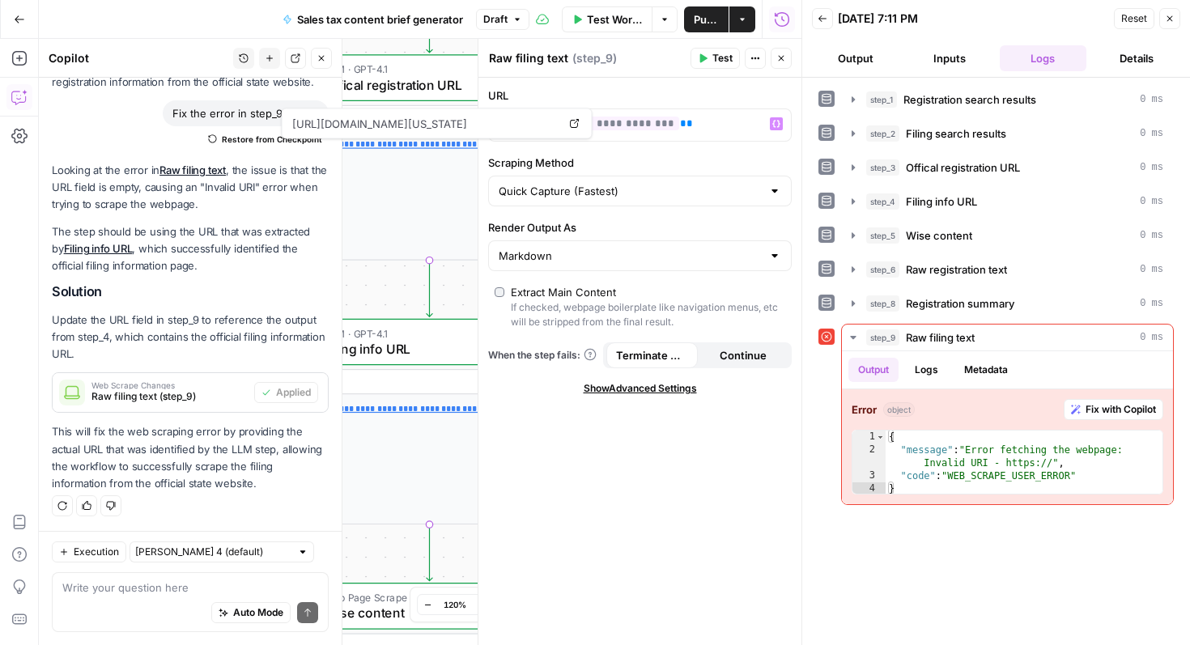
click at [636, 160] on label "Scraping Method" at bounding box center [640, 163] width 304 height 16
click at [636, 183] on input "Quick Capture (Fastest)" at bounding box center [630, 191] width 263 height 16
type input "Quick Capture (Fastest)"
click at [633, 153] on div "**********" at bounding box center [640, 362] width 323 height 568
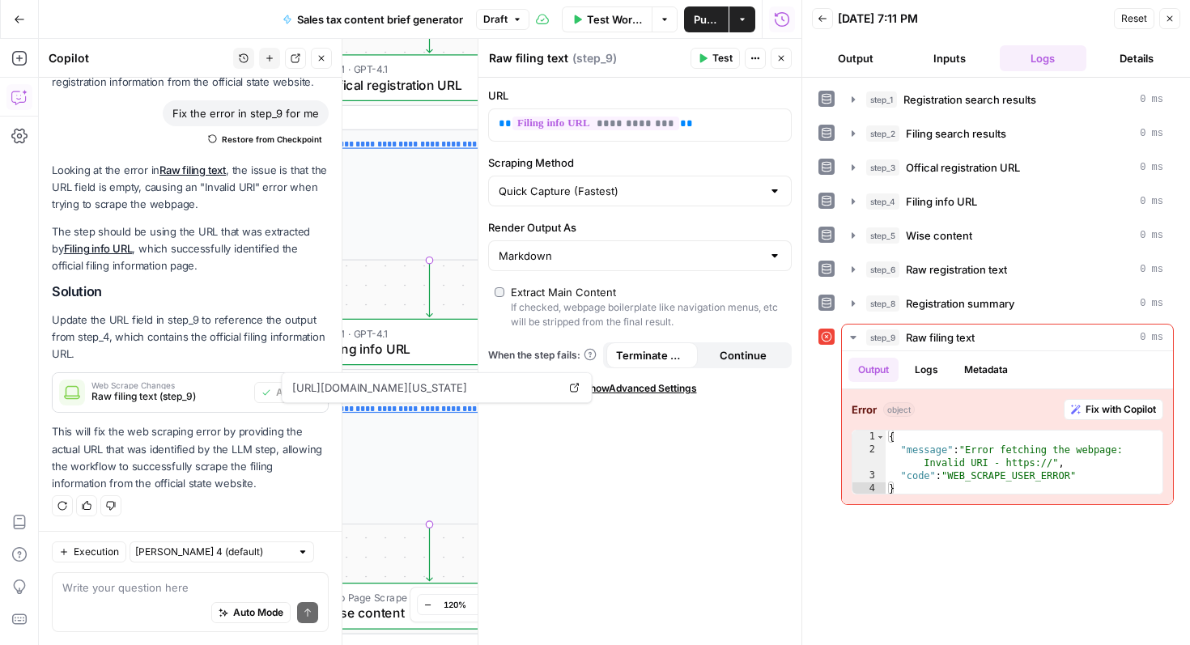
click at [728, 57] on span "Test" at bounding box center [723, 58] width 20 height 15
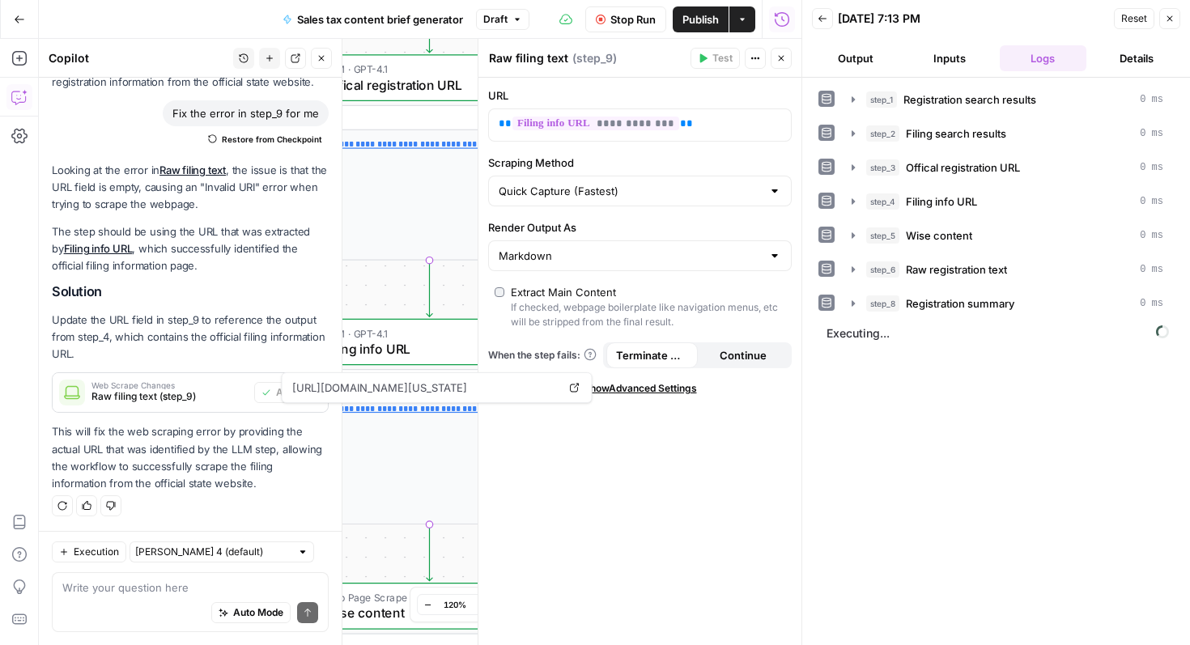
click at [326, 63] on button "Close" at bounding box center [321, 58] width 21 height 21
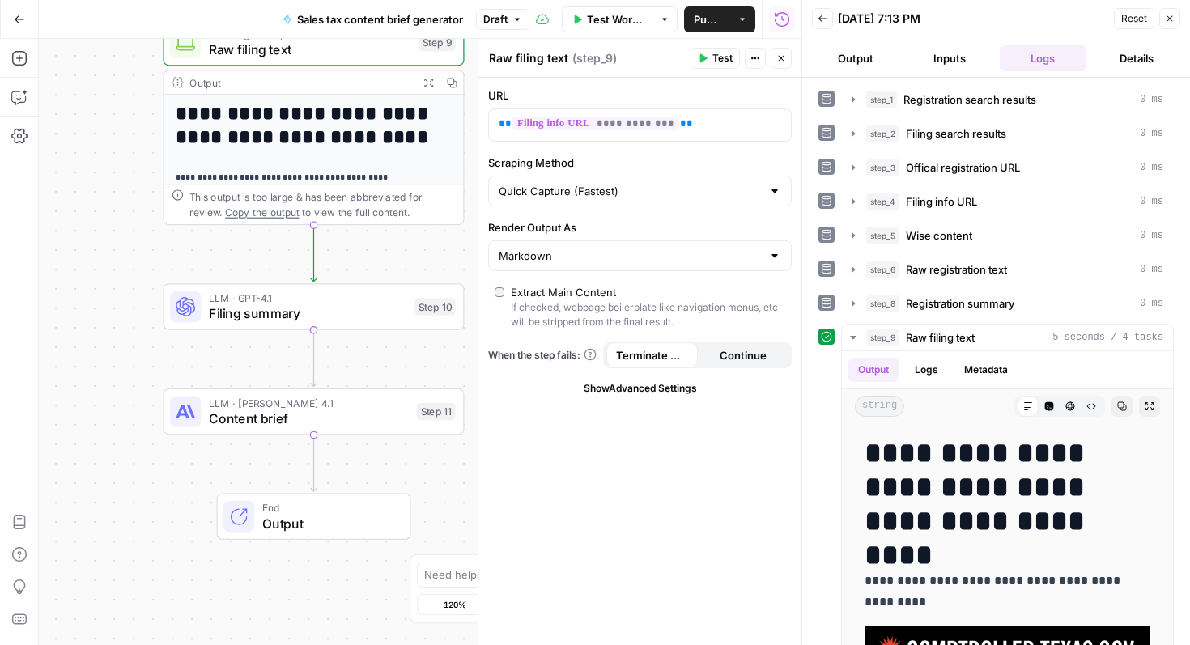
click at [281, 311] on span "Filing summary" at bounding box center [308, 313] width 198 height 19
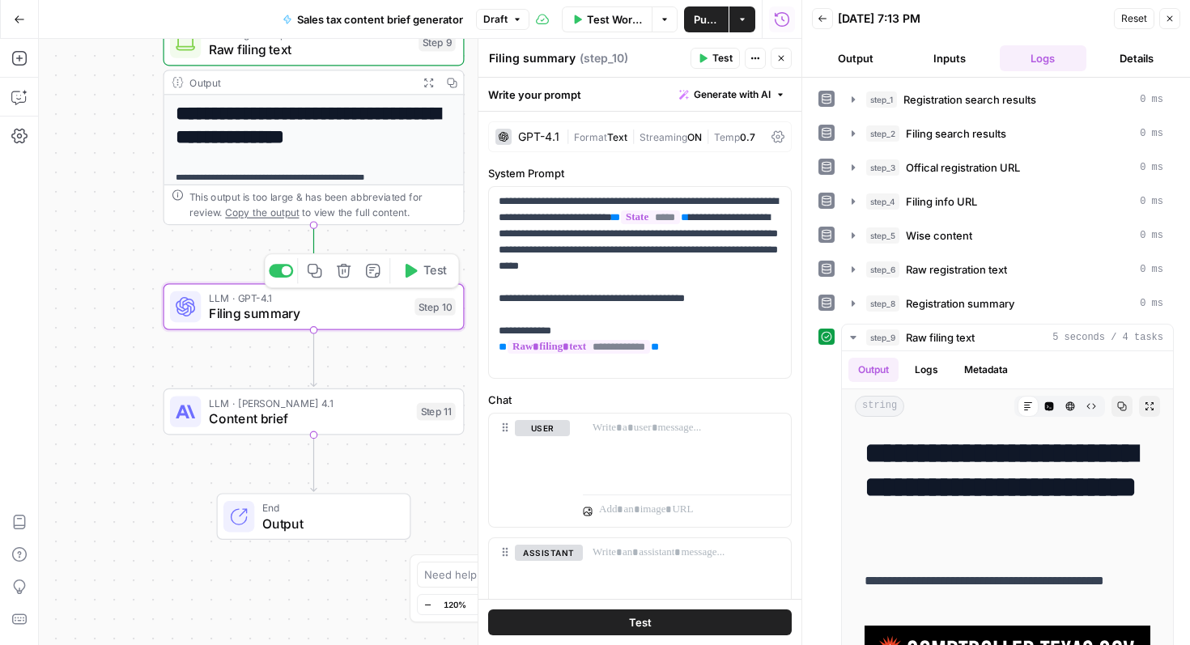
click at [425, 270] on span "Test" at bounding box center [435, 271] width 23 height 18
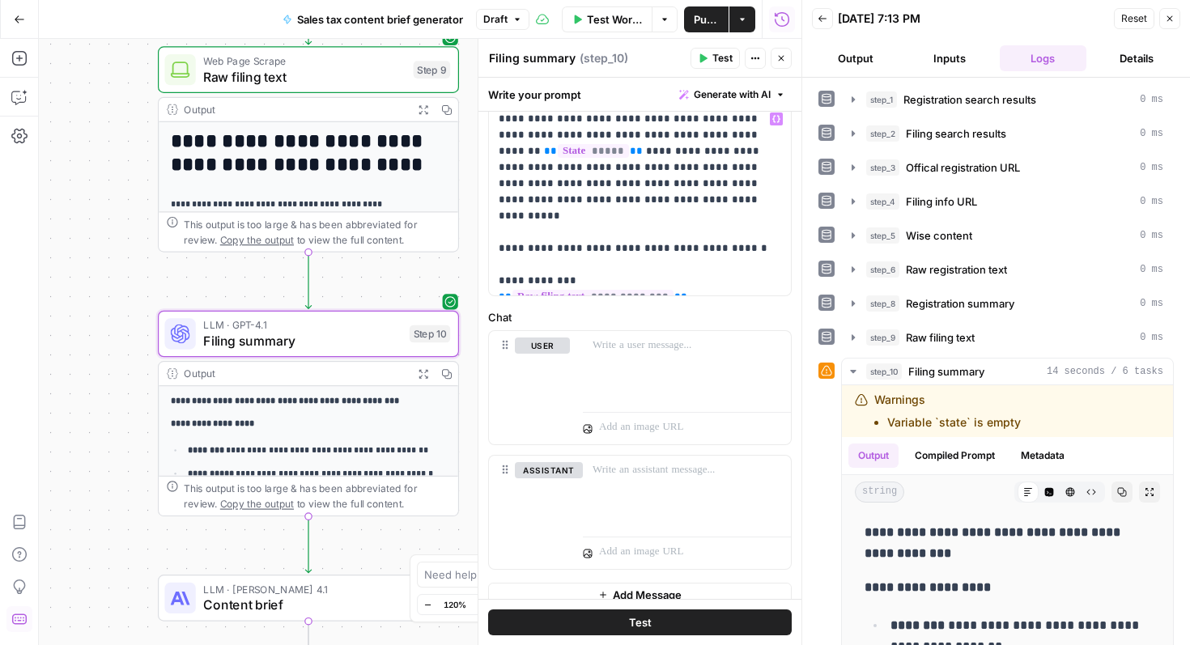
scroll to position [100, 0]
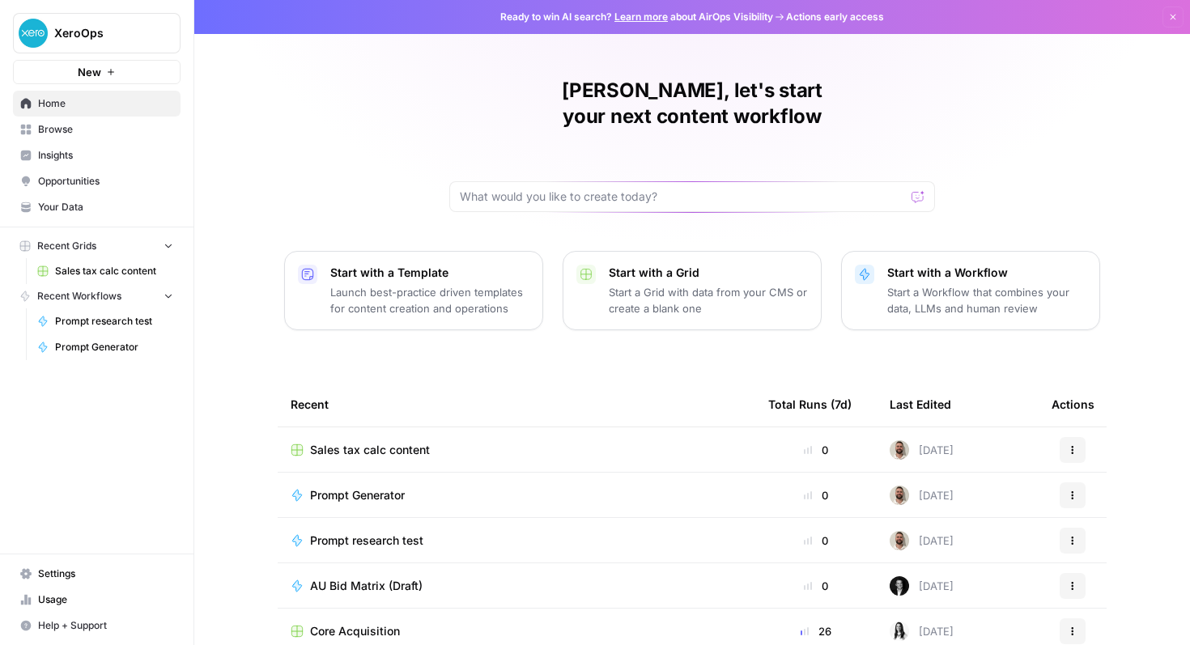
click at [360, 432] on td "Sales tax calc content" at bounding box center [517, 450] width 478 height 45
click at [361, 442] on span "Sales tax calc content" at bounding box center [370, 450] width 120 height 16
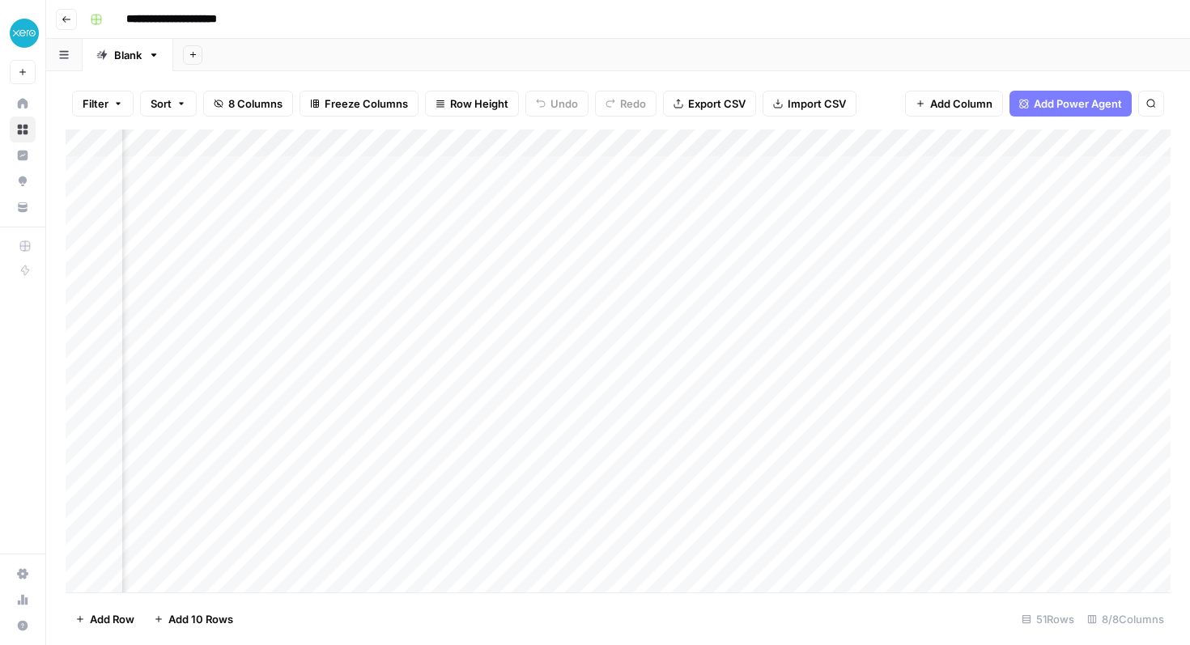
scroll to position [0, 741]
click at [856, 173] on div "Add Column" at bounding box center [618, 361] width 1105 height 463
click at [1063, 167] on div "Add Column" at bounding box center [618, 361] width 1105 height 463
click at [1122, 141] on span "Add Column" at bounding box center [1133, 143] width 57 height 15
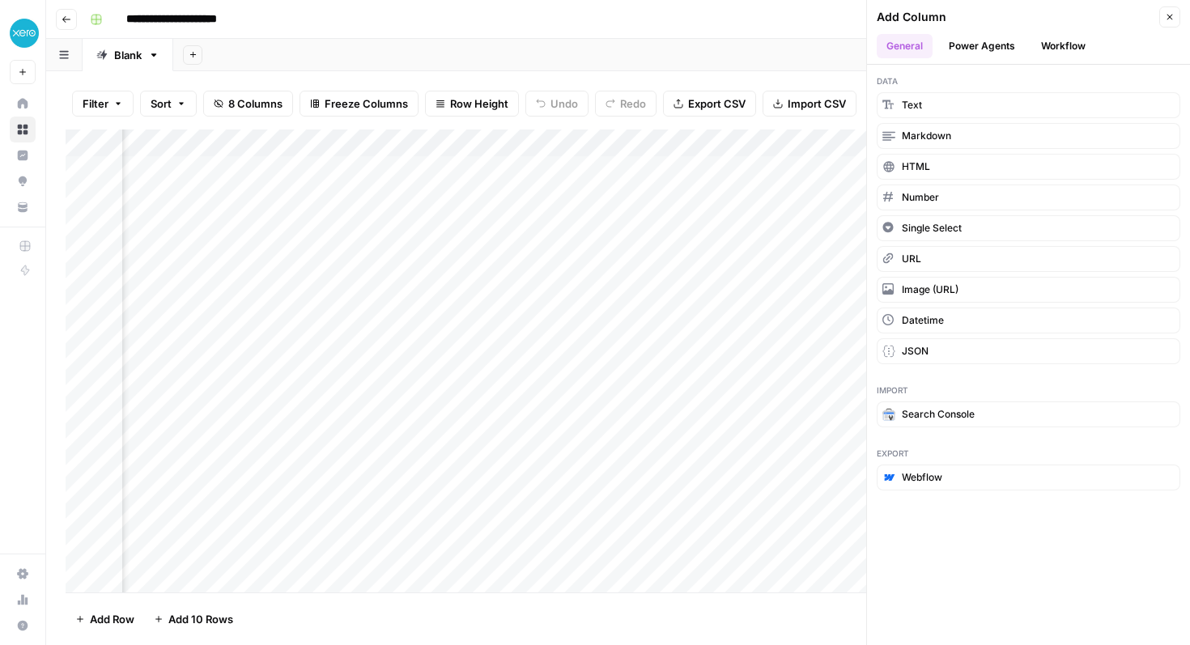
click at [1060, 42] on button "Workflow" at bounding box center [1064, 46] width 64 height 24
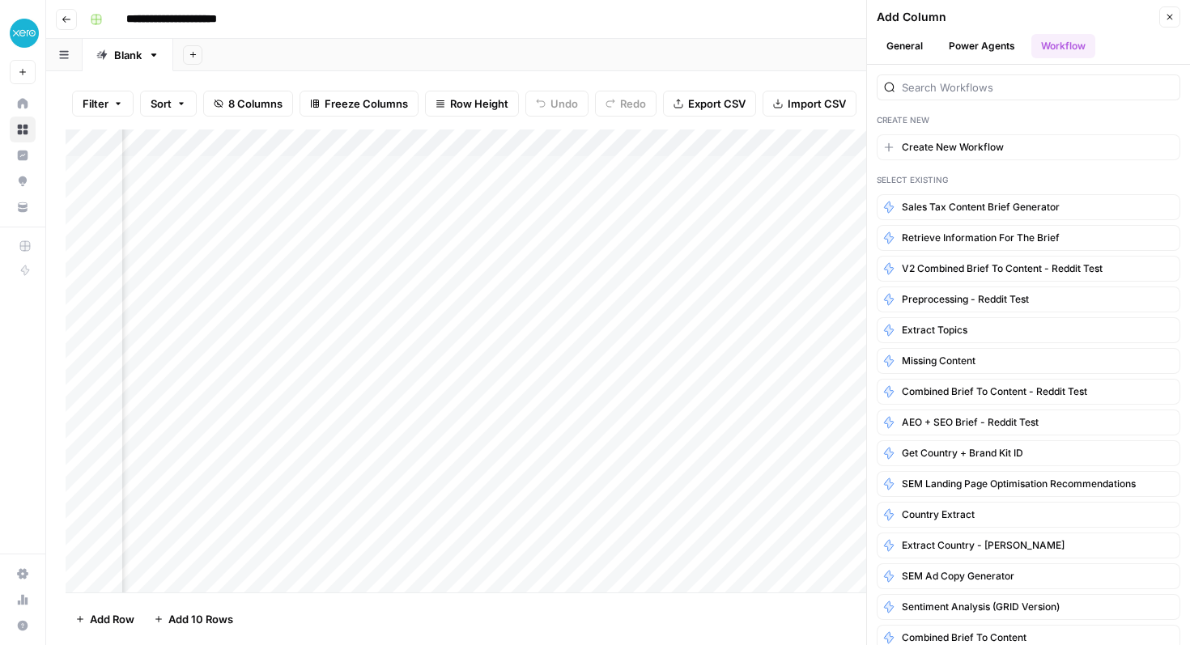
click at [1170, 13] on icon "button" at bounding box center [1170, 17] width 10 height 10
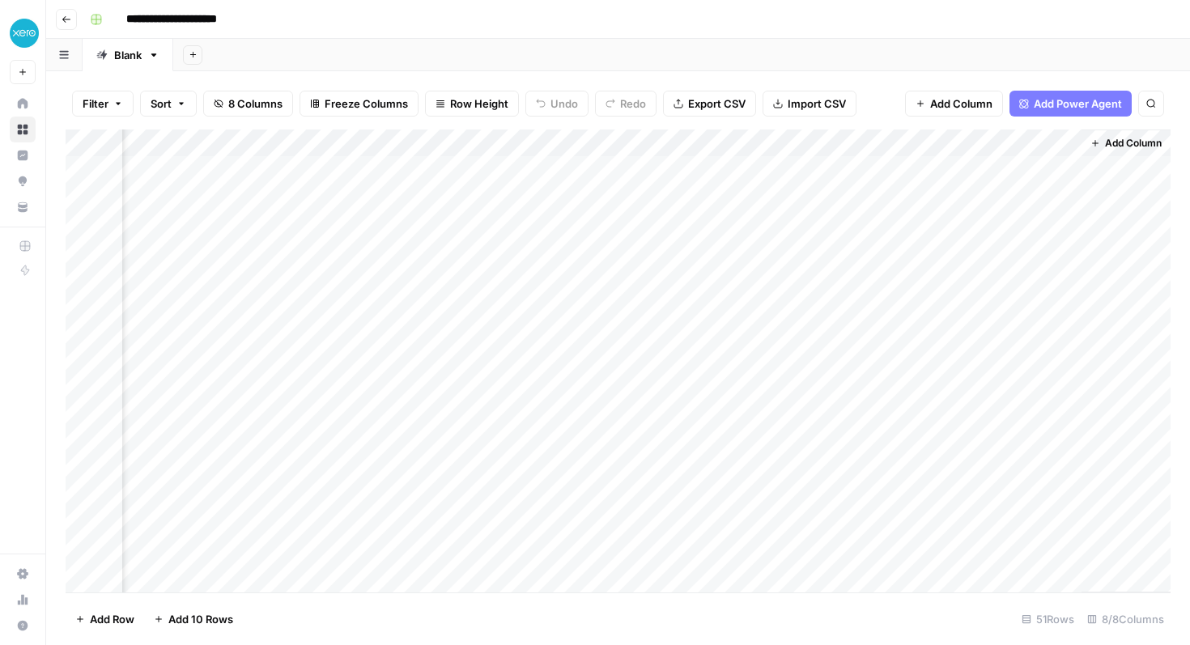
click at [1105, 139] on span "Add Column" at bounding box center [1133, 143] width 57 height 15
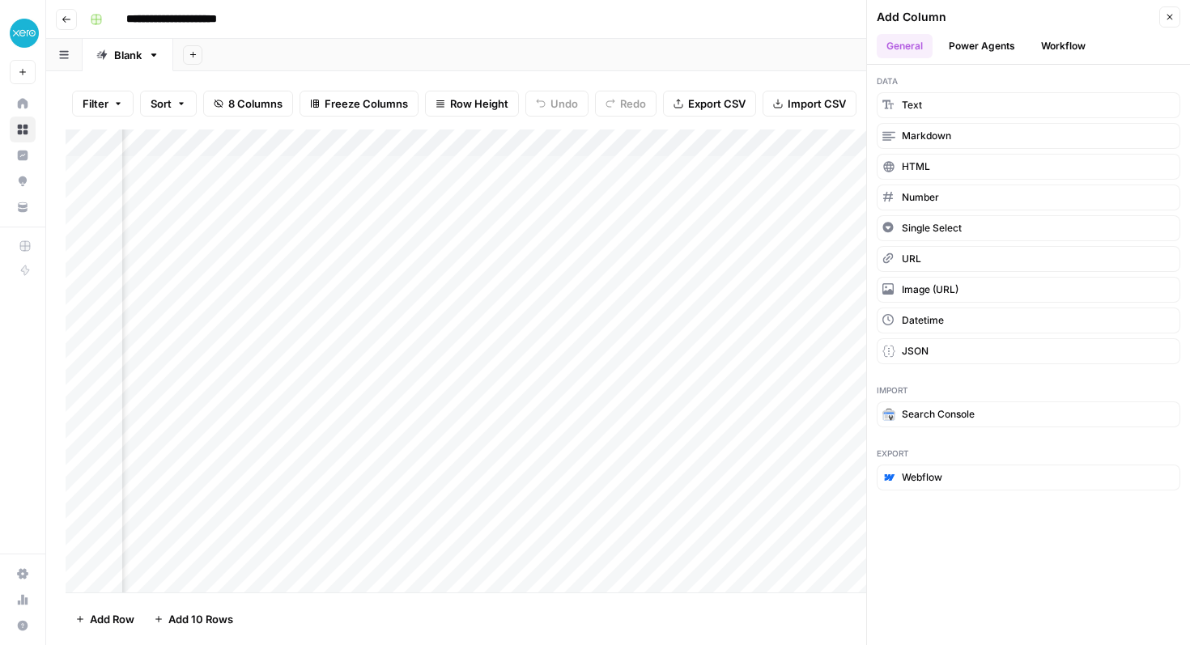
click at [1172, 6] on button "Close" at bounding box center [1170, 16] width 21 height 21
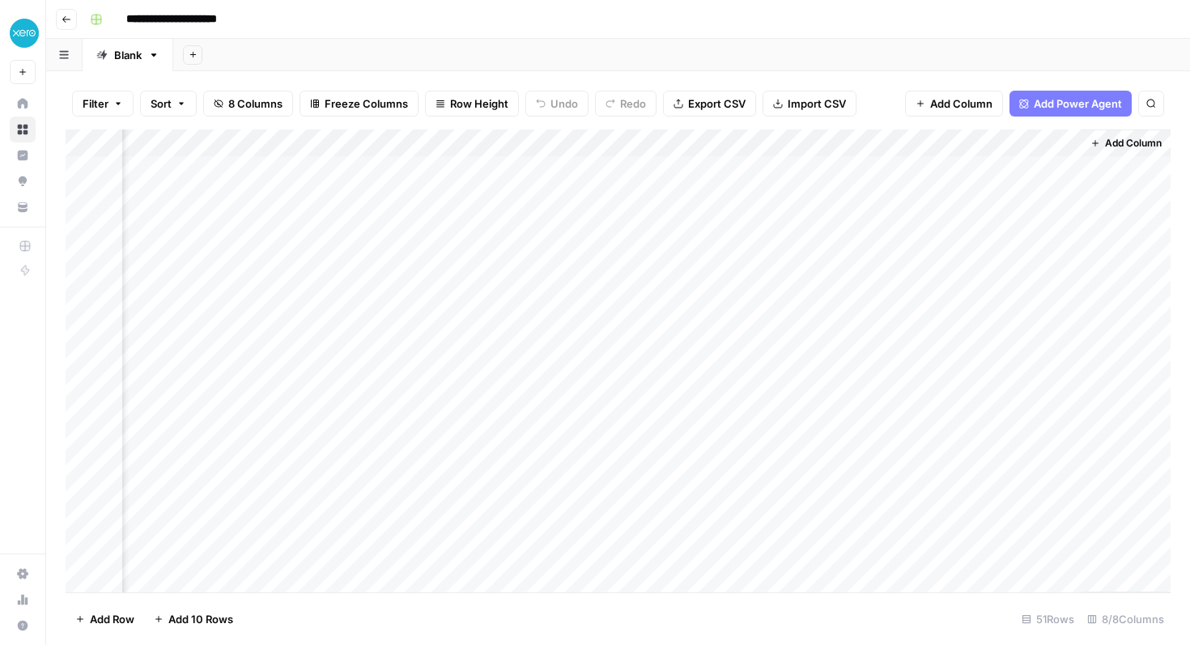
click at [1136, 137] on span "Add Column" at bounding box center [1133, 143] width 57 height 15
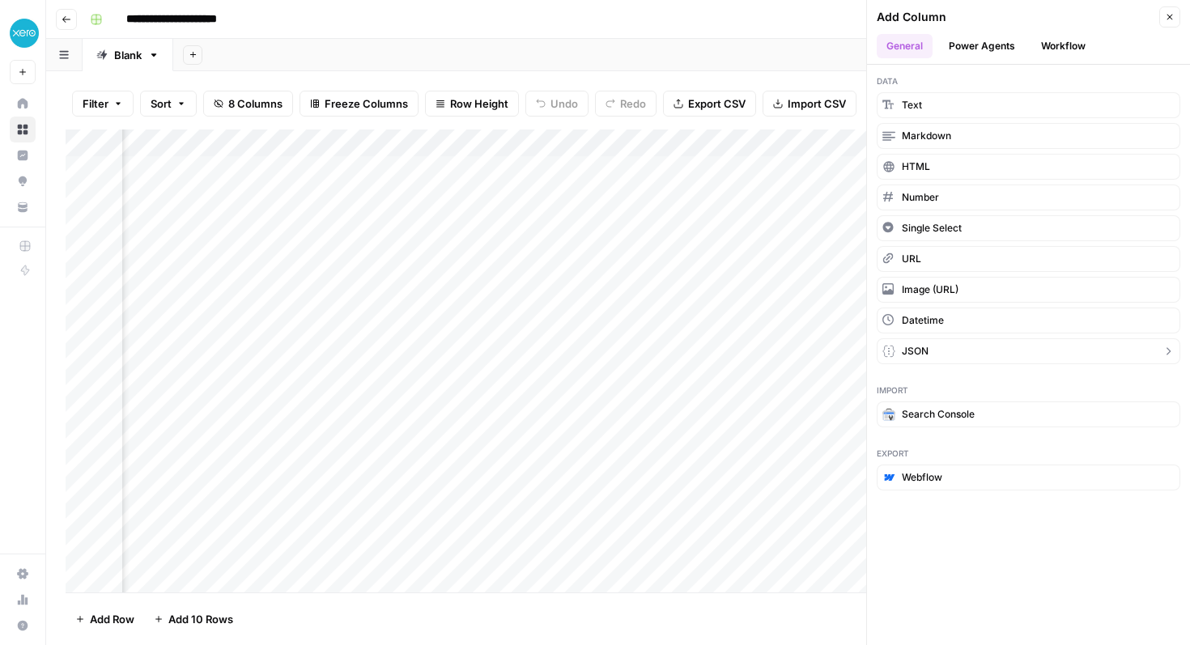
click at [968, 348] on button "JSON" at bounding box center [1029, 352] width 304 height 26
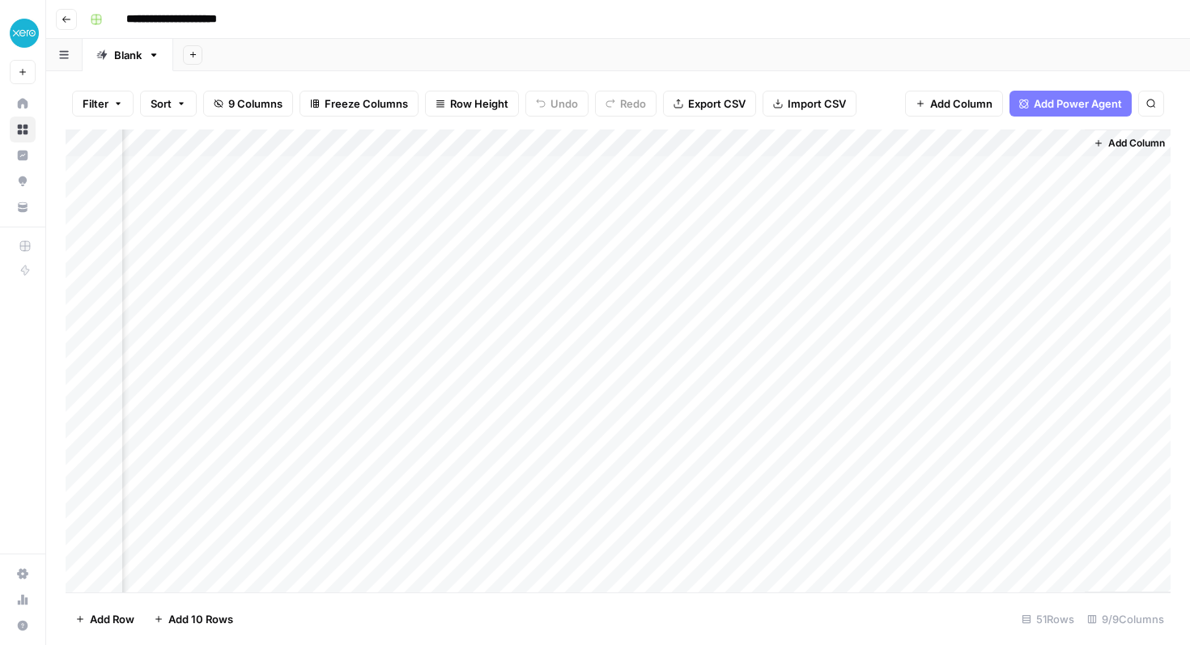
scroll to position [0, 974]
click at [902, 165] on div "Add Column" at bounding box center [618, 361] width 1105 height 463
click at [1063, 168] on div "Add Column" at bounding box center [618, 361] width 1105 height 463
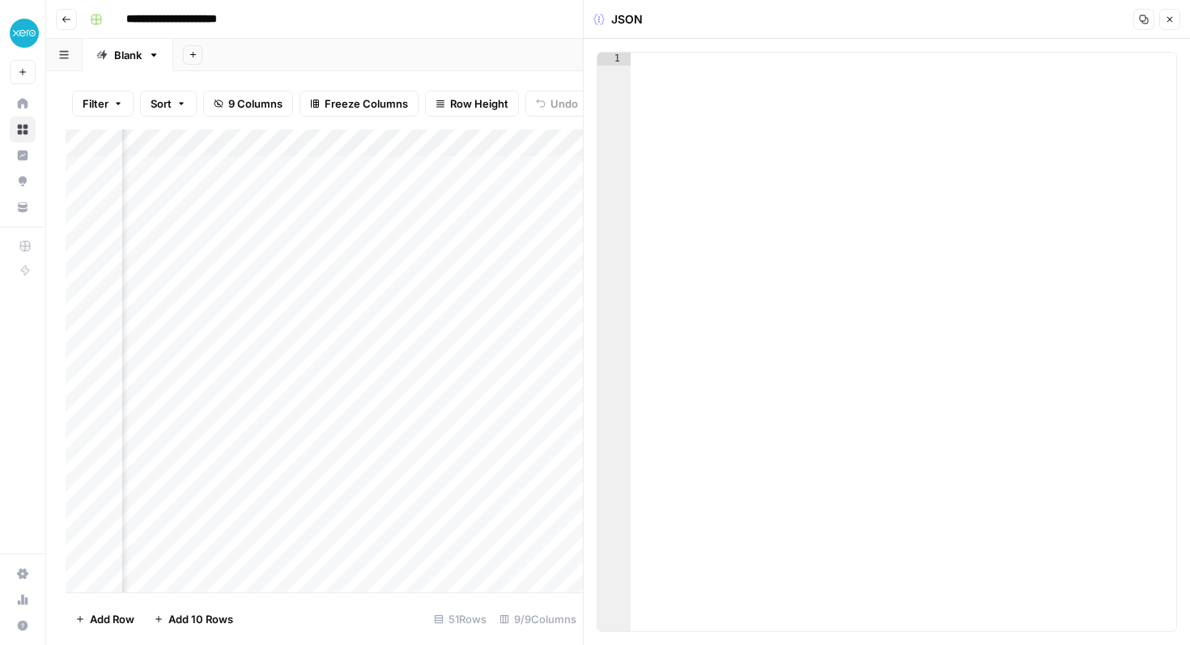
click at [1170, 18] on icon "button" at bounding box center [1170, 20] width 10 height 10
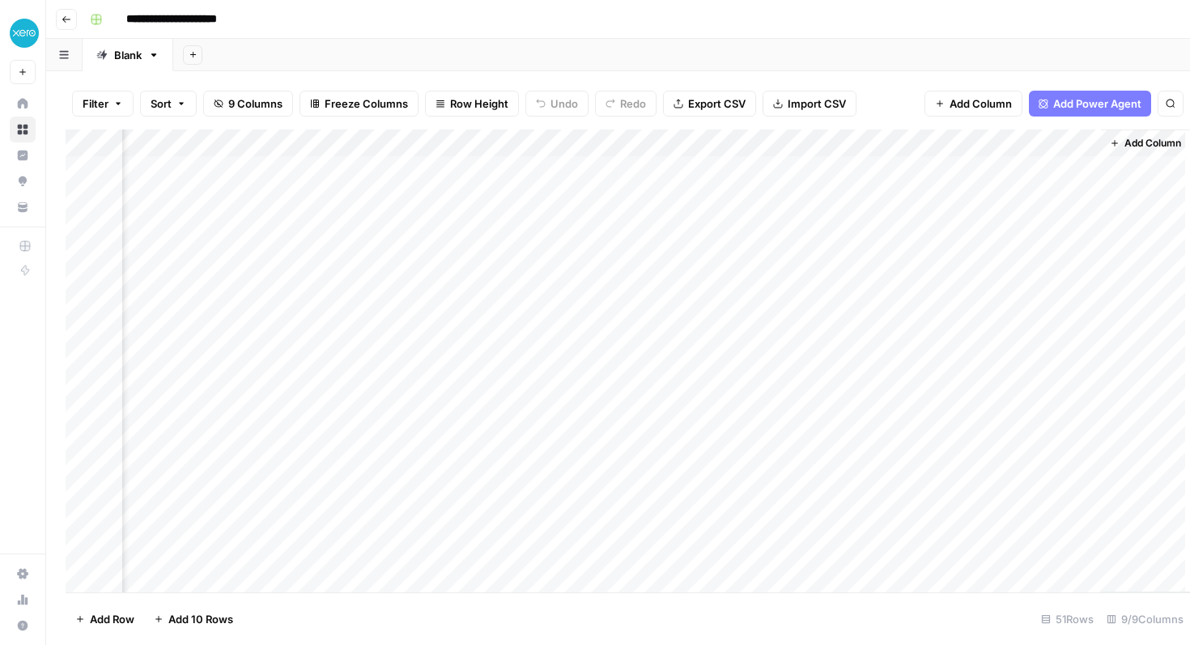
scroll to position [0, 955]
click at [1090, 145] on div "Add Column" at bounding box center [618, 361] width 1105 height 463
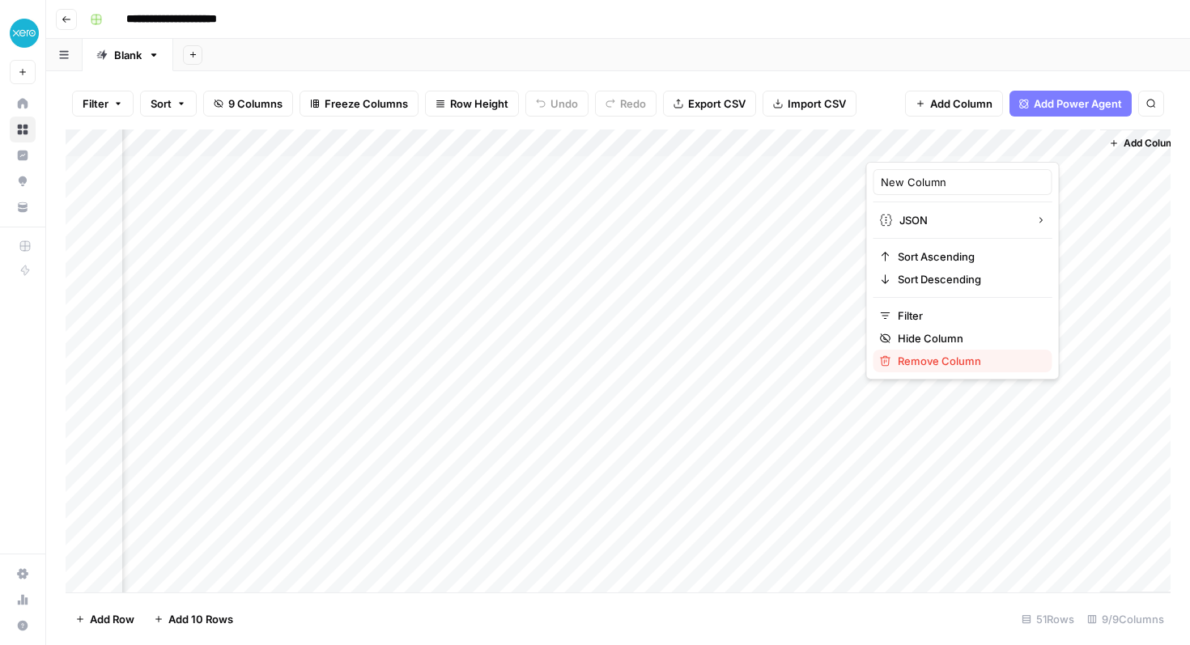
click at [951, 354] on span "Remove Column" at bounding box center [969, 361] width 142 height 16
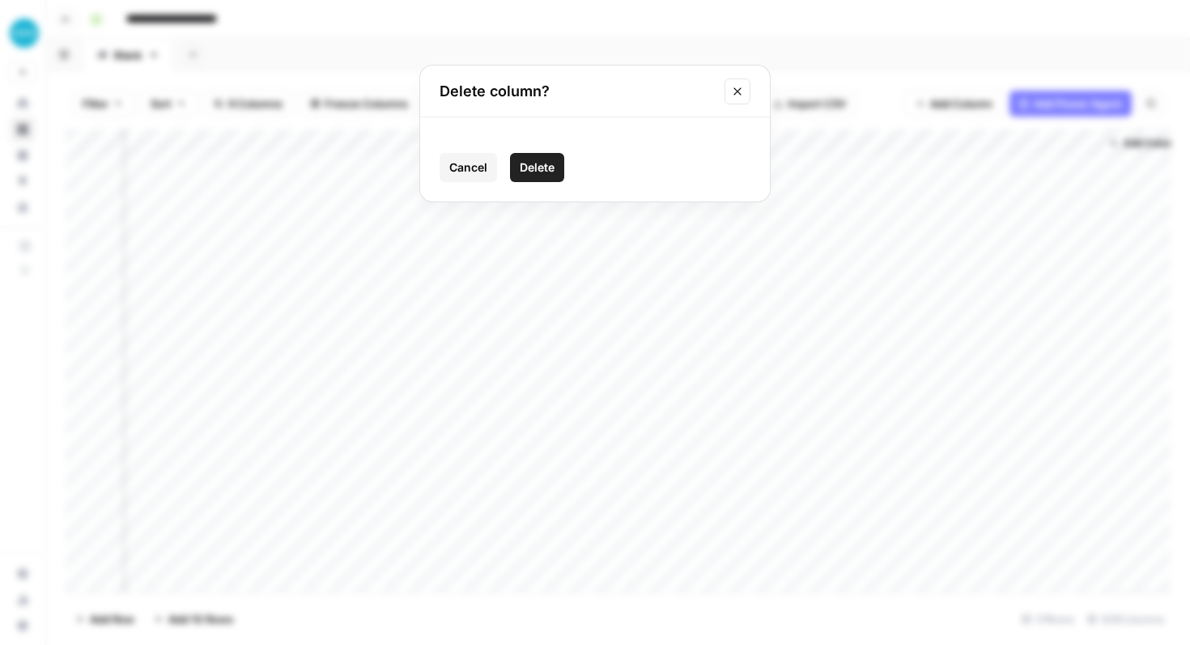
click at [547, 172] on span "Delete" at bounding box center [537, 168] width 35 height 16
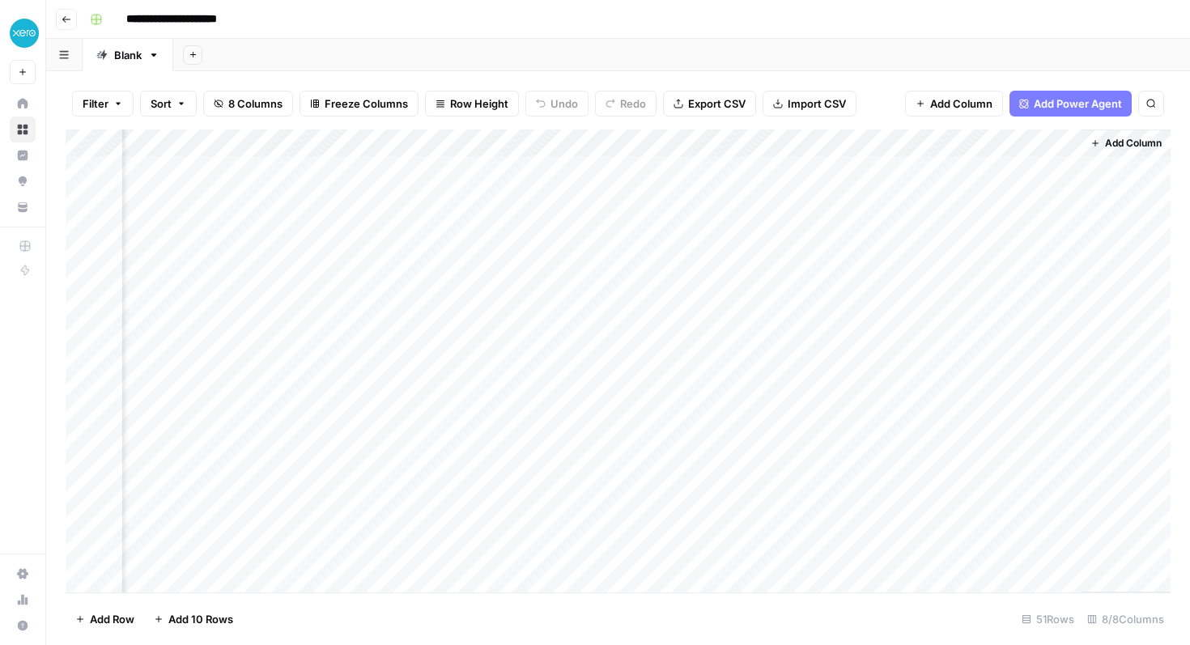
scroll to position [0, 741]
click at [1071, 171] on div "Add Column" at bounding box center [618, 361] width 1105 height 463
click at [920, 164] on div "Add Column" at bounding box center [618, 361] width 1105 height 463
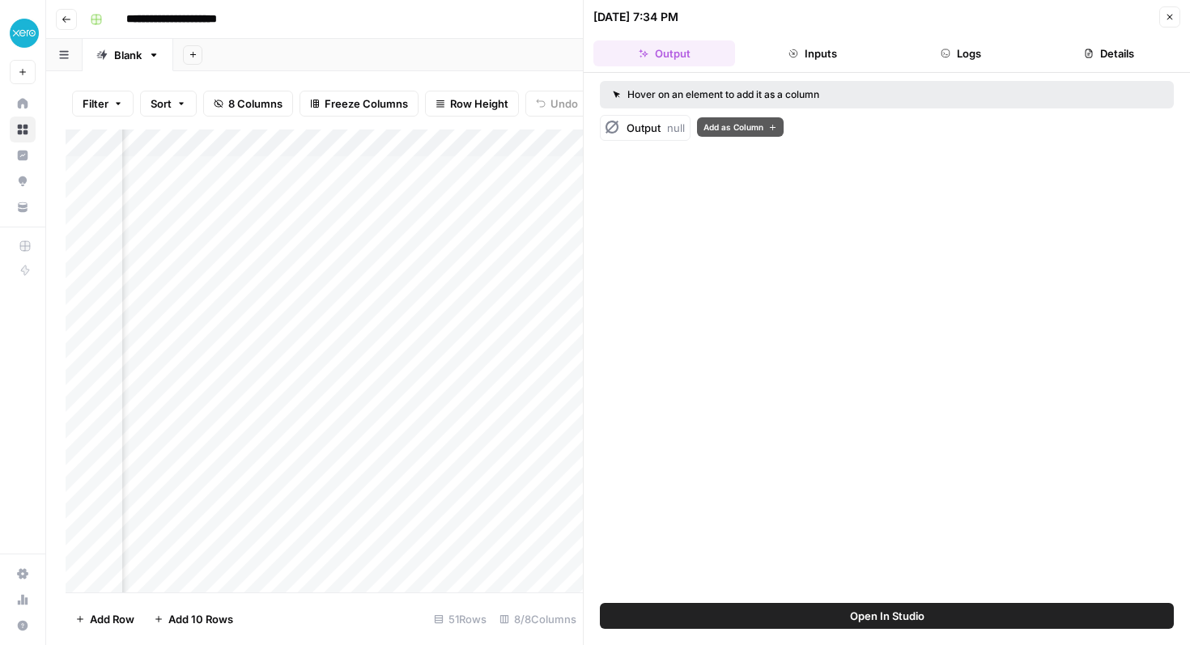
click at [625, 133] on div "Output null" at bounding box center [645, 128] width 91 height 26
click at [832, 55] on button "Inputs" at bounding box center [813, 53] width 142 height 26
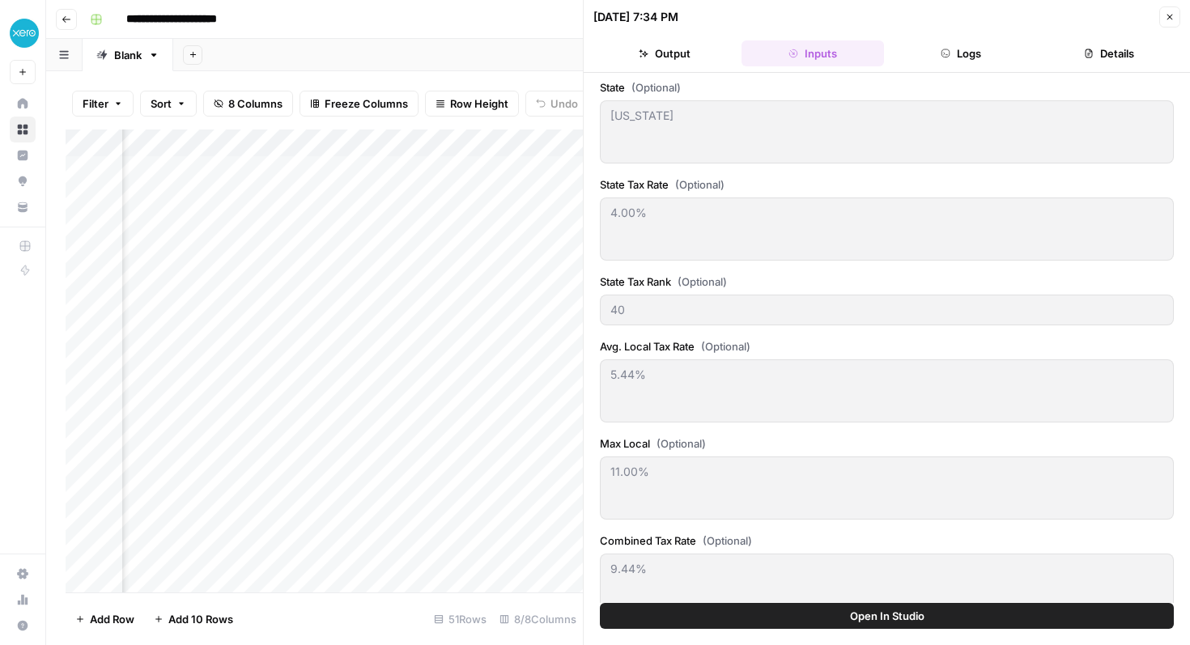
scroll to position [0, 0]
click at [949, 61] on button "Logs" at bounding box center [962, 53] width 142 height 26
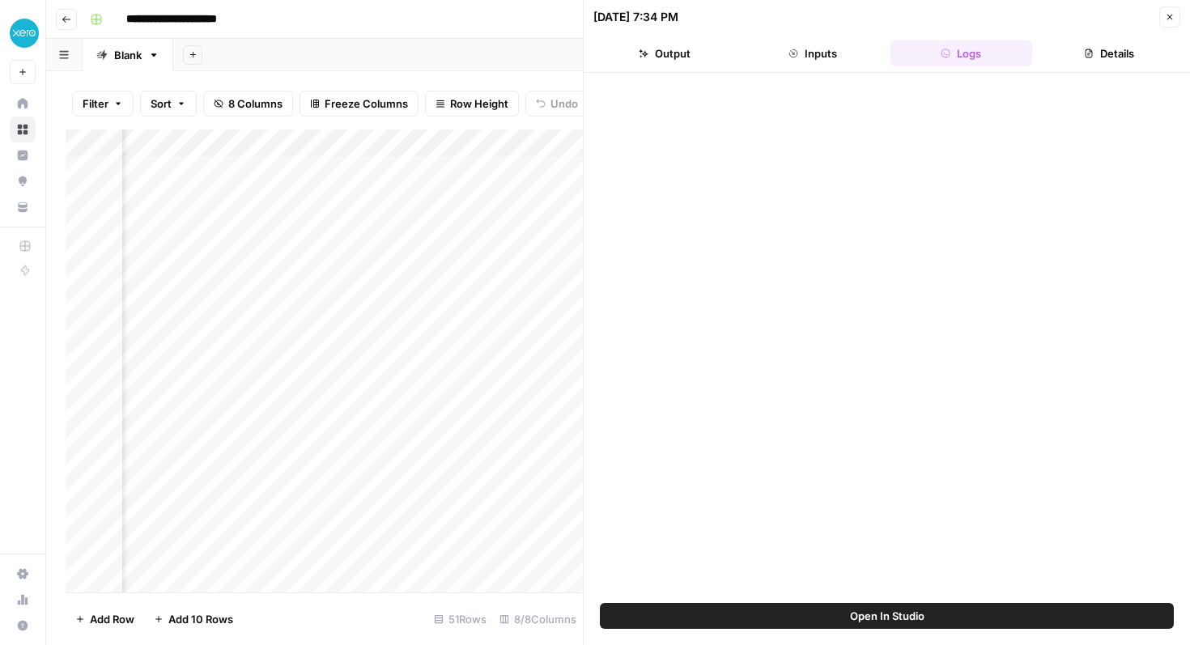
click at [1109, 53] on button "Details" at bounding box center [1110, 53] width 142 height 26
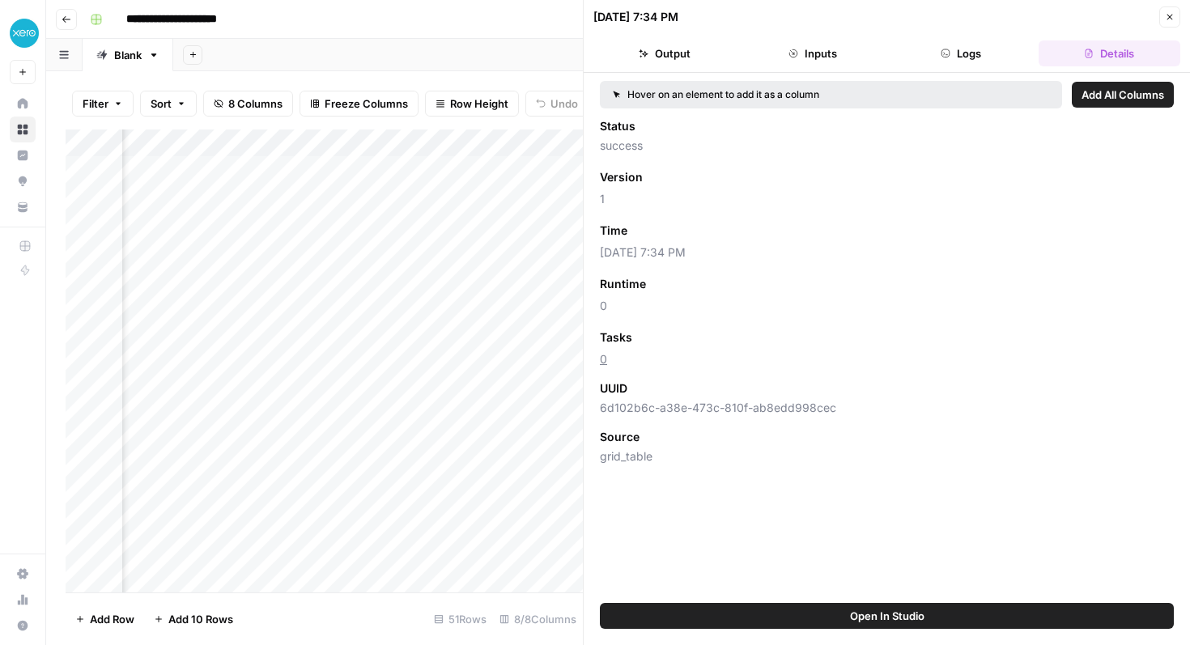
click at [943, 620] on button "Open In Studio" at bounding box center [887, 616] width 574 height 26
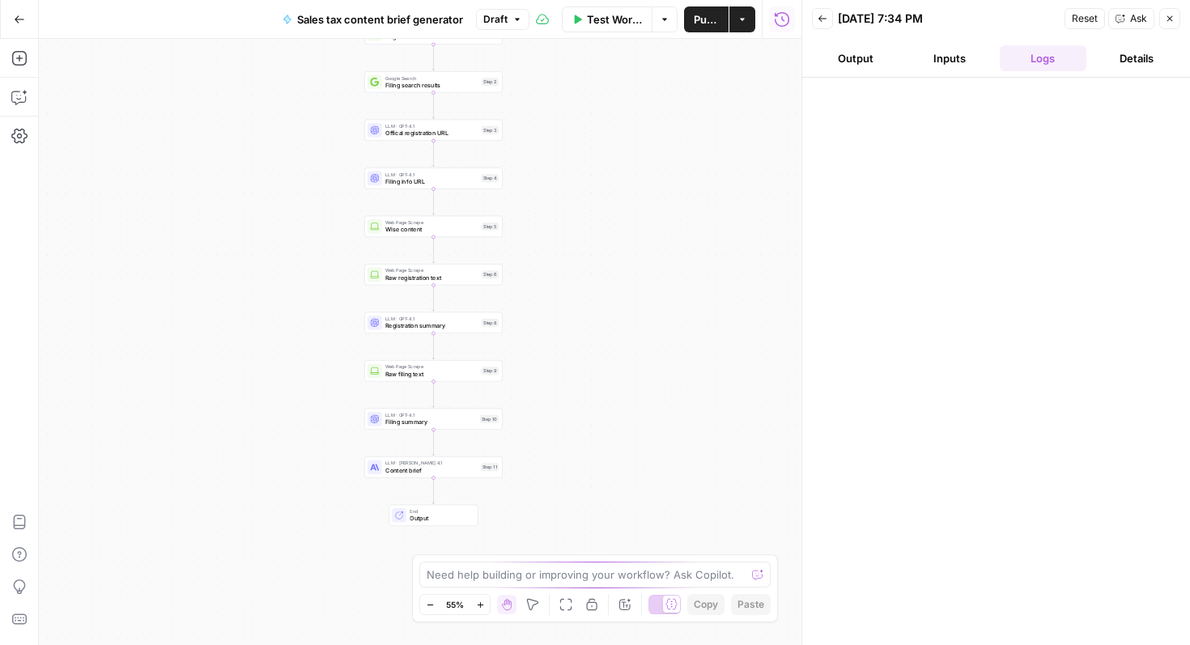
click at [439, 519] on span "Output" at bounding box center [440, 518] width 61 height 9
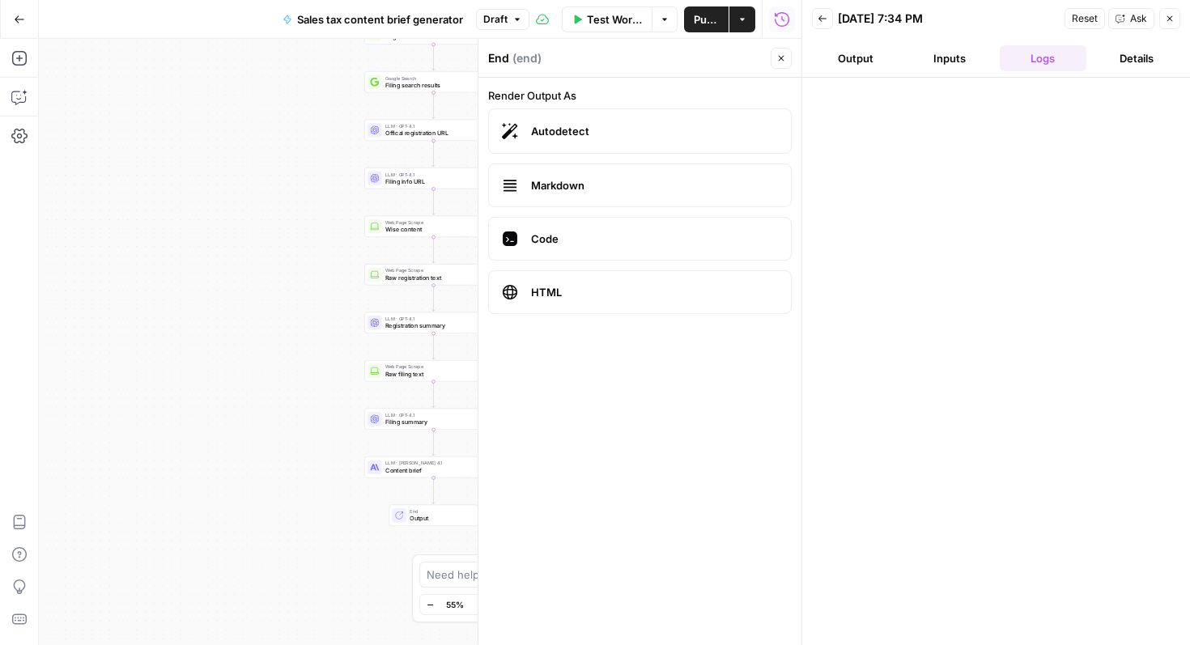
click at [923, 70] on button "Inputs" at bounding box center [949, 58] width 87 height 26
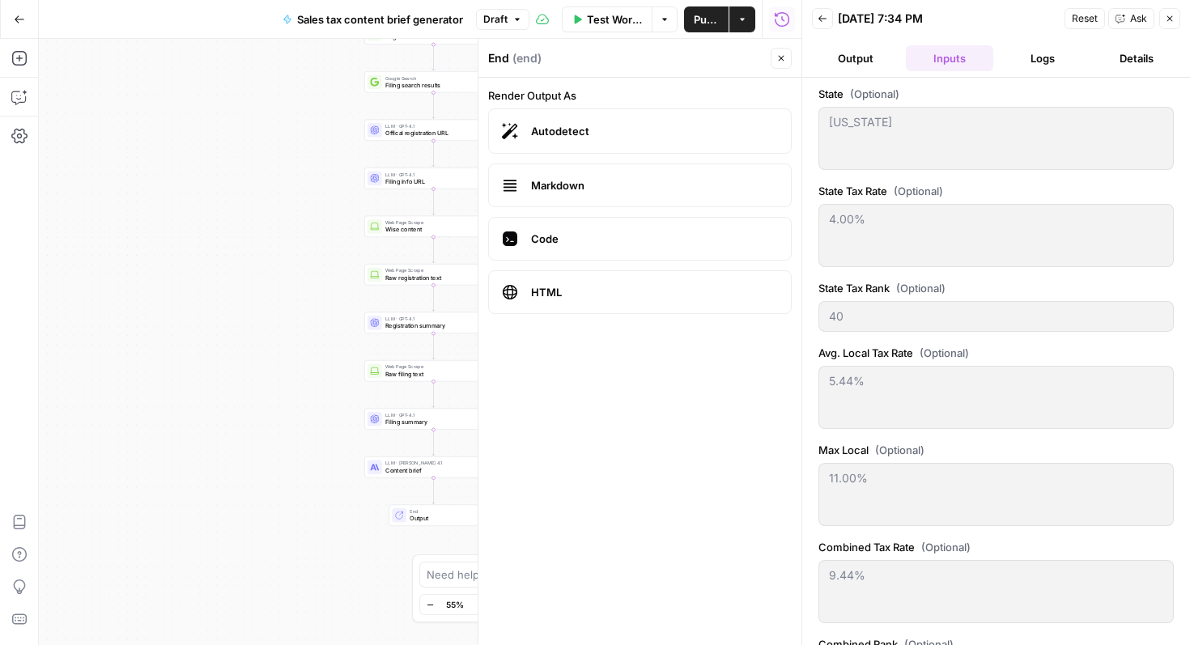
click at [845, 51] on button "Output" at bounding box center [855, 58] width 87 height 26
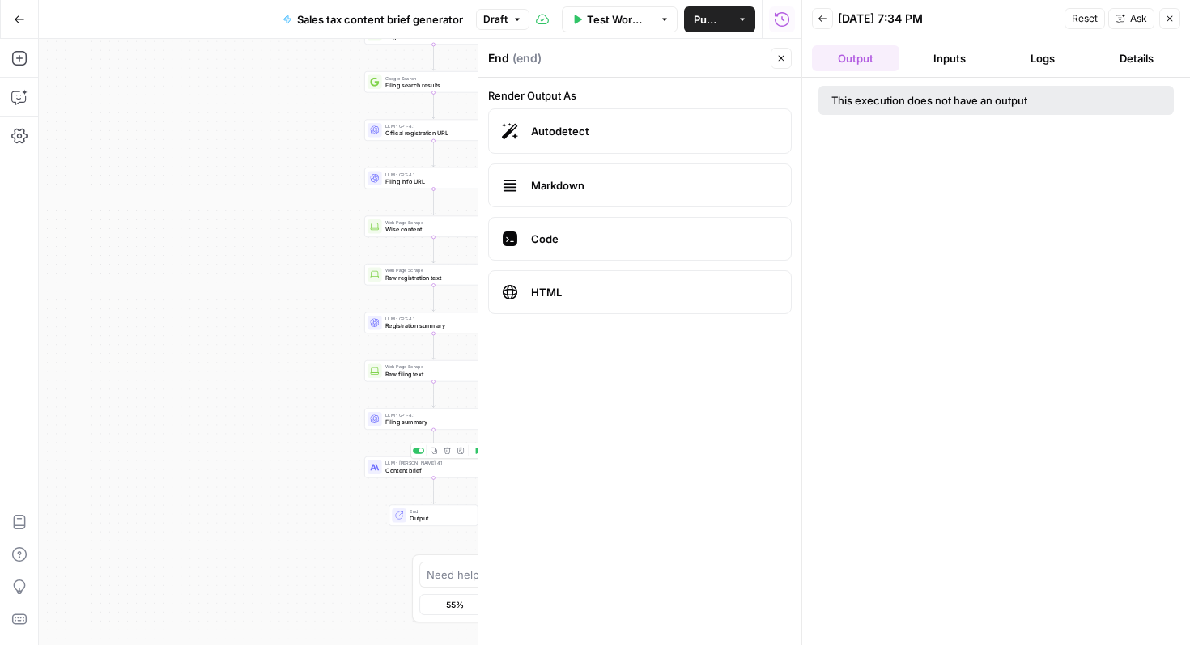
click at [447, 468] on span "Content brief" at bounding box center [431, 470] width 92 height 9
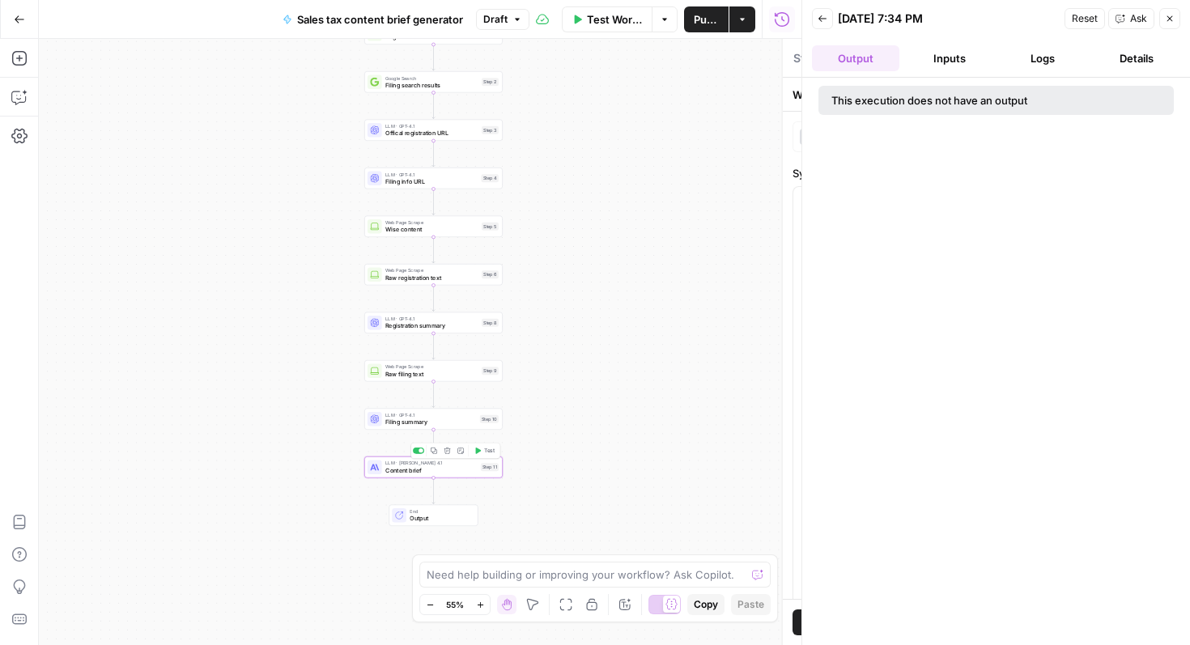
type textarea "Content brief"
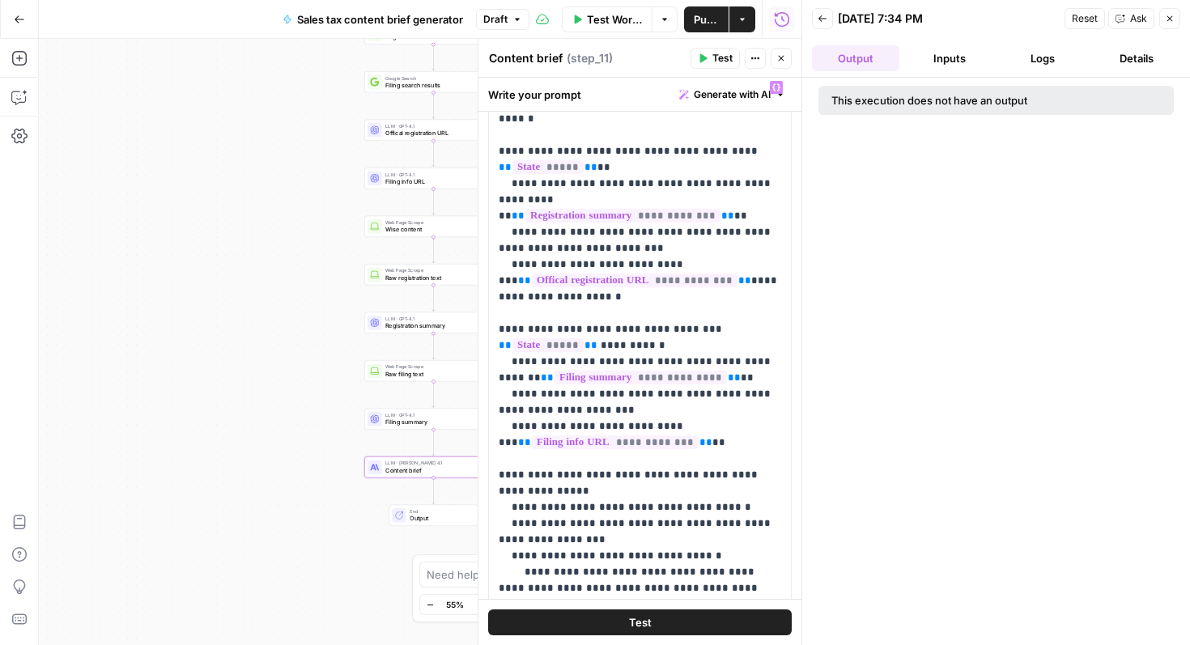
scroll to position [569, 0]
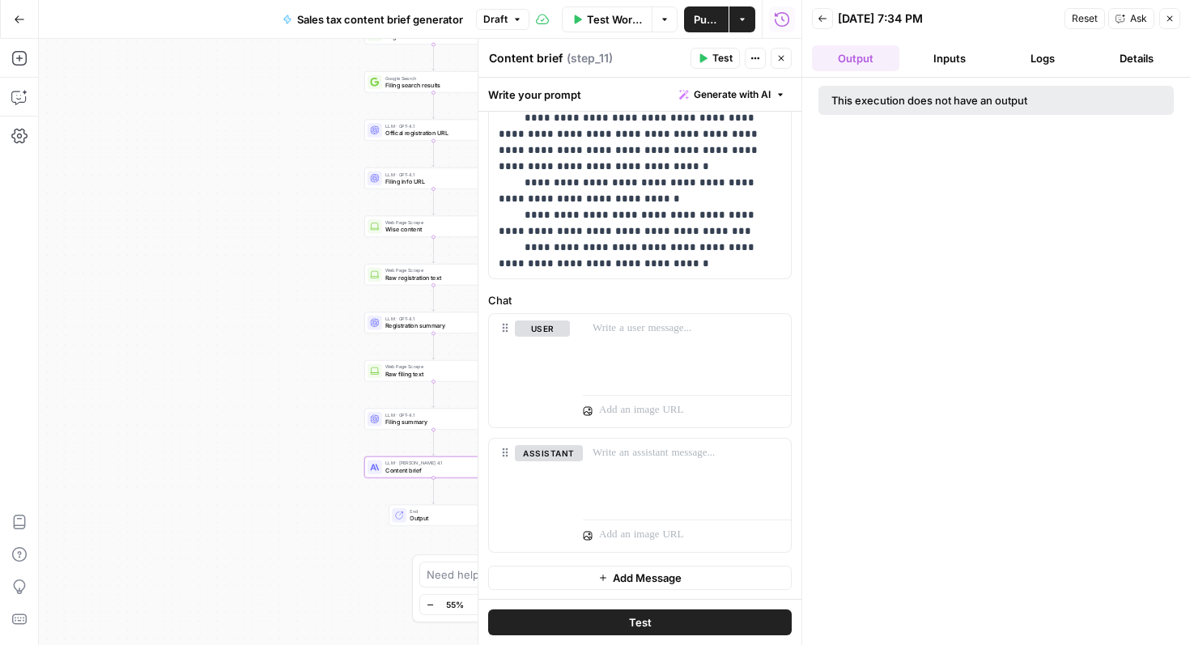
click at [949, 62] on button "Inputs" at bounding box center [949, 58] width 87 height 26
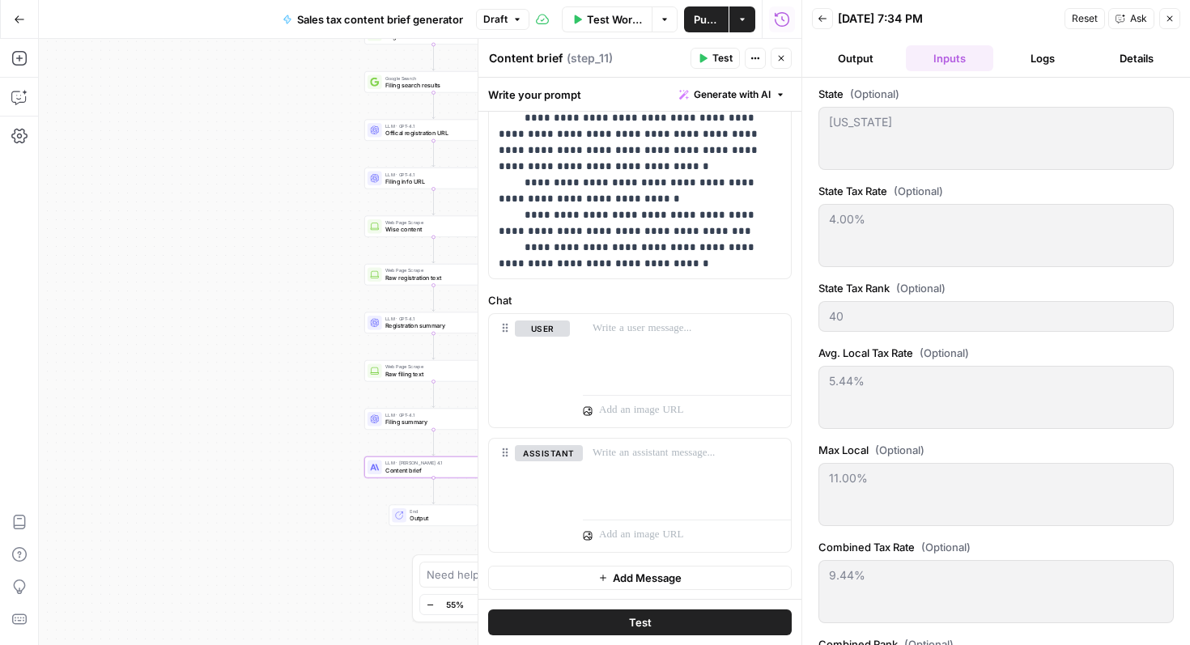
click at [1050, 54] on button "Logs" at bounding box center [1043, 58] width 87 height 26
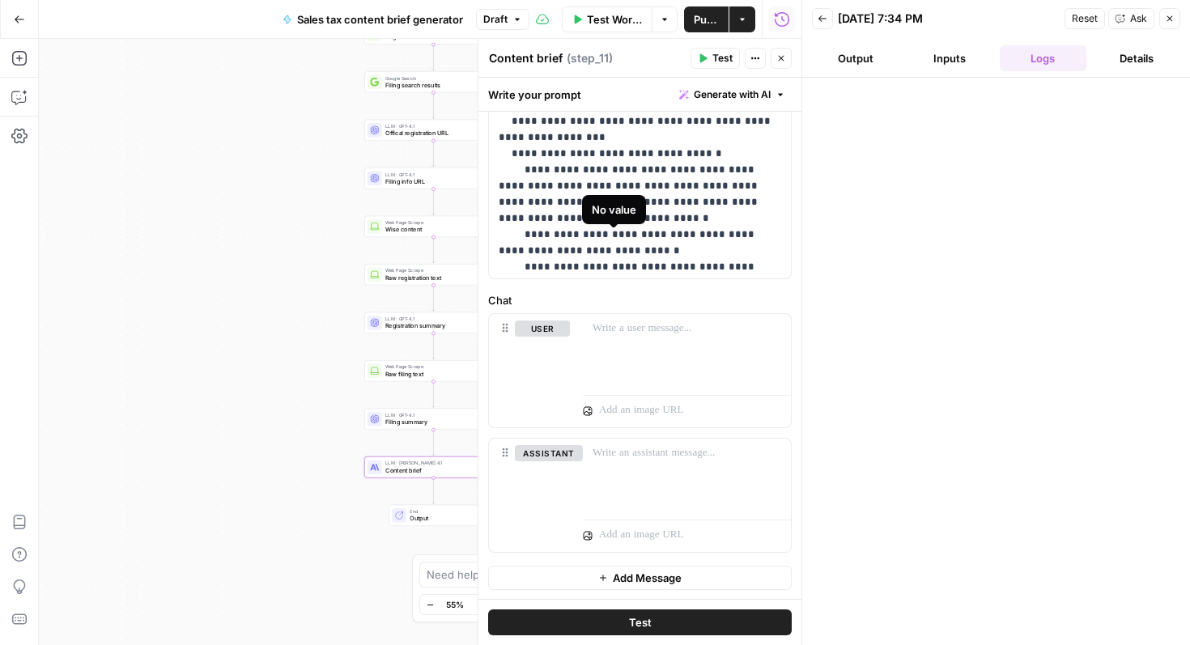
scroll to position [1128, 0]
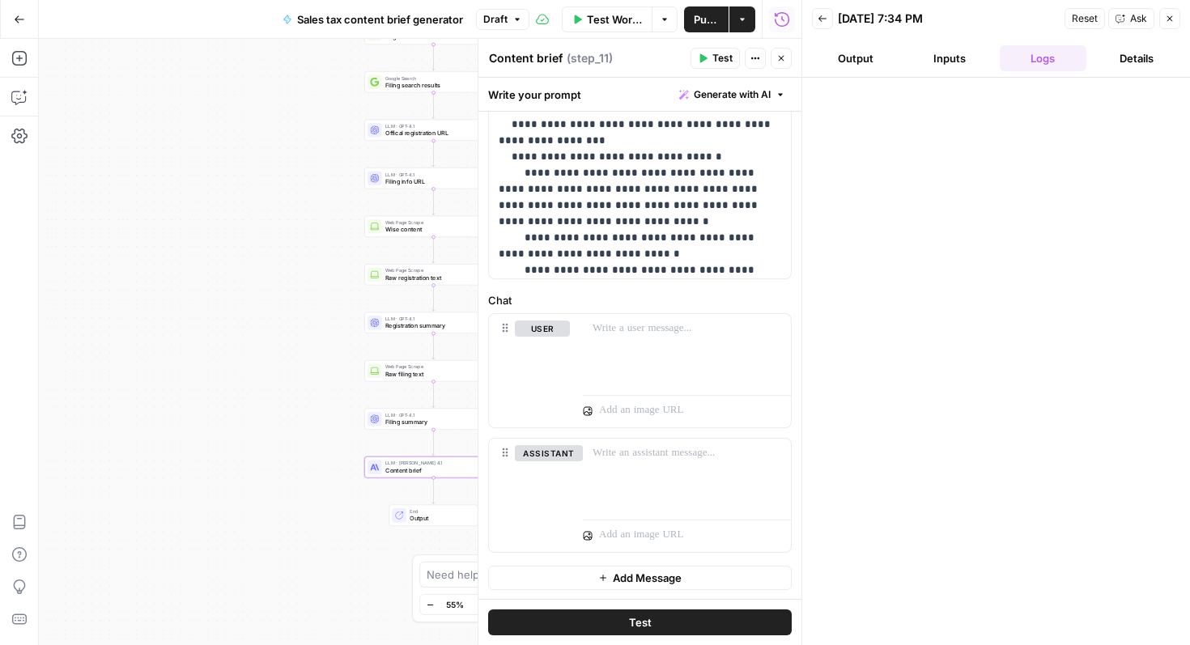
click at [1175, 23] on button "Close" at bounding box center [1170, 18] width 21 height 21
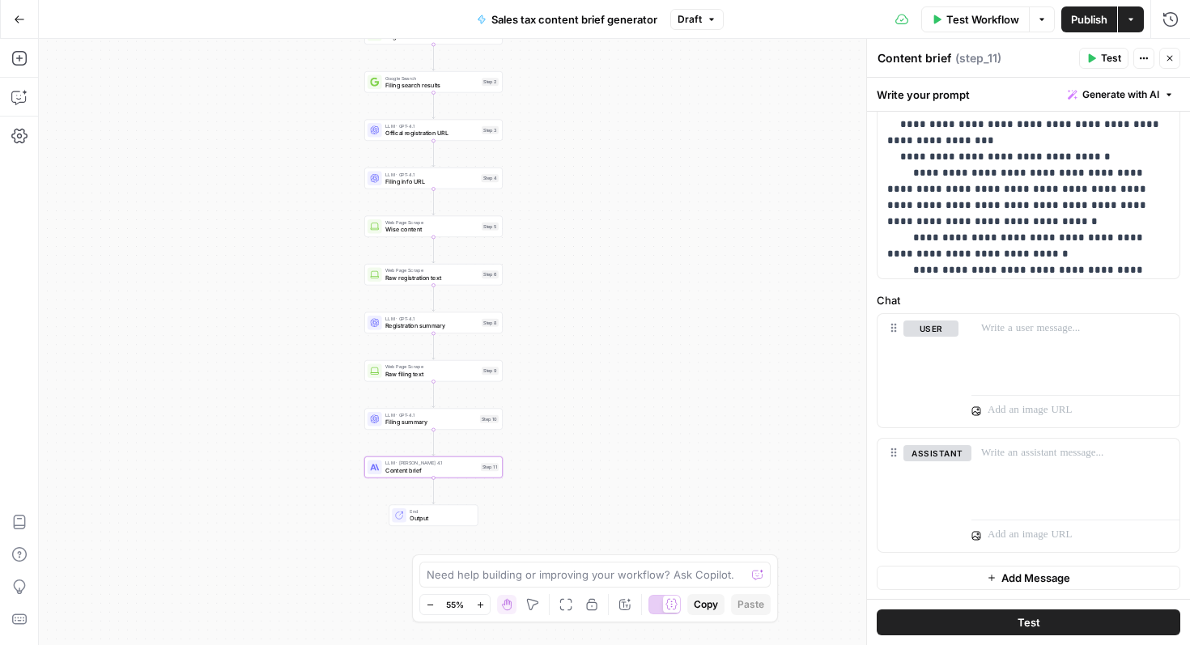
click at [1006, 20] on span "Test Workflow" at bounding box center [983, 19] width 73 height 16
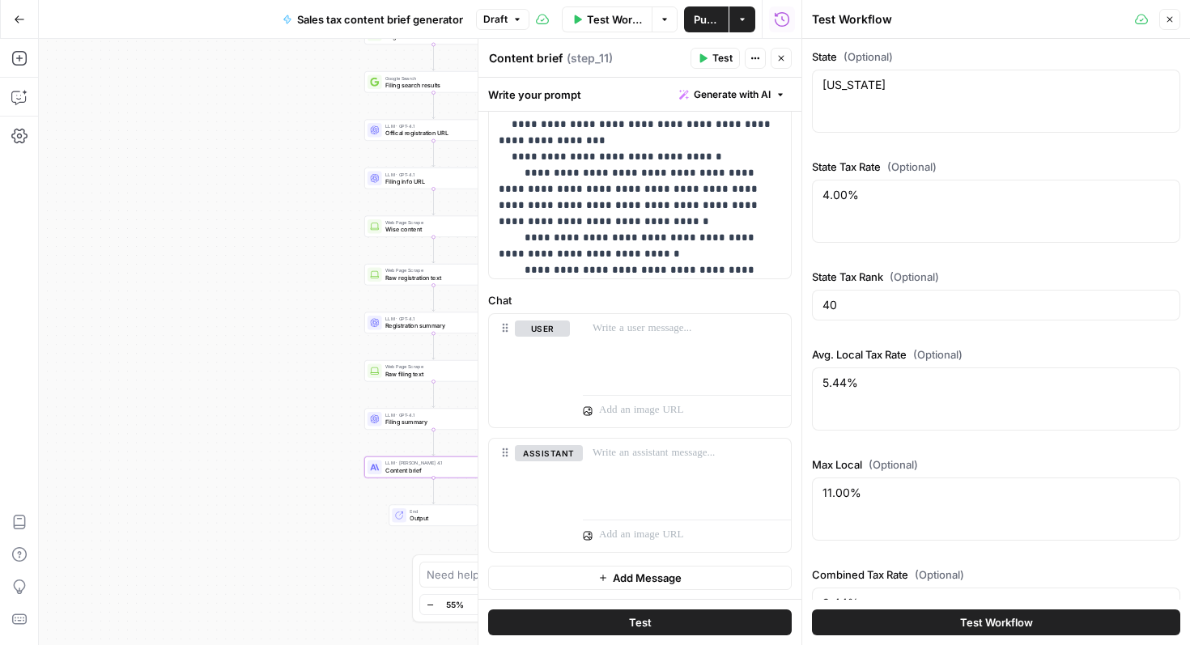
scroll to position [145, 0]
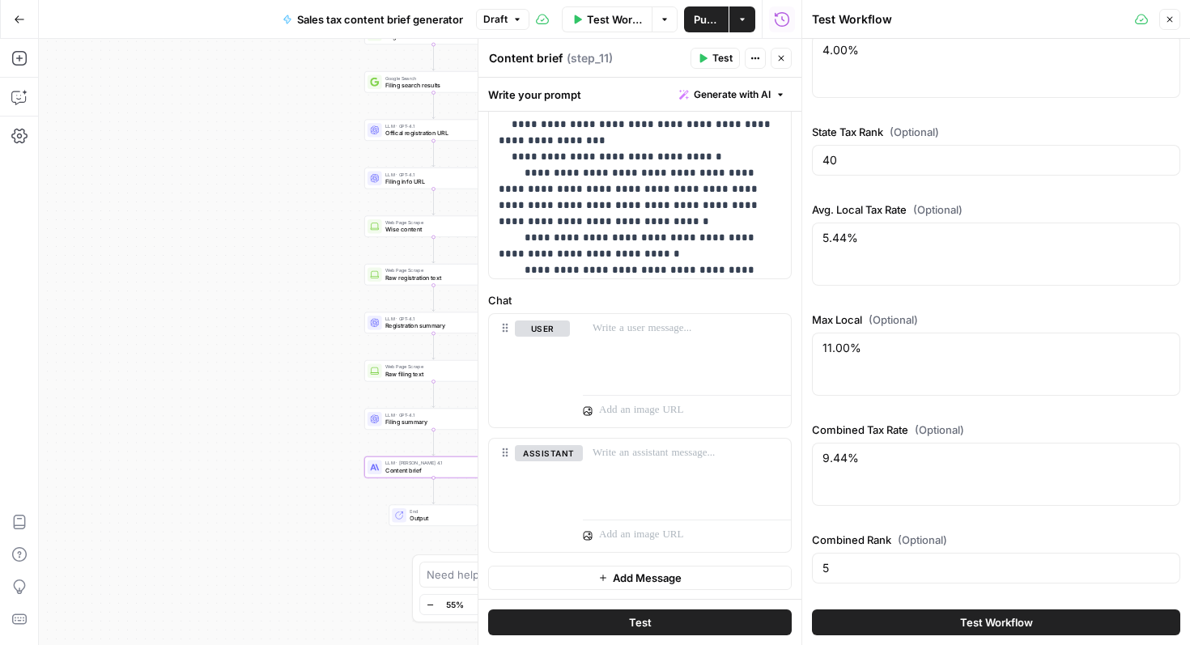
click at [951, 621] on button "Test Workflow" at bounding box center [996, 623] width 368 height 26
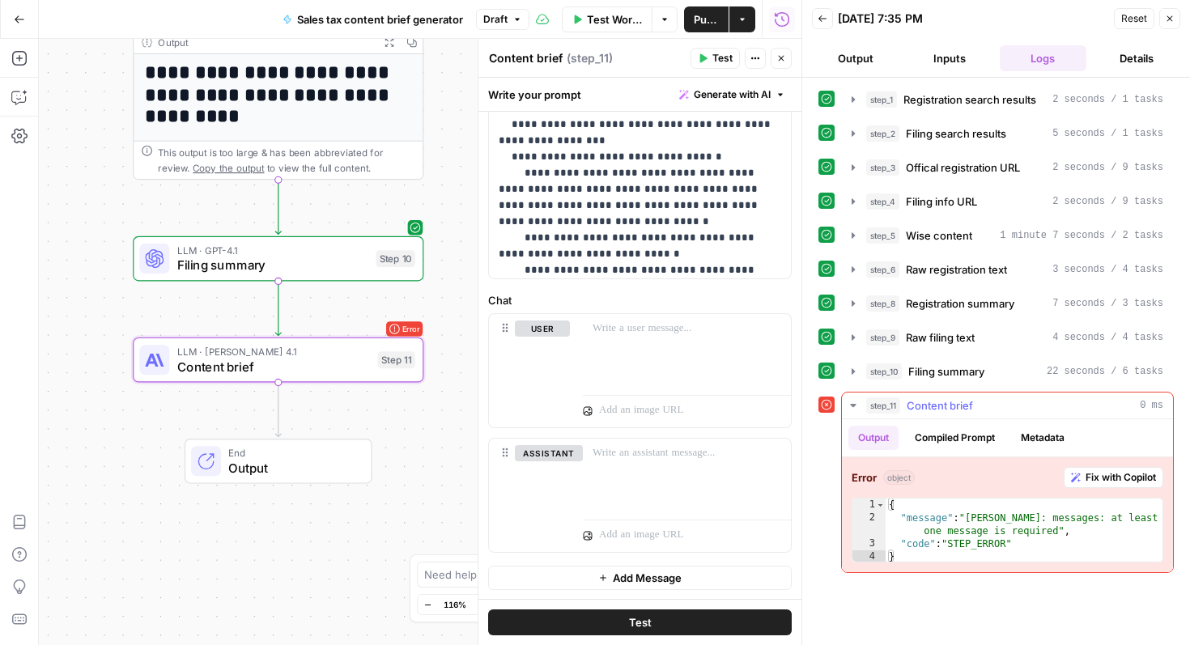
click at [1095, 481] on span "Fix with Copilot" at bounding box center [1121, 478] width 70 height 15
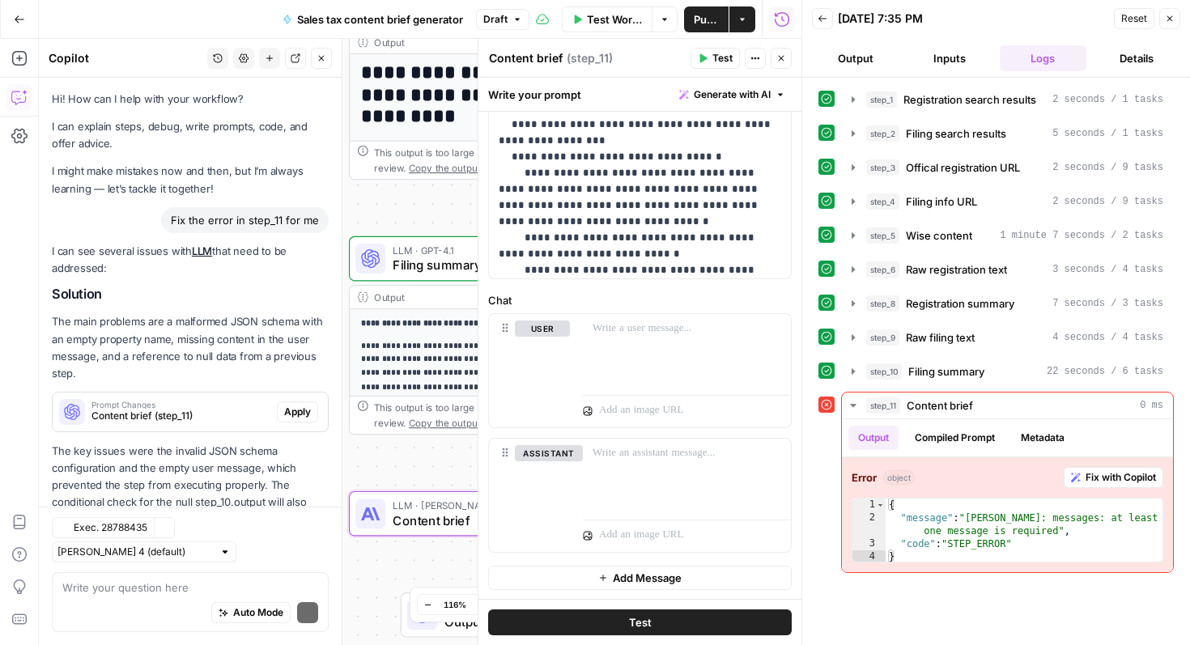
scroll to position [36, 0]
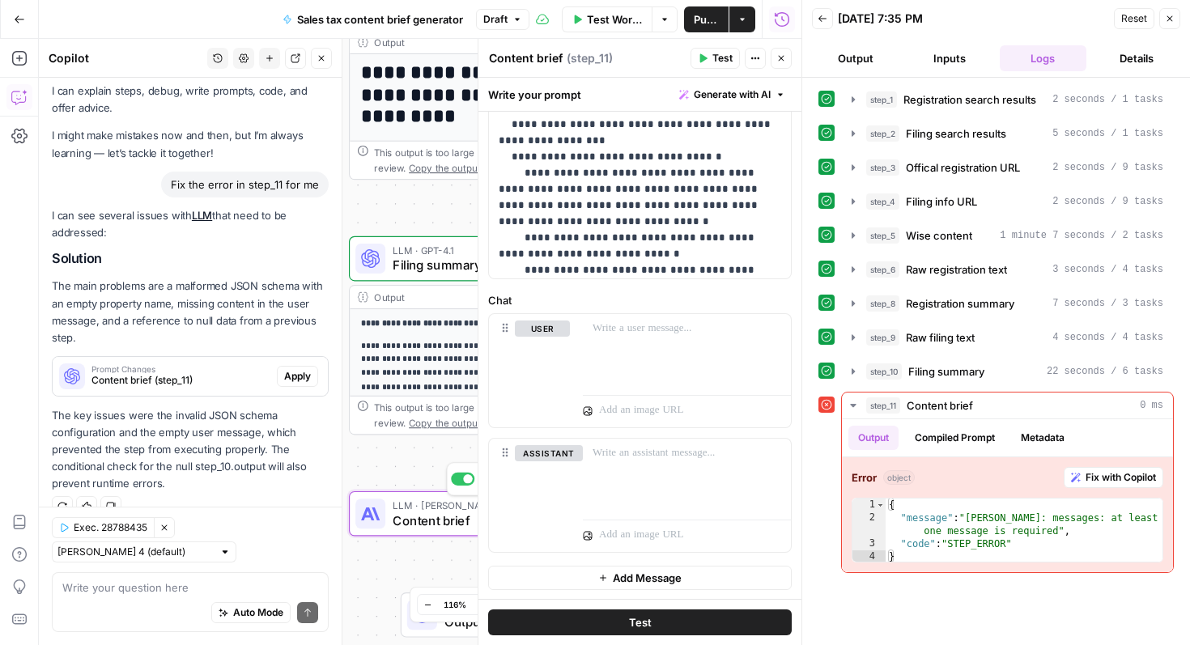
click at [419, 521] on span "Content brief" at bounding box center [490, 520] width 194 height 19
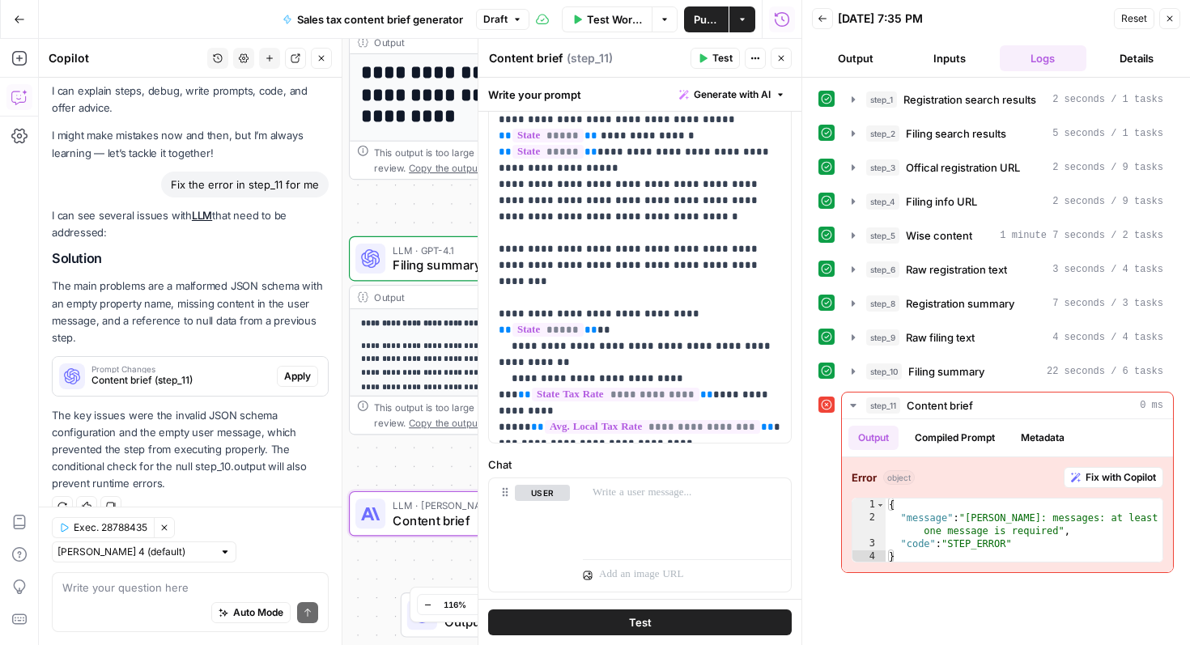
scroll to position [1183, 0]
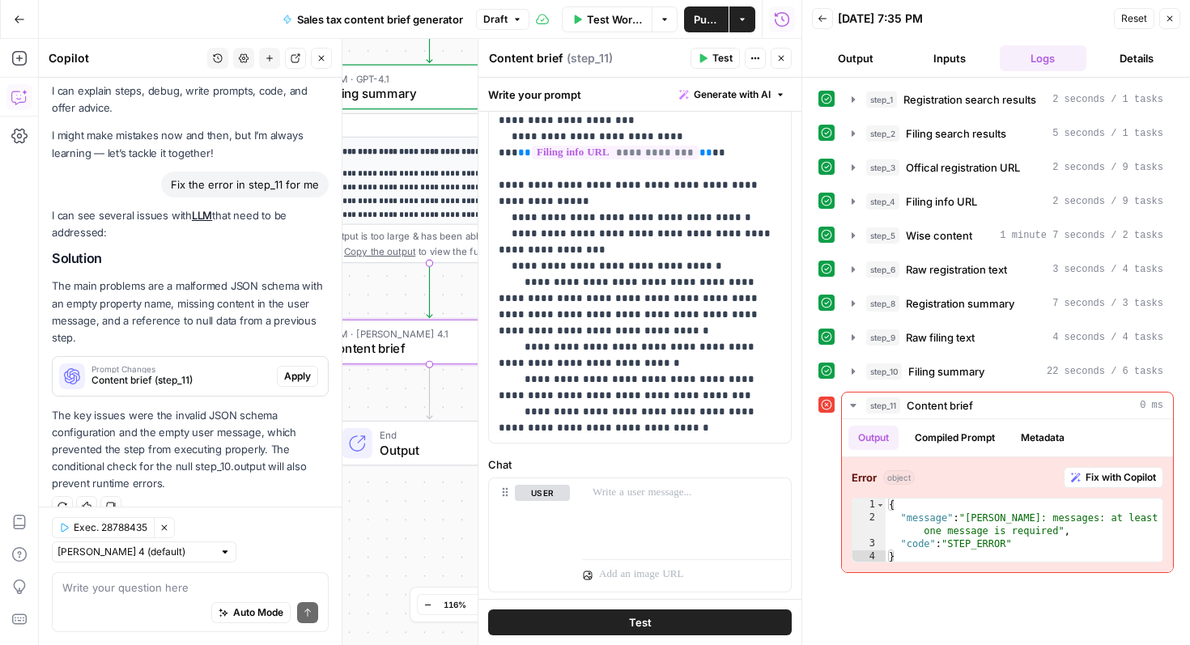
click at [296, 378] on span "Apply" at bounding box center [297, 376] width 27 height 15
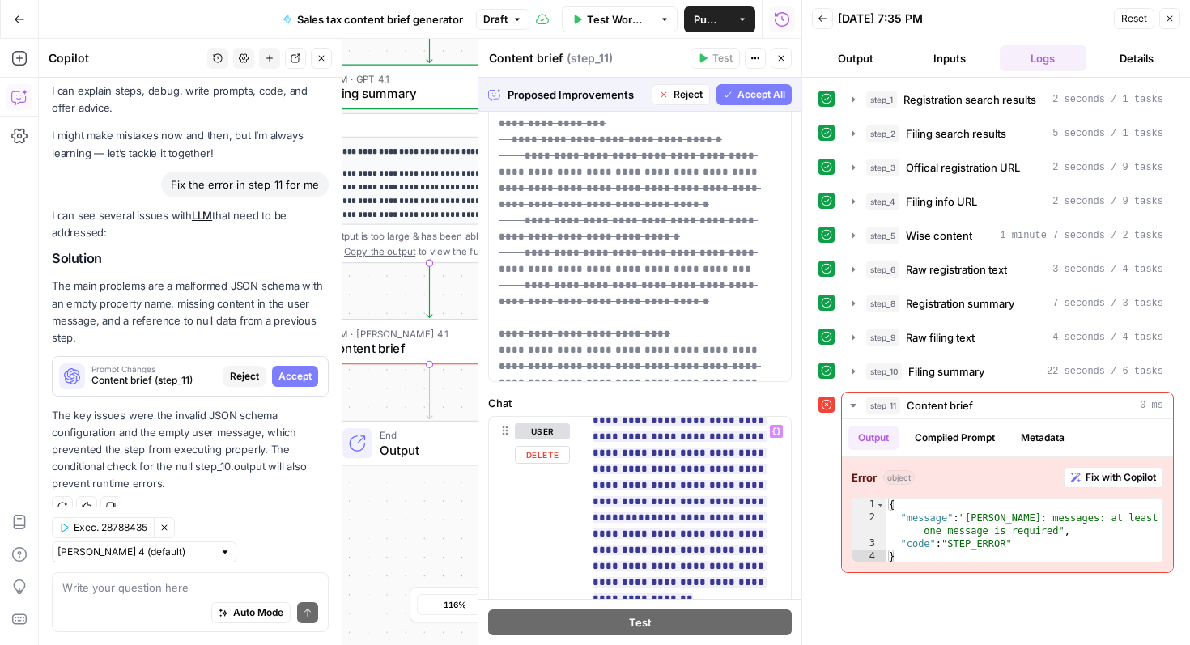
scroll to position [0, 0]
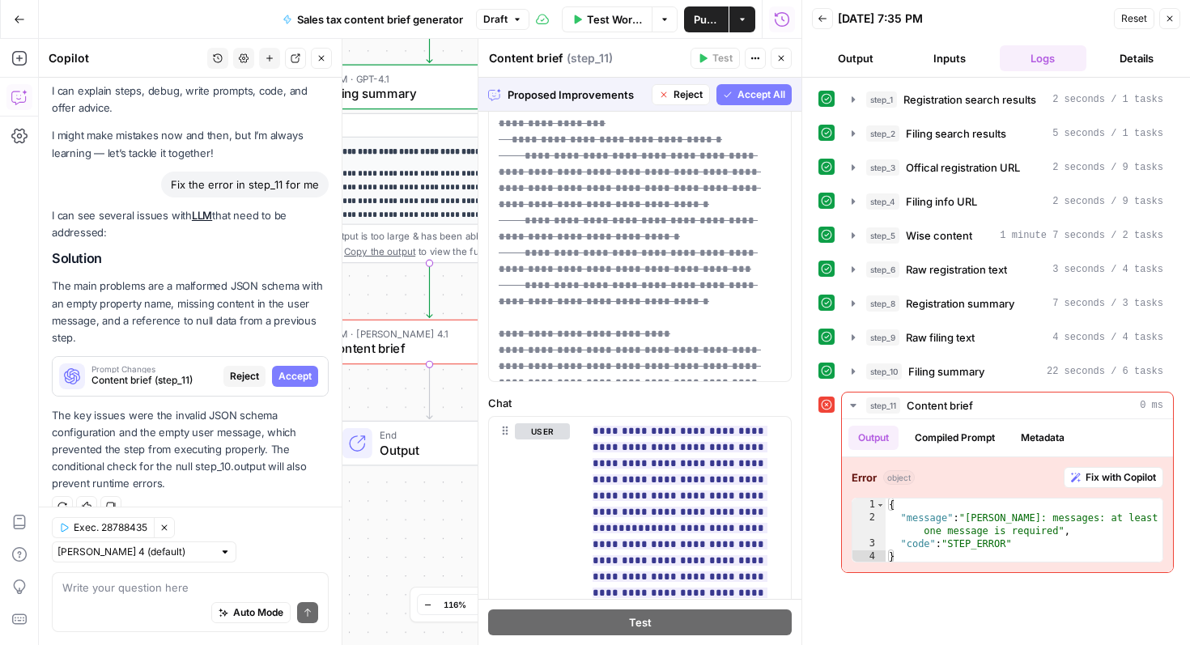
click at [739, 87] on span "Accept All" at bounding box center [762, 94] width 48 height 15
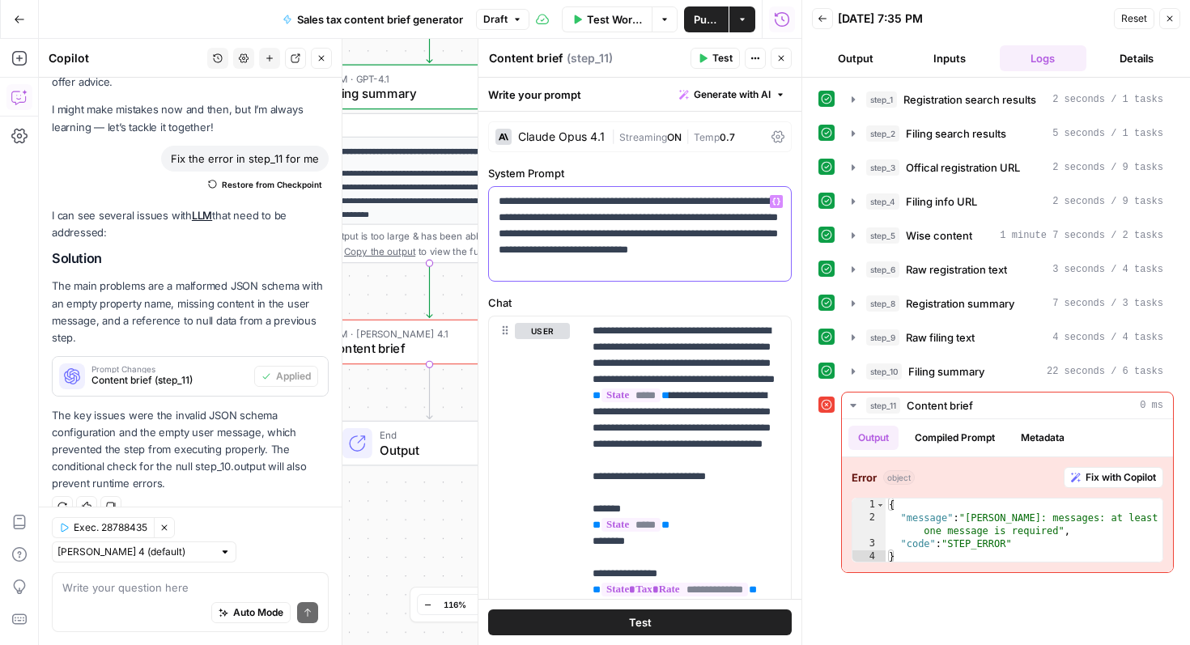
click at [782, 205] on button "Variables Menu" at bounding box center [776, 201] width 13 height 13
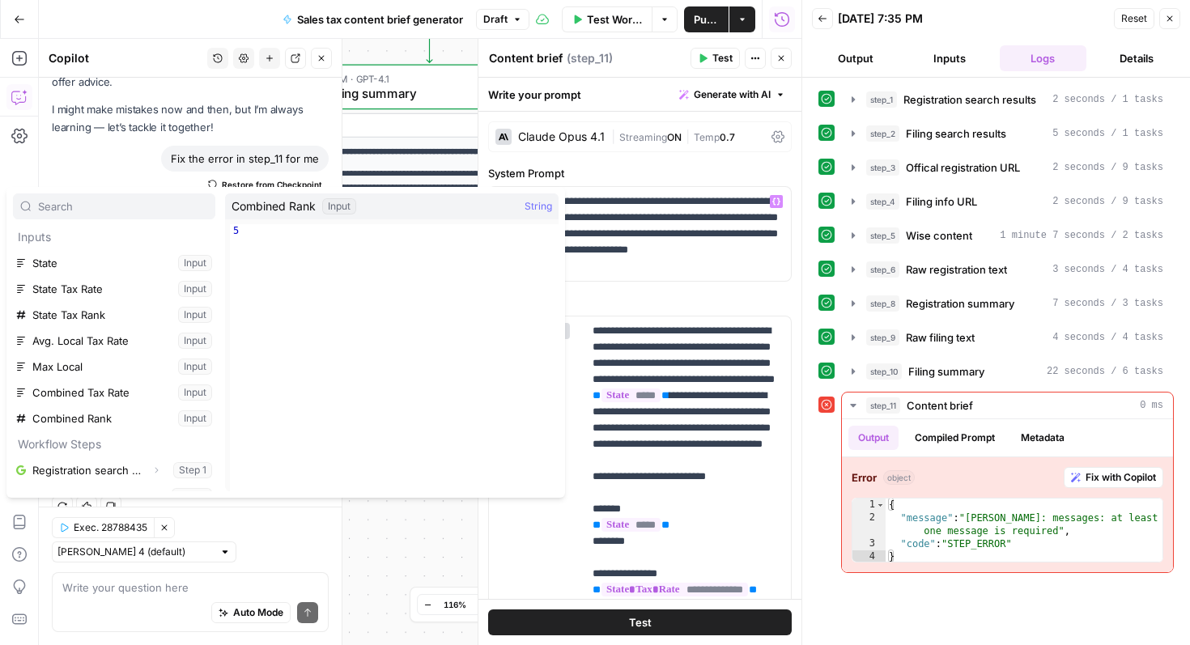
scroll to position [199, 0]
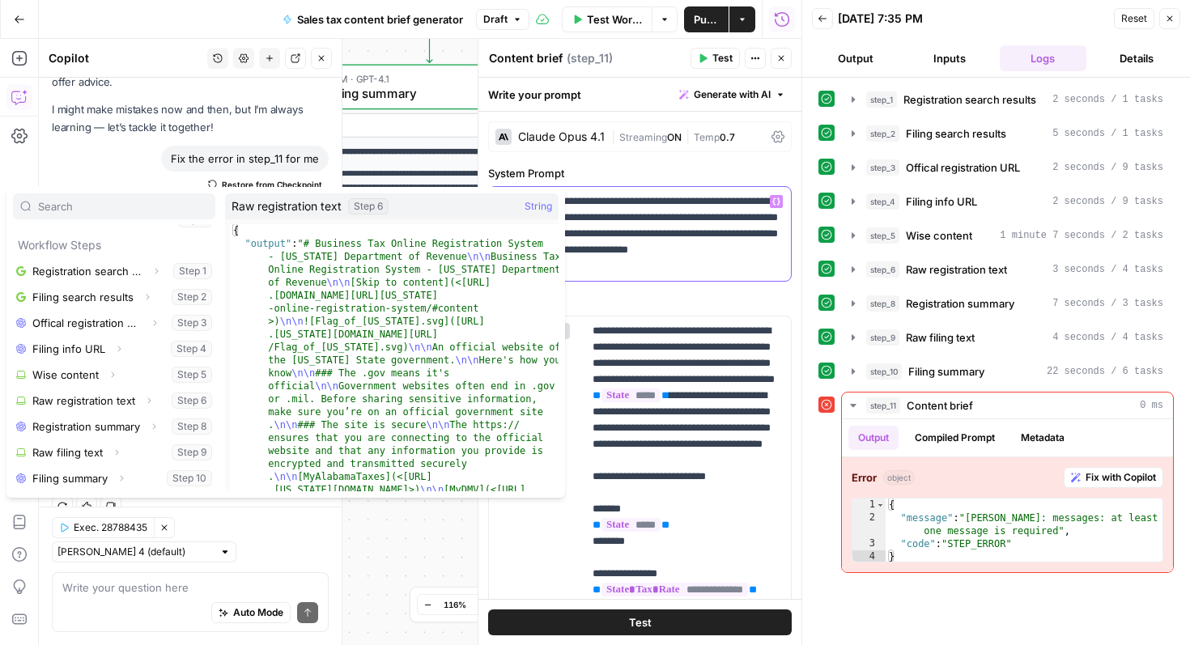
click at [686, 237] on p "**********" at bounding box center [640, 234] width 283 height 81
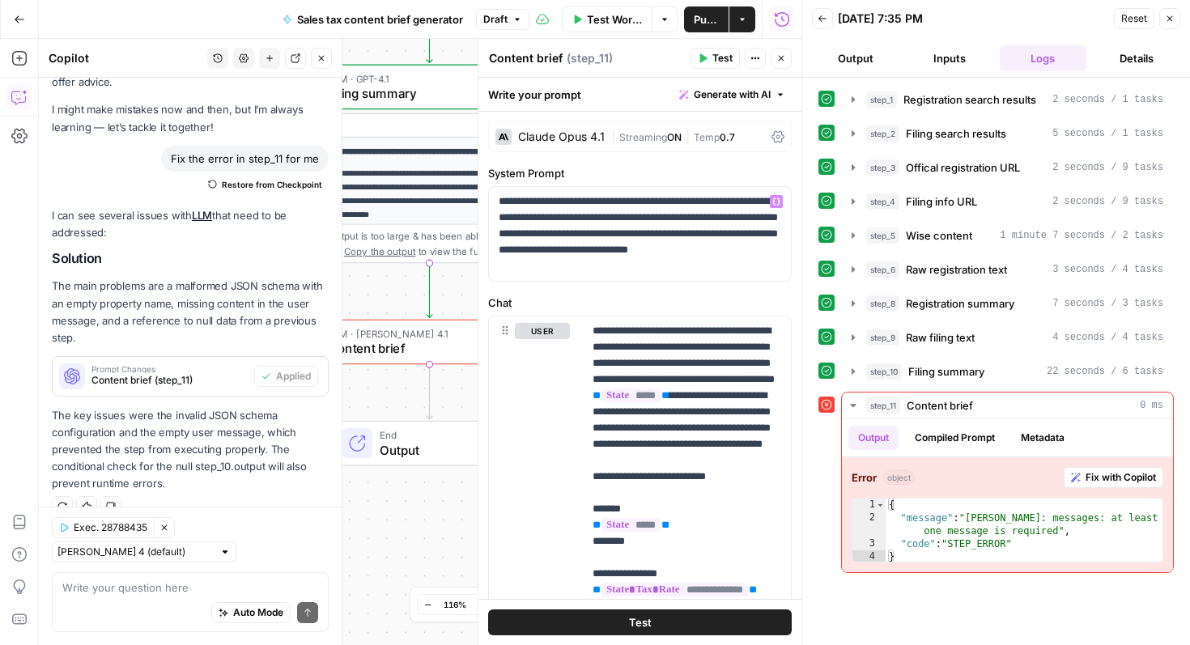
click at [680, 617] on button "Test" at bounding box center [640, 623] width 304 height 26
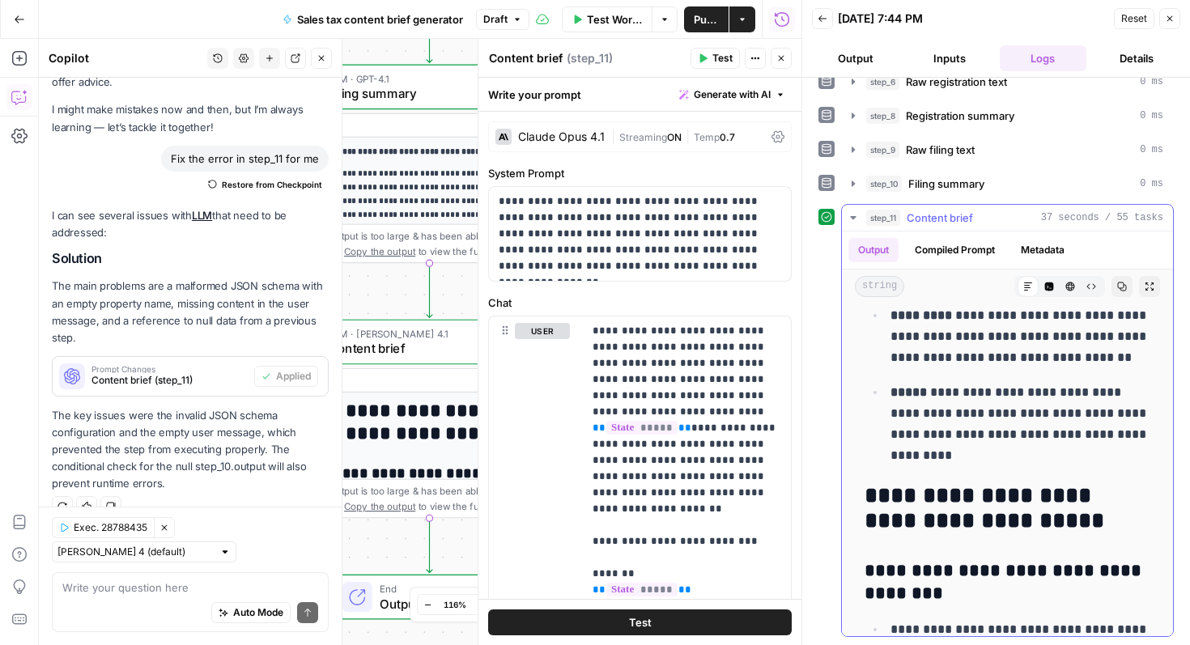
scroll to position [0, 0]
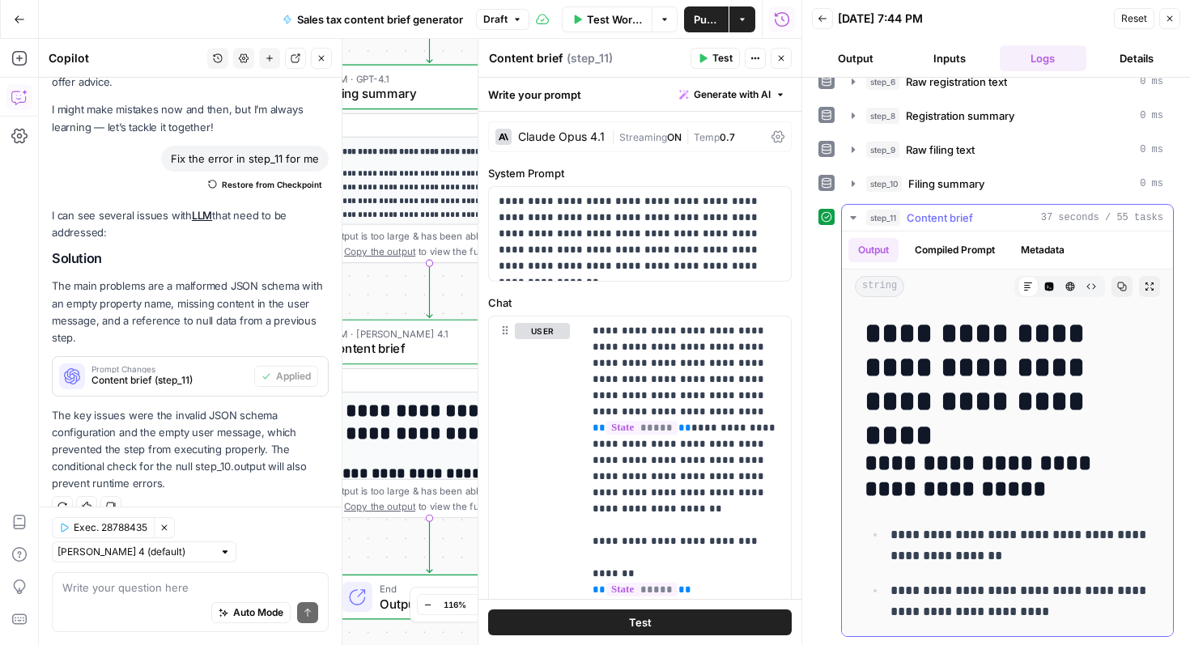
click at [1154, 283] on icon "button" at bounding box center [1150, 287] width 10 height 10
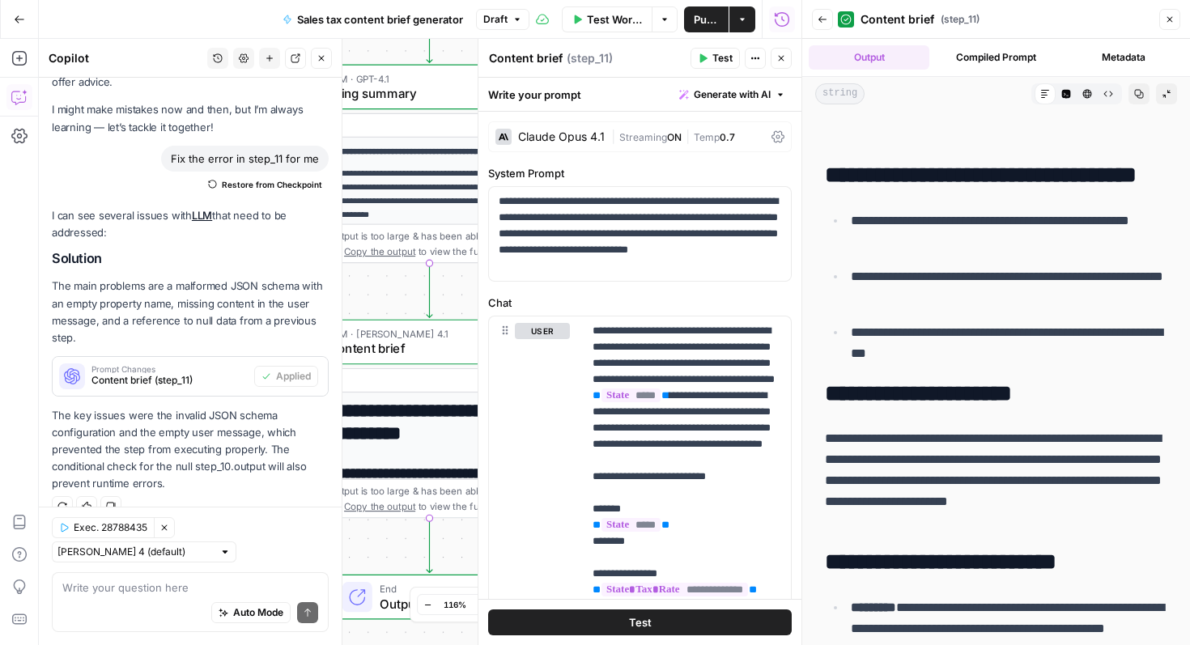
scroll to position [49, 0]
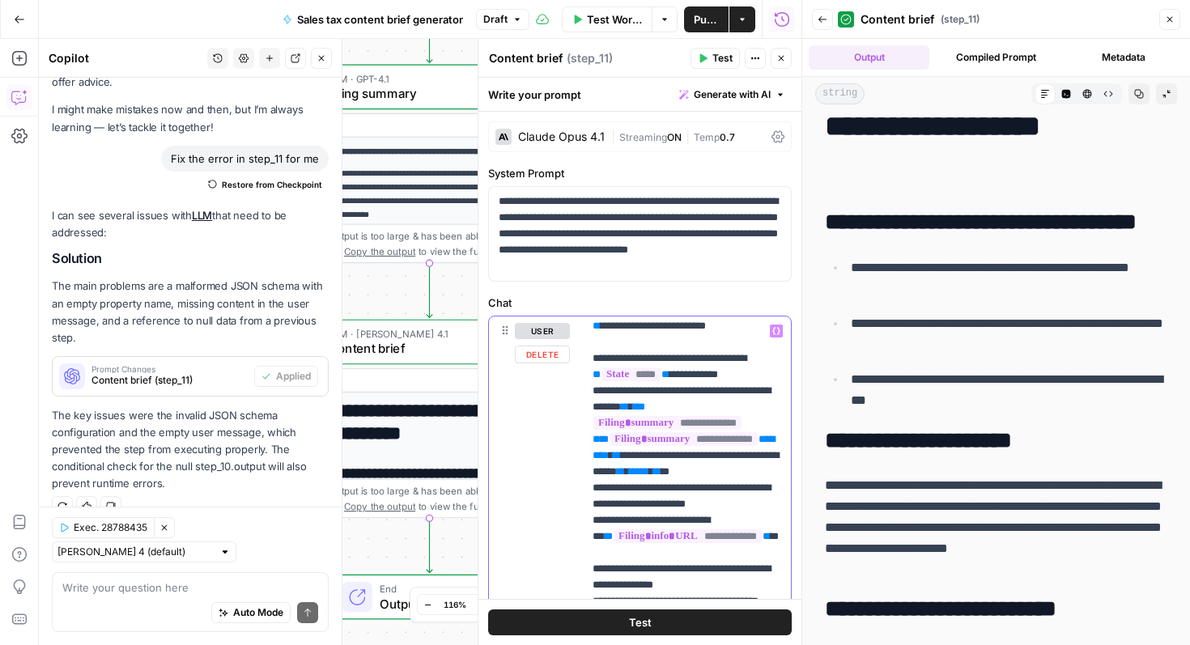
scroll to position [2025, 0]
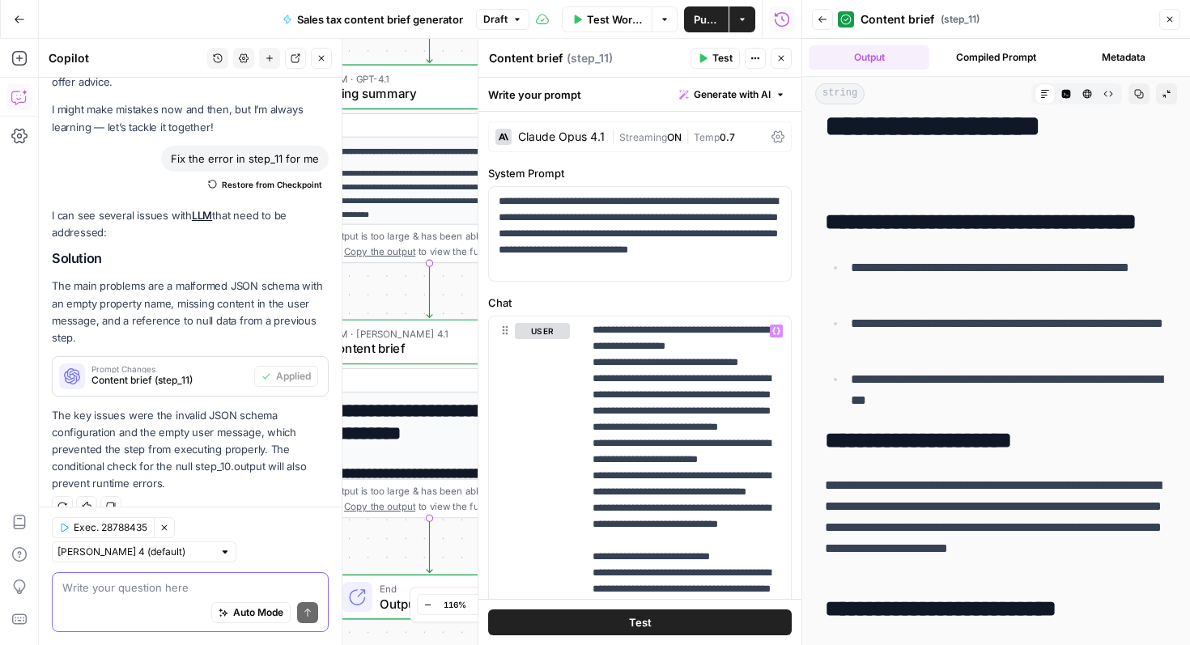
click at [166, 590] on textarea at bounding box center [190, 588] width 256 height 16
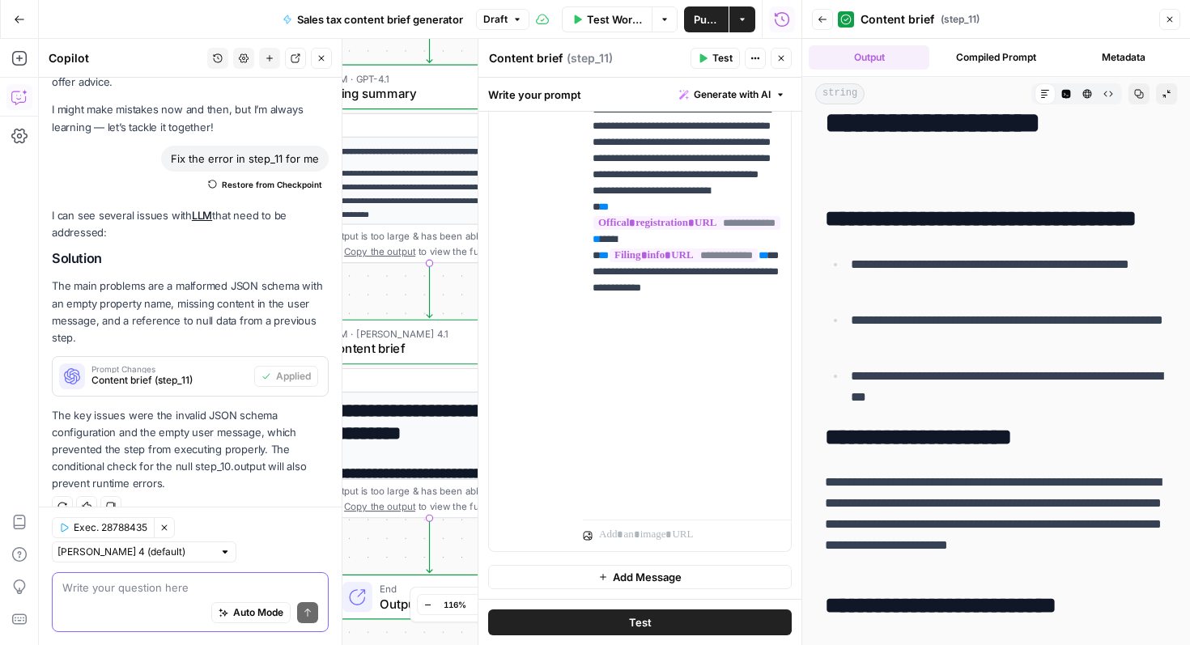
scroll to position [0, 0]
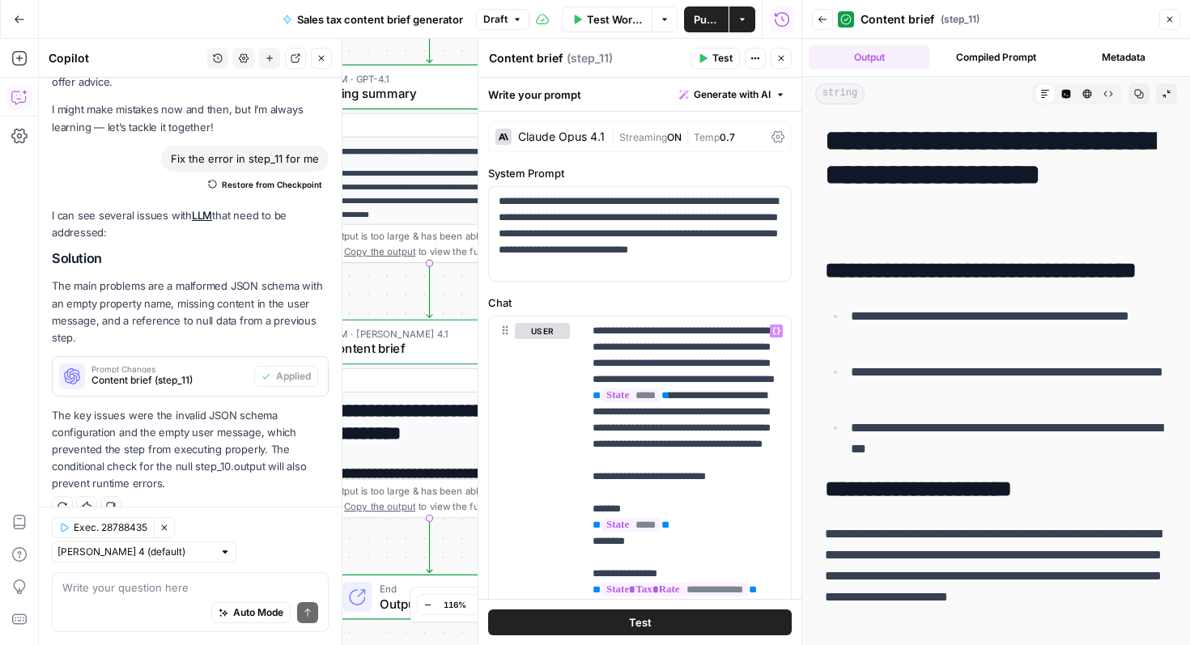
click at [1133, 98] on button "Copy" at bounding box center [1139, 93] width 21 height 21
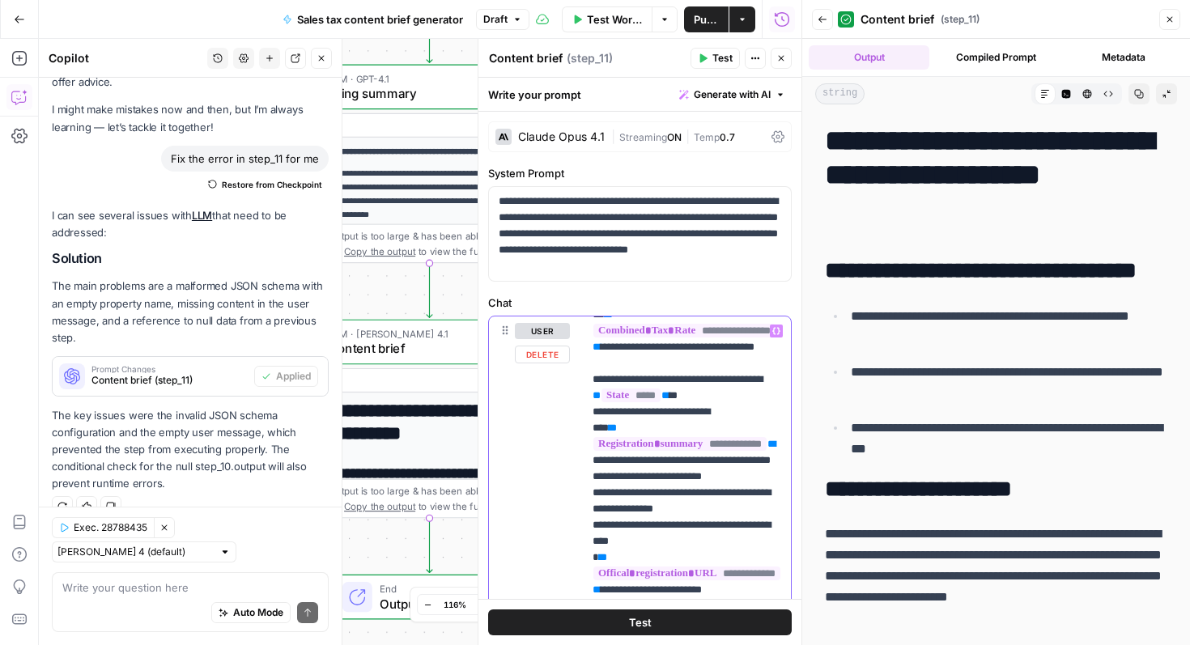
scroll to position [2093, 0]
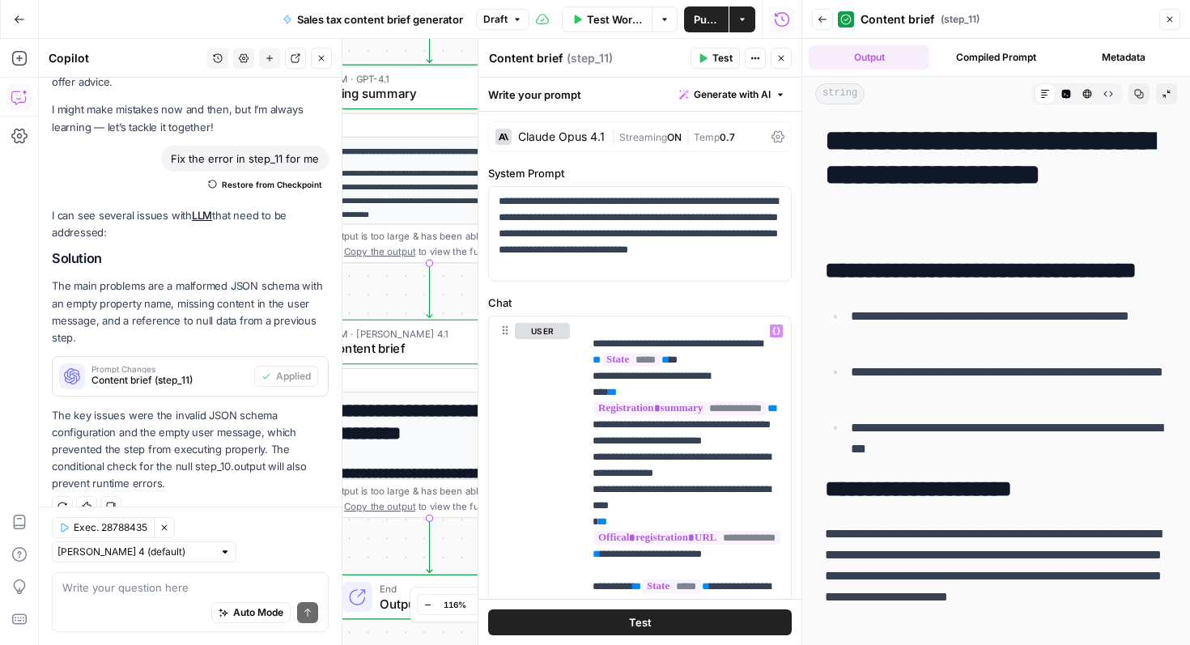
click at [664, 628] on button "Test" at bounding box center [640, 623] width 304 height 26
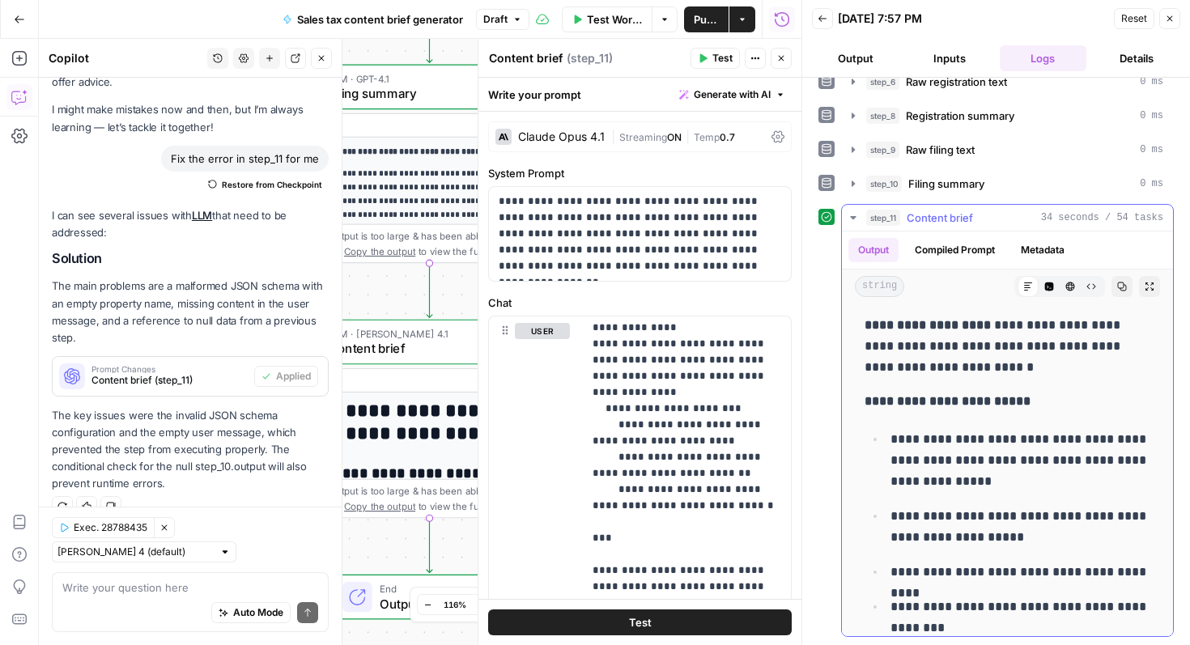
scroll to position [4038, 0]
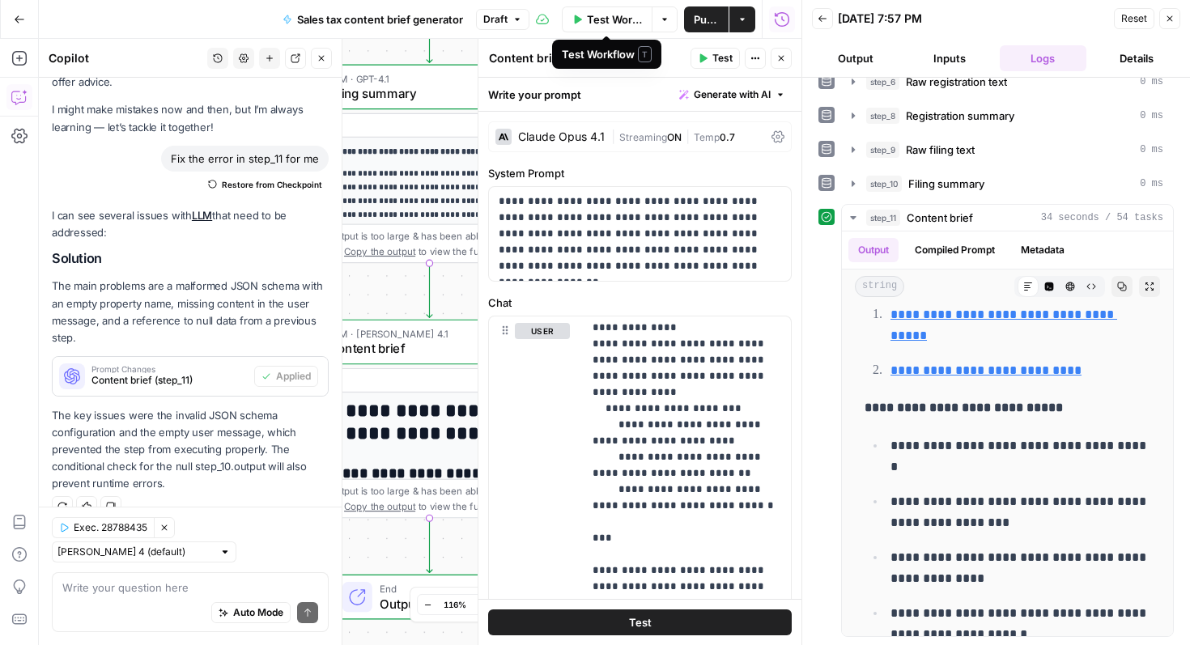
click at [511, 17] on button "Draft" at bounding box center [502, 19] width 53 height 21
click at [513, 17] on icon "button" at bounding box center [518, 20] width 10 height 10
click at [1169, 20] on icon "button" at bounding box center [1170, 19] width 10 height 10
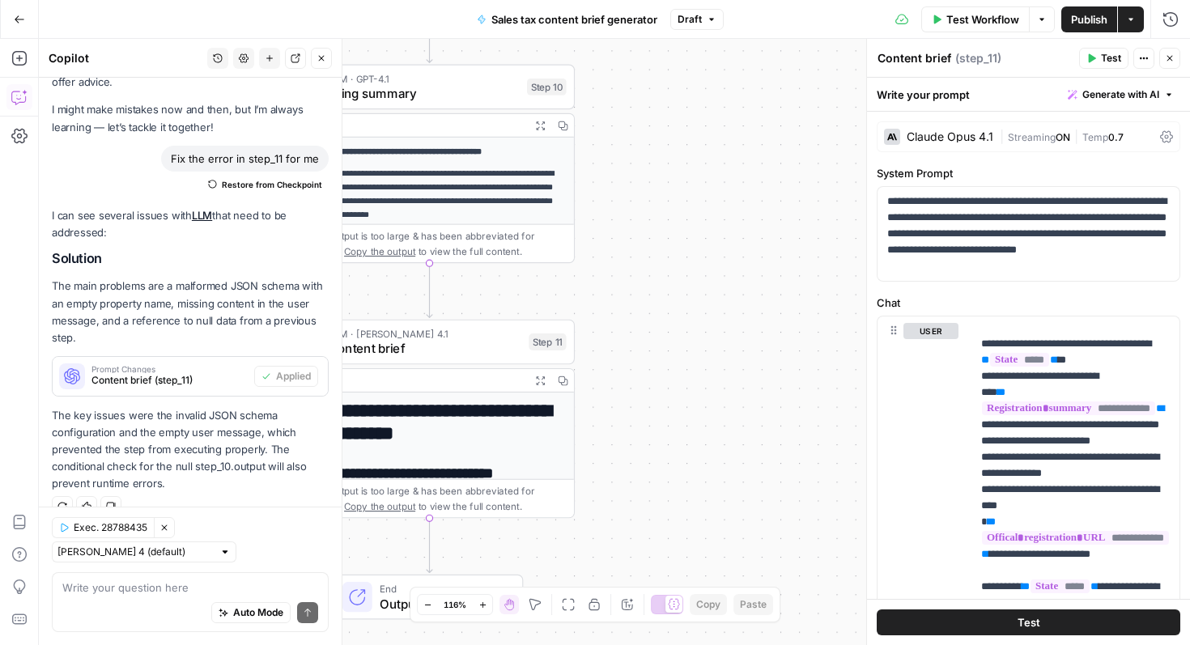
click at [1130, 20] on icon "button" at bounding box center [1131, 20] width 10 height 10
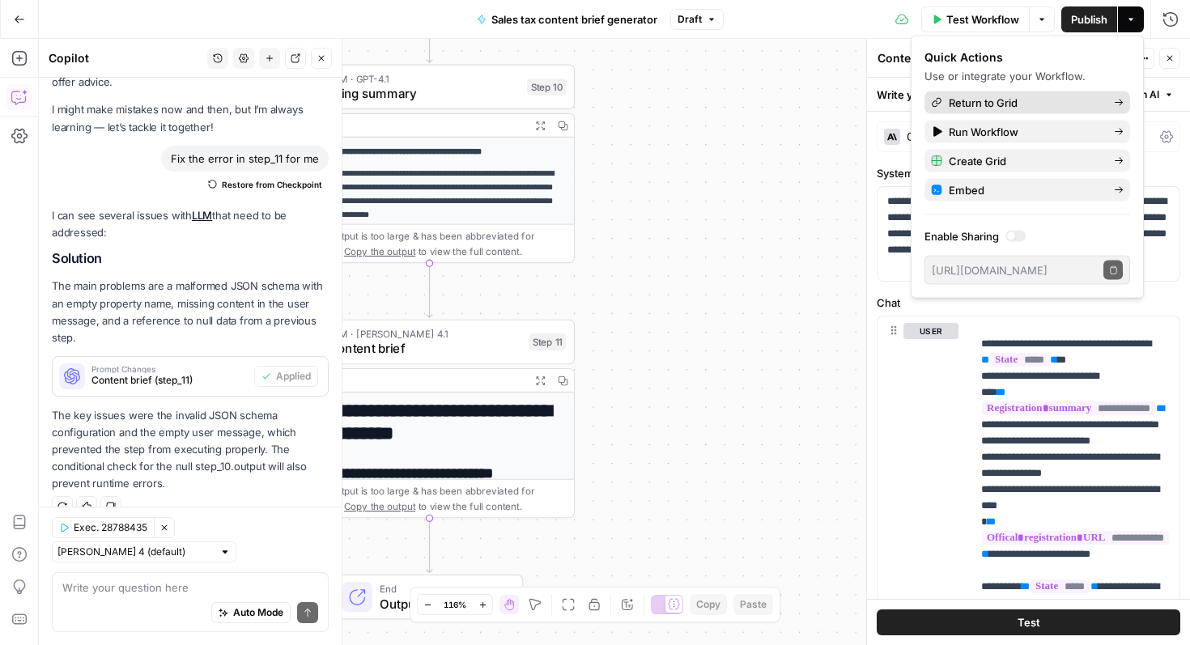
click at [1020, 92] on link "Return to Grid" at bounding box center [1028, 103] width 206 height 23
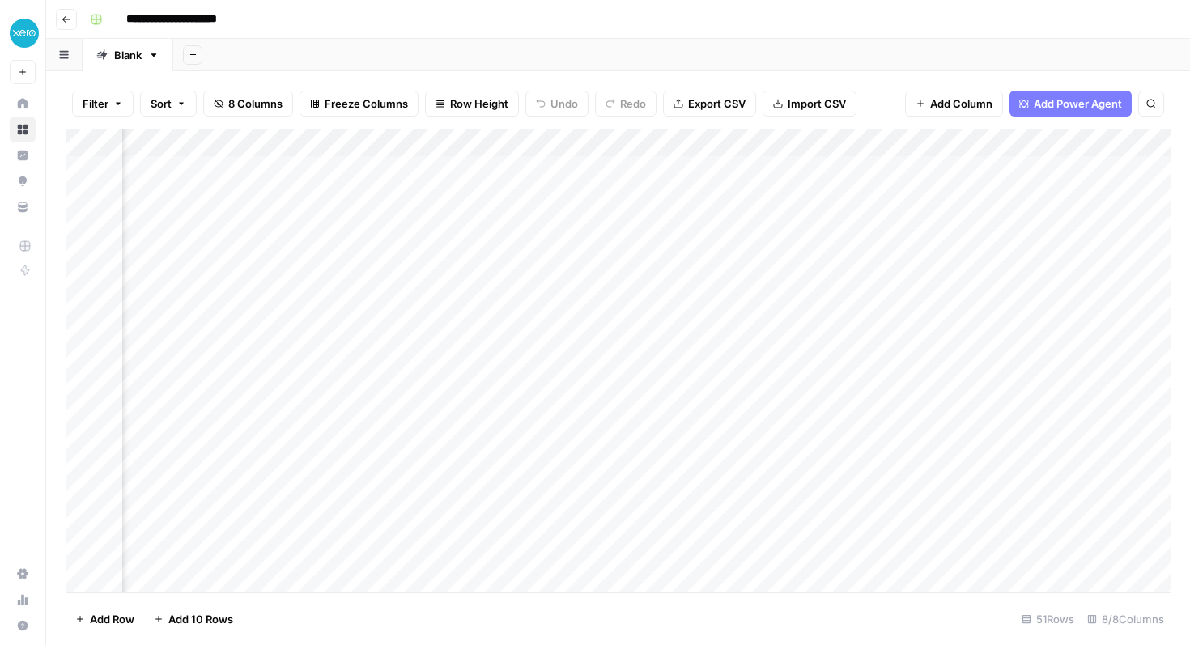
scroll to position [0, 741]
click at [1129, 147] on span "Add Column" at bounding box center [1133, 143] width 57 height 15
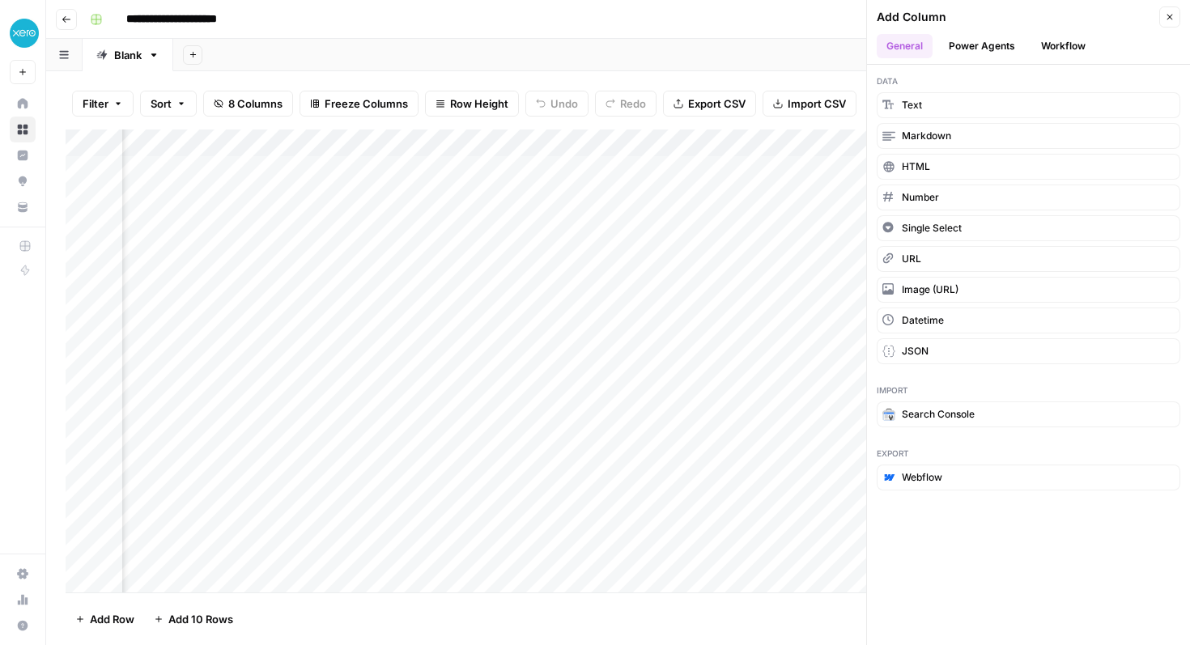
click at [992, 49] on button "Power Agents" at bounding box center [982, 46] width 86 height 24
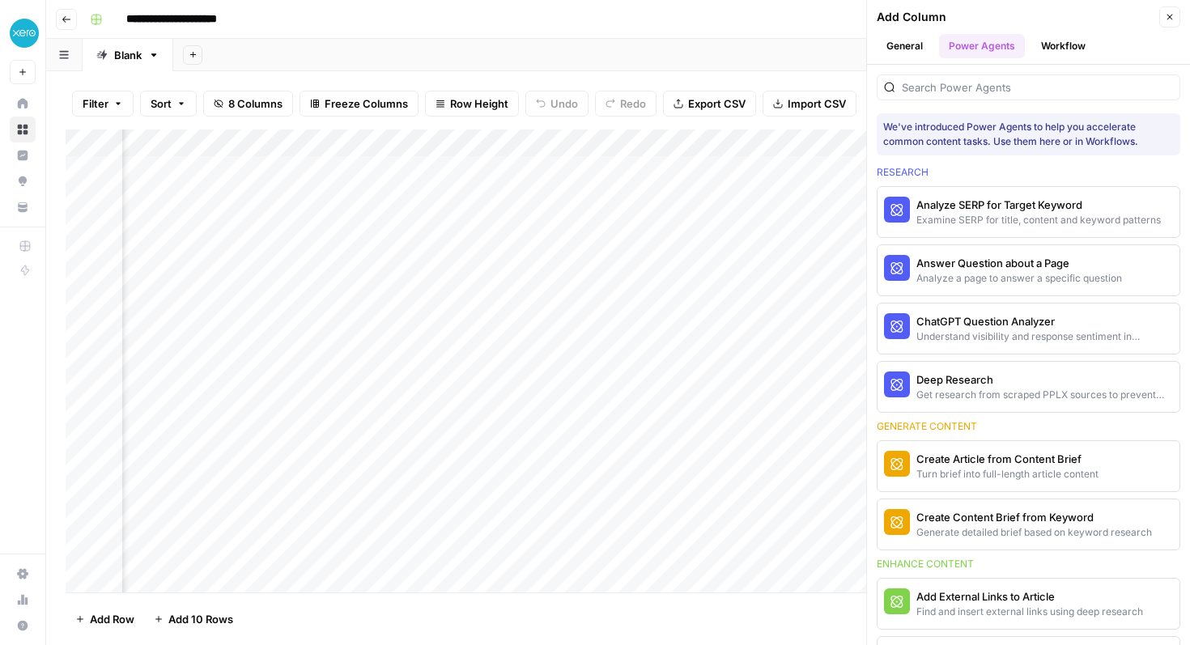
click at [1059, 47] on button "Workflow" at bounding box center [1064, 46] width 64 height 24
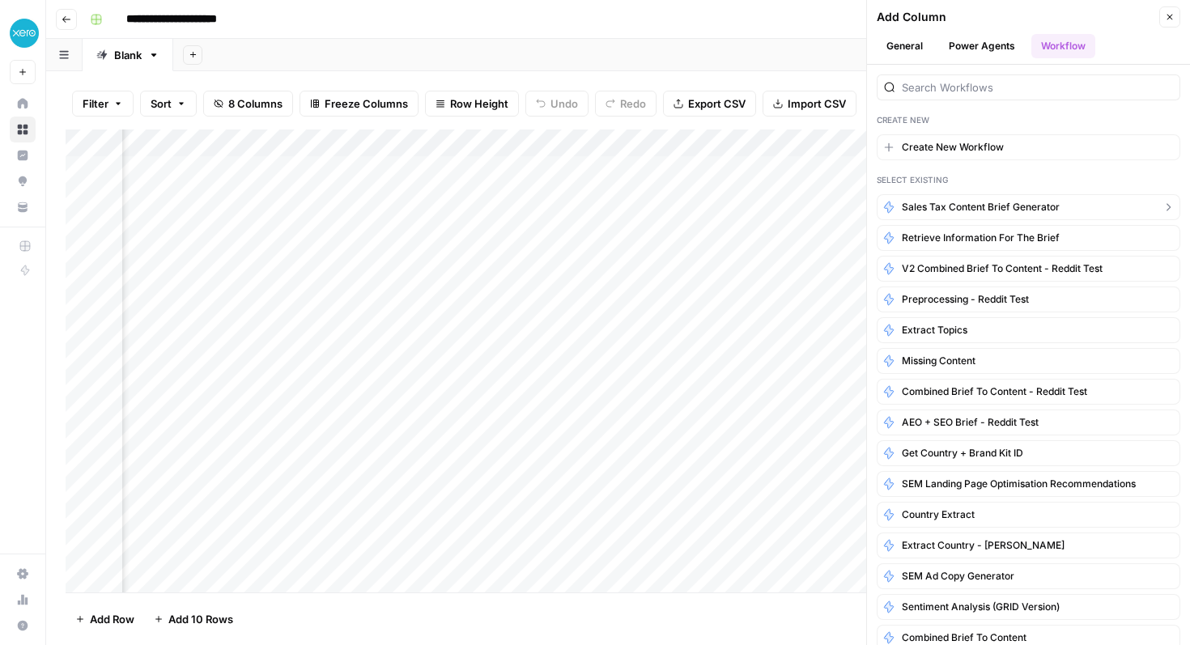
click at [999, 198] on button "Sales tax content brief generator" at bounding box center [1029, 207] width 304 height 26
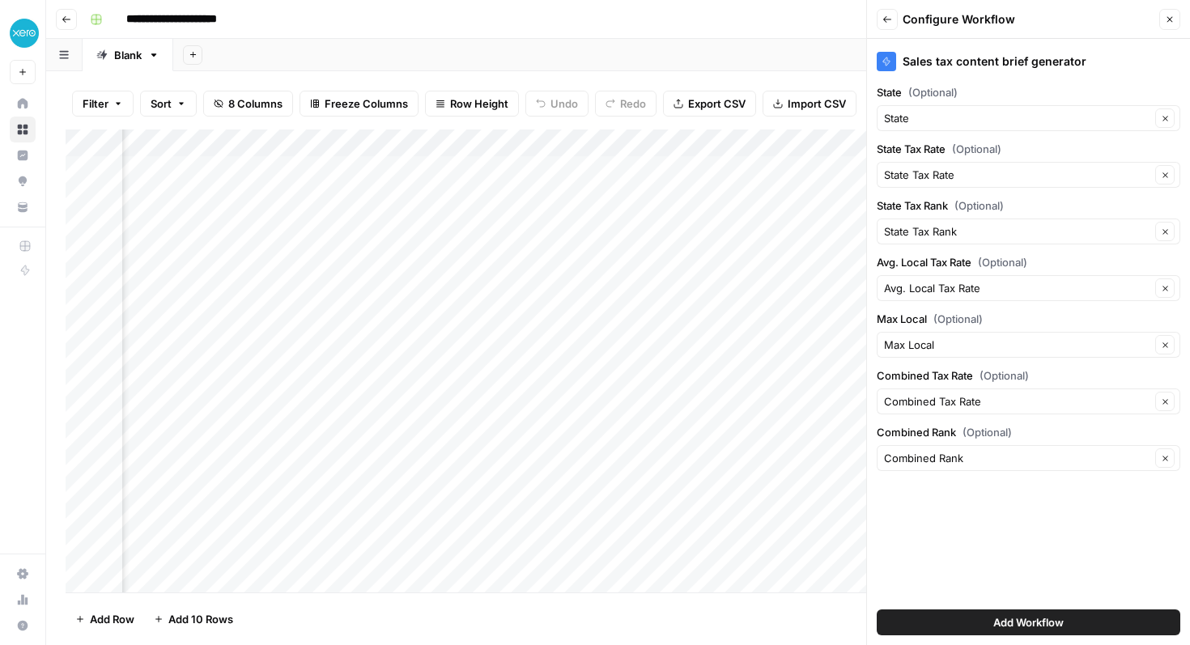
click at [1166, 20] on icon "button" at bounding box center [1170, 20] width 10 height 10
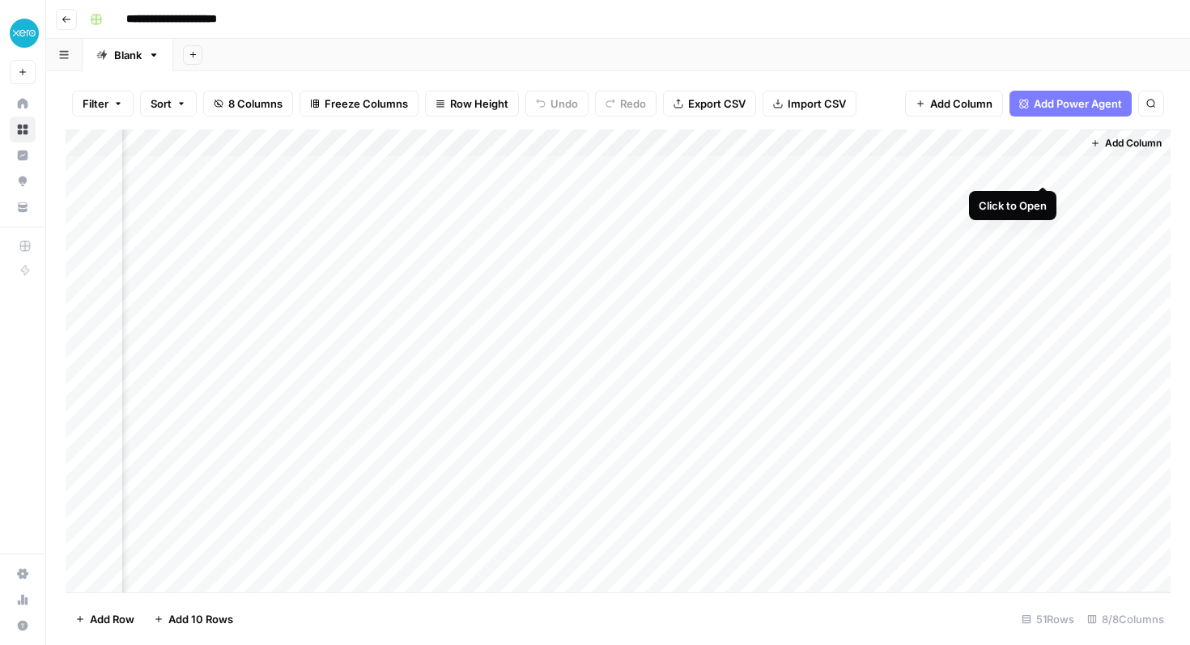
click at [1052, 168] on div "Add Column" at bounding box center [618, 361] width 1105 height 463
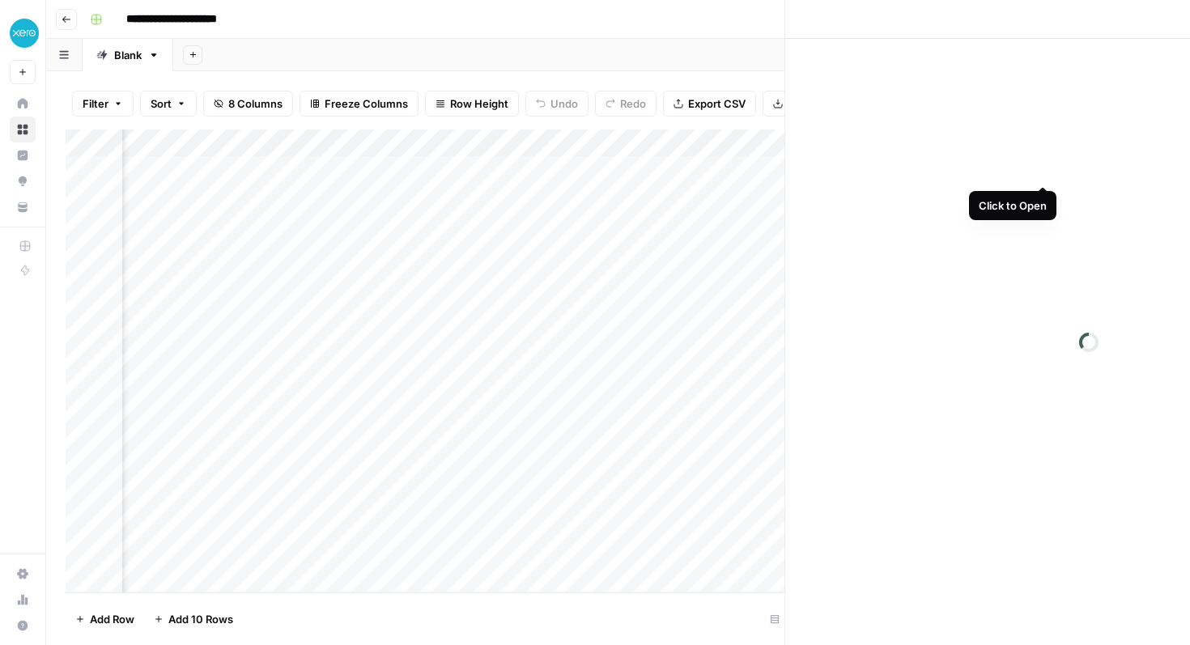
scroll to position [0, 733]
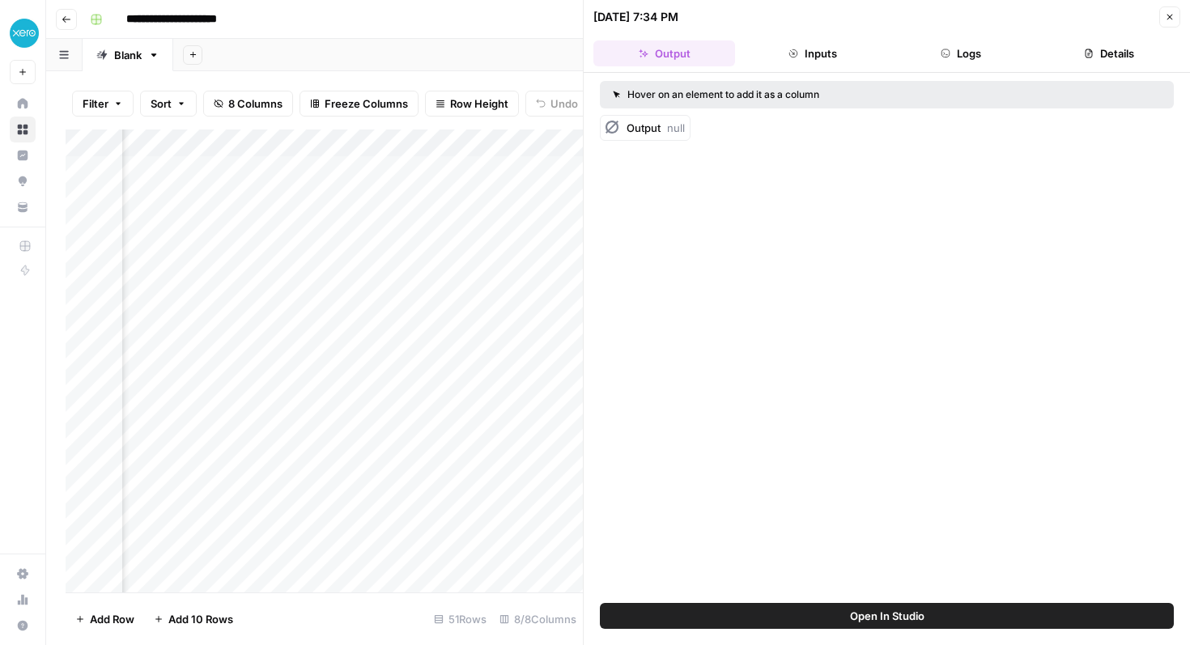
click at [1171, 15] on icon "button" at bounding box center [1171, 18] width 6 height 6
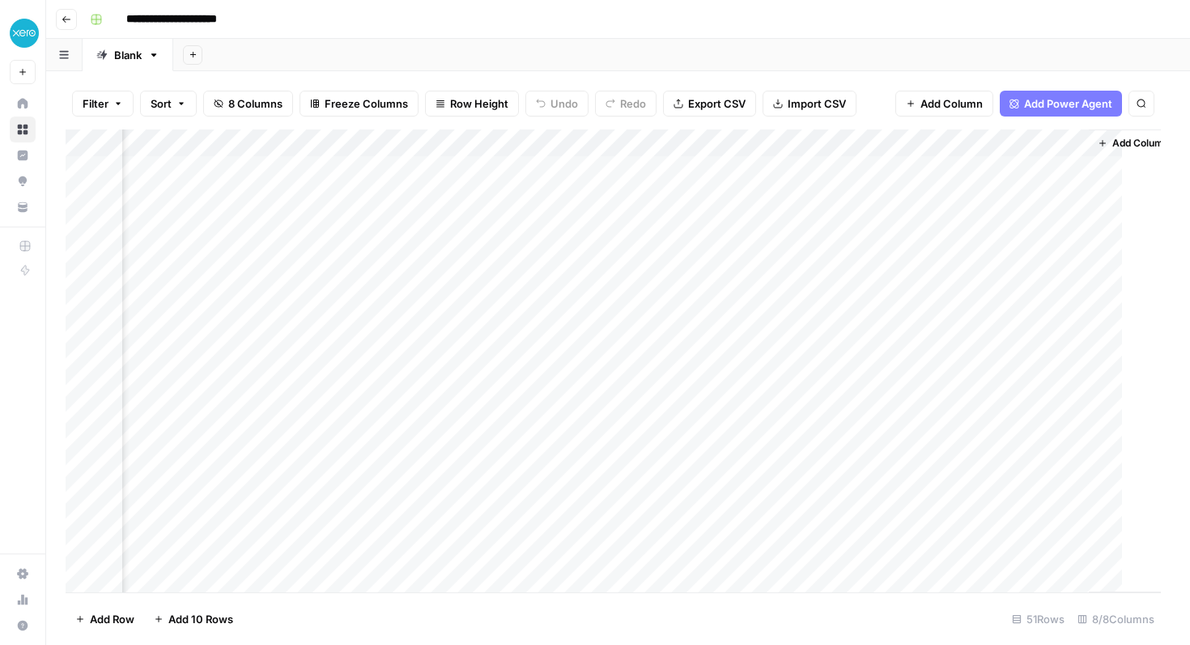
scroll to position [0, 722]
click at [1081, 168] on div "Add Column" at bounding box center [618, 361] width 1105 height 463
click at [971, 177] on div "Add Column" at bounding box center [618, 361] width 1105 height 463
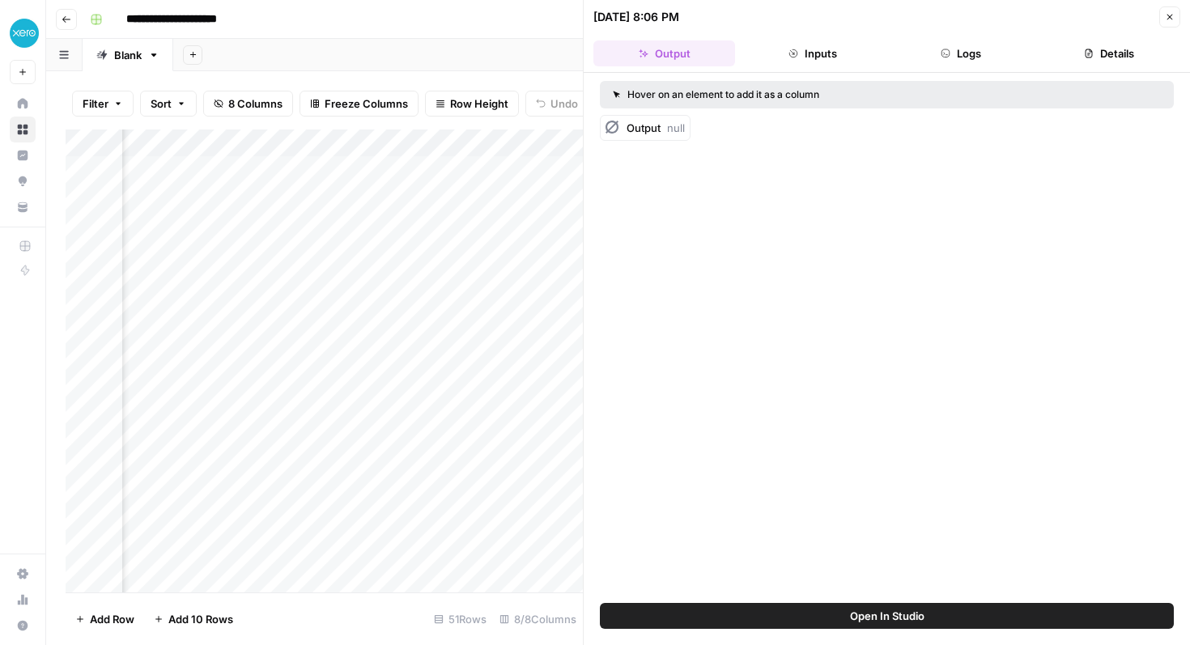
click at [1168, 16] on icon "button" at bounding box center [1170, 17] width 10 height 10
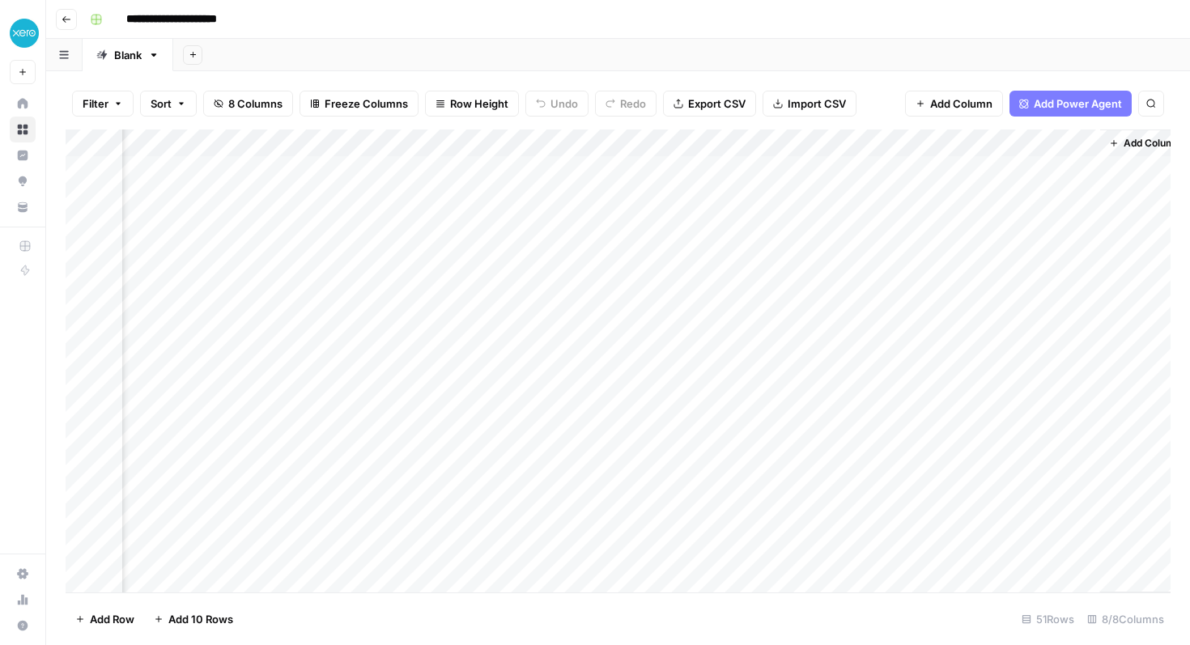
click at [1047, 133] on div "Add Column" at bounding box center [618, 361] width 1105 height 463
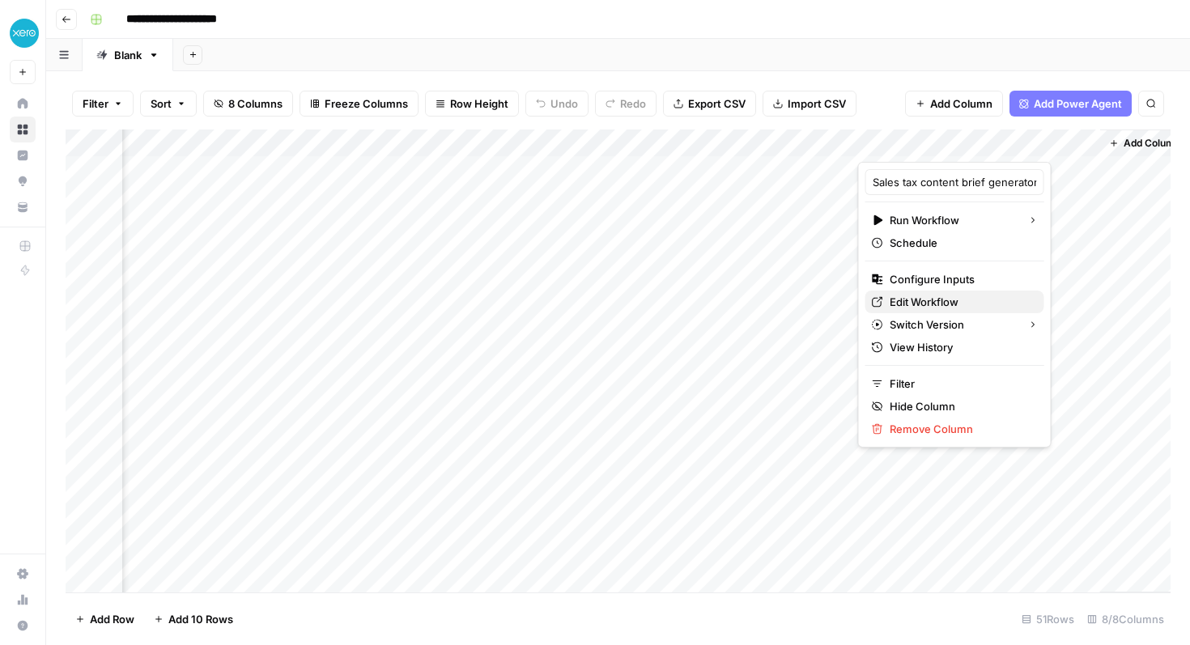
click at [948, 298] on span "Edit Workflow" at bounding box center [961, 302] width 142 height 16
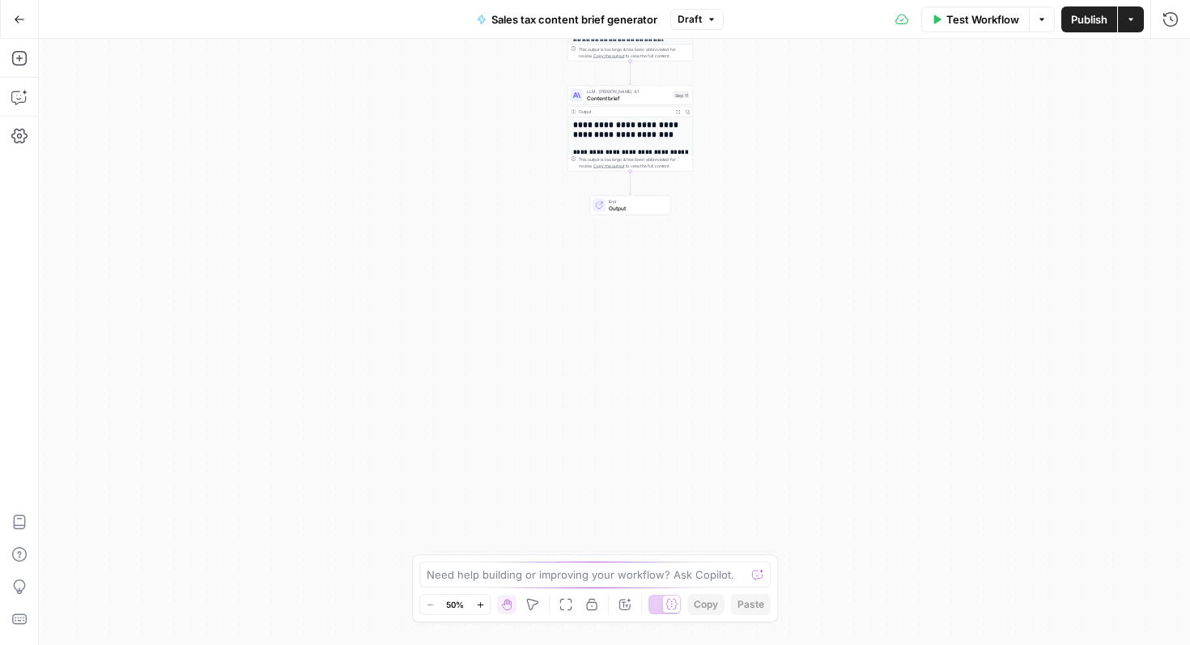
click at [632, 145] on div "**********" at bounding box center [631, 218] width 125 height 202
click at [634, 138] on h1 "**********" at bounding box center [631, 130] width 116 height 19
click at [643, 153] on h2 "**********" at bounding box center [631, 151] width 116 height 7
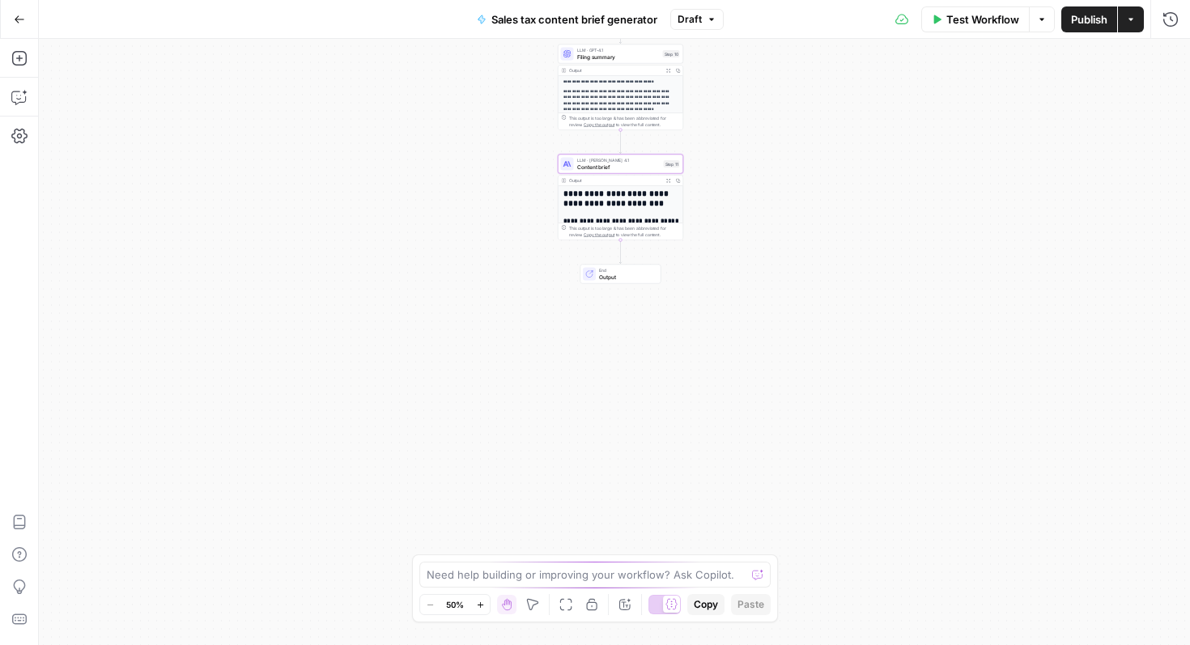
click at [638, 208] on div "**********" at bounding box center [621, 287] width 125 height 202
click at [644, 192] on h1 "**********" at bounding box center [622, 199] width 116 height 19
click at [1077, 8] on button "Publish" at bounding box center [1090, 19] width 56 height 26
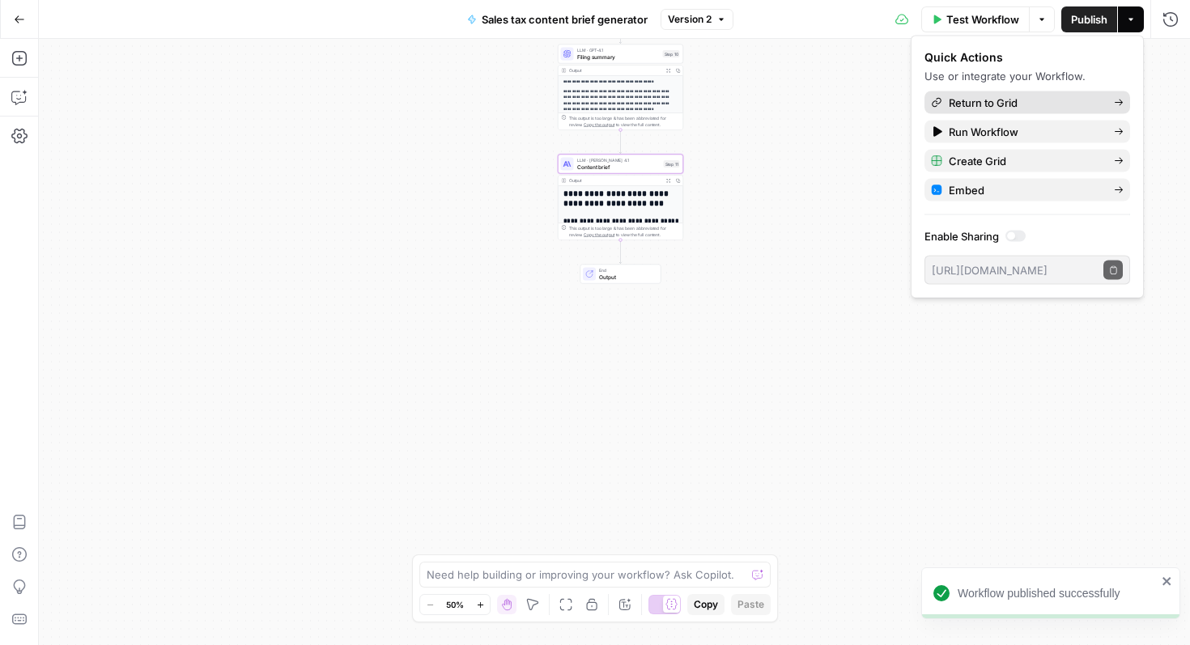
click at [1047, 102] on span "Return to Grid" at bounding box center [1025, 103] width 152 height 16
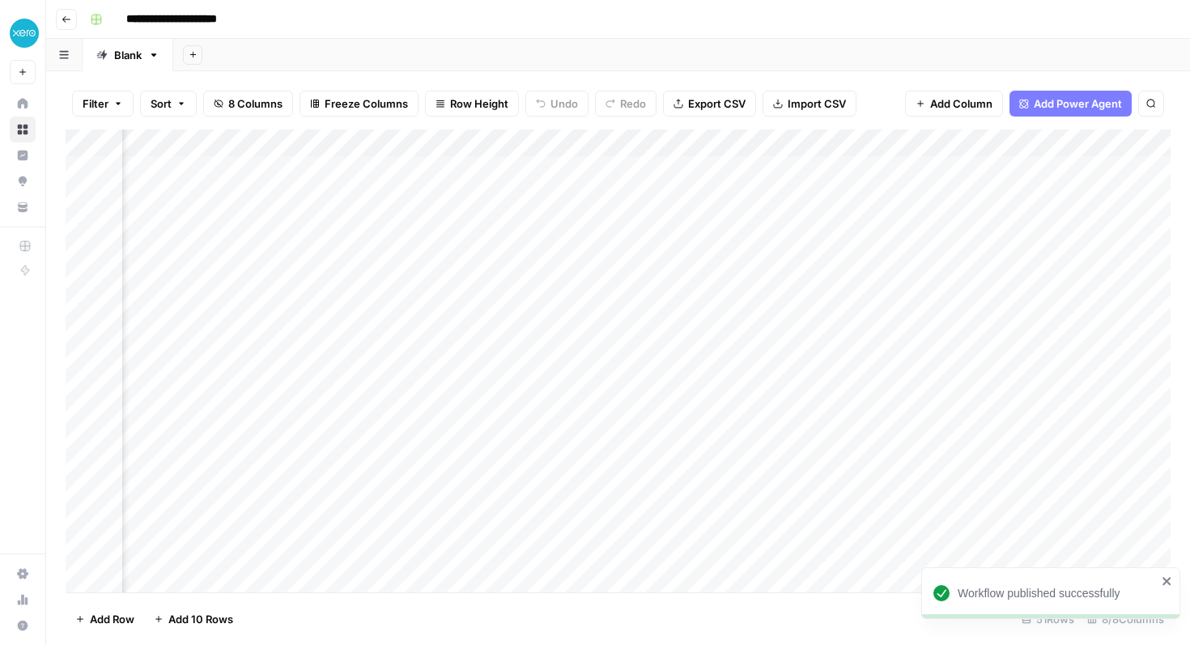
scroll to position [0, 741]
click at [1061, 168] on div "Add Column" at bounding box center [618, 361] width 1105 height 463
click at [986, 168] on div "Add Column" at bounding box center [618, 361] width 1105 height 463
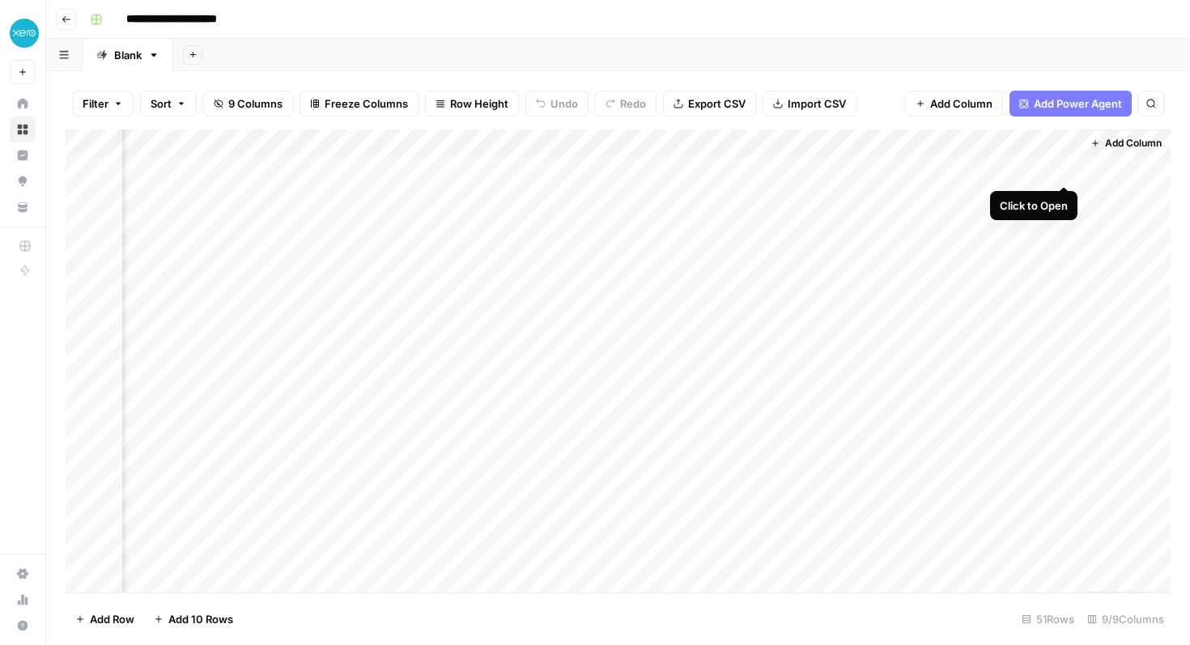
click at [1068, 171] on div "Add Column" at bounding box center [618, 361] width 1105 height 463
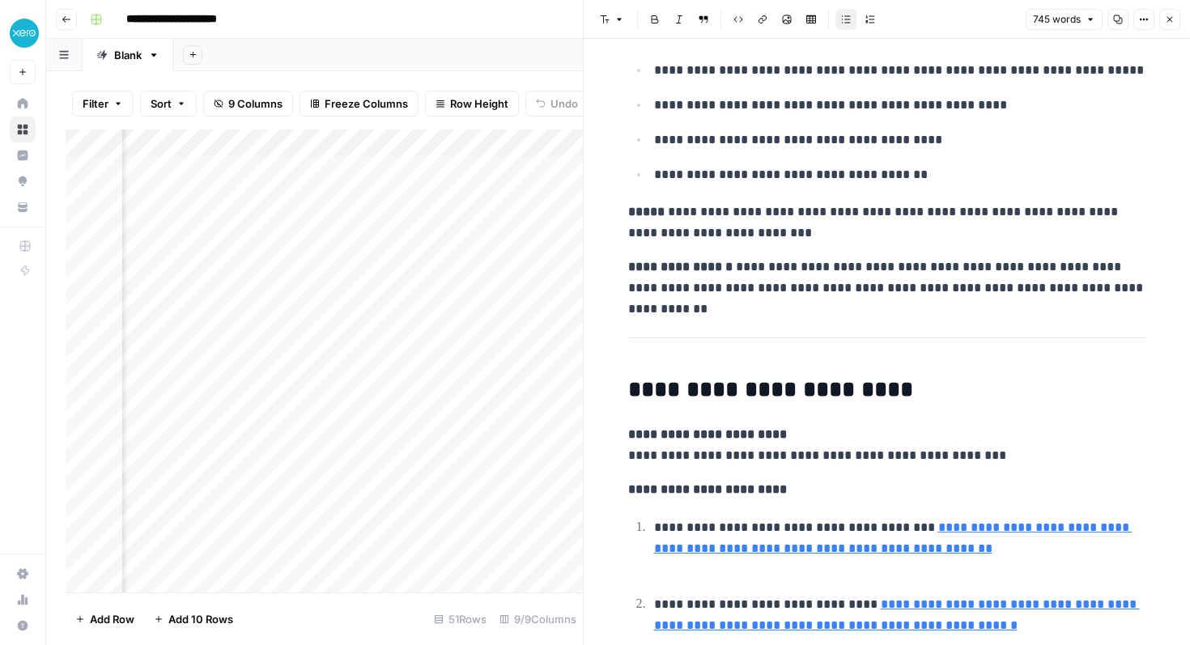
scroll to position [3270, 0]
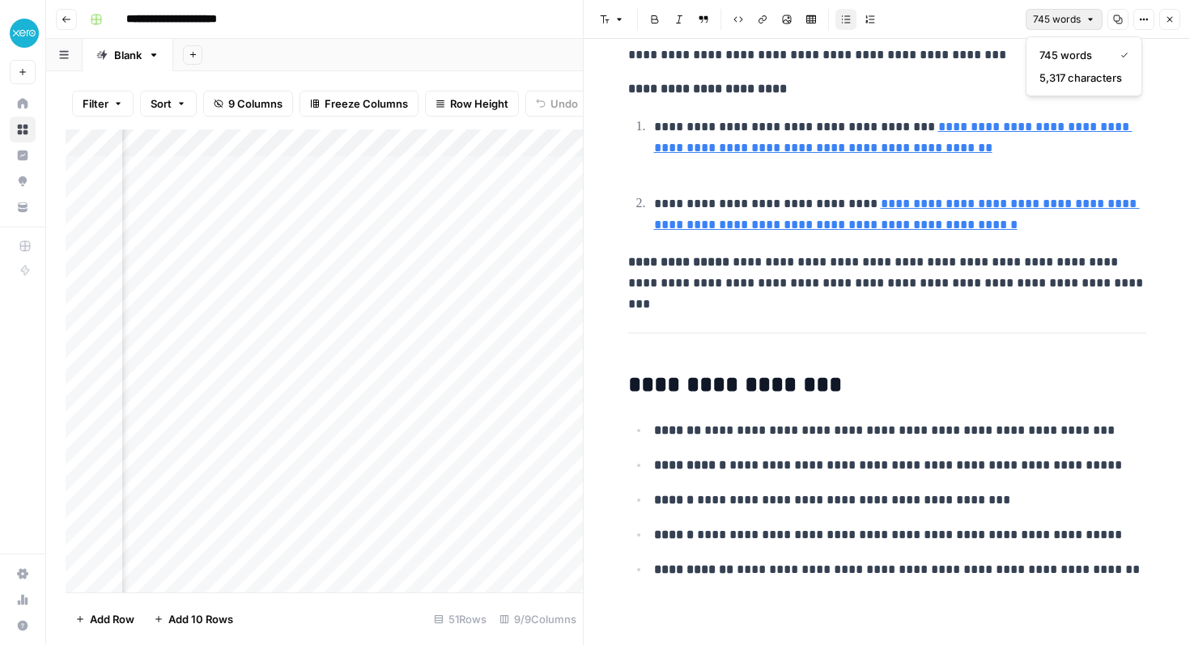
click at [1085, 22] on button "745 words" at bounding box center [1064, 19] width 77 height 21
click at [1148, 20] on icon "button" at bounding box center [1144, 20] width 10 height 10
click at [1142, 15] on icon "button" at bounding box center [1144, 20] width 10 height 10
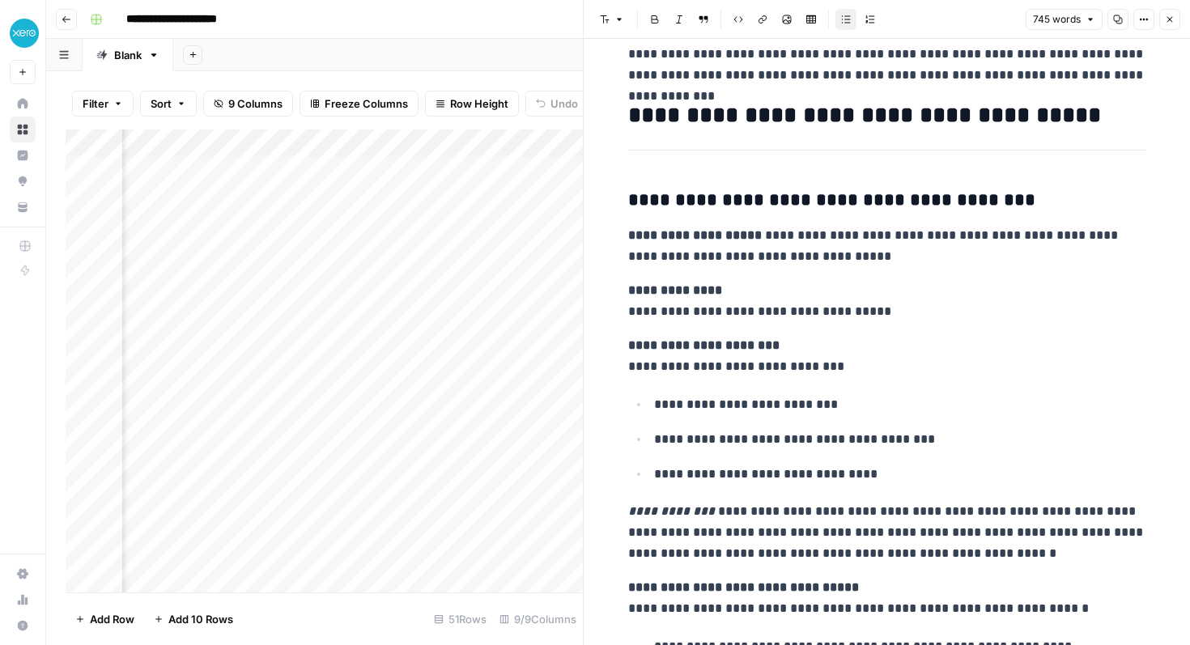
scroll to position [0, 0]
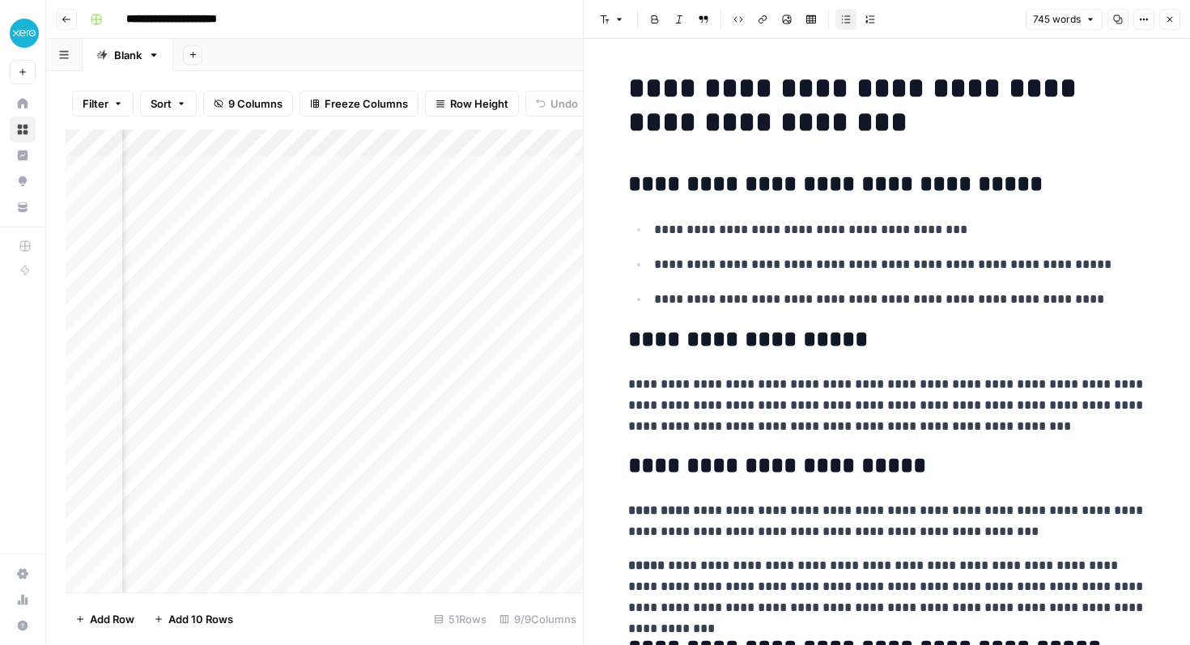
click at [750, 104] on h1 "**********" at bounding box center [887, 105] width 518 height 68
click at [624, 22] on icon "button" at bounding box center [620, 20] width 10 height 10
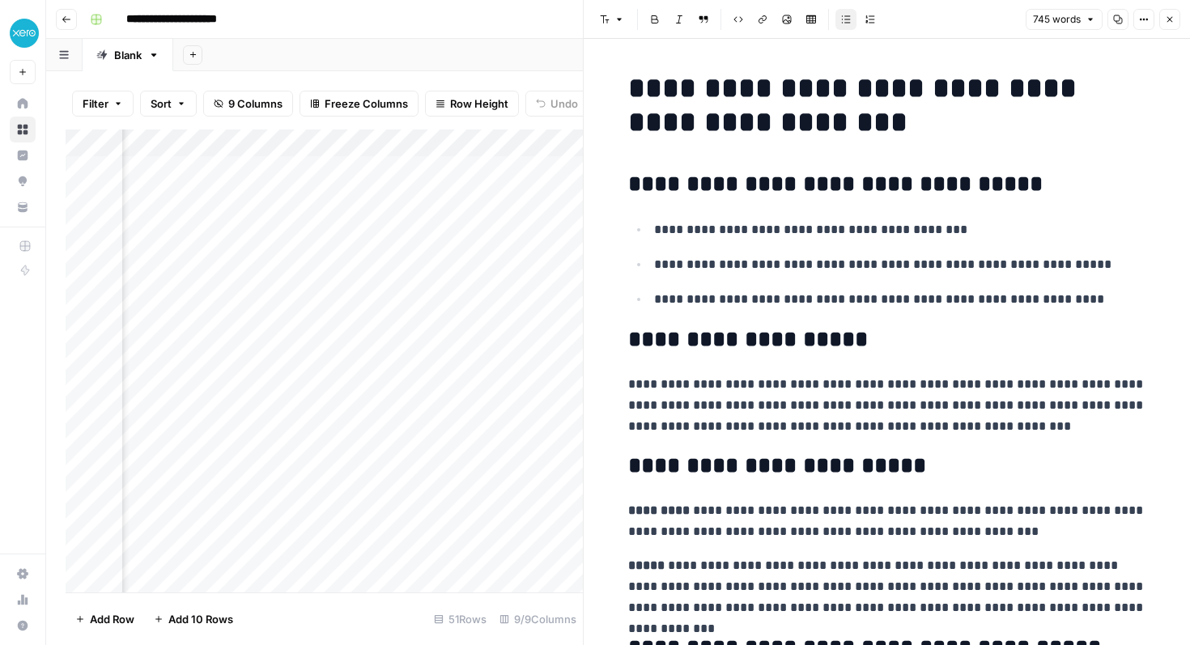
click at [763, 101] on h1 "**********" at bounding box center [887, 105] width 518 height 68
click at [632, 18] on div "Font style Bold Italic Block quote Code block Link Image Insert Table Bulleted …" at bounding box center [737, 19] width 287 height 21
click at [625, 18] on button "Font style" at bounding box center [612, 19] width 37 height 21
click at [747, 185] on h2 "**********" at bounding box center [887, 185] width 518 height 26
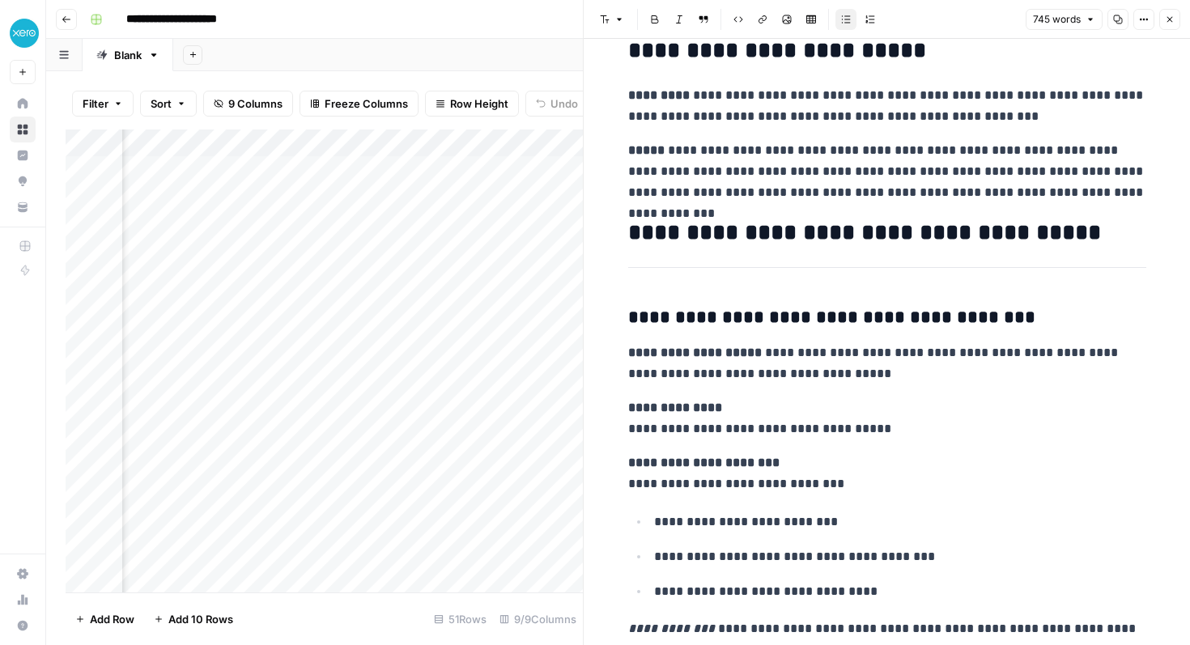
scroll to position [362, 0]
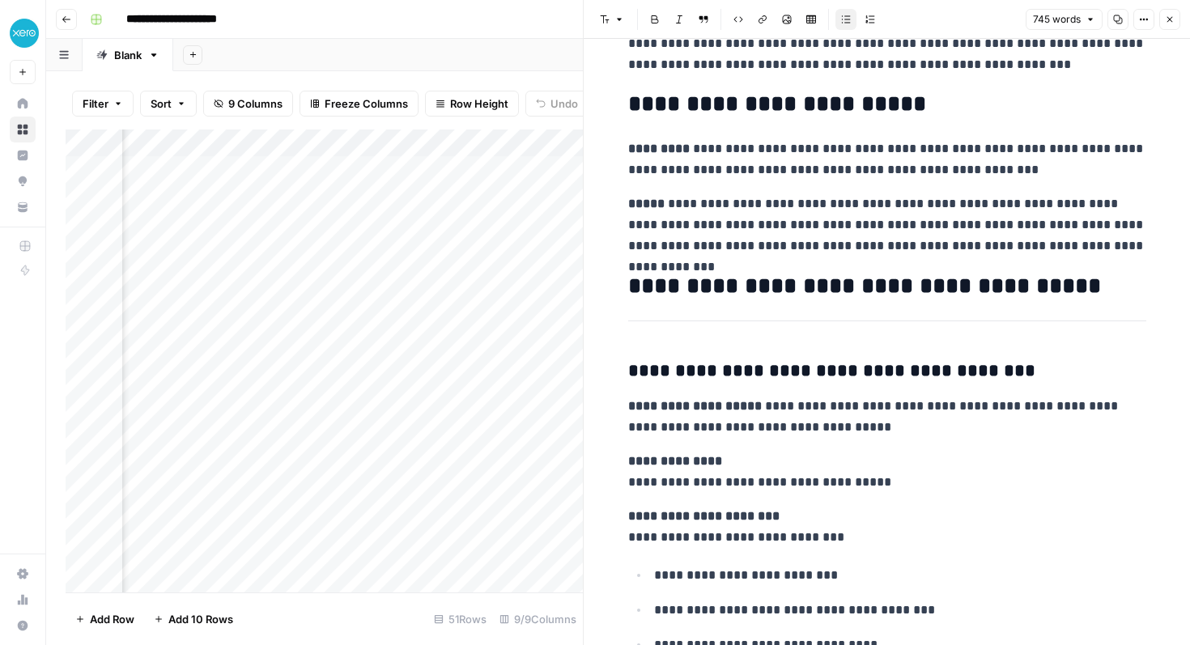
click at [1172, 17] on icon "button" at bounding box center [1171, 20] width 6 height 6
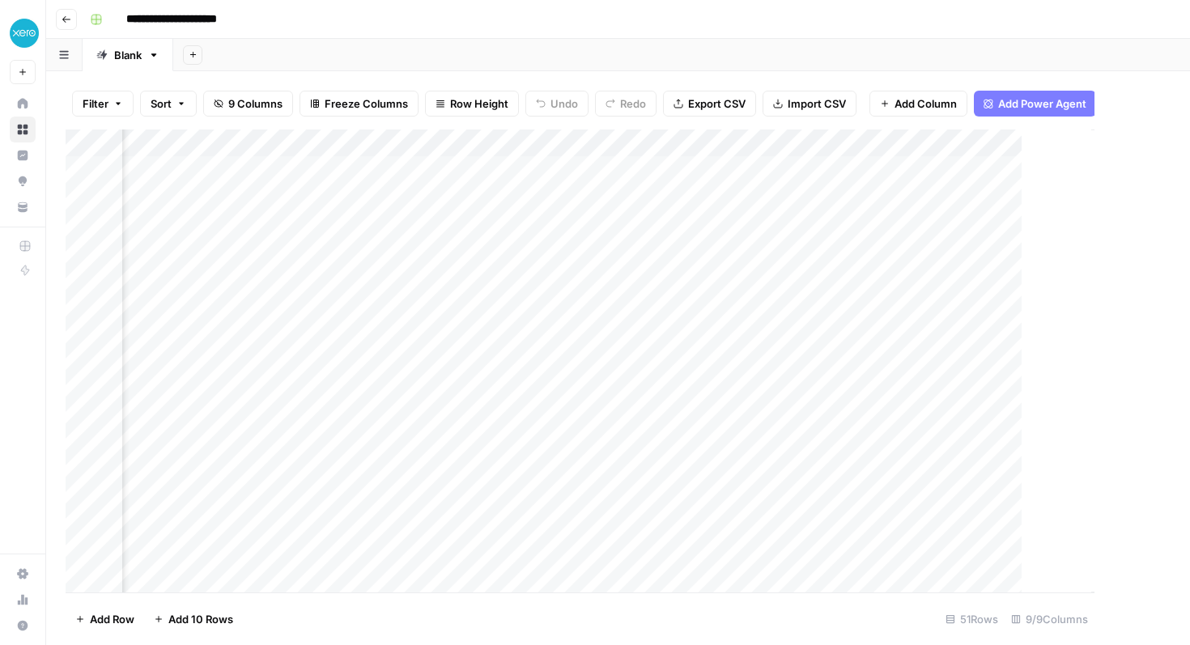
scroll to position [0, 867]
click at [918, 142] on div "Add Column" at bounding box center [618, 361] width 1105 height 463
click at [202, 272] on div "Add Column" at bounding box center [618, 361] width 1105 height 463
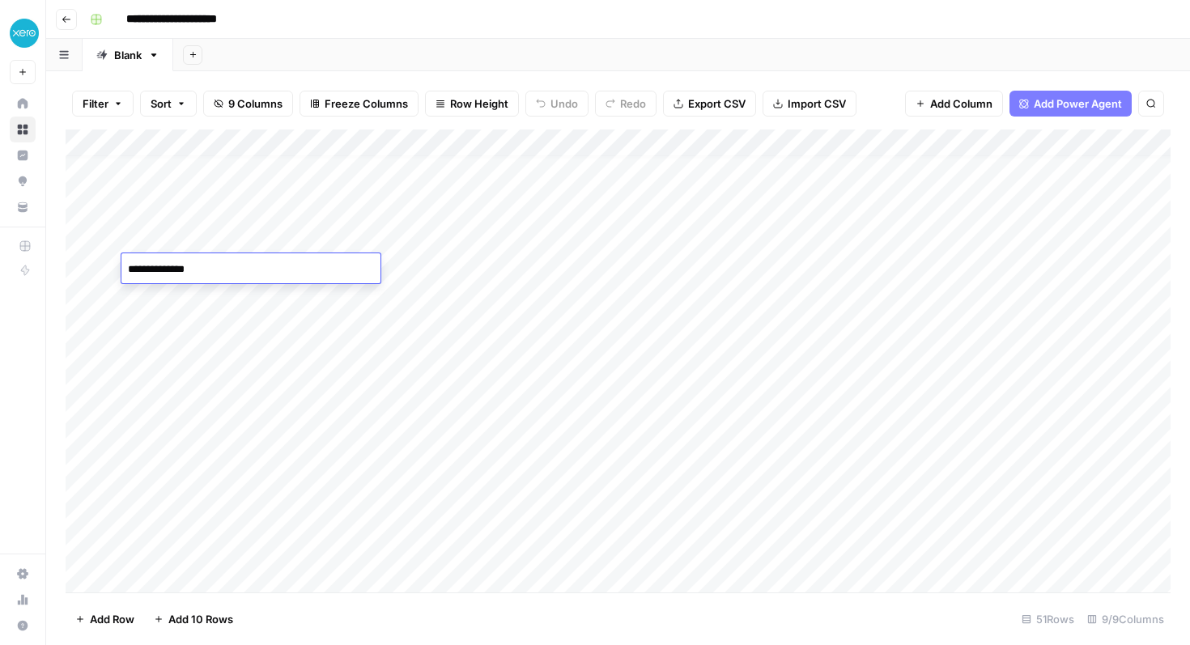
click at [198, 270] on textarea "**********" at bounding box center [250, 269] width 259 height 23
type textarea "**********"
click at [194, 426] on div "Add Column" at bounding box center [618, 361] width 1105 height 463
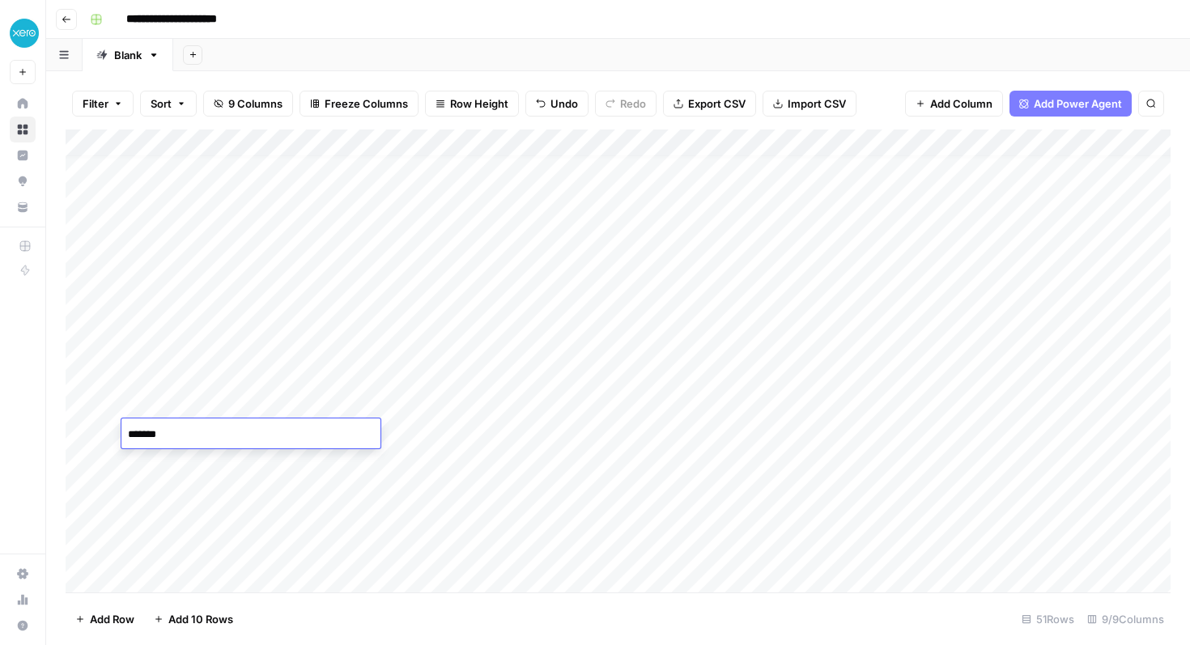
type textarea "******"
click at [200, 387] on div "Add Column" at bounding box center [618, 361] width 1105 height 463
click at [210, 465] on div "Add Column" at bounding box center [618, 361] width 1105 height 463
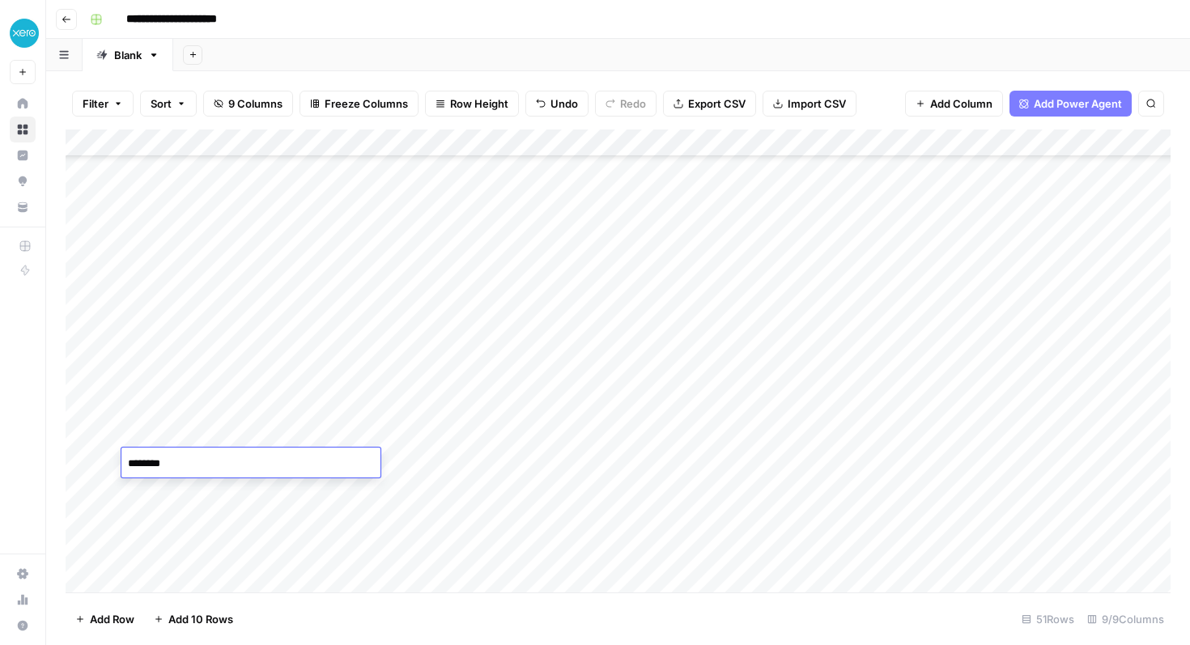
type textarea "*******"
click at [224, 380] on div "Add Column" at bounding box center [618, 361] width 1105 height 463
type textarea "**********"
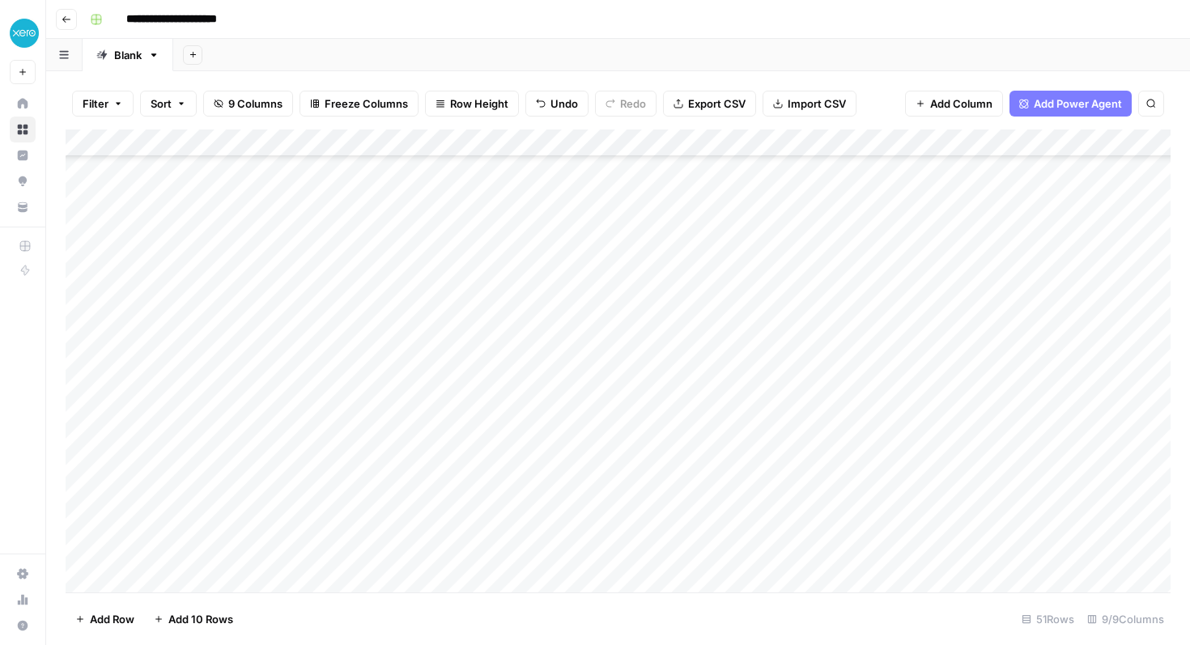
click at [218, 400] on div "Add Column" at bounding box center [618, 361] width 1105 height 463
click at [218, 400] on textarea "**********" at bounding box center [250, 404] width 259 height 23
type textarea "**********"
click at [214, 416] on div "Add Column" at bounding box center [618, 361] width 1105 height 463
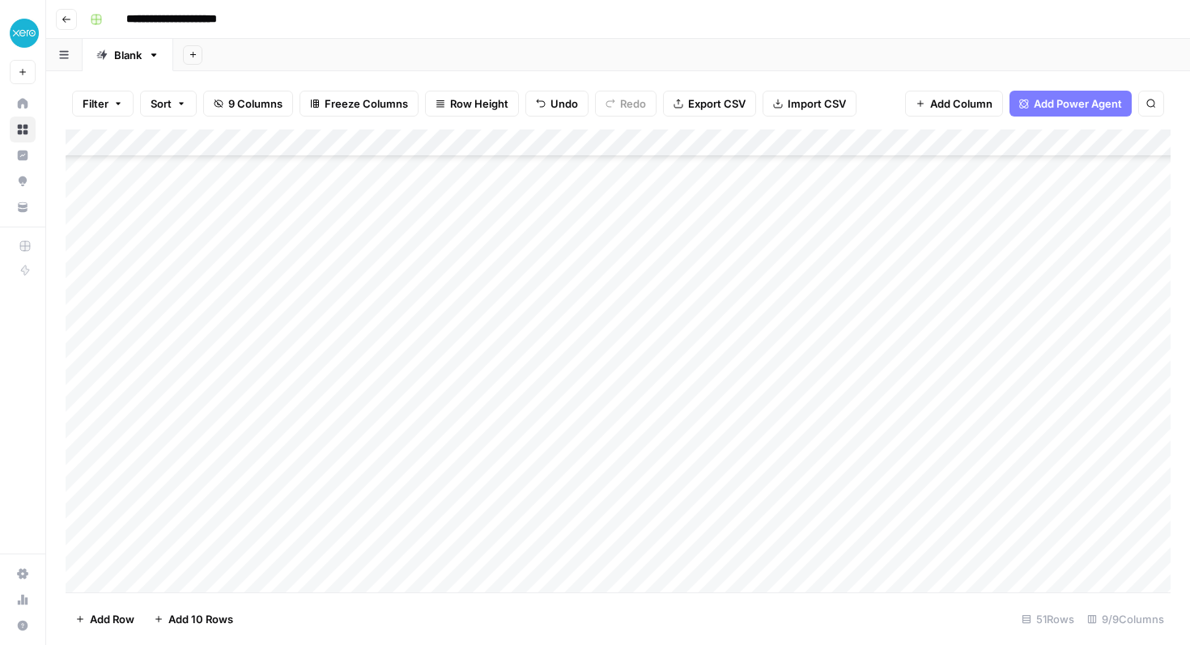
click at [214, 416] on div "Add Column" at bounding box center [618, 361] width 1105 height 463
type textarea "**********"
click at [226, 357] on div "Add Column" at bounding box center [618, 361] width 1105 height 463
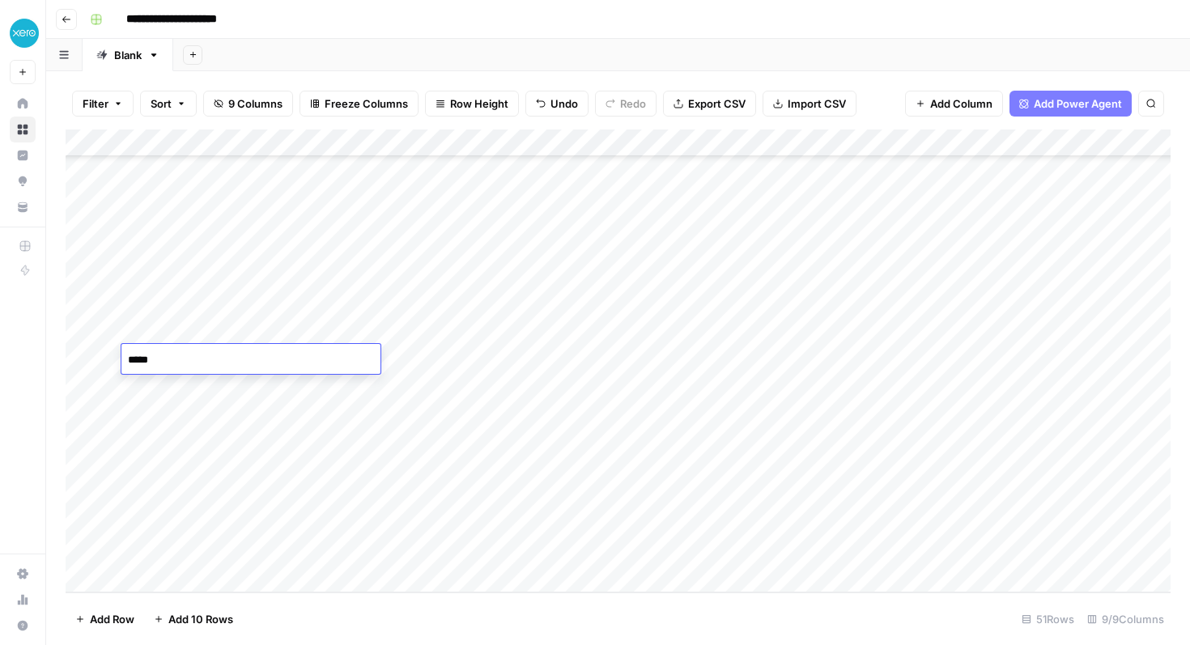
type textarea "****"
click at [225, 411] on div "Add Column" at bounding box center [618, 361] width 1105 height 463
type textarea "********"
